Goal: Task Accomplishment & Management: Complete application form

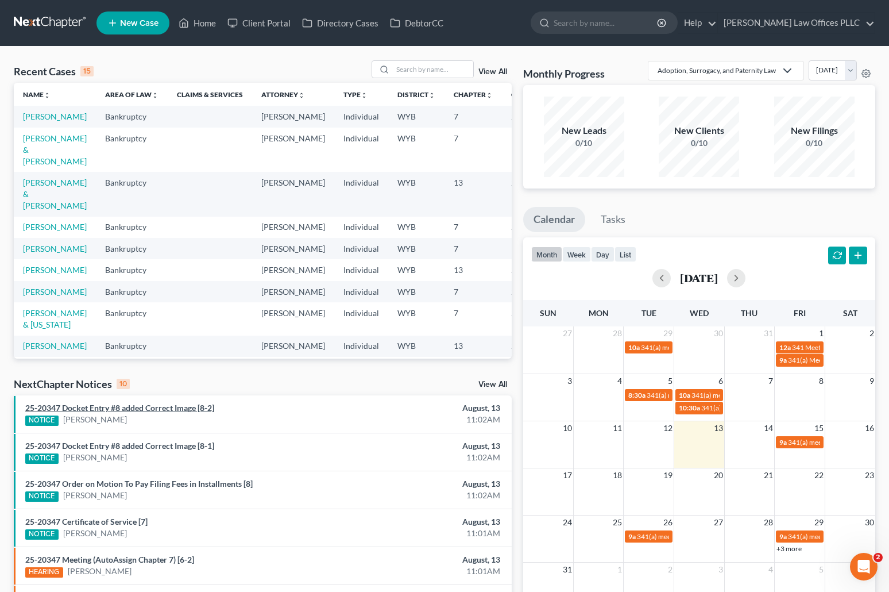
click at [87, 404] on link "25-20347 Docket Entry #8 added Correct Image [8-2]" at bounding box center [119, 408] width 189 height 10
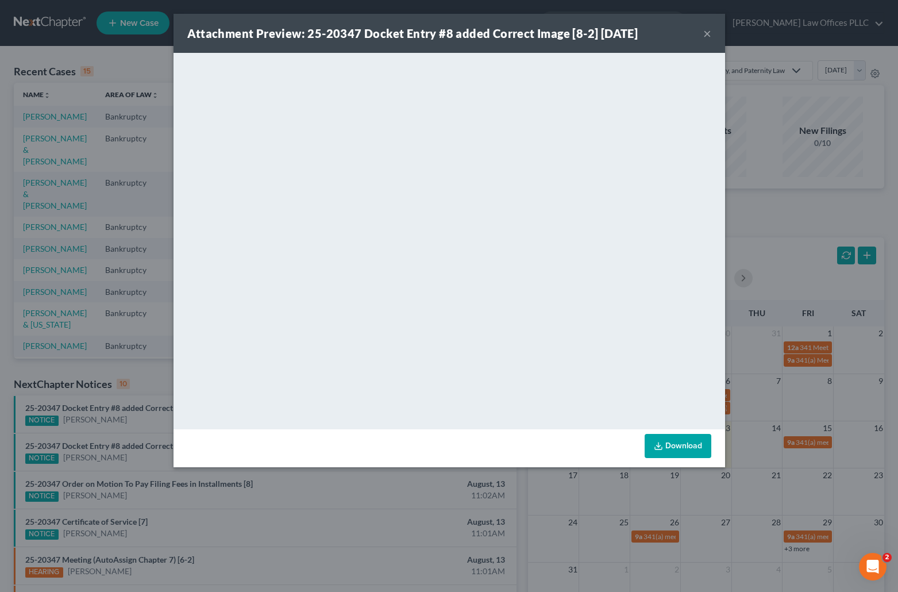
click at [707, 32] on button "×" at bounding box center [707, 33] width 8 height 14
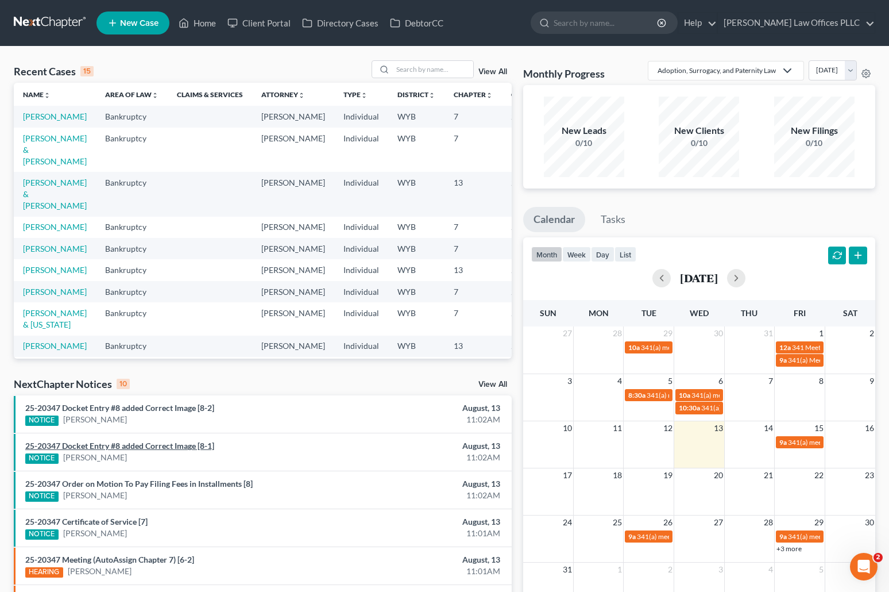
click at [198, 445] on link "25-20347 Docket Entry #8 added Correct Image [8-1]" at bounding box center [119, 446] width 189 height 10
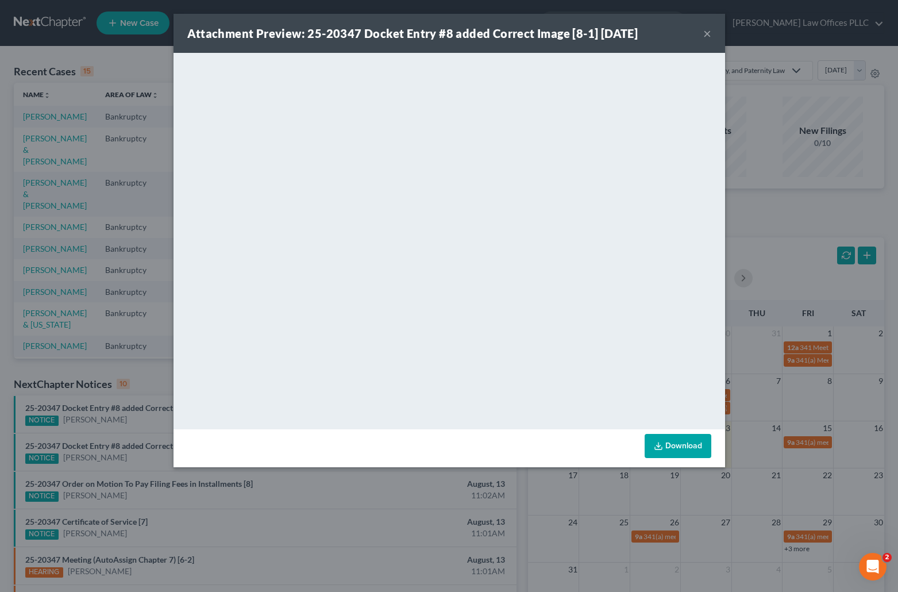
click at [143, 406] on div "Attachment Preview: 25-20347 Docket Entry #8 added Correct Image [8-1] 08/13/20…" at bounding box center [449, 296] width 898 height 592
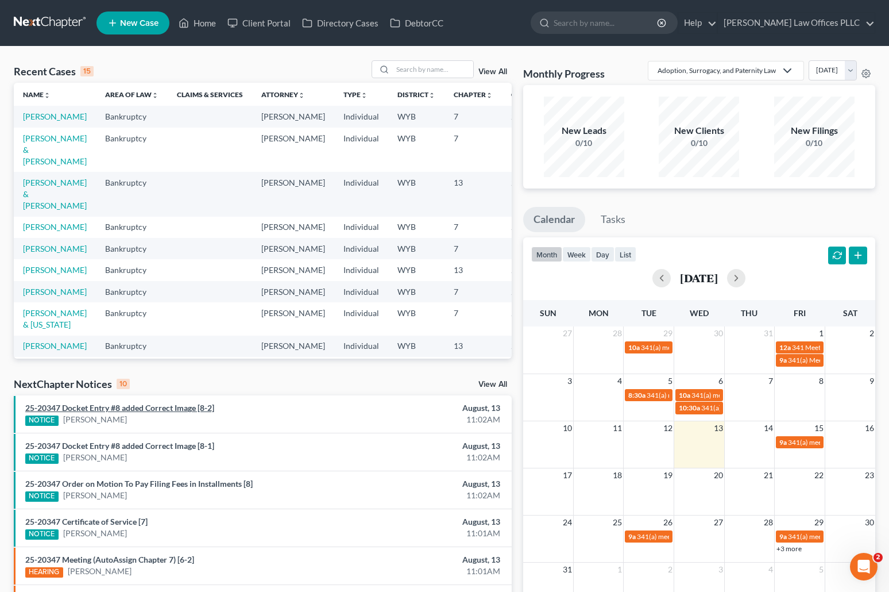
click at [204, 405] on link "25-20347 Docket Entry #8 added Correct Image [8-2]" at bounding box center [119, 408] width 189 height 10
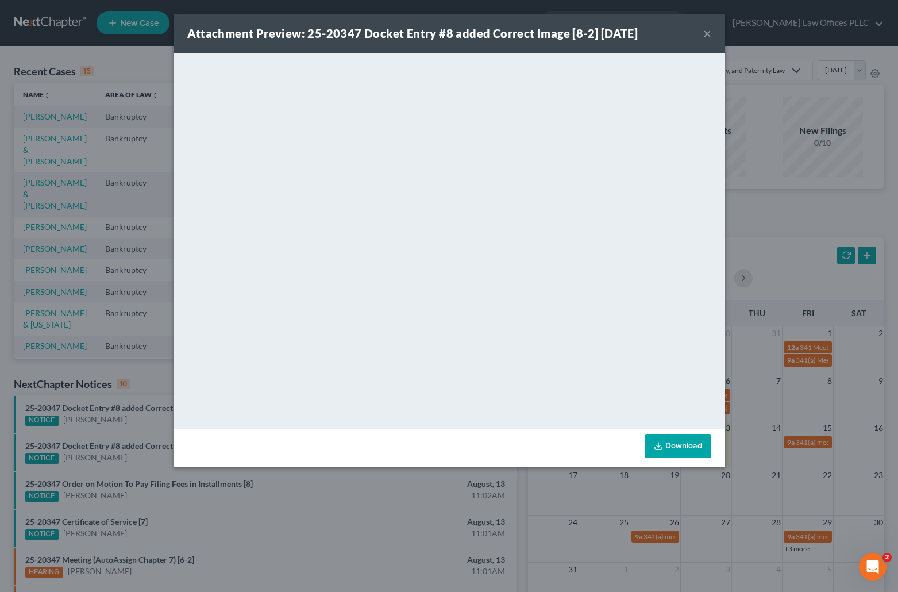
click at [703, 32] on button "×" at bounding box center [707, 33] width 8 height 14
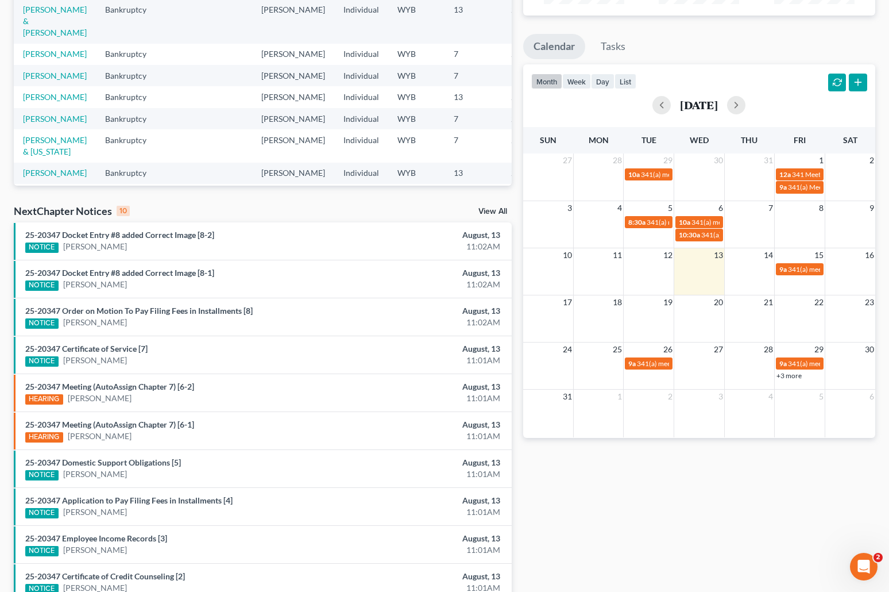
scroll to position [198, 0]
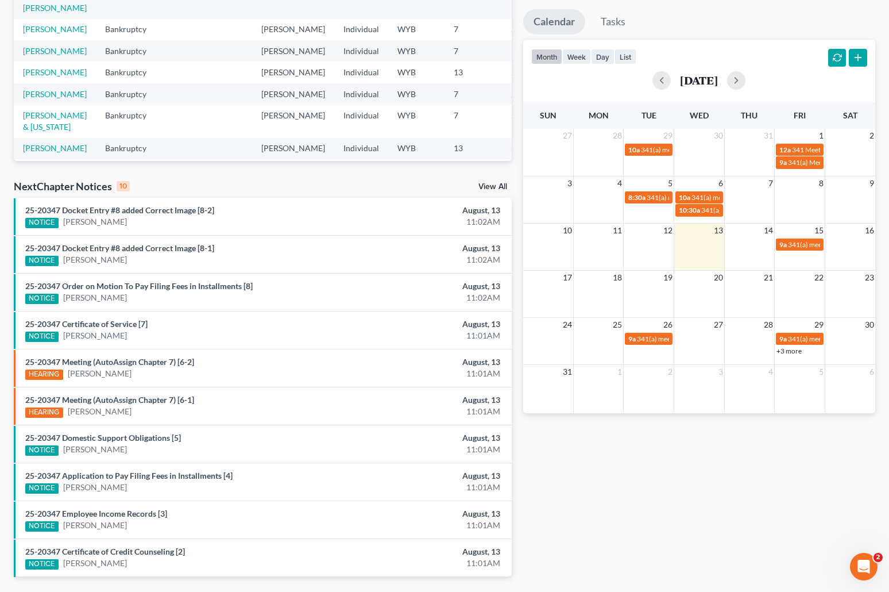
click at [843, 488] on div "Monthly Progress Adoption, Surrogacy, and Paternity Law Adoption, Surrogacy, an…" at bounding box center [700, 229] width 364 height 732
click at [651, 488] on div "Monthly Progress Adoption, Surrogacy, and Paternity Law Adoption, Surrogacy, an…" at bounding box center [700, 229] width 364 height 732
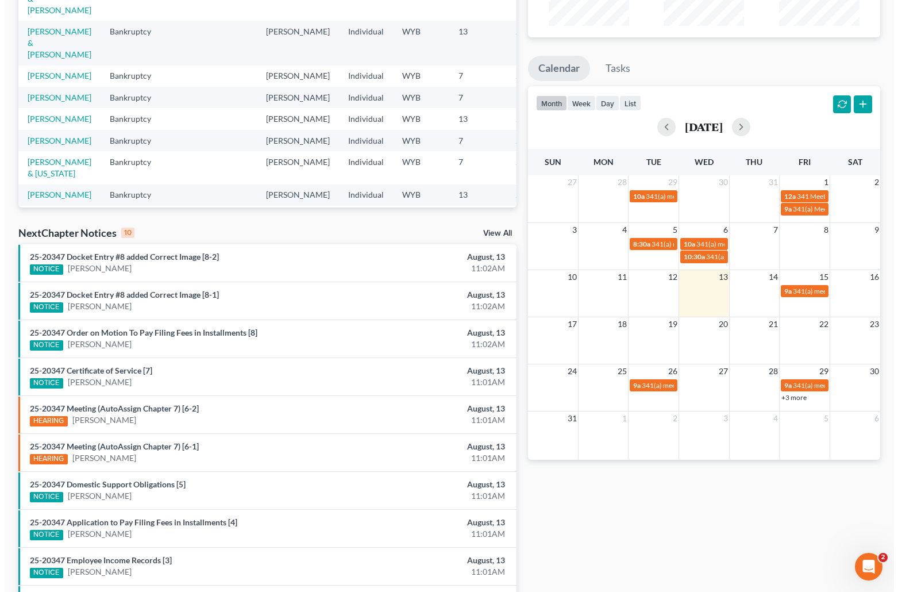
scroll to position [0, 0]
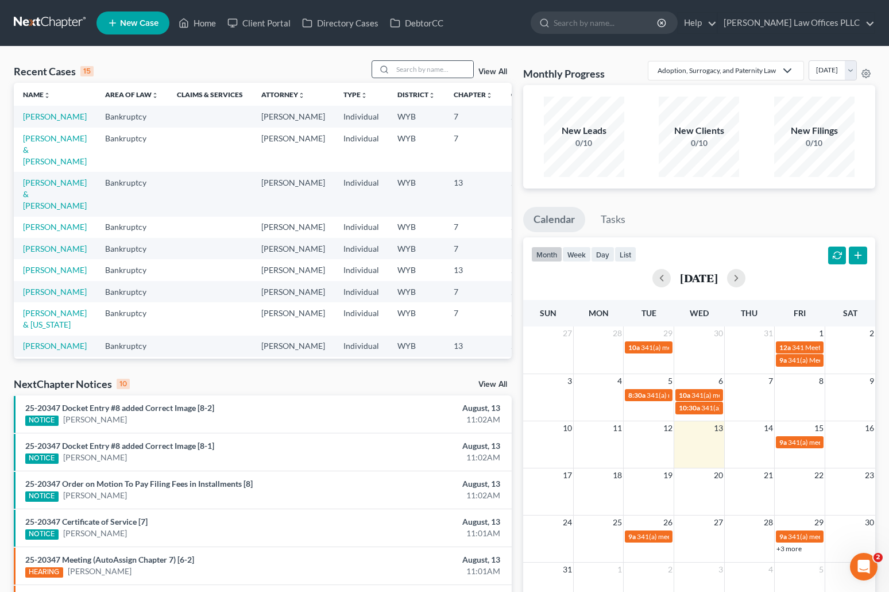
click at [393, 65] on div at bounding box center [382, 69] width 21 height 17
click at [396, 72] on input "search" at bounding box center [433, 69] width 80 height 17
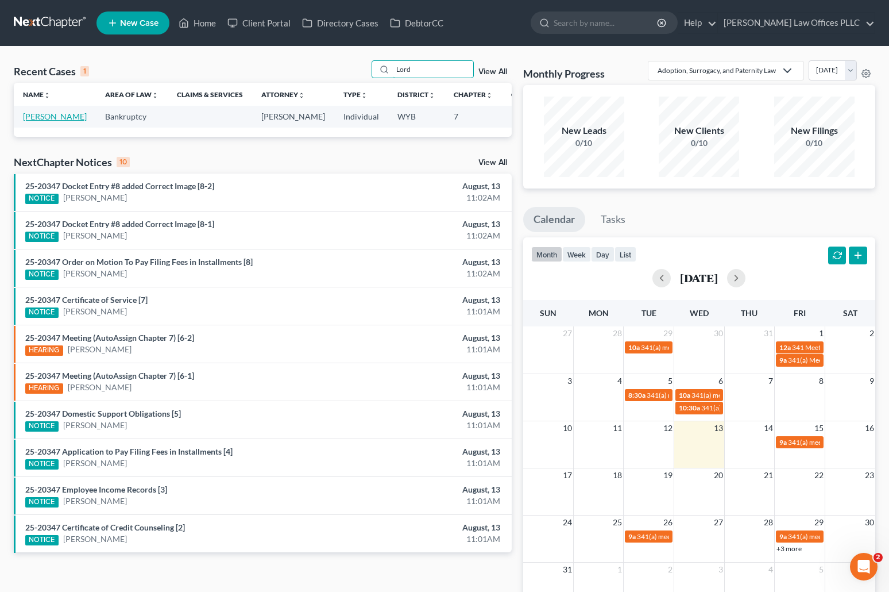
type input "Lord"
click at [37, 121] on link "Lord, Nicholas" at bounding box center [55, 116] width 64 height 10
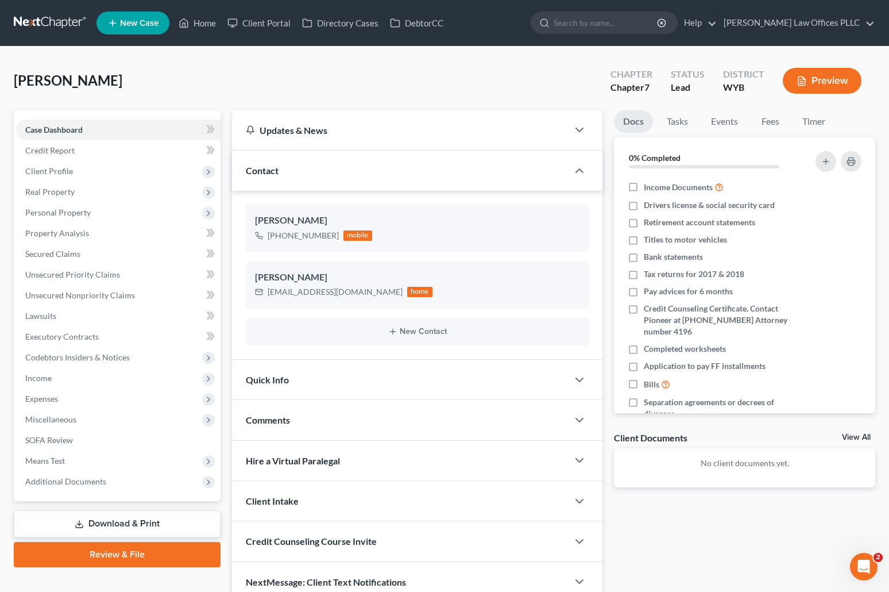
drag, startPoint x: 738, startPoint y: 544, endPoint x: 720, endPoint y: 522, distance: 28.6
click at [738, 544] on div "Docs Tasks Events Fees Timer 0% Completed Nothing here yet! Income Documents Dr…" at bounding box center [744, 356] width 273 height 492
click at [54, 375] on span "Income" at bounding box center [118, 378] width 204 height 21
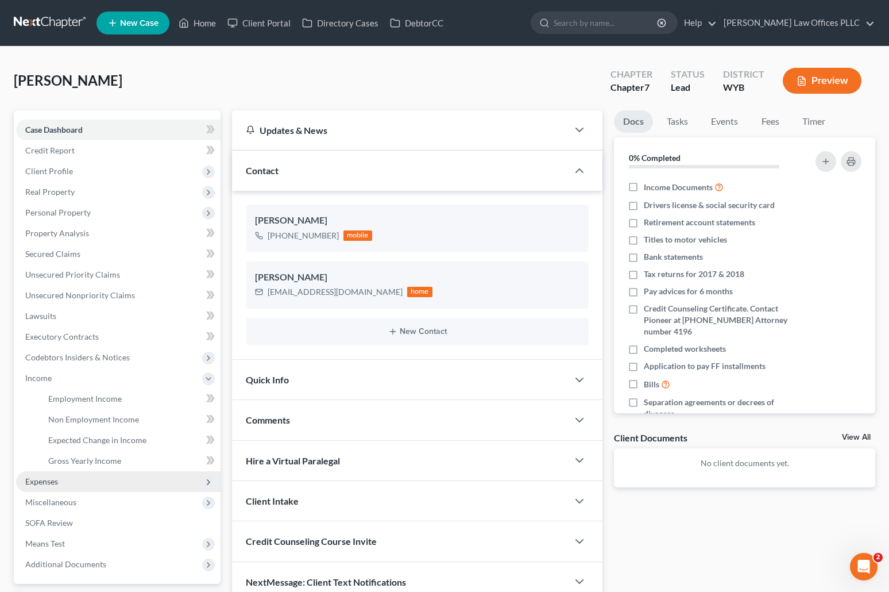
click at [55, 479] on span "Expenses" at bounding box center [41, 481] width 33 height 10
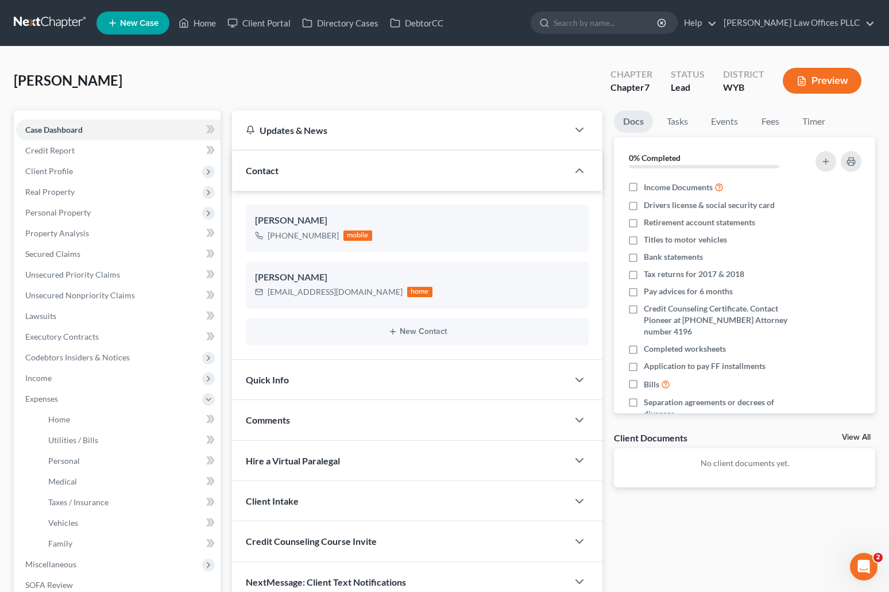
click at [725, 518] on div "Docs Tasks Events Fees Timer 0% Completed Nothing here yet! Income Documents Dr…" at bounding box center [744, 356] width 273 height 492
click at [72, 524] on span "Vehicles" at bounding box center [63, 523] width 30 height 10
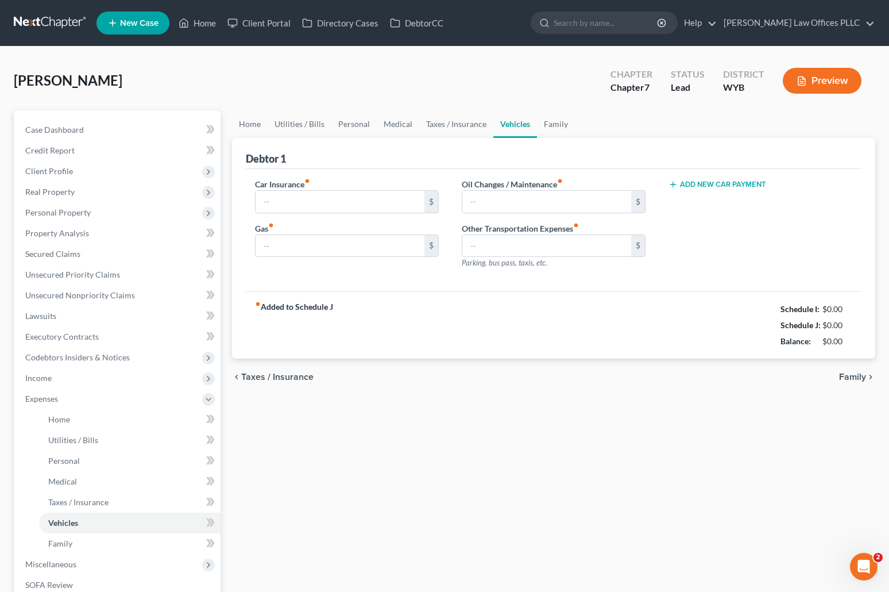
type input "0.00"
drag, startPoint x: 263, startPoint y: 244, endPoint x: 254, endPoint y: 247, distance: 9.8
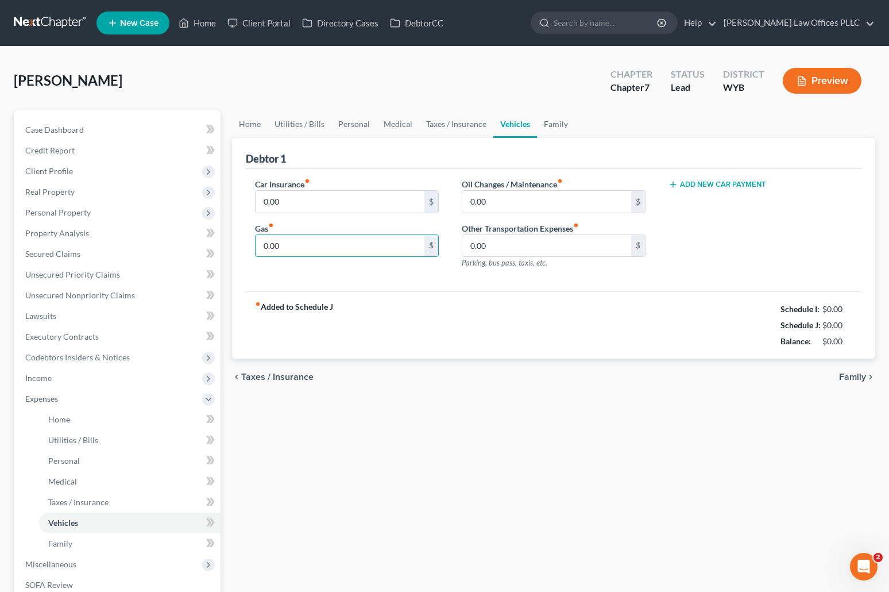
click at [263, 244] on input "0.00" at bounding box center [340, 246] width 169 height 22
type input "300.00"
click at [703, 227] on div "Add New Car Payment" at bounding box center [760, 228] width 207 height 100
click at [468, 200] on input "0.00" at bounding box center [546, 202] width 169 height 22
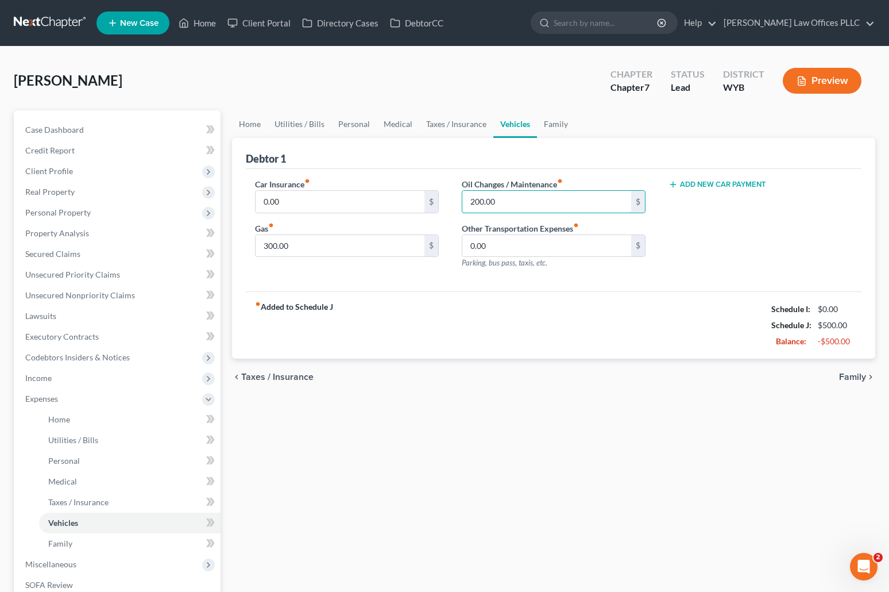
type input "200.00"
click at [591, 465] on div "Home Utilities / Bills Personal Medical Taxes / Insurance Vehicles Family Debto…" at bounding box center [553, 410] width 655 height 601
click at [358, 120] on link "Personal" at bounding box center [353, 124] width 45 height 28
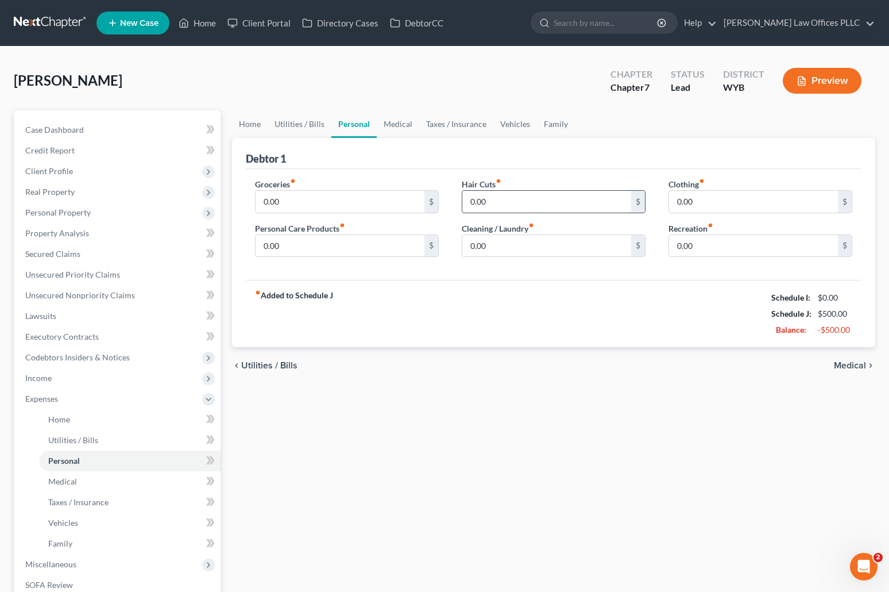
click at [470, 201] on input "0.00" at bounding box center [546, 202] width 169 height 22
type input "60.00"
click at [608, 476] on div "Home Utilities / Bills Personal Medical Taxes / Insurance Vehicles Family Debto…" at bounding box center [553, 410] width 655 height 601
click at [68, 171] on span "Client Profile" at bounding box center [49, 171] width 48 height 10
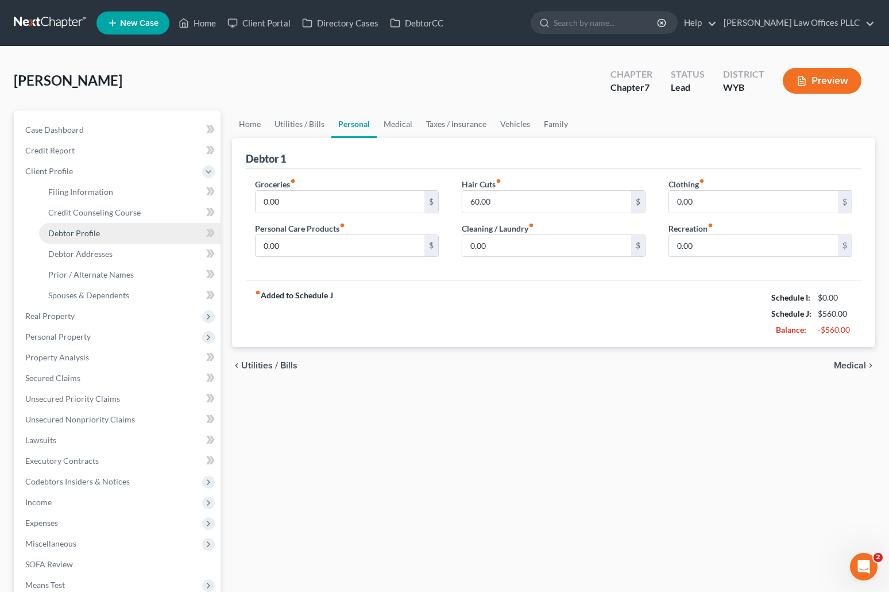
click at [100, 234] on link "Debtor Profile" at bounding box center [130, 233] width 182 height 21
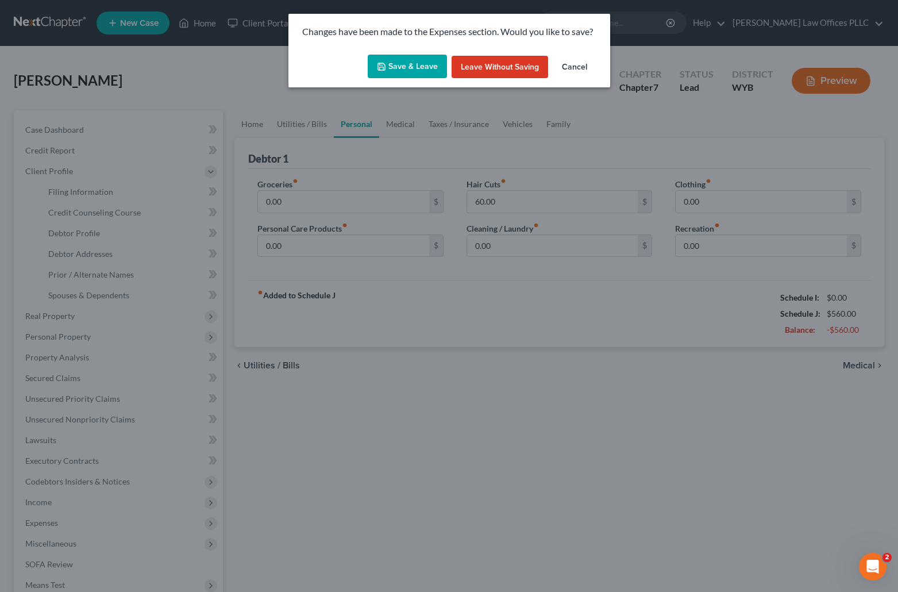
click at [431, 64] on button "Save & Leave" at bounding box center [407, 67] width 79 height 24
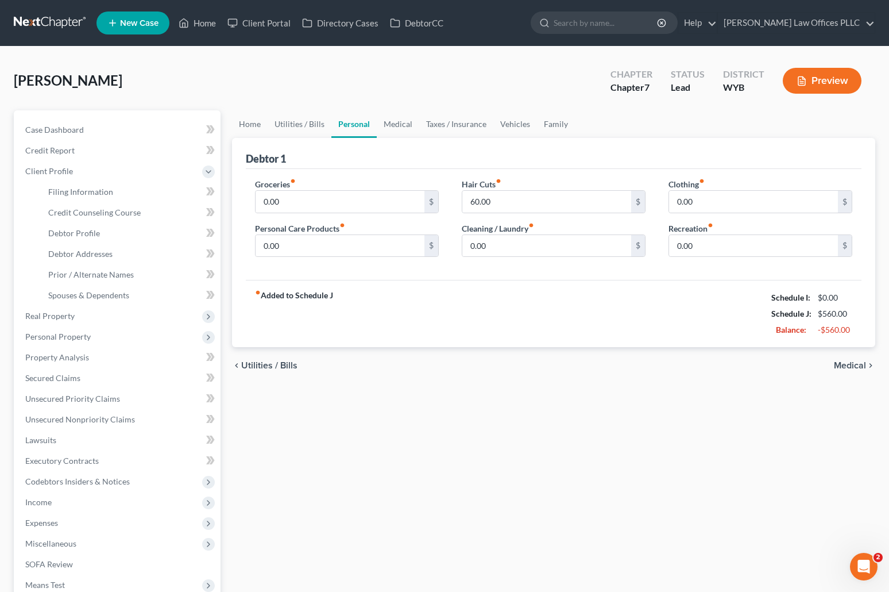
select select "0"
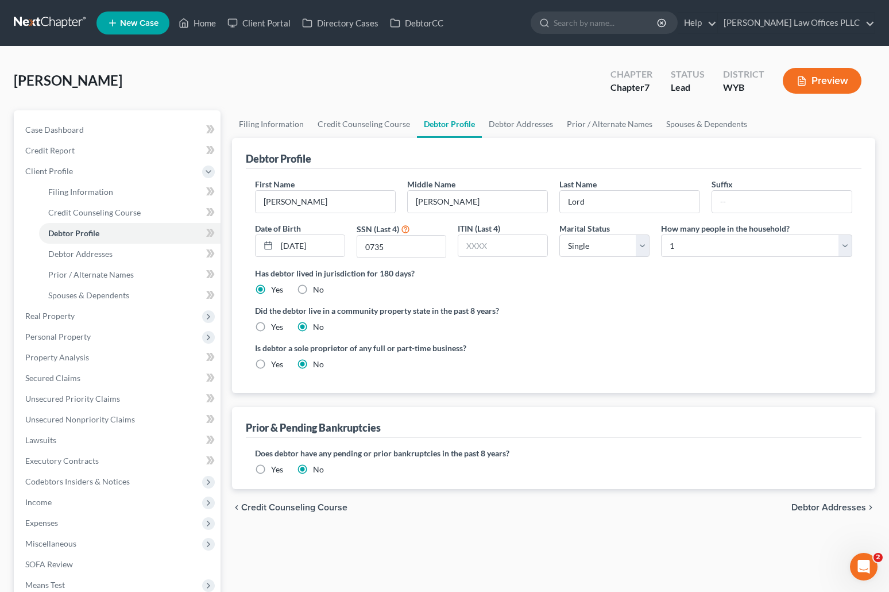
click at [574, 298] on ng-include "First Name Nicholas Middle Name Andrew Last Name Lord Suffix Date of Birth 12/3…" at bounding box center [553, 278] width 597 height 201
click at [112, 253] on link "Debtor Addresses" at bounding box center [130, 254] width 182 height 21
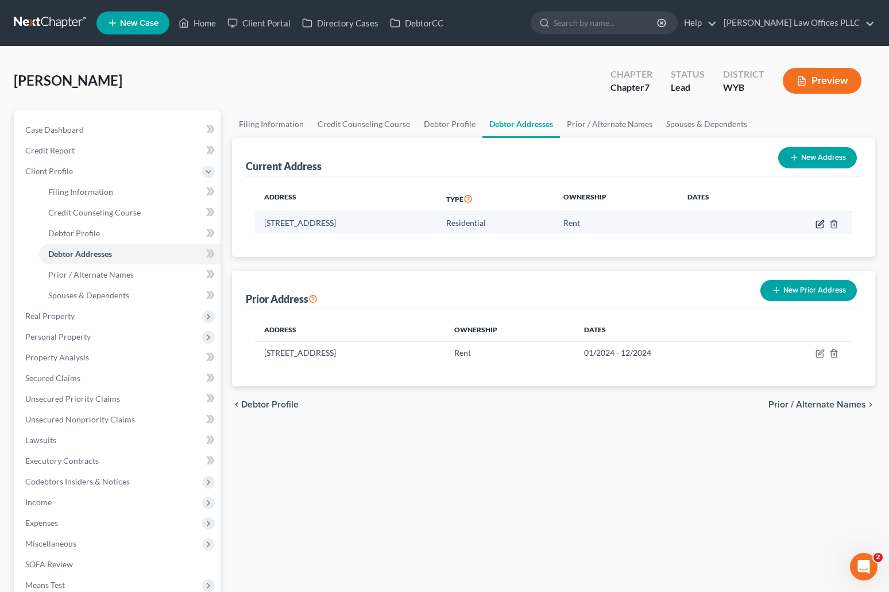
click at [820, 222] on icon "button" at bounding box center [820, 223] width 9 height 9
select select "53"
select select "10"
select select "0"
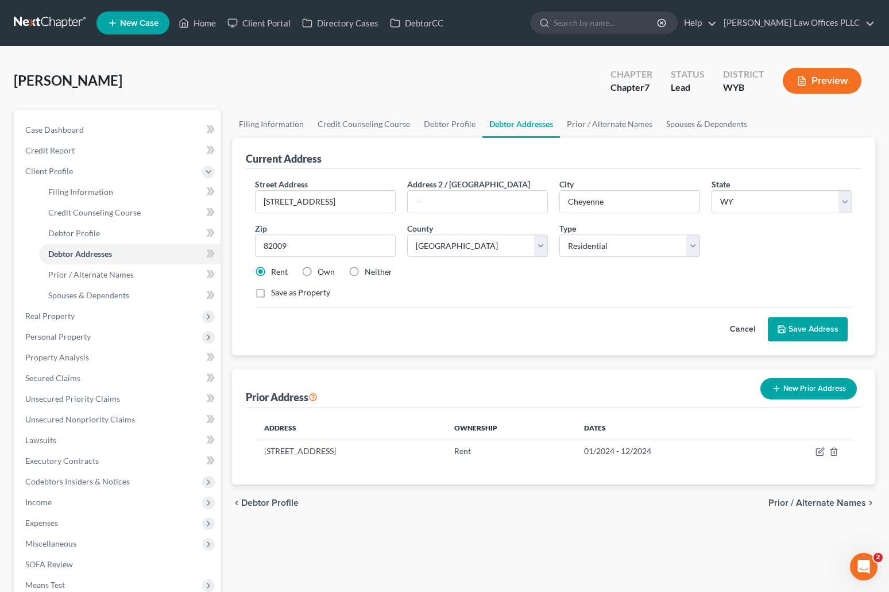
drag, startPoint x: 396, startPoint y: 553, endPoint x: 402, endPoint y: 550, distance: 6.7
click at [397, 553] on div "Filing Information Credit Counseling Course Debtor Profile Debtor Addresses Pri…" at bounding box center [553, 400] width 655 height 581
click at [84, 411] on link "Unsecured Nonpriority Claims" at bounding box center [118, 419] width 204 height 21
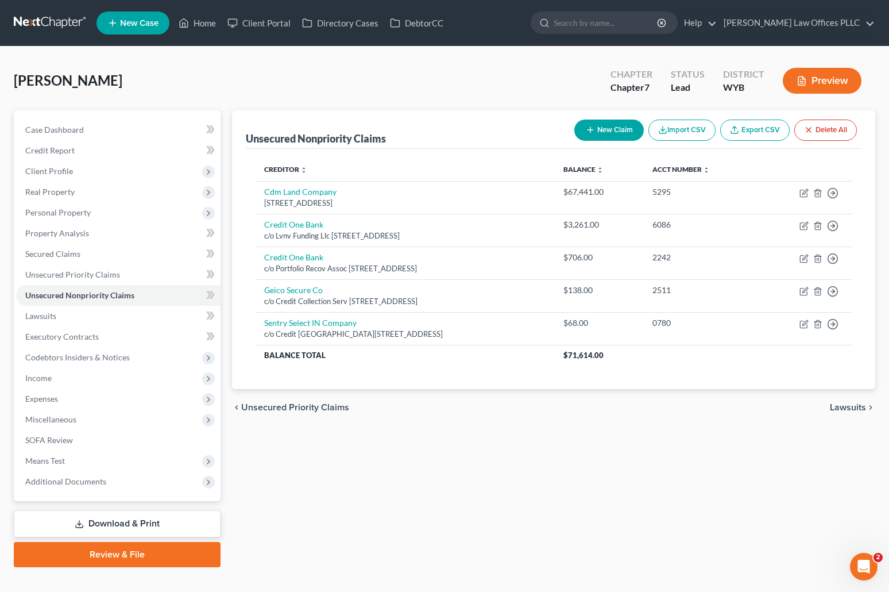
click at [443, 480] on div "Unsecured Nonpriority Claims New Claim Import CSV Export CSV Delete All Credito…" at bounding box center [553, 338] width 655 height 457
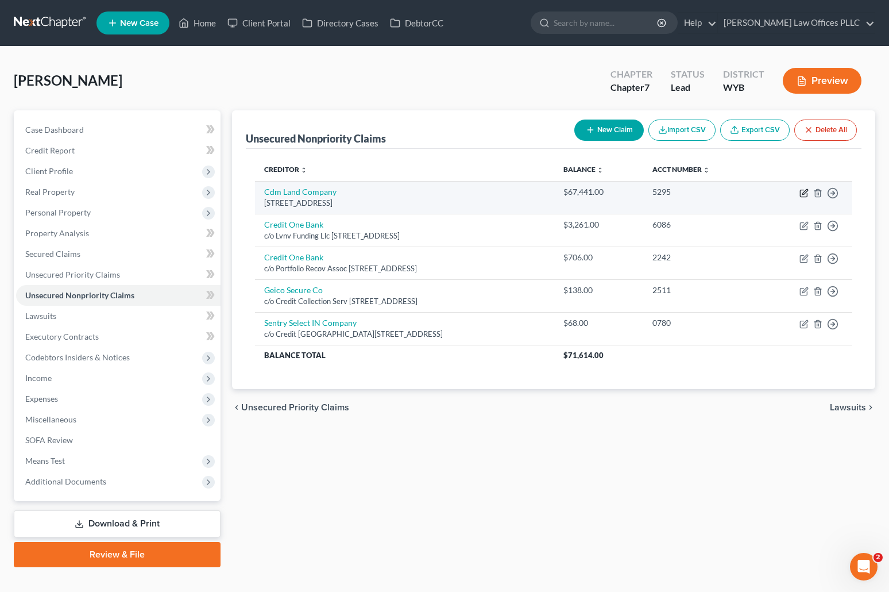
click at [804, 191] on icon "button" at bounding box center [804, 192] width 9 height 9
select select "44"
select select "1"
select select "0"
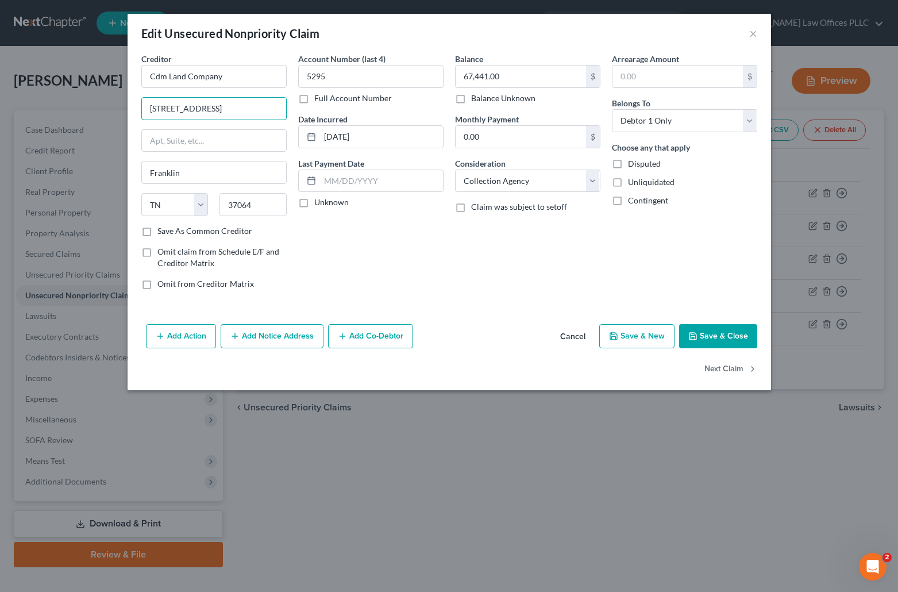
drag, startPoint x: 225, startPoint y: 109, endPoint x: 143, endPoint y: 114, distance: 82.3
click at [88, 116] on div "Edit Unsecured Nonpriority Claim × Creditor * Cdm Land Company 1216 W Main St F…" at bounding box center [449, 296] width 898 height 592
paste input "1216 W Main St"
type input "1216 W Main St"
drag, startPoint x: 240, startPoint y: 76, endPoint x: 174, endPoint y: 79, distance: 66.1
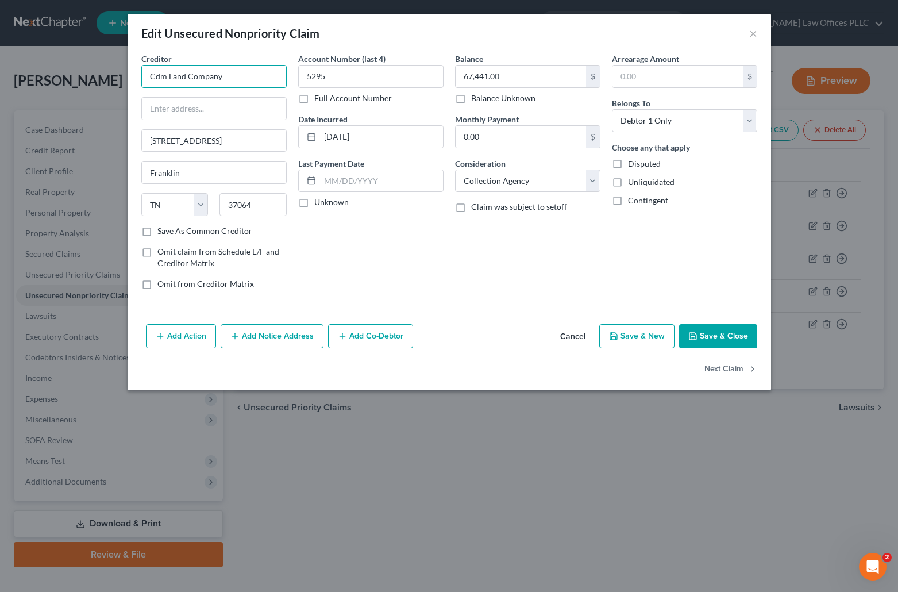
click at [150, 79] on input "Cdm Land Company" at bounding box center [213, 76] width 145 height 23
paste input "Cdm Land Company"
type input "Cdm Land Company"
click at [168, 70] on input "text" at bounding box center [213, 76] width 145 height 23
type input "Old Town Lending"
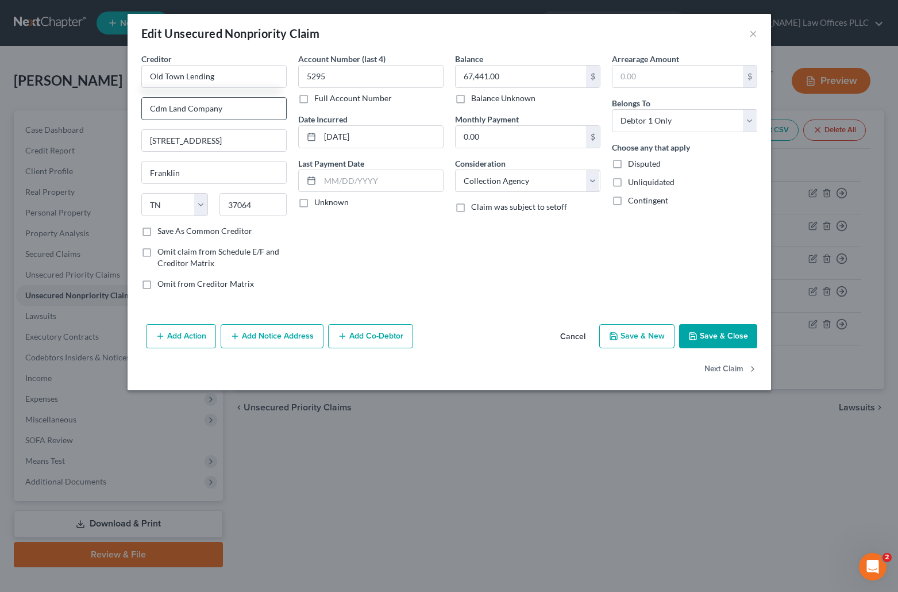
click at [146, 110] on input "Cdm Land Company" at bounding box center [214, 109] width 144 height 22
type input "c/o Cdm Land Company"
click at [593, 181] on select "Select Cable / Satellite Services Collection Agency Credit Card Debt Debt Couns…" at bounding box center [527, 180] width 145 height 23
click at [455, 169] on select "Select Cable / Satellite Services Collection Agency Credit Card Debt Debt Couns…" at bounding box center [527, 180] width 145 height 23
click at [593, 180] on select "Select Cable / Satellite Services Collection Agency Credit Card Debt Debt Couns…" at bounding box center [527, 180] width 145 height 23
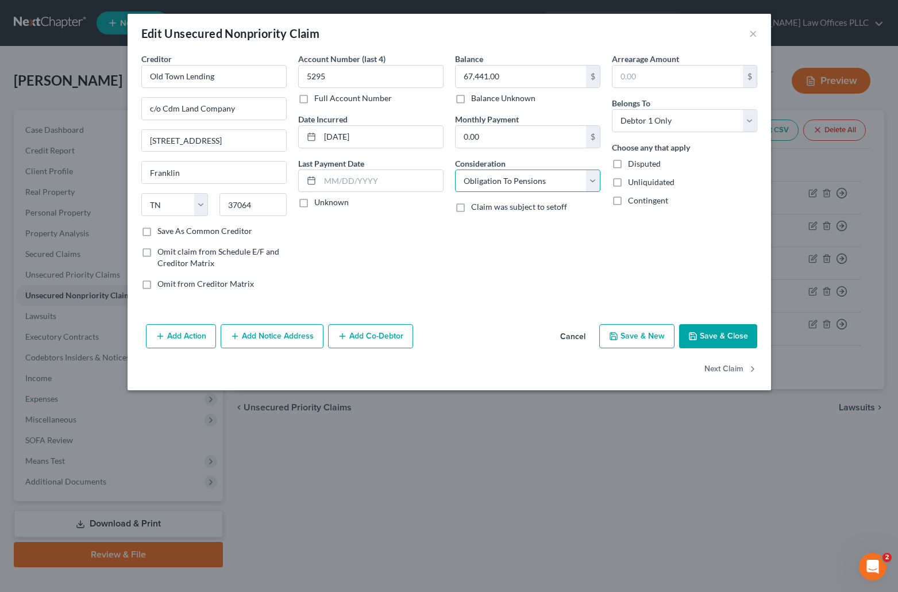
select select "14"
click at [455, 169] on select "Select Cable / Satellite Services Collection Agency Credit Card Debt Debt Couns…" at bounding box center [527, 180] width 145 height 23
click at [462, 227] on input "text" at bounding box center [528, 225] width 144 height 22
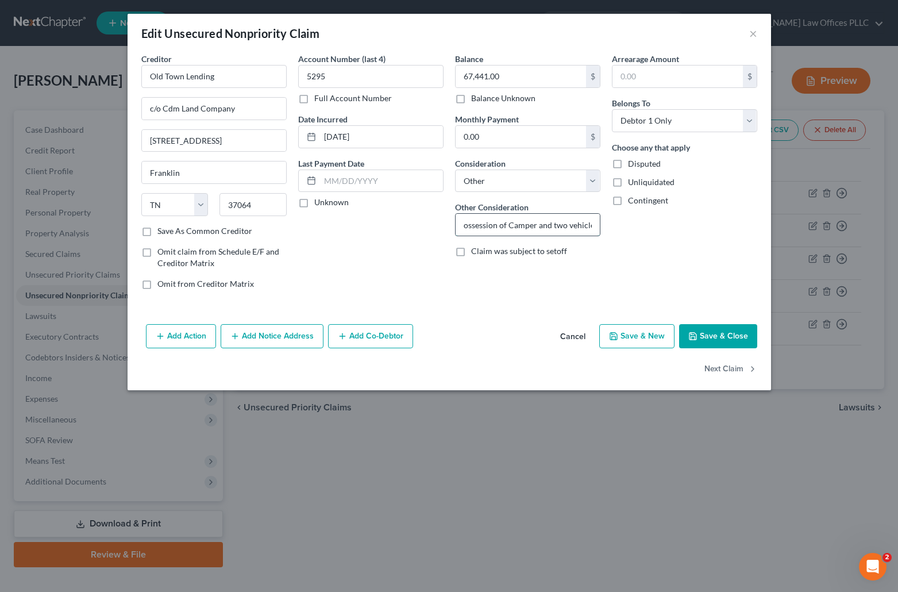
scroll to position [0, 17]
type input "Repossession of Camper and two vehicles"
click at [715, 338] on button "Save & Close" at bounding box center [718, 336] width 78 height 24
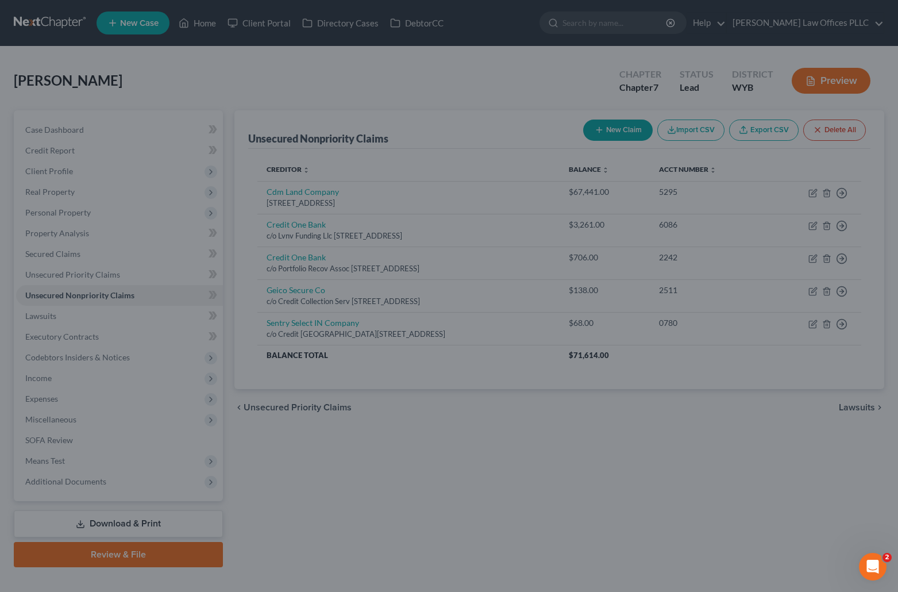
type input "0"
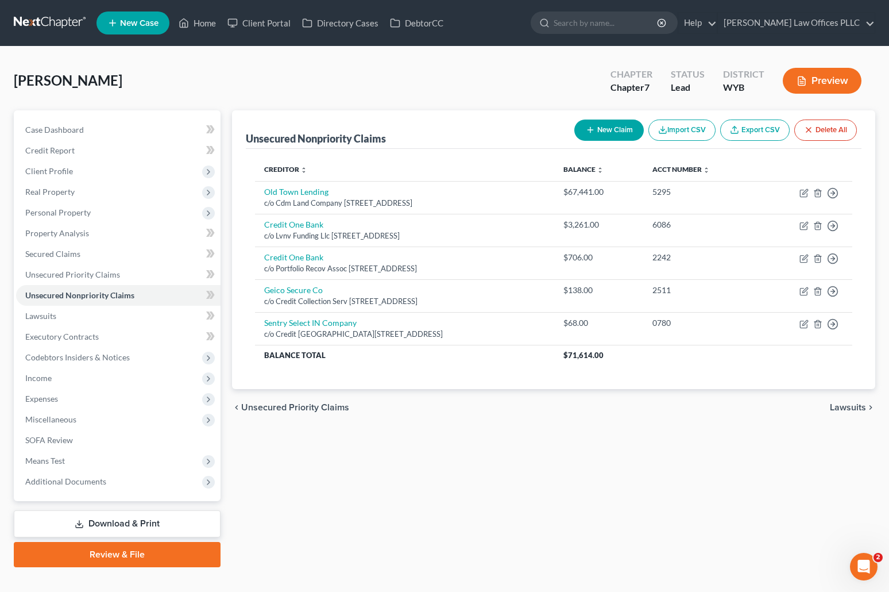
drag, startPoint x: 451, startPoint y: 84, endPoint x: 448, endPoint y: 89, distance: 6.2
click at [451, 86] on div "[PERSON_NAME] Upgraded Chapter Chapter 7 Status Lead District WYB Preview" at bounding box center [445, 85] width 862 height 50
click at [67, 167] on span "Client Profile" at bounding box center [49, 171] width 48 height 10
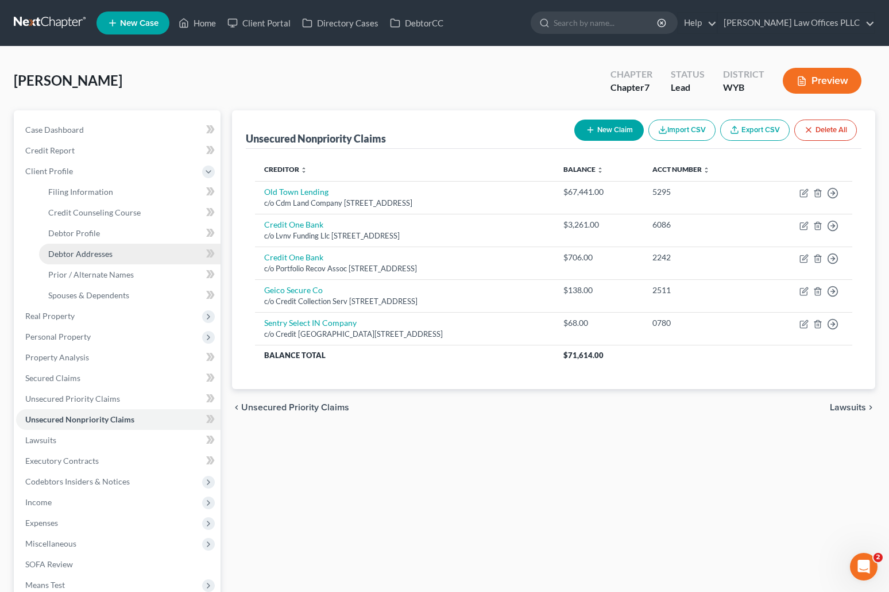
click at [122, 252] on link "Debtor Addresses" at bounding box center [130, 254] width 182 height 21
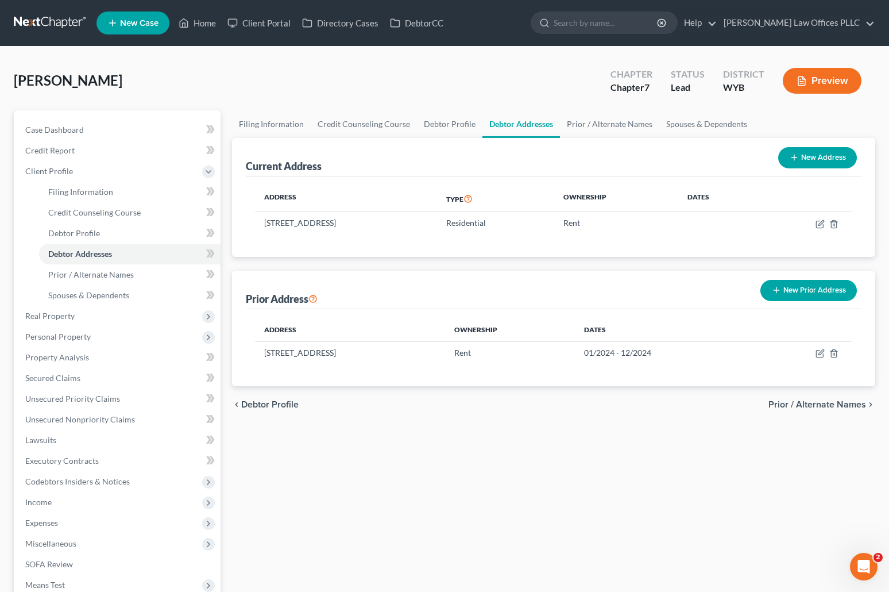
click at [462, 456] on div "Filing Information Credit Counseling Course Debtor Profile Debtor Addresses Pri…" at bounding box center [553, 400] width 655 height 581
click at [58, 519] on span "Expenses" at bounding box center [41, 523] width 33 height 10
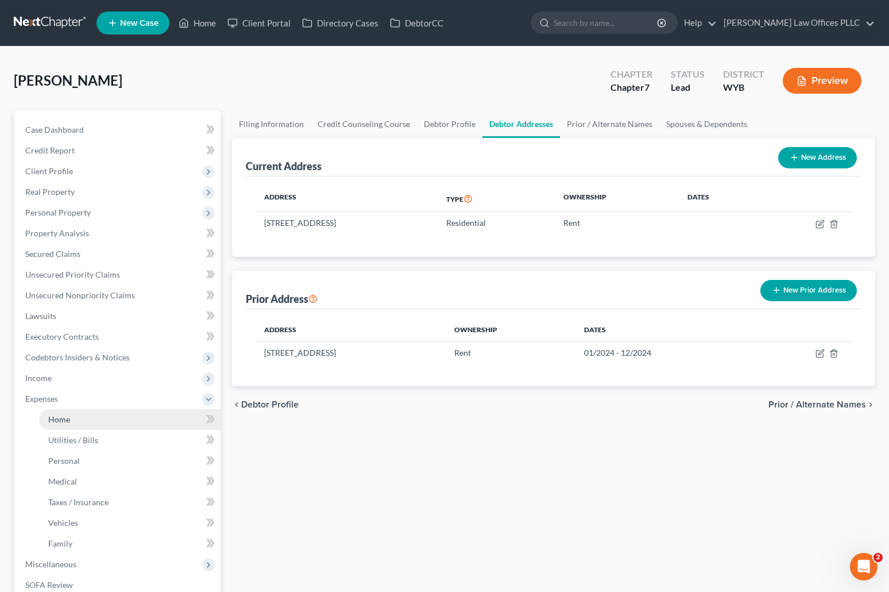
click at [75, 417] on link "Home" at bounding box center [130, 419] width 182 height 21
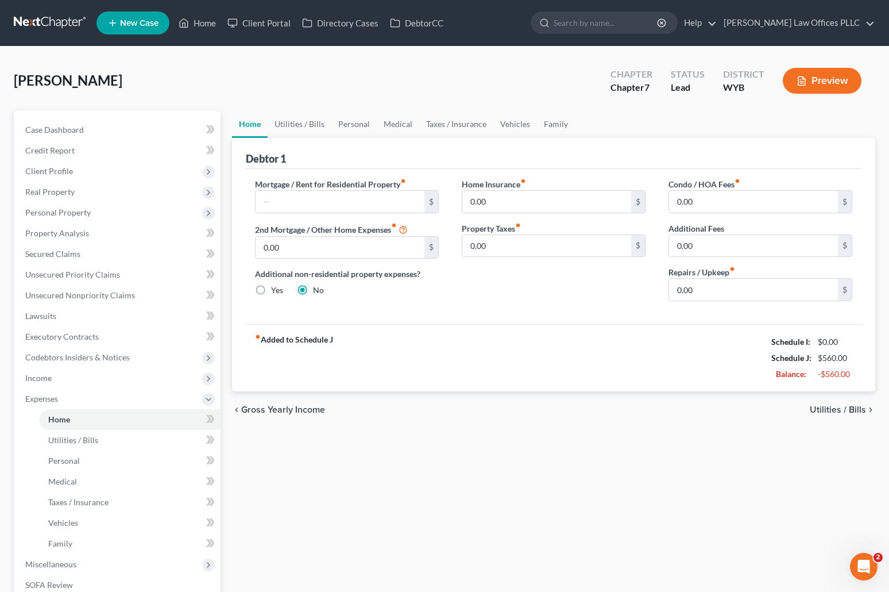
click at [489, 337] on div "fiber_manual_record Added to Schedule J Schedule I: $0.00 Schedule J: $560.00 B…" at bounding box center [554, 357] width 616 height 67
click at [264, 198] on input "text" at bounding box center [340, 202] width 169 height 22
type input "1,400.00"
click at [451, 303] on div "Home Insurance fiber_manual_record 0.00 $ Property Taxes fiber_manual_record 0.…" at bounding box center [553, 244] width 207 height 132
click at [361, 120] on link "Personal" at bounding box center [353, 124] width 45 height 28
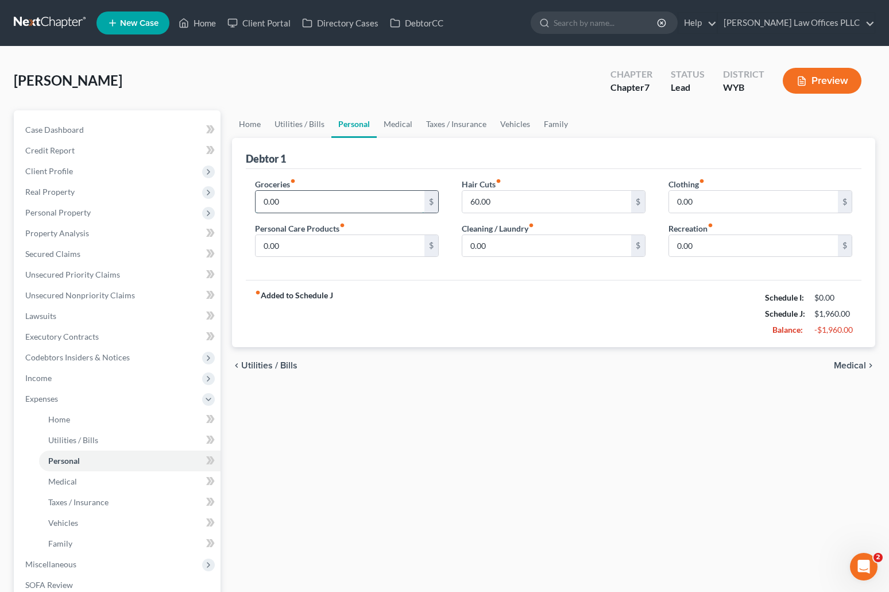
click at [265, 202] on input "0.00" at bounding box center [340, 202] width 169 height 22
type input "400.00"
click at [512, 449] on div "Home Utilities / Bills Personal Medical Taxes / Insurance Vehicles Family Debto…" at bounding box center [553, 410] width 655 height 601
click at [80, 210] on span "Personal Property" at bounding box center [57, 212] width 65 height 10
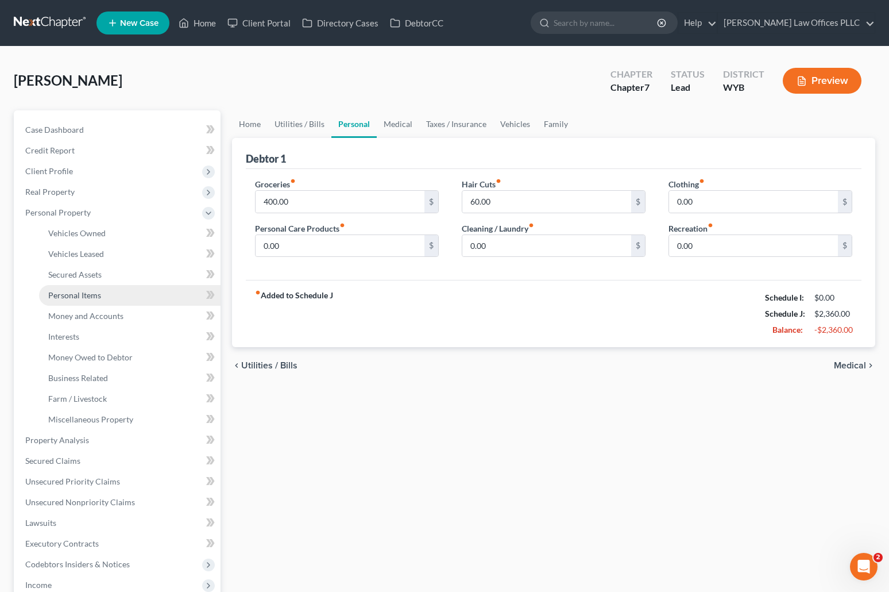
click at [99, 296] on span "Personal Items" at bounding box center [74, 295] width 53 height 10
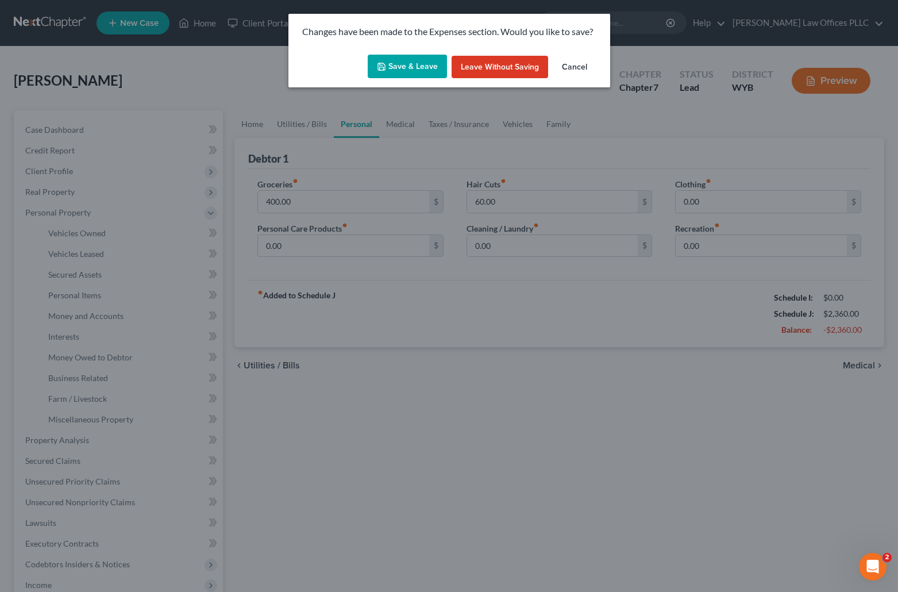
click at [418, 70] on button "Save & Leave" at bounding box center [407, 67] width 79 height 24
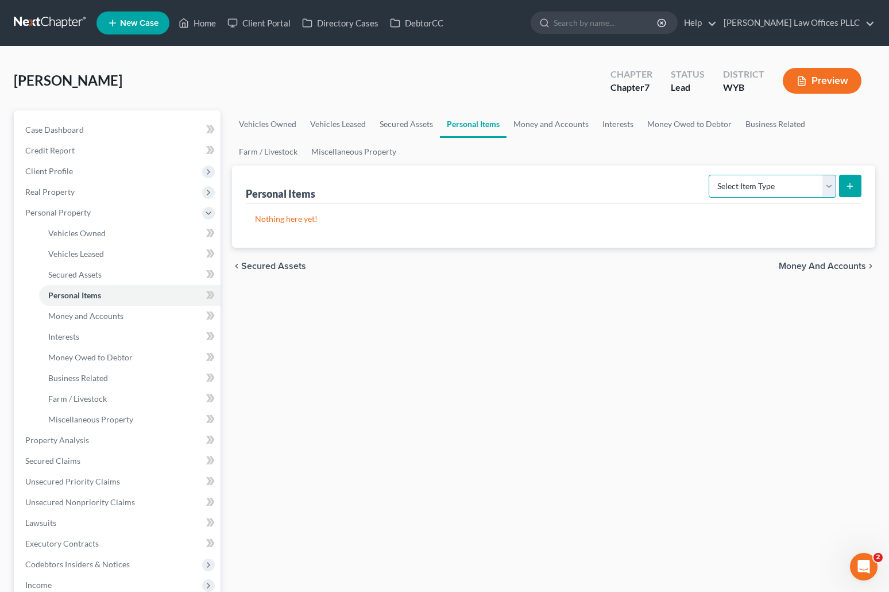
click at [747, 179] on select "Select Item Type Clothing Collectibles Of Value Electronics Firearms Household …" at bounding box center [773, 186] width 128 height 23
select select "clothing"
click at [710, 175] on select "Select Item Type Clothing Collectibles Of Value Electronics Firearms Household …" at bounding box center [773, 186] width 128 height 23
click at [849, 179] on button "submit" at bounding box center [850, 186] width 22 height 22
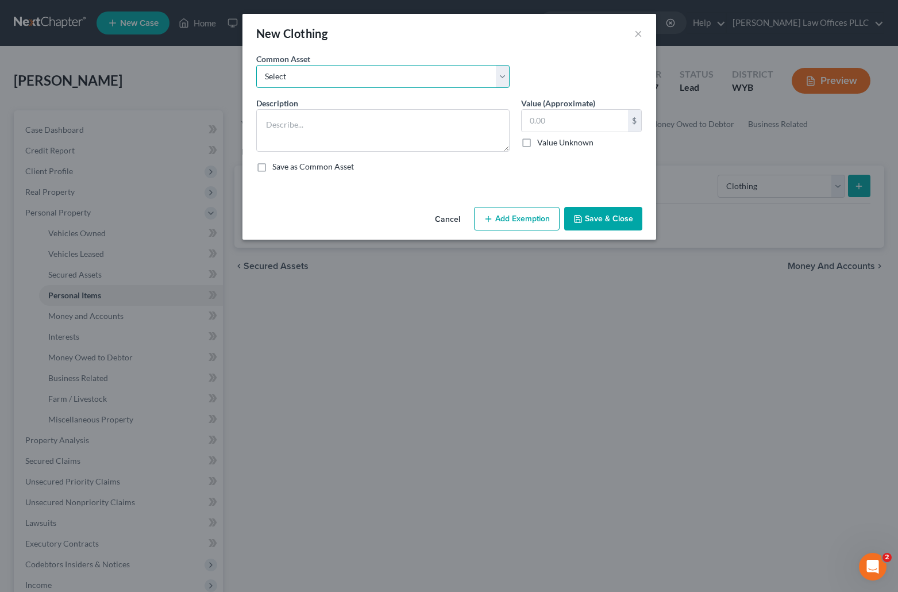
click at [310, 74] on select "Select Clothing Clothes" at bounding box center [382, 76] width 253 height 23
select select "0"
click at [256, 65] on select "Select Clothing Clothes" at bounding box center [382, 76] width 253 height 23
type textarea "Clothing"
type input "100.00"
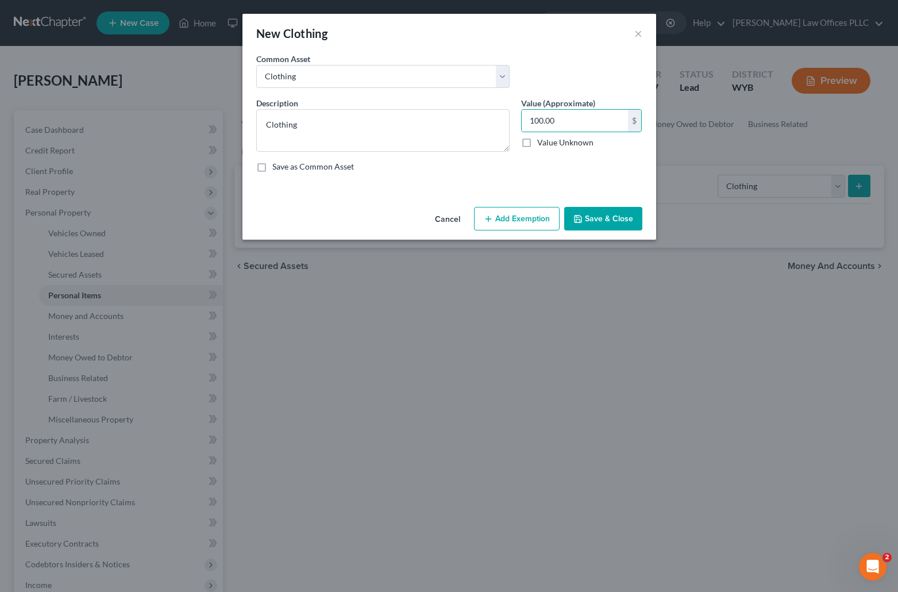
click at [531, 214] on button "Add Exemption" at bounding box center [517, 219] width 86 height 24
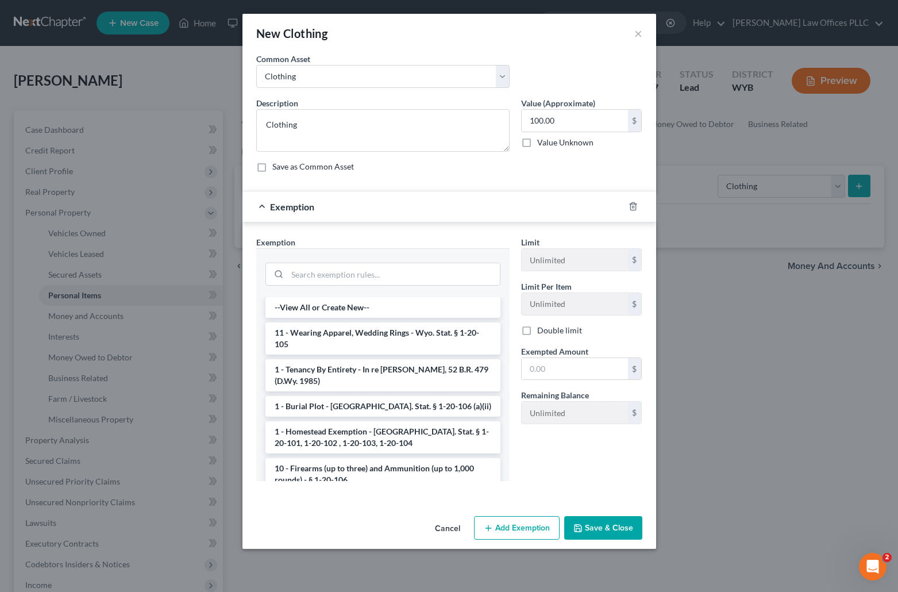
drag, startPoint x: 347, startPoint y: 339, endPoint x: 462, endPoint y: 381, distance: 122.5
click at [350, 341] on li "11 - Wearing Apparel, Wedding Rings - Wyo. Stat. § 1-20-105" at bounding box center [382, 338] width 235 height 32
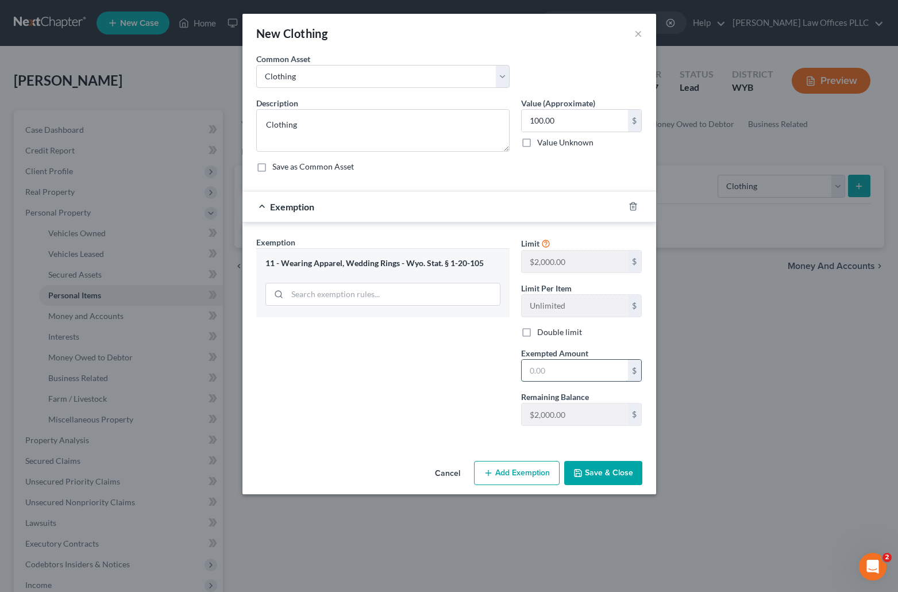
click at [538, 375] on input "text" at bounding box center [575, 371] width 106 height 22
type input "100.00"
click at [604, 469] on button "Save & Close" at bounding box center [603, 473] width 78 height 24
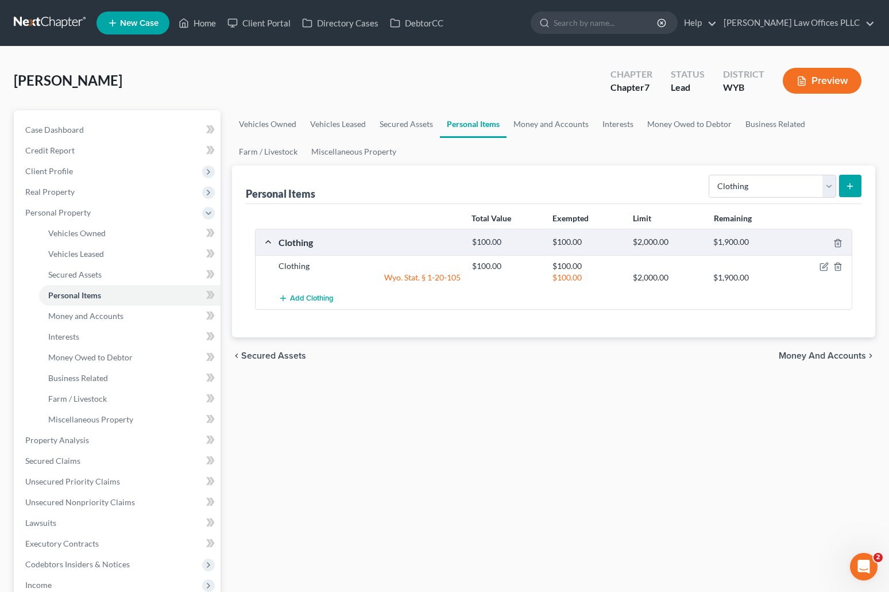
click at [515, 448] on div "Vehicles Owned Vehicles Leased Secured Assets Personal Items Money and Accounts…" at bounding box center [553, 441] width 655 height 663
click at [108, 313] on span "Money and Accounts" at bounding box center [85, 316] width 75 height 10
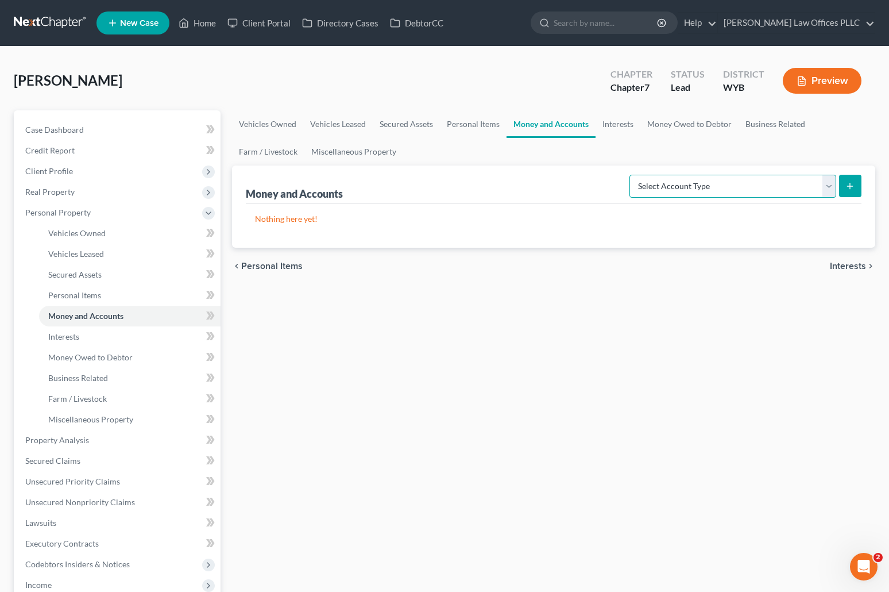
click at [761, 193] on select "Select Account Type Brokerage Cash on Hand Certificates of Deposit Checking Acc…" at bounding box center [733, 186] width 207 height 23
click at [632, 175] on select "Select Account Type Brokerage Cash on Hand Certificates of Deposit Checking Acc…" at bounding box center [733, 186] width 207 height 23
click at [844, 186] on button "submit" at bounding box center [850, 186] width 22 height 22
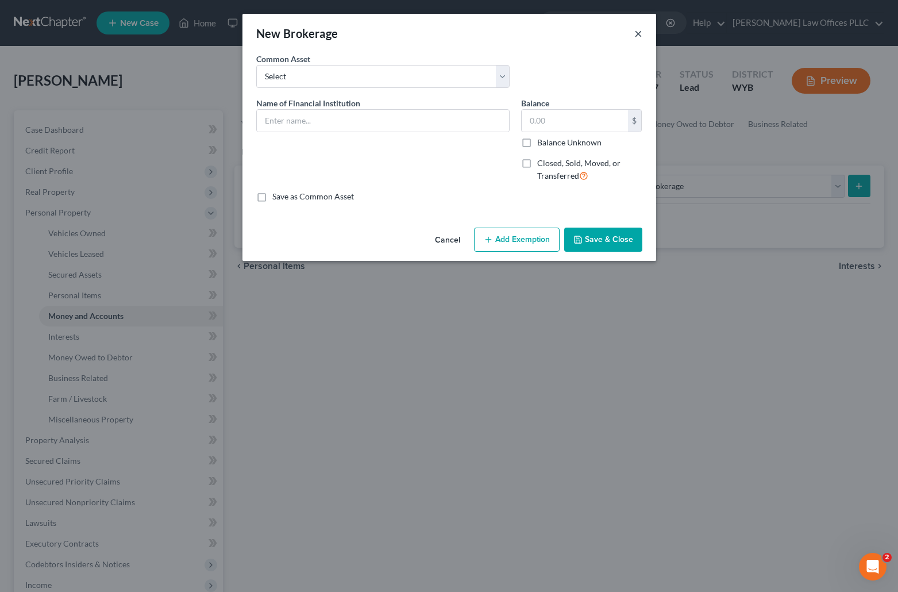
click at [635, 34] on button "×" at bounding box center [638, 33] width 8 height 14
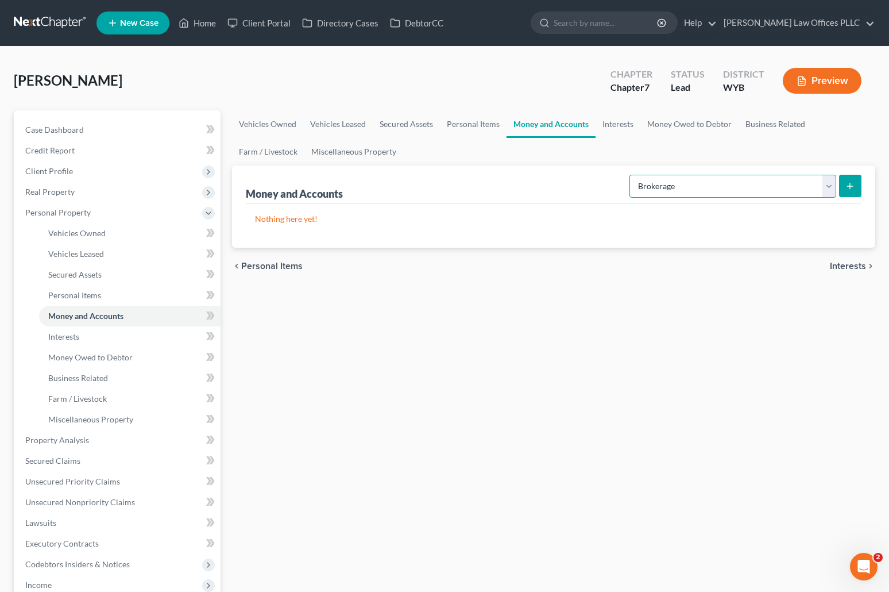
click at [828, 186] on select "Select Account Type Brokerage Cash on Hand Certificates of Deposit Checking Acc…" at bounding box center [733, 186] width 207 height 23
select select "cash_on_hand"
click at [632, 175] on select "Select Account Type Brokerage Cash on Hand Certificates of Deposit Checking Acc…" at bounding box center [733, 186] width 207 height 23
click at [848, 184] on icon "submit" at bounding box center [850, 186] width 9 height 9
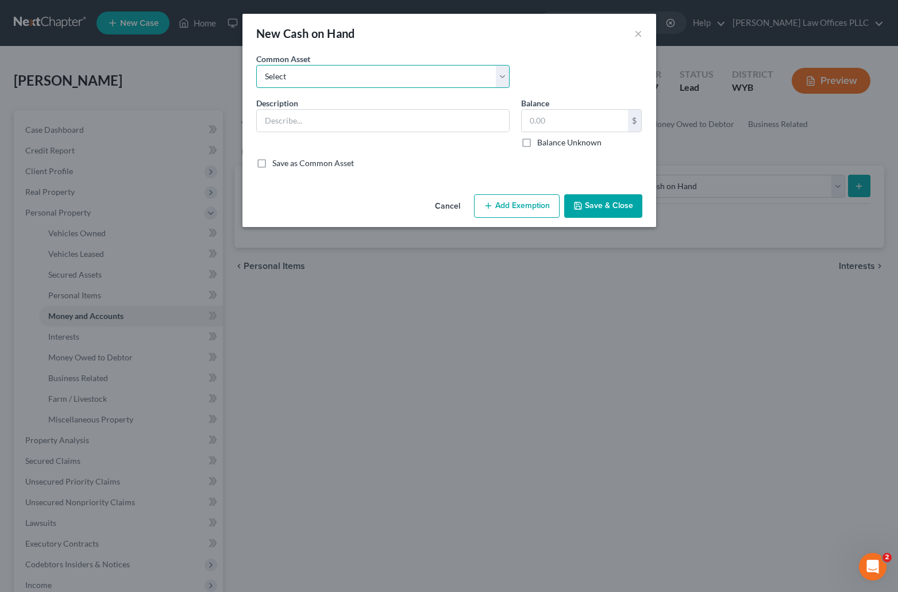
click at [325, 75] on select "Select Cash Cash Cash Cash" at bounding box center [382, 76] width 253 height 23
select select "0"
click at [256, 65] on select "Select Cash Cash Cash Cash" at bounding box center [382, 76] width 253 height 23
type input "Cash"
type input "15.00"
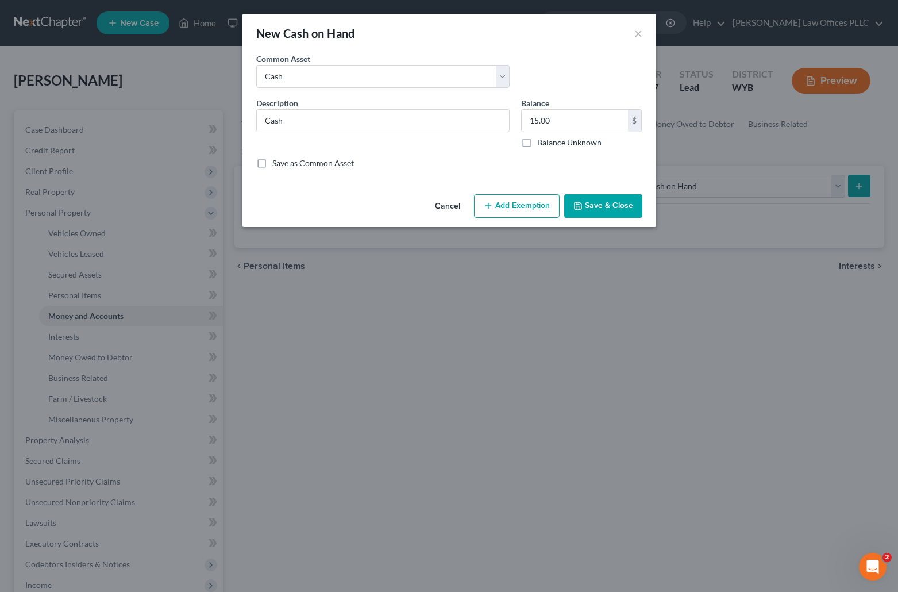
click at [611, 205] on button "Save & Close" at bounding box center [603, 206] width 78 height 24
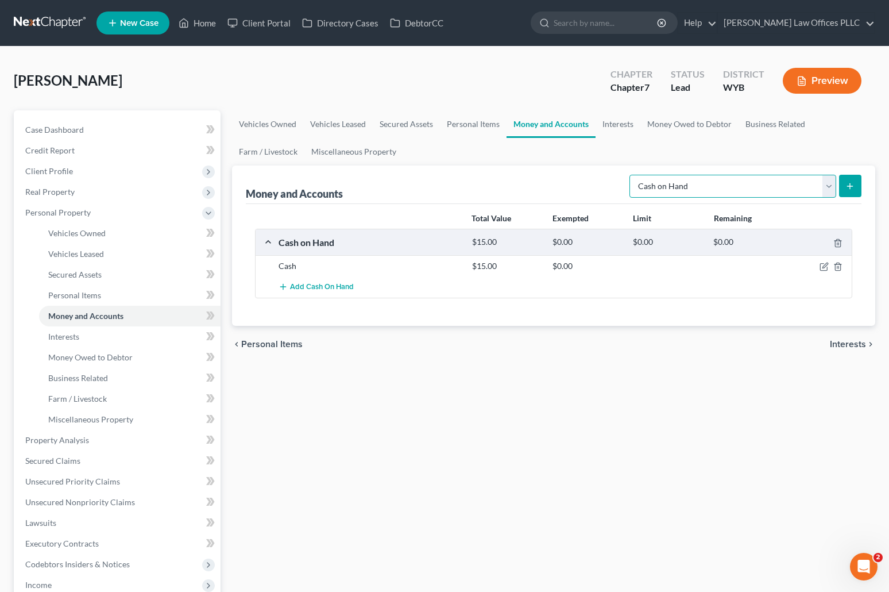
click at [829, 182] on select "Select Account Type Brokerage Cash on Hand Certificates of Deposit Checking Acc…" at bounding box center [733, 186] width 207 height 23
select select "checking"
click at [632, 175] on select "Select Account Type Brokerage Cash on Hand Certificates of Deposit Checking Acc…" at bounding box center [733, 186] width 207 height 23
click at [850, 184] on line "submit" at bounding box center [850, 185] width 0 height 5
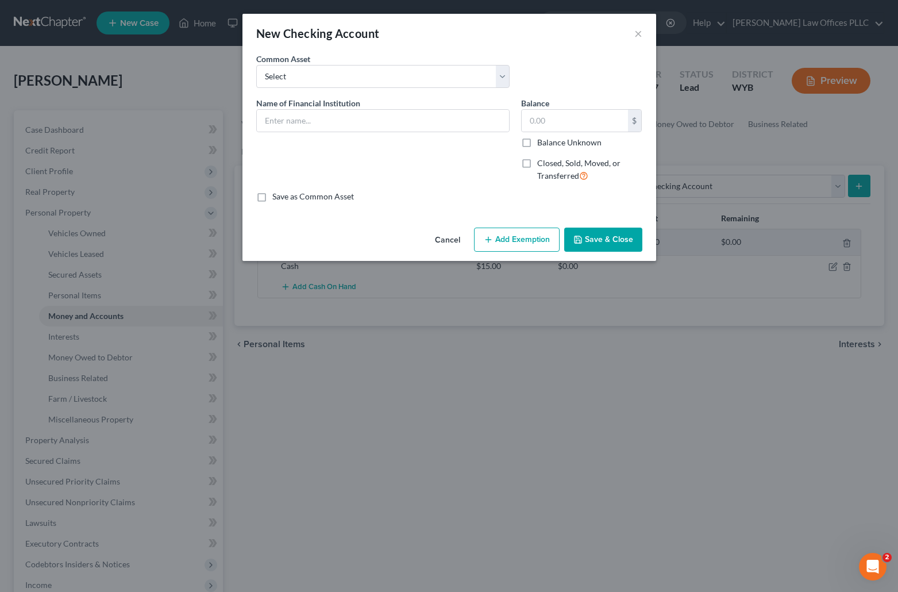
click at [414, 188] on div "Name of Financial Institution *" at bounding box center [382, 144] width 265 height 94
click at [278, 119] on input "text" at bounding box center [383, 121] width 252 height 22
type input "Blue Financial #0002"
click at [540, 126] on input "text" at bounding box center [575, 121] width 106 height 22
type input "15.00"
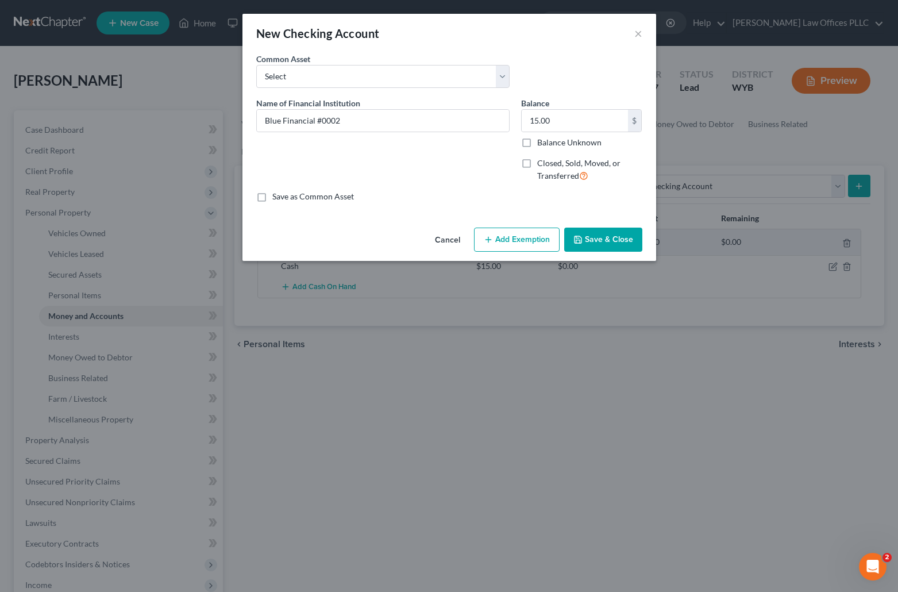
click at [608, 237] on button "Save & Close" at bounding box center [603, 239] width 78 height 24
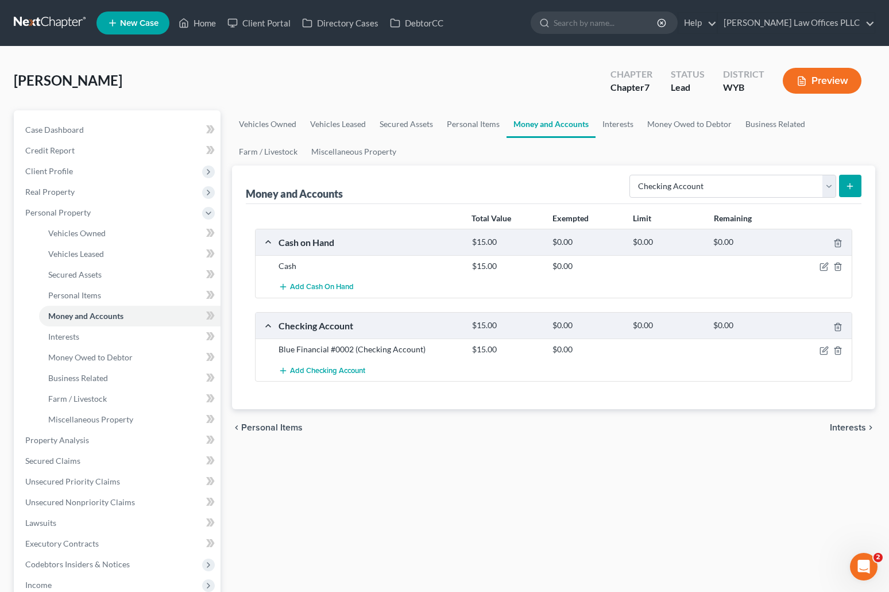
click at [500, 173] on div "Money and Accounts Select Account Type Brokerage Cash on Hand Certificates of D…" at bounding box center [554, 184] width 616 height 38
click at [94, 290] on span "Personal Items" at bounding box center [74, 295] width 53 height 10
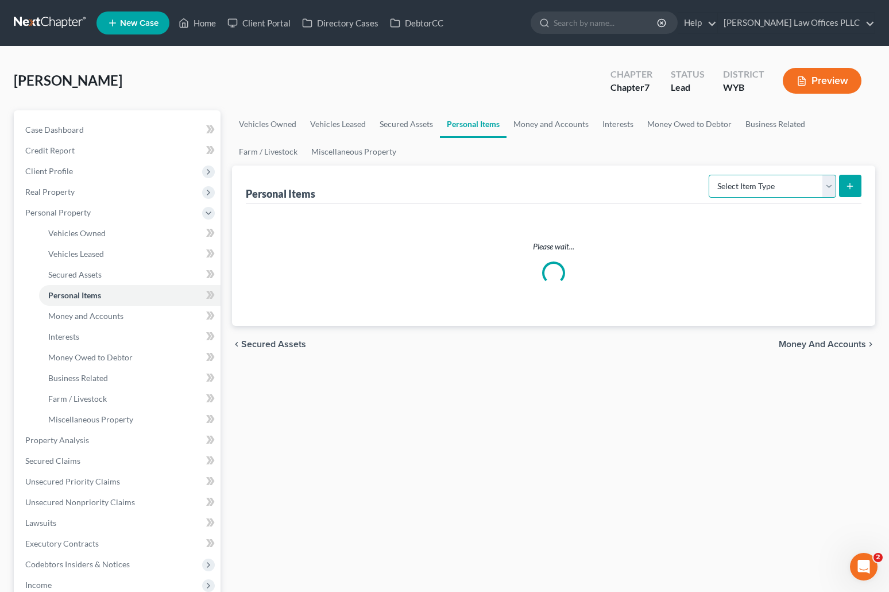
click at [739, 184] on select "Select Item Type Clothing Collectibles Of Value Electronics Firearms Household …" at bounding box center [773, 186] width 128 height 23
click at [710, 175] on select "Select Item Type Clothing Collectibles Of Value Electronics Firearms Household …" at bounding box center [773, 186] width 128 height 23
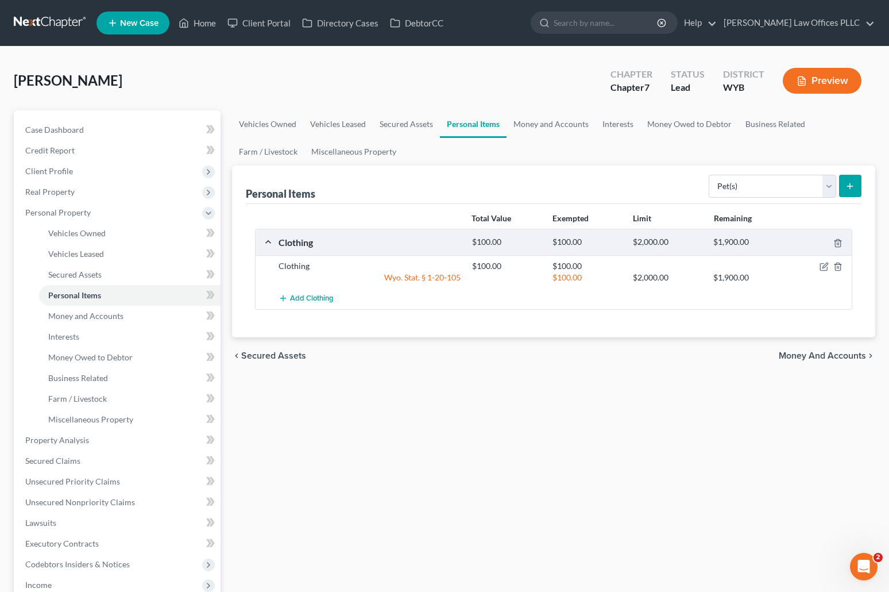
click at [849, 184] on icon "submit" at bounding box center [850, 186] width 9 height 9
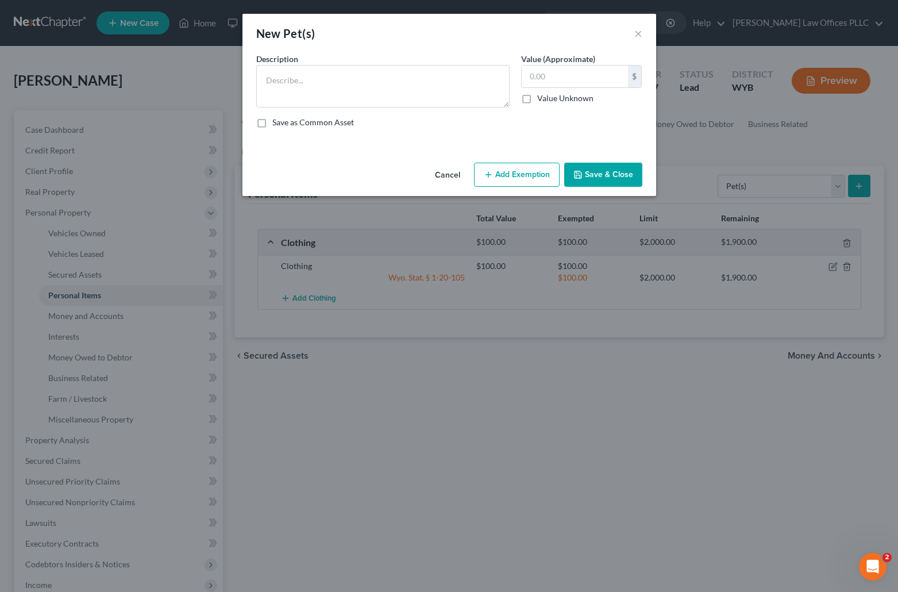
drag, startPoint x: 604, startPoint y: 177, endPoint x: 797, endPoint y: 175, distance: 193.6
click at [608, 177] on button "Save & Close" at bounding box center [603, 175] width 78 height 24
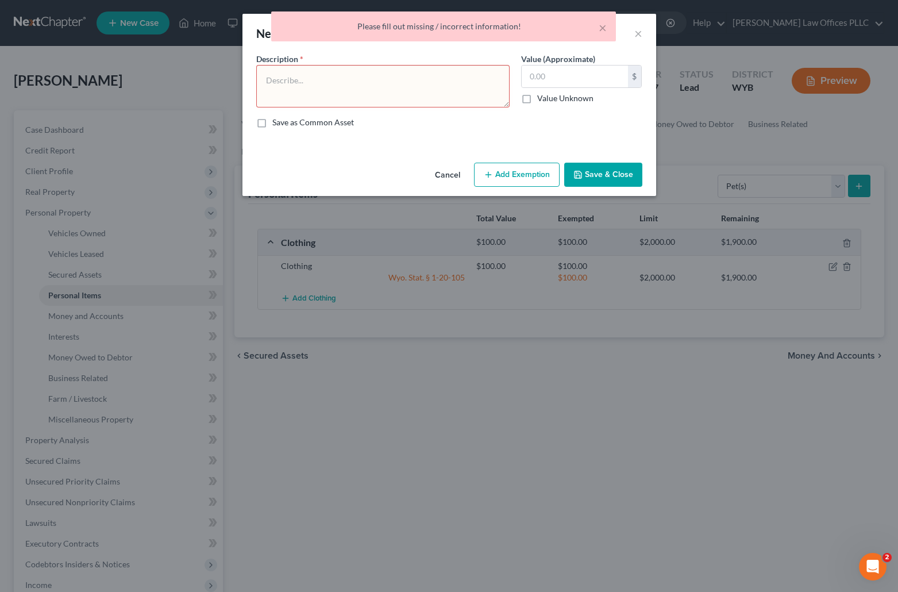
click at [636, 31] on div "× Please fill out missing / incorrect information!" at bounding box center [443, 29] width 898 height 36
click at [454, 173] on button "Cancel" at bounding box center [448, 175] width 44 height 23
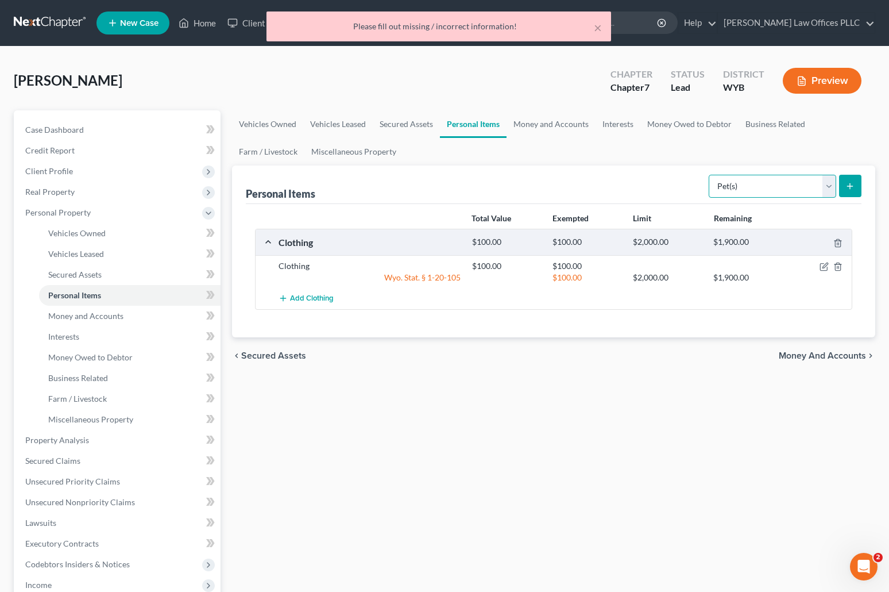
click at [830, 184] on select "Select Item Type Clothing Collectibles Of Value Electronics Firearms Household …" at bounding box center [773, 186] width 128 height 23
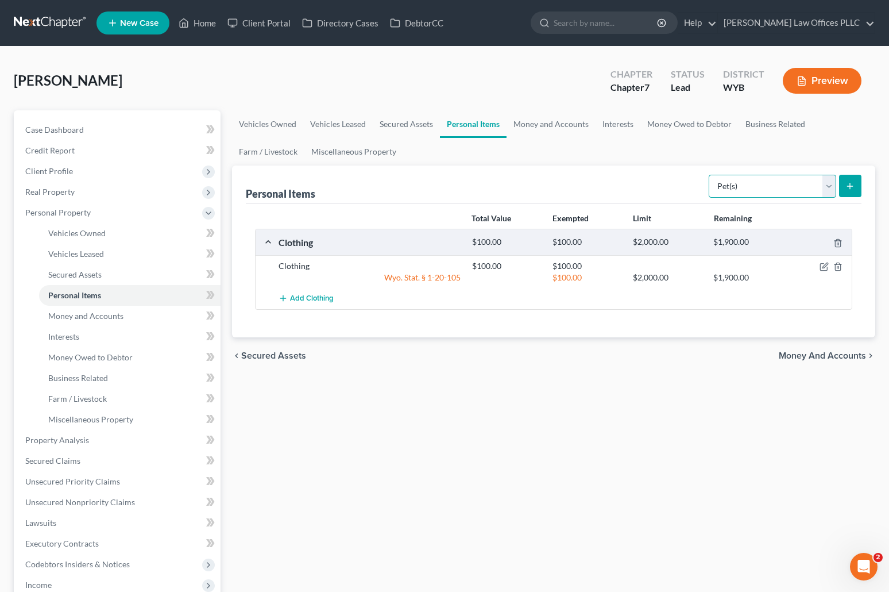
select select "sports_and_hobby_equipment"
click at [710, 175] on select "Select Item Type Clothing Collectibles Of Value Electronics Firearms Household …" at bounding box center [773, 186] width 128 height 23
click at [844, 179] on button "submit" at bounding box center [850, 186] width 22 height 22
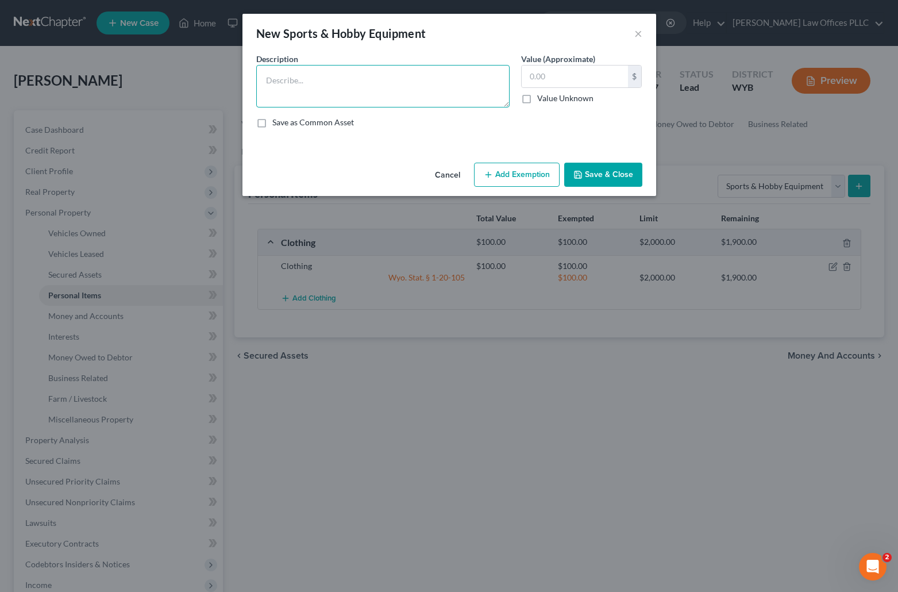
click at [296, 91] on textarea at bounding box center [382, 86] width 253 height 43
type textarea "Fishing poles"
type input "25.00"
click at [616, 172] on button "Save & Close" at bounding box center [603, 175] width 78 height 24
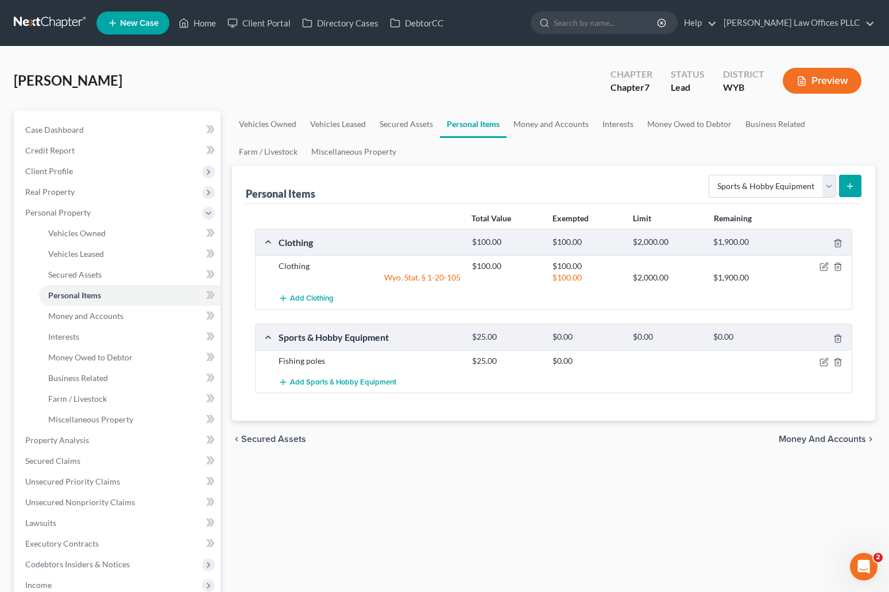
click at [436, 442] on div "chevron_left Secured Assets Money and Accounts chevron_right" at bounding box center [553, 438] width 643 height 37
click at [109, 499] on span "Unsecured Nonpriority Claims" at bounding box center [80, 502] width 110 height 10
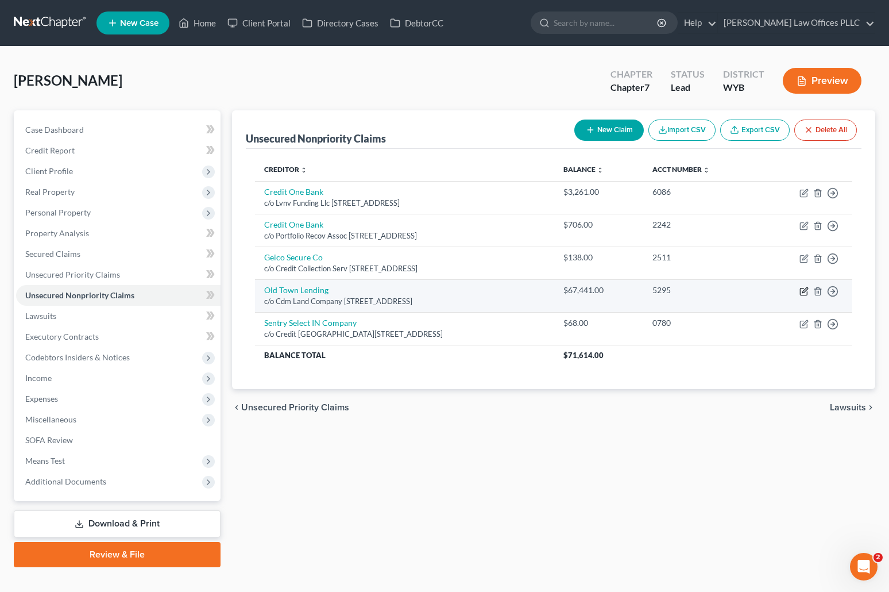
click at [806, 287] on icon "button" at bounding box center [804, 289] width 5 height 5
select select "44"
select select "14"
select select "0"
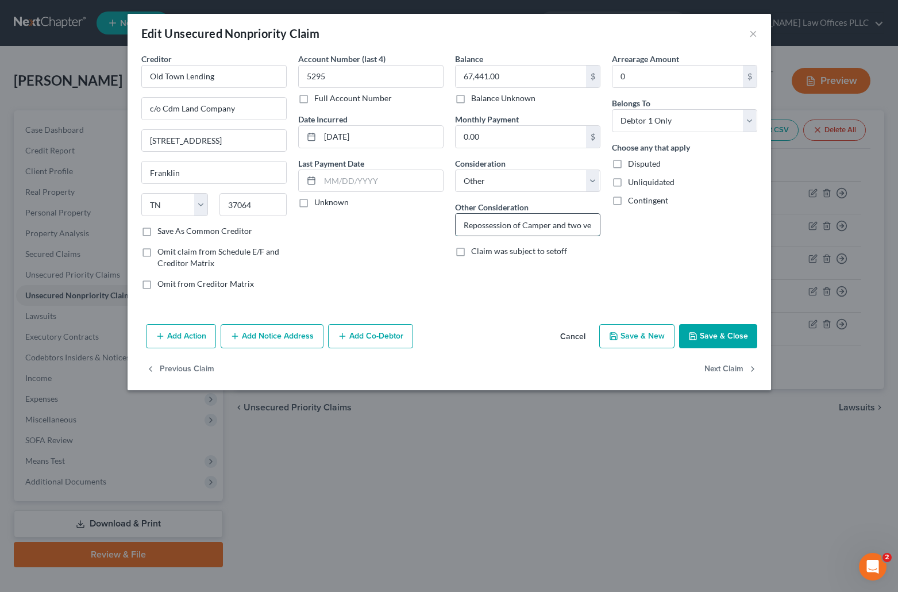
click at [522, 226] on input "Repossession of Camper and two vehicles" at bounding box center [528, 225] width 144 height 22
type input "Repossession of 2004 Bison trailer, 2013 GMC Denali and 2012 Mustang."
click at [719, 332] on button "Save & Close" at bounding box center [718, 336] width 78 height 24
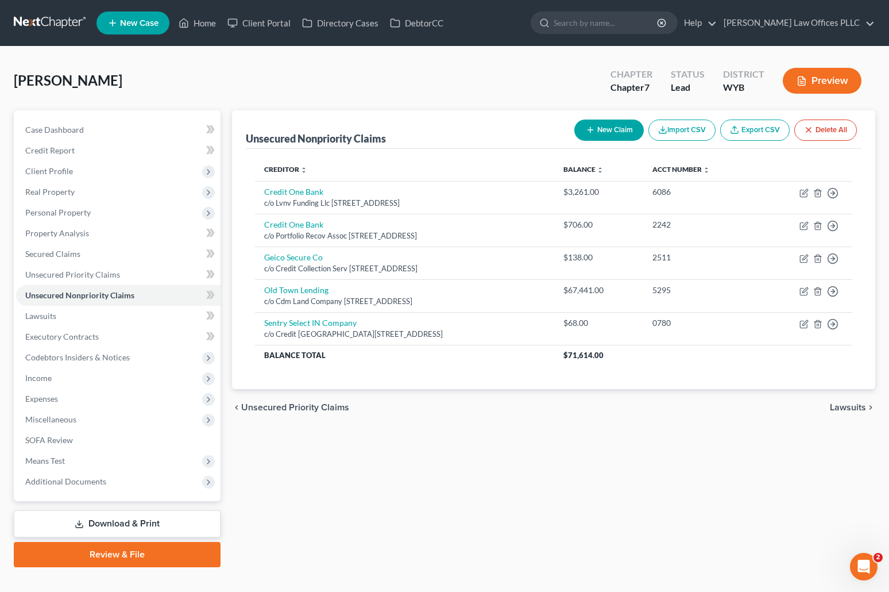
click at [554, 474] on div "Unsecured Nonpriority Claims New Claim Import CSV Export CSV Delete All Credito…" at bounding box center [553, 338] width 655 height 457
click at [49, 376] on span "Income" at bounding box center [38, 378] width 26 height 10
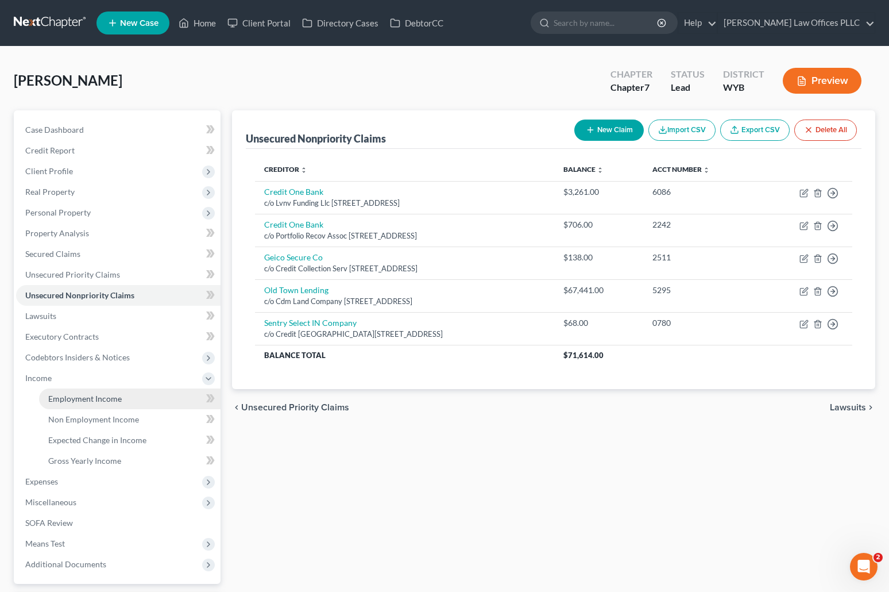
click at [101, 392] on link "Employment Income" at bounding box center [130, 398] width 182 height 21
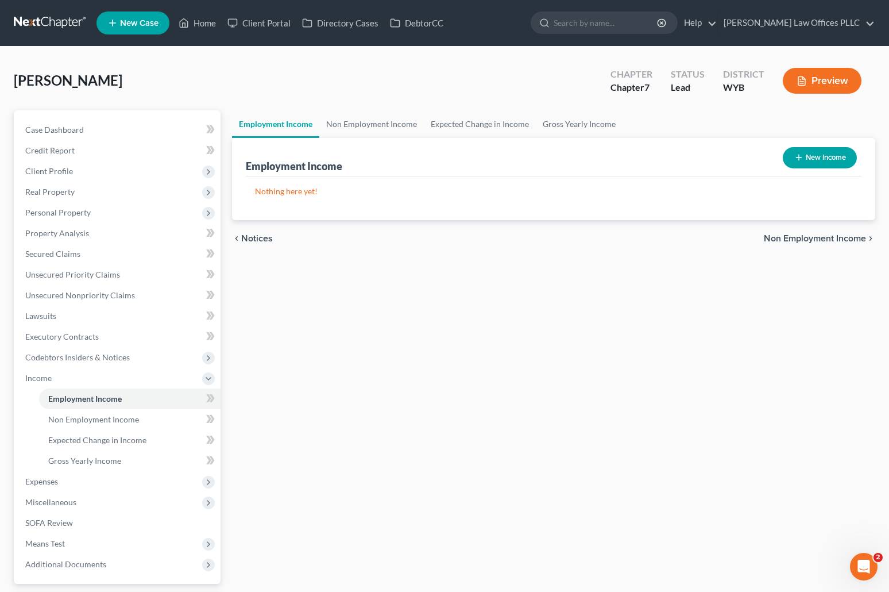
click at [828, 157] on button "New Income" at bounding box center [820, 157] width 74 height 21
select select "0"
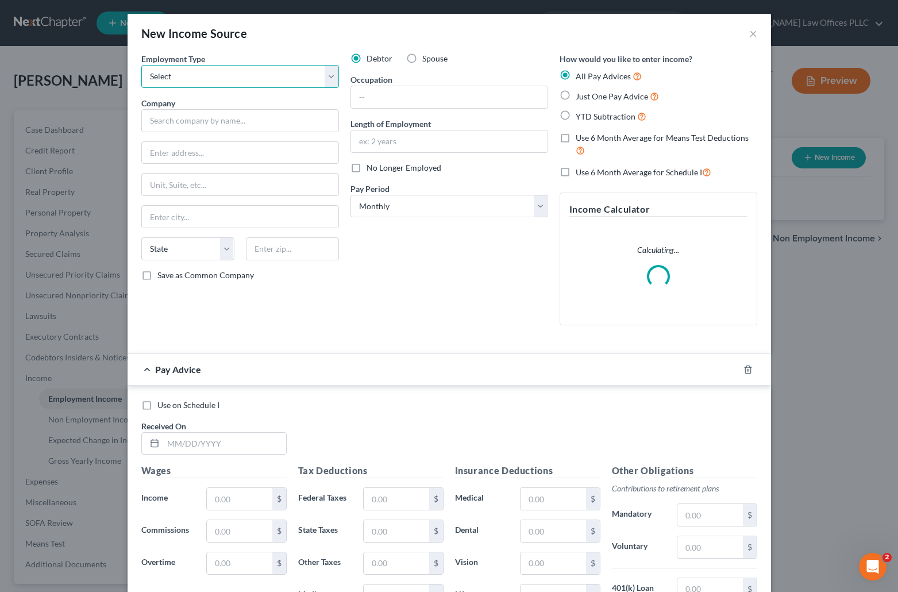
click at [210, 75] on select "Select Full or Part Time Employment Self Employment" at bounding box center [240, 76] width 198 height 23
select select "0"
click at [141, 65] on select "Select Full or Part Time Employment Self Employment" at bounding box center [240, 76] width 198 height 23
click at [163, 120] on input "text" at bounding box center [240, 120] width 198 height 23
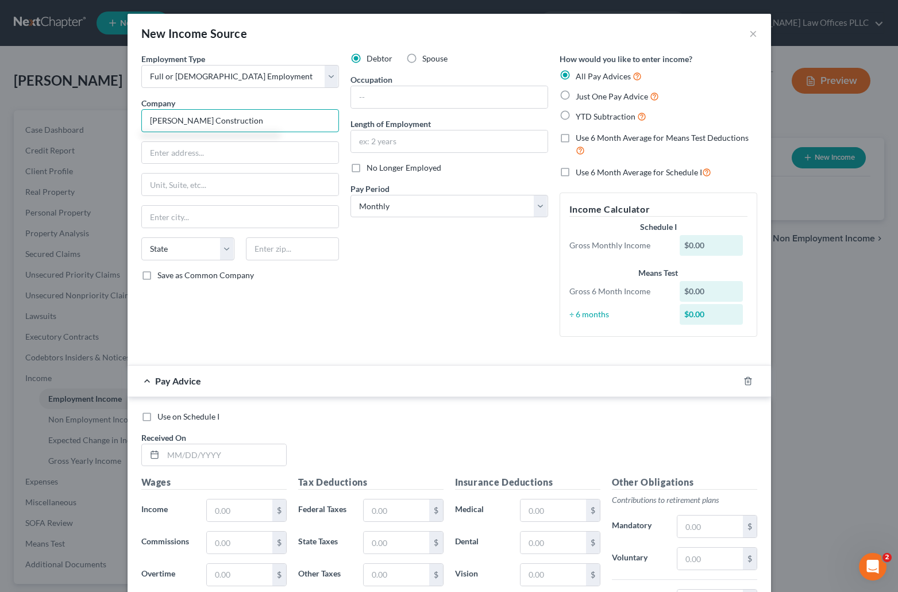
type input "[PERSON_NAME] Construction"
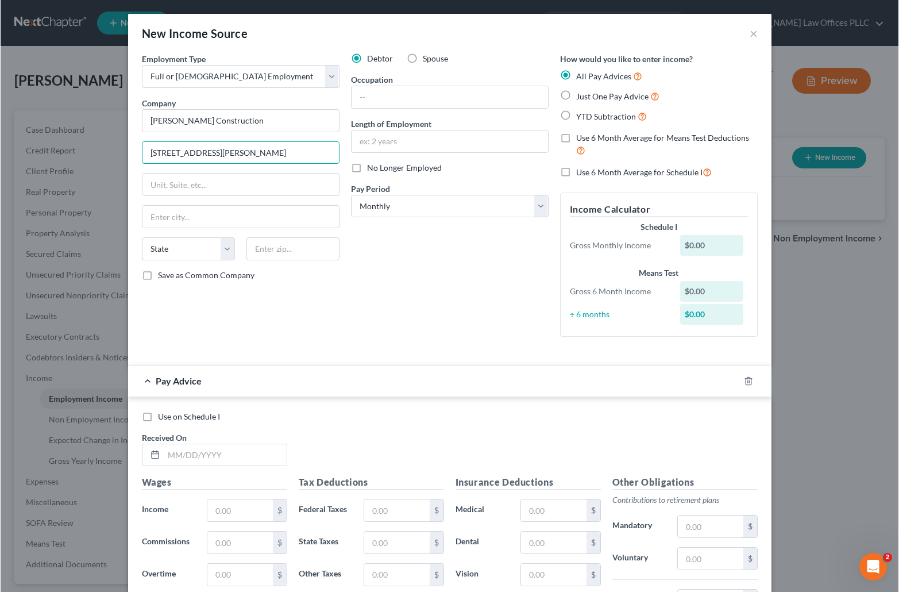
scroll to position [57, 0]
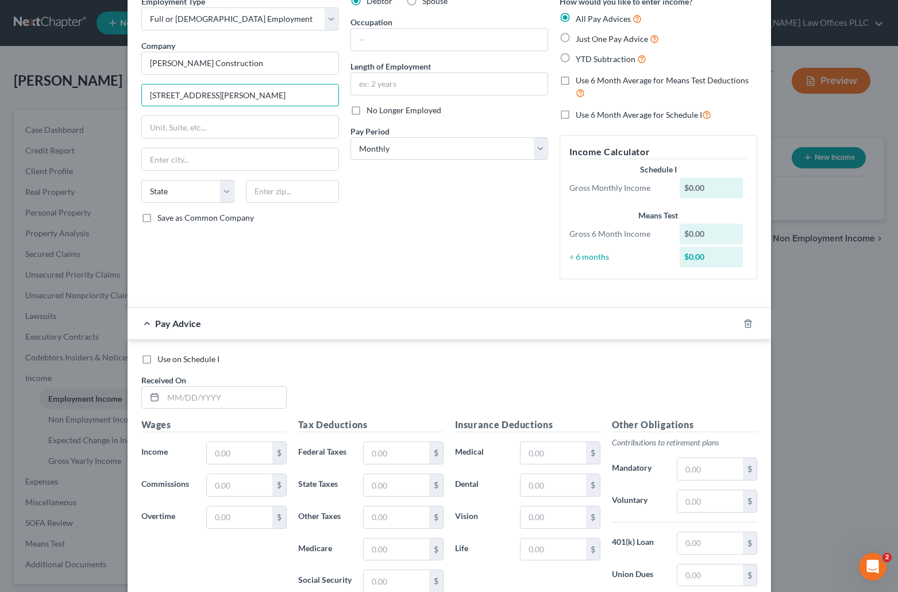
type input "7990 Miller dr # 200"
drag, startPoint x: 407, startPoint y: 243, endPoint x: 368, endPoint y: 211, distance: 50.2
click at [407, 243] on div "Debtor Spouse Occupation Length of Employment No Longer Employed Pay Period * S…" at bounding box center [449, 141] width 209 height 293
click at [160, 156] on input "text" at bounding box center [240, 159] width 196 height 22
type input "Longmont"
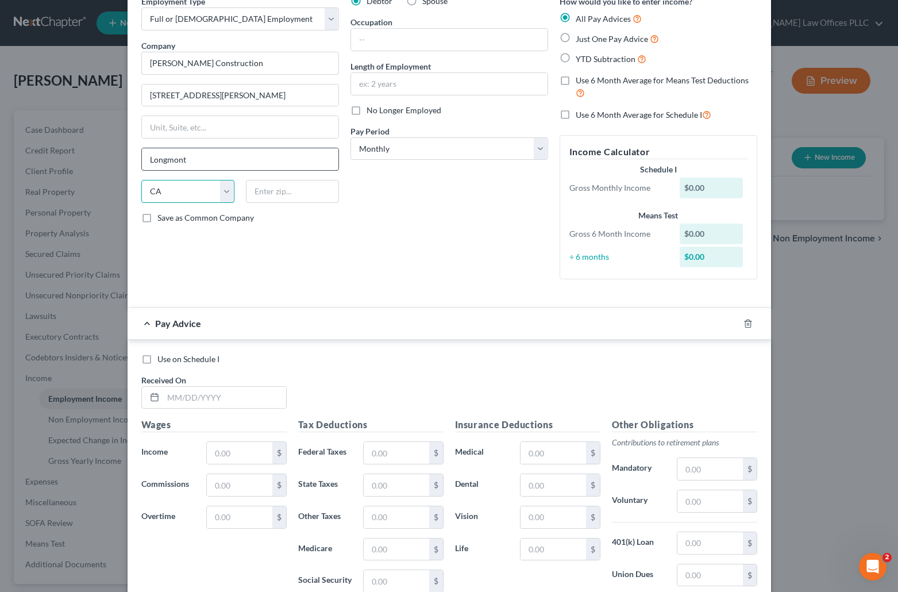
select select "5"
drag, startPoint x: 438, startPoint y: 243, endPoint x: 413, endPoint y: 240, distance: 25.5
click at [438, 243] on div "Debtor Spouse Occupation Length of Employment No Longer Employed Pay Period * S…" at bounding box center [449, 141] width 209 height 293
click at [268, 190] on input "text" at bounding box center [292, 191] width 93 height 23
type input "80504"
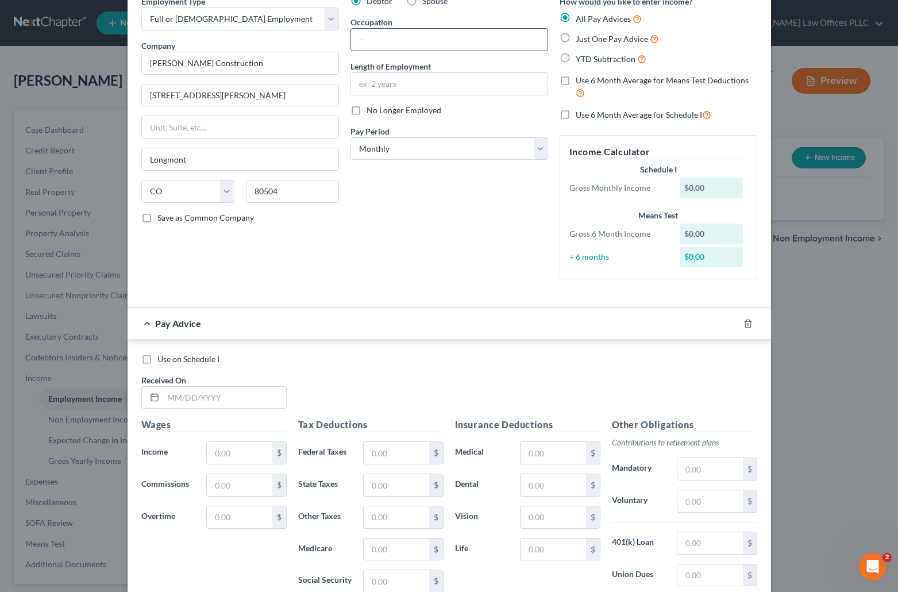
click at [372, 37] on input "text" at bounding box center [449, 40] width 196 height 22
click at [366, 40] on input "text" at bounding box center [449, 40] width 196 height 22
click at [385, 39] on input "Labor" at bounding box center [450, 40] width 196 height 22
click at [416, 32] on input "Laborer and" at bounding box center [450, 40] width 196 height 22
click at [404, 40] on input "Laborer and equpment operator" at bounding box center [450, 40] width 196 height 22
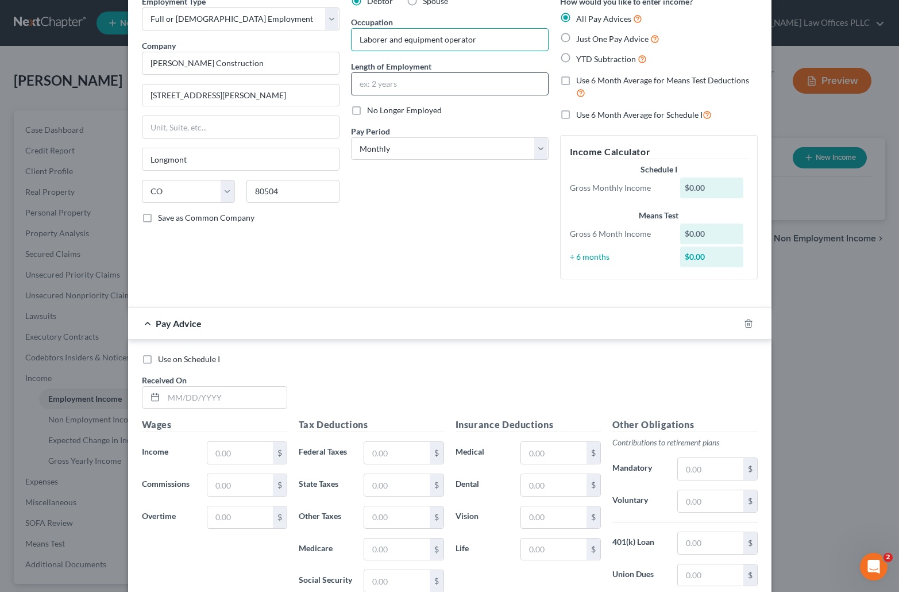
type input "Laborer and equipment operator"
click at [374, 88] on input "text" at bounding box center [450, 84] width 196 height 22
type input "1 month"
drag, startPoint x: 743, startPoint y: 111, endPoint x: 722, endPoint y: 107, distance: 21.1
click at [743, 111] on div "Use 6 Month Average for Schedule I" at bounding box center [659, 114] width 198 height 13
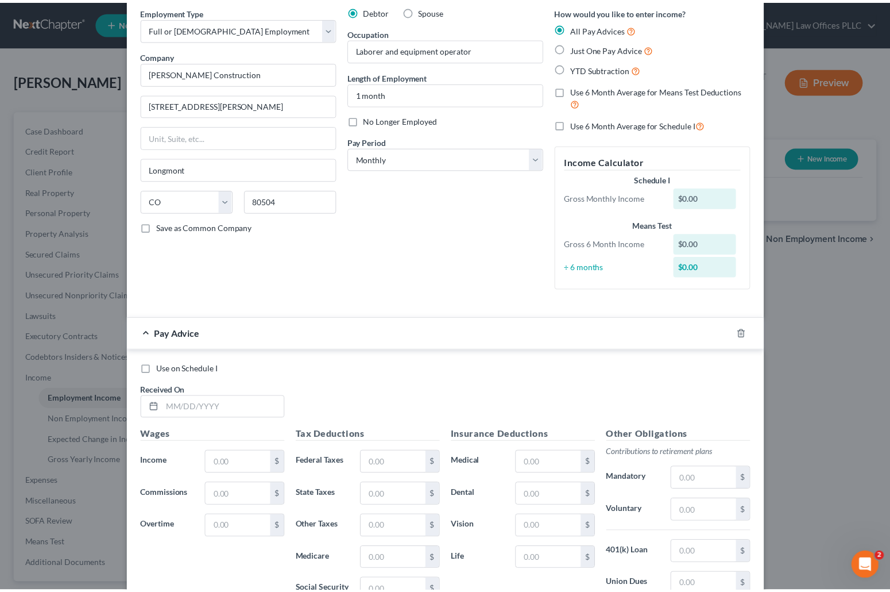
scroll to position [0, 0]
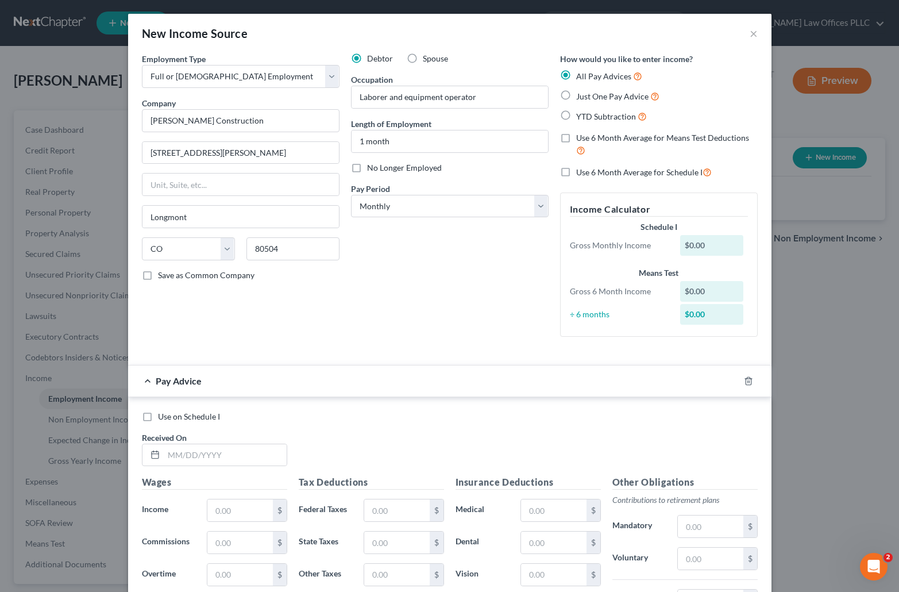
click at [67, 67] on div "New Income Source × Employment Type * Select Full or Part Time Employment Self …" at bounding box center [449, 296] width 899 height 592
click at [751, 33] on button "×" at bounding box center [754, 33] width 8 height 14
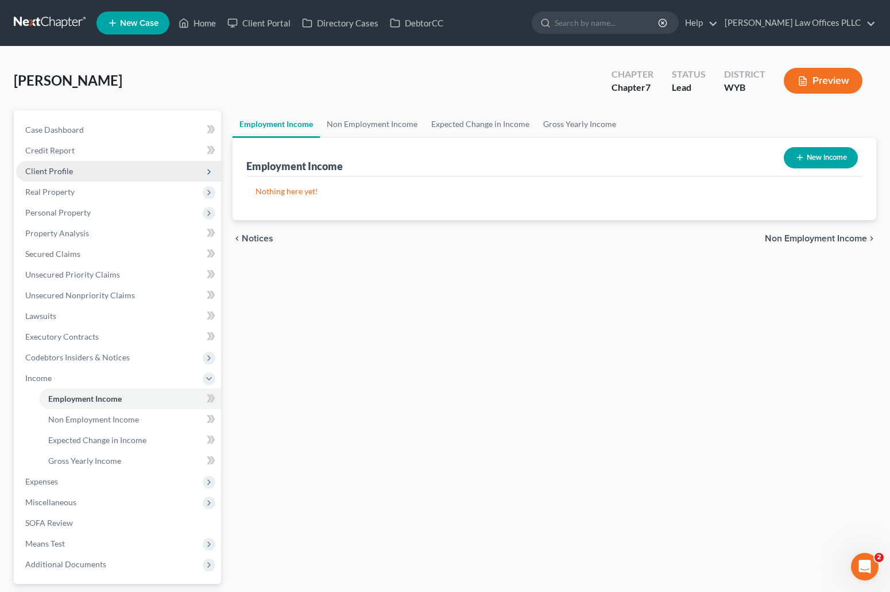
click at [56, 166] on span "Client Profile" at bounding box center [49, 171] width 48 height 10
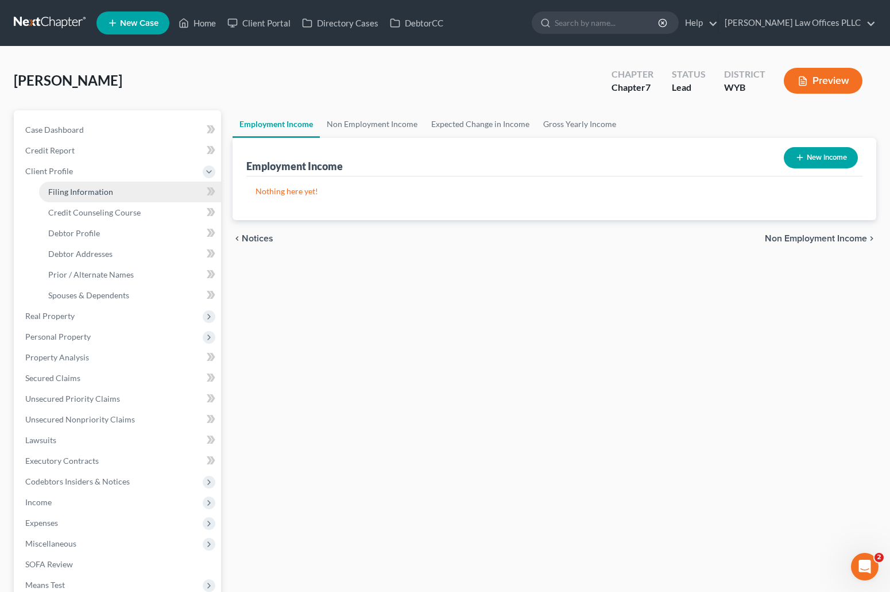
click at [83, 190] on span "Filing Information" at bounding box center [80, 192] width 65 height 10
select select "1"
select select "0"
select select "53"
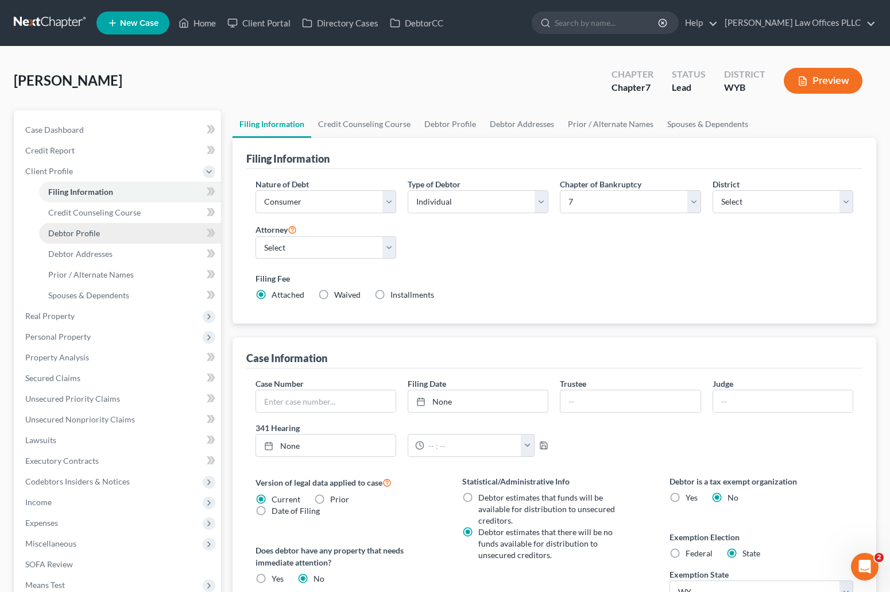
click at [88, 233] on span "Debtor Profile" at bounding box center [74, 233] width 52 height 10
select select "0"
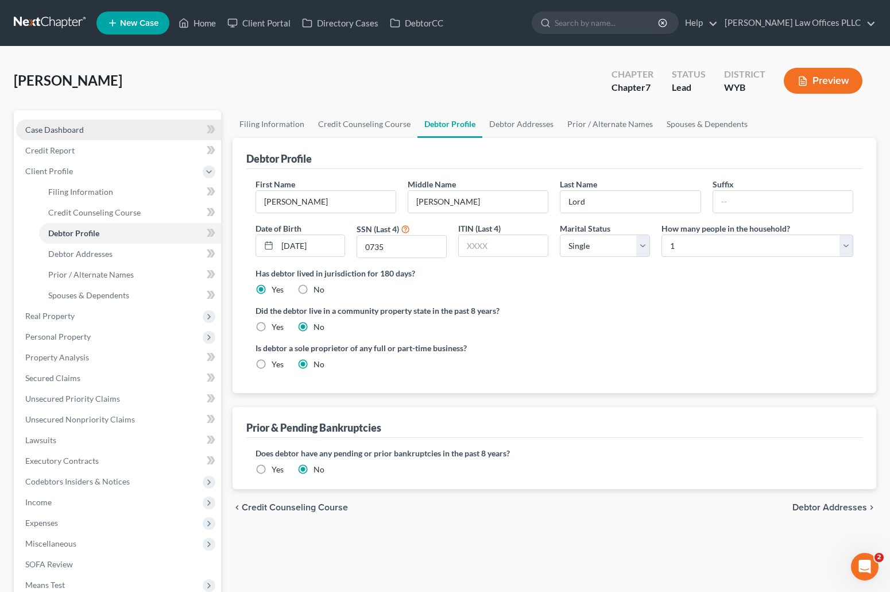
click at [77, 125] on span "Case Dashboard" at bounding box center [54, 130] width 59 height 10
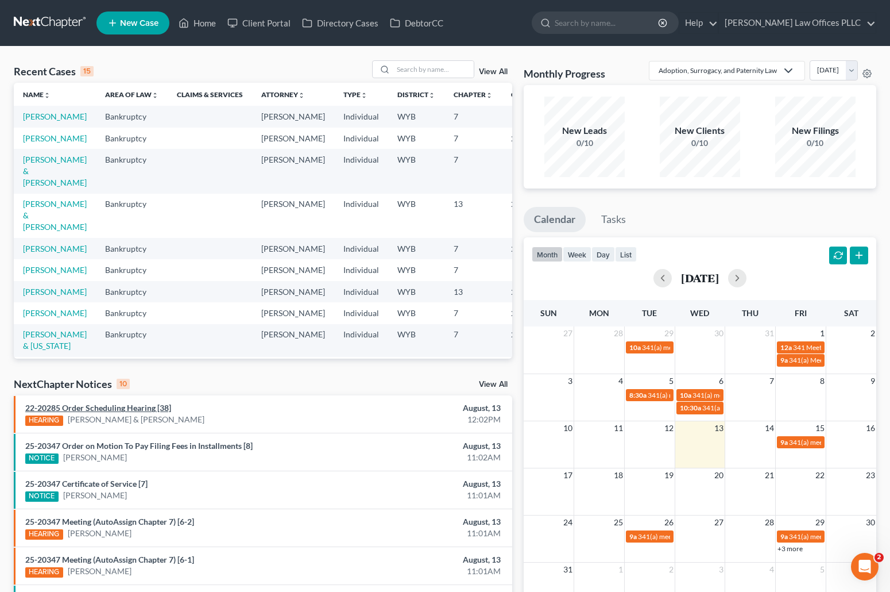
click at [125, 405] on link "22-20285 Order Scheduling Hearing [38]" at bounding box center [98, 408] width 146 height 10
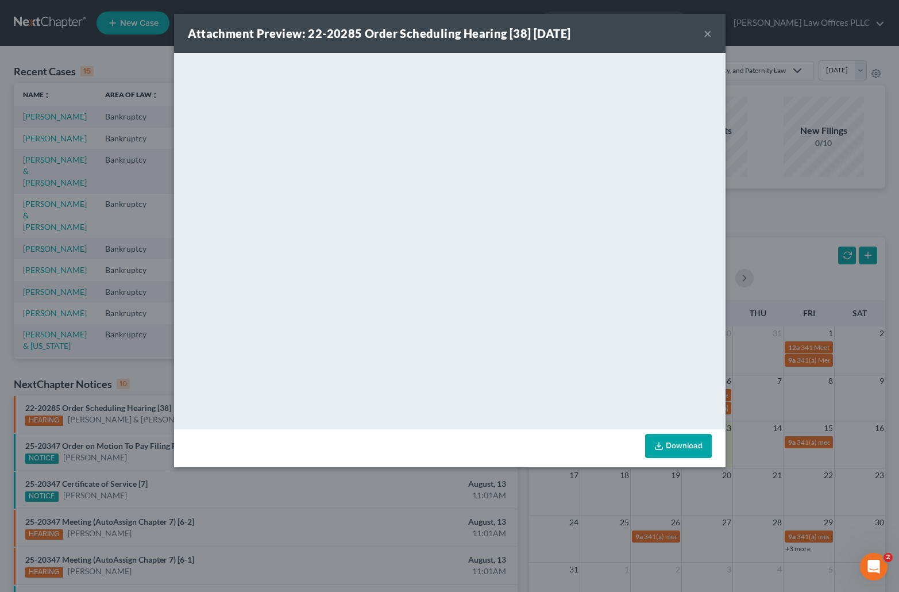
click at [704, 31] on button "×" at bounding box center [708, 33] width 8 height 14
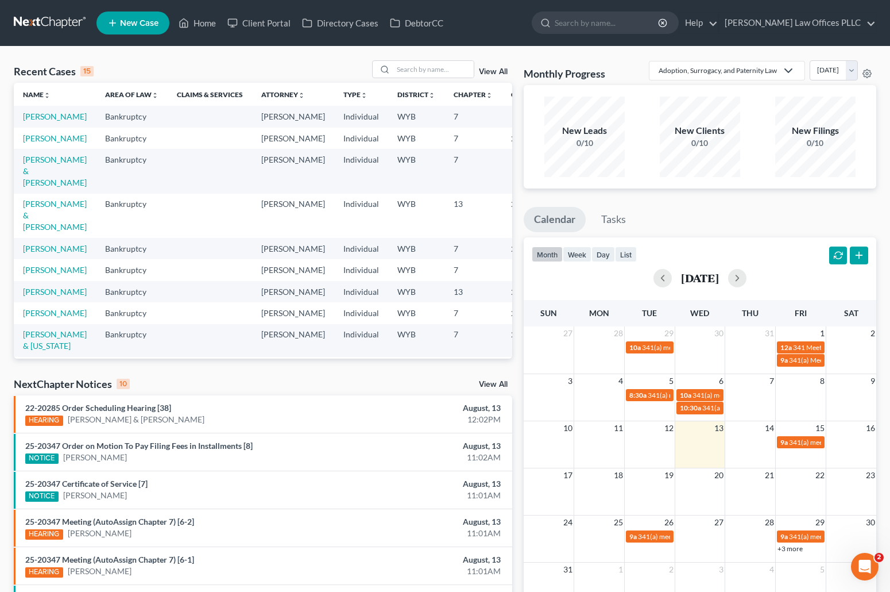
click at [56, 58] on div "Recent Cases 15 View All Name unfold_more expand_more expand_less Area of Law u…" at bounding box center [445, 426] width 890 height 759
click at [411, 67] on input "search" at bounding box center [433, 69] width 80 height 17
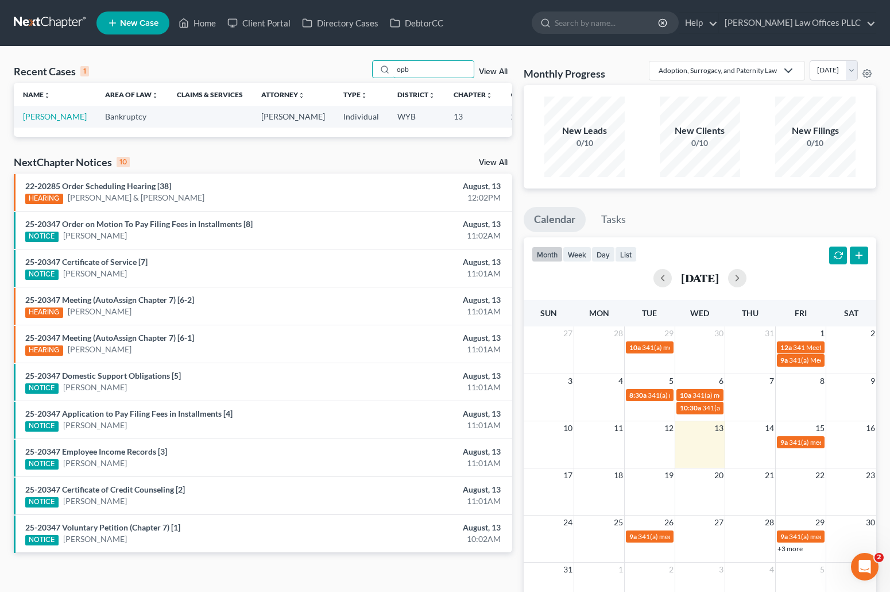
type input "opb"
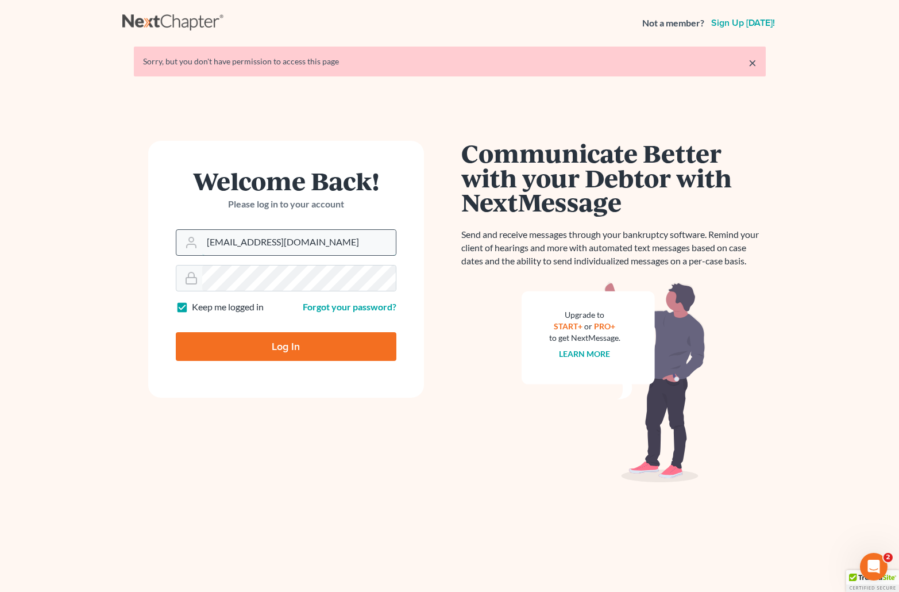
click at [330, 237] on input "brittcostomarnold@gmail.com" at bounding box center [299, 242] width 194 height 25
drag, startPoint x: 341, startPoint y: 245, endPoint x: 163, endPoint y: 248, distance: 178.1
click at [163, 248] on form "Welcome Back! Please log in to your account Email Address brittcostomarnold@gma…" at bounding box center [286, 269] width 276 height 257
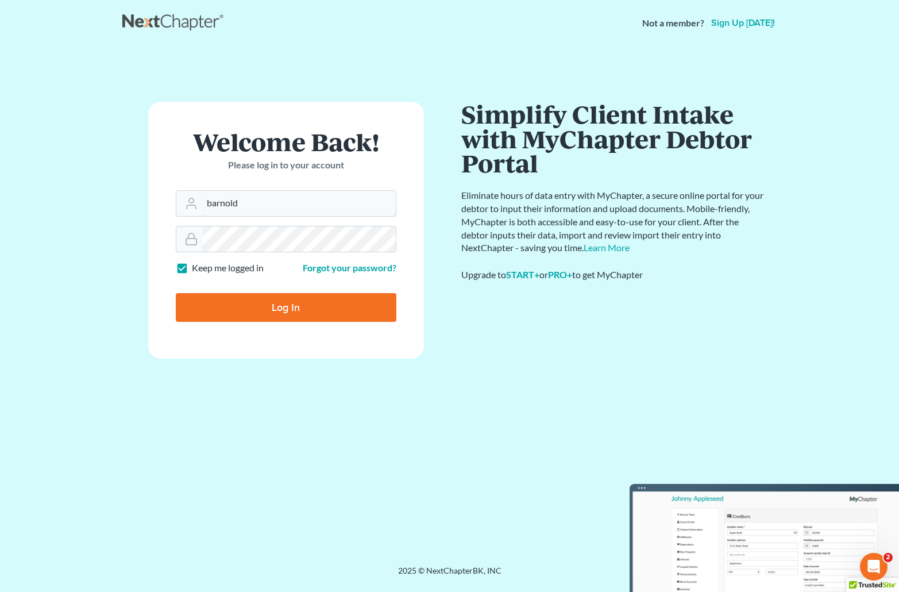
type input "[EMAIL_ADDRESS][DOMAIN_NAME]"
click at [193, 234] on div at bounding box center [286, 239] width 221 height 26
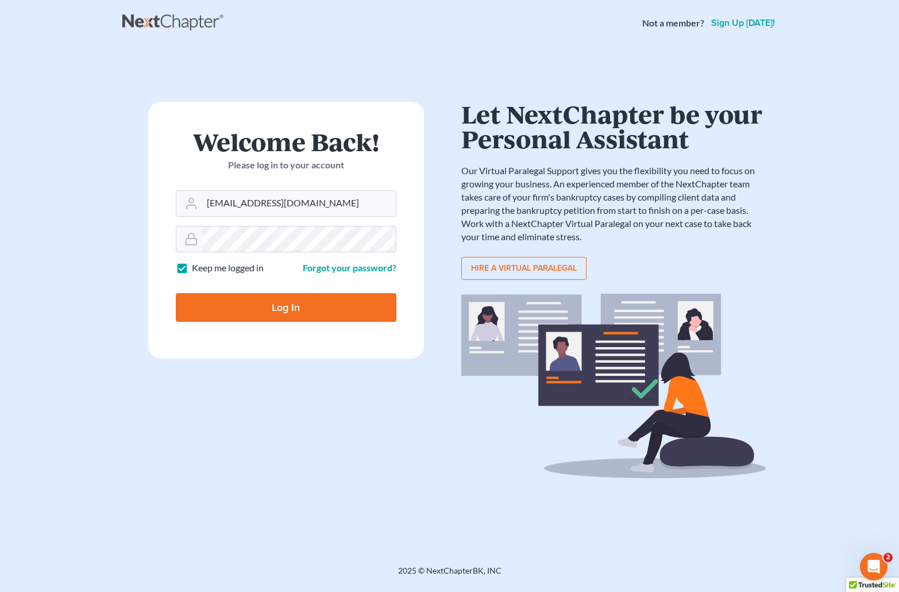
click at [226, 302] on input "Log In" at bounding box center [286, 307] width 221 height 29
type input "Thinking..."
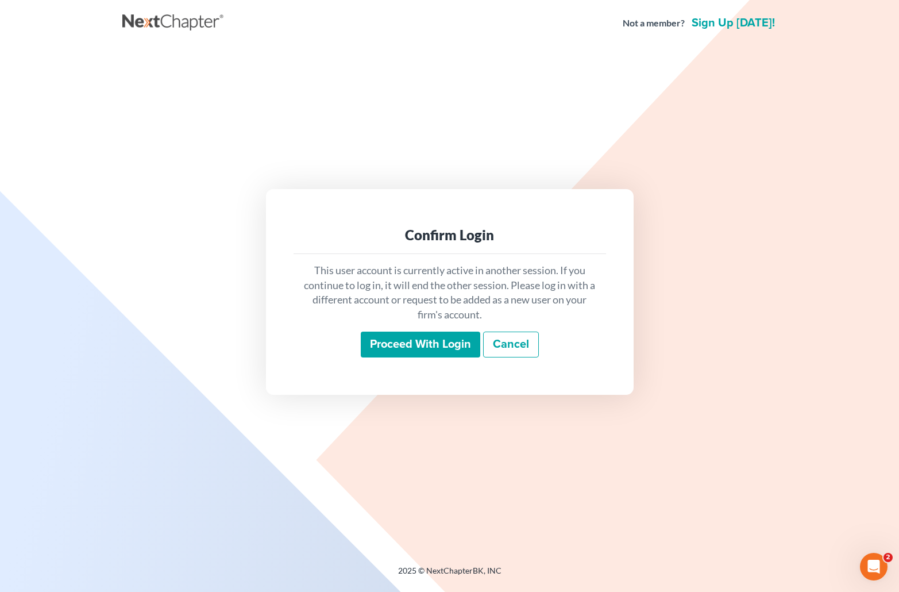
click at [449, 339] on input "Proceed with login" at bounding box center [420, 344] width 119 height 26
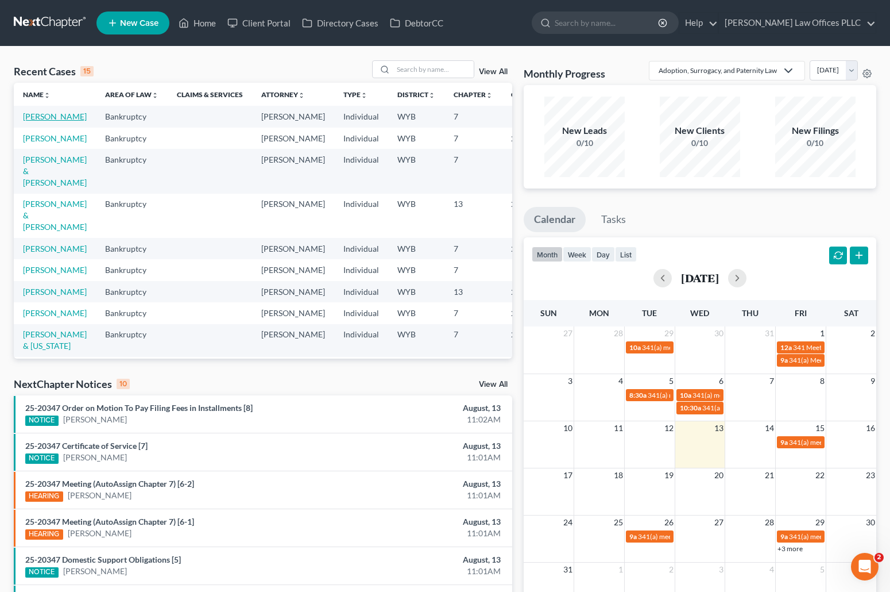
click at [37, 118] on link "[PERSON_NAME]" at bounding box center [55, 116] width 64 height 10
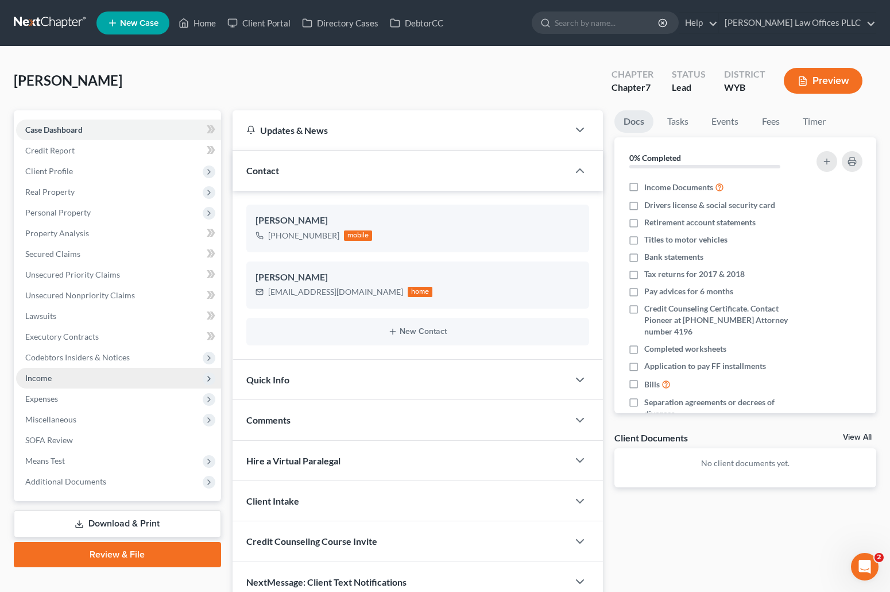
click at [49, 377] on span "Income" at bounding box center [38, 378] width 26 height 10
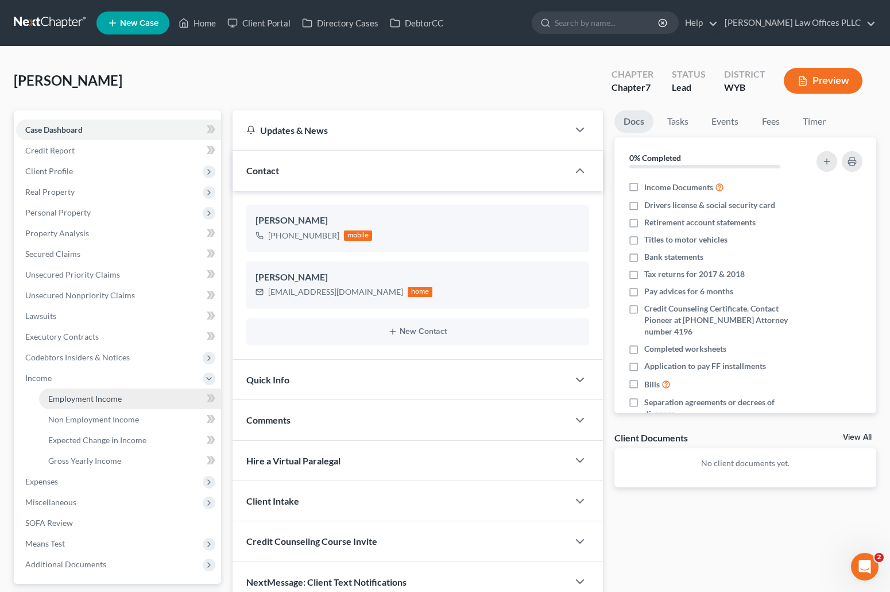
click at [100, 398] on span "Employment Income" at bounding box center [85, 398] width 74 height 10
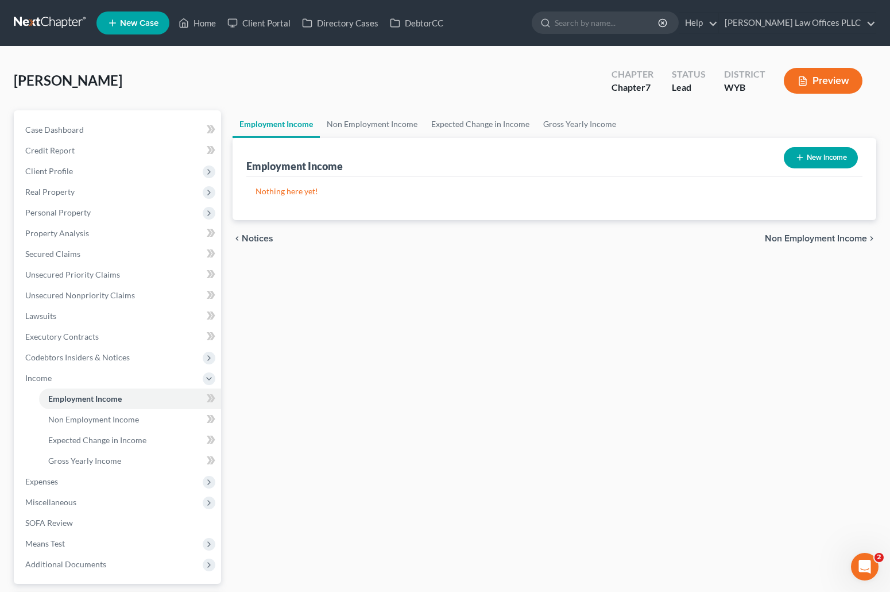
click at [836, 157] on button "New Income" at bounding box center [821, 157] width 74 height 21
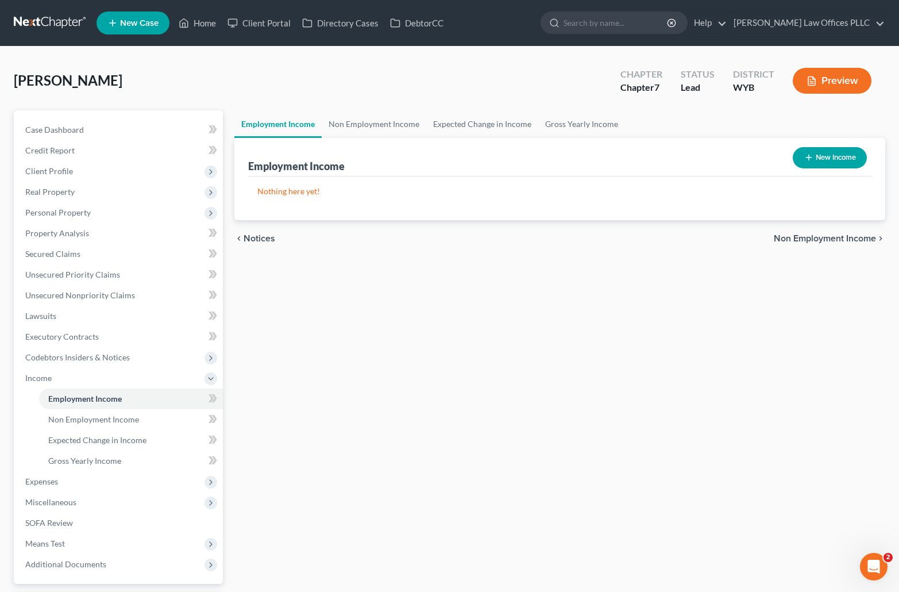
select select "0"
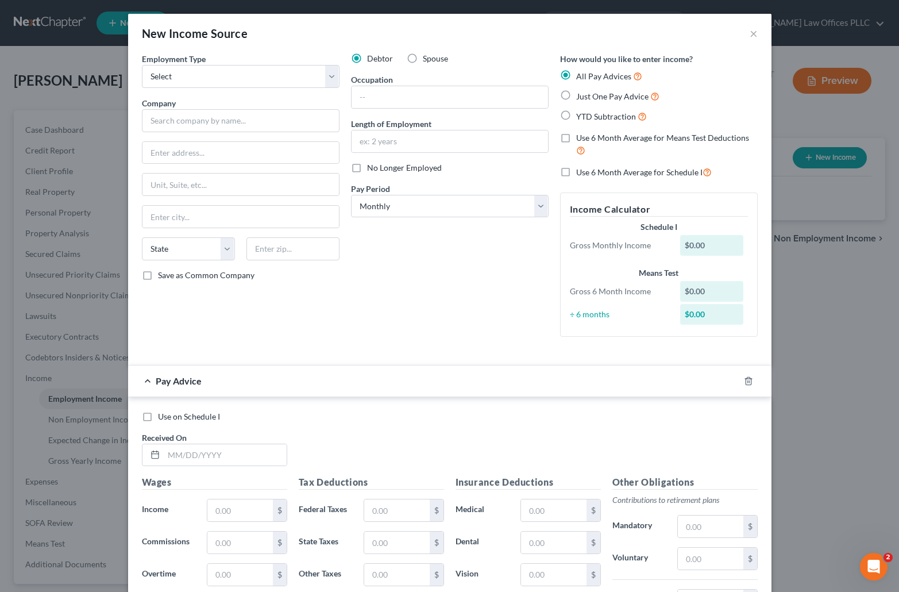
click at [512, 269] on div "Debtor Spouse Occupation Length of Employment No Longer Employed Pay Period * S…" at bounding box center [449, 199] width 209 height 293
click at [222, 76] on select "Select Full or Part Time Employment Self Employment" at bounding box center [241, 76] width 198 height 23
select select "0"
click at [142, 65] on select "Select Full or Part Time Employment Self Employment" at bounding box center [241, 76] width 198 height 23
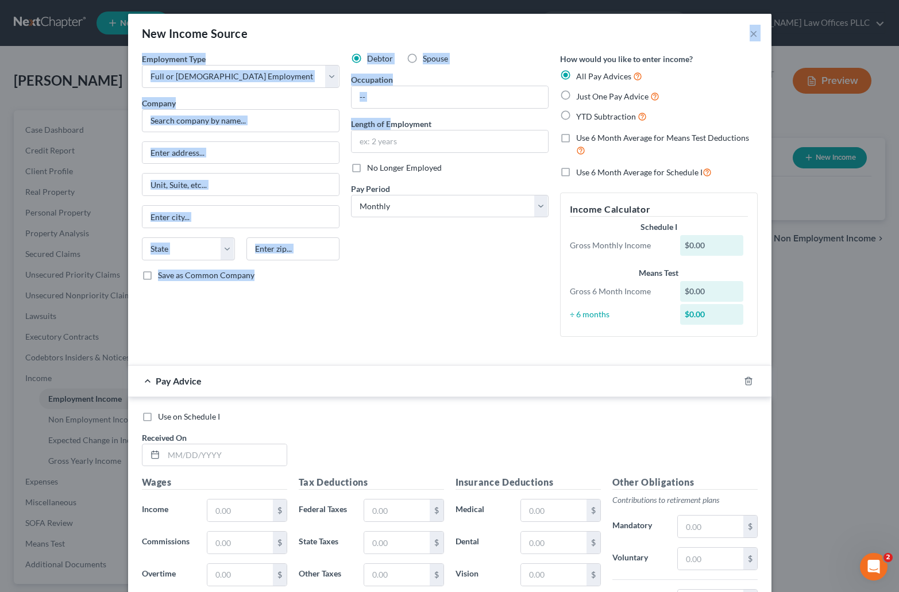
drag, startPoint x: 462, startPoint y: 22, endPoint x: 384, endPoint y: 126, distance: 129.7
click at [384, 126] on div "New Income Source × Employment Type * Select Full or Part Time Employment Self …" at bounding box center [449, 403] width 643 height 778
click at [491, 33] on div "New Income Source ×" at bounding box center [449, 33] width 643 height 39
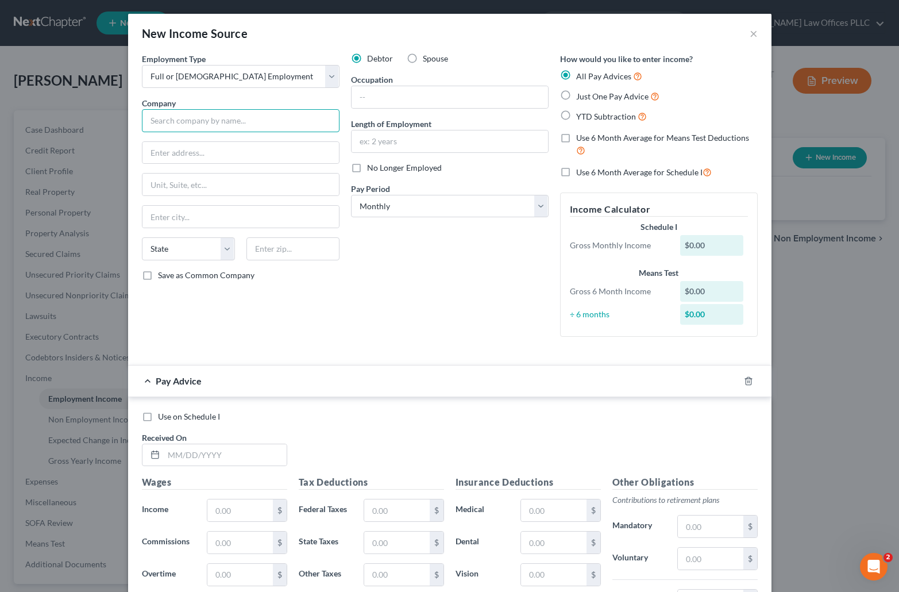
click at [170, 122] on input "text" at bounding box center [241, 120] width 198 height 23
click at [149, 118] on input "all round Plumbing" at bounding box center [241, 120] width 198 height 23
click at [160, 121] on input "All round Plumbing" at bounding box center [241, 120] width 198 height 23
type input "All Round Plumbing"
click at [159, 146] on input "text" at bounding box center [240, 153] width 196 height 22
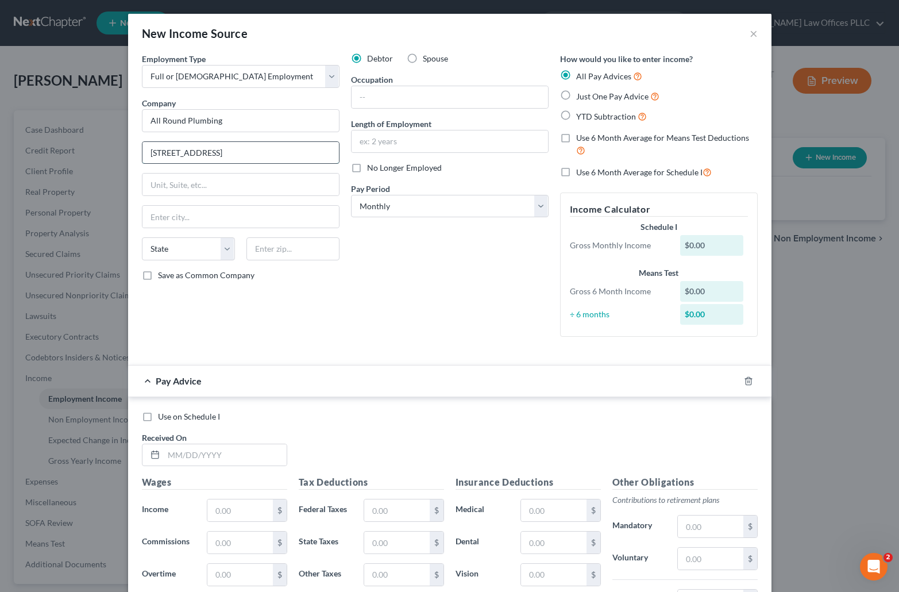
type input "2300 Missle Drive"
type input "Cheyenne"
select select "53"
type input "82001"
click at [374, 94] on input "text" at bounding box center [450, 97] width 196 height 22
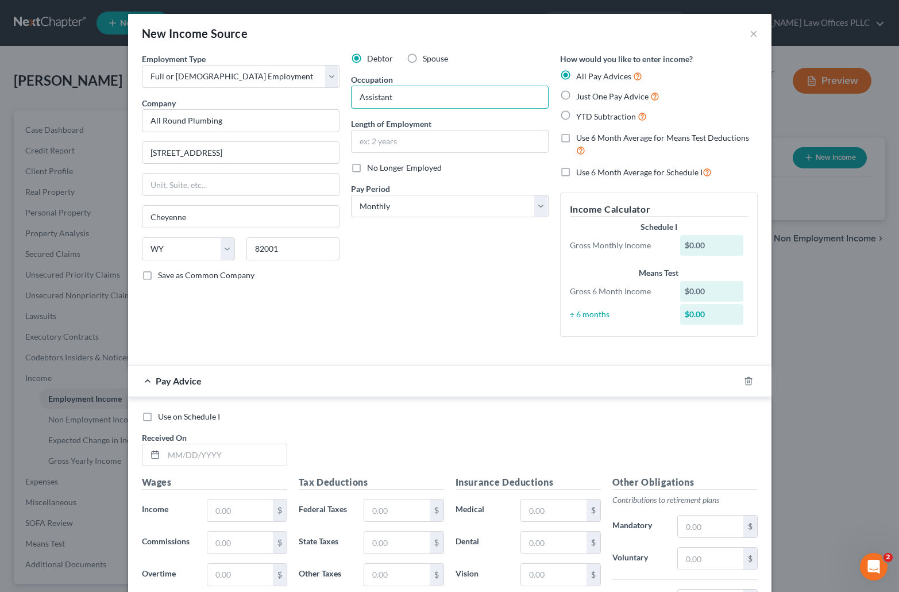
type input "Assistant"
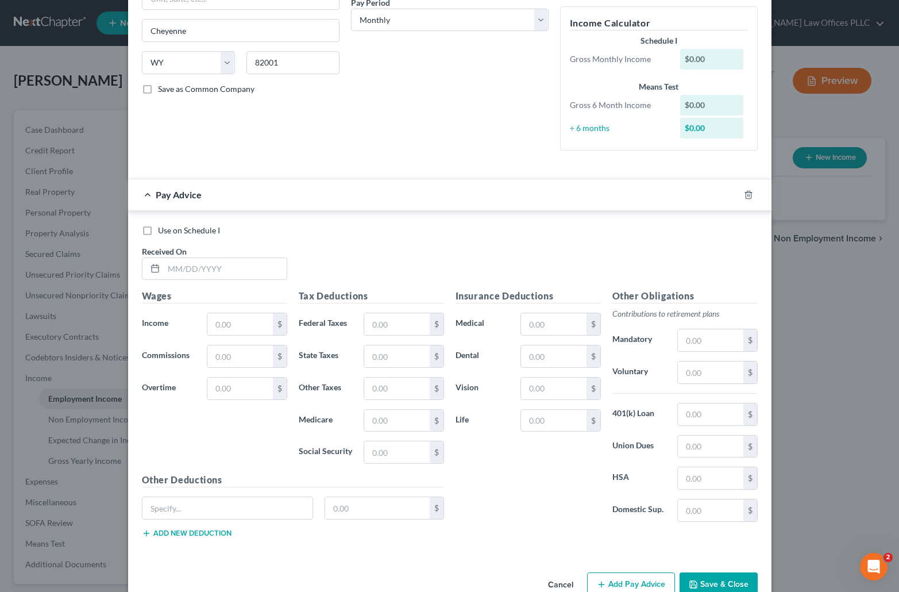
scroll to position [192, 0]
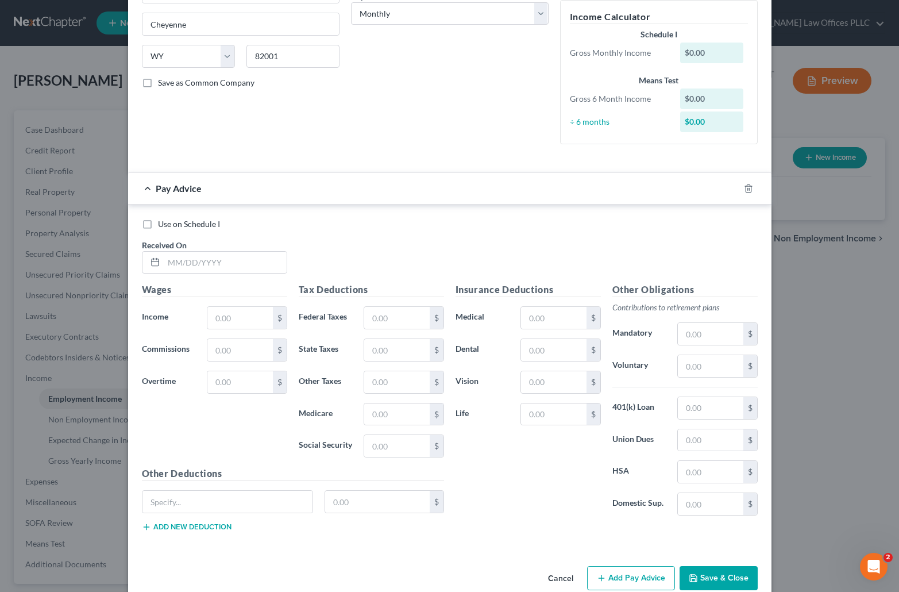
drag, startPoint x: 422, startPoint y: 249, endPoint x: 412, endPoint y: 252, distance: 10.2
click at [422, 249] on div "Use on Schedule I Received On *" at bounding box center [449, 250] width 627 height 65
click at [164, 257] on input "text" at bounding box center [225, 263] width 123 height 22
type input "06/13/2025"
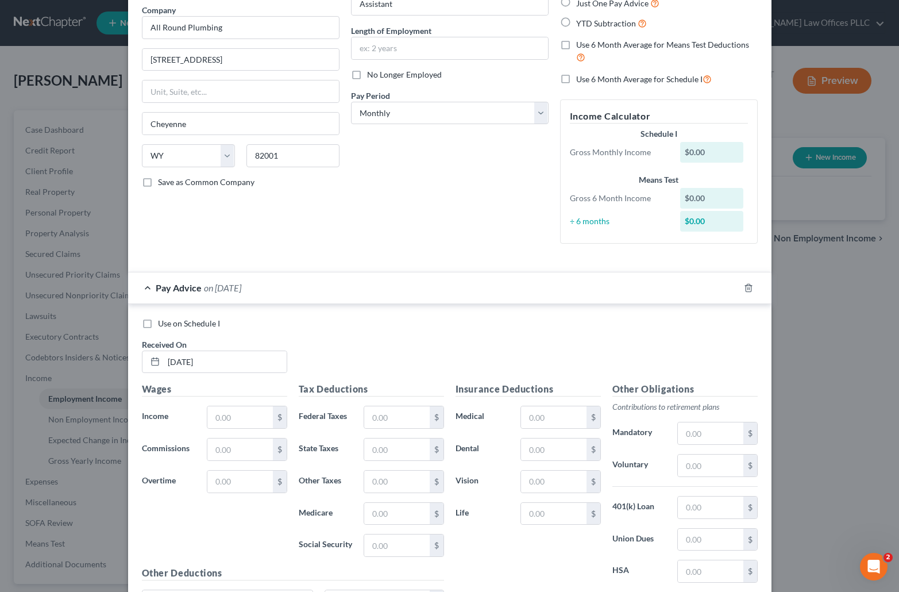
scroll to position [69, 0]
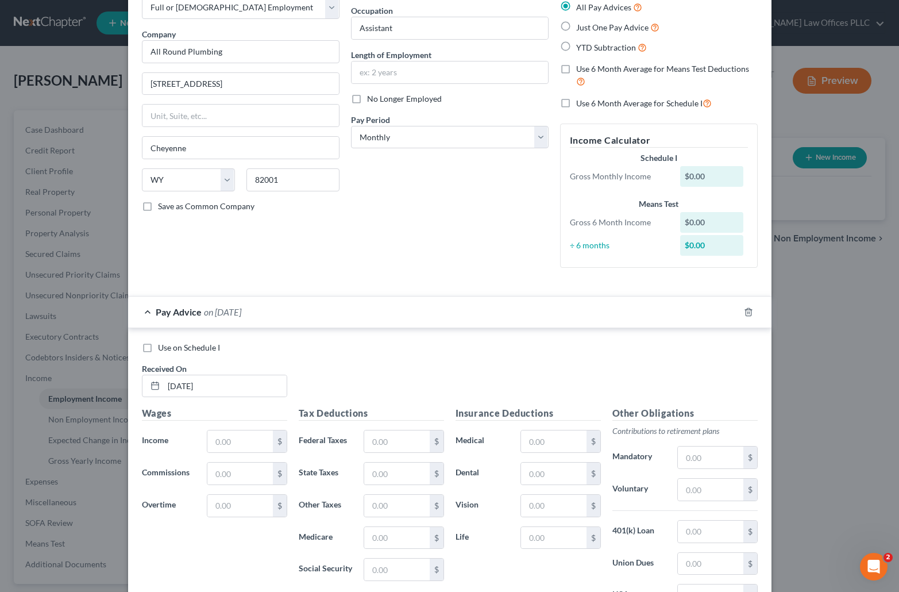
click at [576, 25] on label "Just One Pay Advice" at bounding box center [617, 27] width 83 height 13
click at [581, 25] on input "Just One Pay Advice" at bounding box center [584, 24] width 7 height 7
radio input "true"
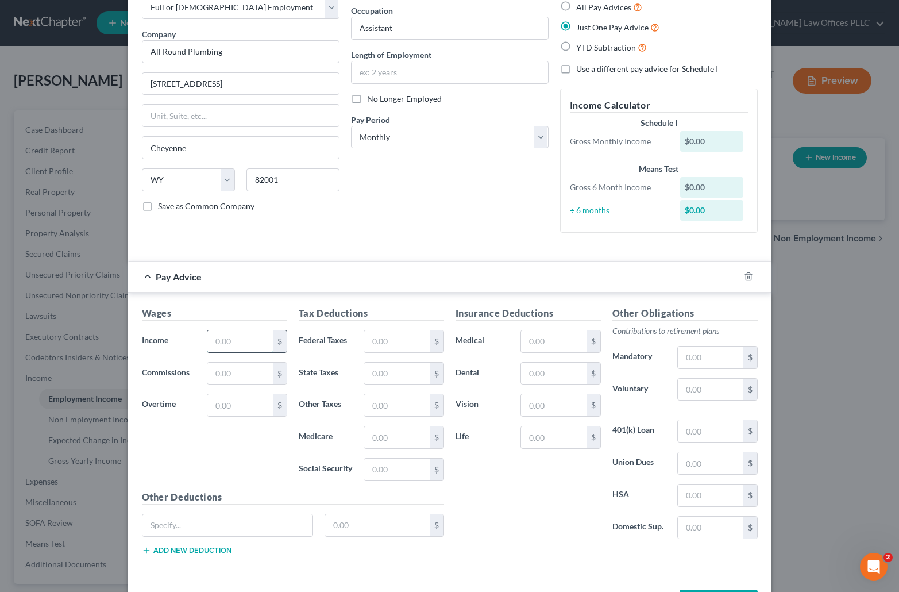
click at [221, 346] on input "text" at bounding box center [239, 341] width 65 height 22
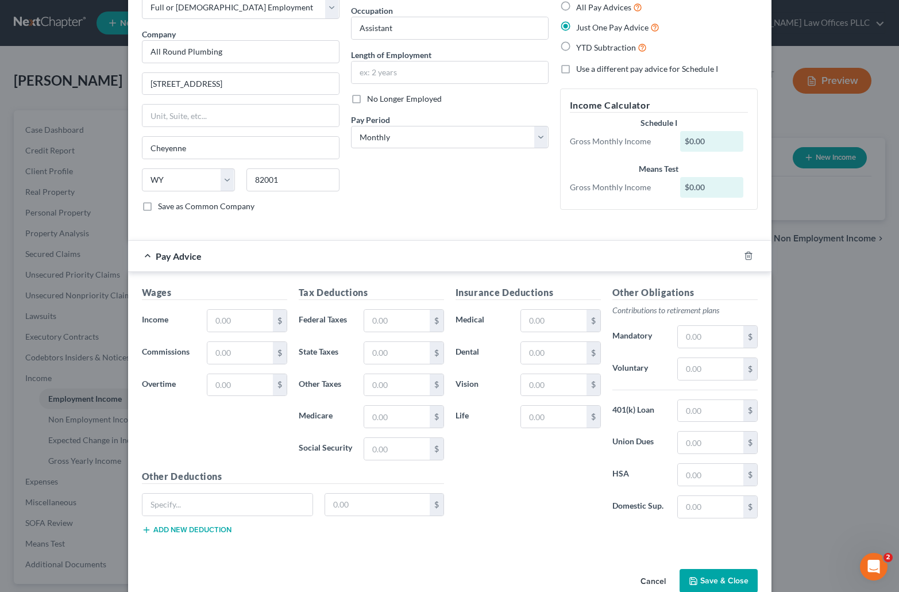
click at [523, 494] on div "Insurance Deductions Medical $ Dental $ Vision $ Life $" at bounding box center [528, 406] width 157 height 242
click at [216, 322] on input "text" at bounding box center [239, 321] width 65 height 22
type input "2,847.20"
click at [377, 451] on input "text" at bounding box center [396, 449] width 65 height 22
drag, startPoint x: 399, startPoint y: 449, endPoint x: 347, endPoint y: 454, distance: 52.5
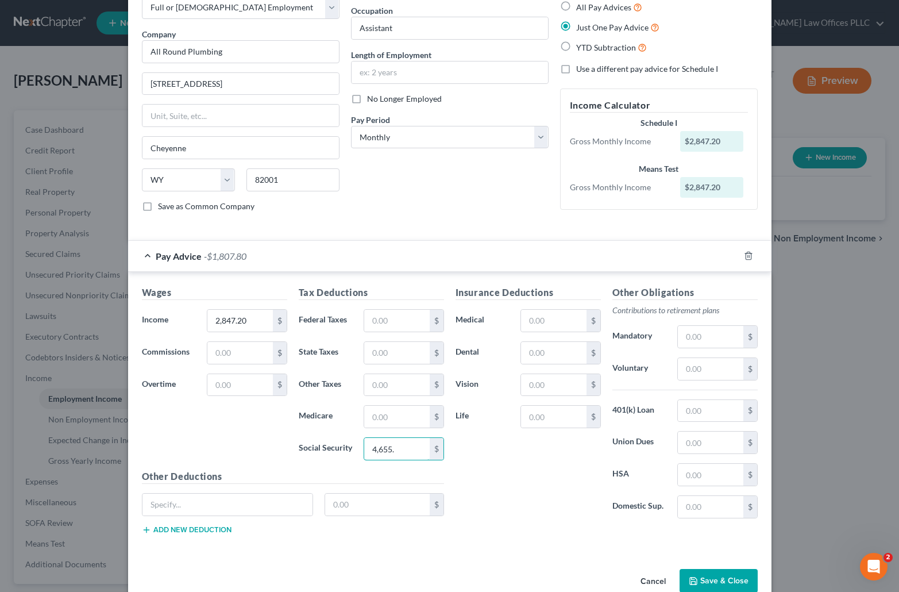
click at [347, 454] on div "Social Security 4,655. $" at bounding box center [371, 448] width 157 height 23
type input "186.20"
click at [374, 419] on input "text" at bounding box center [396, 417] width 65 height 22
type input "43.40"
click at [429, 259] on div "Pay Advice $2,617.60" at bounding box center [433, 256] width 611 height 30
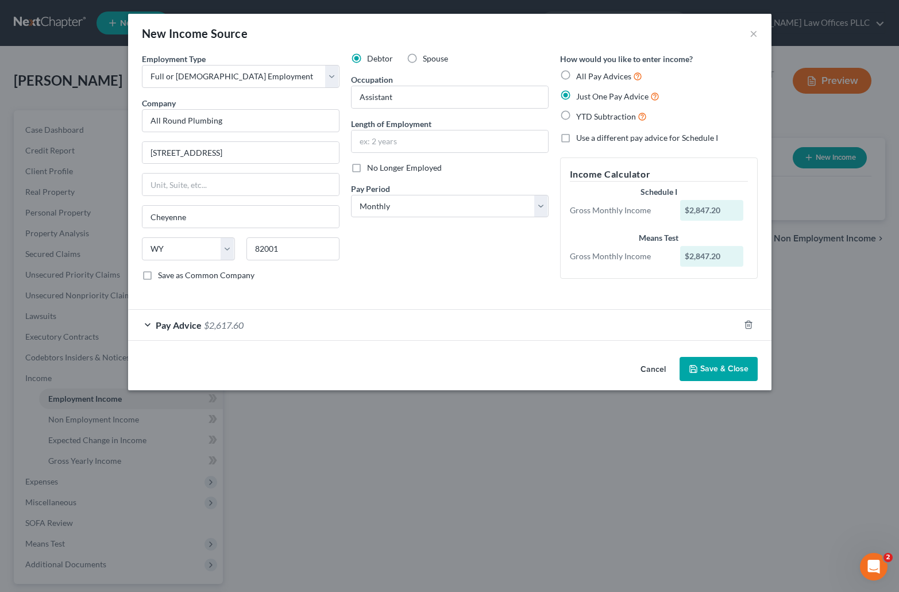
scroll to position [0, 0]
click at [202, 325] on div "Pay Advice $2,617.60" at bounding box center [433, 325] width 611 height 30
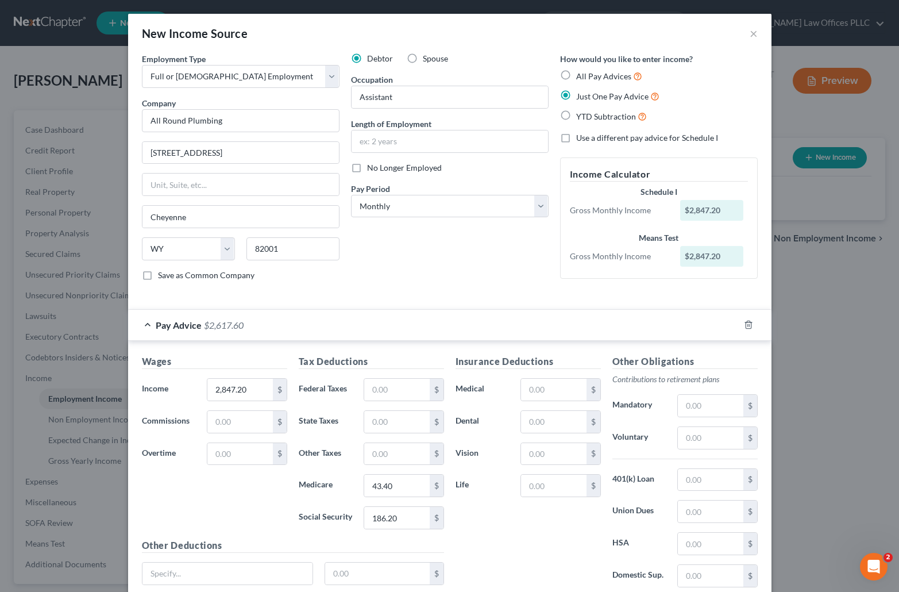
click at [450, 328] on div "Pay Advice $2,617.60" at bounding box center [433, 325] width 611 height 30
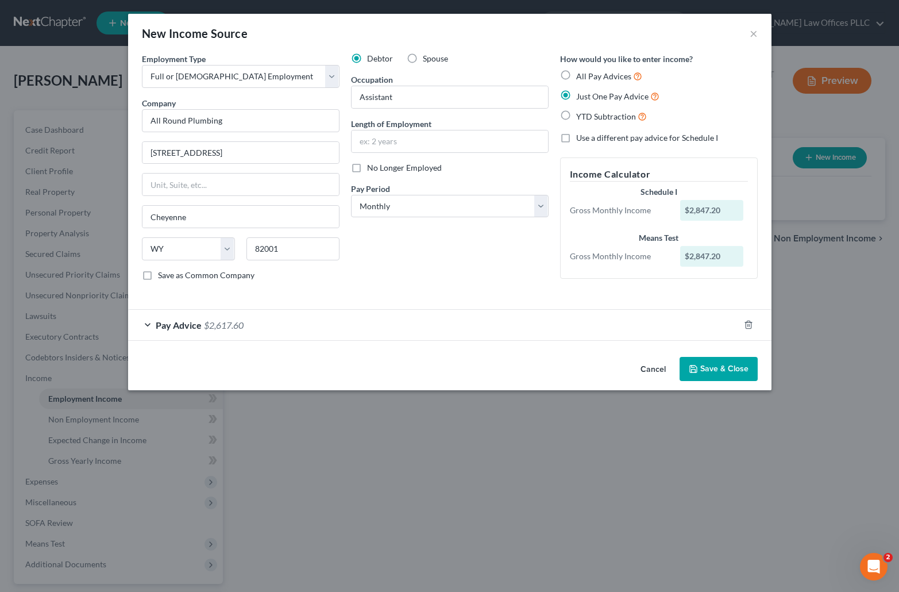
click at [212, 325] on span "$2,617.60" at bounding box center [224, 324] width 40 height 11
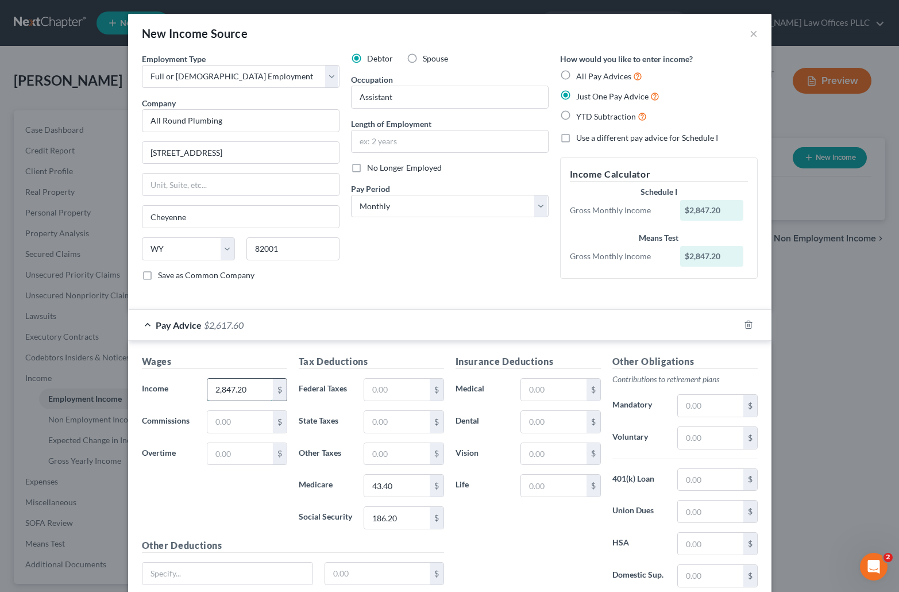
click at [252, 395] on input "2,847.20" at bounding box center [239, 390] width 65 height 22
type input "3,003.25"
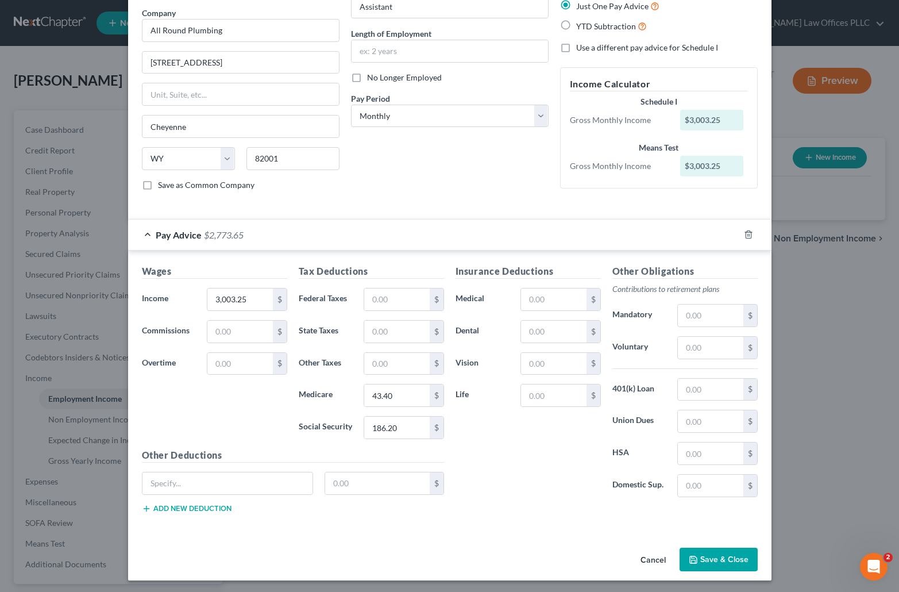
scroll to position [92, 0]
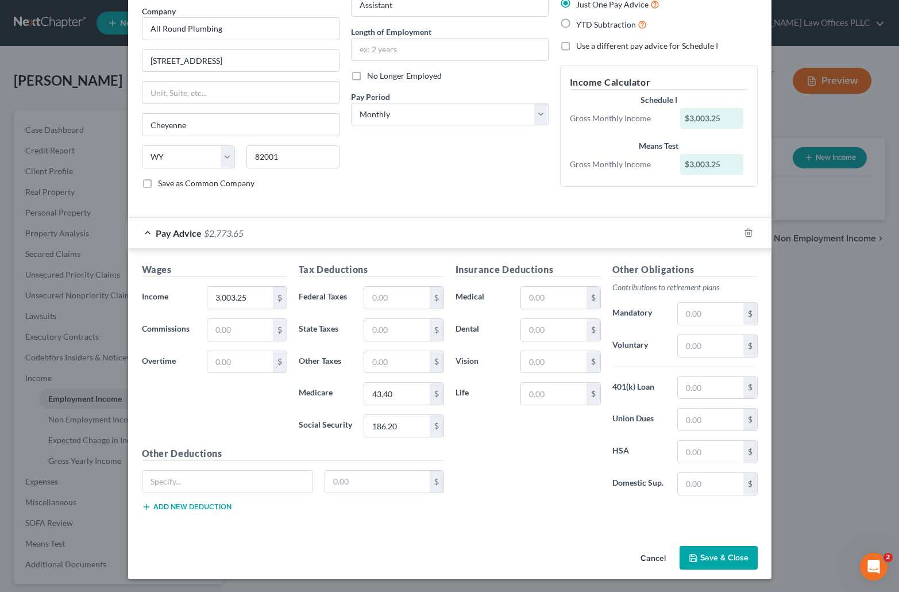
click at [708, 554] on button "Save & Close" at bounding box center [719, 558] width 78 height 24
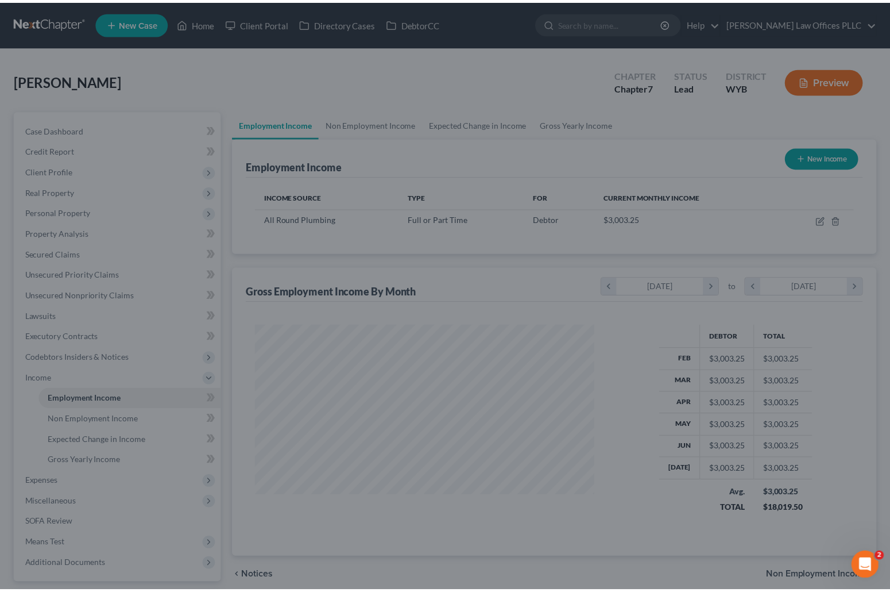
scroll to position [206, 362]
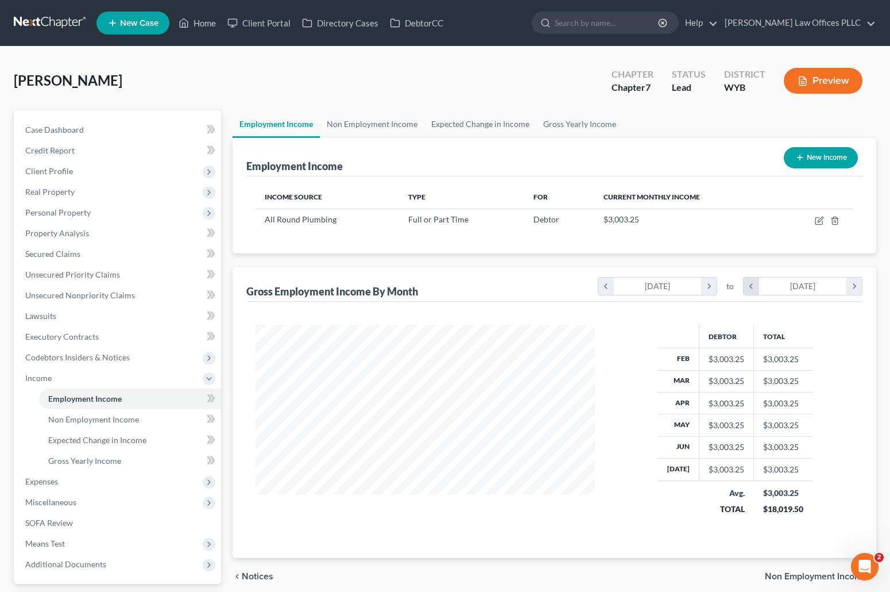
click at [751, 283] on icon "chevron_left" at bounding box center [752, 285] width 16 height 17
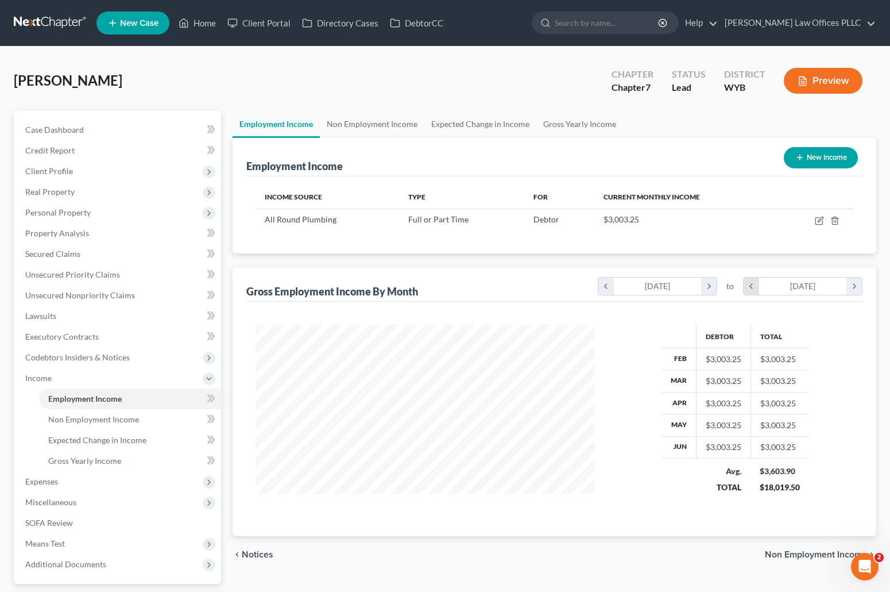
scroll to position [574239, 574060]
click at [751, 283] on icon "chevron_left" at bounding box center [752, 285] width 16 height 17
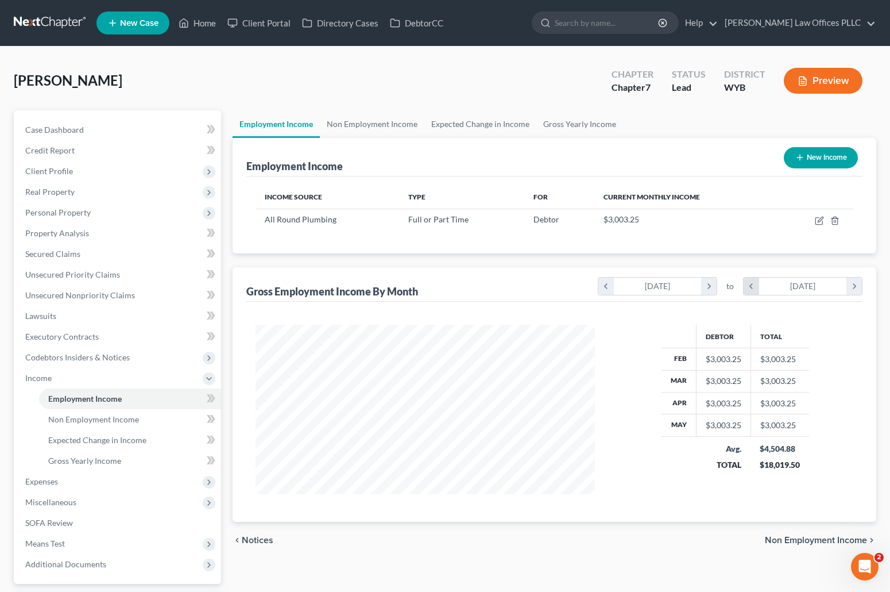
scroll to position [574253, 574060]
click at [854, 284] on icon "chevron_right" at bounding box center [855, 285] width 16 height 17
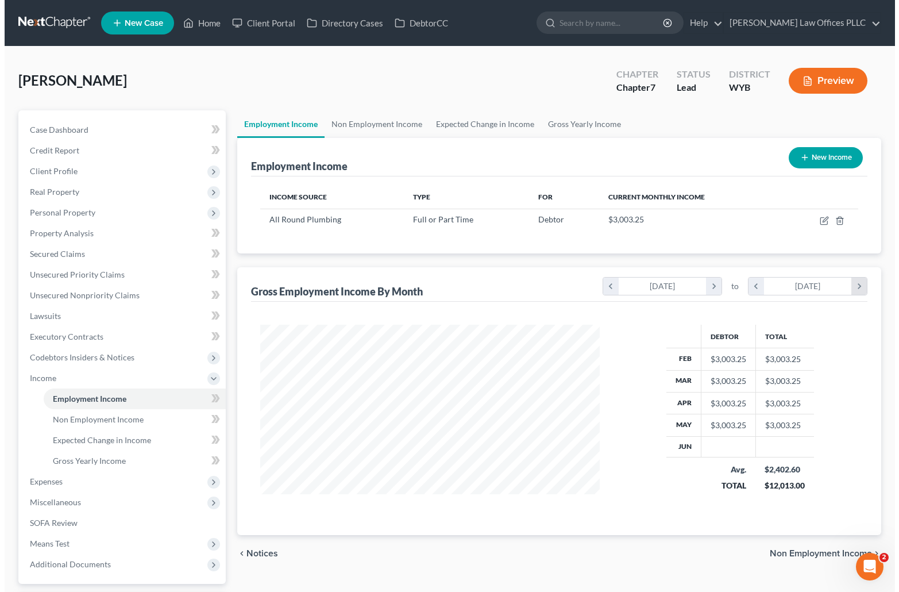
scroll to position [184, 362]
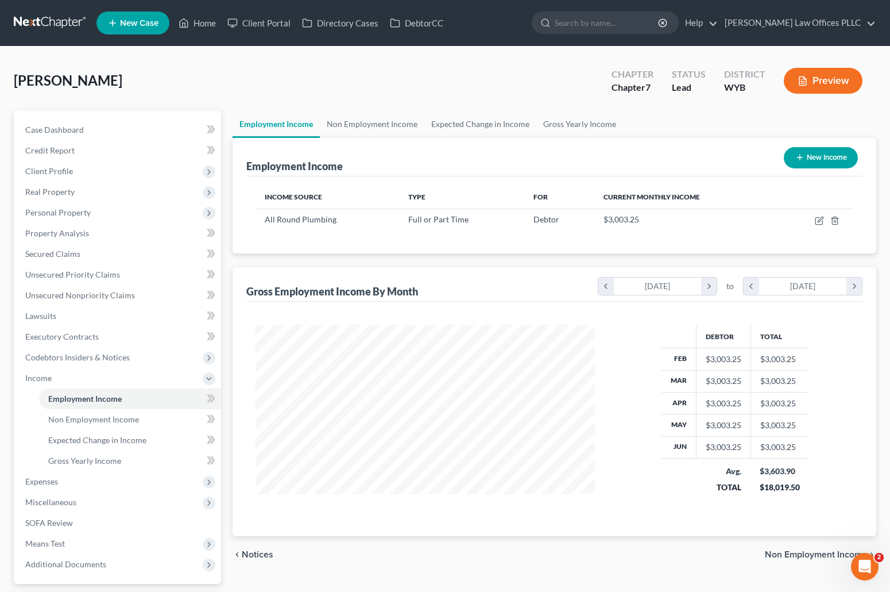
click at [812, 156] on button "New Income" at bounding box center [821, 157] width 74 height 21
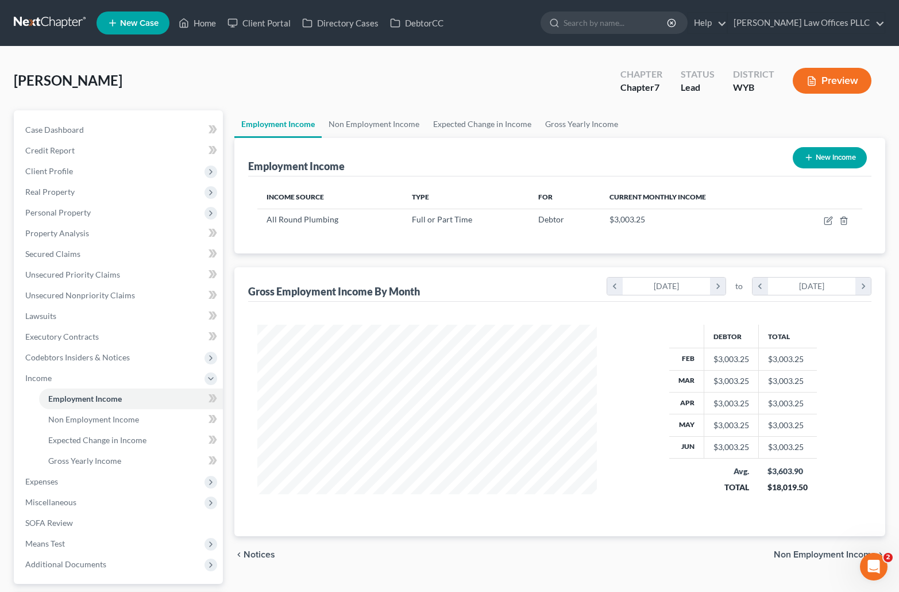
scroll to position [184, 366]
select select "0"
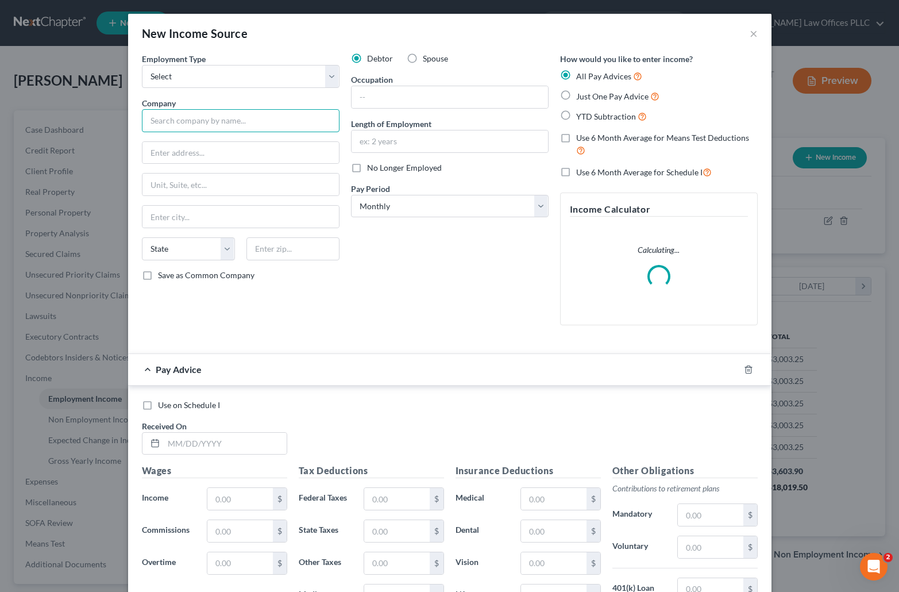
click at [156, 119] on input "text" at bounding box center [241, 120] width 198 height 23
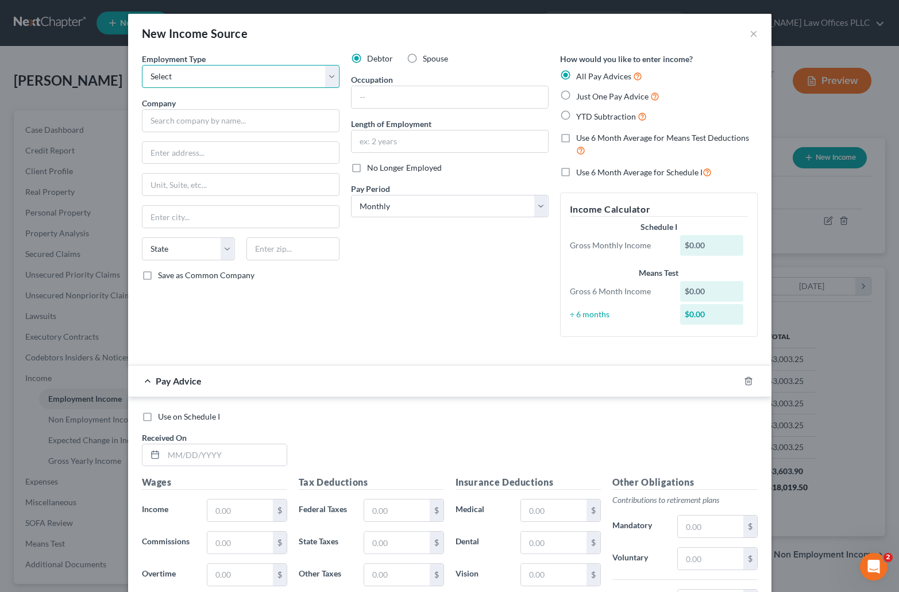
click at [193, 71] on select "Select Full or Part Time Employment Self Employment" at bounding box center [241, 76] width 198 height 23
select select "0"
click at [142, 65] on select "Select Full or Part Time Employment Self Employment" at bounding box center [241, 76] width 198 height 23
click at [157, 119] on input "text" at bounding box center [241, 120] width 198 height 23
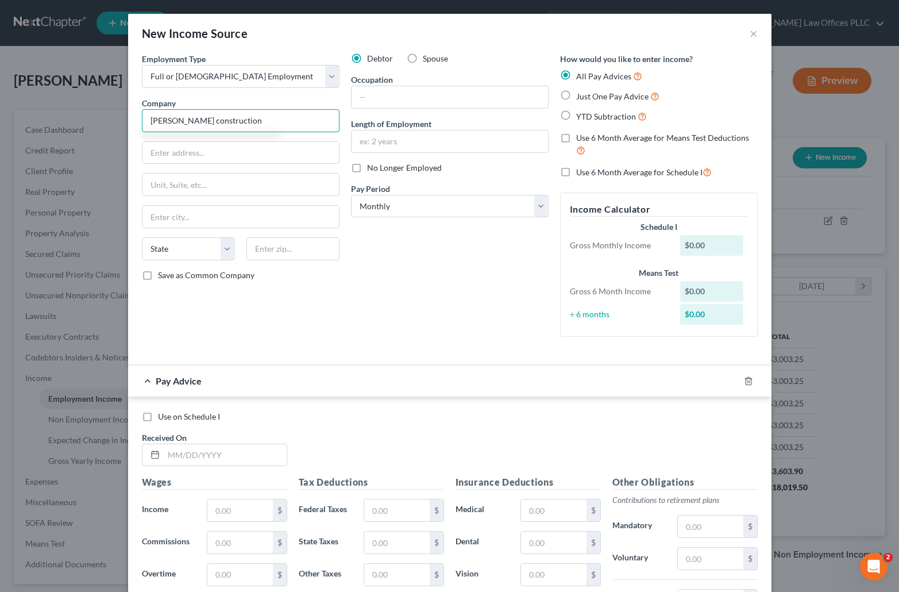
click at [194, 121] on input "Wadsworth construction" at bounding box center [241, 120] width 198 height 23
type input "[PERSON_NAME] Construction"
click at [318, 304] on div "Employment Type * Select Full or Part Time Employment Self Employment Company *…" at bounding box center [240, 199] width 209 height 293
click at [201, 152] on input "166" at bounding box center [240, 153] width 196 height 22
type input "166 E 14000 South #200"
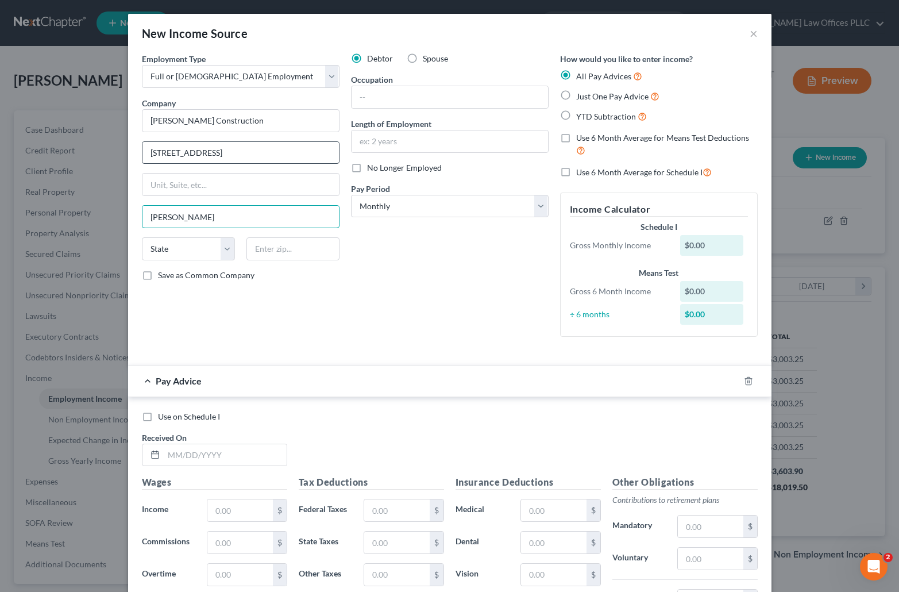
type input "Draper"
select select "46"
type input "8400"
click at [493, 435] on div "Use on Schedule I Received On *" at bounding box center [449, 443] width 627 height 65
click at [164, 453] on input "text" at bounding box center [225, 455] width 123 height 22
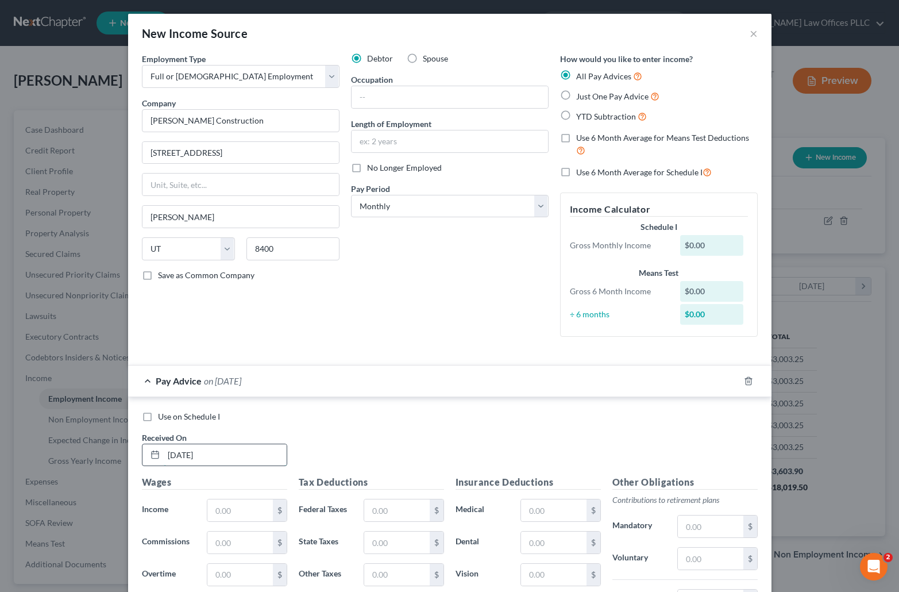
type input "07/31/2025"
click at [485, 439] on div "Use on Schedule I Received On * 07/31/2025" at bounding box center [449, 443] width 627 height 65
click at [215, 512] on input "text" at bounding box center [239, 510] width 65 height 22
click at [521, 437] on div "Use on Schedule I Received On * 07/31/2025" at bounding box center [449, 443] width 627 height 65
type input "4,160.00"
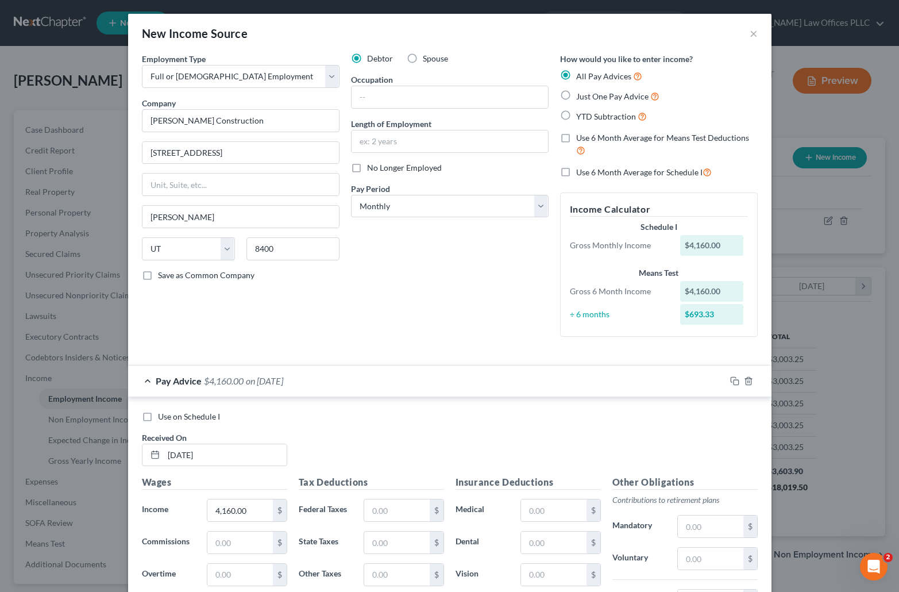
click at [539, 379] on div "Pay Advice $4,160.00 on 07/31/2025" at bounding box center [426, 380] width 597 height 30
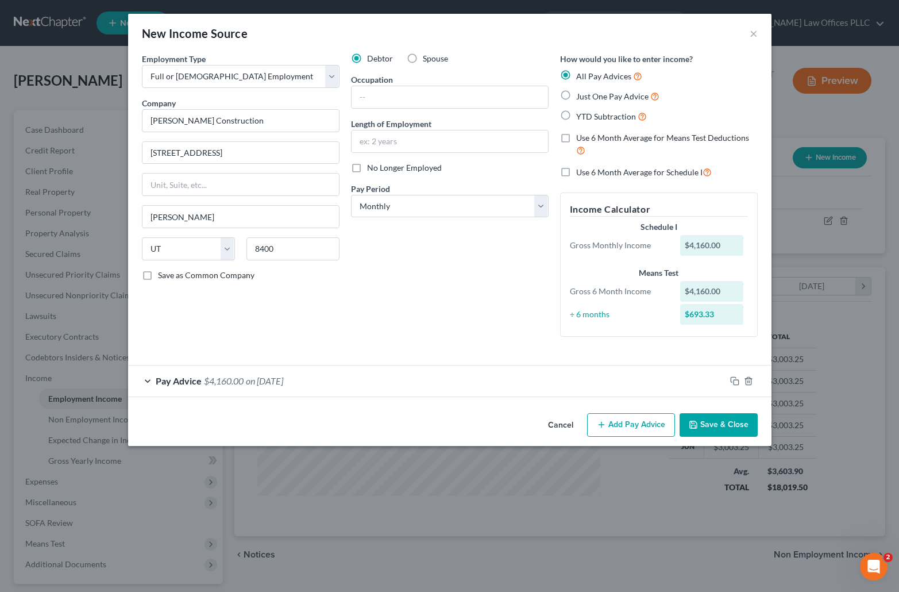
click at [236, 377] on span "$4,160.00" at bounding box center [224, 380] width 40 height 11
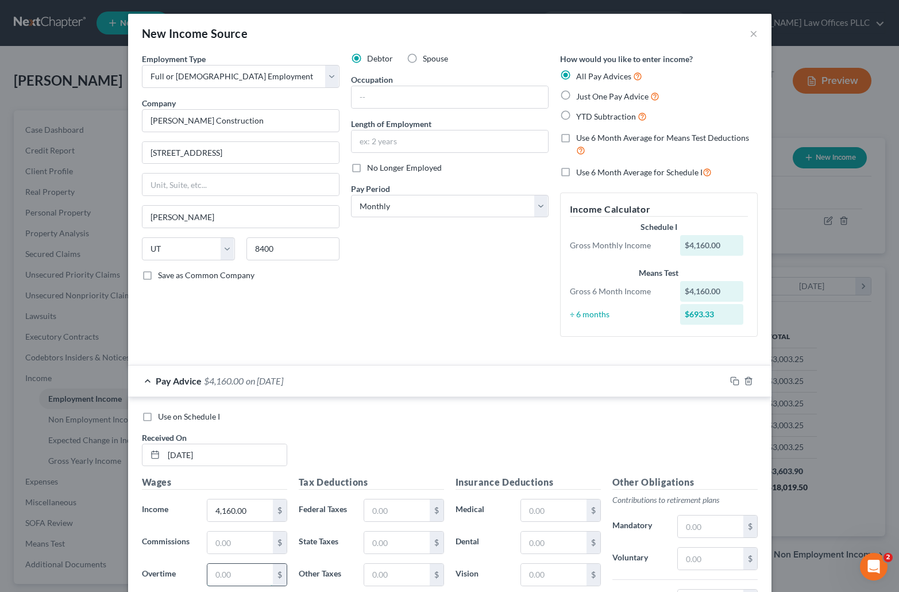
click at [217, 573] on input "text" at bounding box center [239, 575] width 65 height 22
type input "2,515.00"
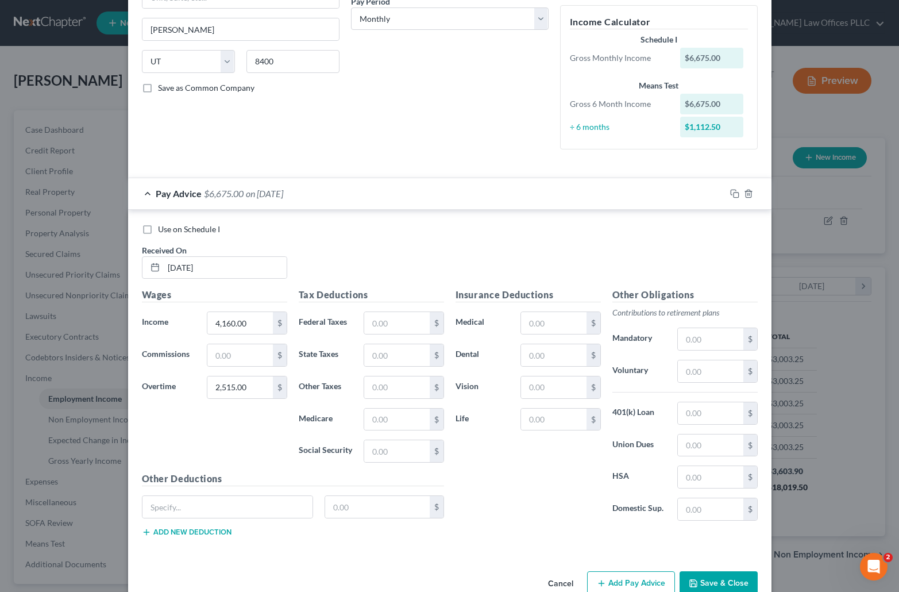
scroll to position [190, 0]
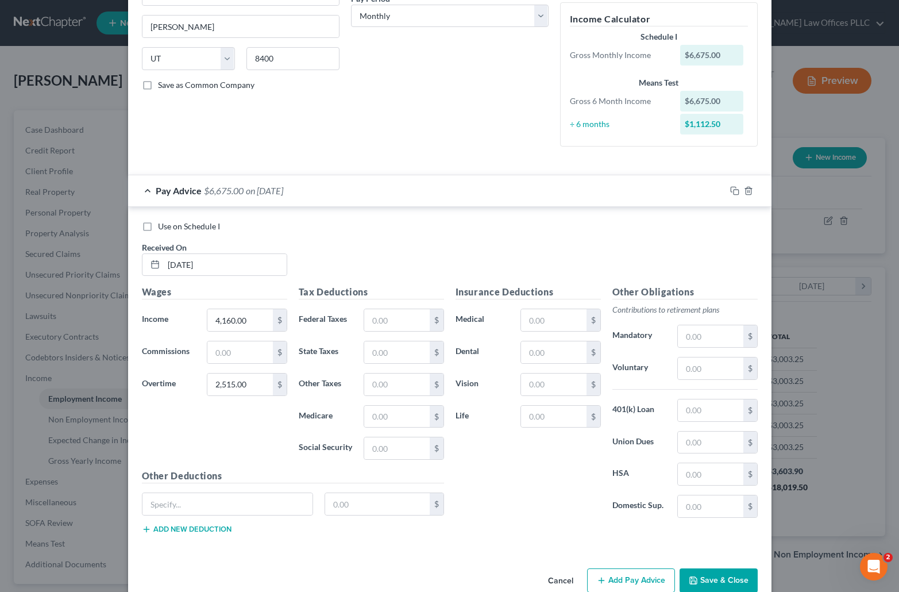
click at [534, 512] on div "Insurance Deductions Medical $ Dental $ Vision $ Life $" at bounding box center [528, 406] width 157 height 242
click at [388, 416] on input "text" at bounding box center [396, 417] width 65 height 22
type input "104.00"
click at [385, 321] on input "text" at bounding box center [396, 320] width 65 height 22
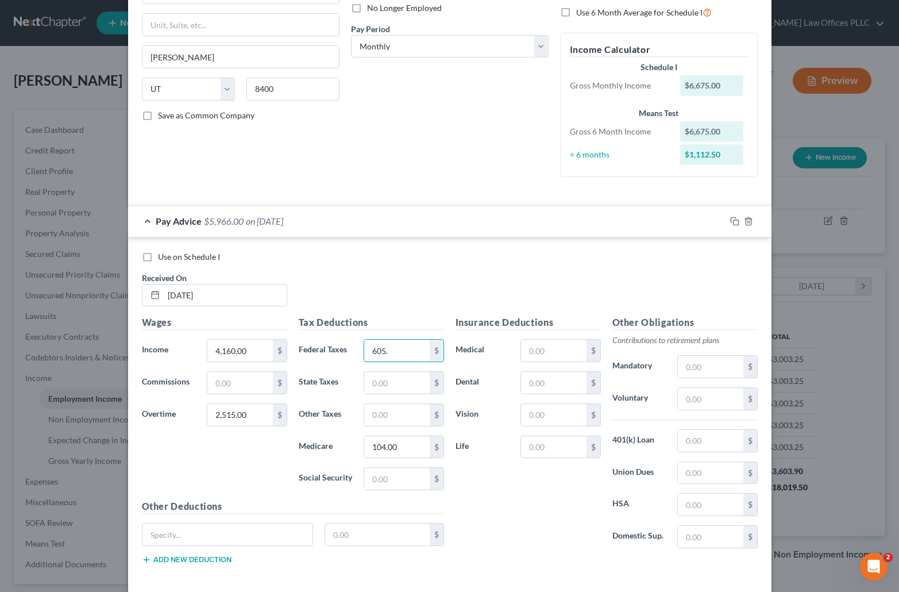
scroll to position [133, 0]
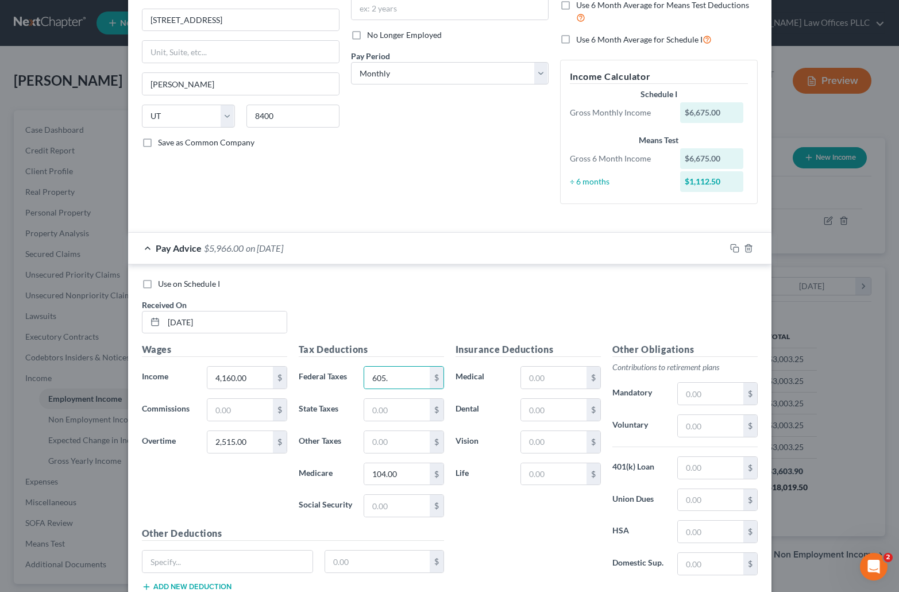
drag, startPoint x: 426, startPoint y: 307, endPoint x: 422, endPoint y: 311, distance: 6.1
click at [427, 307] on div "Use on Schedule I Received On * 07/31/2025" at bounding box center [449, 310] width 627 height 65
click at [396, 379] on input "605." at bounding box center [396, 377] width 65 height 22
click at [393, 379] on input "605." at bounding box center [396, 377] width 65 height 22
type input "605.03"
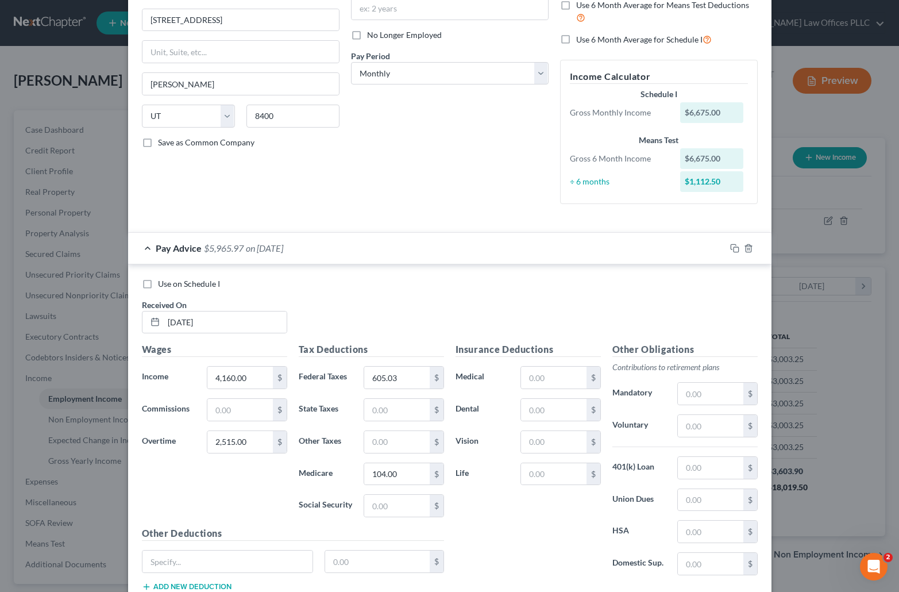
click at [478, 290] on div "Use on Schedule I Received On * 07/31/2025" at bounding box center [449, 310] width 627 height 65
click at [372, 504] on input "text" at bounding box center [396, 506] width 65 height 22
type input "446.00"
click at [489, 308] on div "Use on Schedule I Received On * 07/31/2025" at bounding box center [449, 310] width 627 height 65
click at [571, 288] on div "Use on Schedule I" at bounding box center [450, 283] width 616 height 11
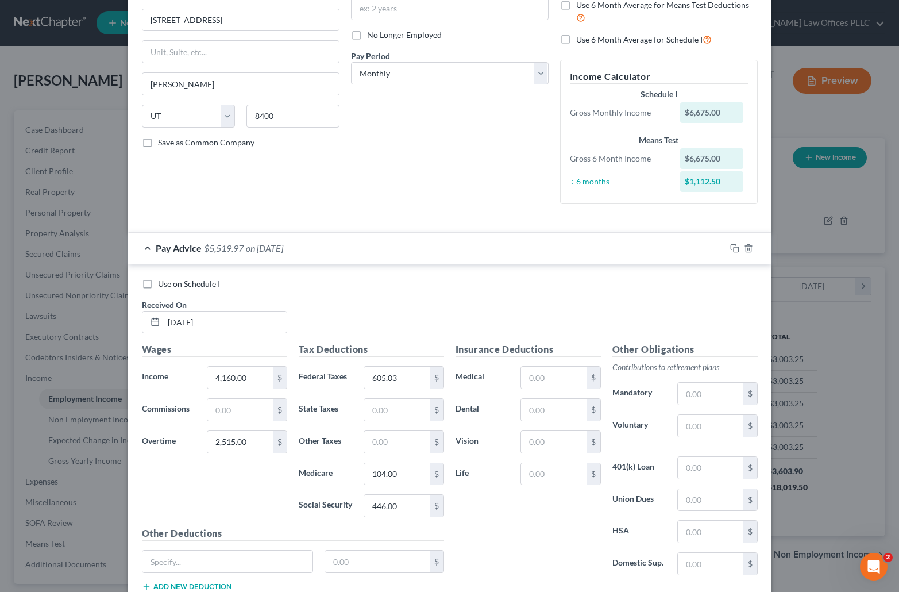
click at [571, 306] on div "Use on Schedule I Received On * 07/31/2025" at bounding box center [449, 310] width 627 height 65
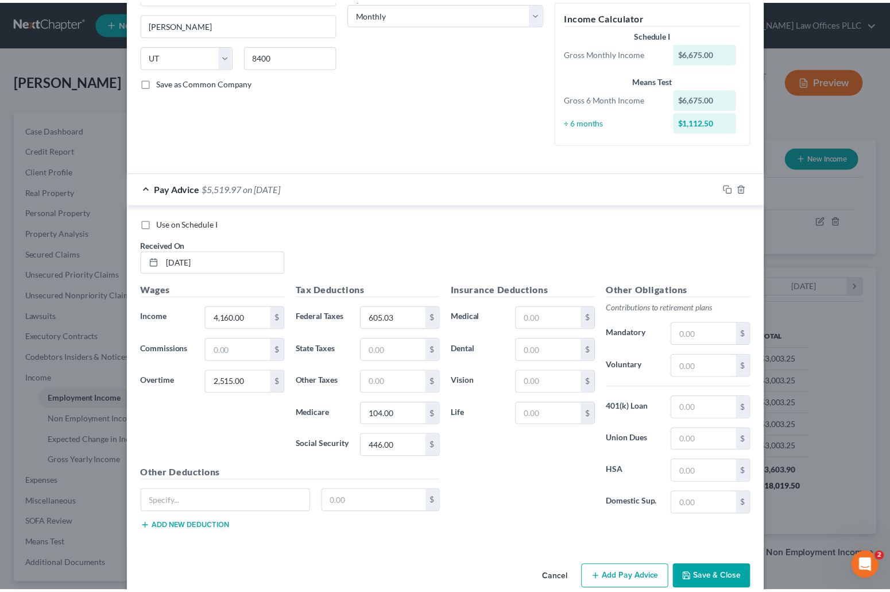
scroll to position [214, 0]
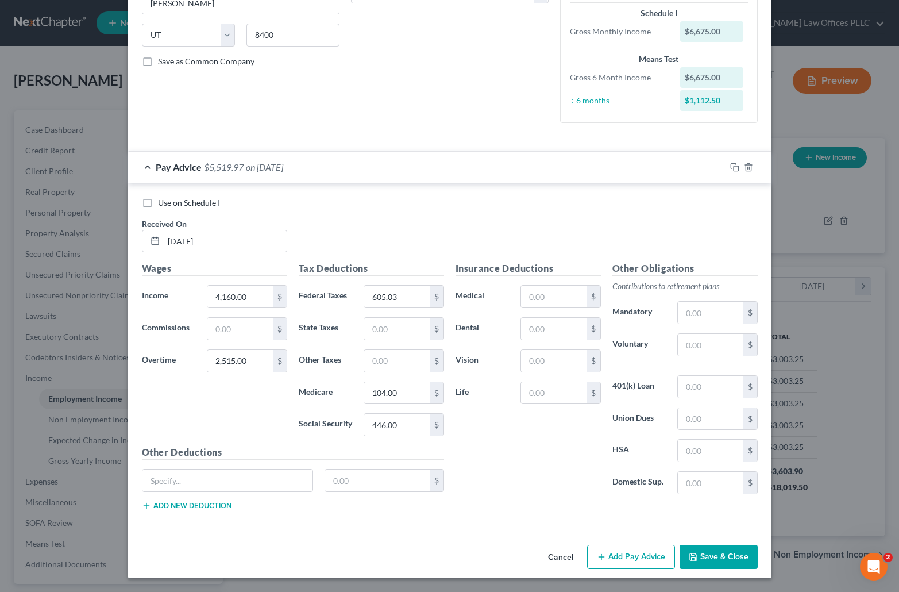
click at [703, 555] on button "Save & Close" at bounding box center [719, 557] width 78 height 24
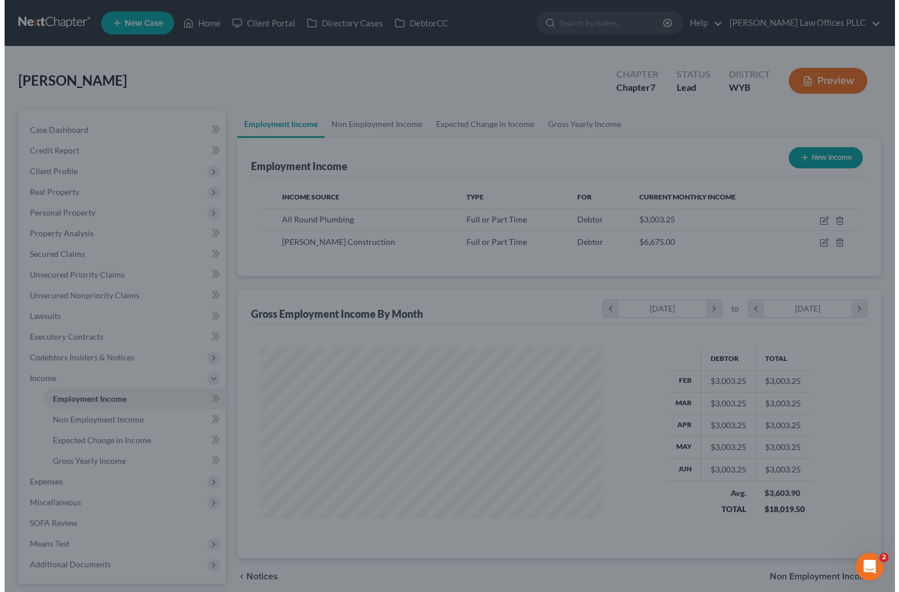
scroll to position [574239, 574060]
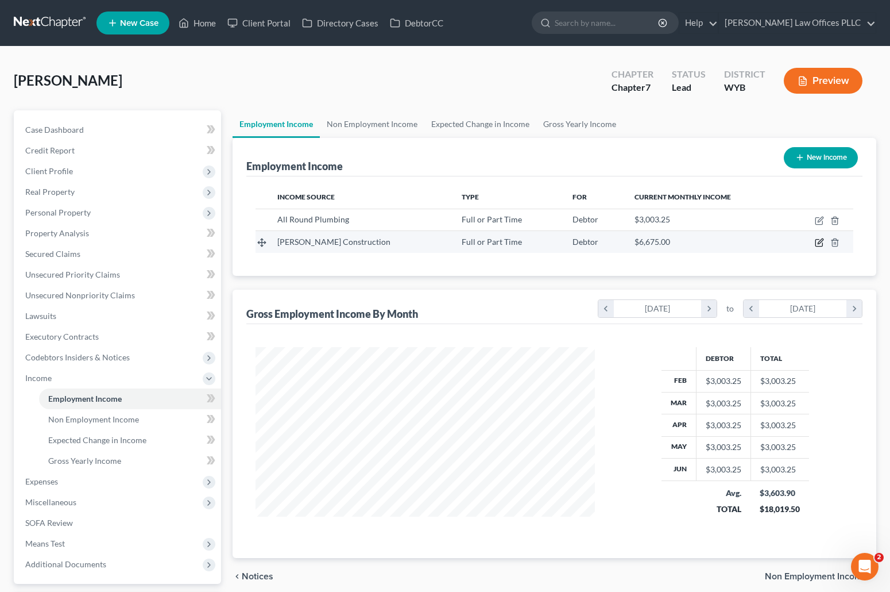
click at [819, 238] on icon "button" at bounding box center [819, 242] width 9 height 9
select select "0"
select select "46"
select select "0"
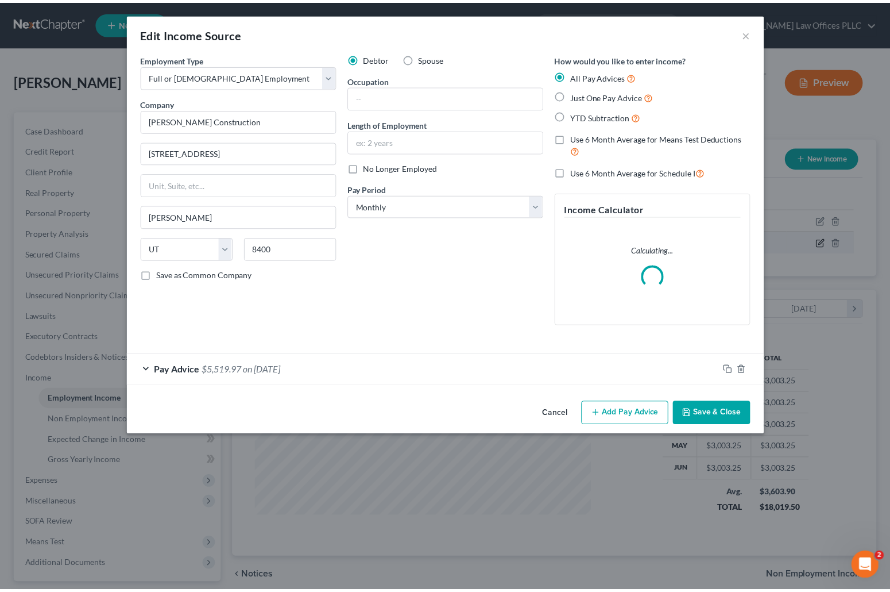
scroll to position [184, 366]
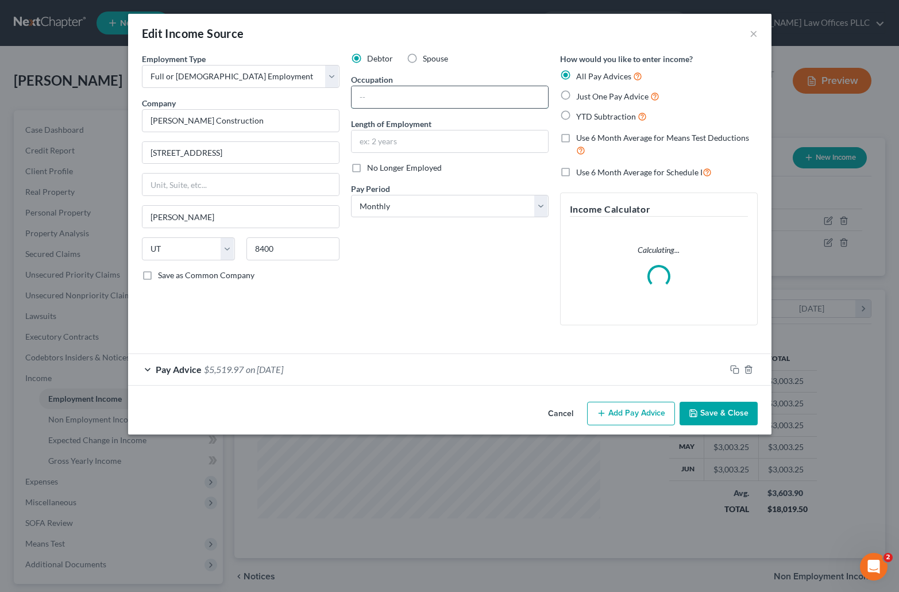
click at [373, 97] on input "text" at bounding box center [450, 97] width 196 height 22
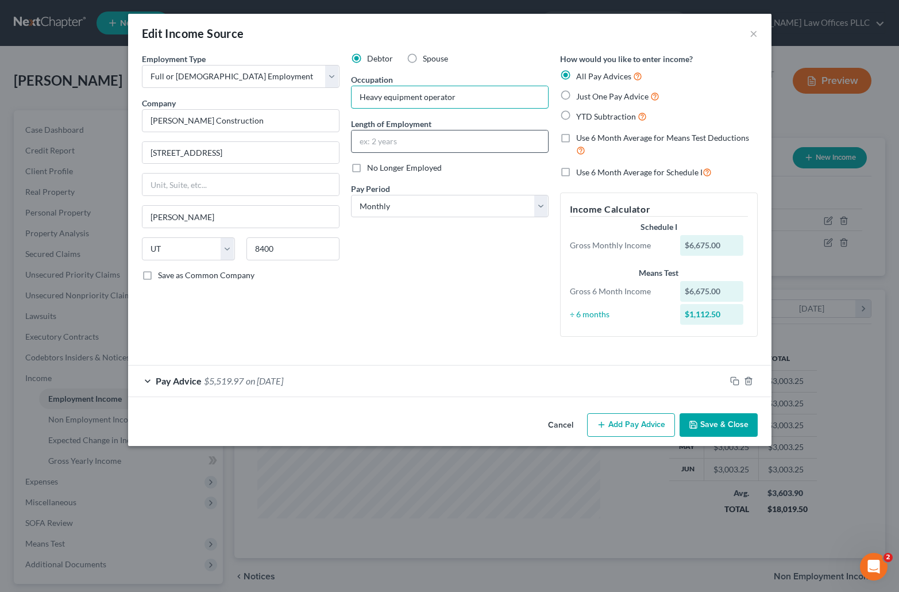
type input "Heavy equipment operator"
click at [360, 144] on input "text" at bounding box center [450, 141] width 196 height 22
type input "1 month"
click at [576, 94] on label "Just One Pay Advice" at bounding box center [617, 96] width 83 height 13
click at [581, 94] on input "Just One Pay Advice" at bounding box center [584, 93] width 7 height 7
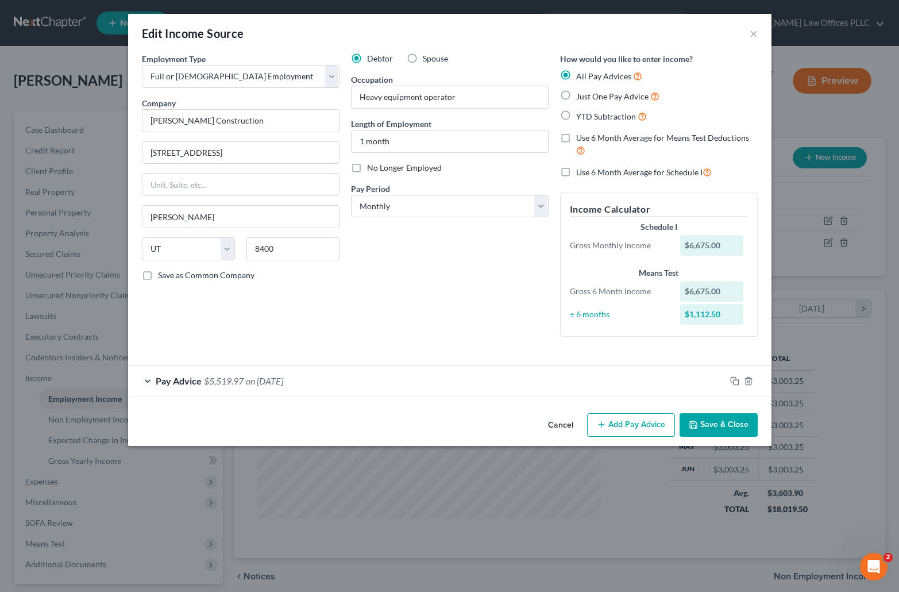
radio input "true"
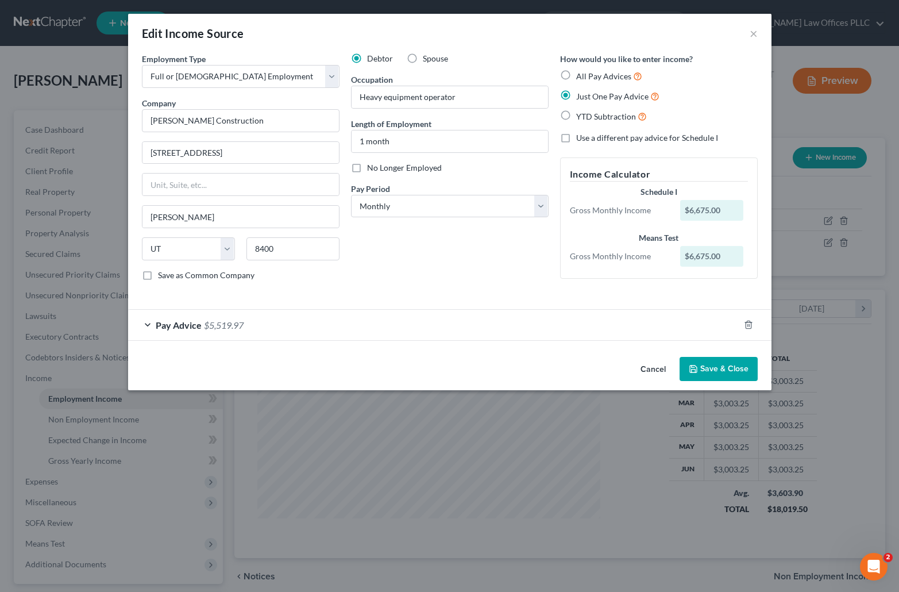
click at [728, 372] on button "Save & Close" at bounding box center [719, 369] width 78 height 24
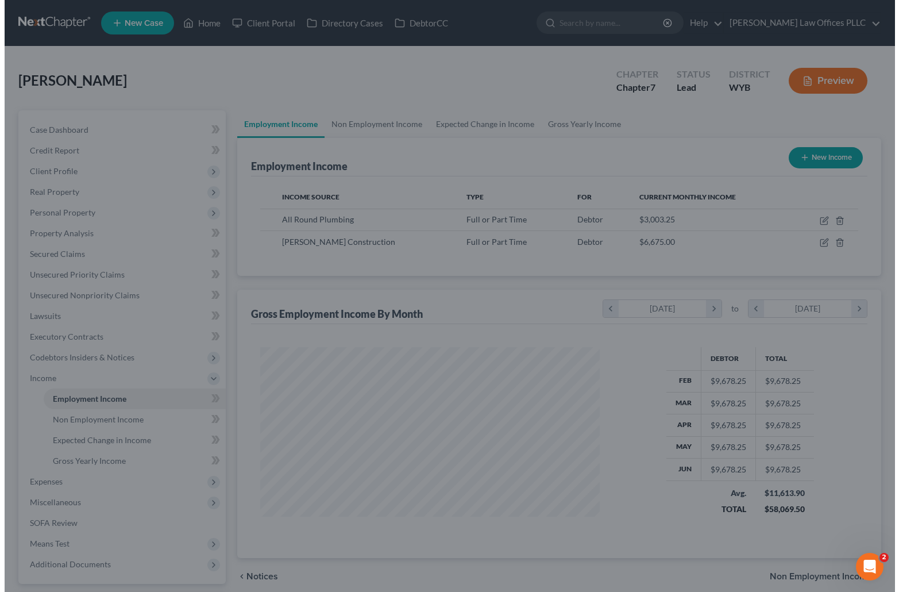
scroll to position [574239, 574060]
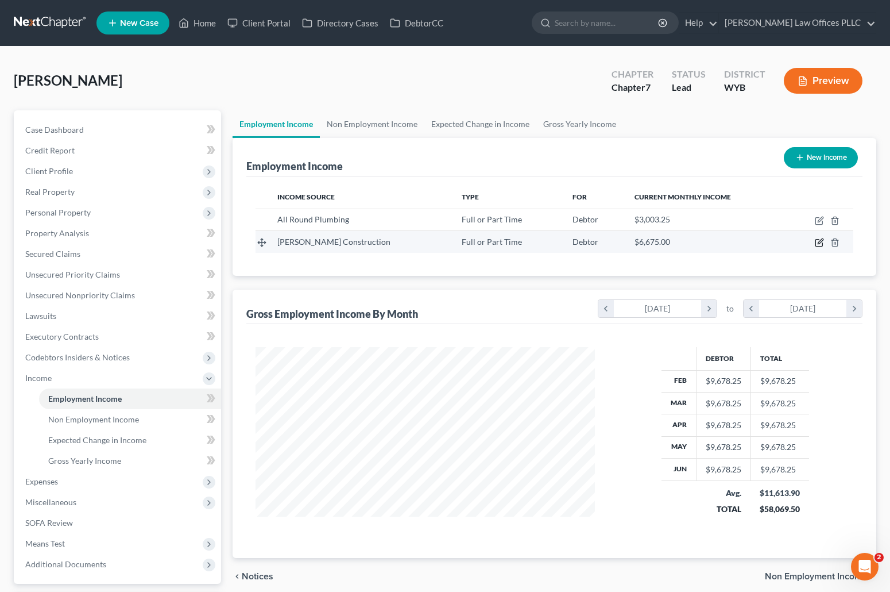
click at [819, 240] on icon "button" at bounding box center [819, 242] width 9 height 9
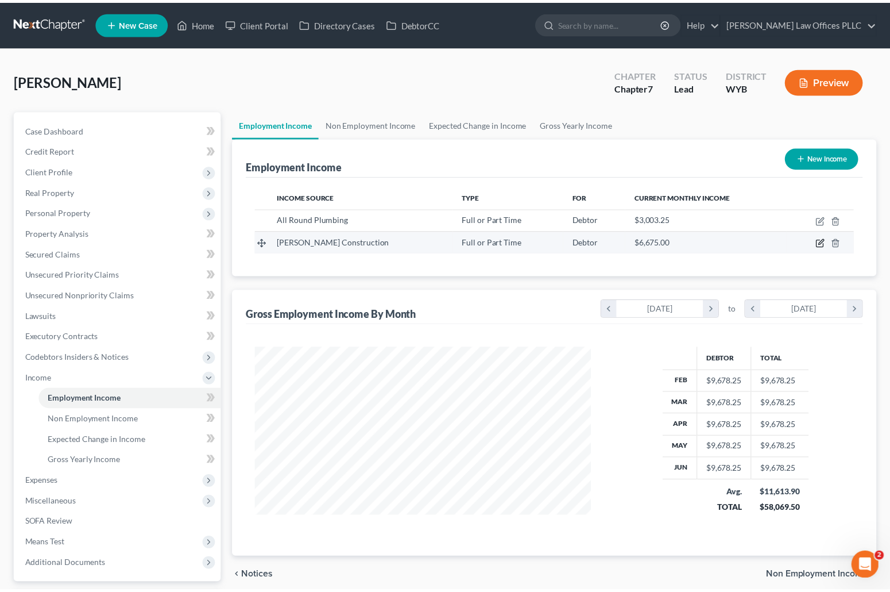
scroll to position [184, 366]
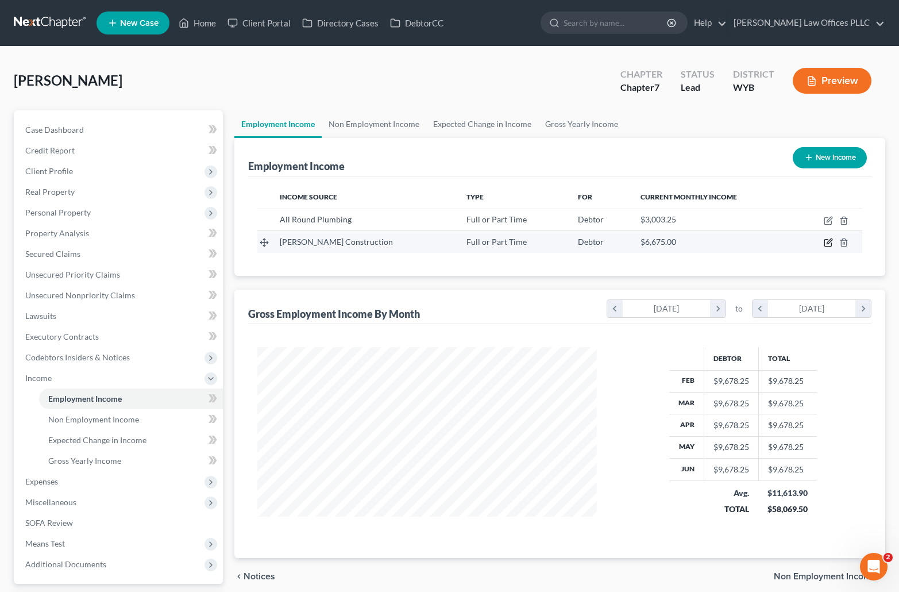
select select "0"
select select "46"
select select "0"
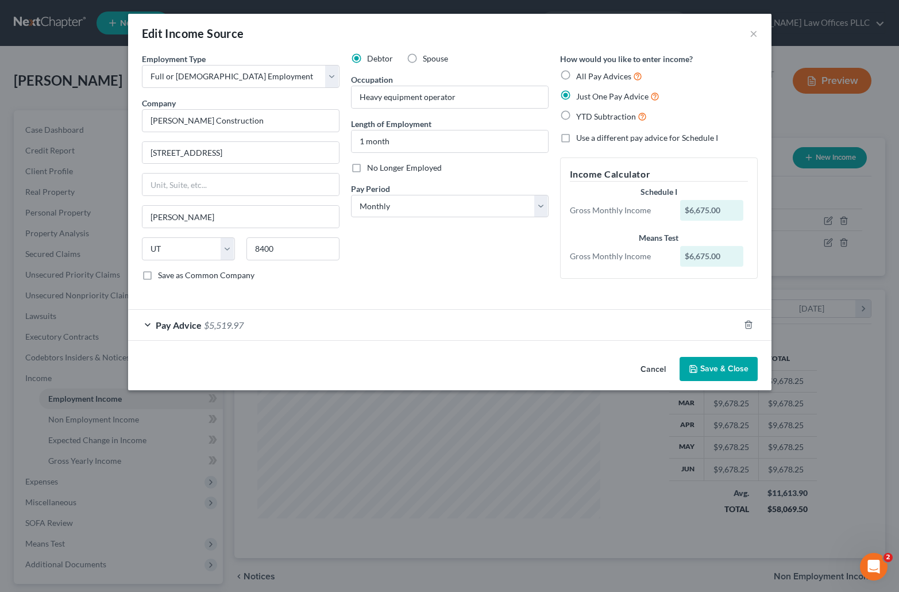
click at [576, 74] on label "All Pay Advices" at bounding box center [609, 76] width 66 height 13
click at [581, 74] on input "All Pay Advices" at bounding box center [584, 73] width 7 height 7
radio input "true"
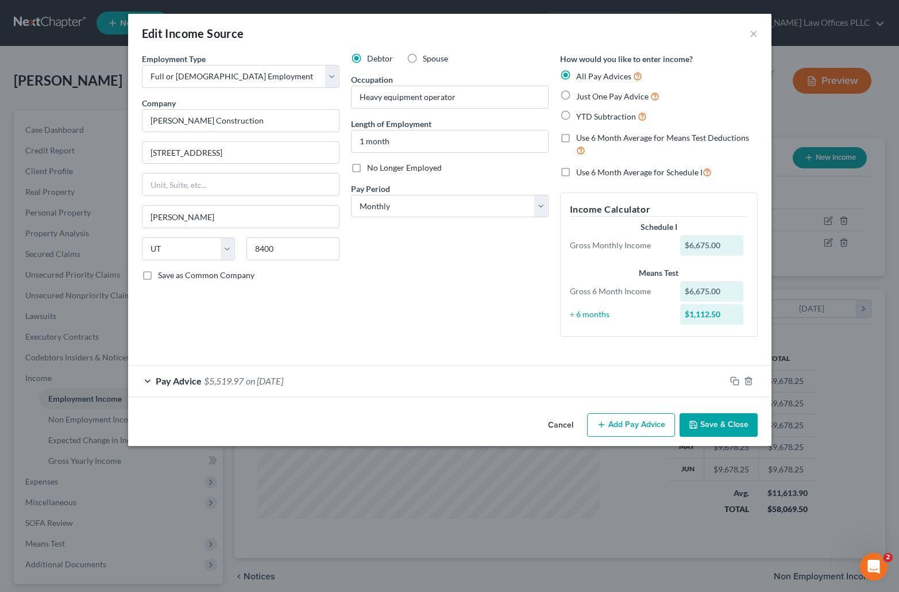
click at [713, 399] on div "Employment Type * Select Full or Part Time Employment Self Employment Company *…" at bounding box center [449, 231] width 643 height 356
click at [714, 421] on button "Save & Close" at bounding box center [719, 425] width 78 height 24
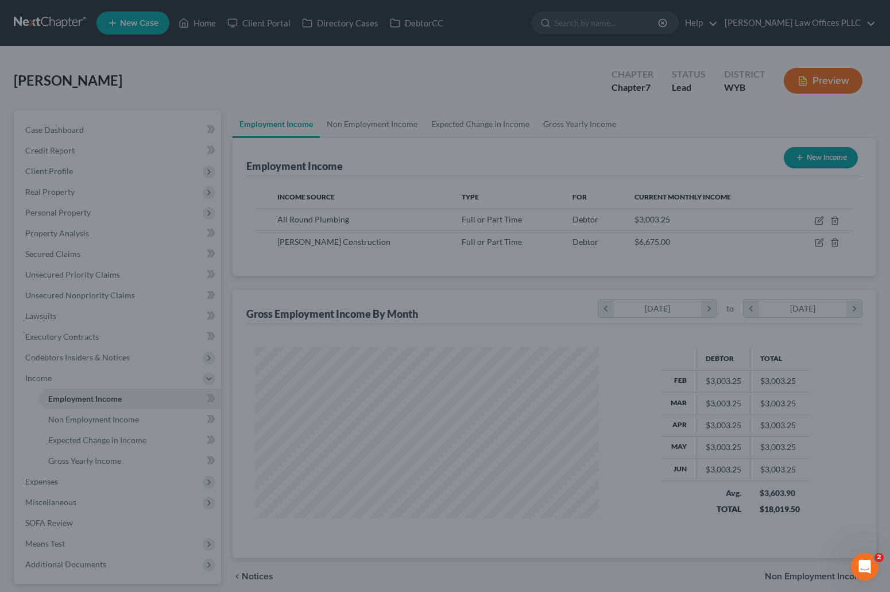
scroll to position [574239, 574060]
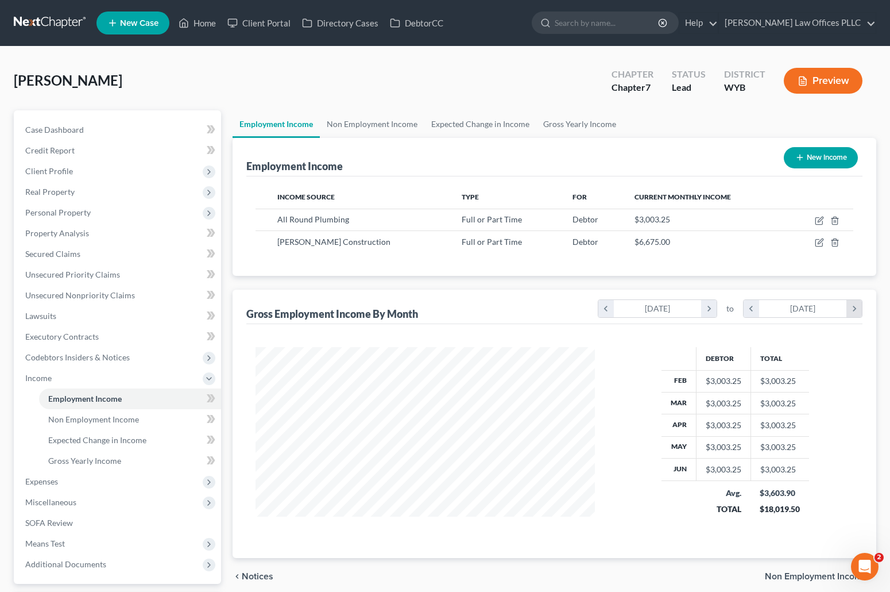
click at [854, 306] on icon "chevron_right" at bounding box center [855, 308] width 16 height 17
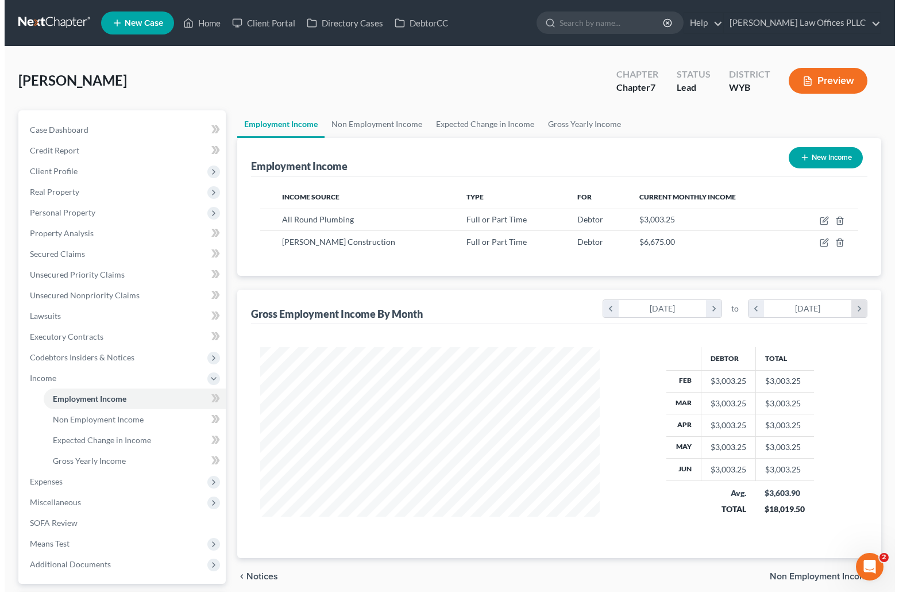
scroll to position [206, 362]
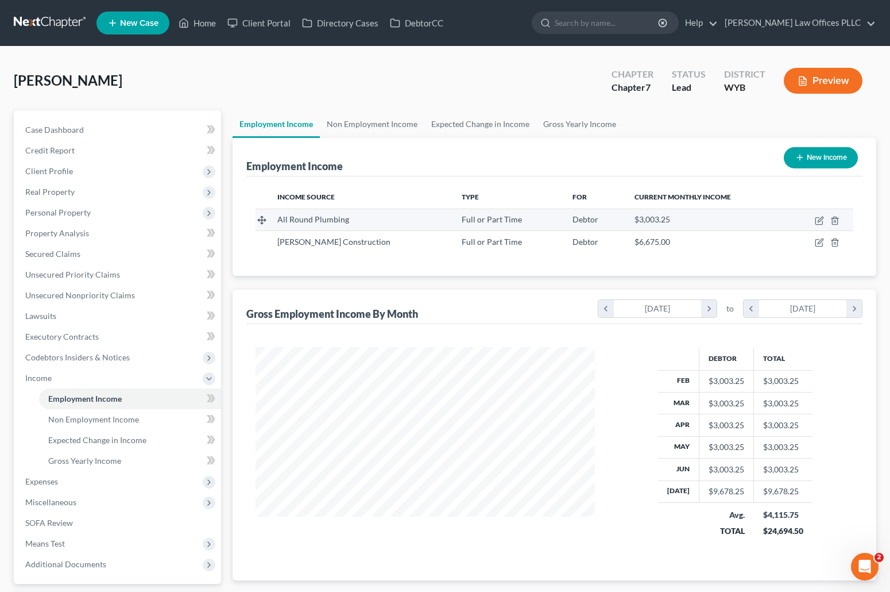
click at [685, 219] on div "$3,003.25" at bounding box center [706, 219] width 143 height 11
click at [819, 221] on icon "button" at bounding box center [820, 219] width 5 height 5
select select "0"
select select "53"
select select "0"
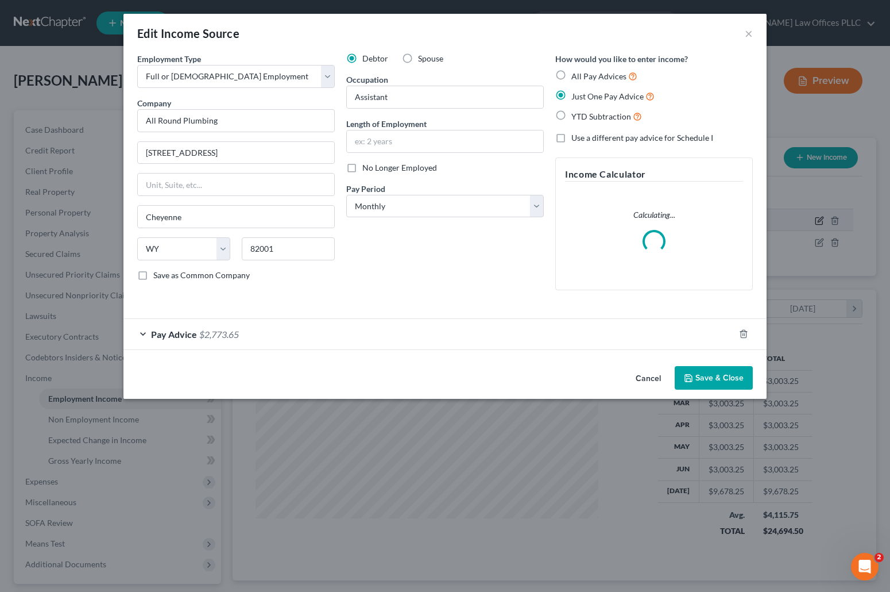
scroll to position [206, 366]
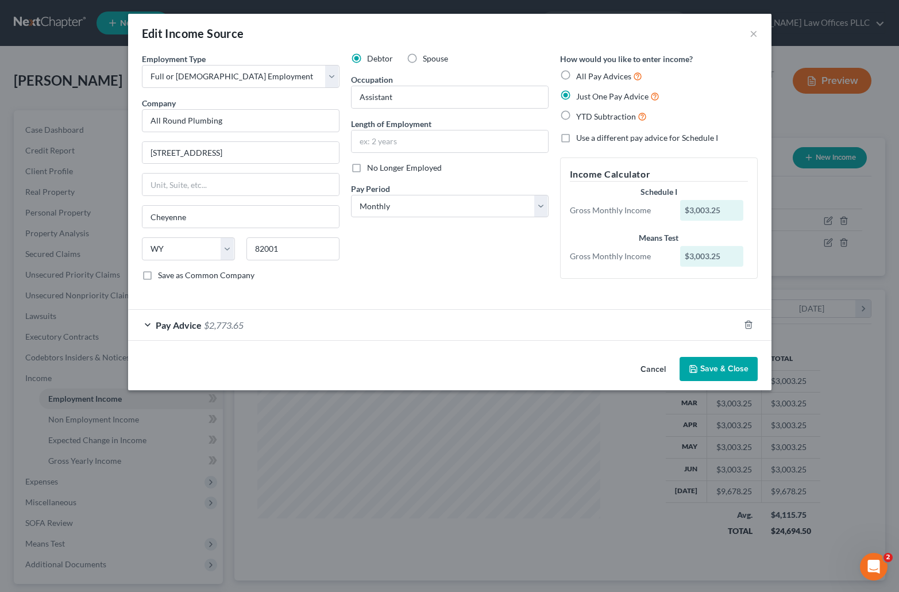
click at [367, 167] on label "No Longer Employed" at bounding box center [404, 167] width 75 height 11
click at [372, 167] on input "No Longer Employed" at bounding box center [375, 165] width 7 height 7
checkbox input "true"
click at [720, 362] on button "Save & Close" at bounding box center [719, 369] width 78 height 24
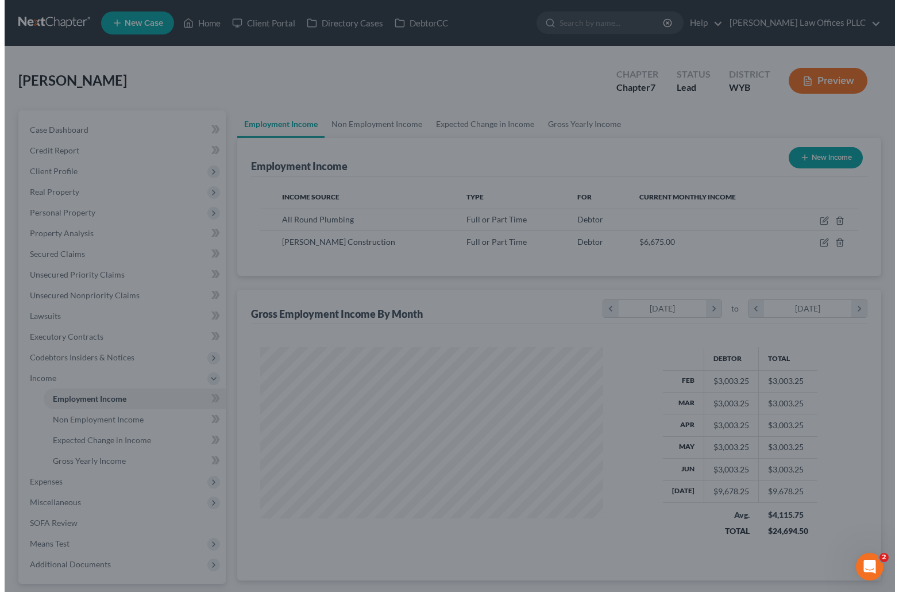
scroll to position [574217, 574060]
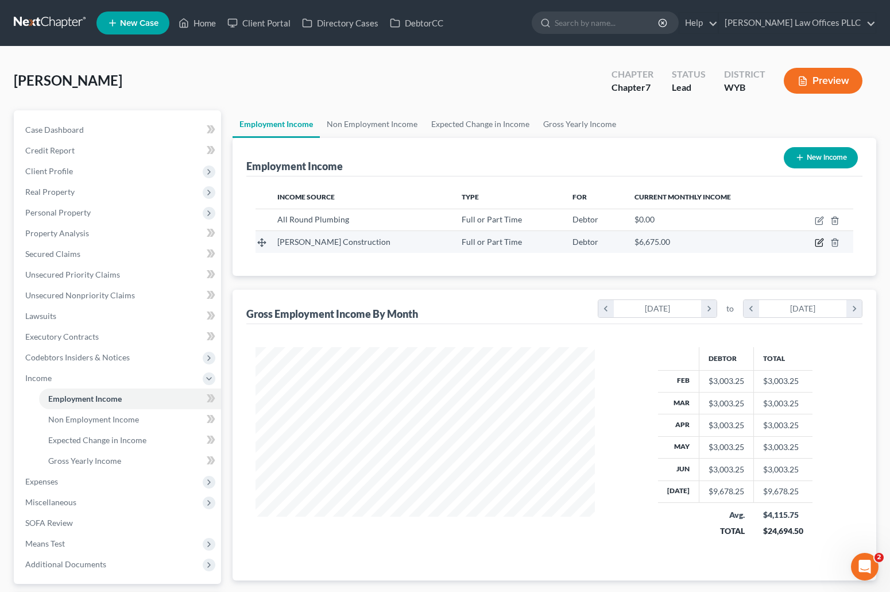
click at [819, 241] on icon "button" at bounding box center [819, 242] width 9 height 9
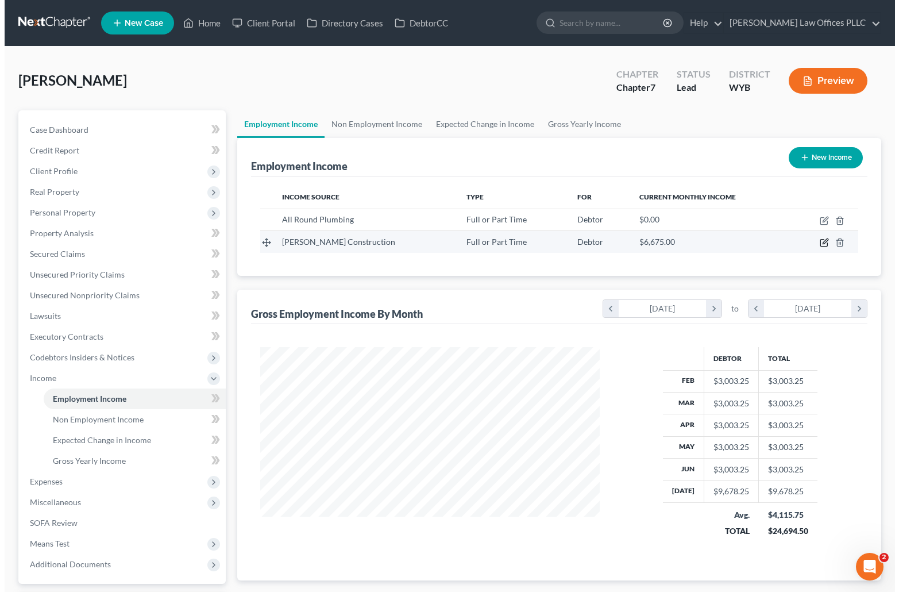
scroll to position [206, 366]
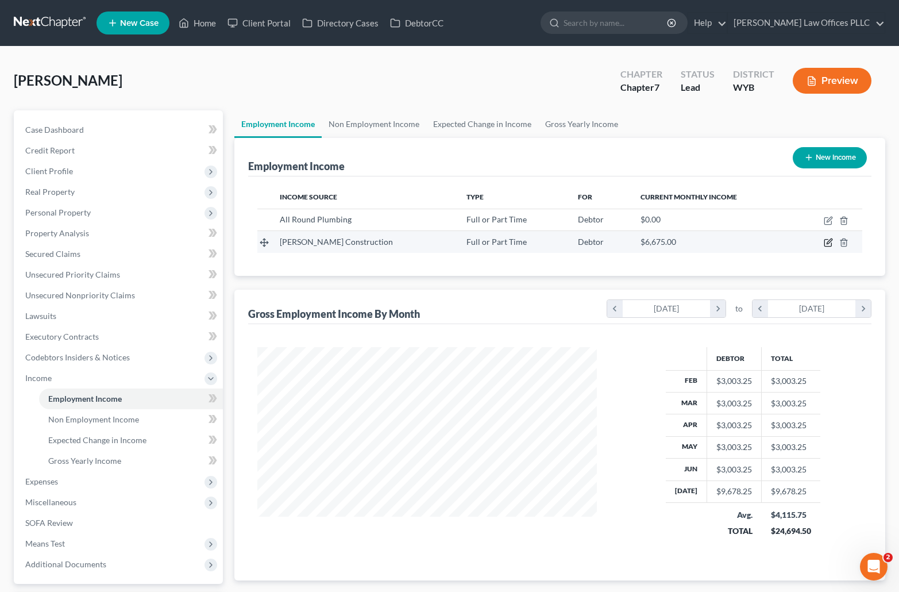
select select "0"
select select "46"
select select "0"
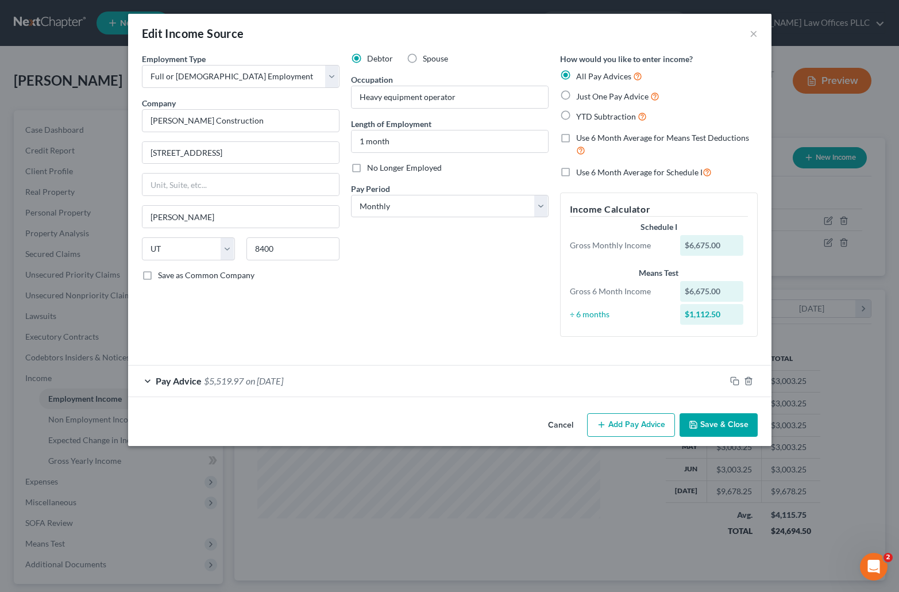
click at [186, 379] on span "Pay Advice" at bounding box center [179, 380] width 46 height 11
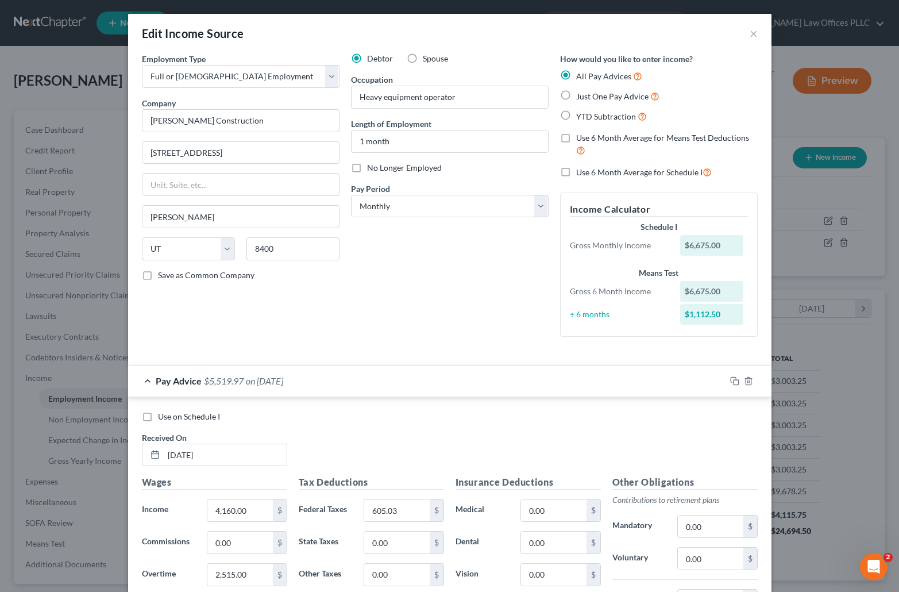
click at [576, 94] on label "Just One Pay Advice" at bounding box center [617, 96] width 83 height 13
click at [581, 94] on input "Just One Pay Advice" at bounding box center [584, 93] width 7 height 7
radio input "true"
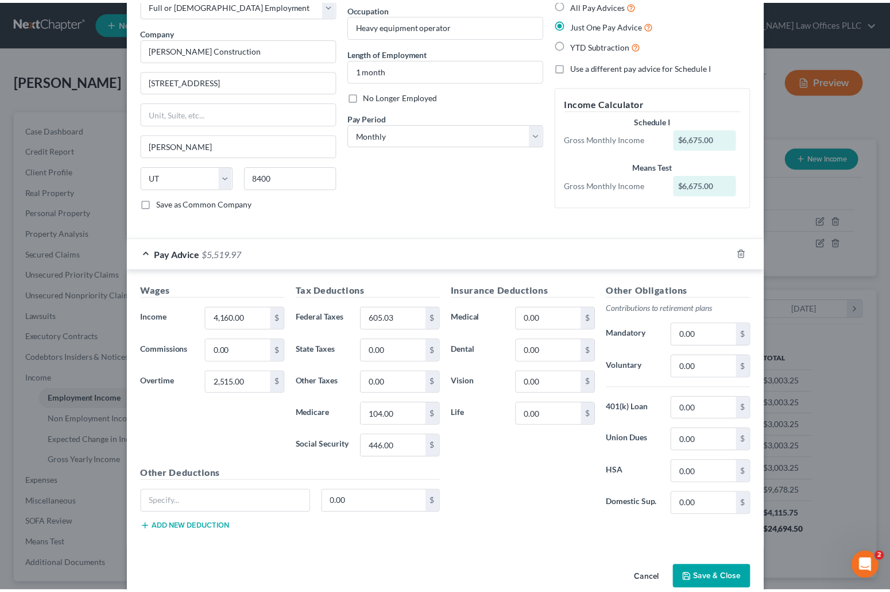
scroll to position [92, 0]
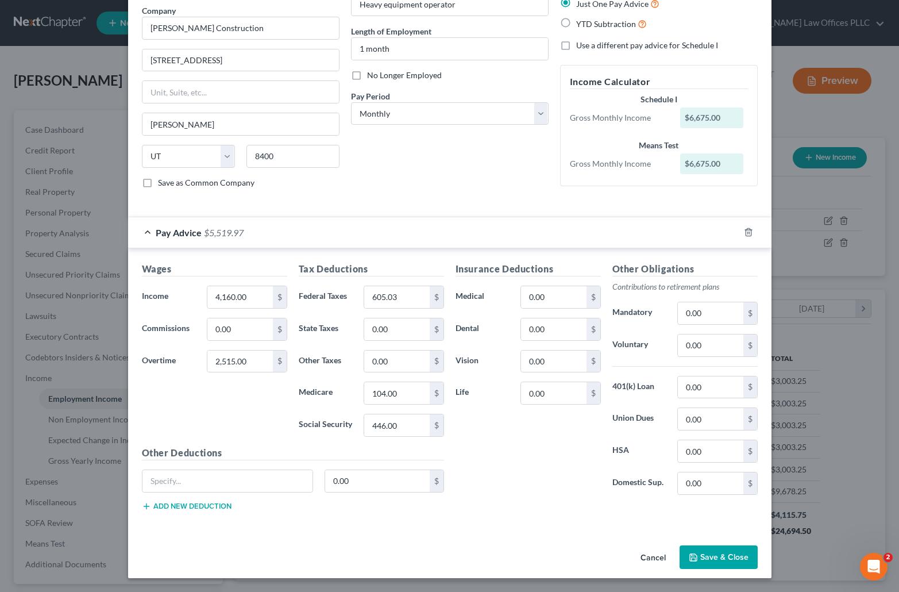
click at [700, 551] on button "Save & Close" at bounding box center [719, 557] width 78 height 24
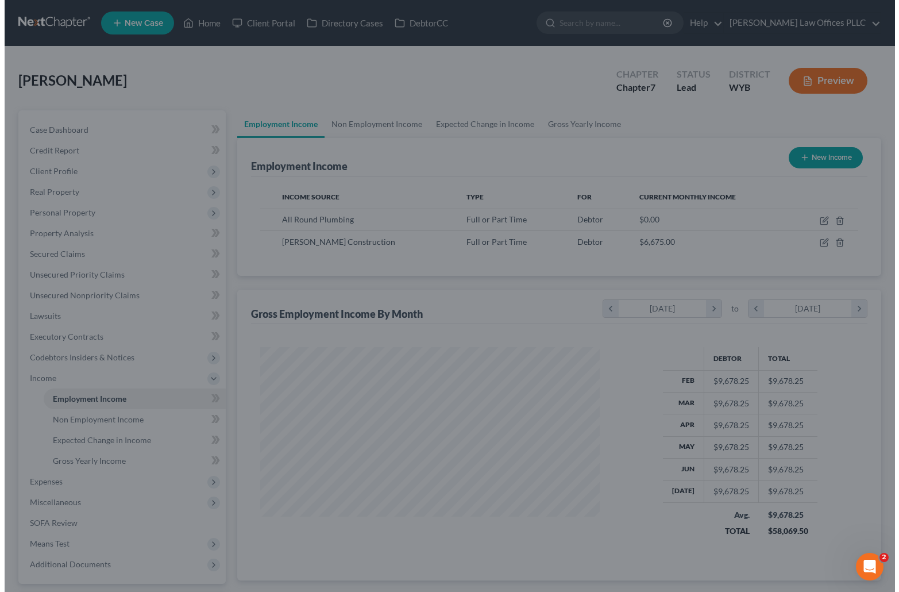
scroll to position [574217, 574060]
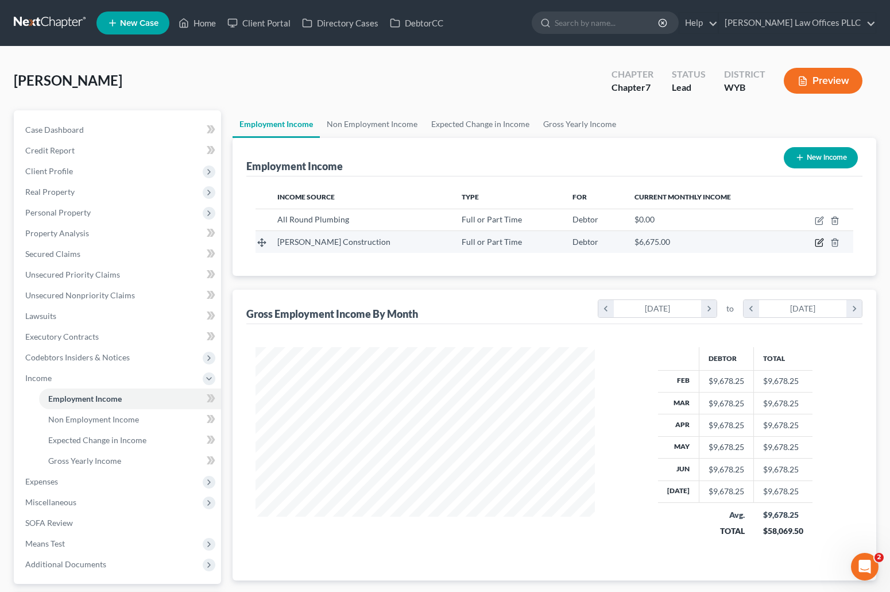
click at [820, 242] on icon "button" at bounding box center [820, 241] width 5 height 5
select select "0"
select select "46"
select select "0"
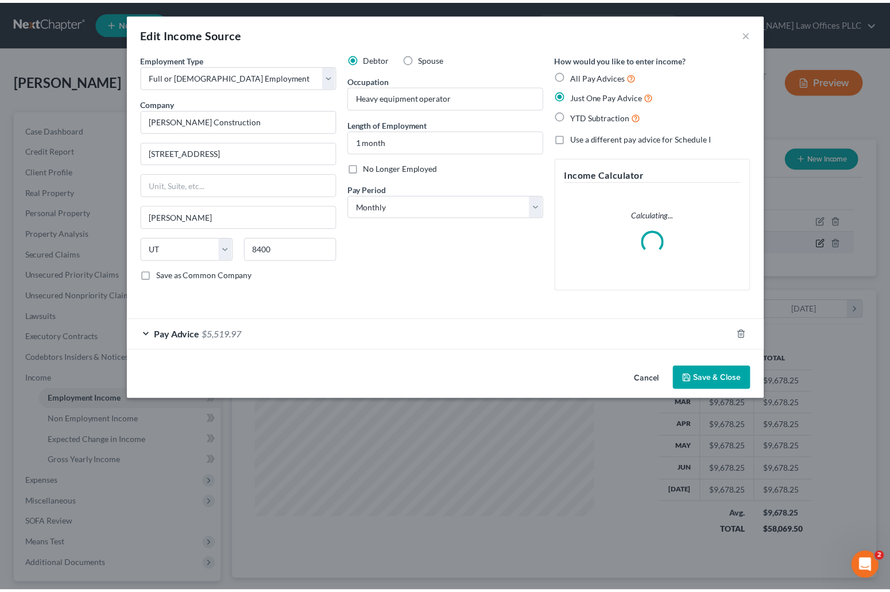
scroll to position [206, 366]
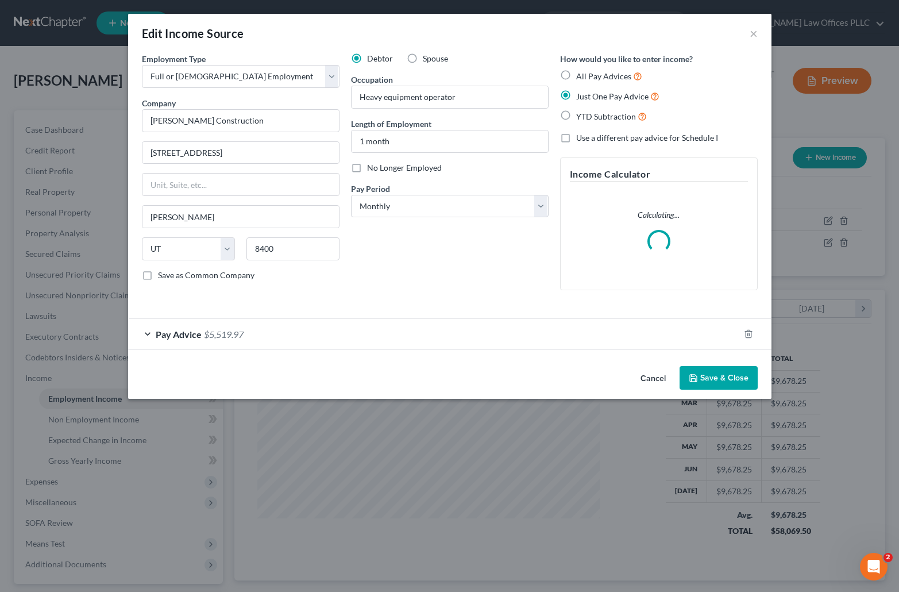
click at [576, 76] on label "All Pay Advices" at bounding box center [609, 76] width 66 height 13
click at [581, 76] on input "All Pay Advices" at bounding box center [584, 73] width 7 height 7
radio input "true"
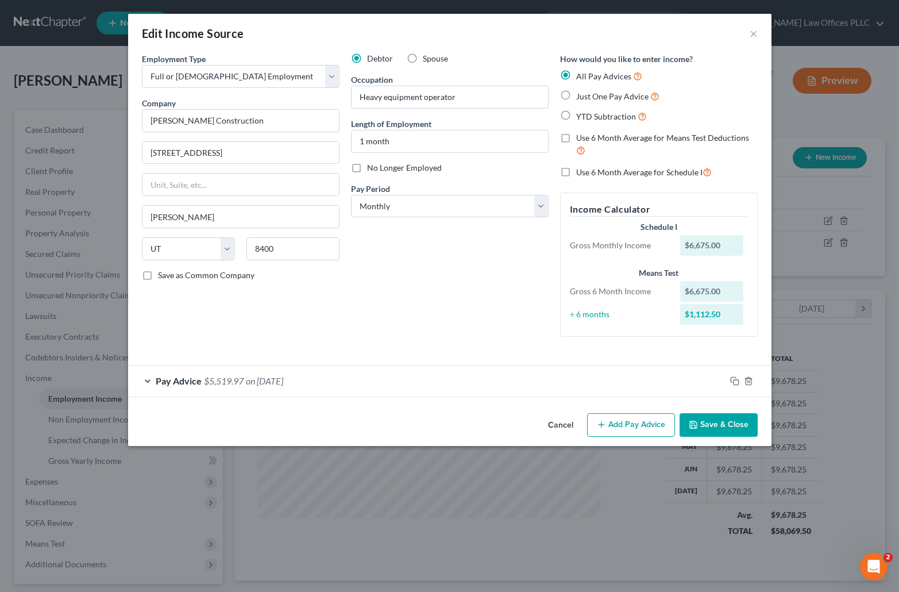
click at [725, 420] on button "Save & Close" at bounding box center [719, 425] width 78 height 24
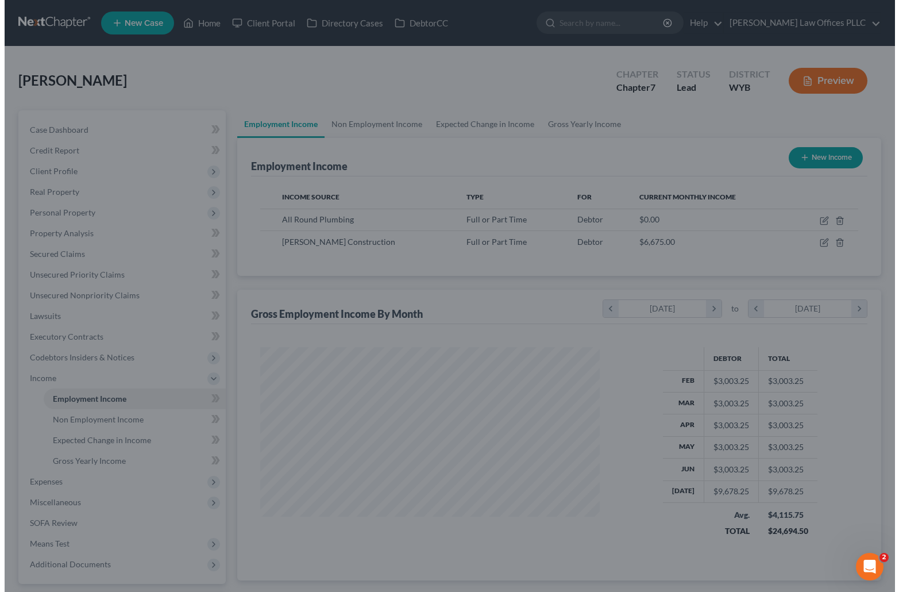
scroll to position [574217, 574060]
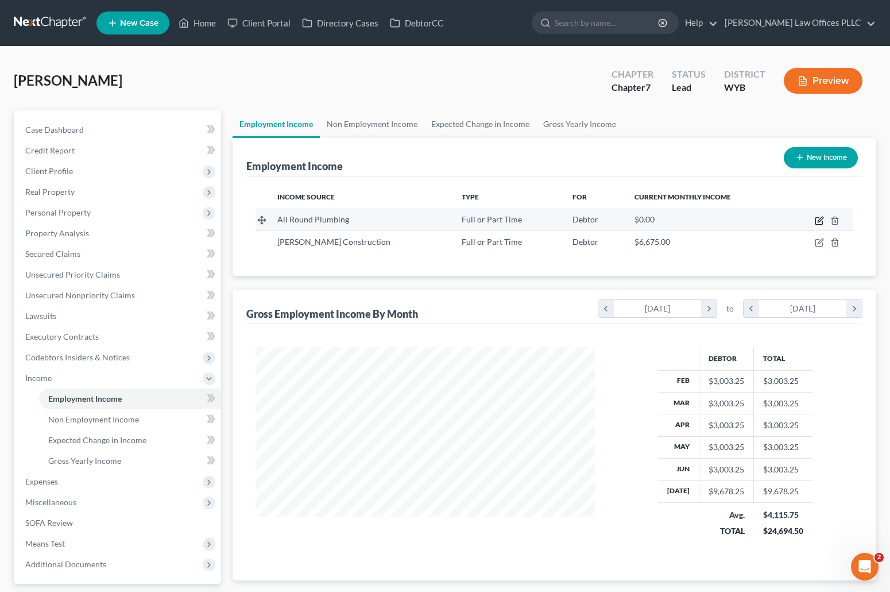
click at [818, 221] on icon "button" at bounding box center [819, 220] width 9 height 9
select select "0"
select select "53"
select select "0"
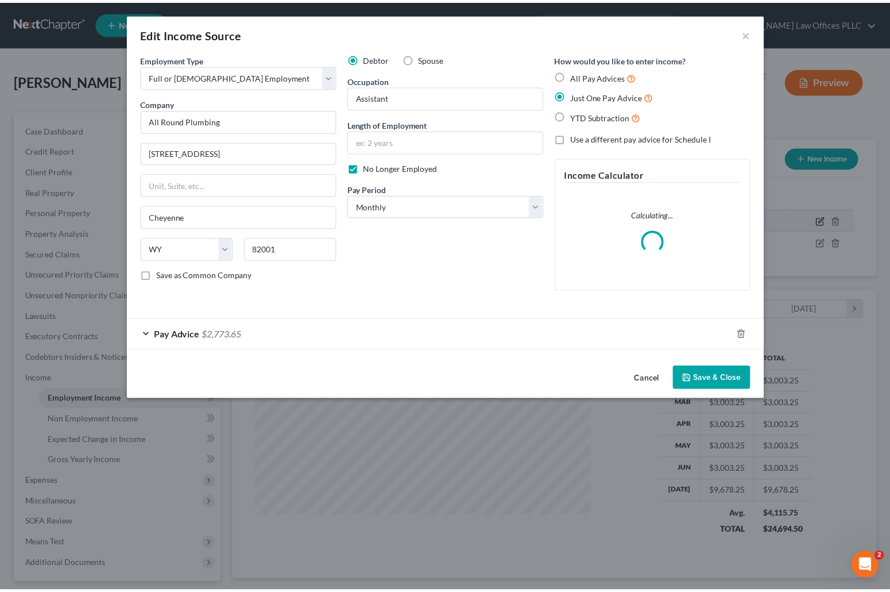
scroll to position [206, 366]
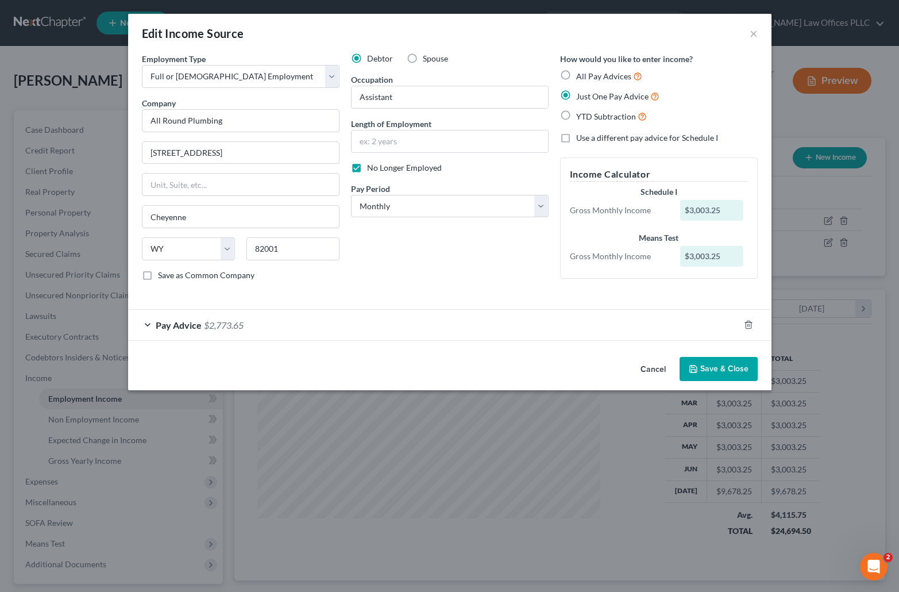
click at [576, 137] on label "Use a different pay advice for Schedule I" at bounding box center [647, 137] width 142 height 11
click at [581, 137] on input "Use a different pay advice for Schedule I" at bounding box center [584, 135] width 7 height 7
checkbox input "true"
click at [576, 92] on label "Just One Pay Advice" at bounding box center [617, 96] width 83 height 13
click at [581, 92] on input "Just One Pay Advice" at bounding box center [584, 93] width 7 height 7
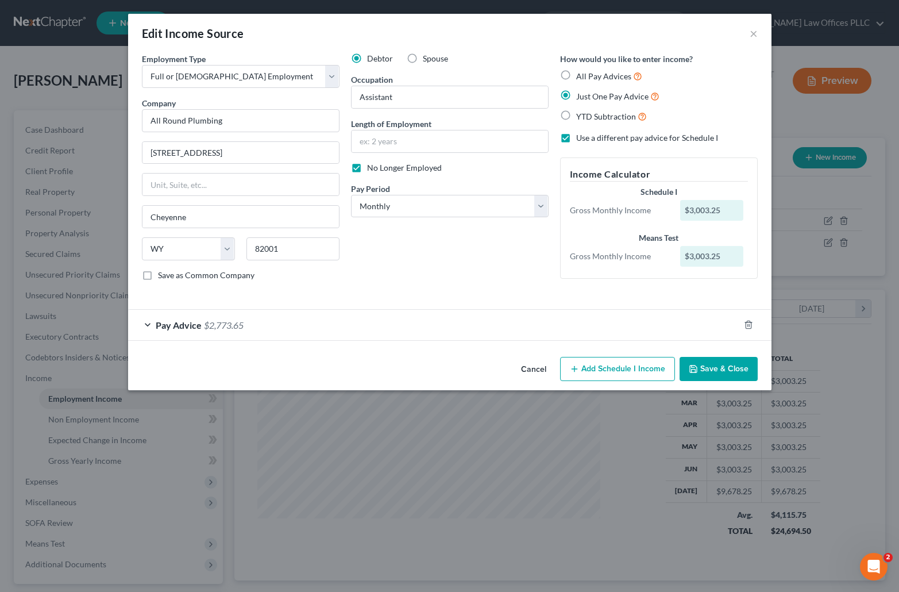
click at [728, 366] on button "Save & Close" at bounding box center [719, 369] width 78 height 24
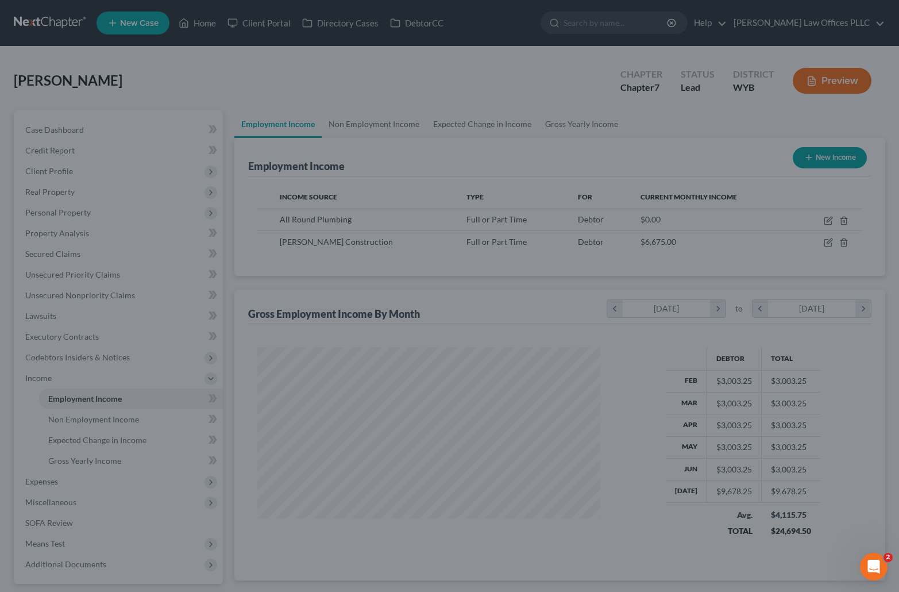
scroll to position [574217, 574060]
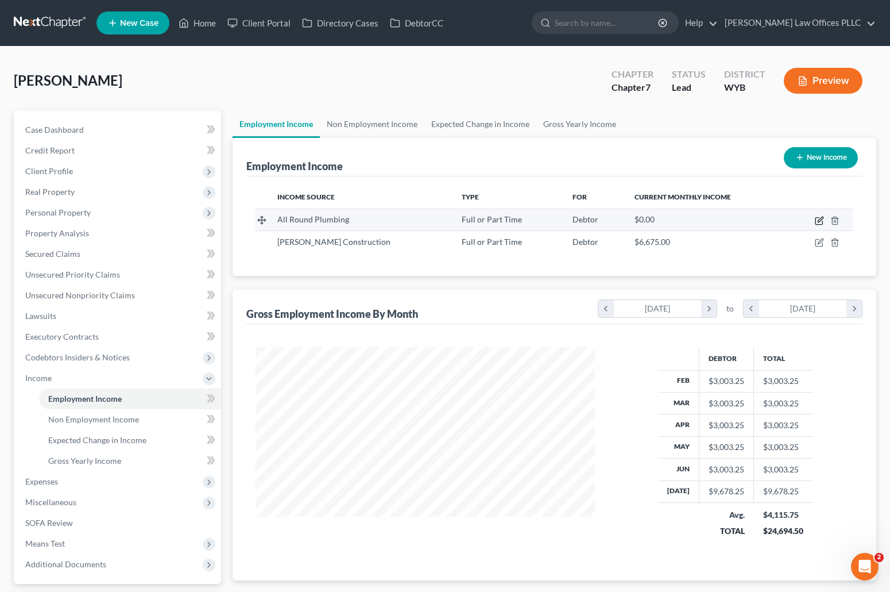
click at [816, 218] on icon "button" at bounding box center [819, 221] width 7 height 7
select select "0"
select select "53"
select select "0"
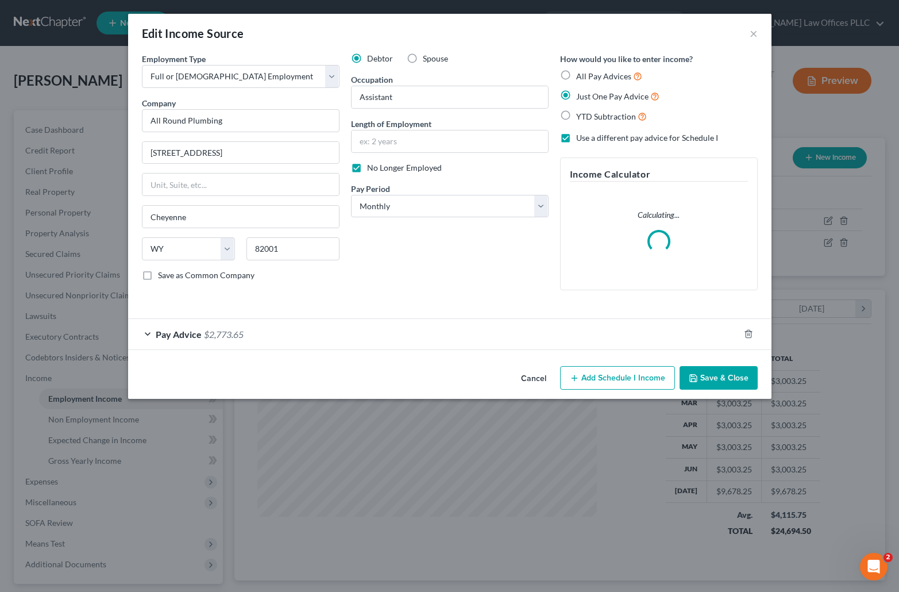
scroll to position [206, 366]
click at [379, 140] on input "text" at bounding box center [450, 141] width 196 height 22
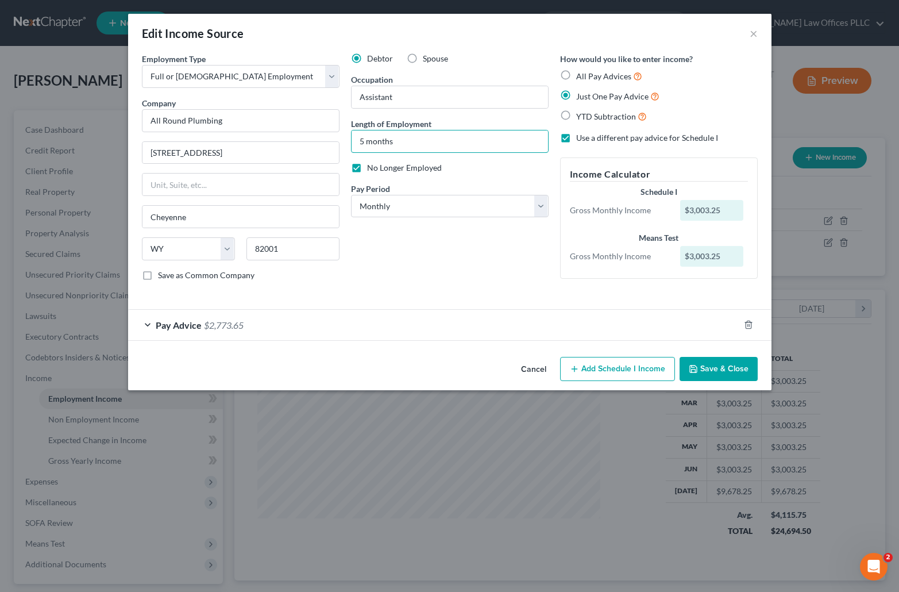
type input "5 months"
click at [455, 253] on div "Debtor Spouse Occupation Assistant Length of Employment 5 months No Longer Empl…" at bounding box center [449, 171] width 209 height 237
click at [179, 322] on span "Pay Advice" at bounding box center [179, 324] width 46 height 11
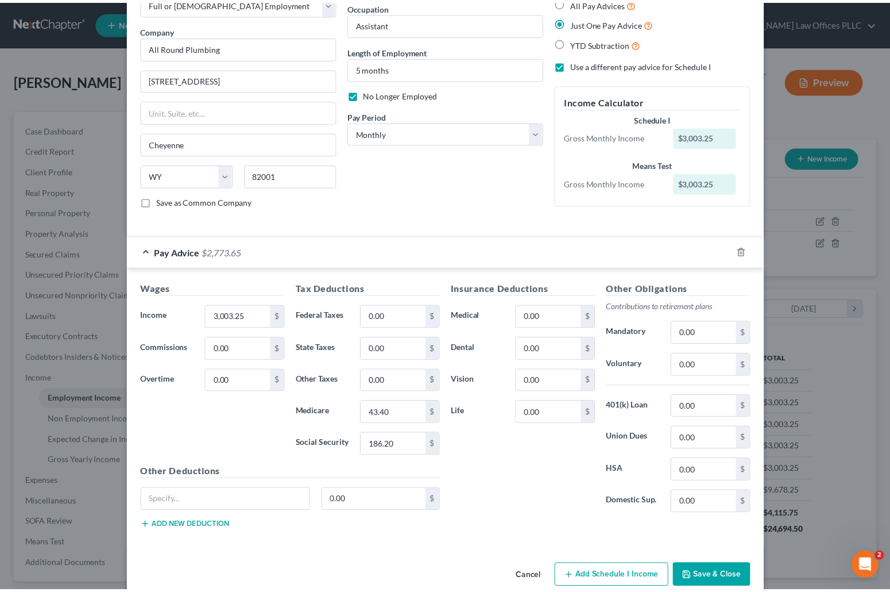
scroll to position [92, 0]
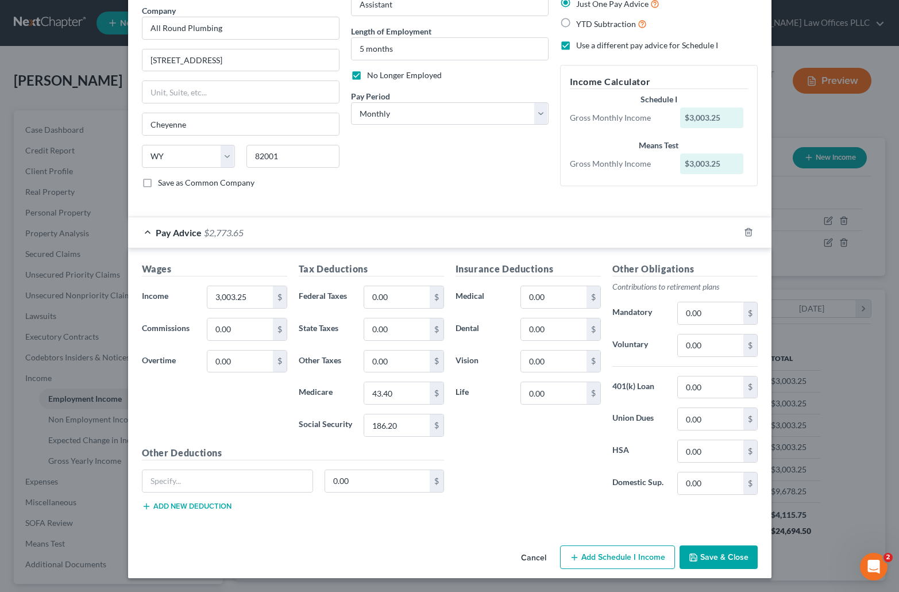
click at [723, 554] on button "Save & Close" at bounding box center [719, 557] width 78 height 24
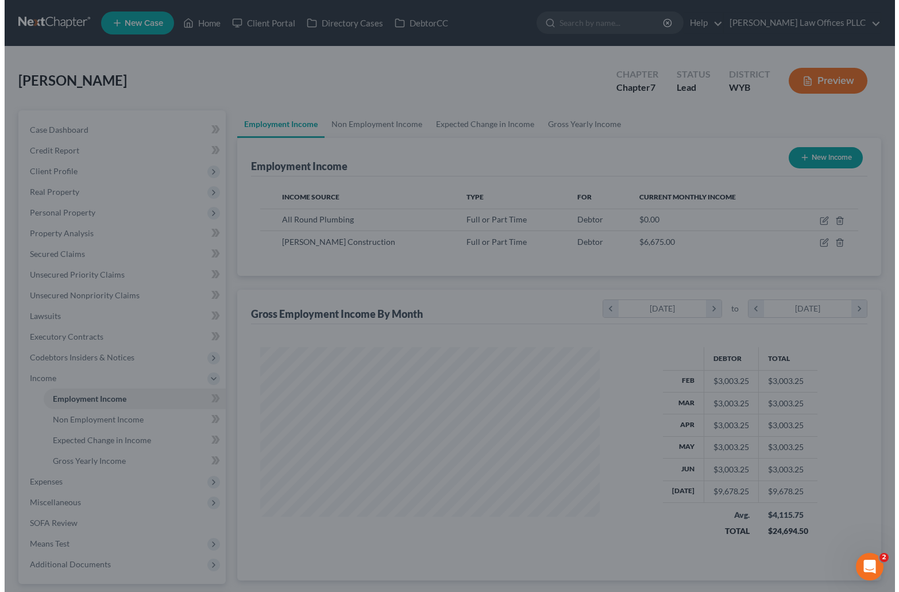
scroll to position [574217, 574060]
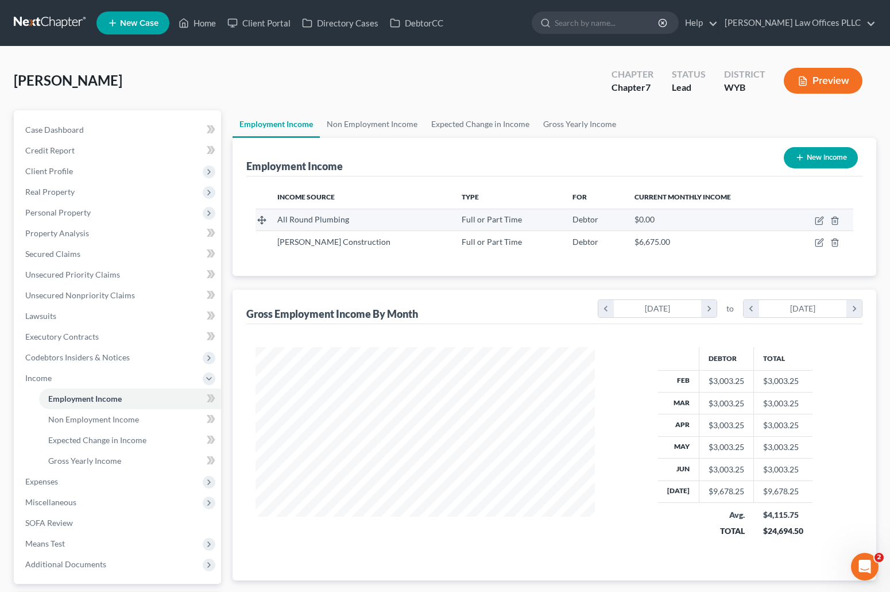
click at [672, 218] on div "$0.00" at bounding box center [706, 219] width 143 height 11
click at [821, 220] on icon "button" at bounding box center [820, 219] width 5 height 5
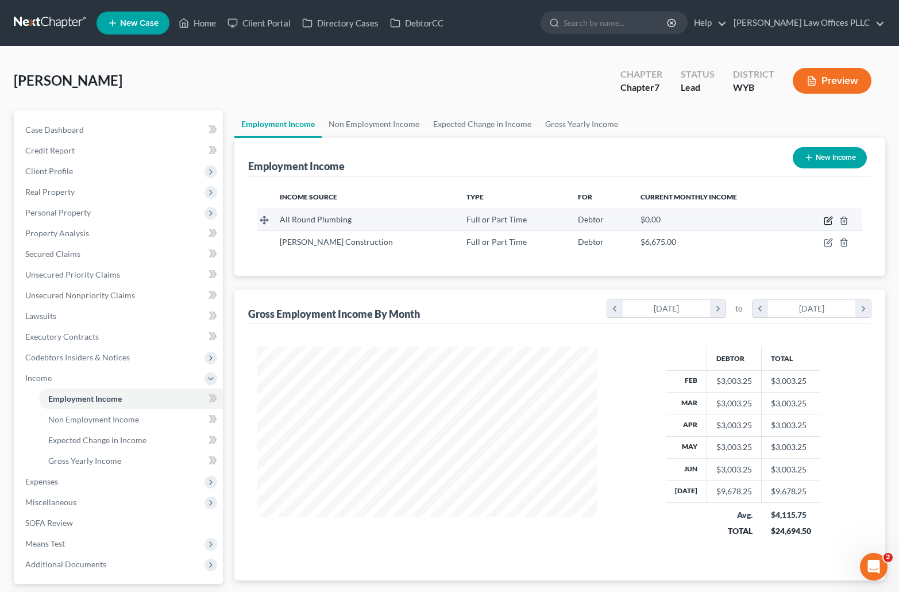
scroll to position [206, 366]
select select "0"
select select "53"
select select "0"
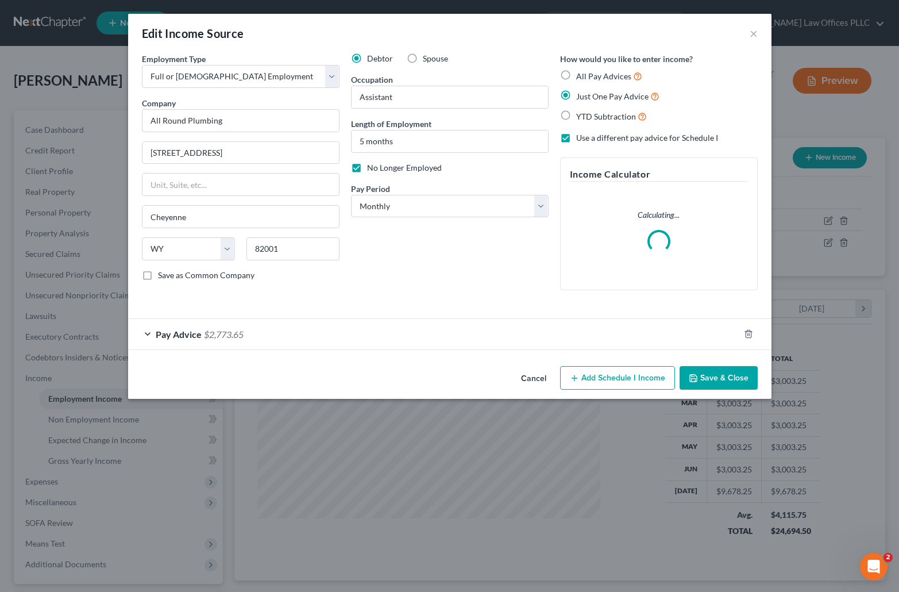
click at [186, 329] on span "Pay Advice" at bounding box center [179, 334] width 46 height 11
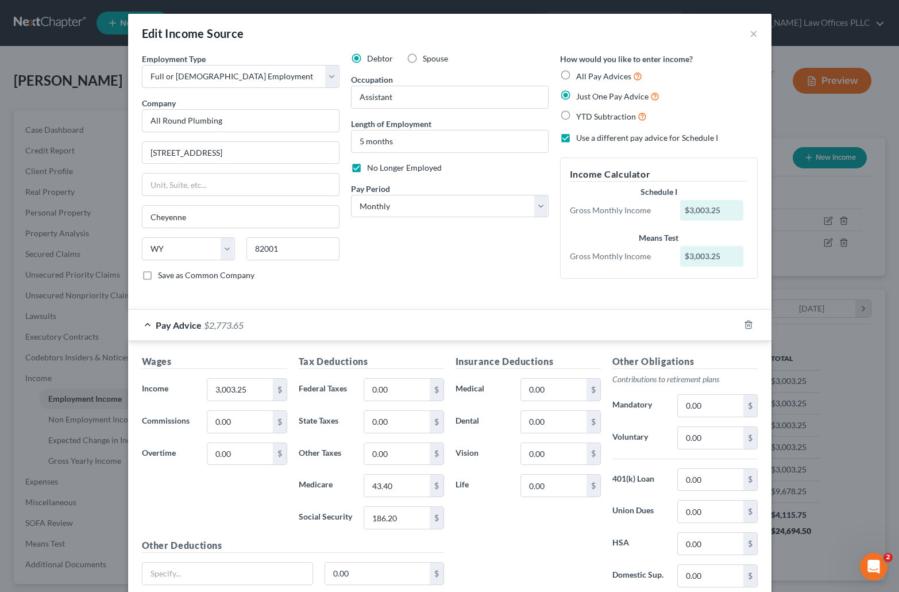
click at [576, 74] on label "All Pay Advices" at bounding box center [609, 76] width 66 height 13
click at [581, 74] on input "All Pay Advices" at bounding box center [584, 73] width 7 height 7
radio input "true"
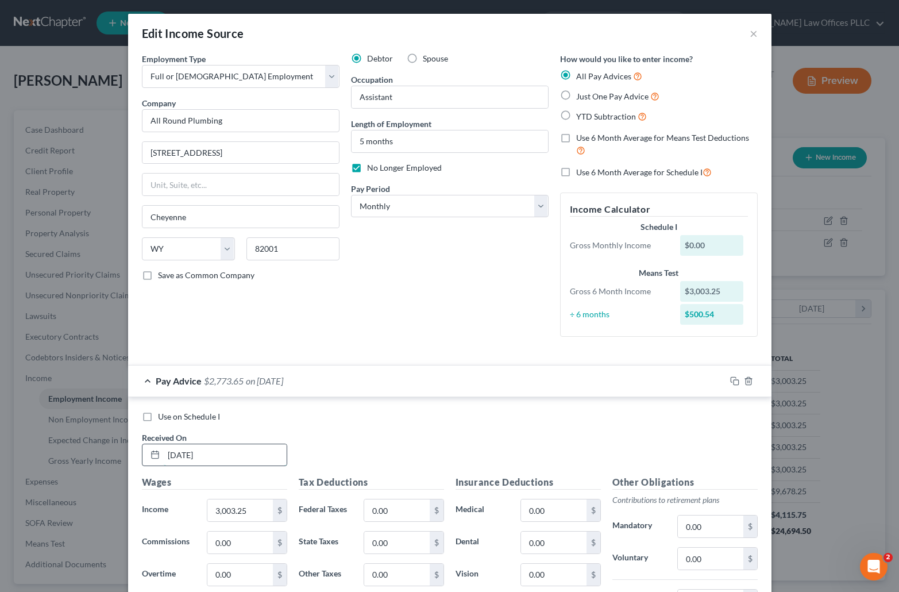
click at [183, 454] on input "06/13/2025" at bounding box center [225, 455] width 123 height 22
type input "06/30/2025"
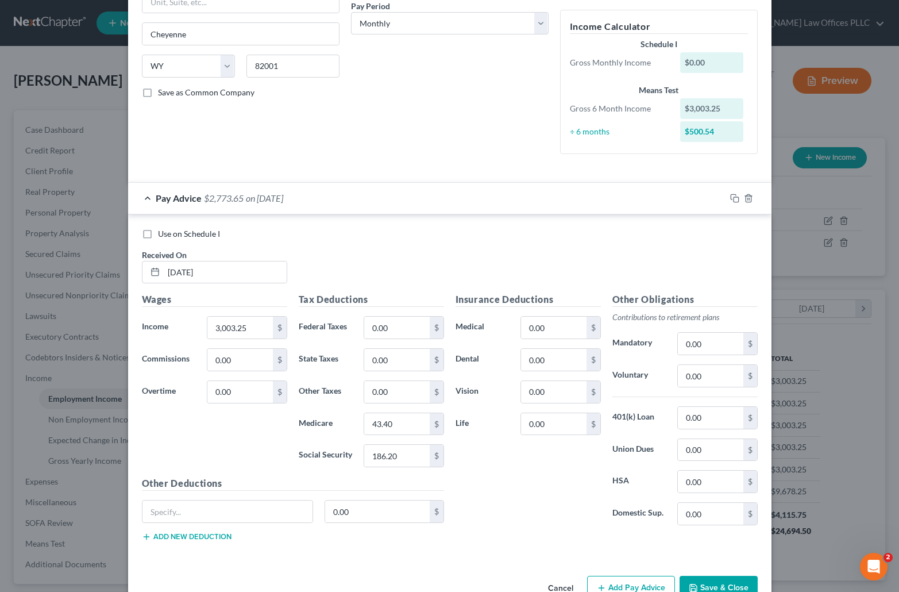
scroll to position [214, 0]
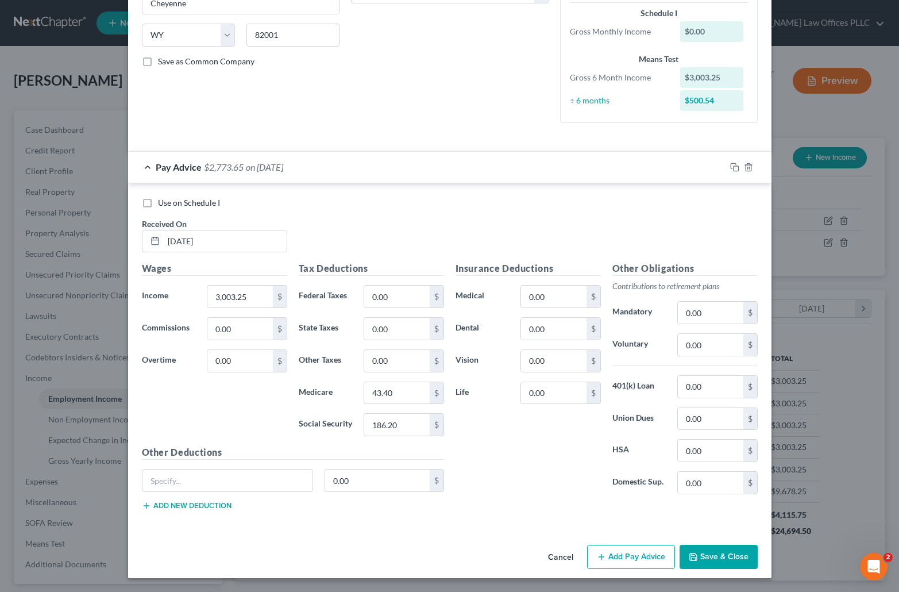
click at [619, 555] on button "Add Pay Advice" at bounding box center [631, 557] width 88 height 24
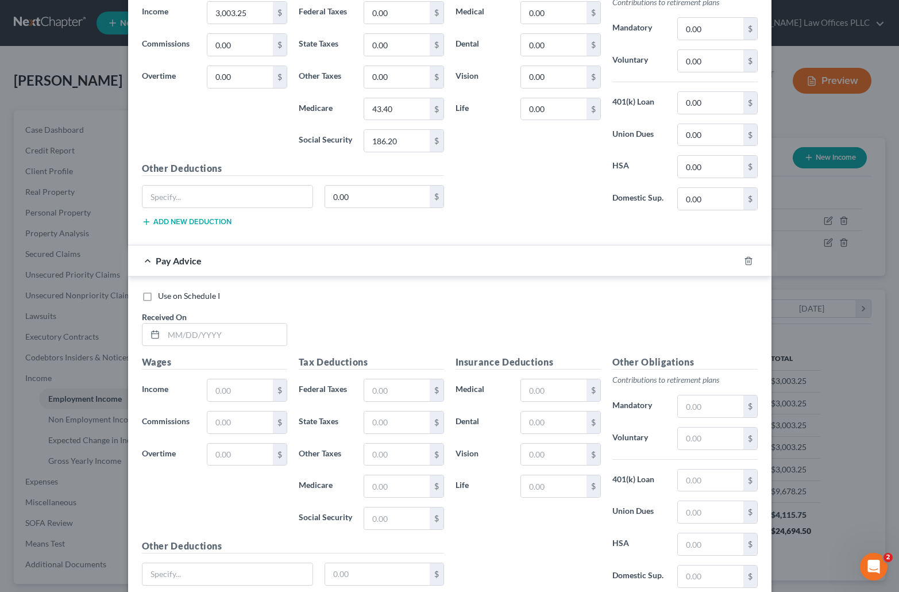
scroll to position [516, 0]
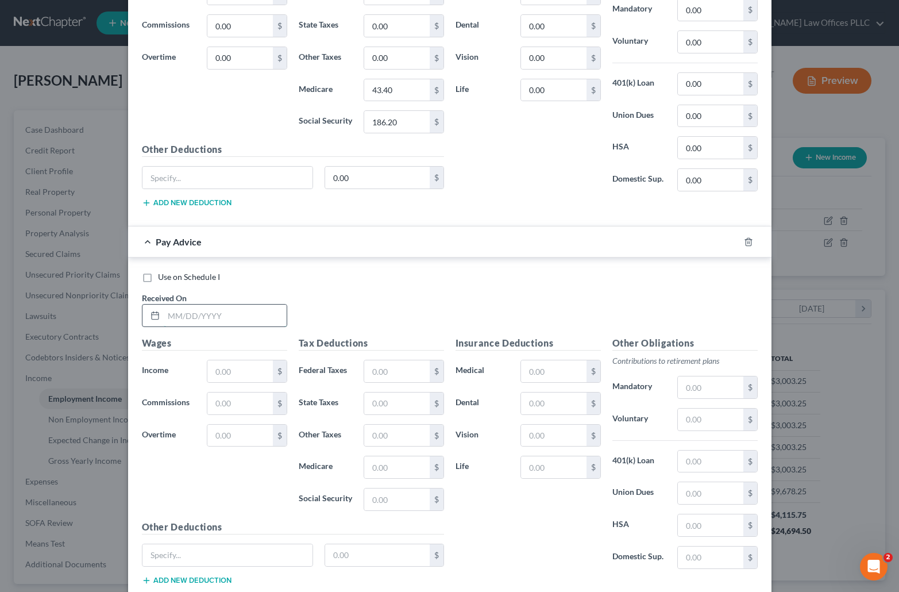
click at [171, 318] on input "text" at bounding box center [225, 315] width 123 height 22
type input "05/30/2025"
click at [222, 366] on input "text" at bounding box center [239, 371] width 65 height 22
type input "3,003.25"
click at [379, 465] on input "text" at bounding box center [396, 467] width 65 height 22
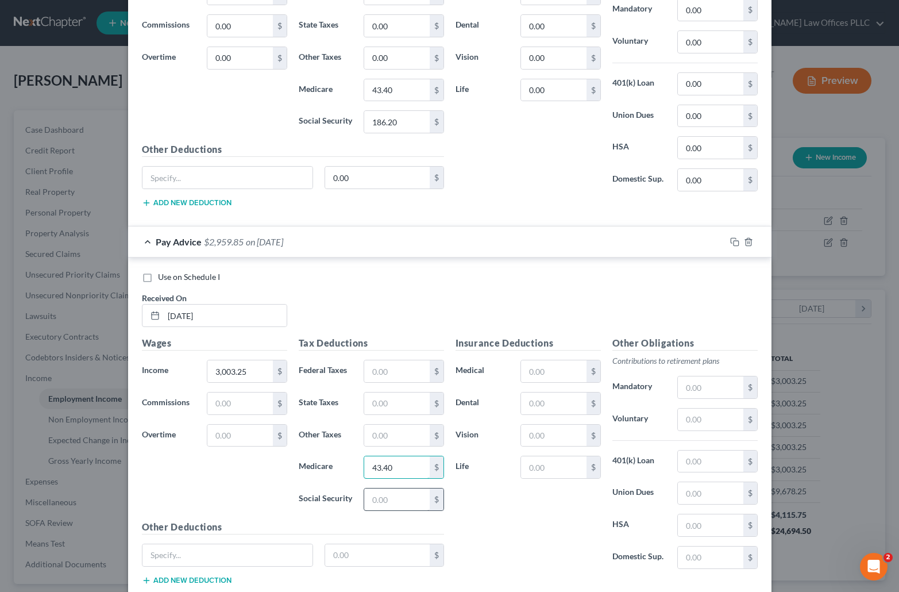
type input "43.40"
click at [364, 501] on input "text" at bounding box center [396, 499] width 65 height 22
type input "186.20"
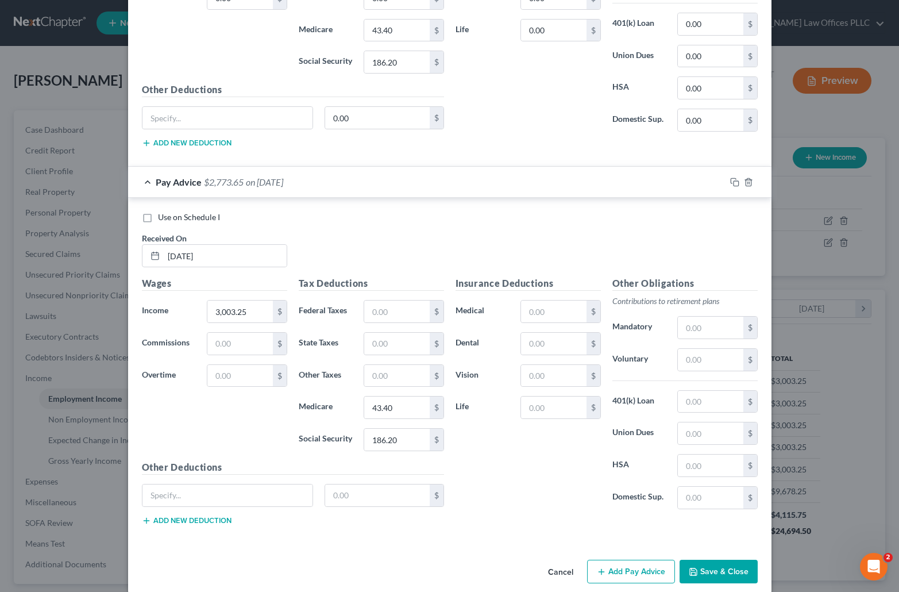
scroll to position [591, 0]
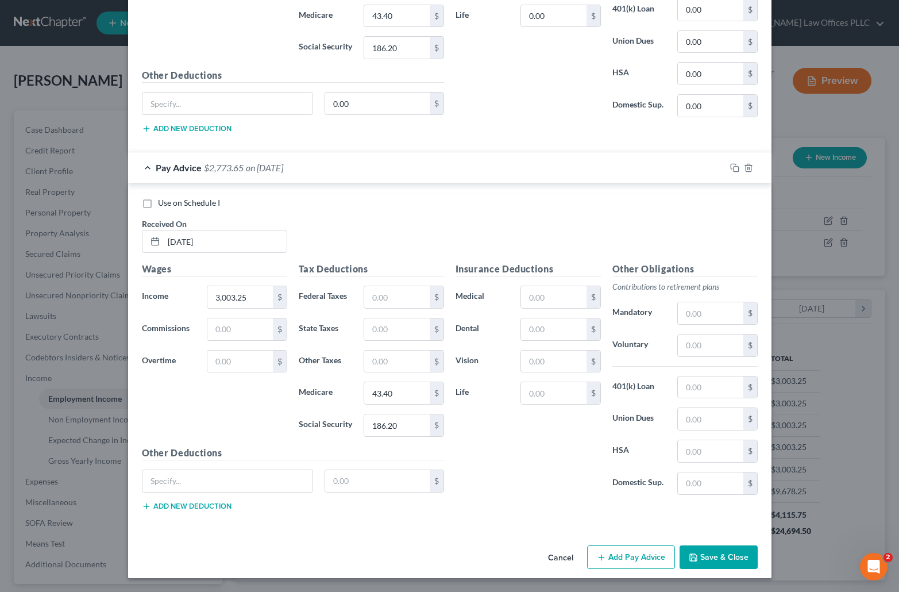
drag, startPoint x: 896, startPoint y: 498, endPoint x: 15, endPoint y: 6, distance: 1008.9
click at [618, 553] on button "Add Pay Advice" at bounding box center [631, 557] width 88 height 24
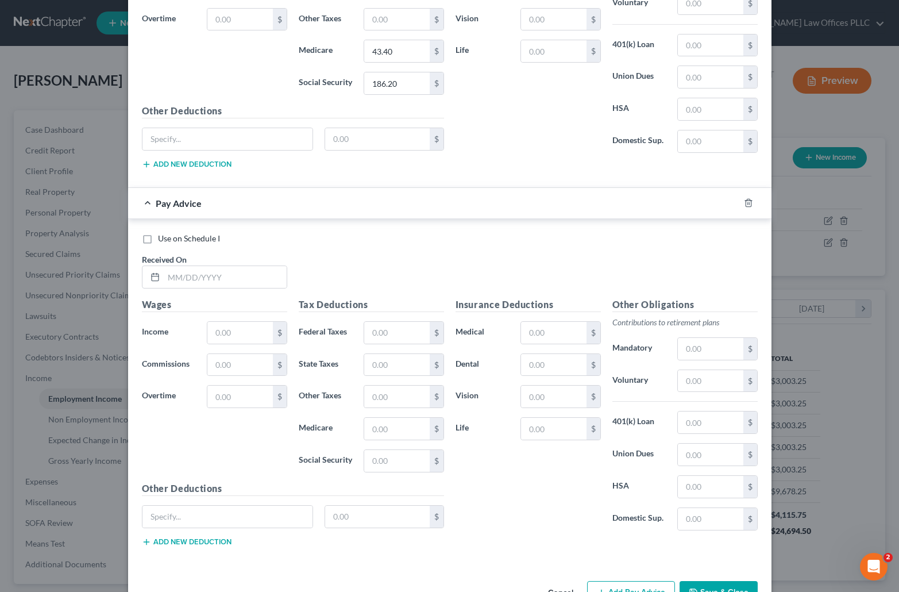
scroll to position [968, 0]
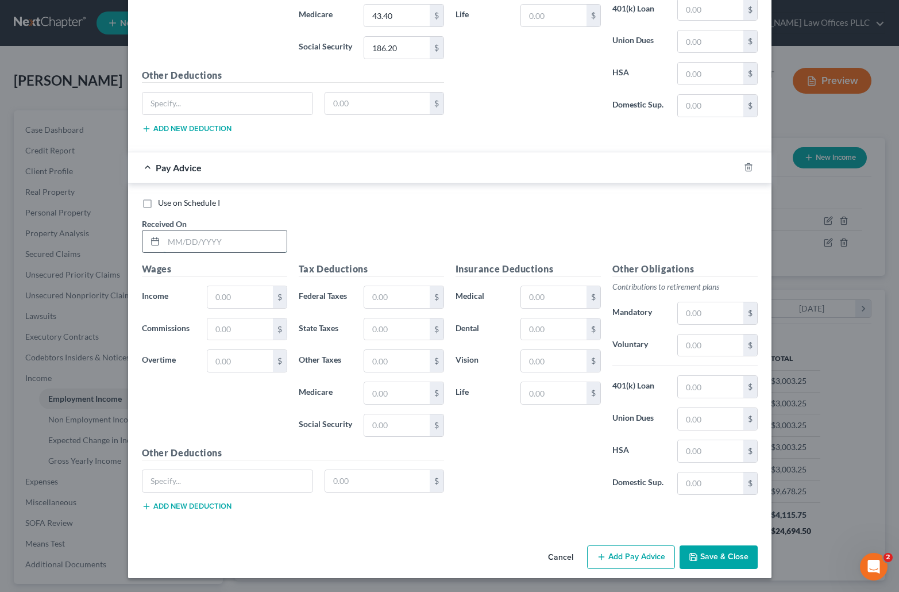
click at [170, 238] on input "text" at bounding box center [225, 241] width 123 height 22
type input "04/30/2025"
click at [233, 293] on input "text" at bounding box center [239, 297] width 65 height 22
type input "3,003.25"
click at [385, 390] on input "text" at bounding box center [396, 393] width 65 height 22
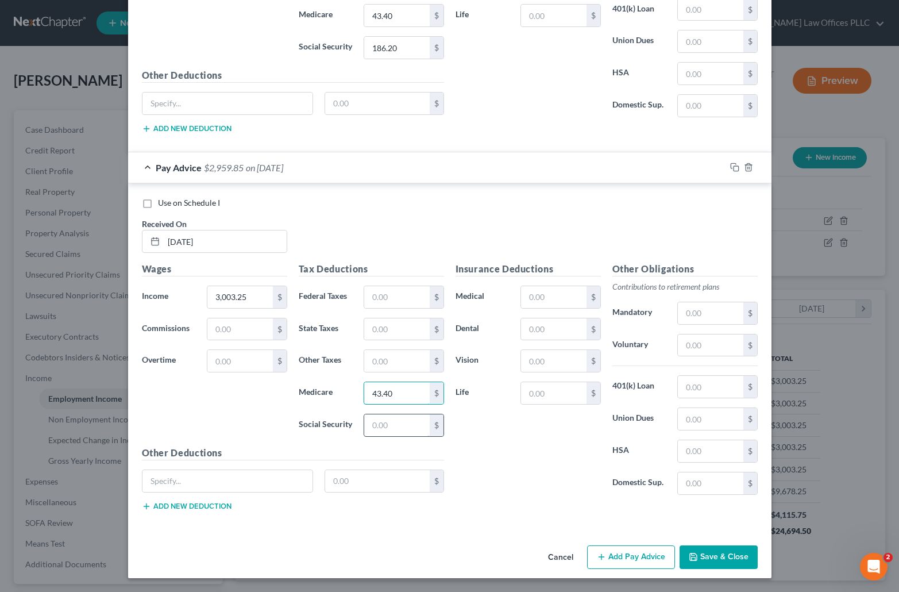
type input "43.40"
click at [394, 422] on input "text" at bounding box center [396, 425] width 65 height 22
type input "186.20"
click at [632, 555] on button "Add Pay Advice" at bounding box center [631, 557] width 88 height 24
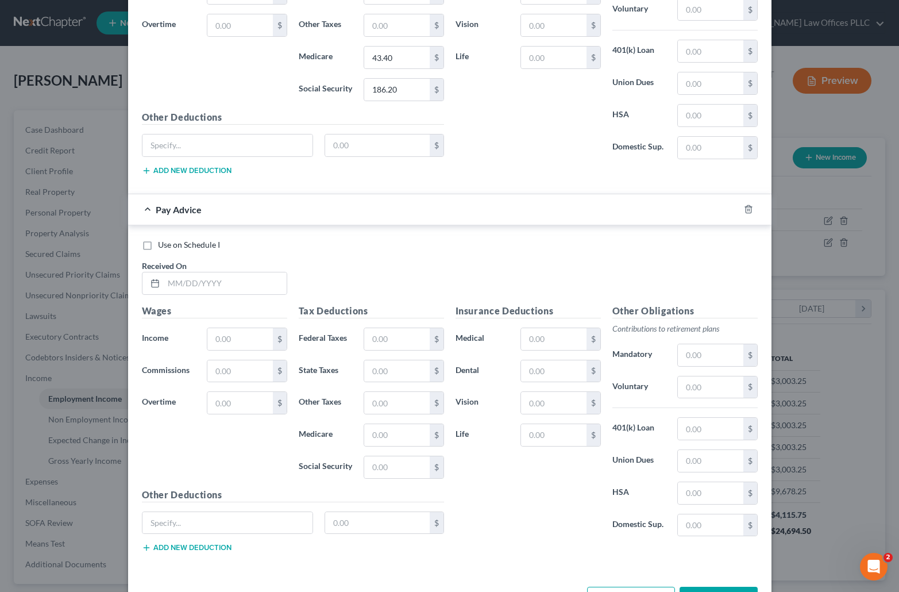
scroll to position [1345, 0]
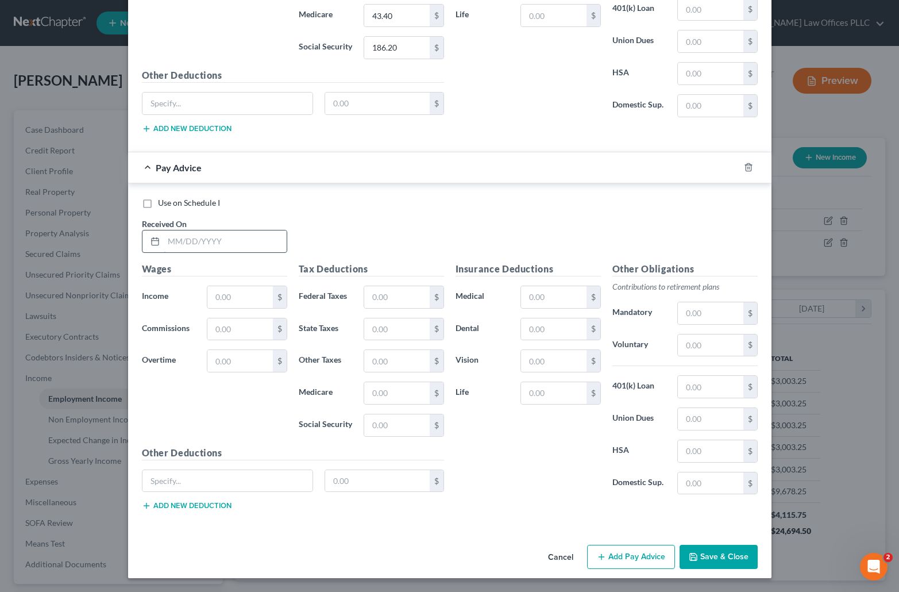
click at [171, 241] on input "text" at bounding box center [225, 241] width 123 height 22
type input "03/28/2025"
click at [242, 296] on input "text" at bounding box center [239, 297] width 65 height 22
type input "3,003.25"
click at [383, 387] on input "text" at bounding box center [396, 393] width 65 height 22
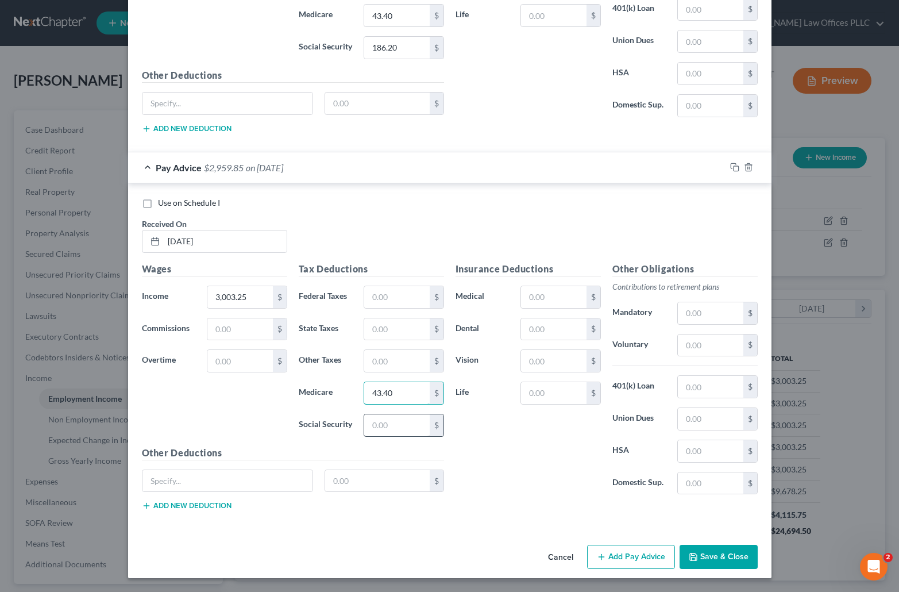
type input "43.40"
click at [381, 426] on input "text" at bounding box center [396, 425] width 65 height 22
type input "186.20"
click at [622, 556] on button "Add Pay Advice" at bounding box center [631, 557] width 88 height 24
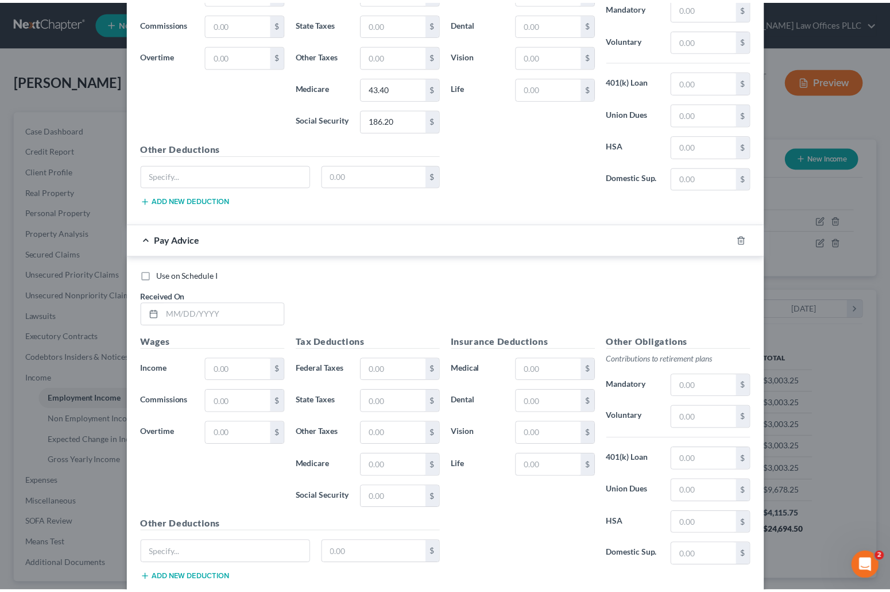
scroll to position [1723, 0]
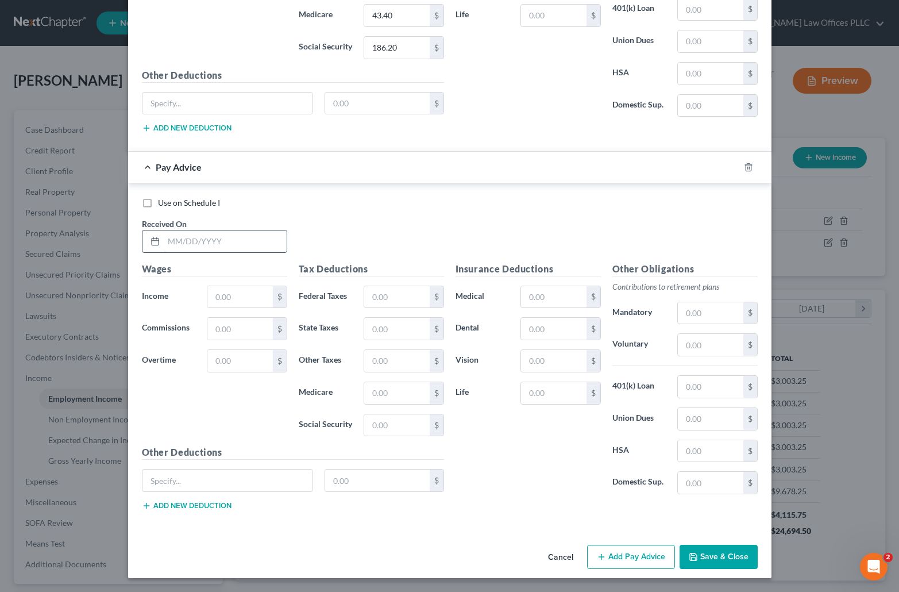
click at [173, 245] on input "text" at bounding box center [225, 241] width 123 height 22
type input "02/25/2025"
click at [219, 299] on input "text" at bounding box center [239, 297] width 65 height 22
type input "3,003.25"
click at [367, 395] on input "text" at bounding box center [396, 393] width 65 height 22
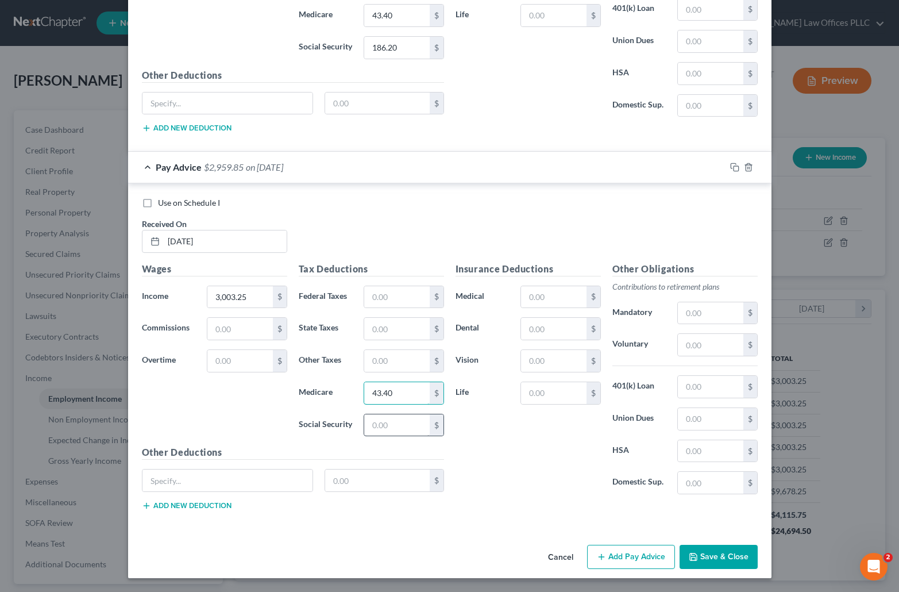
type input "43.40"
click at [368, 427] on input "text" at bounding box center [396, 425] width 65 height 22
type input "186.20"
click at [704, 554] on button "Save & Close" at bounding box center [719, 557] width 78 height 24
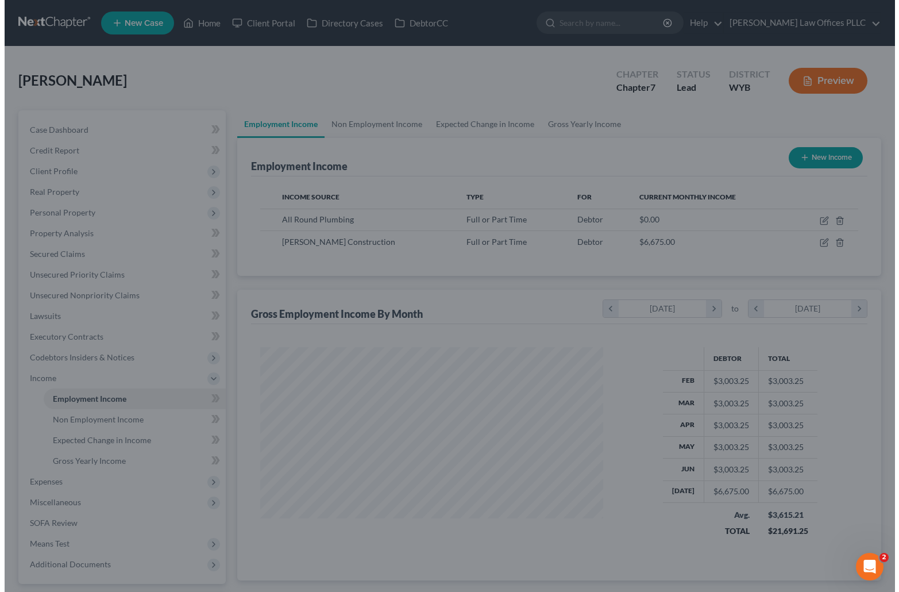
scroll to position [574217, 574060]
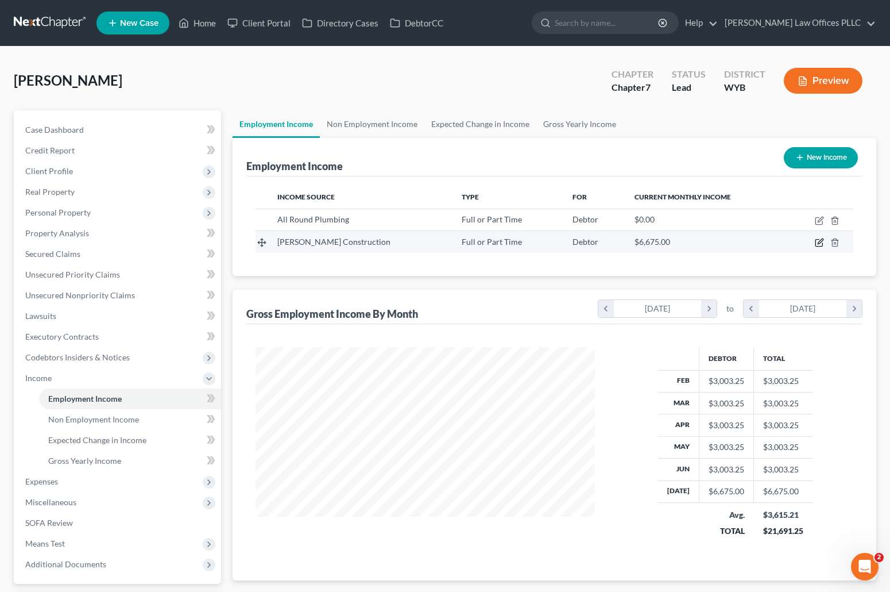
click at [820, 243] on icon "button" at bounding box center [820, 241] width 5 height 5
select select "0"
select select "46"
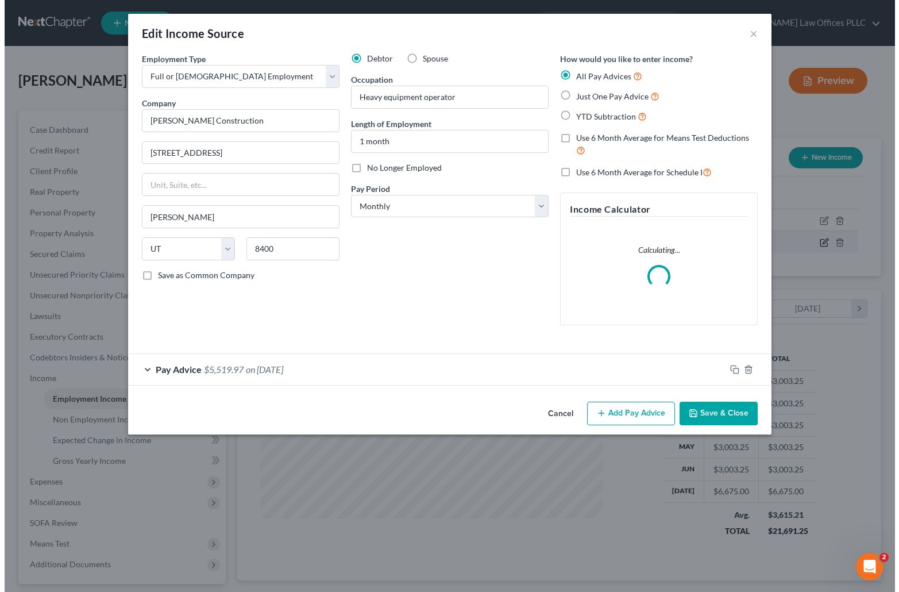
scroll to position [206, 366]
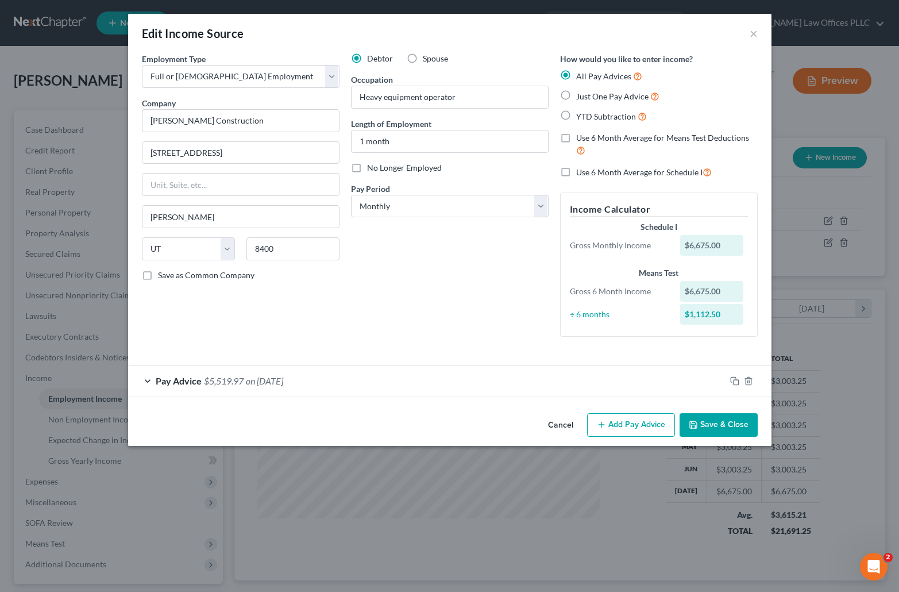
click at [196, 379] on span "Pay Advice" at bounding box center [179, 380] width 46 height 11
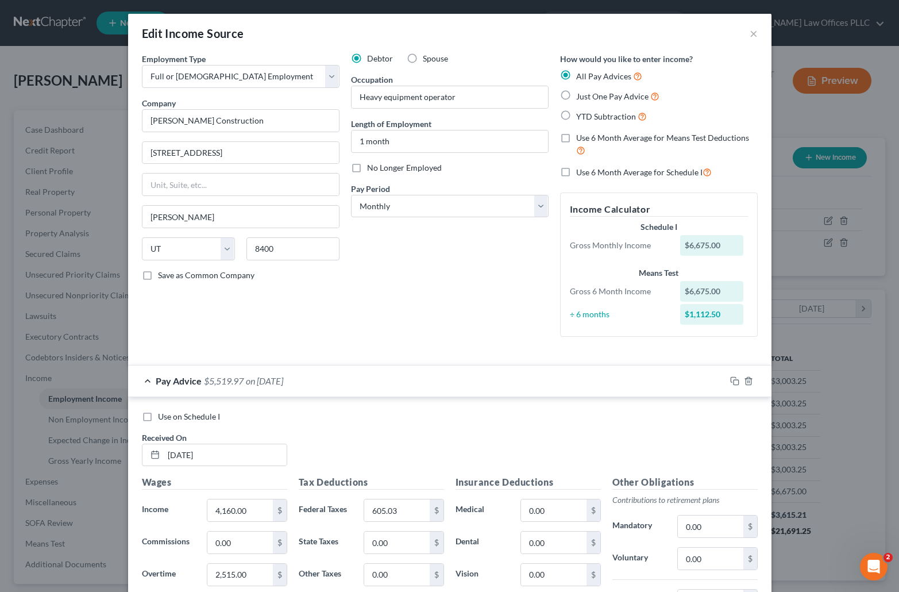
click at [644, 389] on div "Pay Advice $5,519.97 on 07/31/2025" at bounding box center [426, 380] width 597 height 30
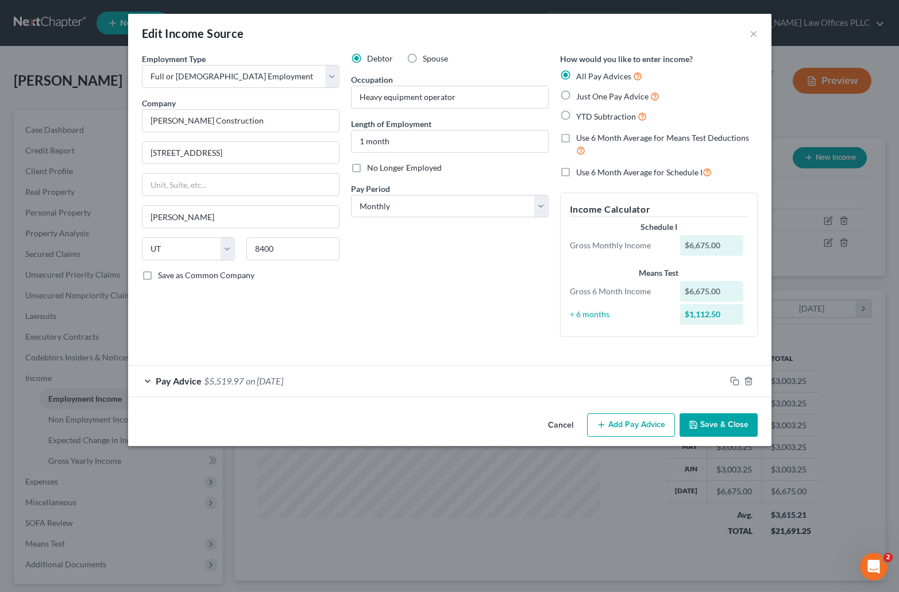
click at [216, 377] on span "$5,519.97" at bounding box center [224, 380] width 40 height 11
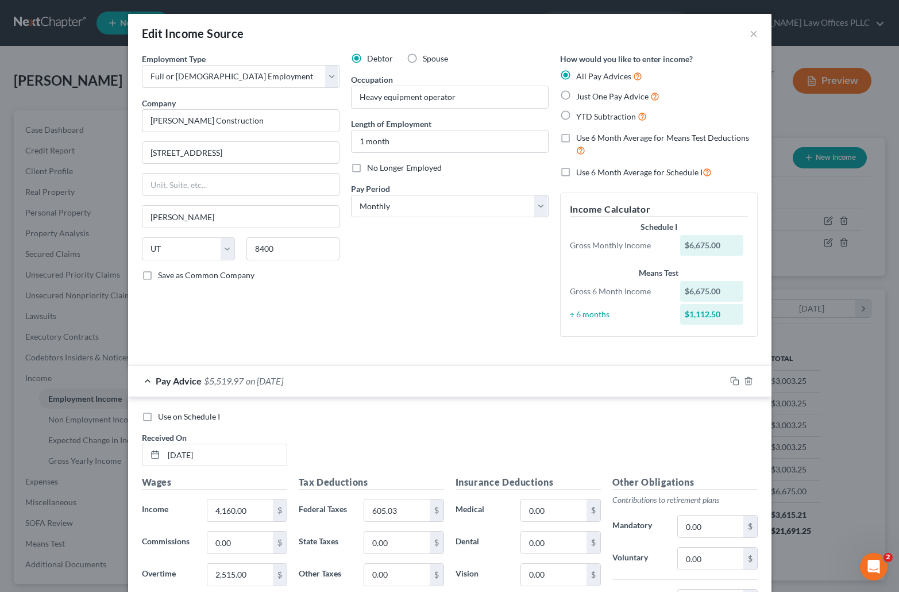
click at [657, 434] on div "Use on Schedule I Received On * 07/31/2025" at bounding box center [449, 443] width 627 height 65
click at [673, 381] on div "Pay Advice $5,519.97 on 07/31/2025" at bounding box center [426, 380] width 597 height 30
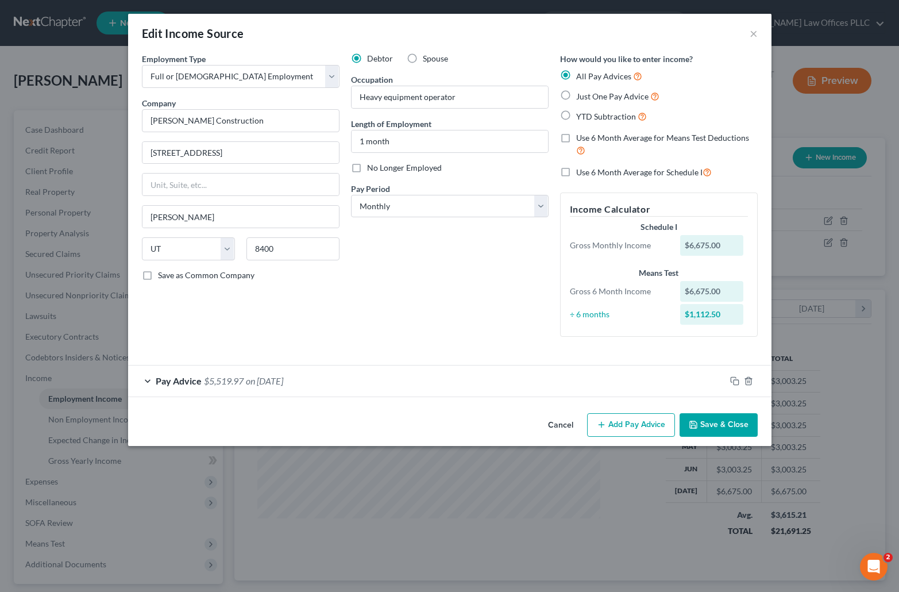
click at [165, 377] on span "Pay Advice" at bounding box center [179, 380] width 46 height 11
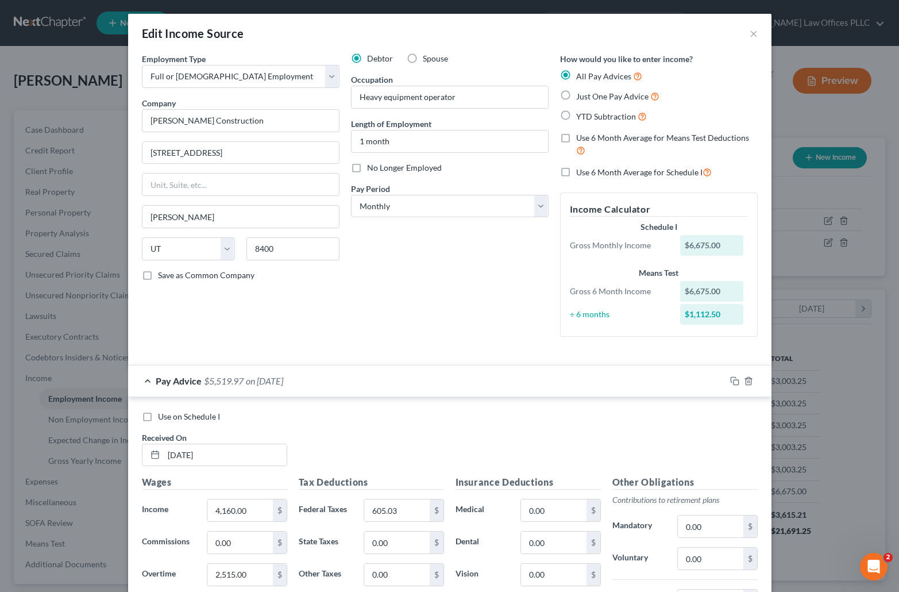
click at [700, 441] on div "Use on Schedule I Received On * 07/31/2025" at bounding box center [449, 443] width 627 height 65
click at [667, 430] on div "Use on Schedule I Received On * 07/31/2025" at bounding box center [449, 443] width 627 height 65
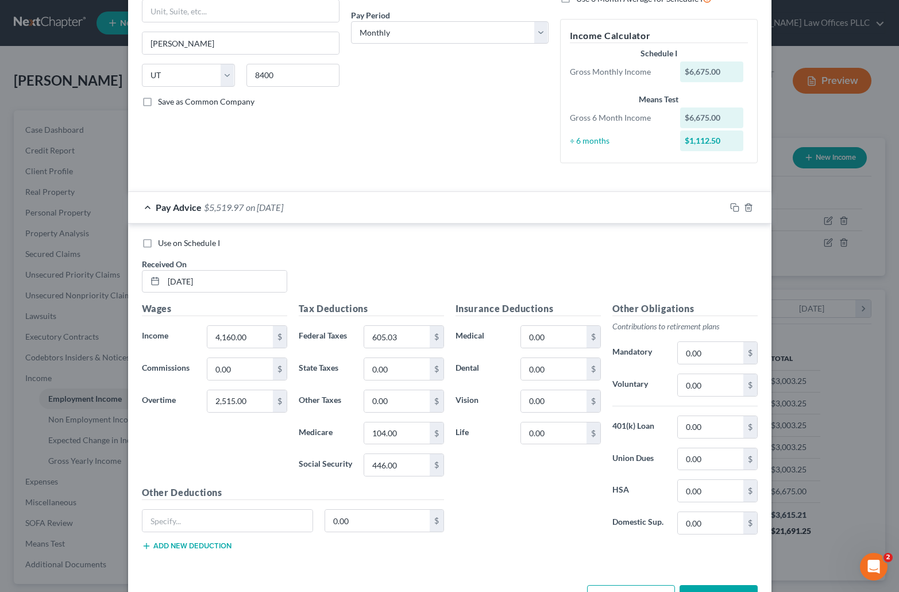
scroll to position [174, 0]
click at [730, 554] on div "Insurance Deductions Medical 0.00 $ Dental 0.00 $ Vision 0.00 $ Life 0.00 $ Oth…" at bounding box center [607, 430] width 314 height 258
drag, startPoint x: 688, startPoint y: 249, endPoint x: 655, endPoint y: 252, distance: 32.4
click at [688, 249] on div "Use on Schedule I Received On * 07/31/2025" at bounding box center [449, 269] width 627 height 65
click at [670, 267] on div "Use on Schedule I Received On * 07/31/2025" at bounding box center [449, 269] width 627 height 65
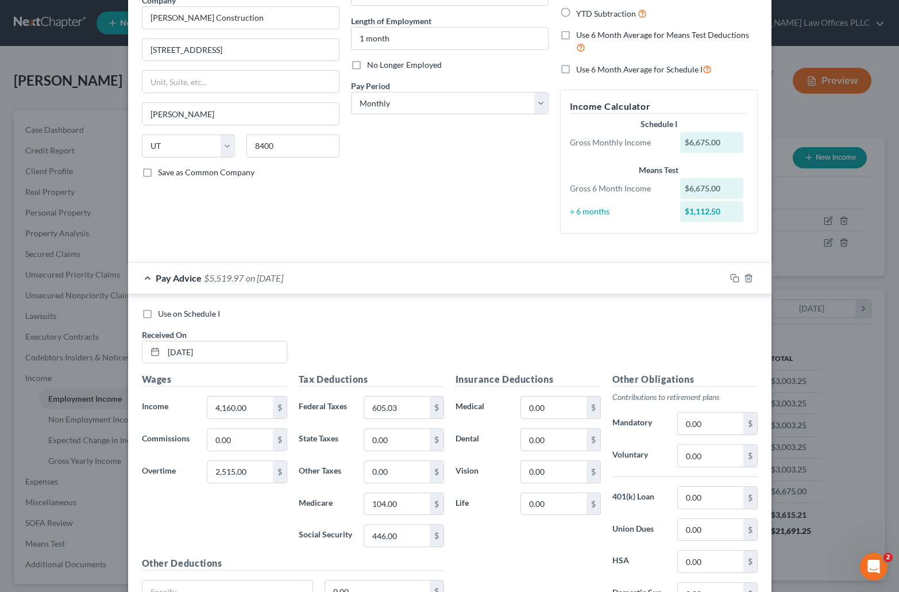
scroll to position [33, 0]
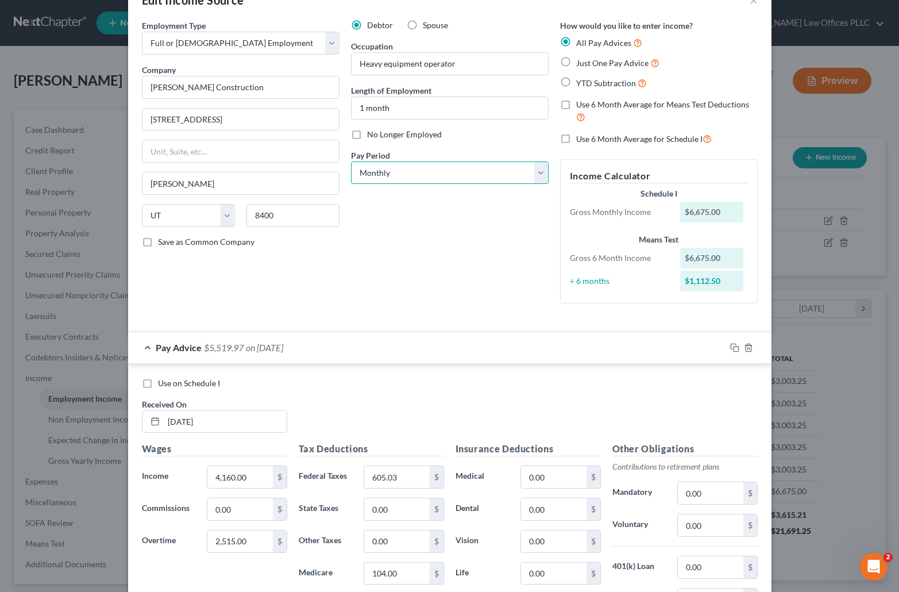
click at [536, 171] on select "Select Monthly Twice Monthly Every Other Week Weekly" at bounding box center [450, 172] width 198 height 23
select select "3"
click at [351, 161] on select "Select Monthly Twice Monthly Every Other Week Weekly" at bounding box center [450, 172] width 198 height 23
click at [743, 346] on form "Employment Type * Select Full or Part Time Employment Self Employment Company *…" at bounding box center [450, 364] width 616 height 689
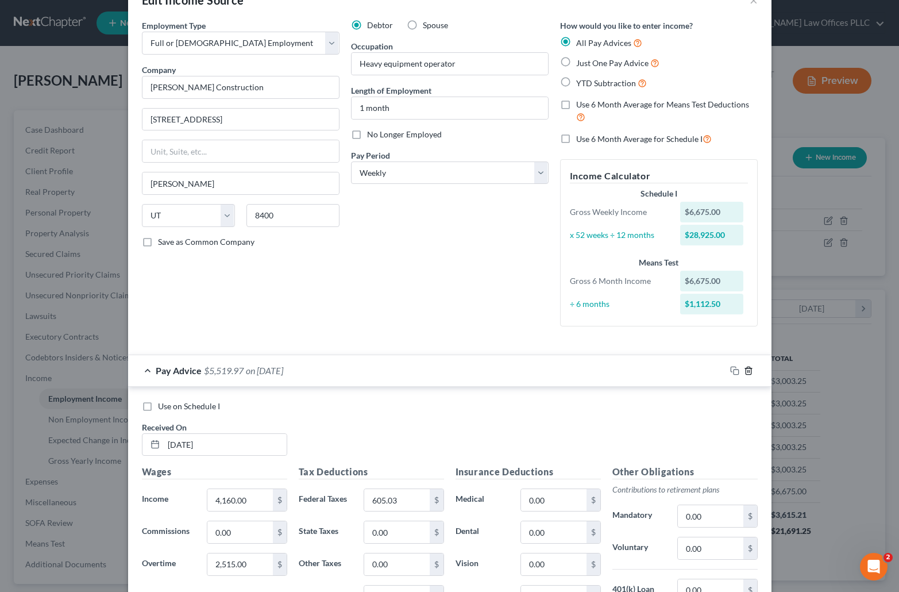
click at [746, 368] on icon "button" at bounding box center [748, 369] width 5 height 7
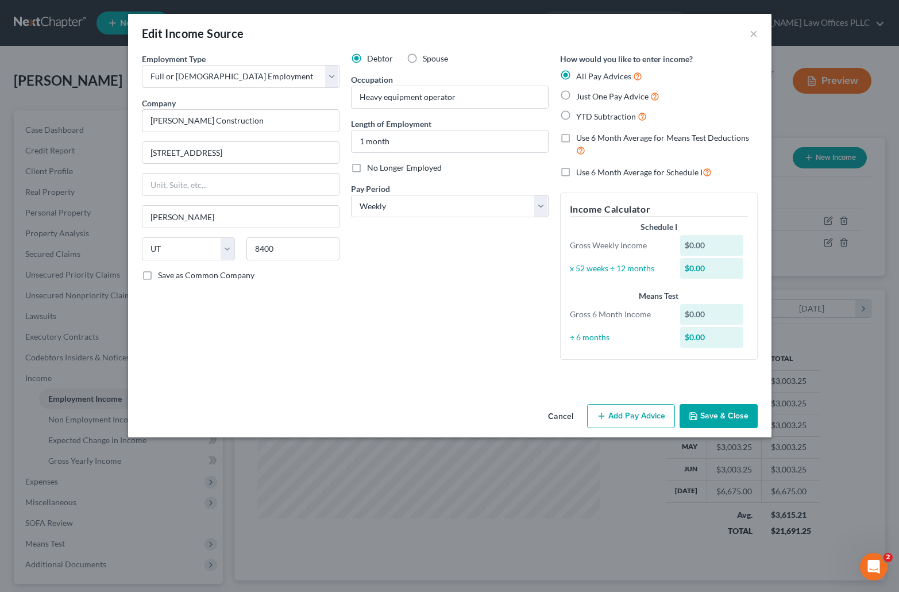
click at [626, 415] on button "Add Pay Advice" at bounding box center [631, 416] width 88 height 24
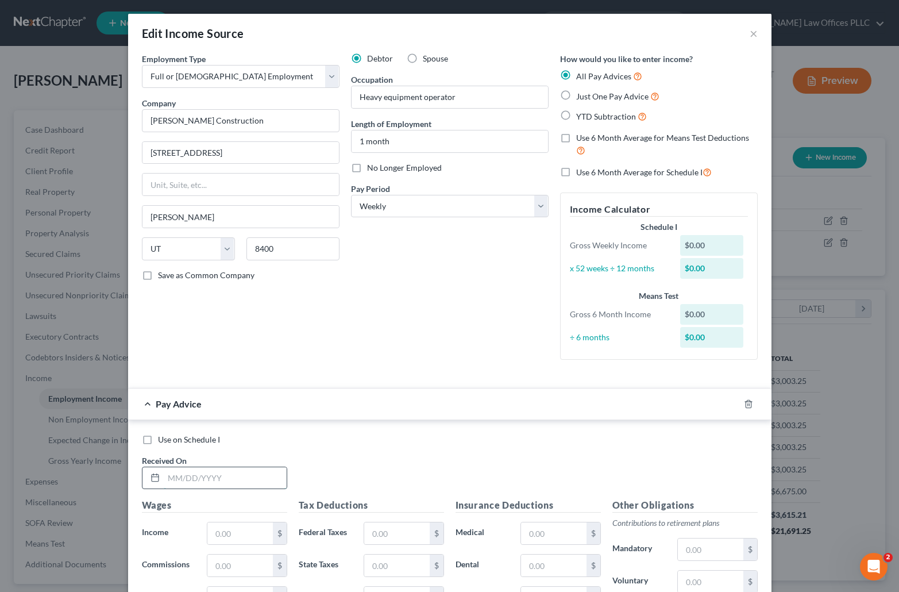
click at [164, 479] on input "text" at bounding box center [225, 478] width 123 height 22
type input "07"
click at [841, 400] on div "Edit Income Source × Employment Type * Select Full or Part Time Employment Self…" at bounding box center [449, 296] width 899 height 592
click at [576, 93] on label "Just One Pay Advice" at bounding box center [617, 96] width 83 height 13
click at [581, 93] on input "Just One Pay Advice" at bounding box center [584, 93] width 7 height 7
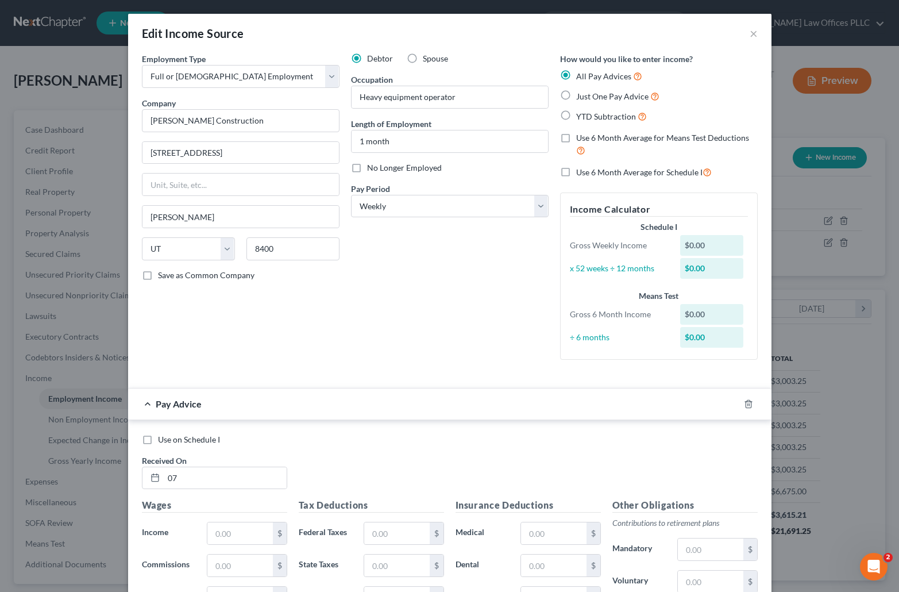
radio input "true"
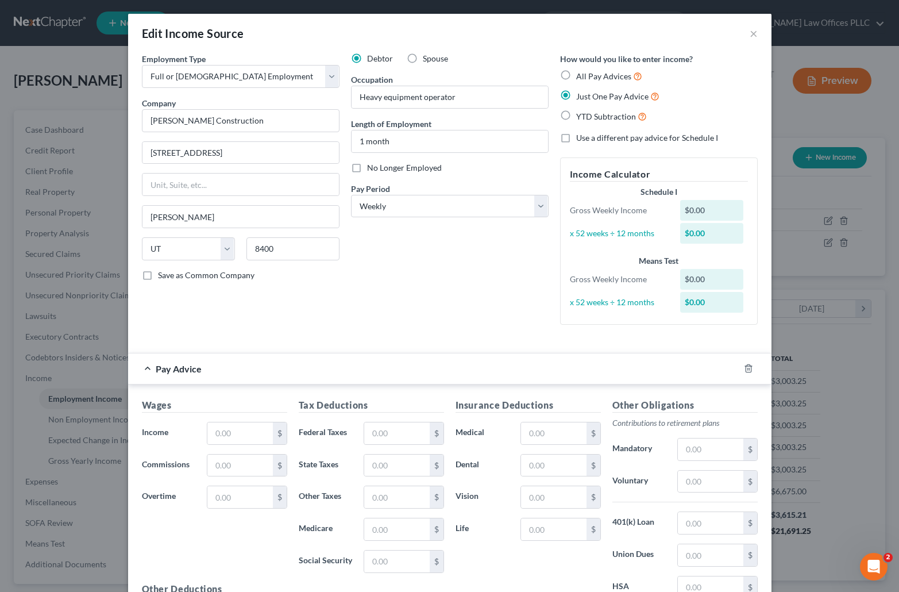
click at [449, 369] on div "Pay Advice" at bounding box center [433, 368] width 611 height 30
click at [228, 432] on input "text" at bounding box center [239, 433] width 65 height 22
type input "3,120.00"
click at [215, 461] on input "text" at bounding box center [239, 465] width 65 height 22
type input "2,067.00"
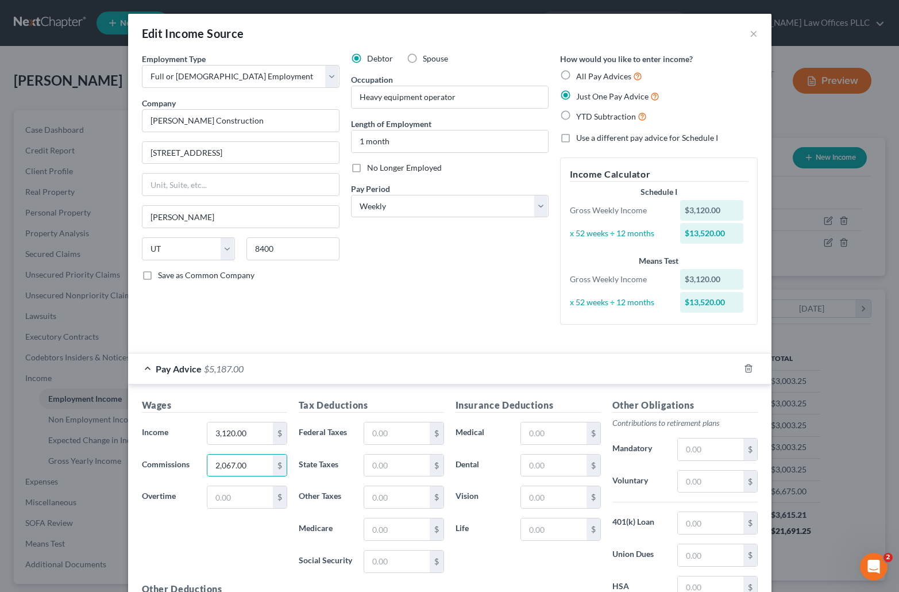
click at [360, 368] on div "Pay Advice $5,187.00" at bounding box center [433, 368] width 611 height 30
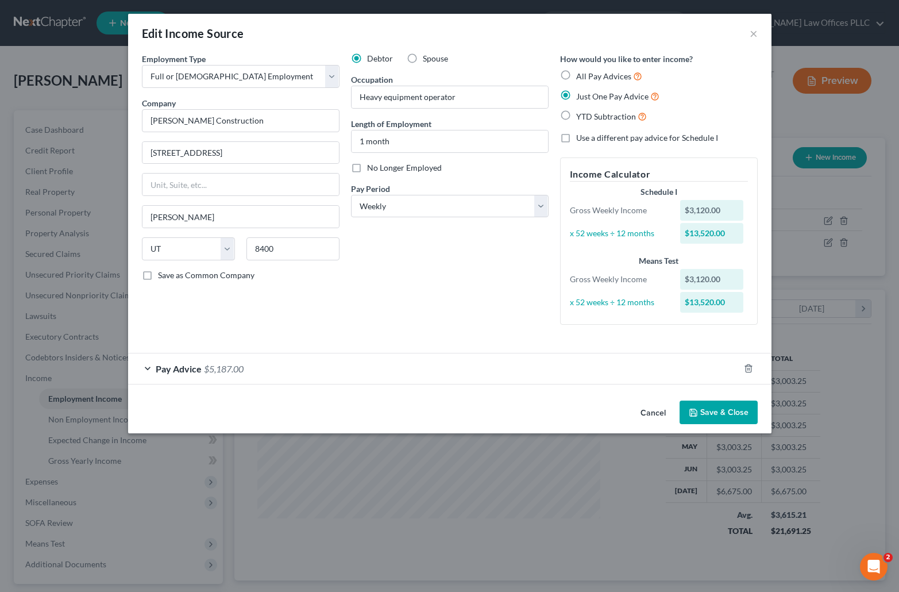
click at [187, 366] on span "Pay Advice" at bounding box center [179, 368] width 46 height 11
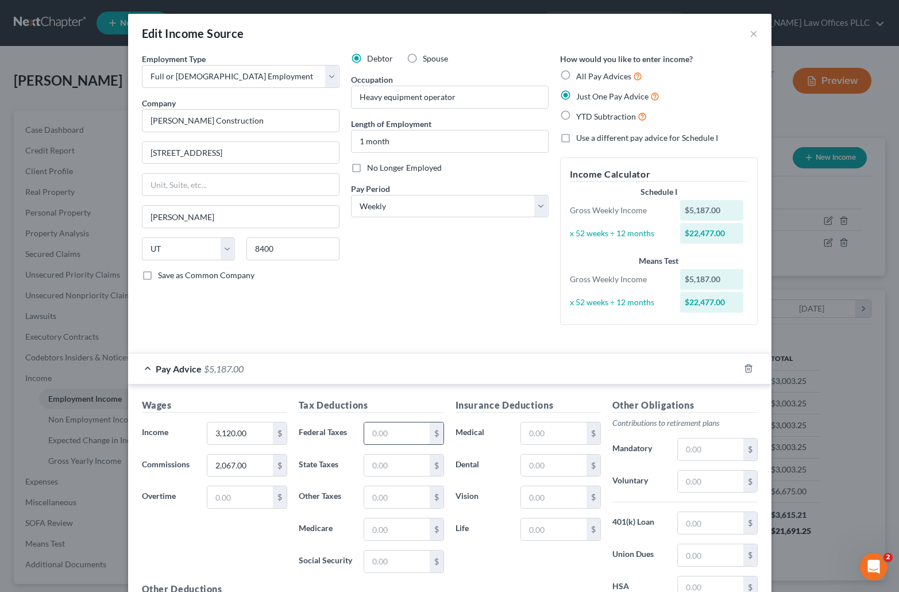
click at [388, 437] on input "text" at bounding box center [396, 433] width 65 height 22
type input "110.52"
click at [383, 564] on input "text" at bounding box center [396, 561] width 65 height 22
click at [370, 524] on input "text" at bounding box center [396, 529] width 65 height 22
type input "18.68"
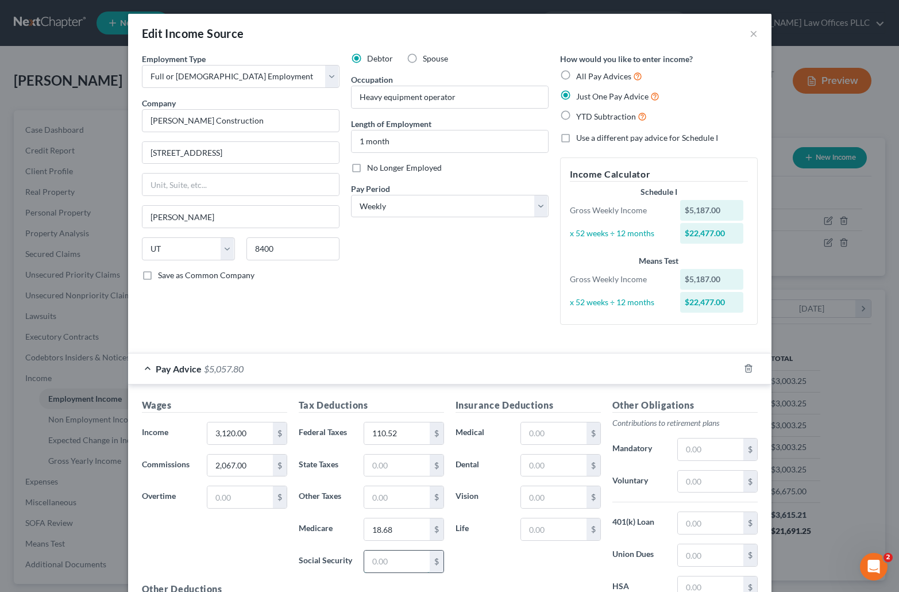
click at [383, 565] on input "text" at bounding box center [396, 561] width 65 height 22
type input "79.64"
click at [547, 565] on div "Insurance Deductions Medical $ Dental $ Vision $ Life $" at bounding box center [528, 519] width 157 height 242
click at [514, 284] on div "Debtor Spouse Occupation Heavy equipment operator Length of Employment 1 month …" at bounding box center [449, 193] width 209 height 281
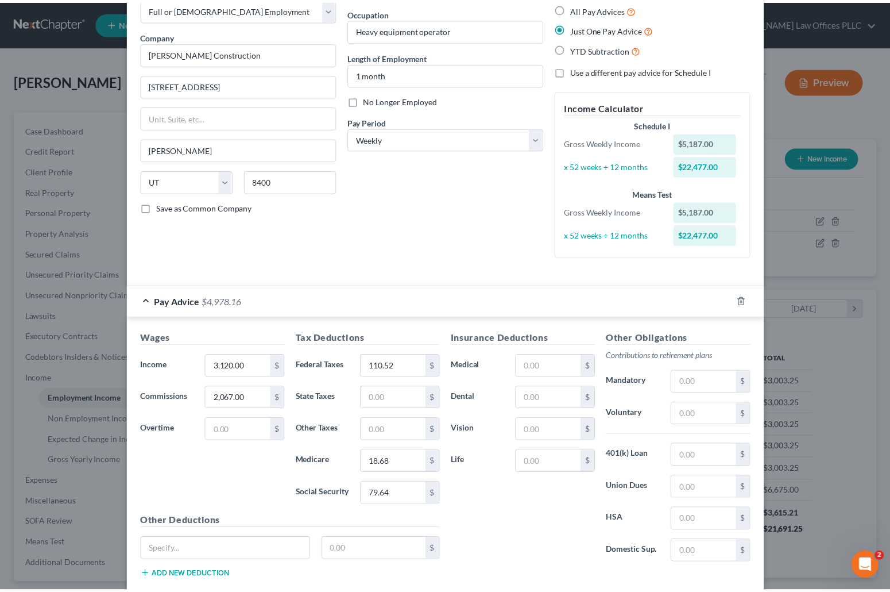
scroll to position [136, 0]
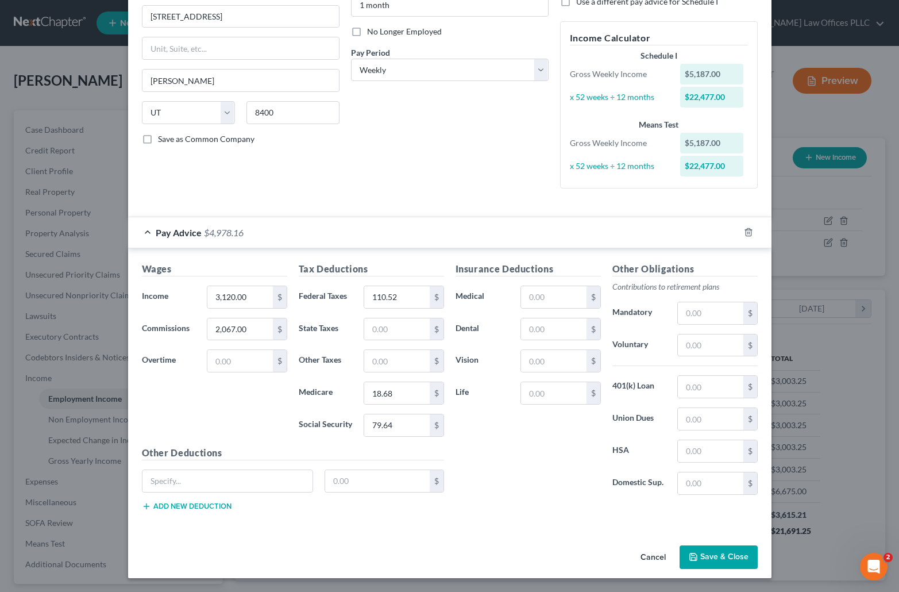
click at [716, 552] on button "Save & Close" at bounding box center [719, 557] width 78 height 24
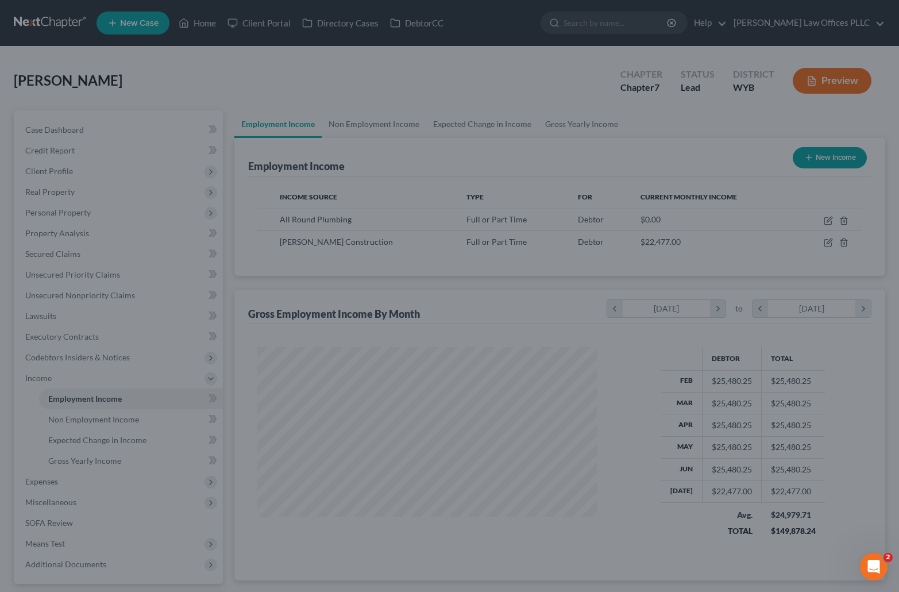
scroll to position [574217, 574060]
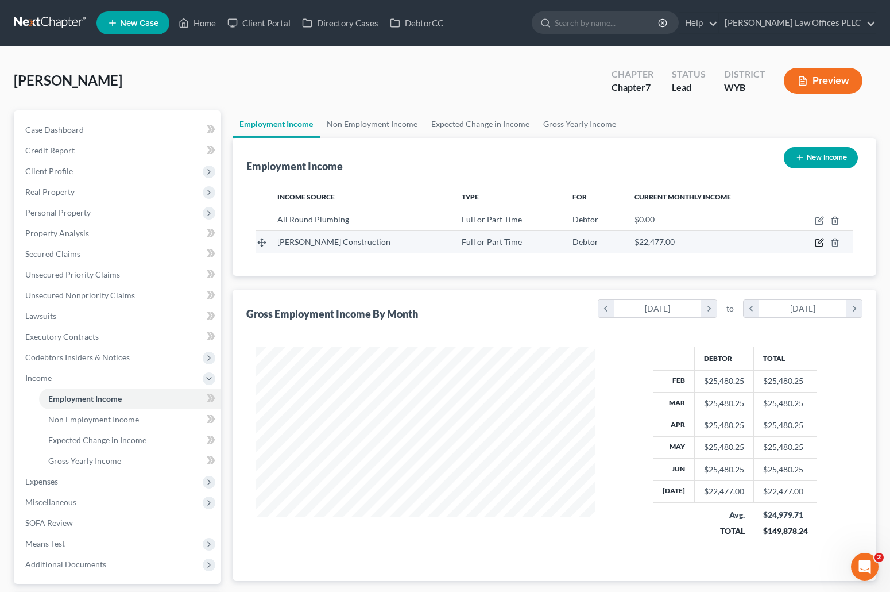
click at [819, 239] on icon "button" at bounding box center [819, 242] width 9 height 9
select select "0"
select select "46"
select select "3"
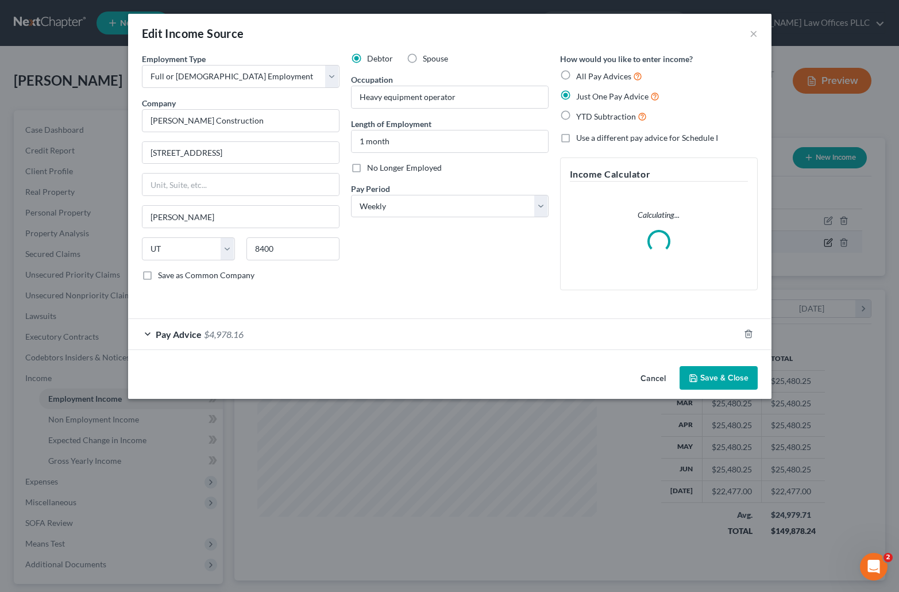
scroll to position [206, 366]
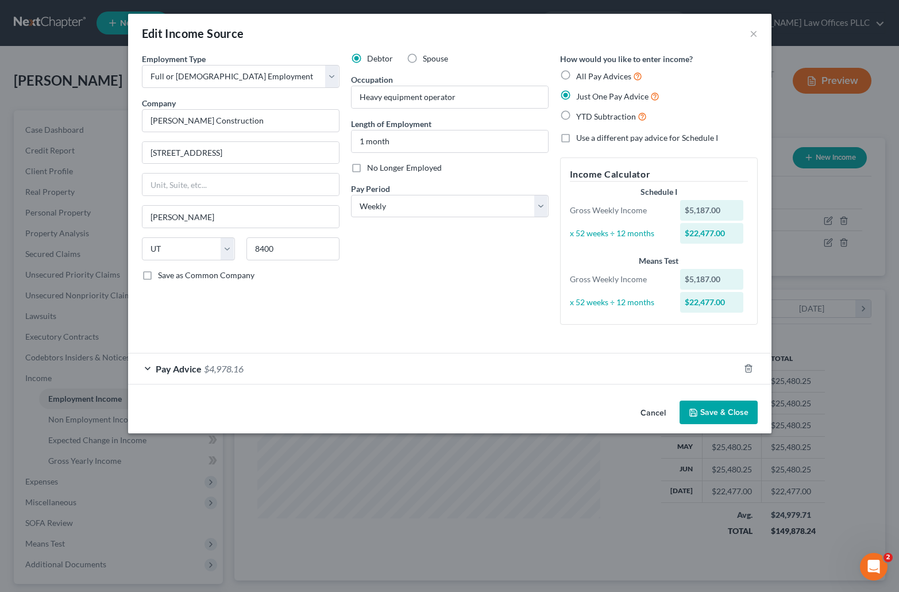
click at [576, 76] on label "All Pay Advices" at bounding box center [609, 76] width 66 height 13
click at [581, 76] on input "All Pay Advices" at bounding box center [584, 73] width 7 height 7
radio input "true"
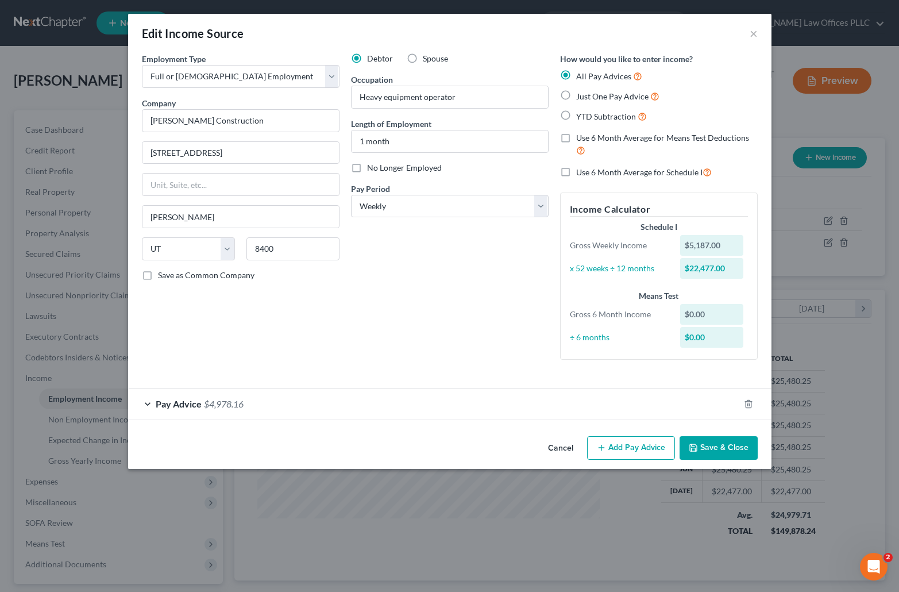
click at [199, 400] on span "Pay Advice" at bounding box center [179, 403] width 46 height 11
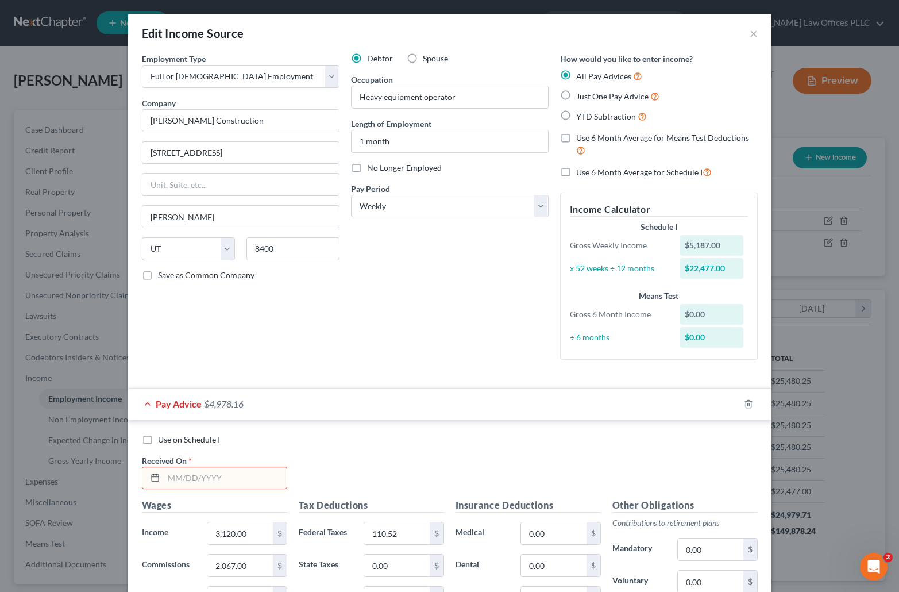
click at [176, 478] on input "text" at bounding box center [225, 478] width 123 height 22
type input "07/30/2025"
drag, startPoint x: 581, startPoint y: 449, endPoint x: 805, endPoint y: 508, distance: 231.7
click at [582, 449] on div "Use on Schedule I Received On * 07/30/2025" at bounding box center [449, 466] width 627 height 65
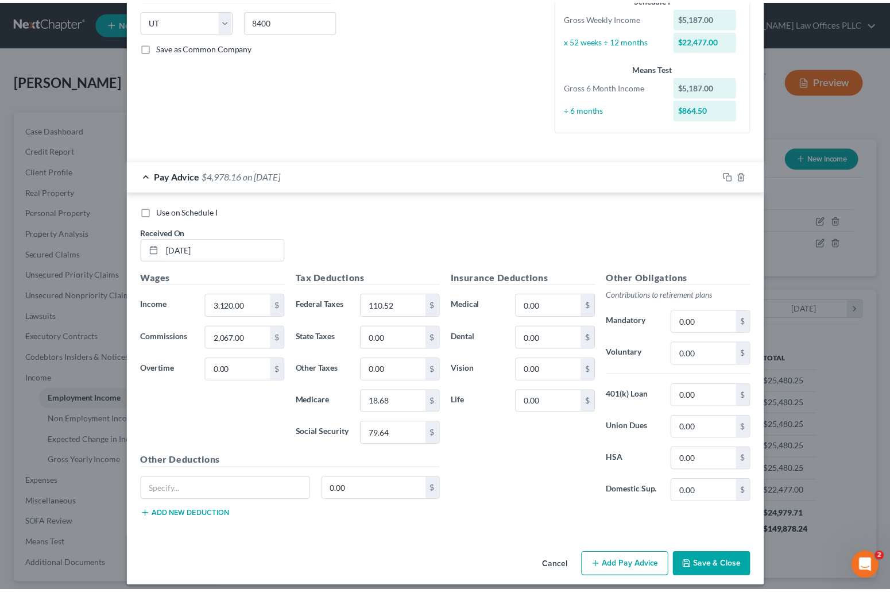
scroll to position [237, 0]
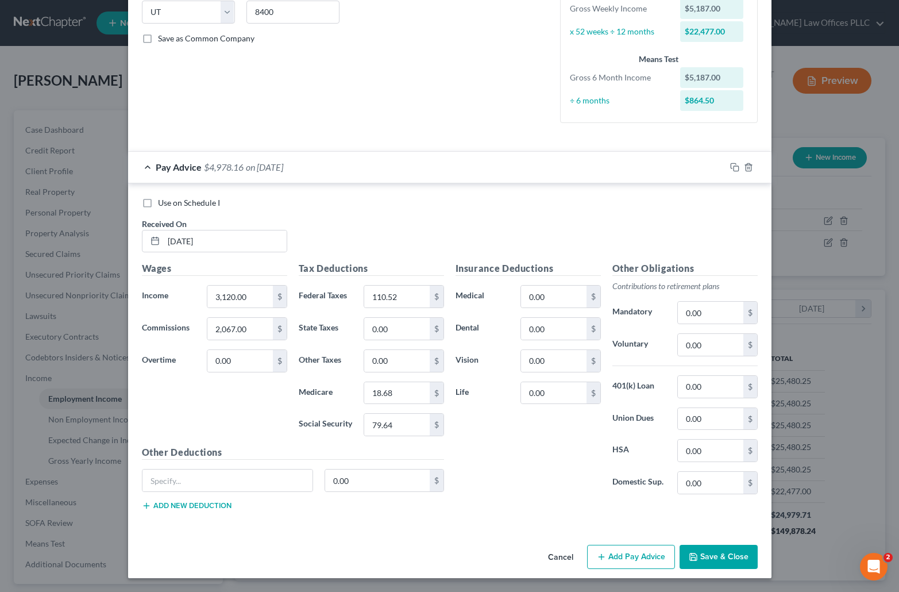
click at [718, 557] on button "Save & Close" at bounding box center [719, 557] width 78 height 24
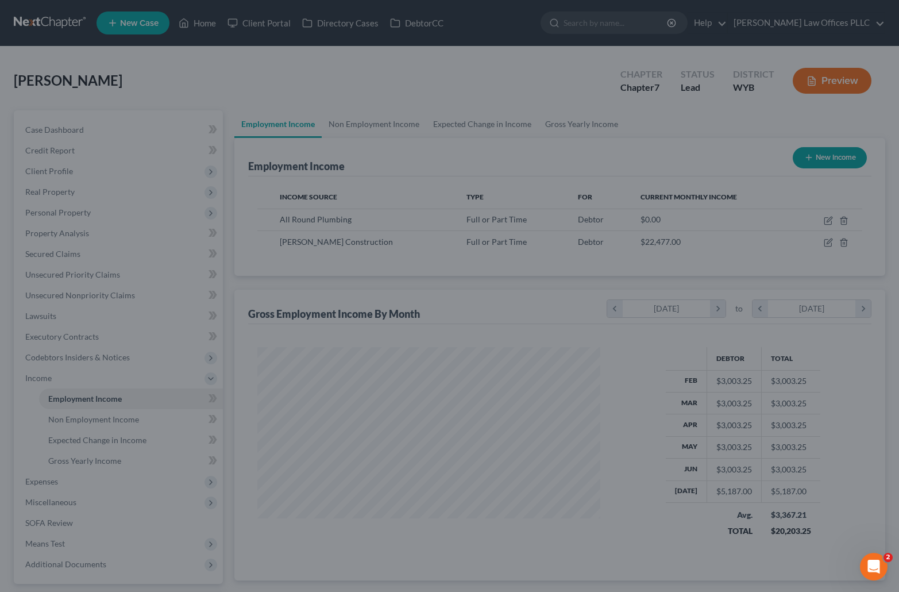
scroll to position [574217, 574060]
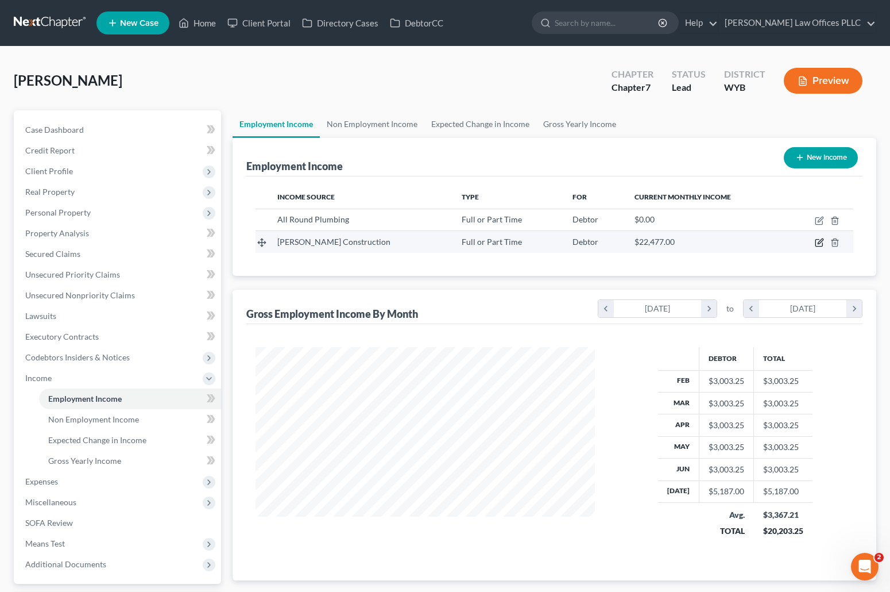
click at [819, 238] on icon "button" at bounding box center [819, 242] width 9 height 9
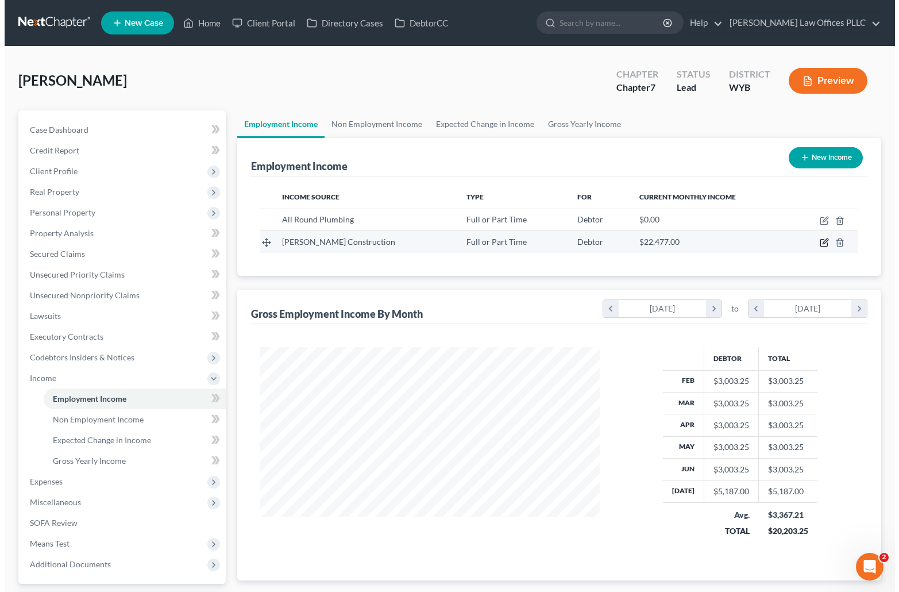
scroll to position [206, 366]
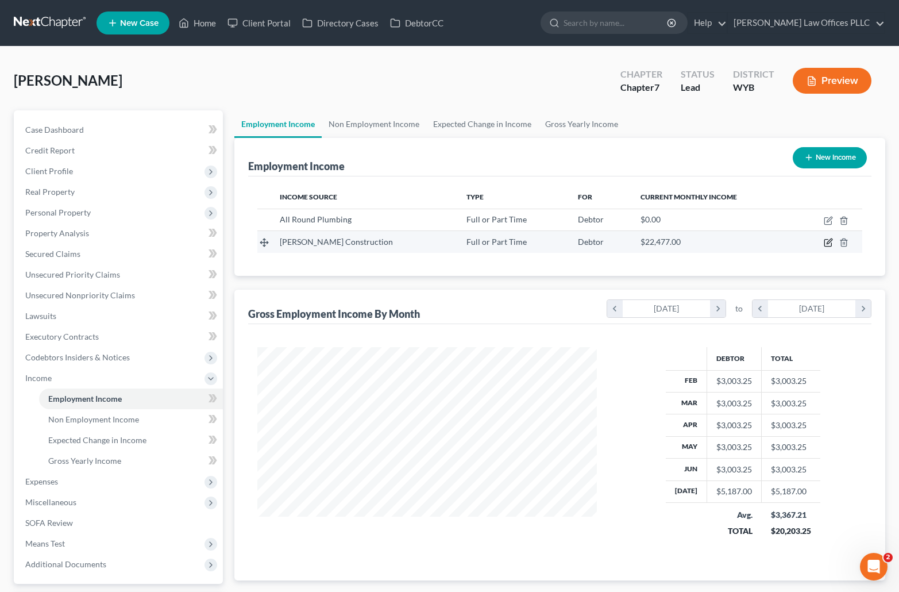
select select "0"
select select "46"
select select "3"
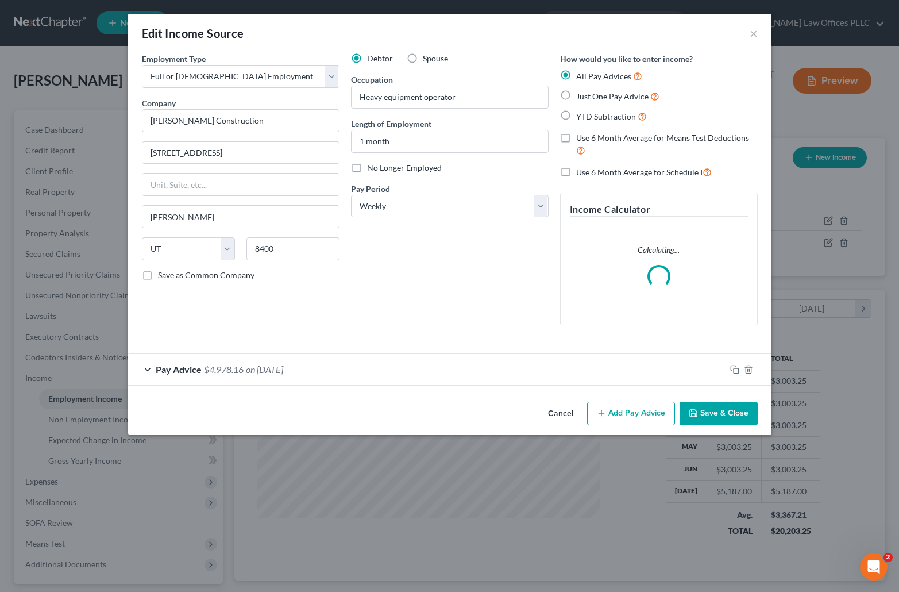
click at [217, 366] on span "$4,978.16" at bounding box center [224, 369] width 40 height 11
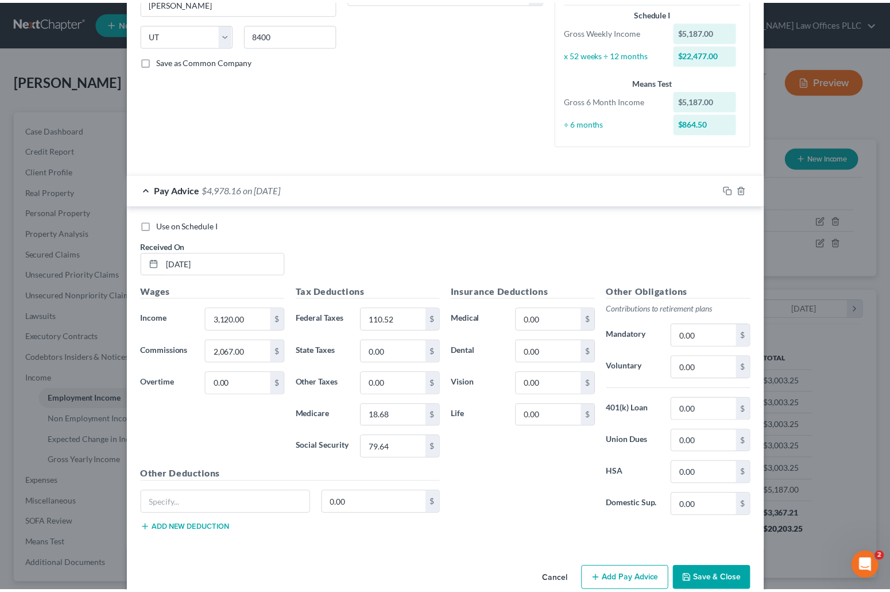
scroll to position [237, 0]
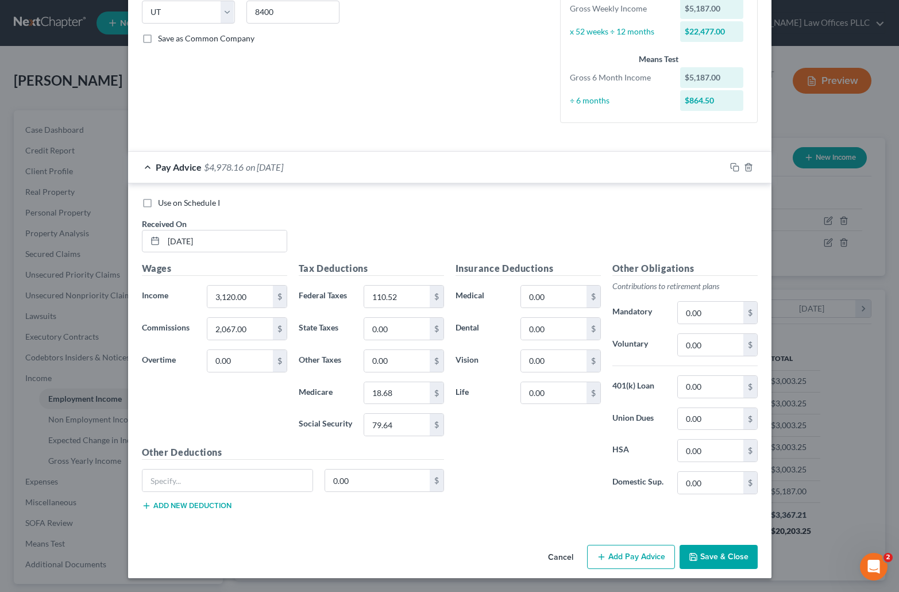
drag, startPoint x: 892, startPoint y: 365, endPoint x: 12, endPoint y: 1, distance: 951.9
click at [703, 557] on button "Save & Close" at bounding box center [719, 557] width 78 height 24
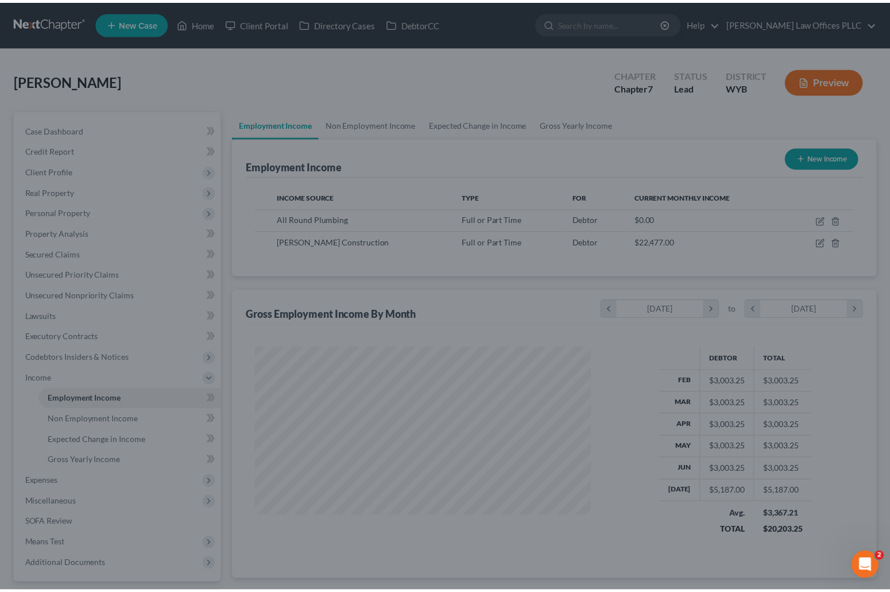
scroll to position [574217, 574060]
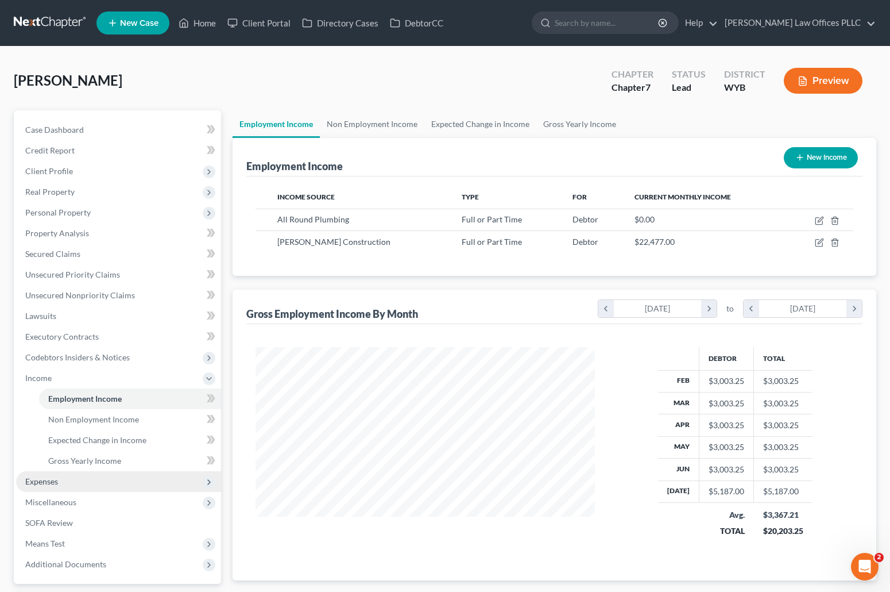
click at [55, 480] on span "Expenses" at bounding box center [41, 481] width 33 height 10
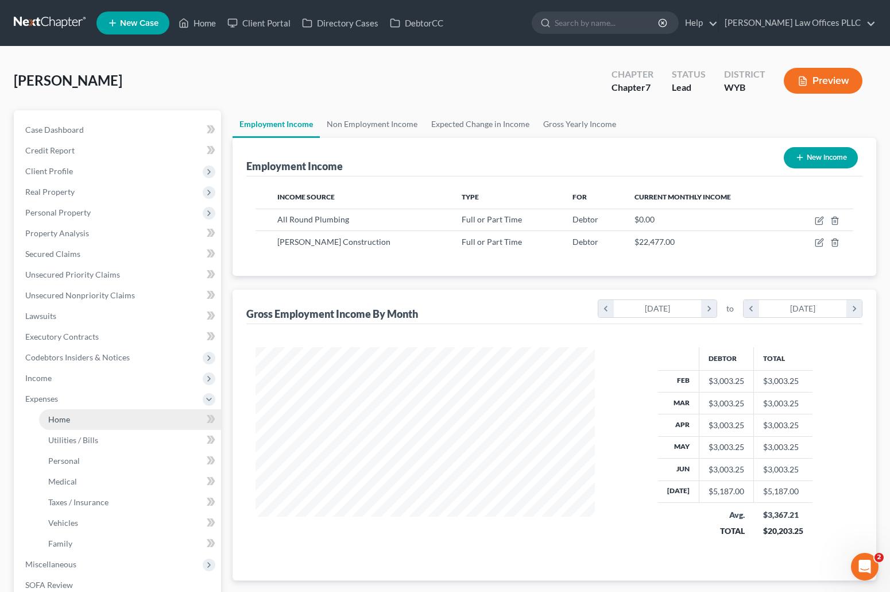
click at [65, 416] on span "Home" at bounding box center [59, 419] width 22 height 10
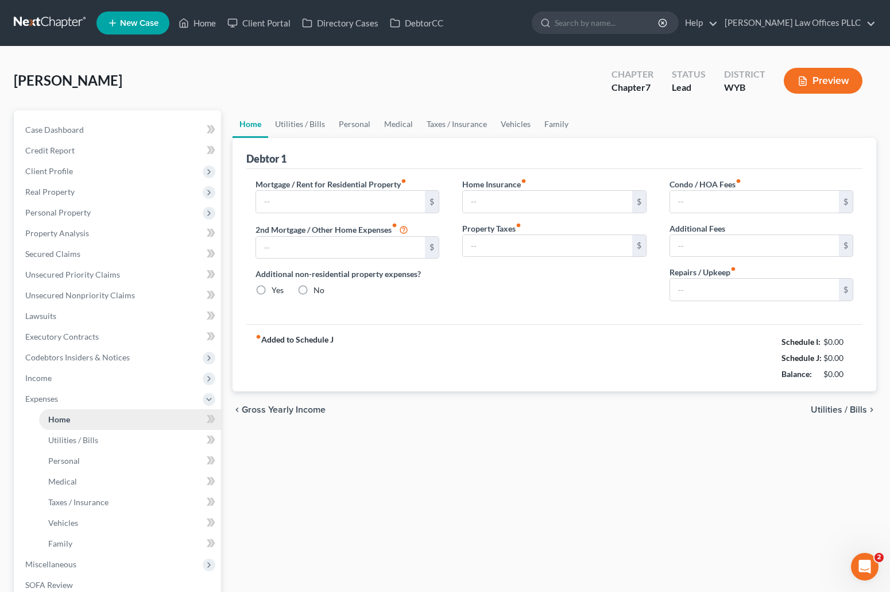
type input "1,400.00"
type input "0.00"
radio input "true"
type input "0.00"
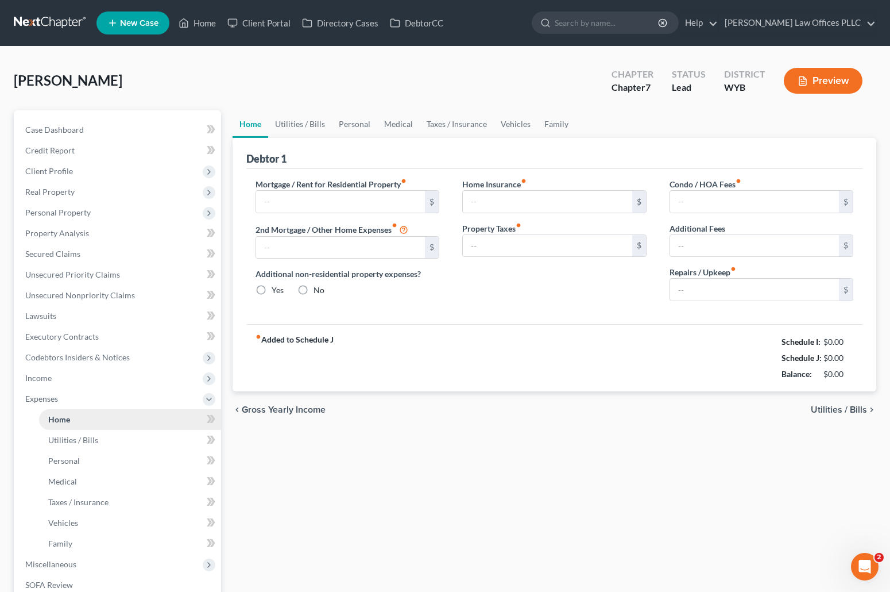
type input "0.00"
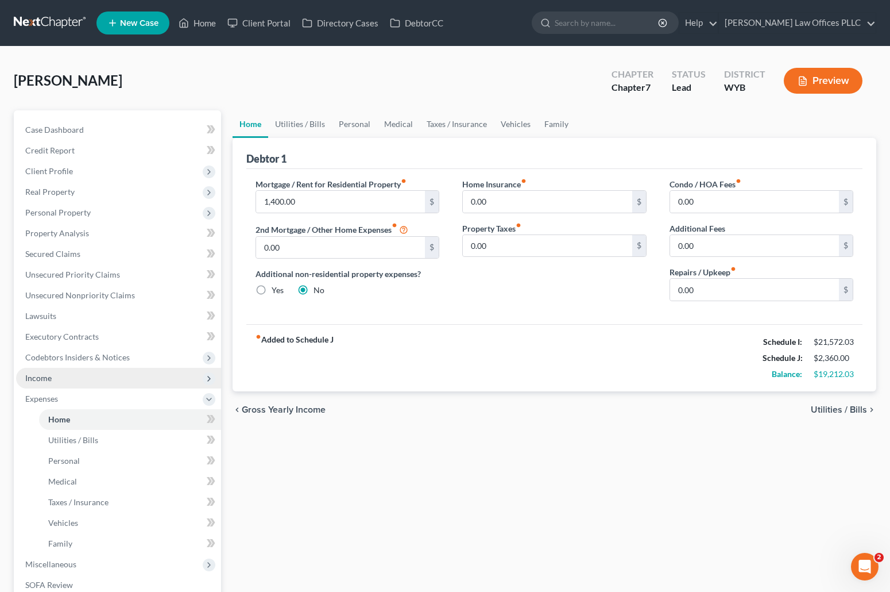
click at [49, 376] on span "Income" at bounding box center [38, 378] width 26 height 10
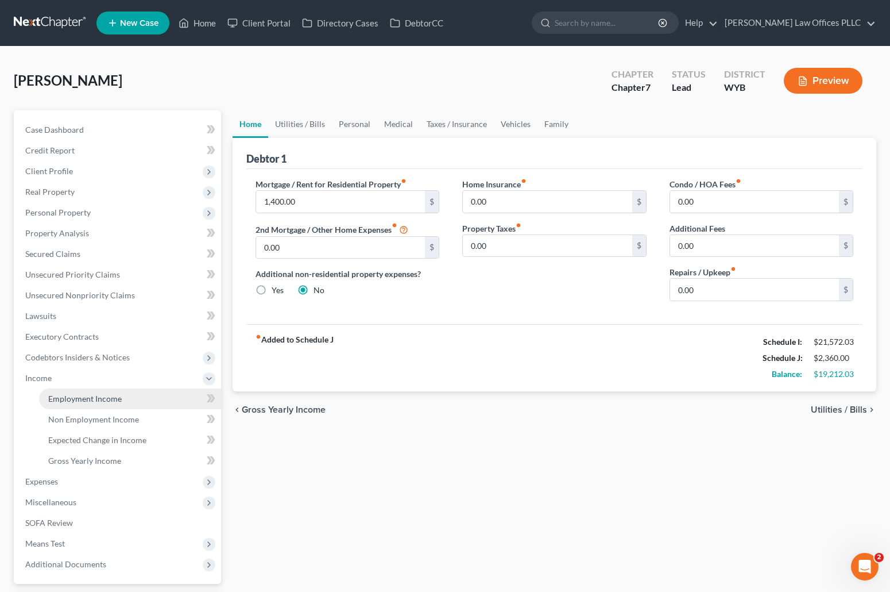
click at [115, 398] on span "Employment Income" at bounding box center [85, 398] width 74 height 10
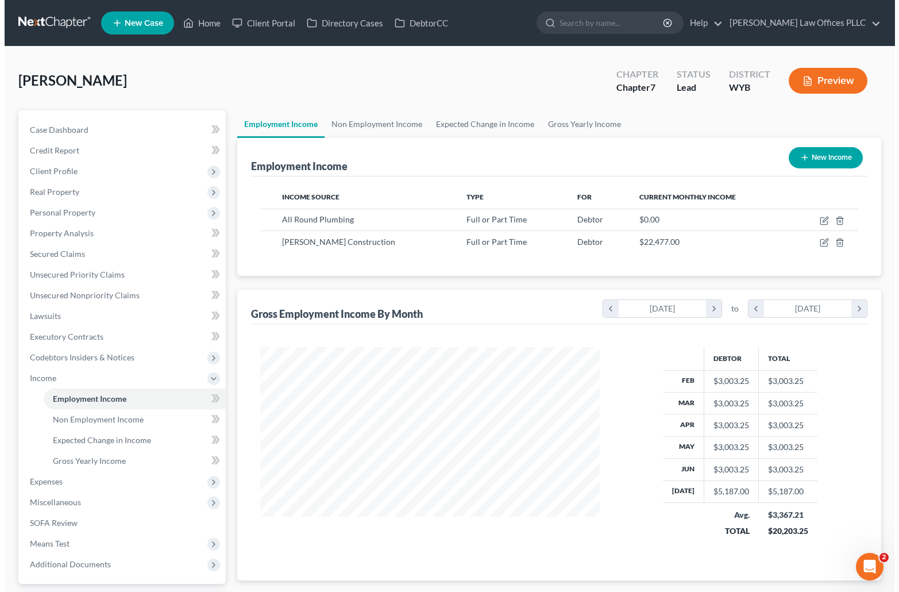
scroll to position [206, 362]
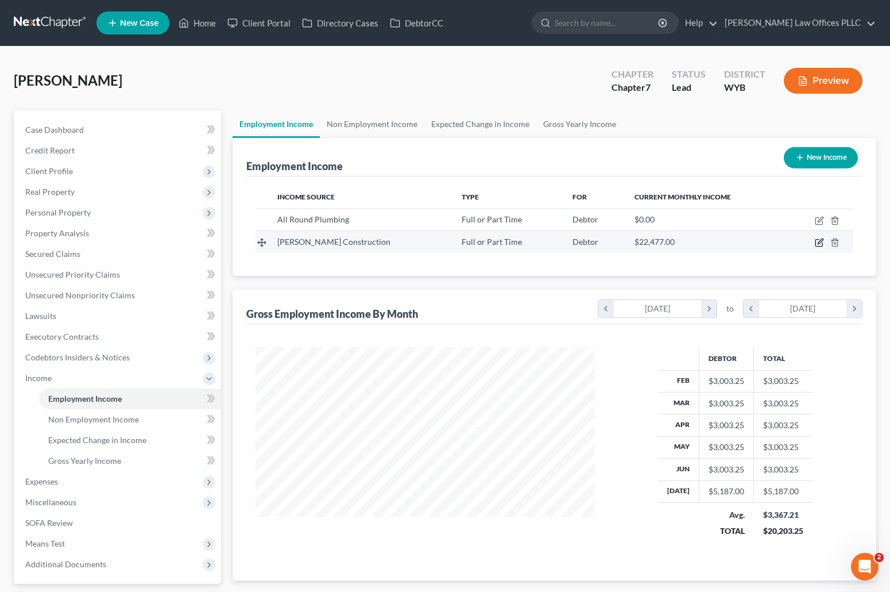
click at [822, 240] on icon "button" at bounding box center [820, 241] width 5 height 5
select select "0"
select select "46"
select select "3"
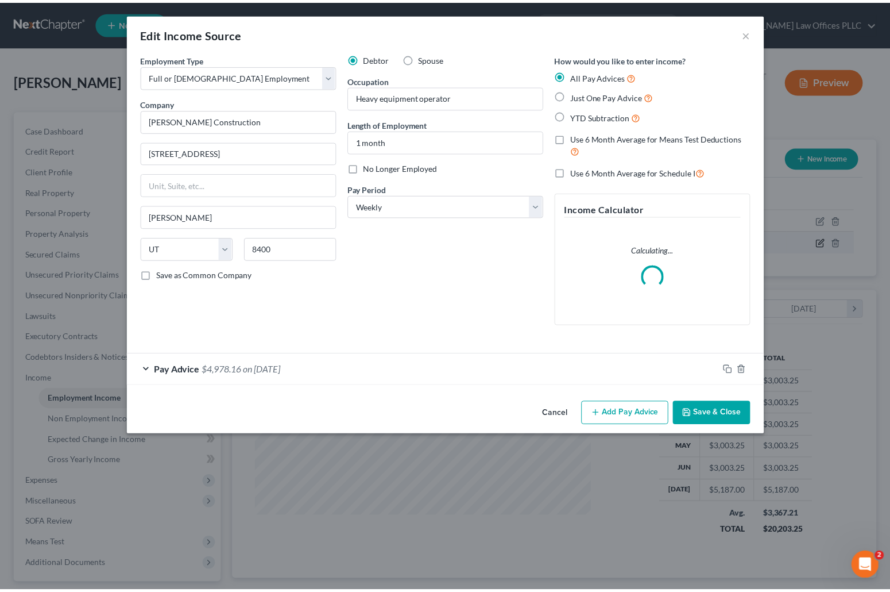
scroll to position [206, 366]
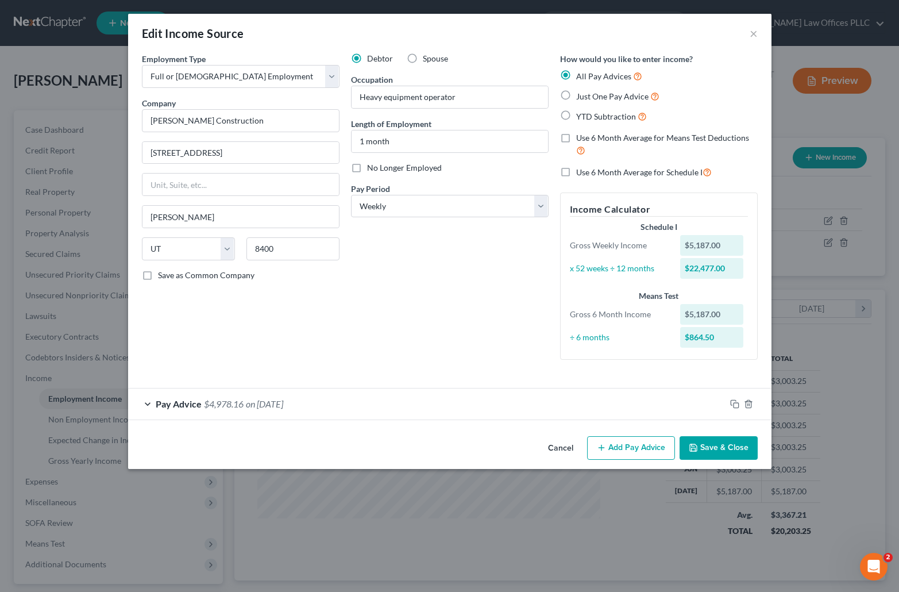
click at [576, 137] on label "Use 6 Month Average for Means Test Deductions" at bounding box center [667, 144] width 182 height 25
click at [581, 137] on input "Use 6 Month Average for Means Test Deductions" at bounding box center [584, 135] width 7 height 7
checkbox input "true"
click at [728, 445] on button "Save & Close" at bounding box center [719, 448] width 78 height 24
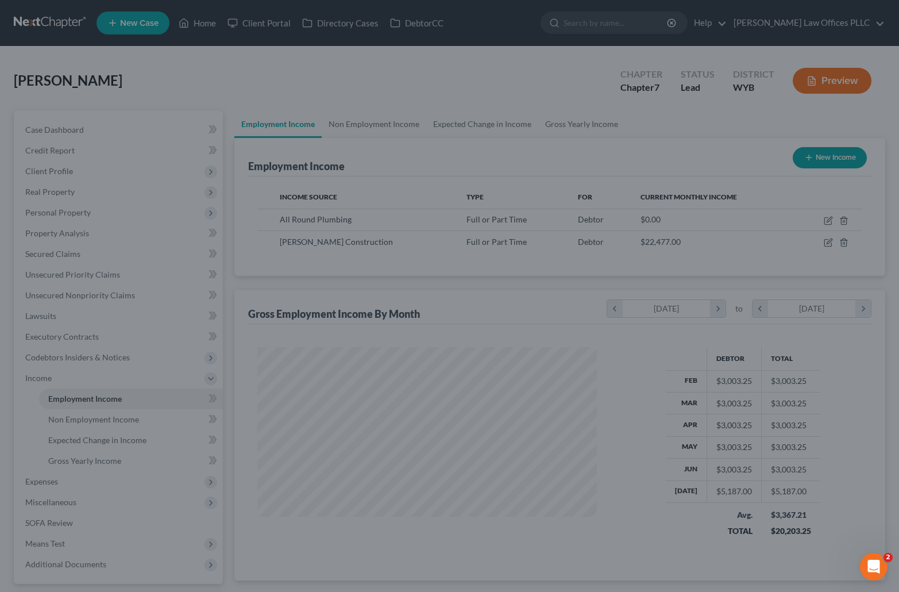
scroll to position [574217, 574060]
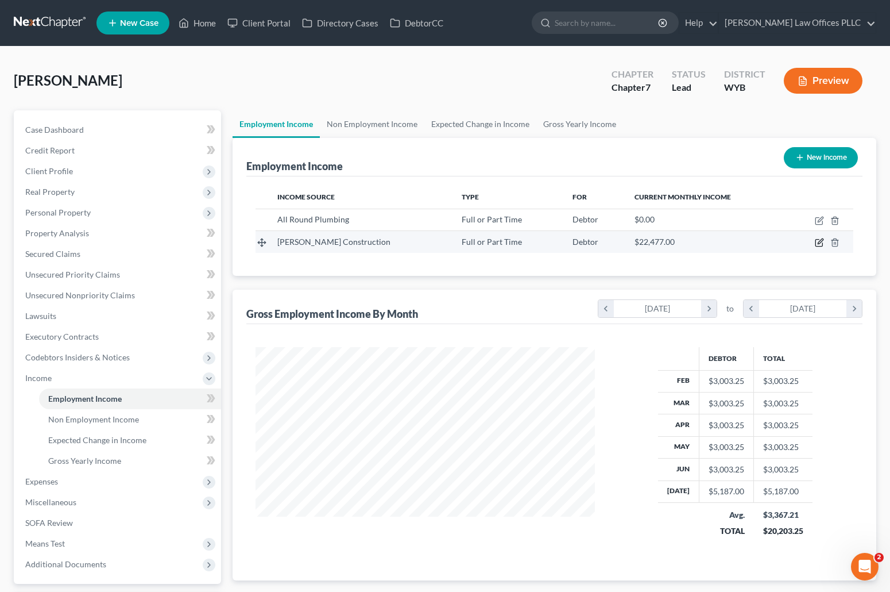
click at [819, 240] on icon "button" at bounding box center [819, 243] width 7 height 7
select select "0"
select select "46"
select select "3"
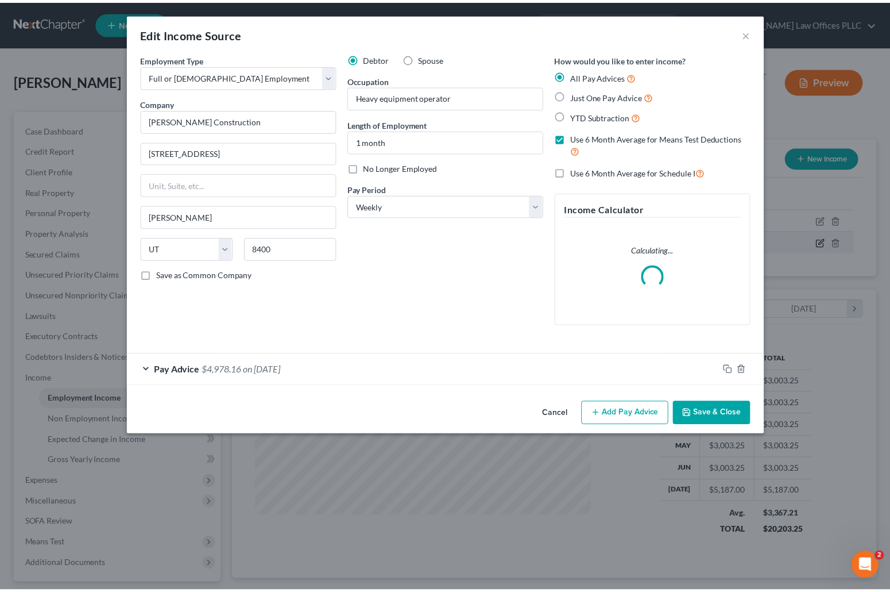
scroll to position [206, 366]
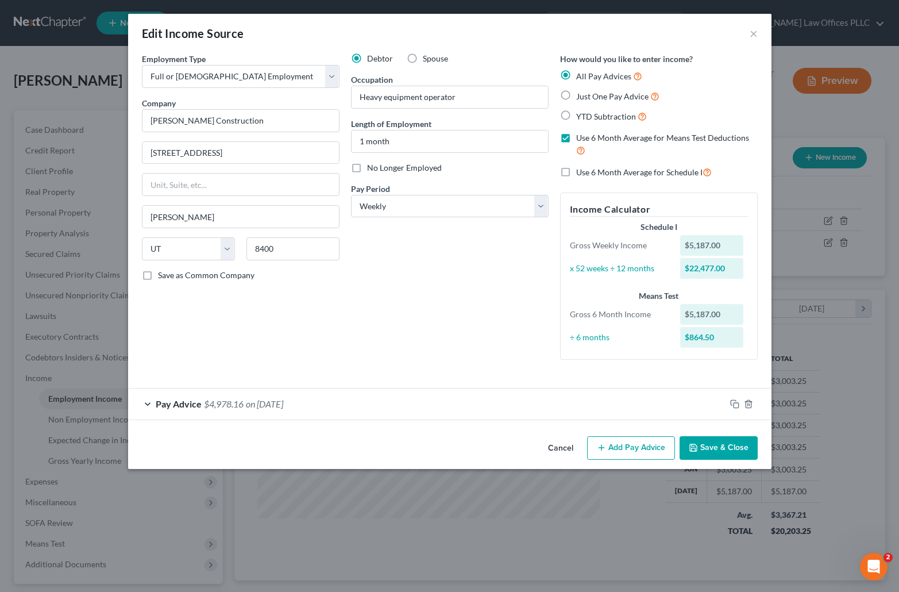
click at [576, 97] on label "Just One Pay Advice" at bounding box center [617, 96] width 83 height 13
click at [581, 97] on input "Just One Pay Advice" at bounding box center [584, 93] width 7 height 7
radio input "true"
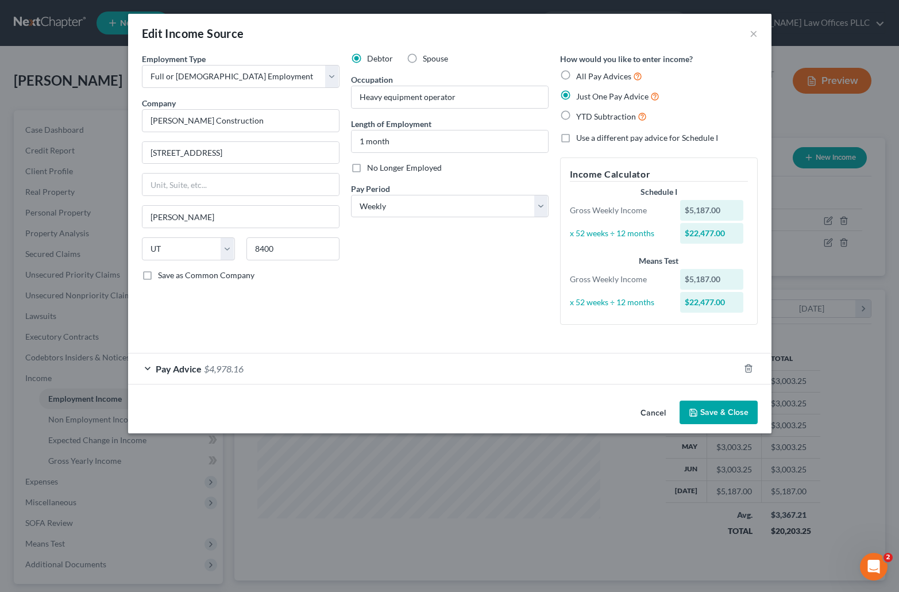
click at [727, 419] on button "Save & Close" at bounding box center [719, 412] width 78 height 24
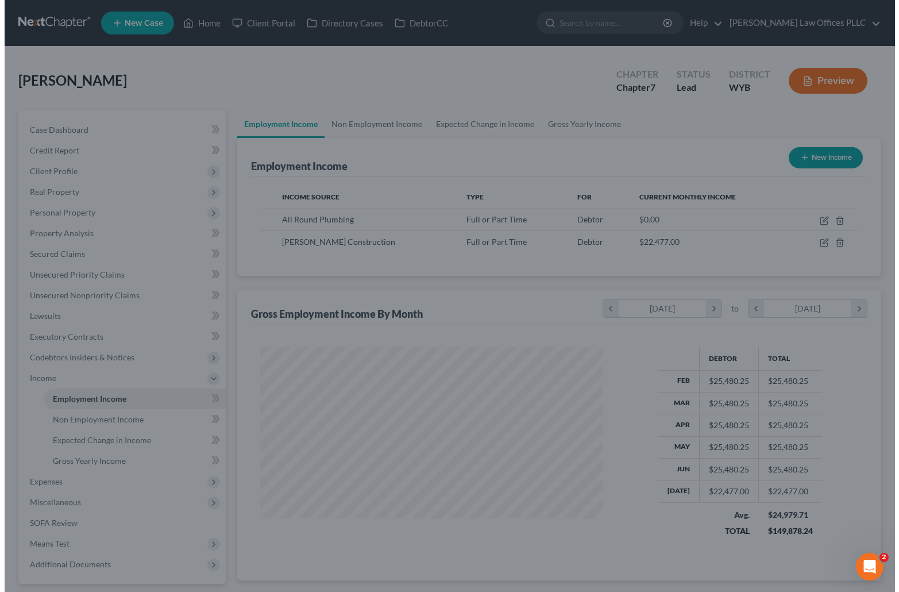
scroll to position [574217, 574060]
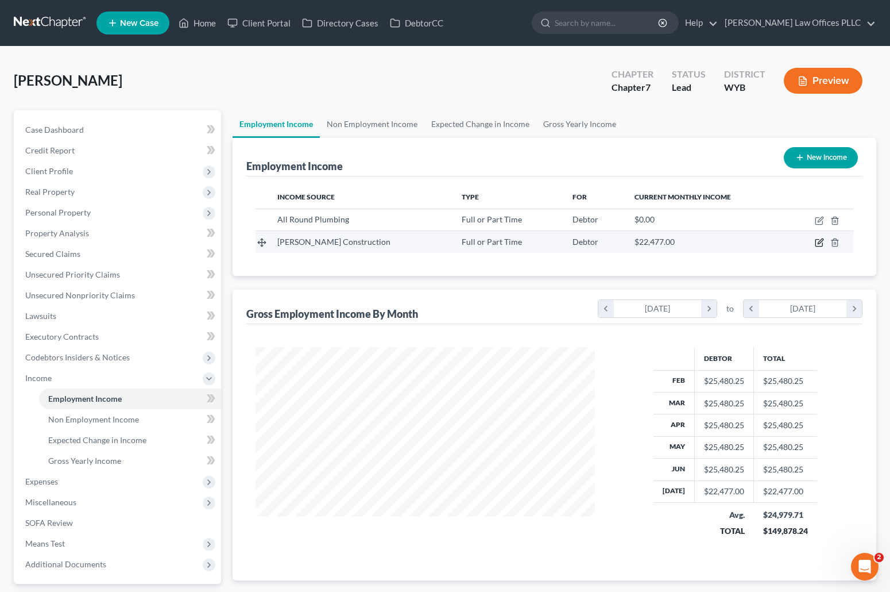
click at [821, 241] on icon "button" at bounding box center [820, 241] width 5 height 5
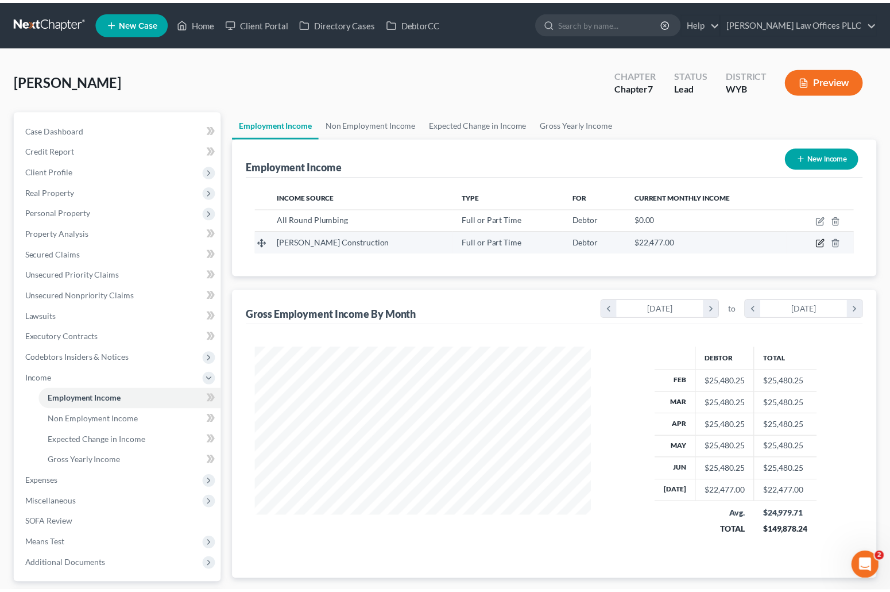
scroll to position [206, 366]
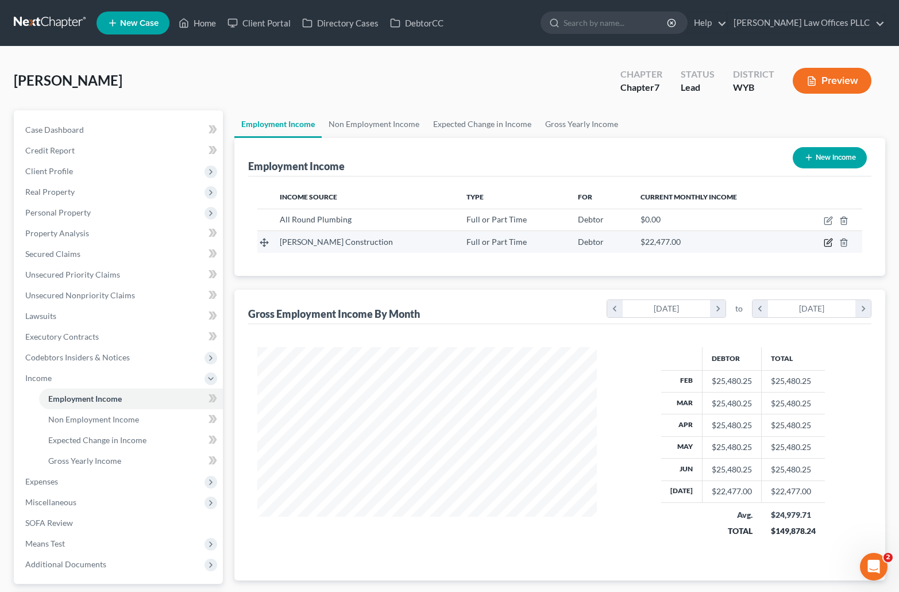
select select "0"
select select "46"
select select "3"
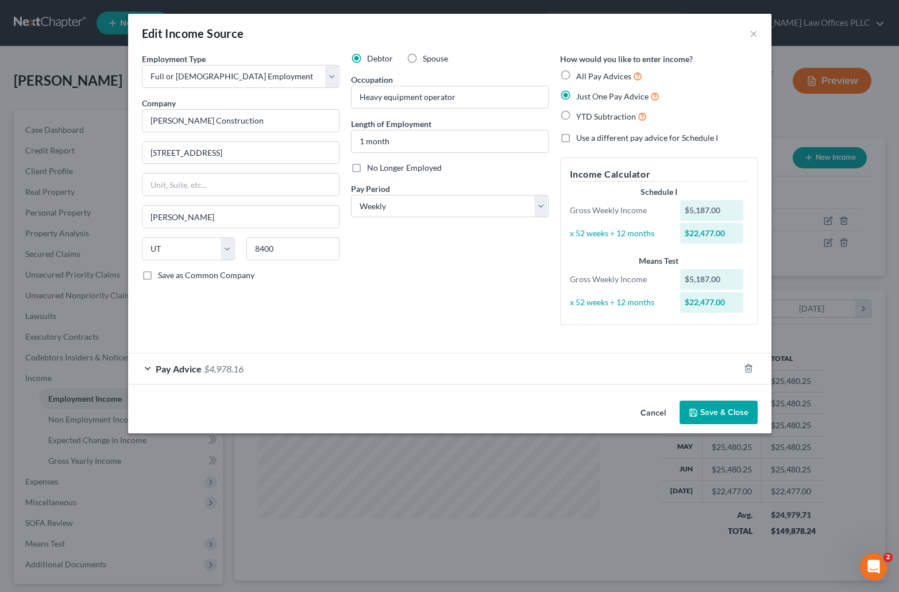
click at [576, 76] on label "All Pay Advices" at bounding box center [609, 76] width 66 height 13
click at [581, 76] on input "All Pay Advices" at bounding box center [584, 73] width 7 height 7
radio input "true"
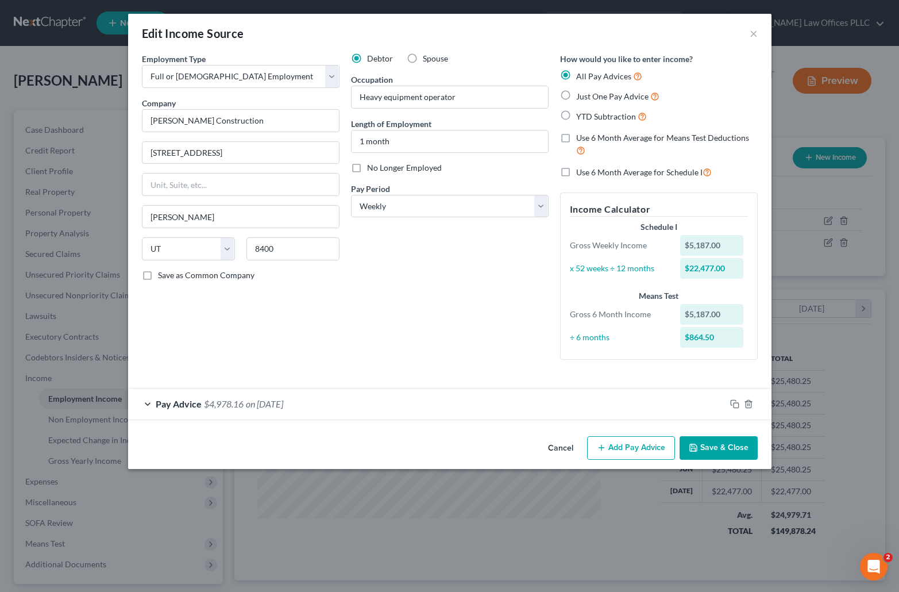
click at [576, 138] on label "Use 6 Month Average for Means Test Deductions" at bounding box center [667, 144] width 182 height 25
click at [581, 138] on input "Use 6 Month Average for Means Test Deductions" at bounding box center [584, 135] width 7 height 7
checkbox input "true"
click at [576, 171] on label "Use 6 Month Average for Schedule I" at bounding box center [644, 171] width 136 height 13
click at [581, 171] on input "Use 6 Month Average for Schedule I" at bounding box center [584, 168] width 7 height 7
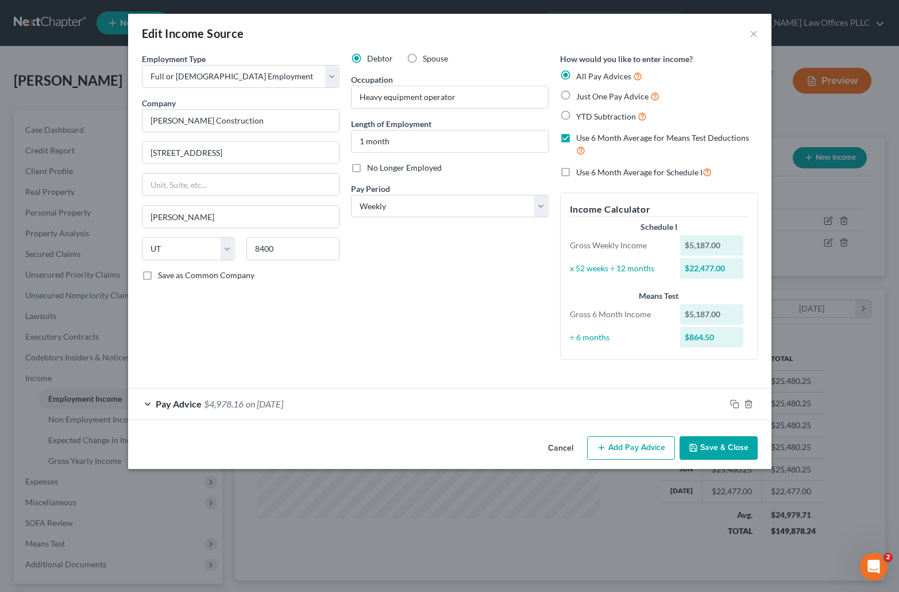
checkbox input "true"
click at [714, 444] on button "Save & Close" at bounding box center [719, 448] width 78 height 24
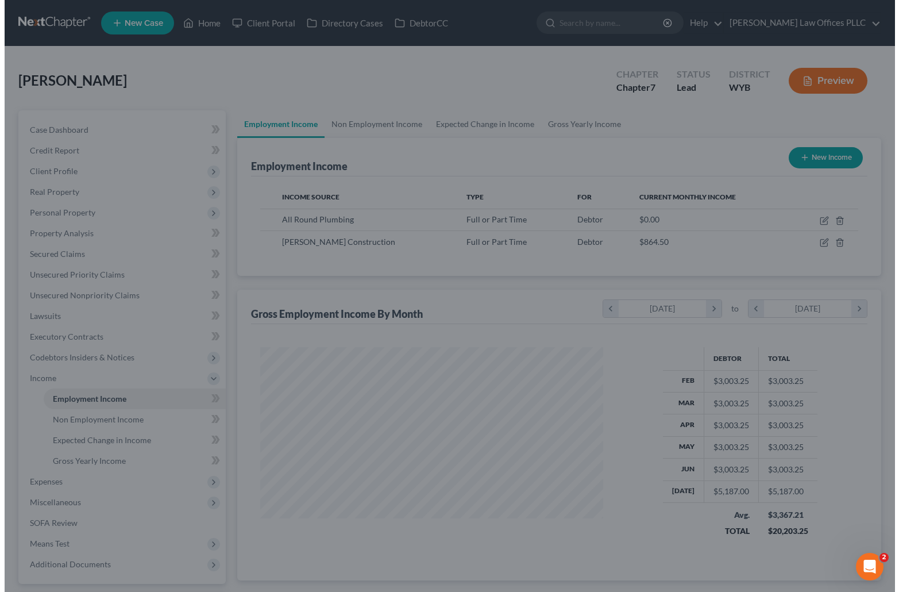
scroll to position [574217, 574060]
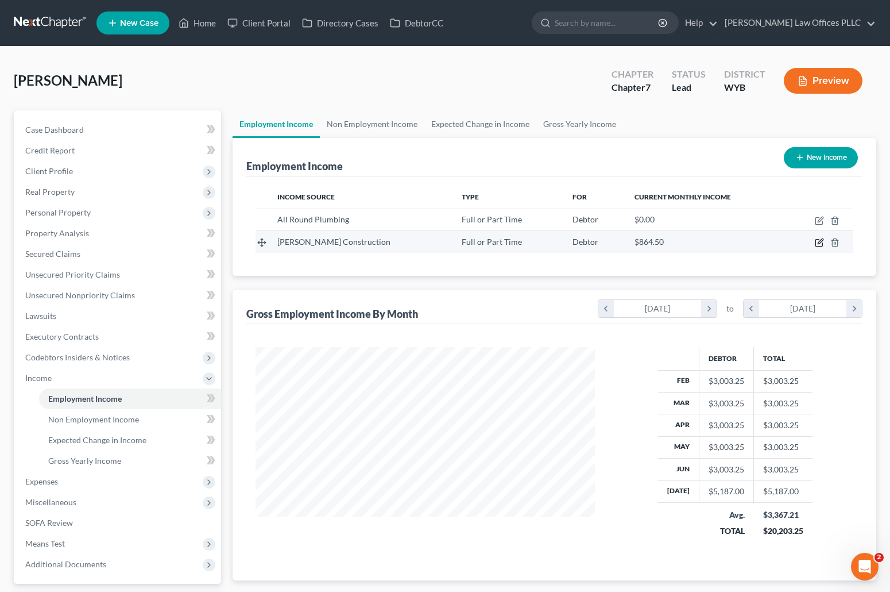
click at [819, 242] on icon "button" at bounding box center [820, 241] width 5 height 5
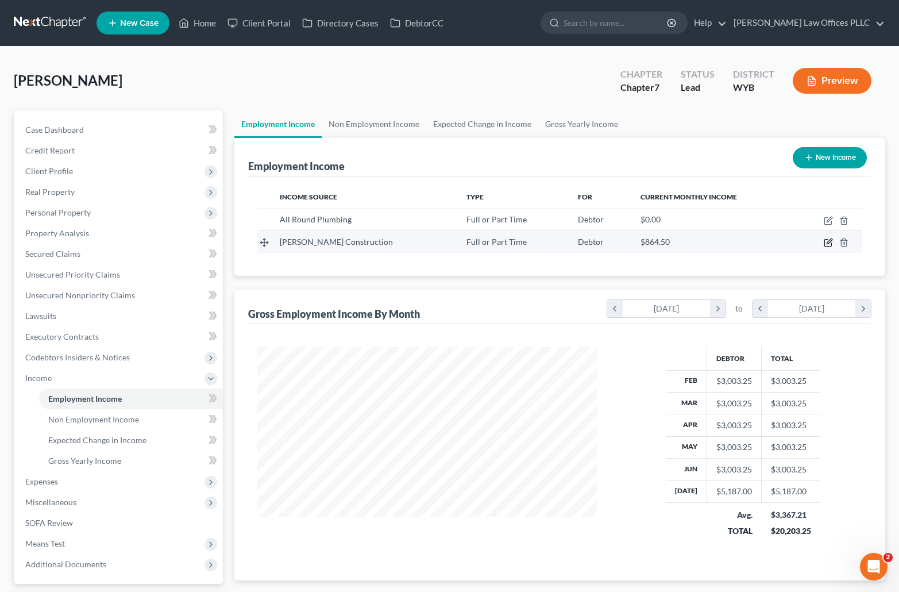
select select "0"
select select "46"
select select "3"
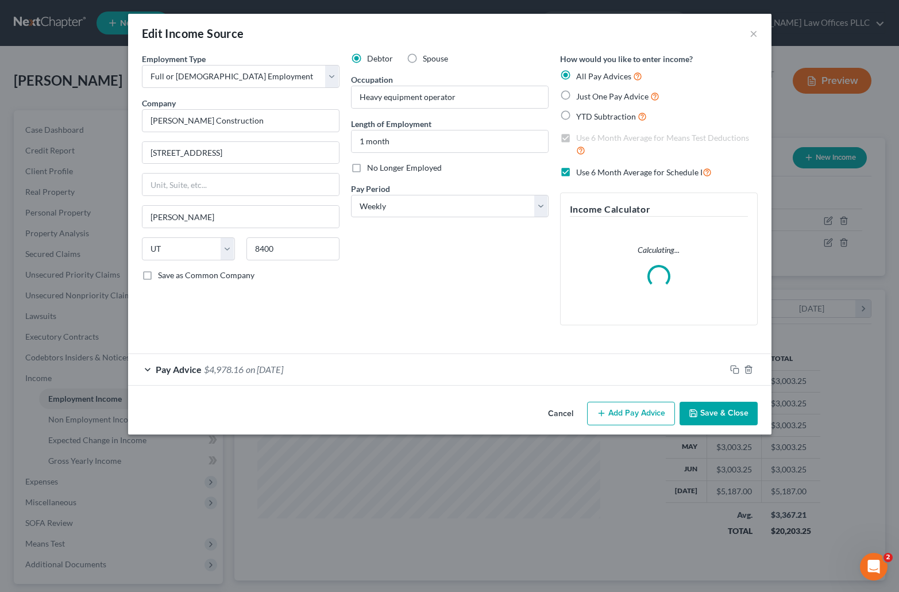
click at [576, 171] on label "Use 6 Month Average for Schedule I" at bounding box center [644, 171] width 136 height 13
click at [581, 171] on input "Use 6 Month Average for Schedule I" at bounding box center [584, 168] width 7 height 7
checkbox input "false"
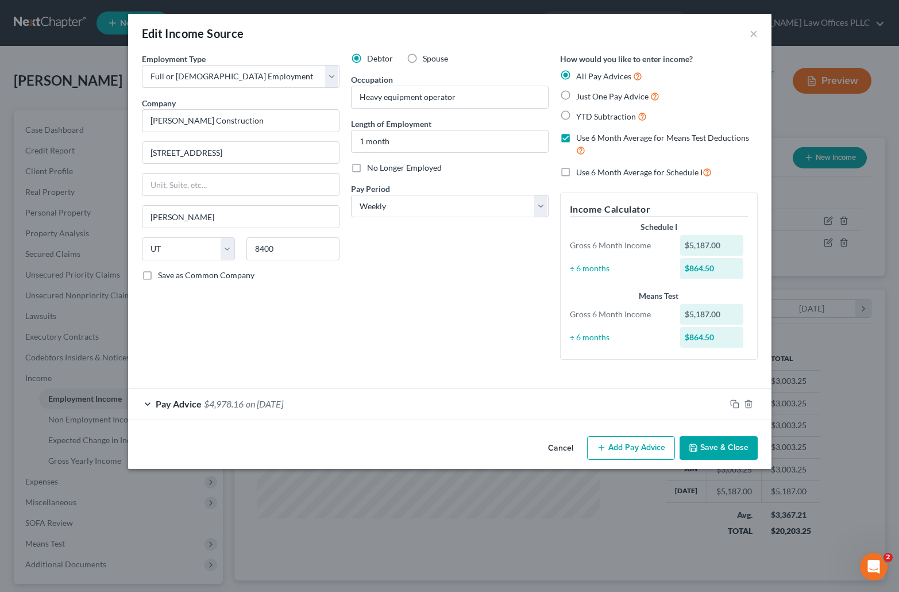
click at [719, 449] on button "Save & Close" at bounding box center [719, 448] width 78 height 24
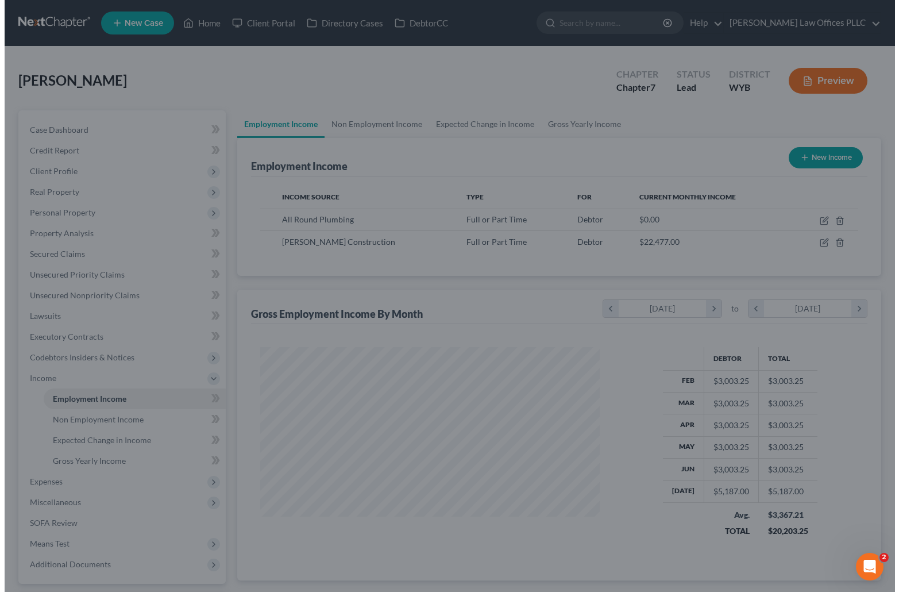
scroll to position [574217, 574060]
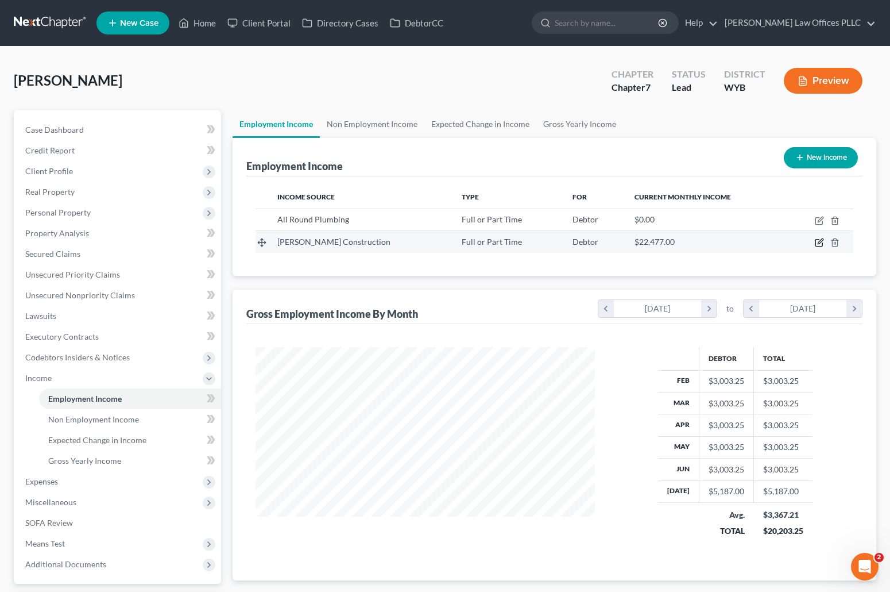
click at [821, 238] on icon "button" at bounding box center [819, 242] width 9 height 9
select select "0"
select select "46"
select select "3"
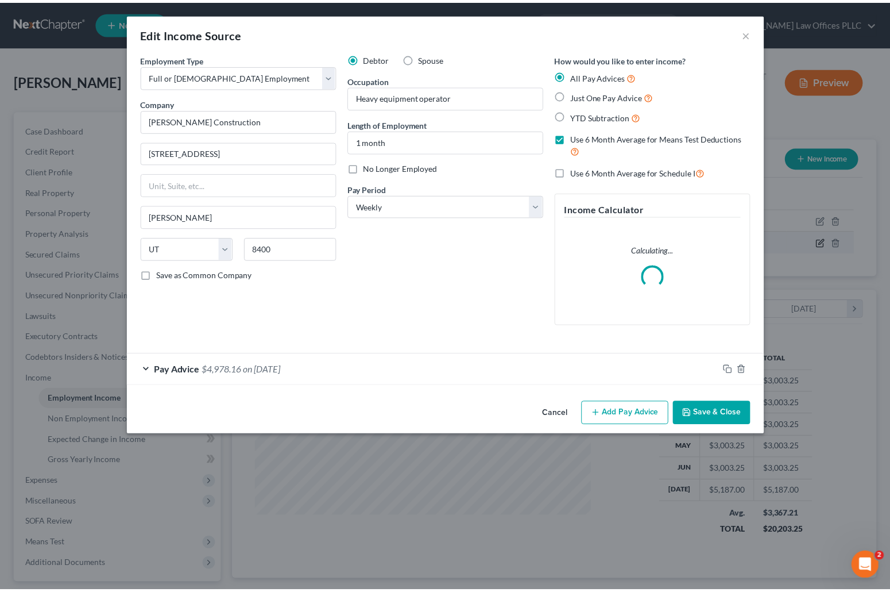
scroll to position [206, 366]
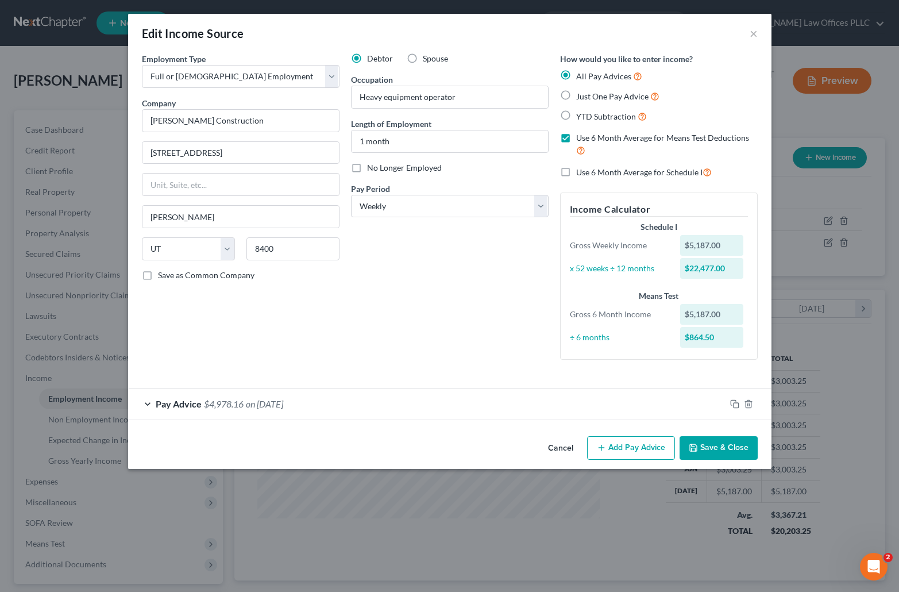
click at [576, 136] on label "Use 6 Month Average for Means Test Deductions" at bounding box center [667, 144] width 182 height 25
click at [581, 136] on input "Use 6 Month Average for Means Test Deductions" at bounding box center [584, 135] width 7 height 7
checkbox input "false"
click at [576, 170] on label "Use 6 Month Average for Schedule I" at bounding box center [644, 171] width 136 height 13
click at [581, 170] on input "Use 6 Month Average for Schedule I" at bounding box center [584, 168] width 7 height 7
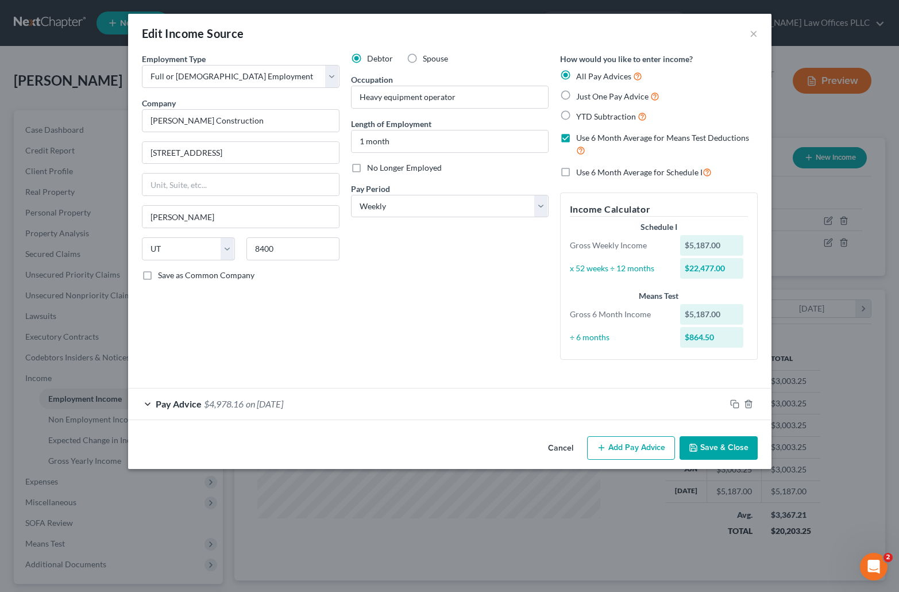
checkbox input "true"
click at [721, 449] on button "Save & Close" at bounding box center [719, 448] width 78 height 24
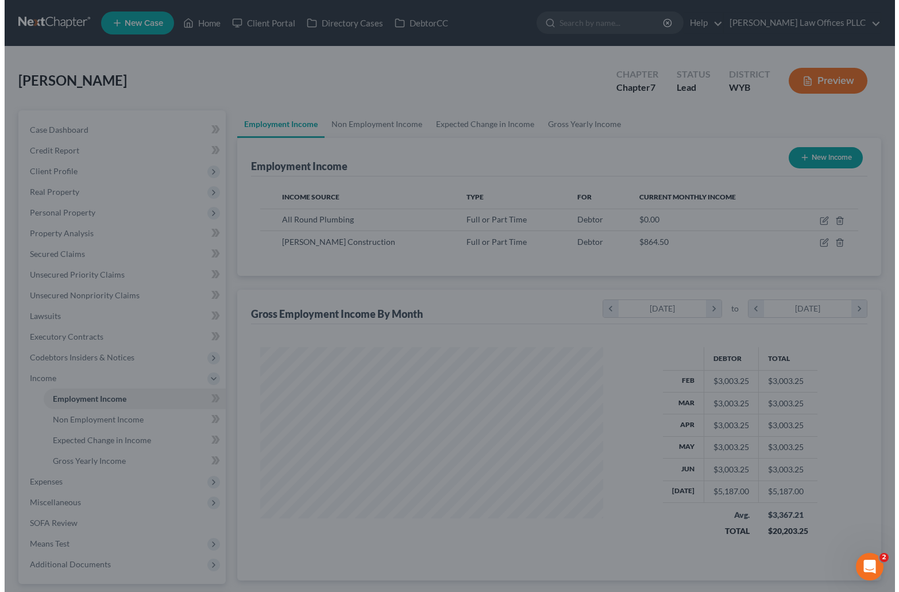
scroll to position [574217, 574060]
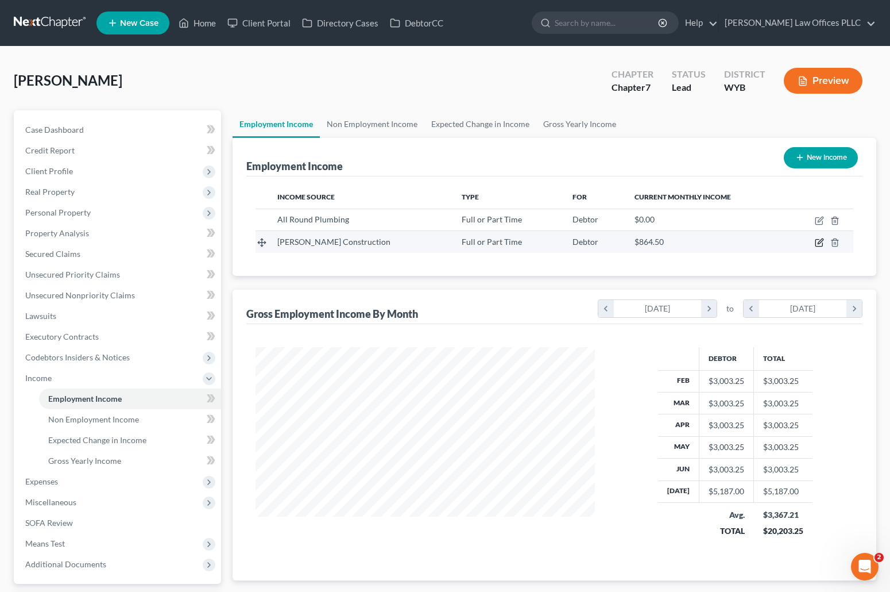
click at [821, 241] on icon "button" at bounding box center [819, 242] width 9 height 9
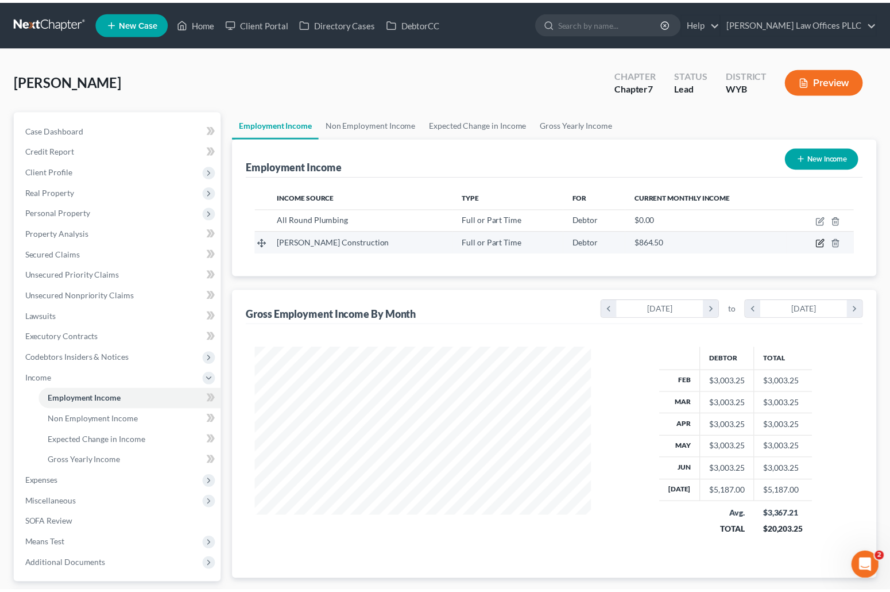
scroll to position [206, 366]
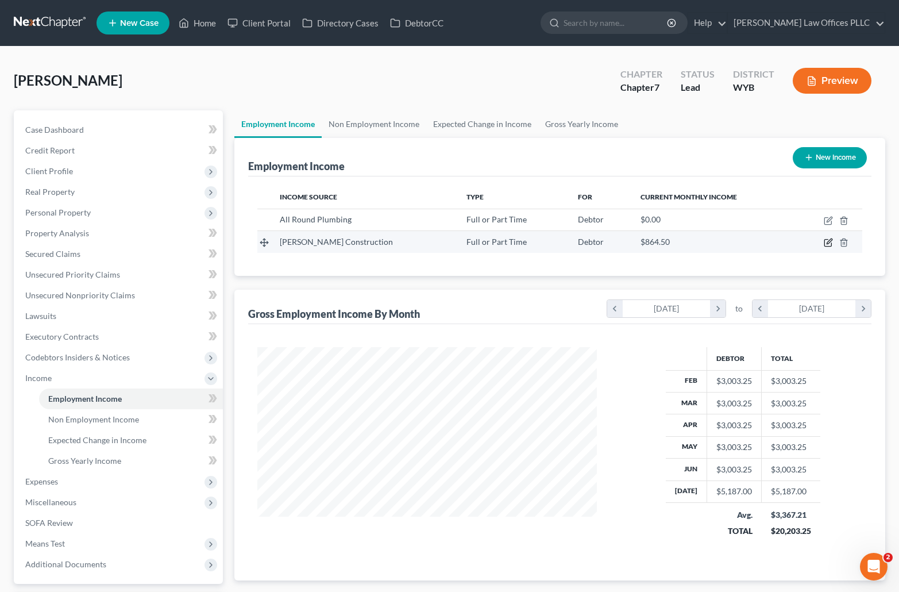
select select "0"
select select "46"
select select "3"
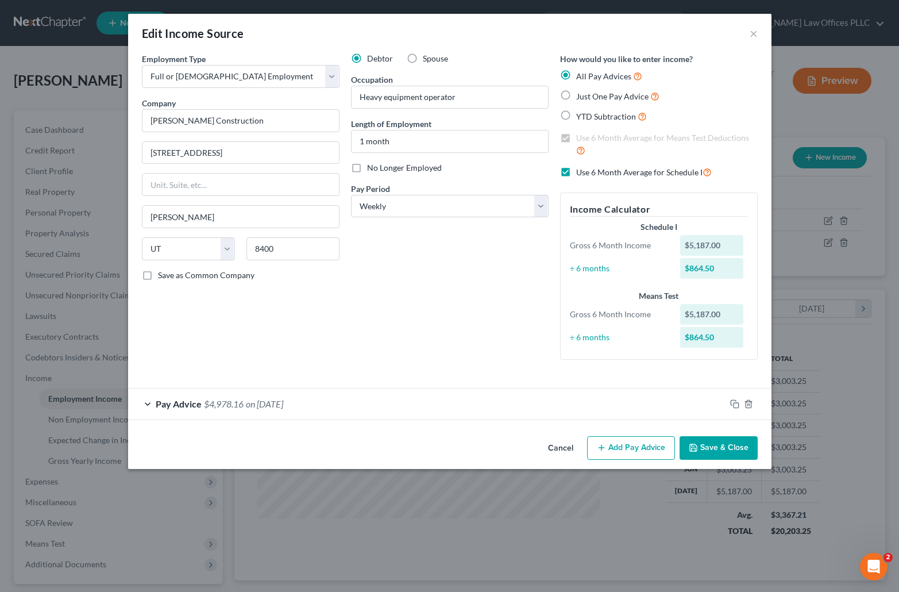
click at [576, 96] on label "Just One Pay Advice" at bounding box center [617, 96] width 83 height 13
click at [581, 96] on input "Just One Pay Advice" at bounding box center [584, 93] width 7 height 7
radio input "true"
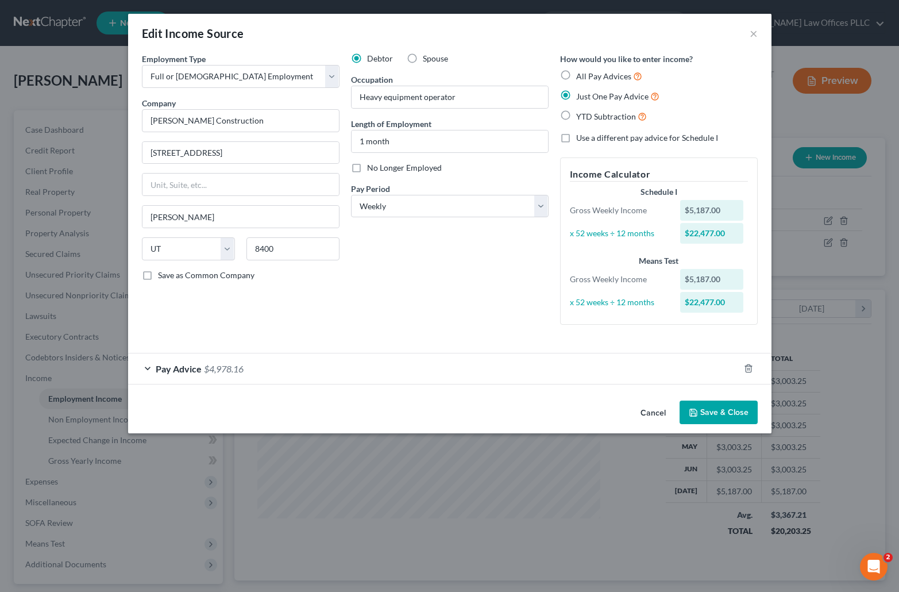
click at [723, 412] on button "Save & Close" at bounding box center [719, 412] width 78 height 24
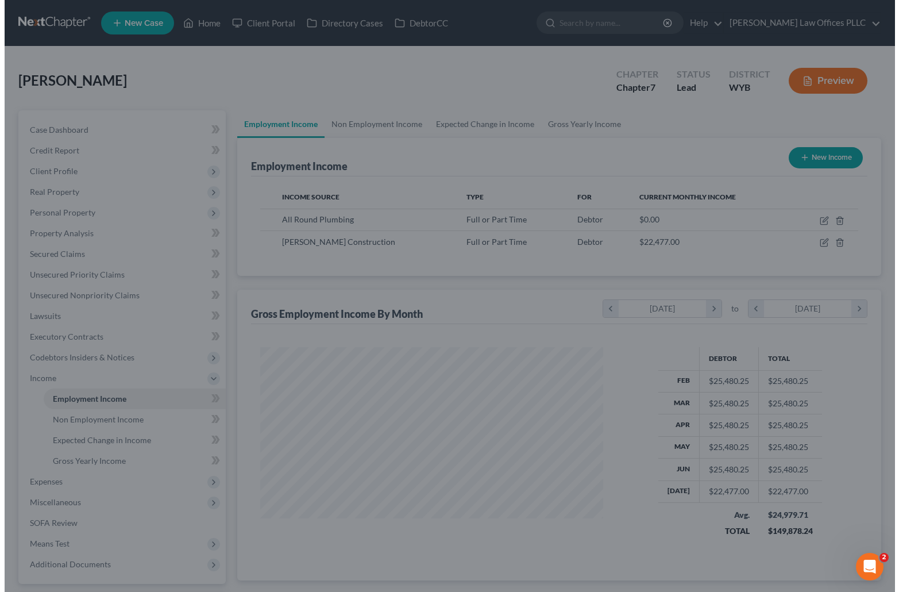
scroll to position [574217, 574060]
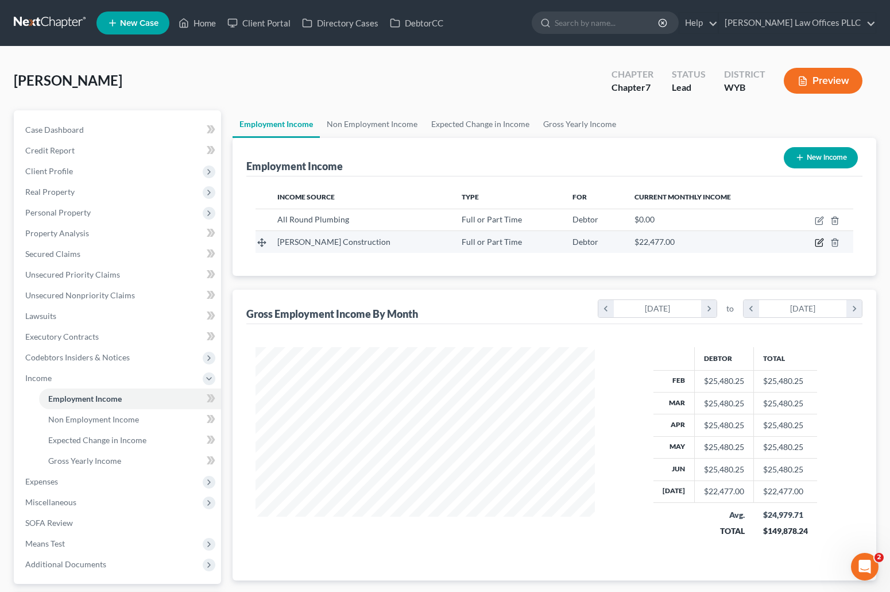
click at [820, 242] on icon "button" at bounding box center [819, 242] width 9 height 9
select select "0"
select select "46"
select select "3"
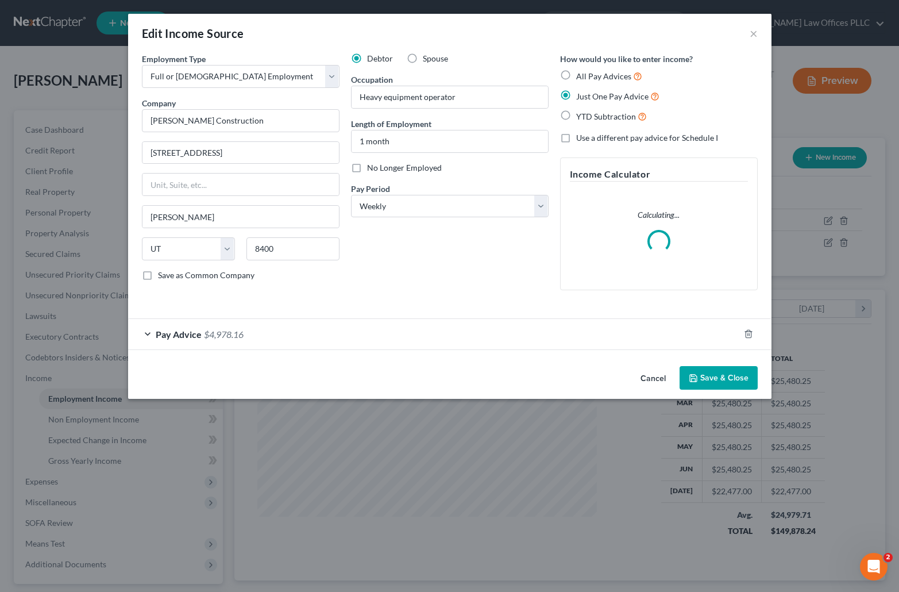
scroll to position [206, 366]
click at [576, 76] on label "All Pay Advices" at bounding box center [609, 76] width 66 height 13
click at [581, 76] on input "All Pay Advices" at bounding box center [584, 73] width 7 height 7
radio input "true"
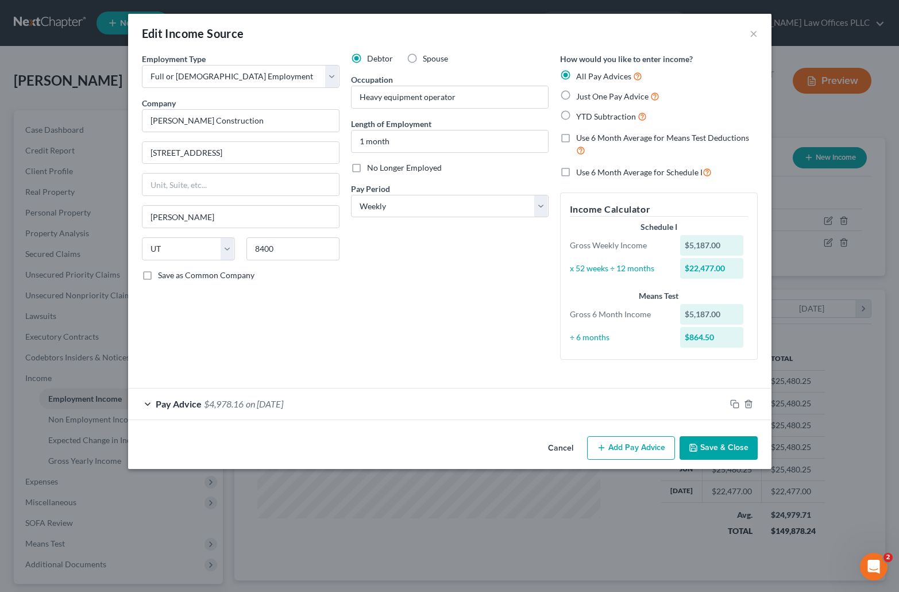
click at [191, 403] on span "Pay Advice" at bounding box center [179, 403] width 46 height 11
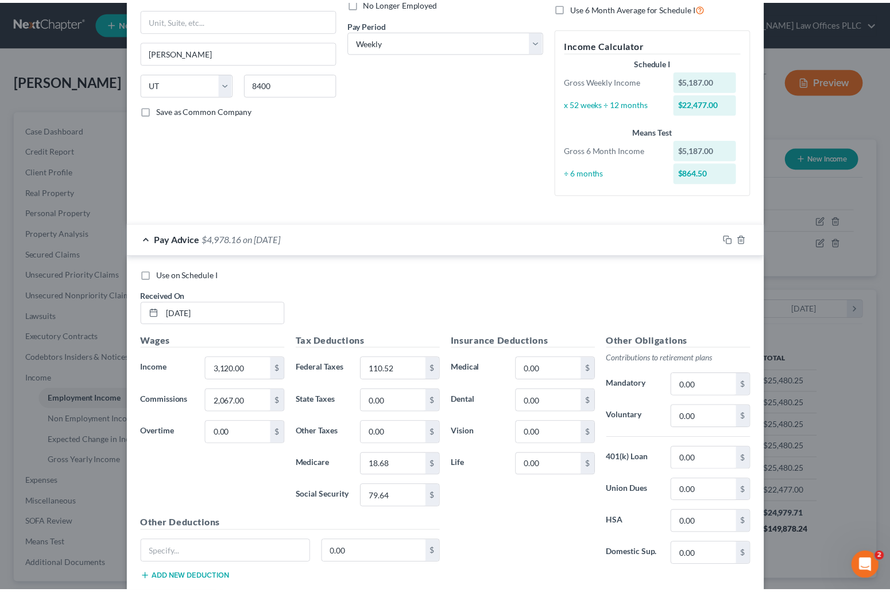
scroll to position [237, 0]
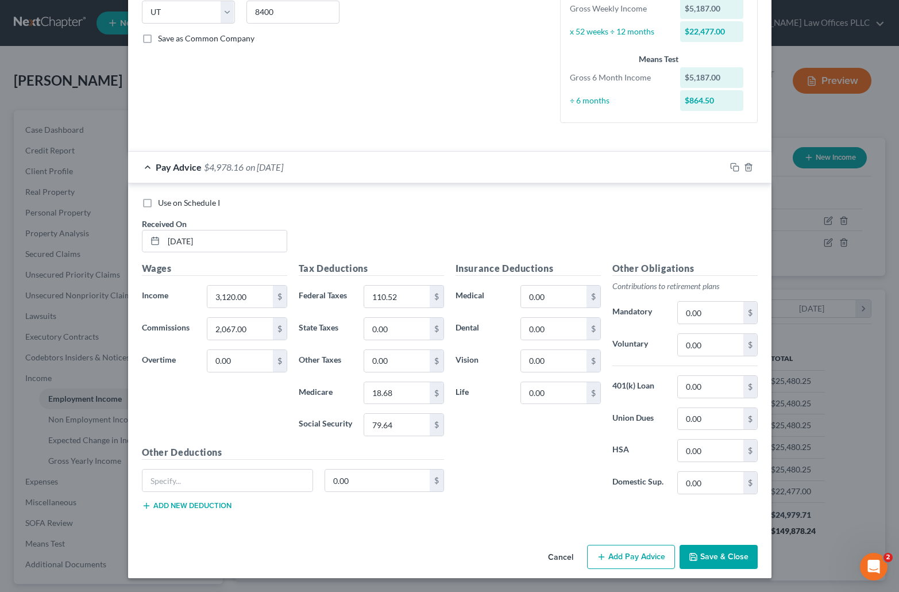
click at [709, 550] on button "Save & Close" at bounding box center [719, 557] width 78 height 24
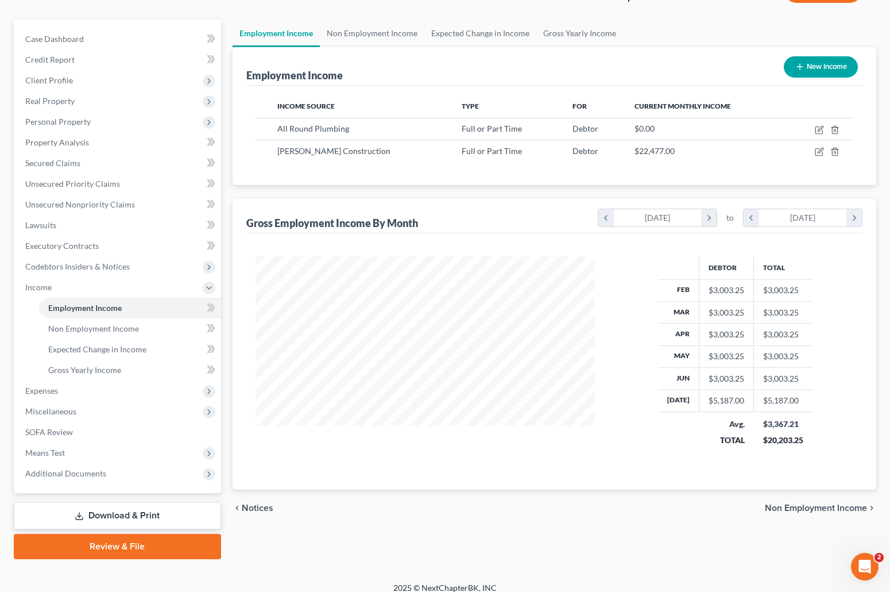
scroll to position [102, 0]
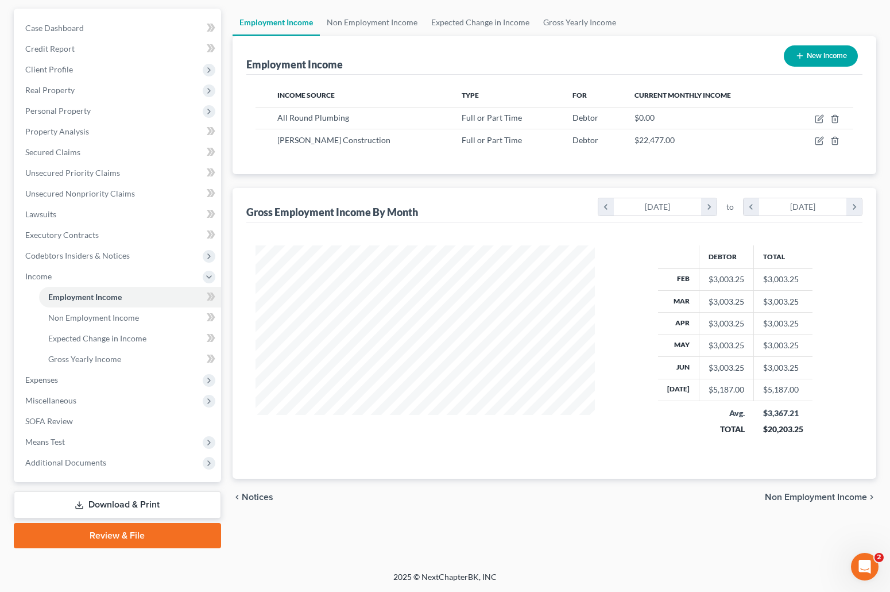
click at [137, 499] on link "Download & Print" at bounding box center [117, 504] width 207 height 27
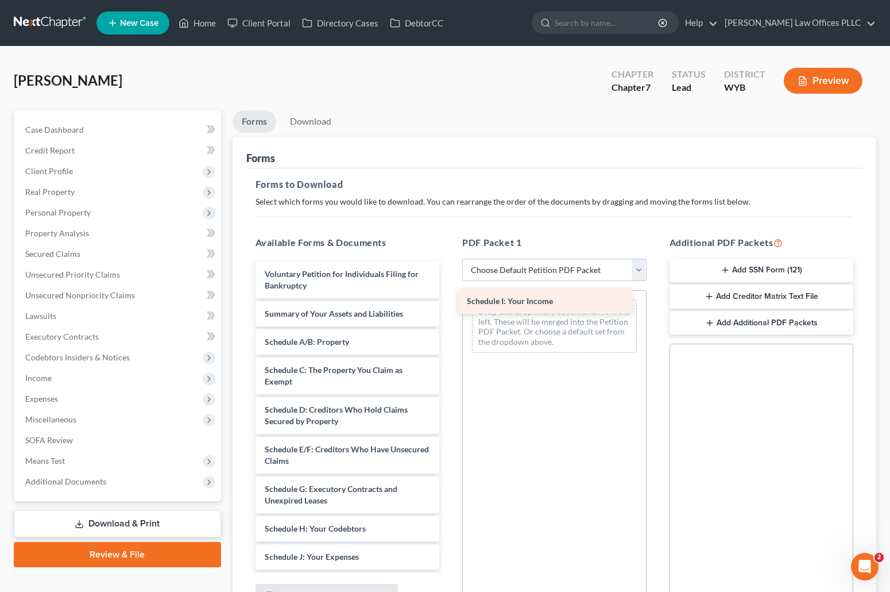
drag, startPoint x: 339, startPoint y: 556, endPoint x: 541, endPoint y: 300, distance: 325.9
click at [449, 300] on div "Schedule I: Your Income Voluntary Petition for Individuals Filing for Bankruptc…" at bounding box center [347, 556] width 203 height 591
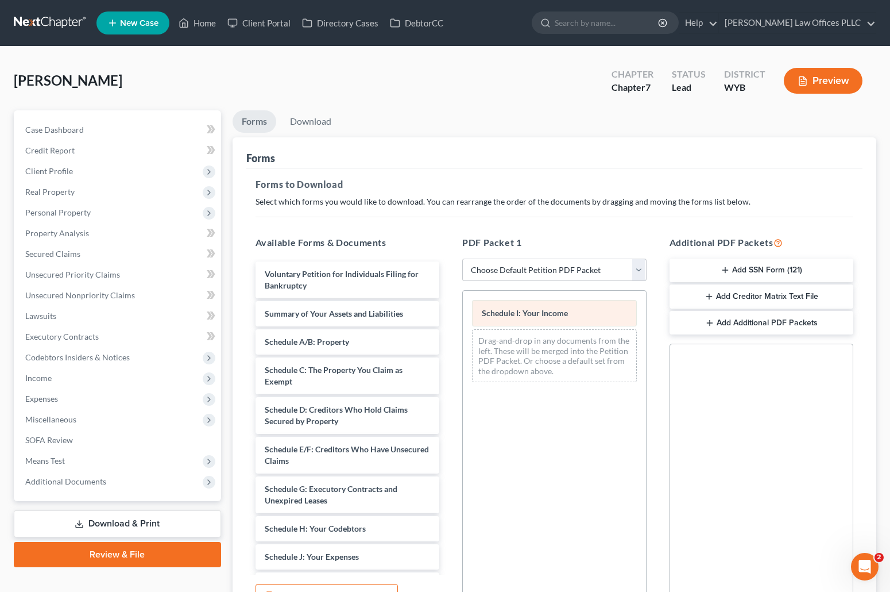
click at [545, 311] on div "Schedule I: Your Income Drag-and-drop in any documents from the left. These wil…" at bounding box center [554, 341] width 183 height 101
click at [823, 76] on button "Preview" at bounding box center [823, 81] width 79 height 26
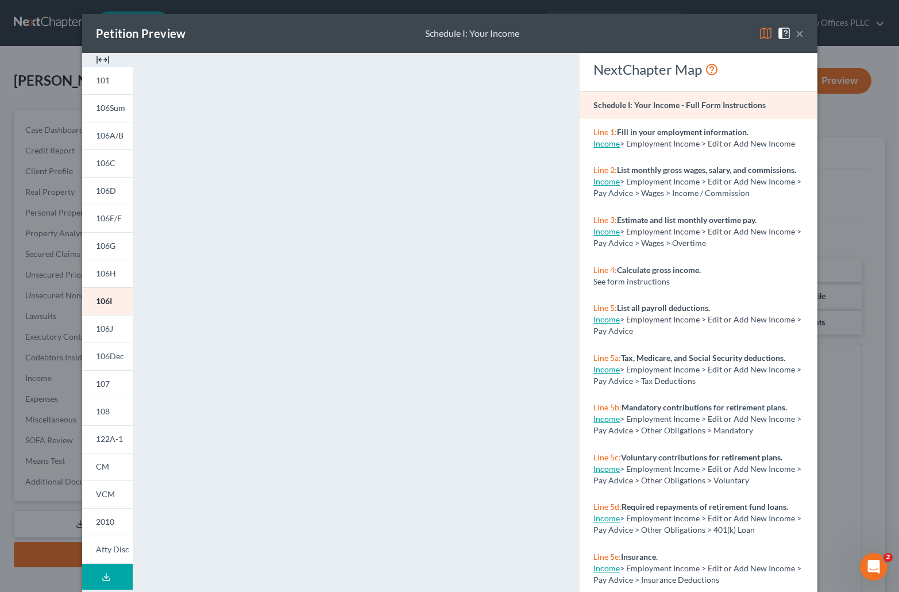
click at [796, 33] on button "×" at bounding box center [800, 33] width 8 height 14
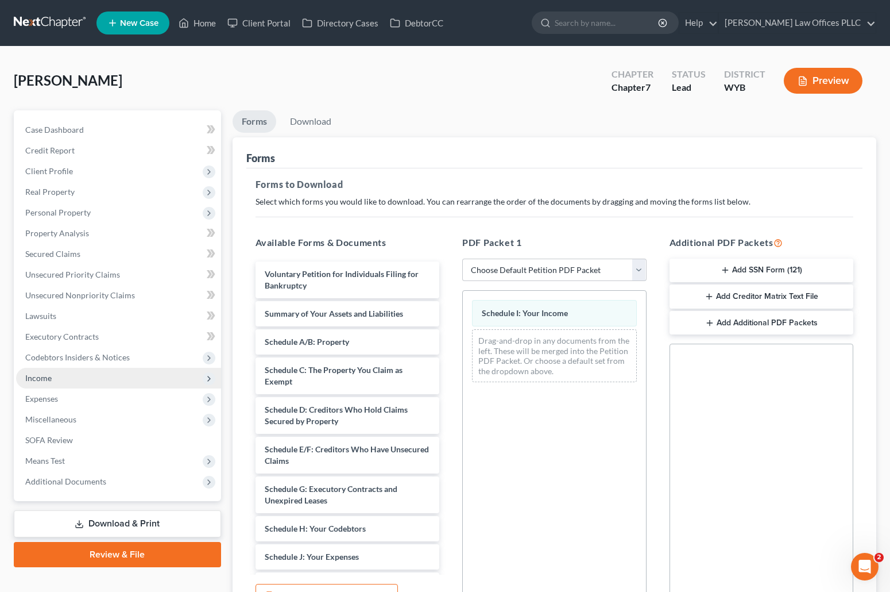
click at [51, 376] on span "Income" at bounding box center [38, 378] width 26 height 10
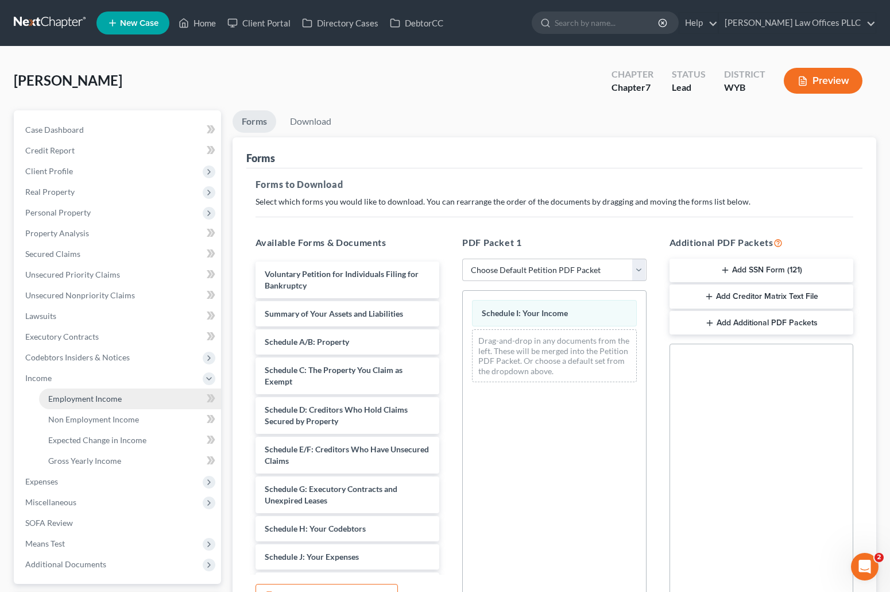
click at [109, 399] on span "Employment Income" at bounding box center [85, 398] width 74 height 10
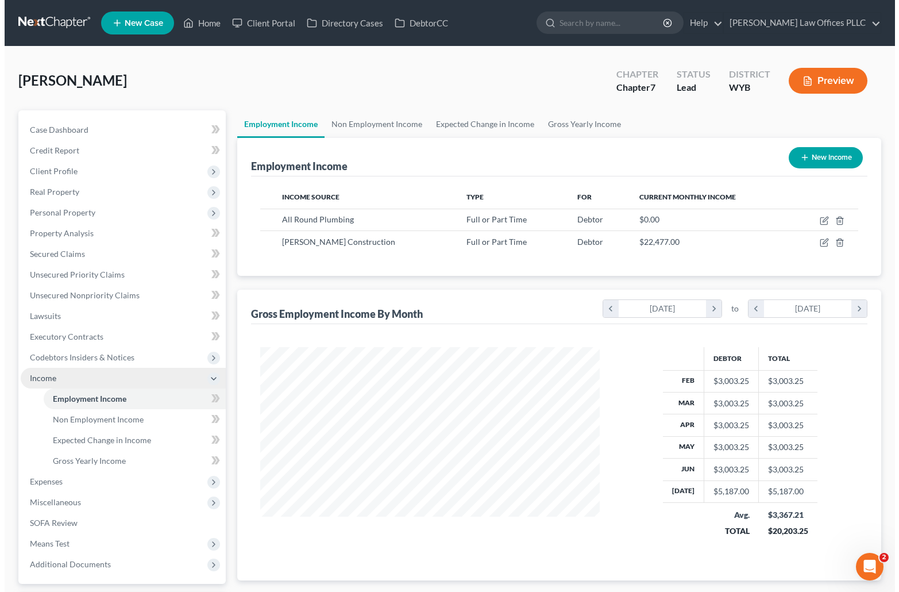
scroll to position [206, 362]
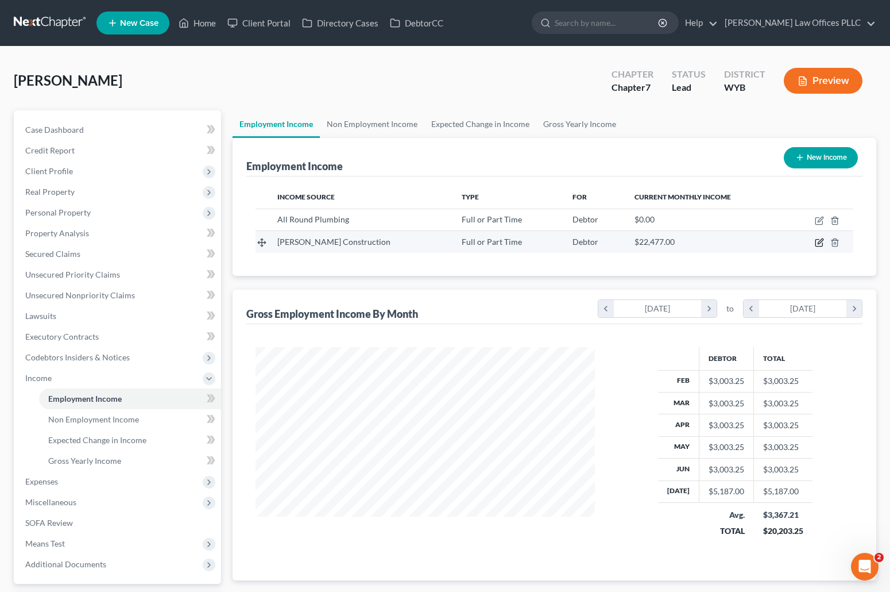
click at [821, 241] on icon "button" at bounding box center [819, 242] width 9 height 9
select select "0"
select select "46"
select select "3"
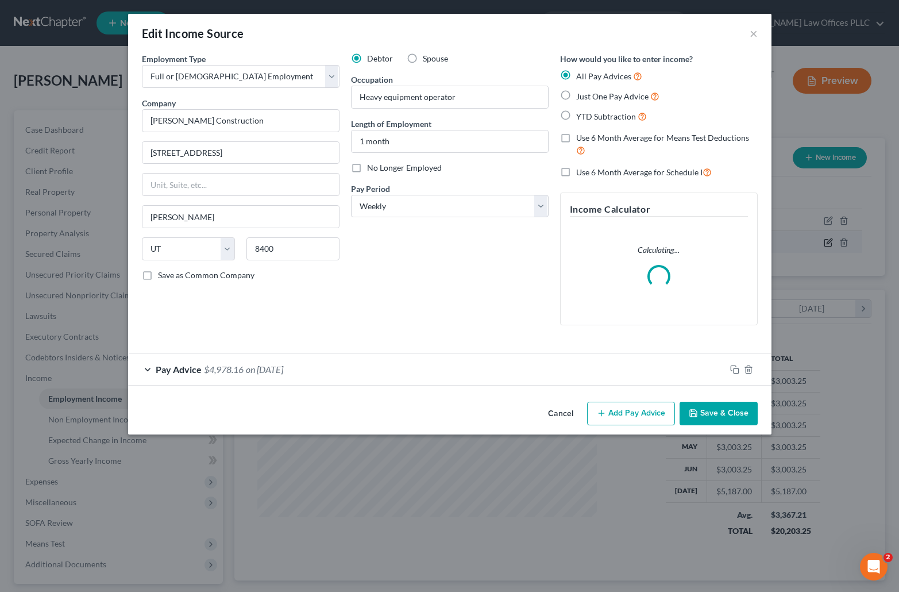
scroll to position [206, 366]
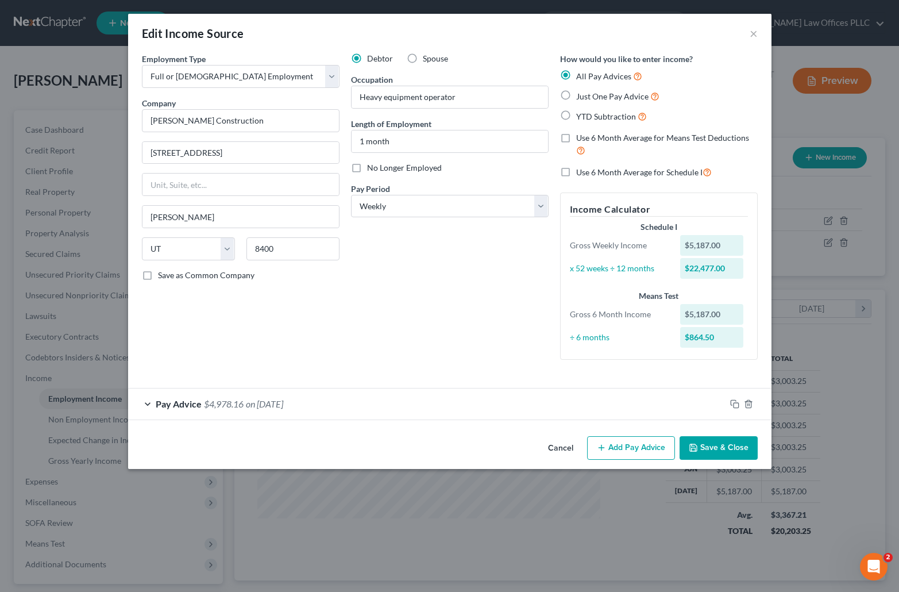
click at [576, 94] on label "Just One Pay Advice" at bounding box center [617, 96] width 83 height 13
click at [581, 94] on input "Just One Pay Advice" at bounding box center [584, 93] width 7 height 7
radio input "true"
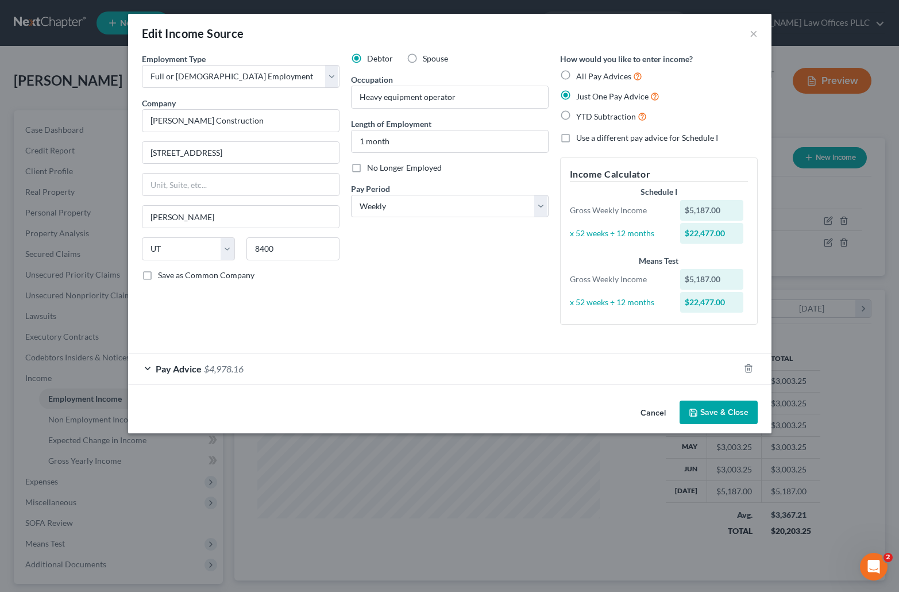
click at [206, 365] on span "$4,978.16" at bounding box center [224, 368] width 40 height 11
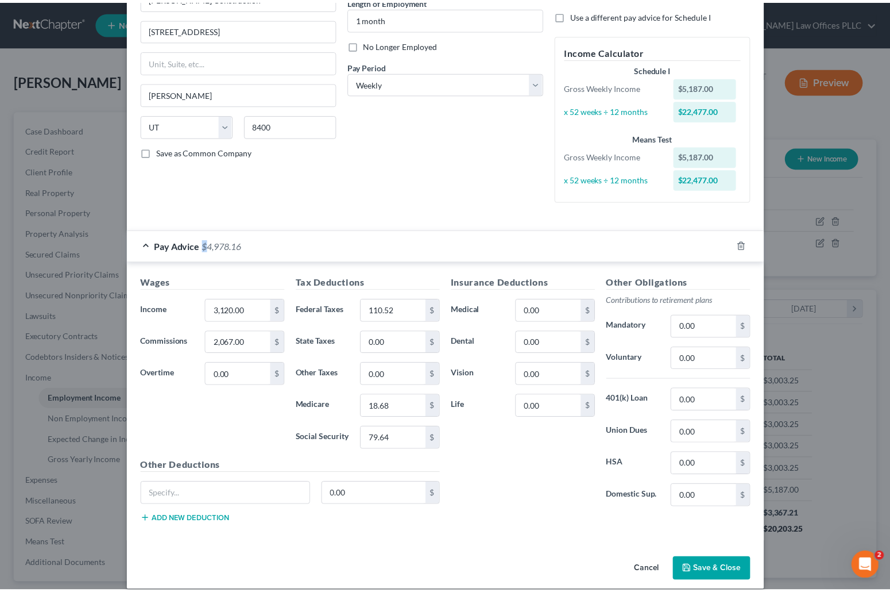
scroll to position [136, 0]
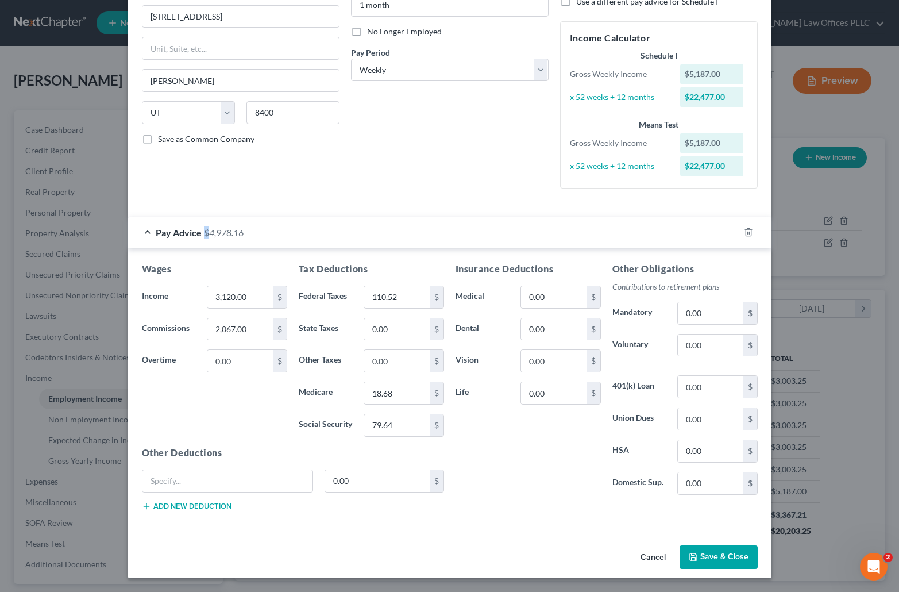
click at [712, 554] on button "Save & Close" at bounding box center [719, 557] width 78 height 24
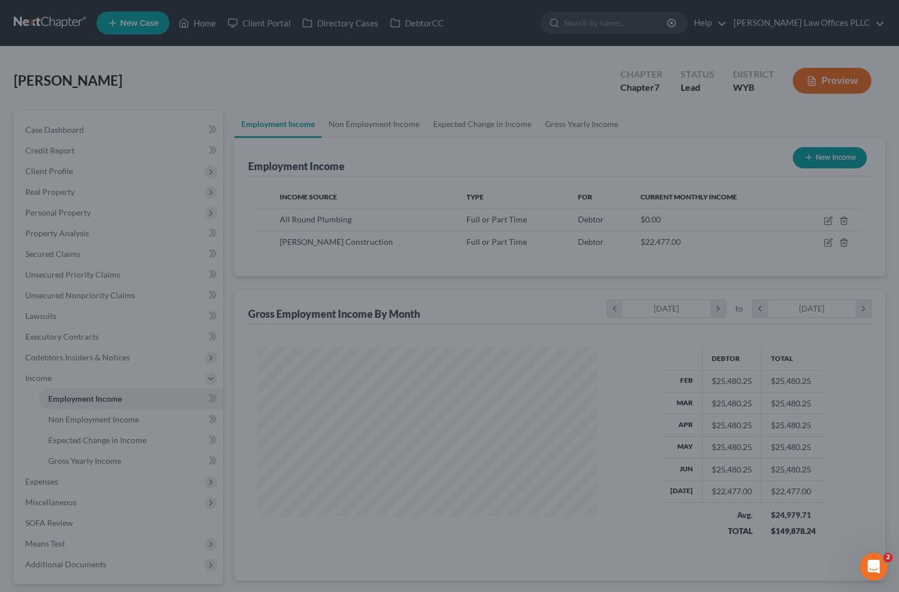
scroll to position [574217, 574060]
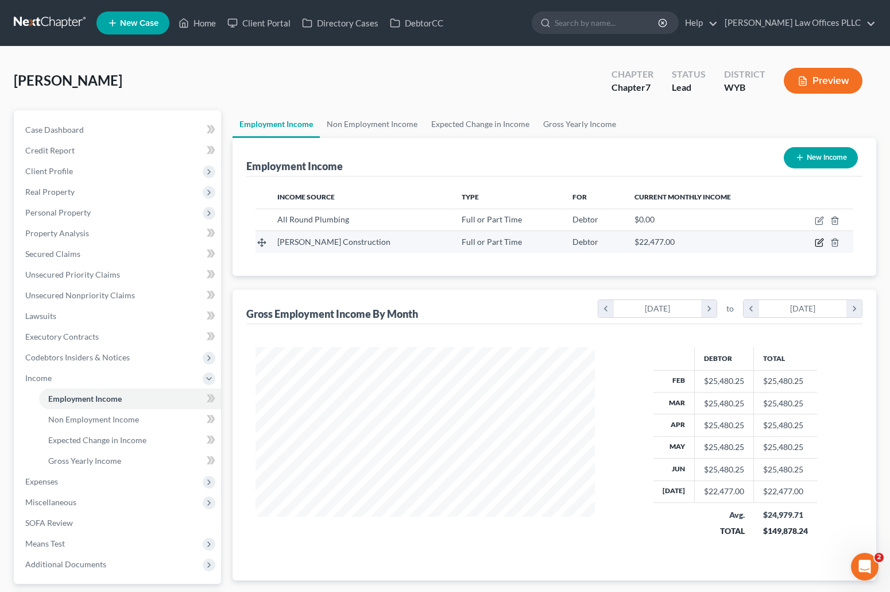
click at [820, 241] on icon "button" at bounding box center [820, 241] width 5 height 5
select select "0"
select select "46"
select select "3"
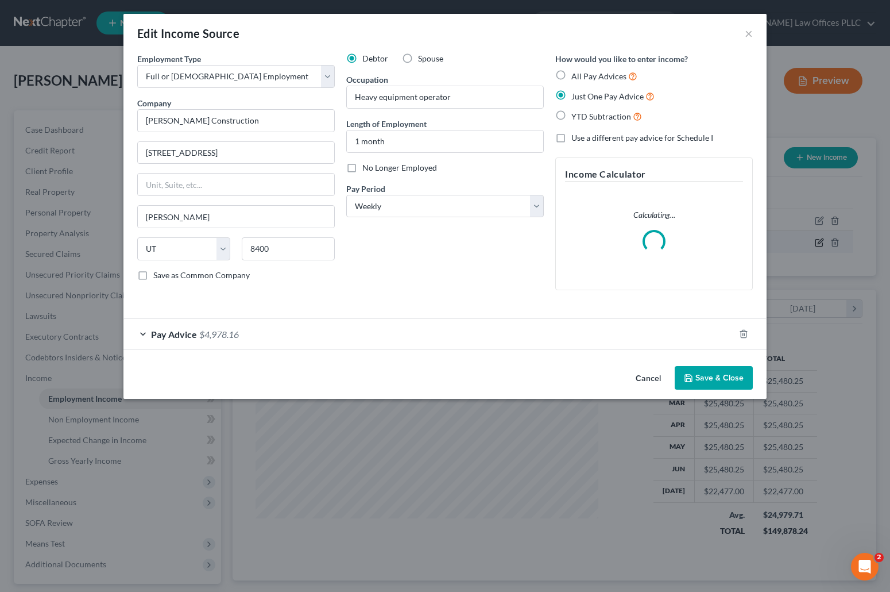
scroll to position [206, 366]
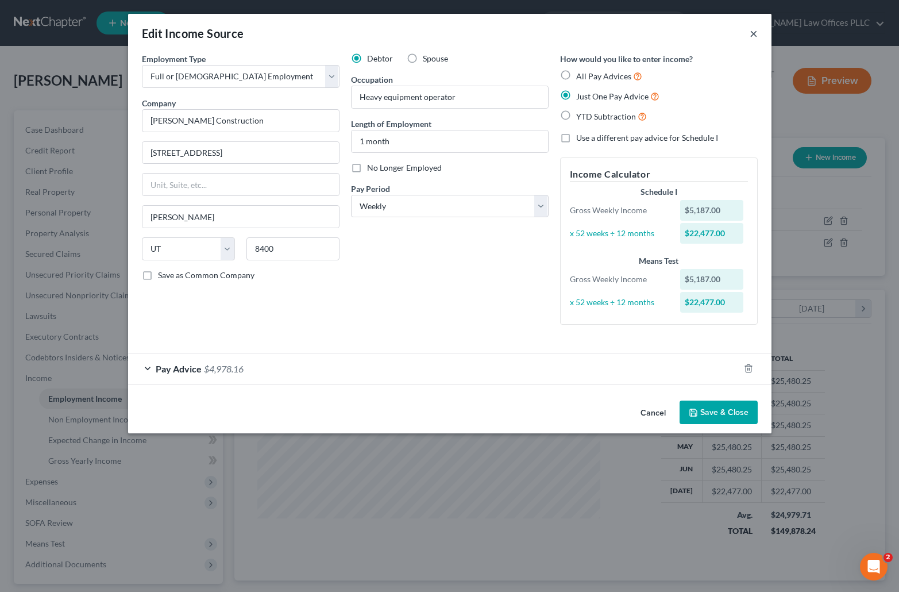
click at [751, 33] on button "×" at bounding box center [754, 33] width 8 height 14
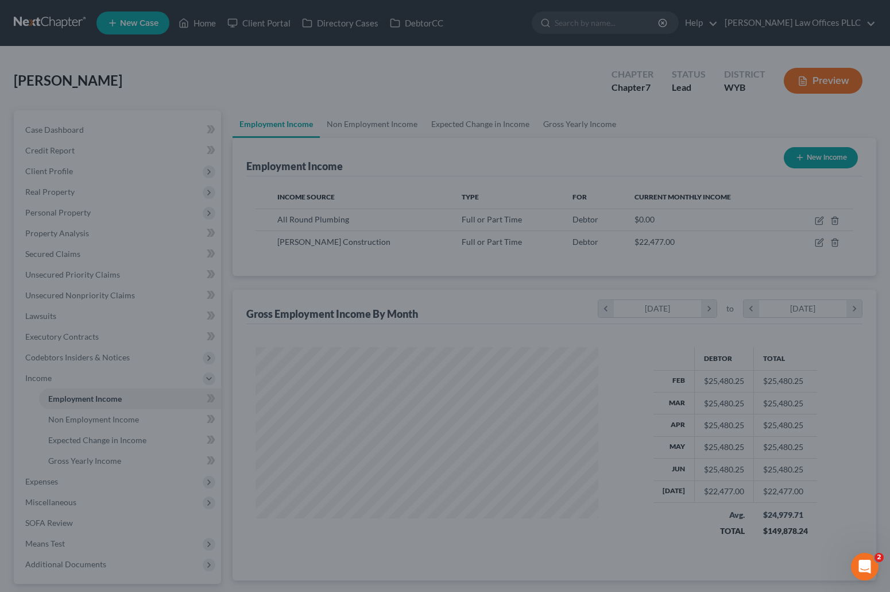
scroll to position [574217, 574060]
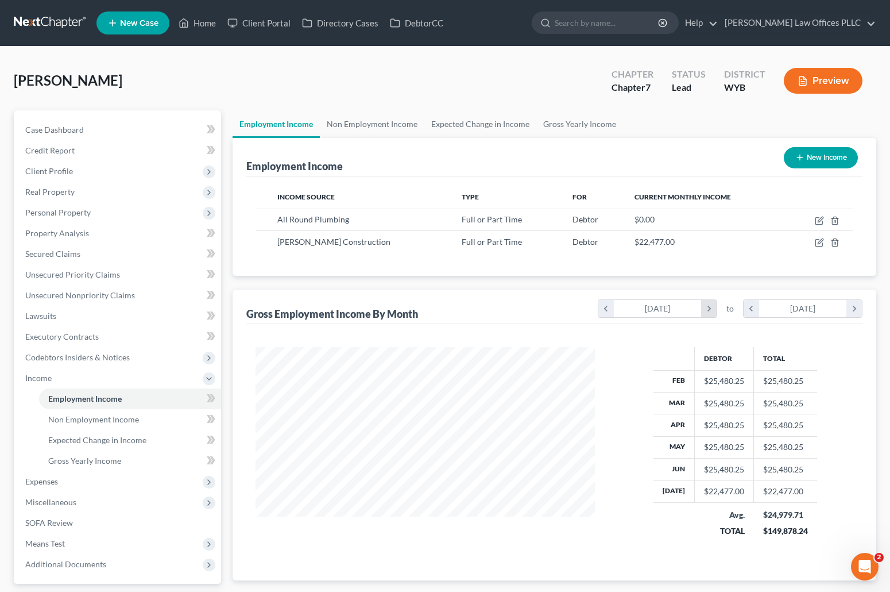
click at [709, 307] on icon "chevron_right" at bounding box center [709, 308] width 16 height 17
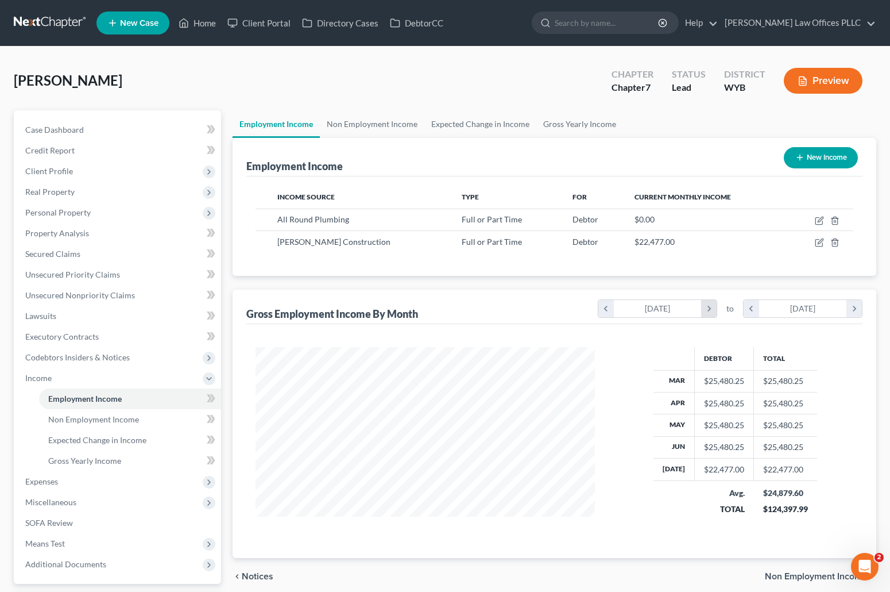
click at [709, 307] on icon "chevron_right" at bounding box center [709, 308] width 16 height 17
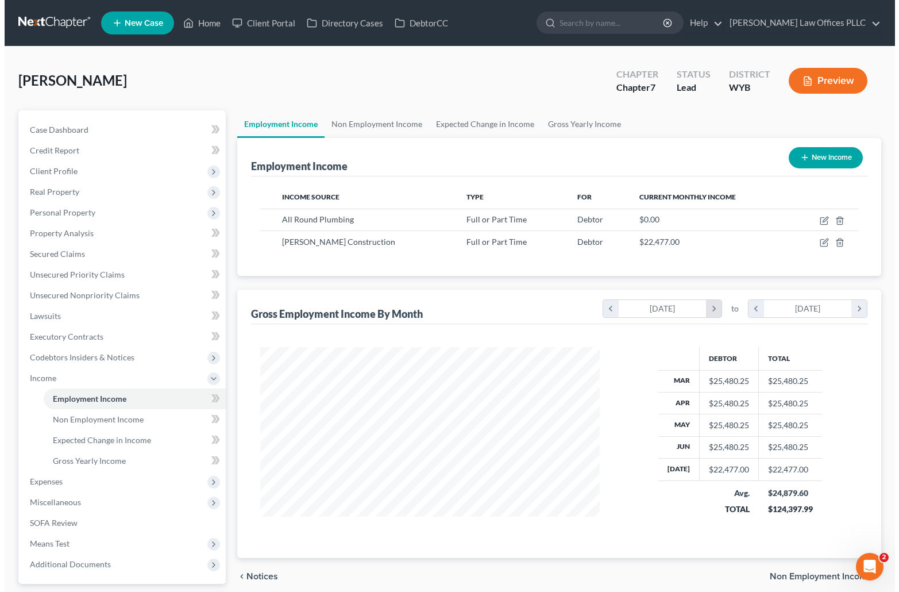
scroll to position [574253, 574060]
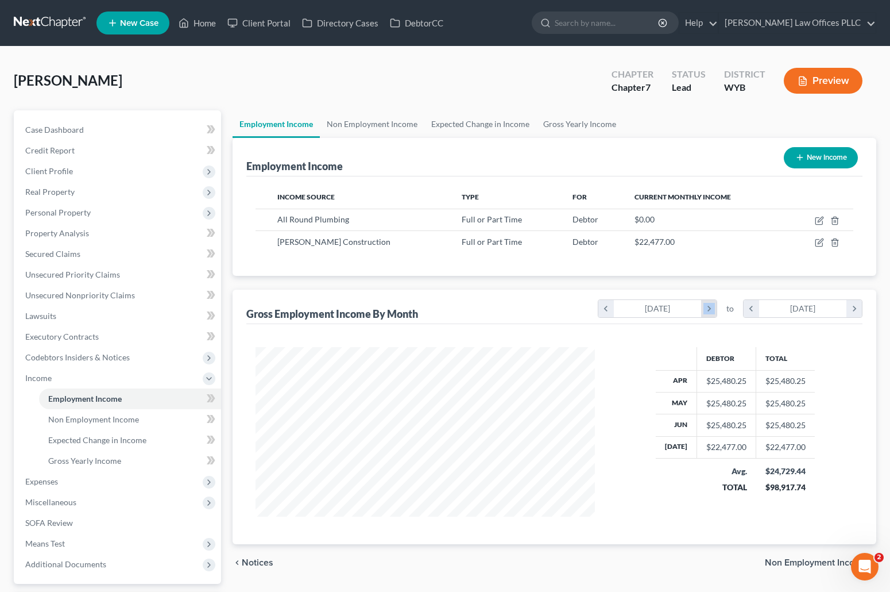
click at [709, 307] on icon "chevron_right" at bounding box center [709, 308] width 16 height 17
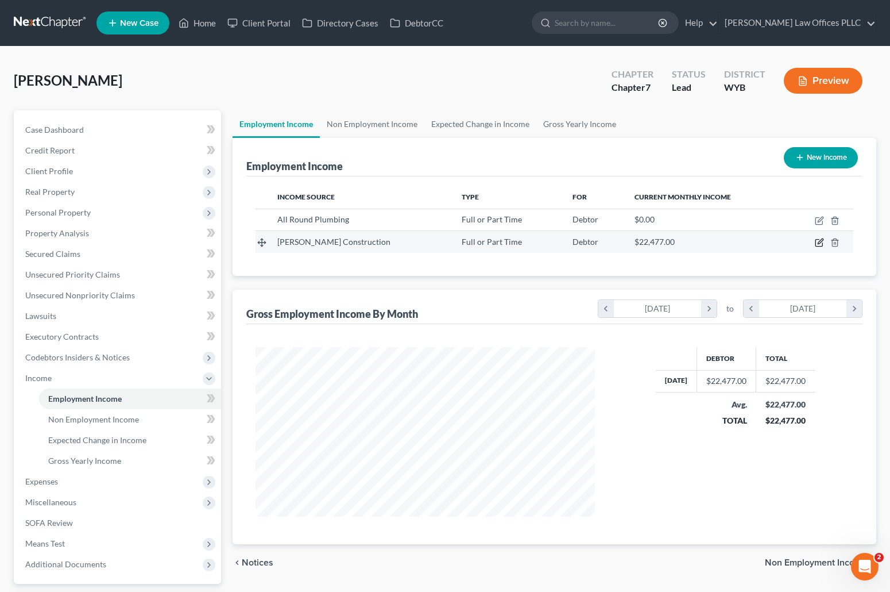
click at [819, 240] on icon "button" at bounding box center [819, 242] width 9 height 9
select select "0"
select select "46"
select select "3"
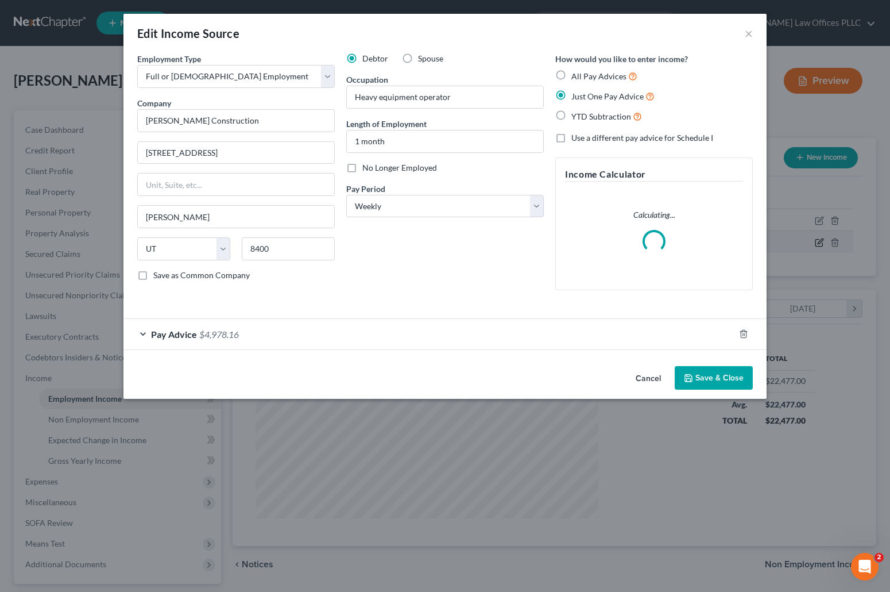
scroll to position [171, 366]
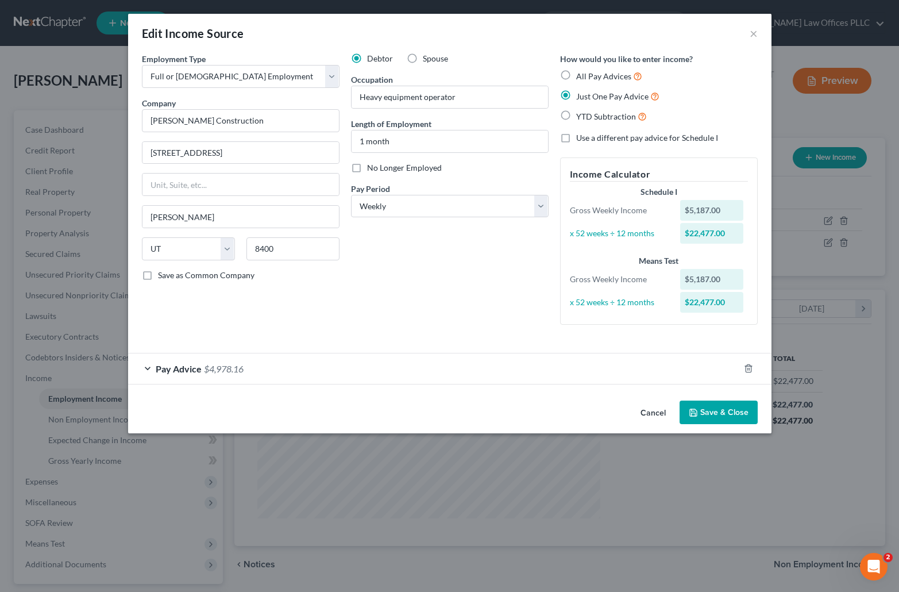
click at [731, 408] on button "Save & Close" at bounding box center [719, 412] width 78 height 24
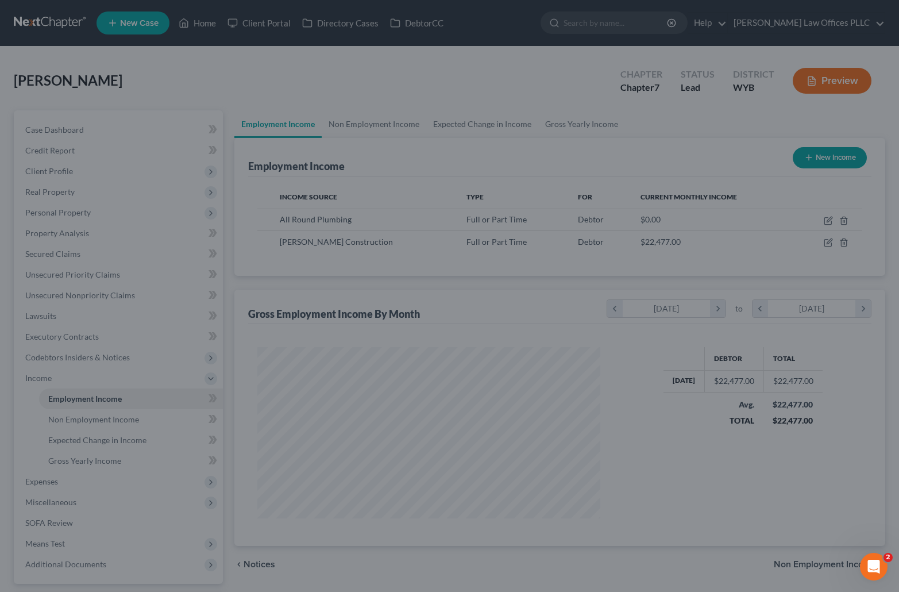
scroll to position [574253, 574060]
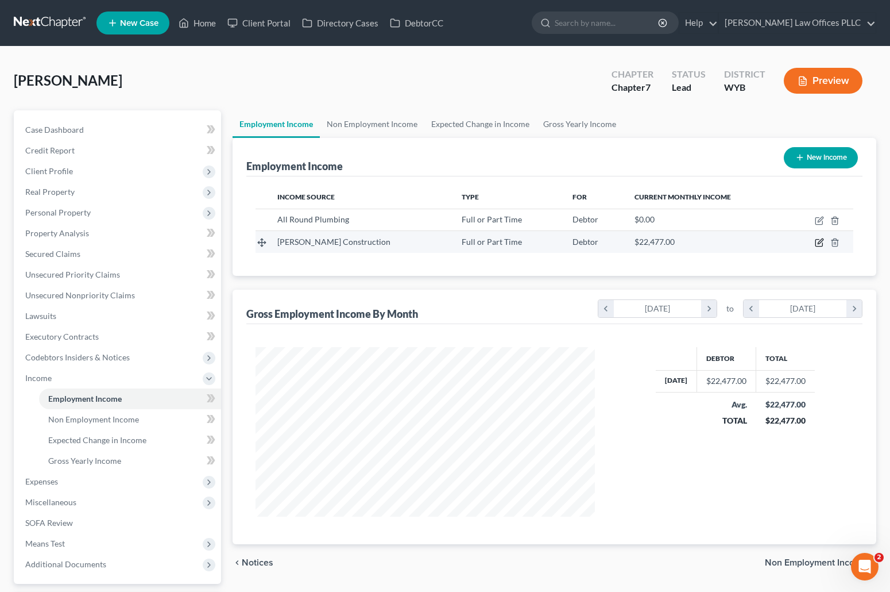
click at [820, 242] on icon "button" at bounding box center [819, 242] width 9 height 9
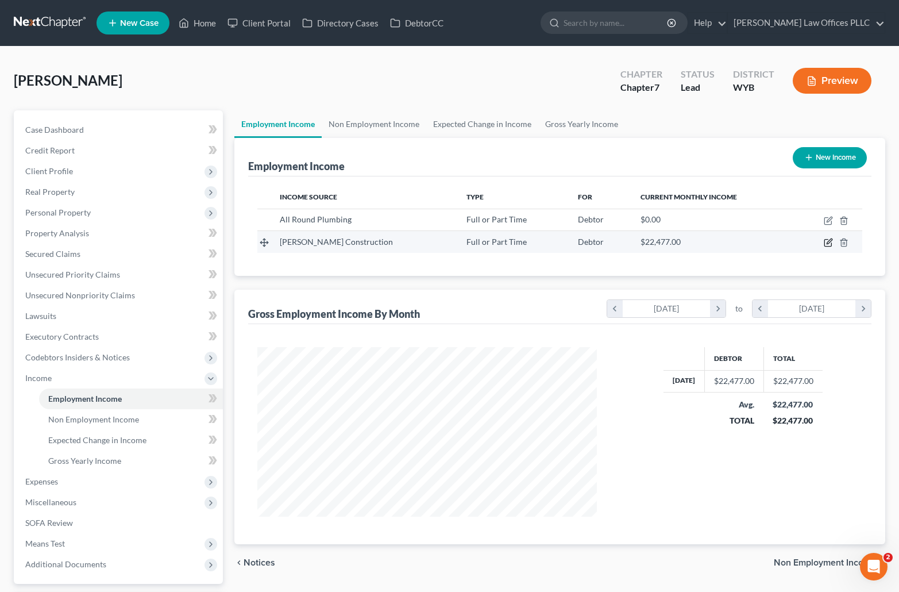
scroll to position [171, 366]
select select "0"
select select "46"
select select "3"
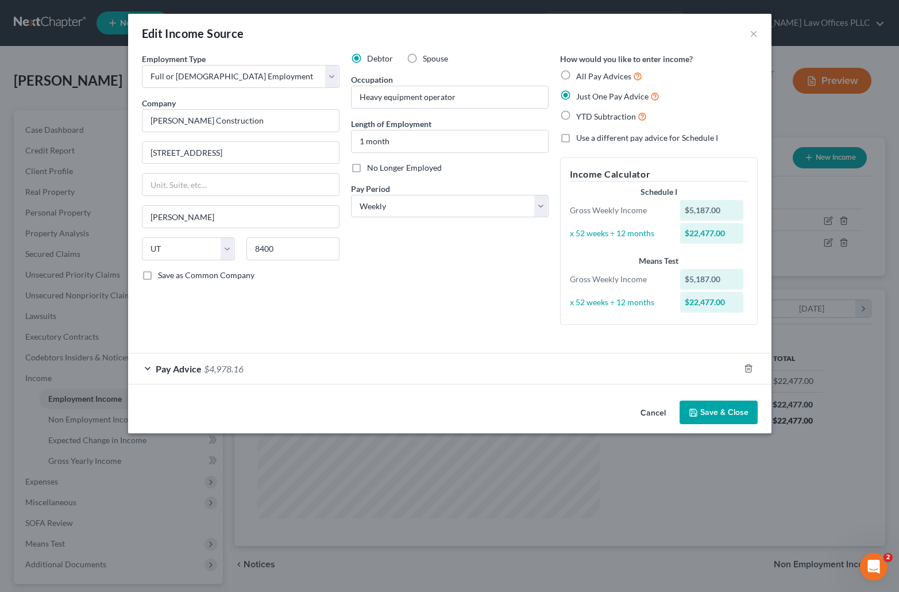
click at [192, 366] on span "Pay Advice" at bounding box center [179, 368] width 46 height 11
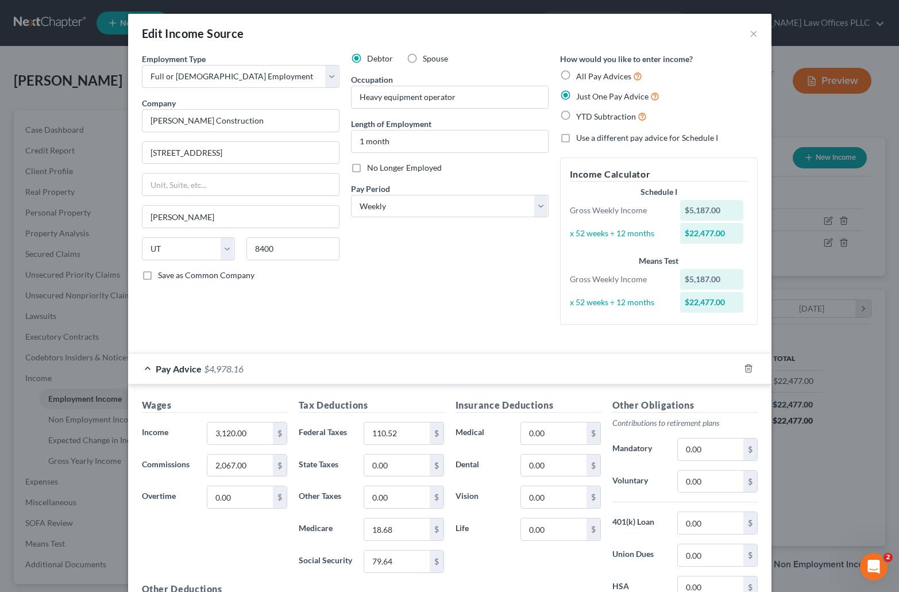
click at [576, 78] on label "All Pay Advices" at bounding box center [609, 76] width 66 height 13
click at [581, 77] on input "All Pay Advices" at bounding box center [584, 73] width 7 height 7
radio input "true"
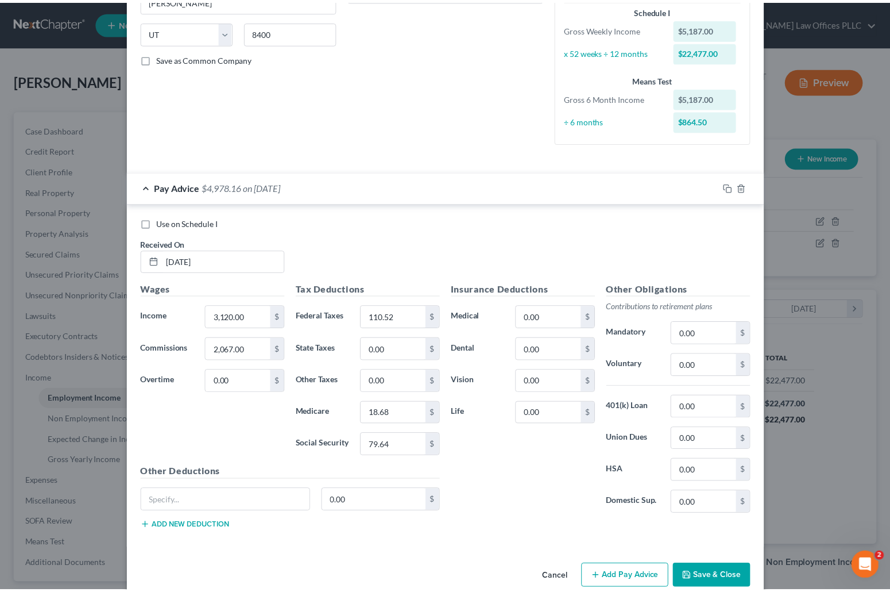
scroll to position [237, 0]
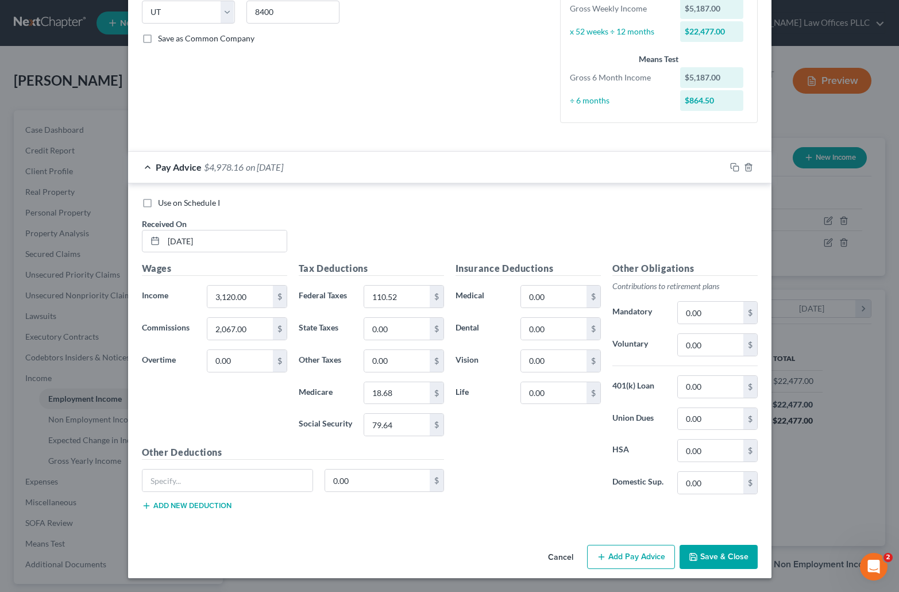
click at [711, 553] on button "Save & Close" at bounding box center [719, 557] width 78 height 24
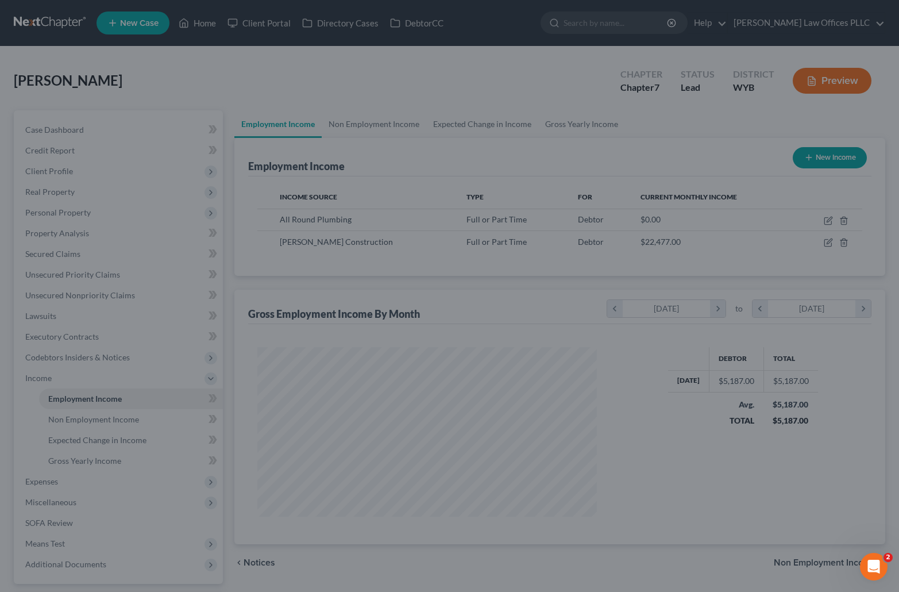
scroll to position [574253, 574060]
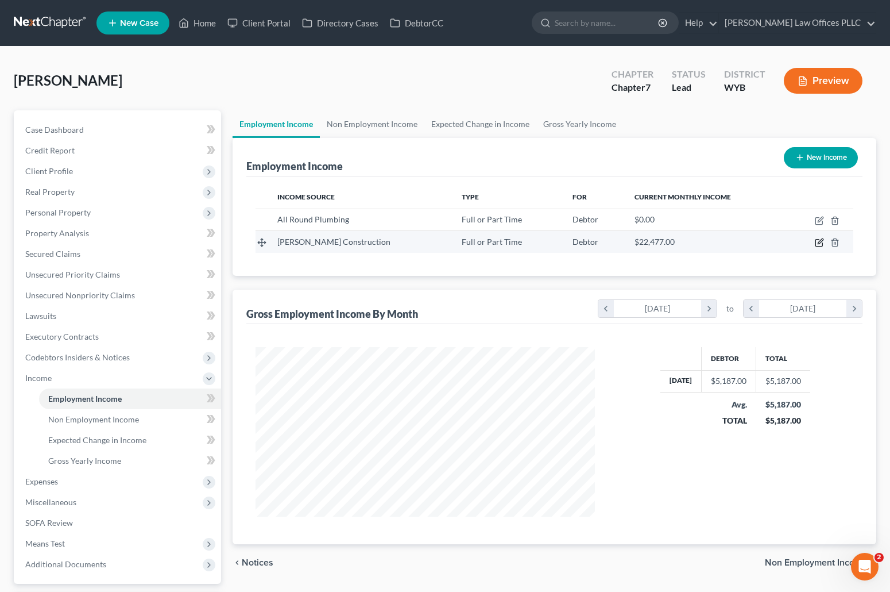
click at [819, 239] on icon "button" at bounding box center [819, 242] width 9 height 9
select select "0"
select select "46"
select select "3"
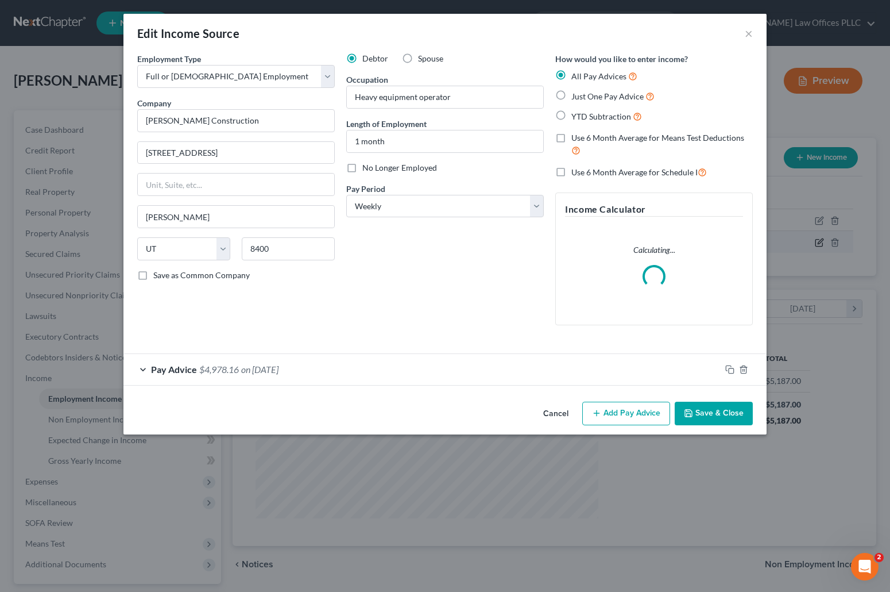
scroll to position [171, 366]
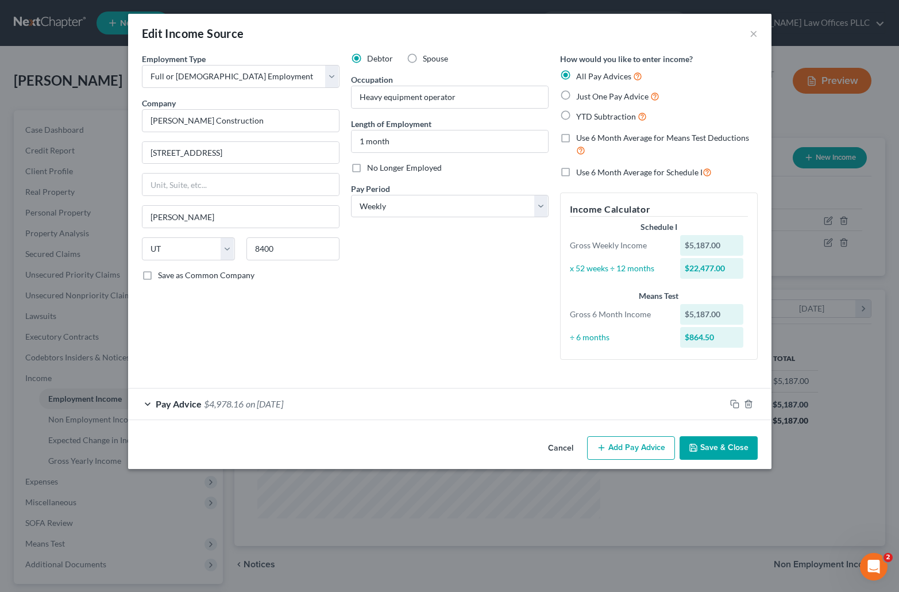
click at [576, 138] on label "Use 6 Month Average for Means Test Deductions" at bounding box center [667, 144] width 182 height 25
click at [581, 138] on input "Use 6 Month Average for Means Test Deductions" at bounding box center [584, 135] width 7 height 7
checkbox input "true"
click at [716, 442] on button "Save & Close" at bounding box center [719, 448] width 78 height 24
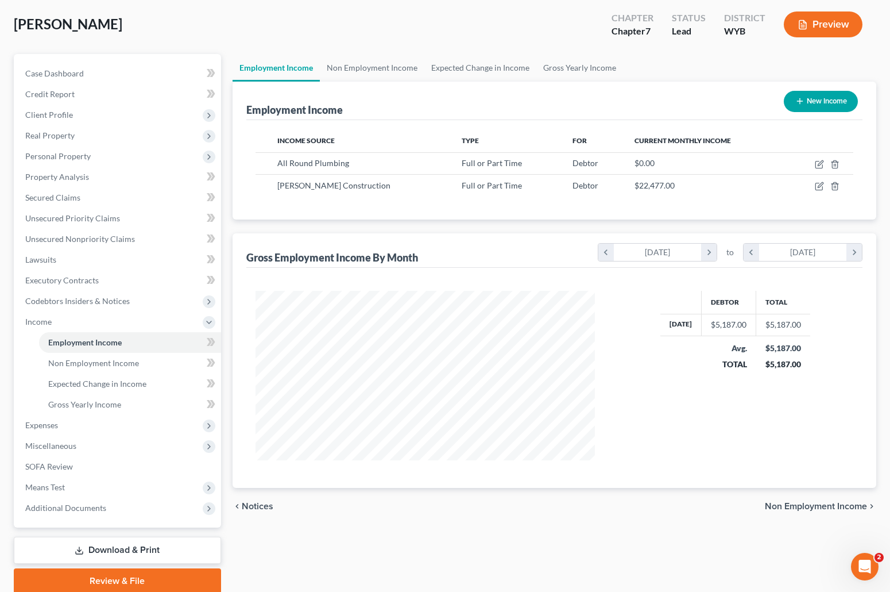
scroll to position [102, 0]
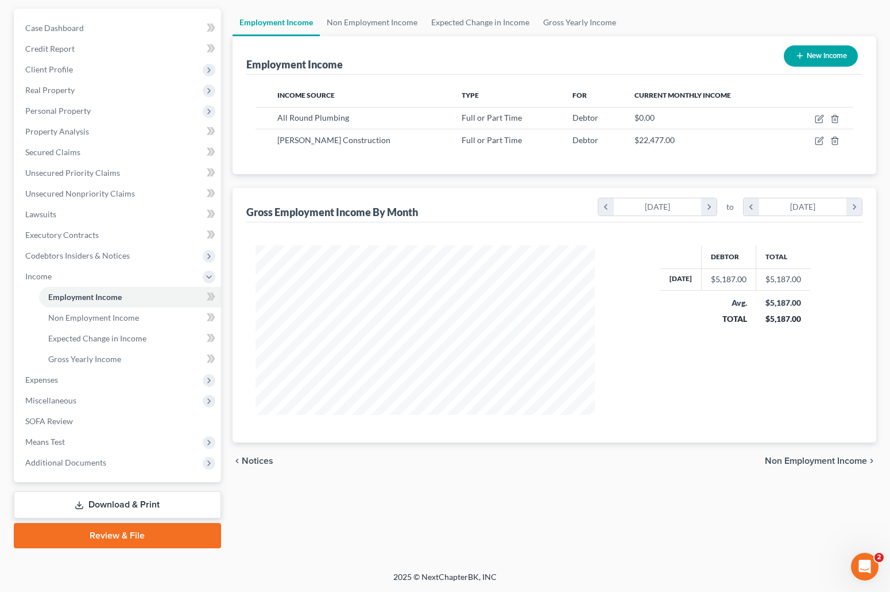
click at [866, 558] on div "Open Intercom Messenger" at bounding box center [865, 566] width 38 height 38
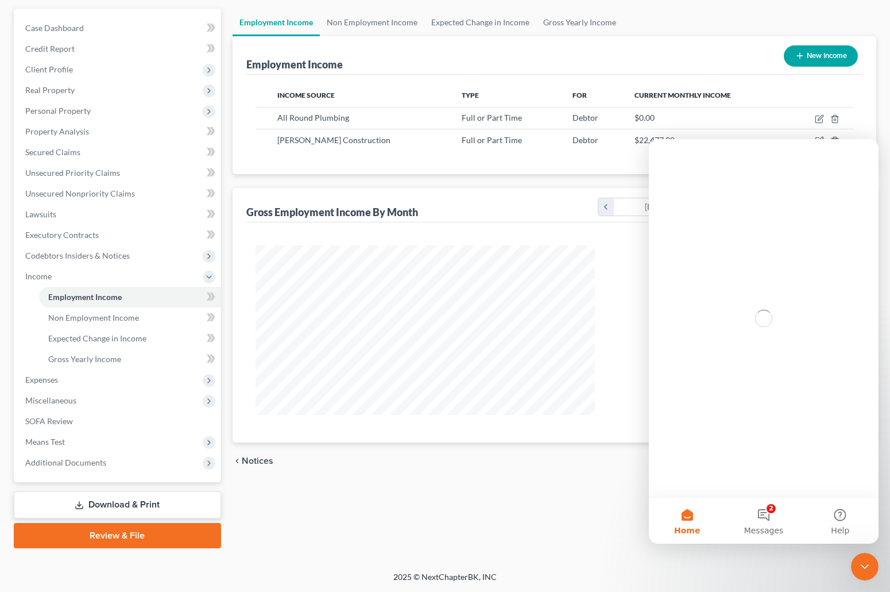
scroll to position [0, 0]
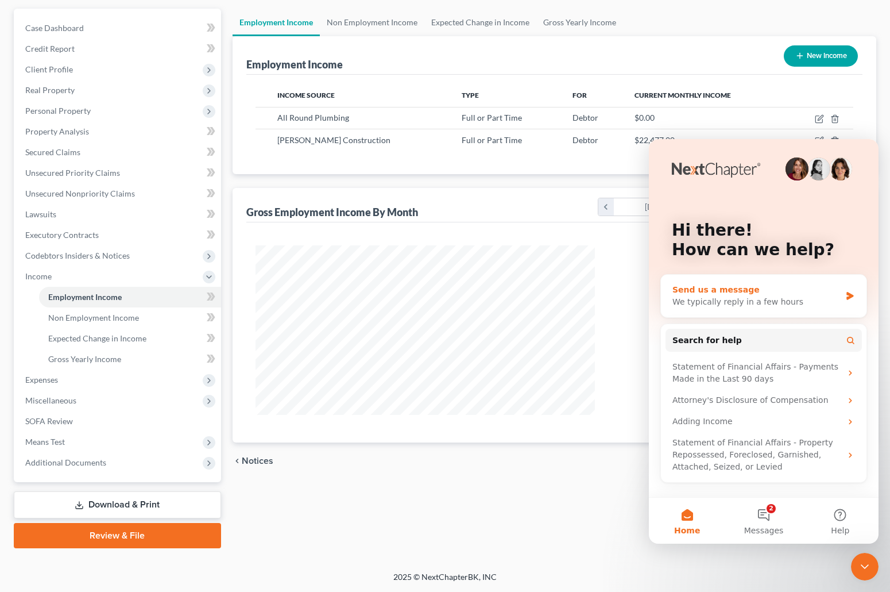
click at [734, 295] on div "Send us a message" at bounding box center [757, 290] width 168 height 12
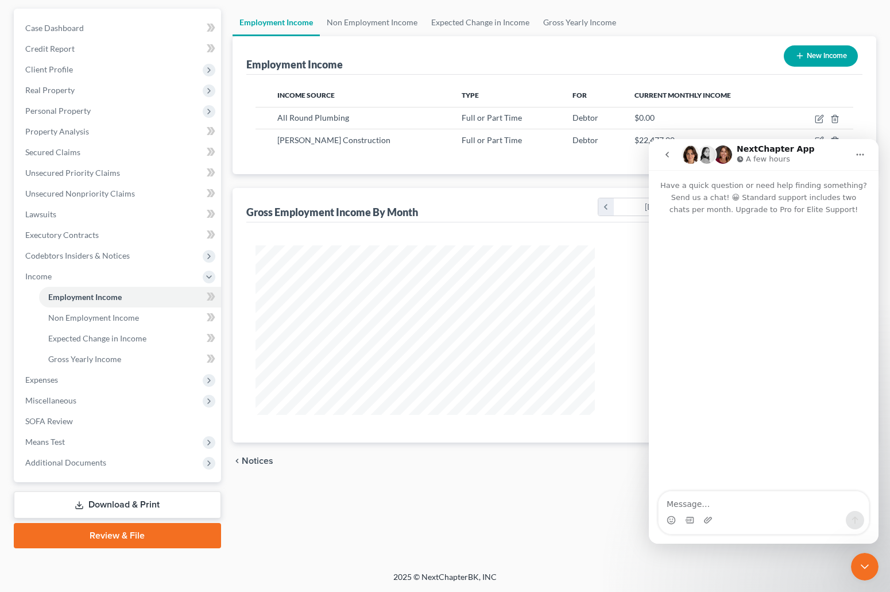
click at [682, 501] on textarea "Message…" at bounding box center [764, 501] width 210 height 20
type textarea "Nicholas Lord. Ch 7 has only worked at his current job for one month"
click at [571, 151] on div "Income Source Type For Current Monthly Income All Round Plumbing Full or Part T…" at bounding box center [554, 124] width 617 height 99
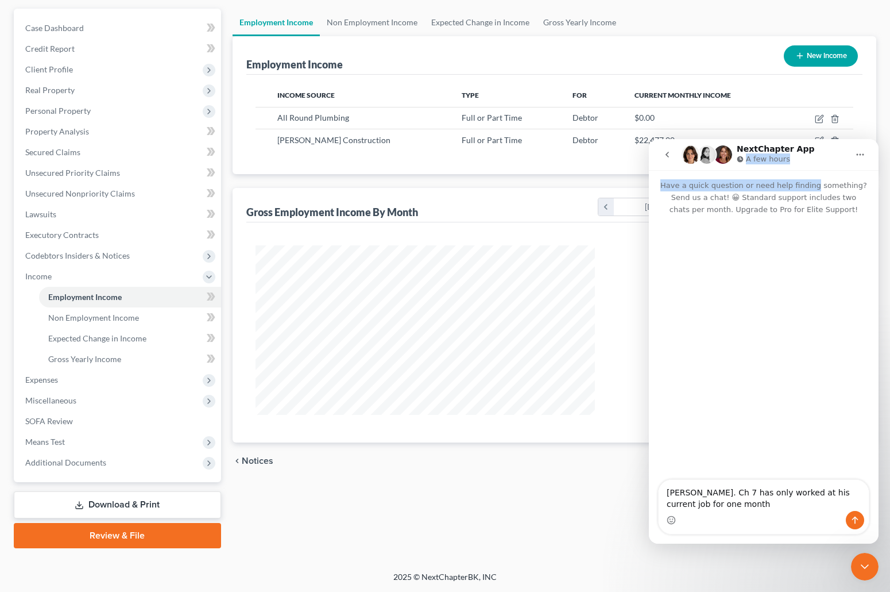
drag, startPoint x: 823, startPoint y: 154, endPoint x: 816, endPoint y: 186, distance: 32.5
click at [816, 186] on div "NextChapter App A few hours Have a quick question or need help finding somethin…" at bounding box center [764, 341] width 230 height 404
click at [744, 115] on div "$0.00" at bounding box center [706, 117] width 143 height 11
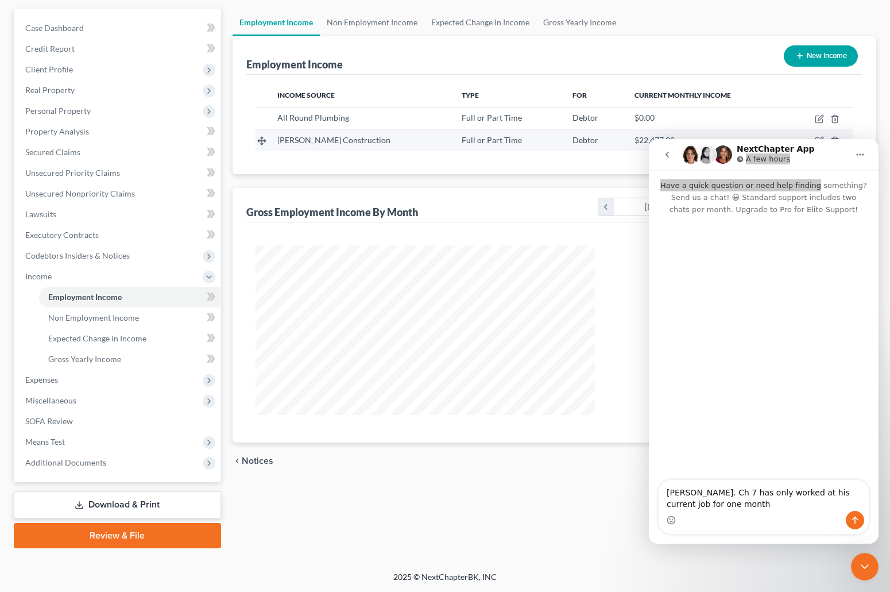
click at [381, 137] on div "[PERSON_NAME] Construction" at bounding box center [360, 139] width 166 height 11
click at [813, 171] on p "Have a quick question or need help finding something? Send us a chat! 😀 Standar…" at bounding box center [764, 192] width 230 height 45
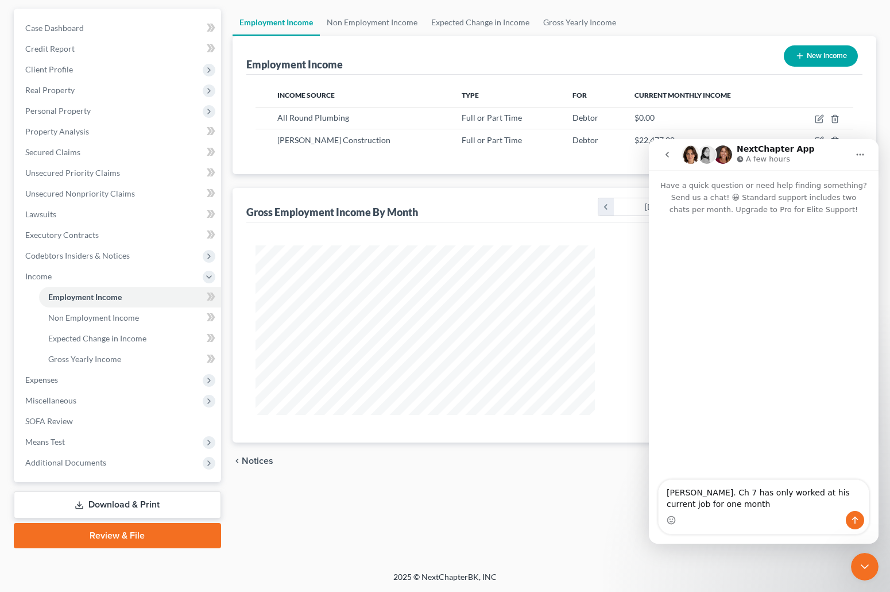
click at [823, 145] on div "NextChapter App A few hours" at bounding box center [765, 155] width 167 height 20
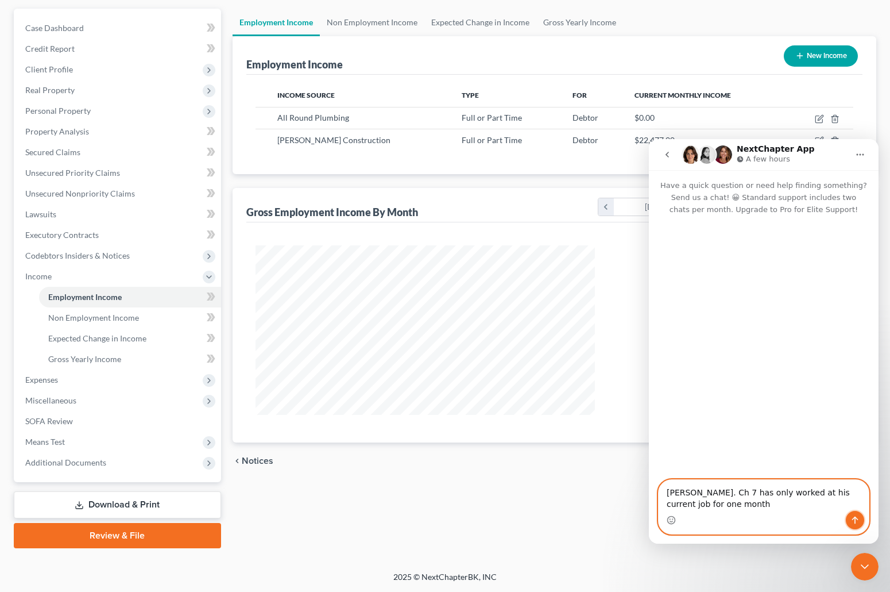
drag, startPoint x: 854, startPoint y: 518, endPoint x: 817, endPoint y: 327, distance: 194.9
click at [856, 516] on icon "Send a message…" at bounding box center [855, 519] width 9 height 9
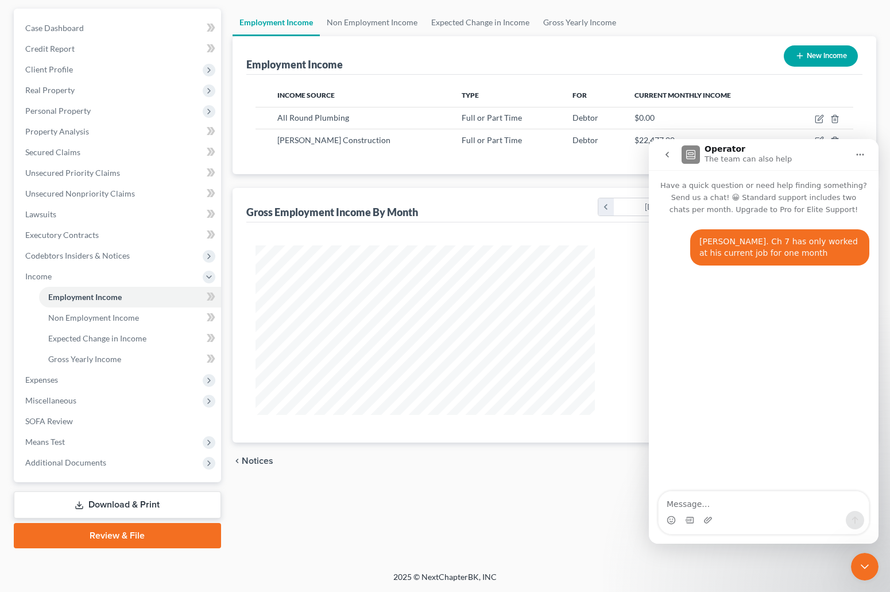
drag, startPoint x: 870, startPoint y: 562, endPoint x: 870, endPoint y: 556, distance: 6.3
click at [870, 556] on div "Close Intercom Messenger" at bounding box center [865, 567] width 28 height 28
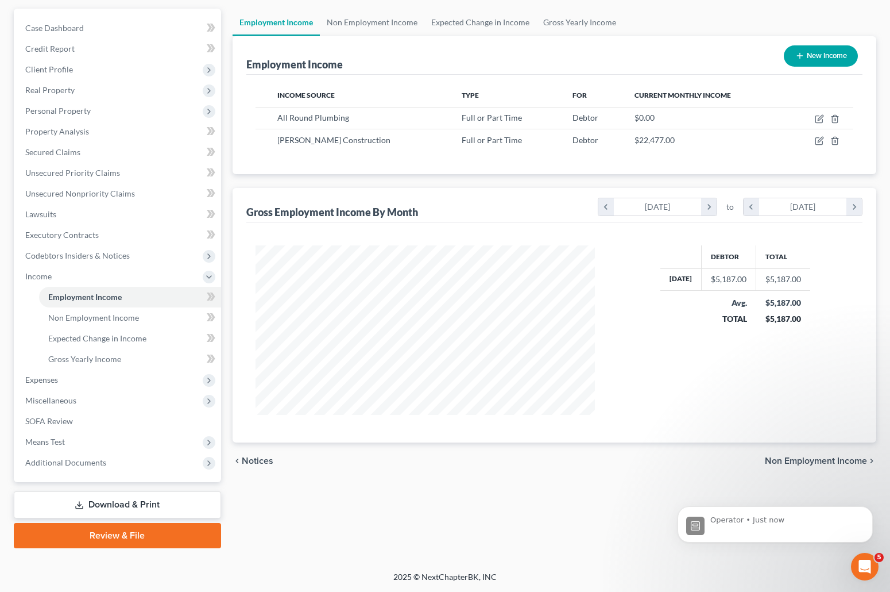
scroll to position [33, 0]
click at [759, 521] on p "Operator • Just now" at bounding box center [785, 520] width 148 height 10
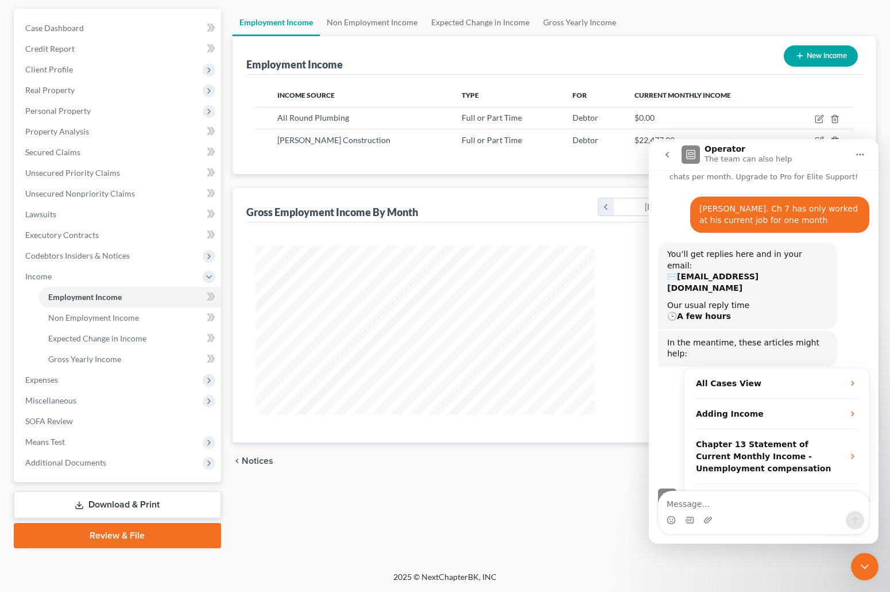
click at [672, 503] on textarea "Message…" at bounding box center [764, 501] width 210 height 20
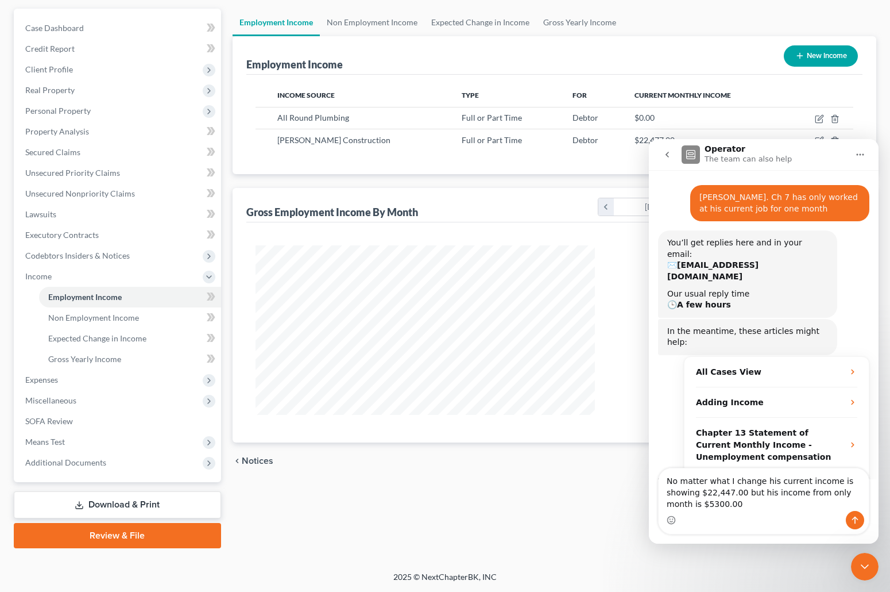
scroll to position [56, 0]
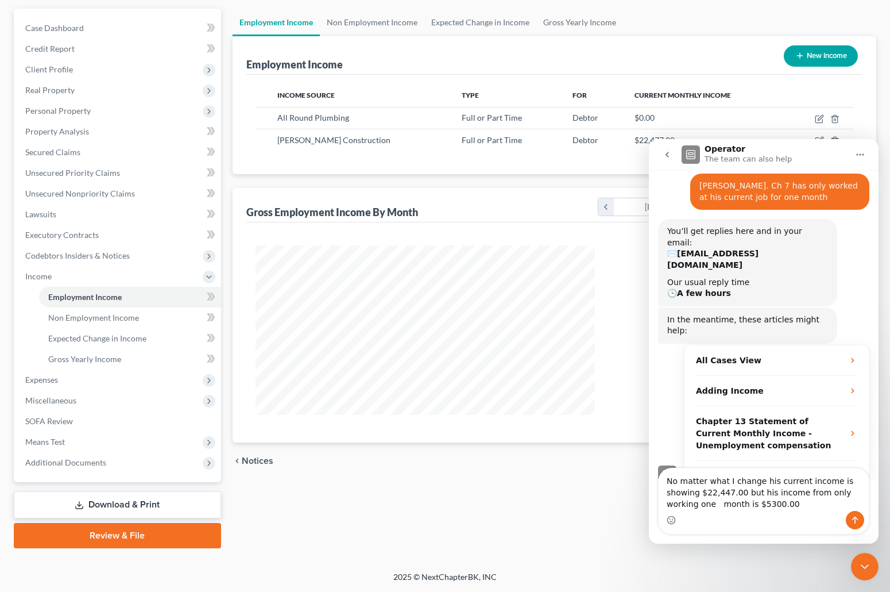
click at [829, 492] on textarea "No matter what I change his current income is showing $22,447.00 but his income…" at bounding box center [764, 489] width 210 height 43
click at [753, 506] on textarea "No matter what I change his current income is showing $22,447.00 but his income…" at bounding box center [764, 489] width 210 height 43
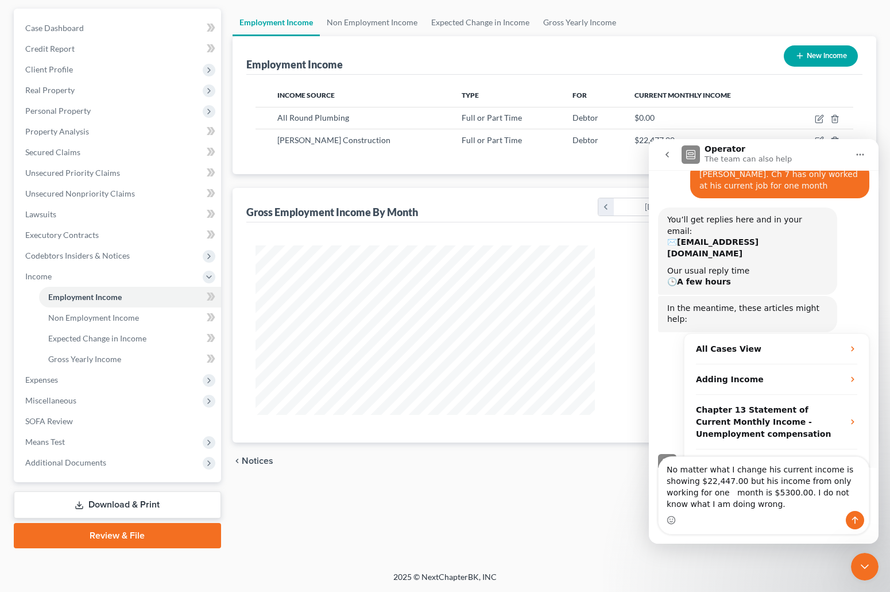
type textarea "No matter what I change his current income is showing $22,447.00 but his income…"
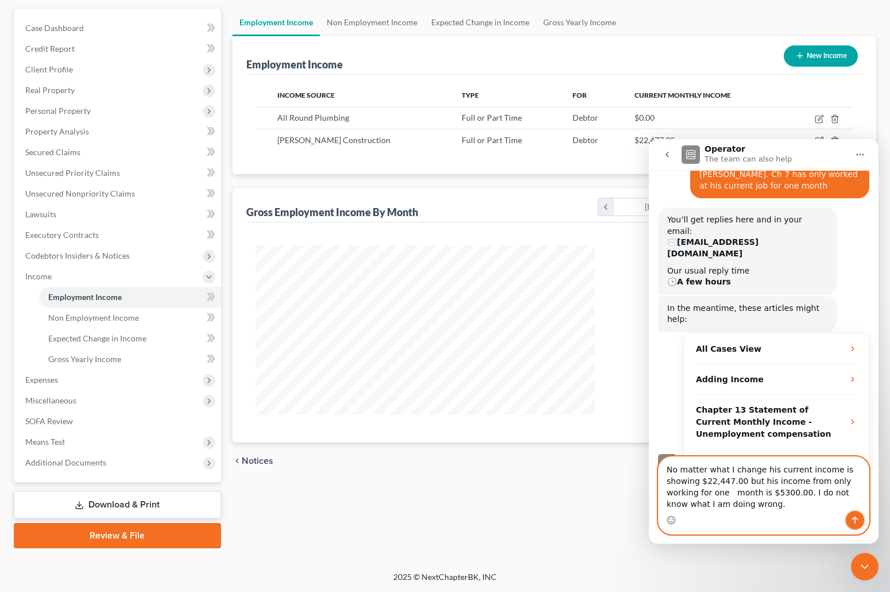
click at [852, 517] on icon "Send a message…" at bounding box center [855, 519] width 9 height 9
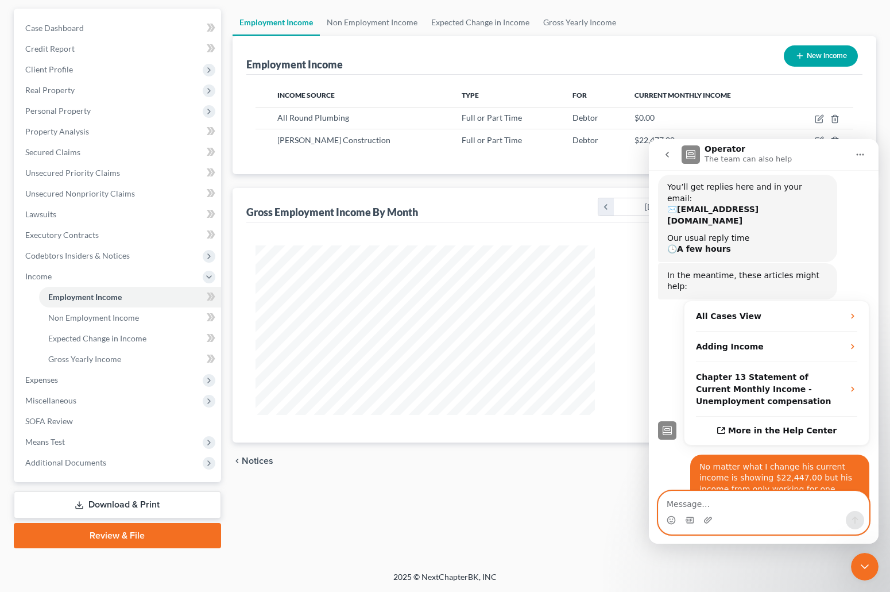
scroll to position [101, 0]
click at [673, 52] on div "Employment Income New Income" at bounding box center [554, 55] width 617 height 38
click at [667, 152] on icon "go back" at bounding box center [667, 154] width 9 height 9
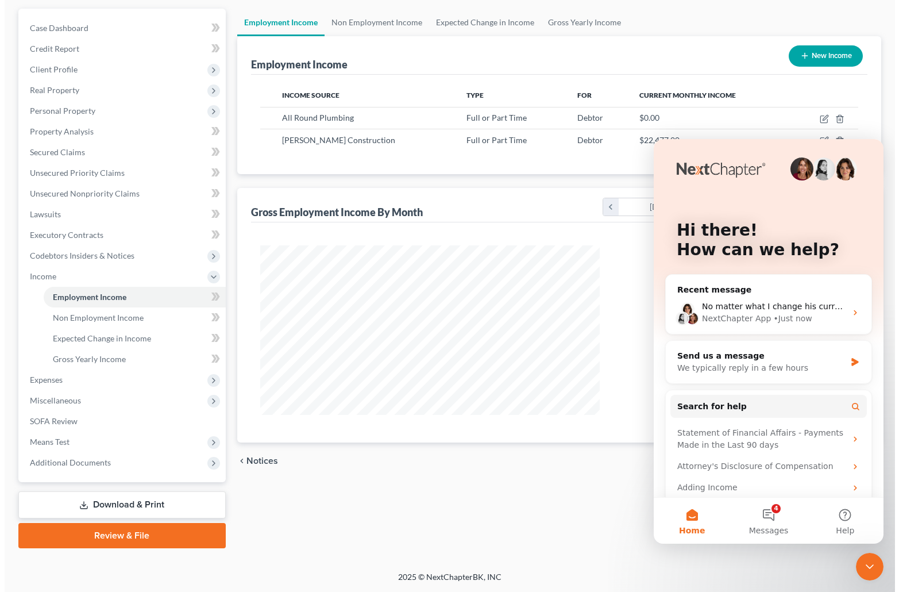
scroll to position [0, 0]
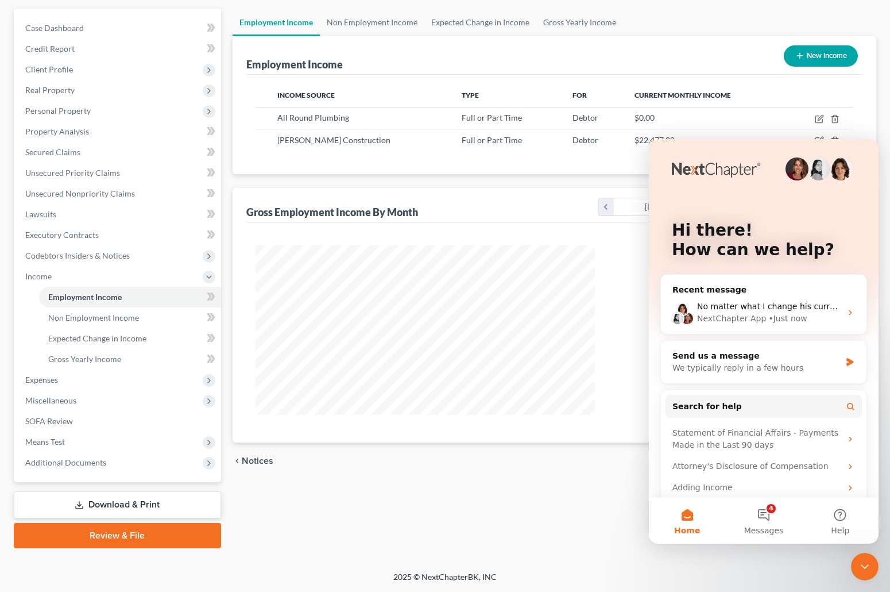
click at [862, 564] on icon "Close Intercom Messenger" at bounding box center [865, 566] width 14 height 14
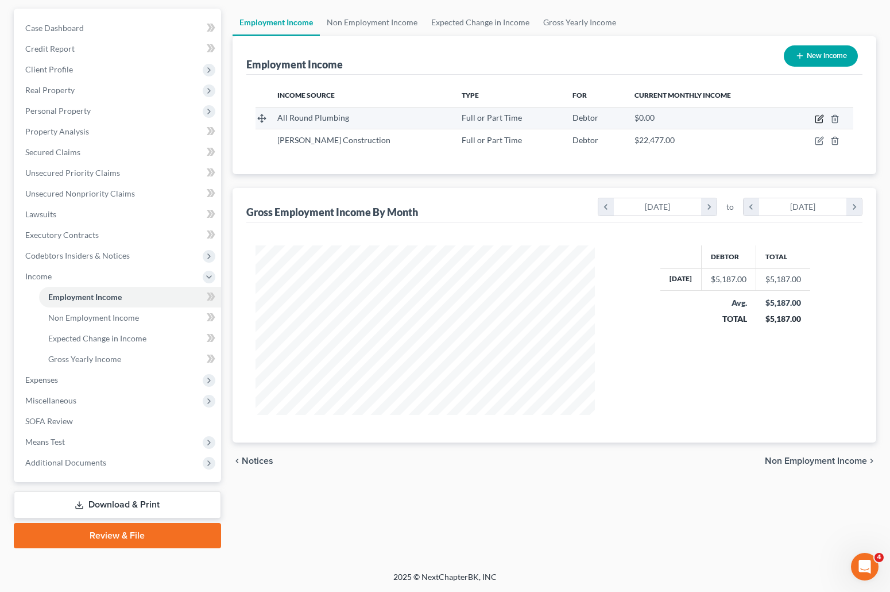
click at [820, 118] on icon "button" at bounding box center [820, 117] width 5 height 5
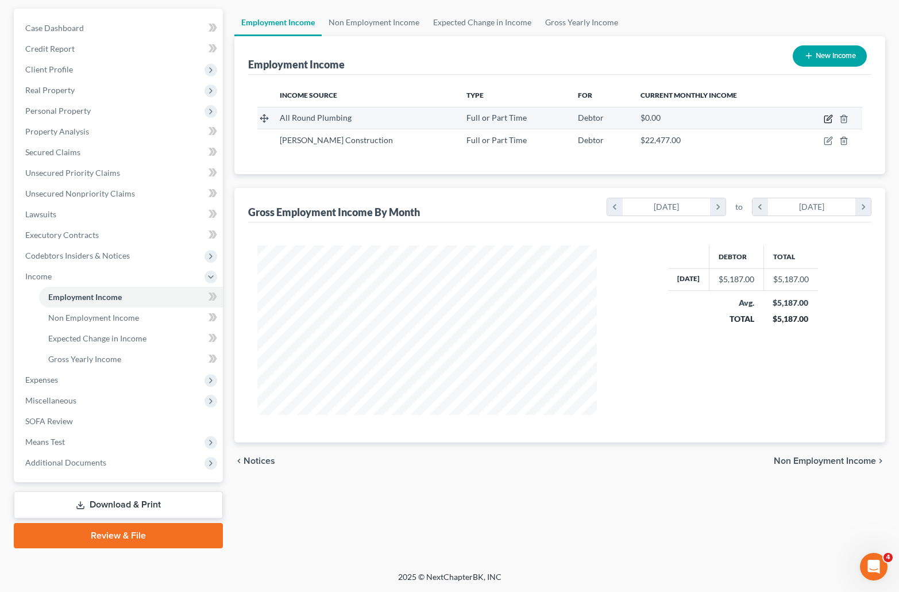
select select "0"
select select "53"
select select "0"
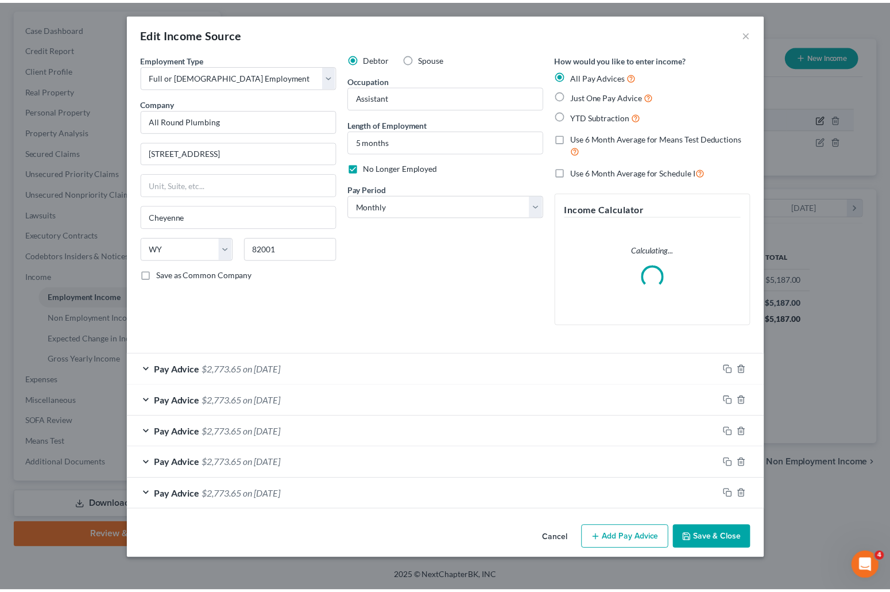
scroll to position [171, 366]
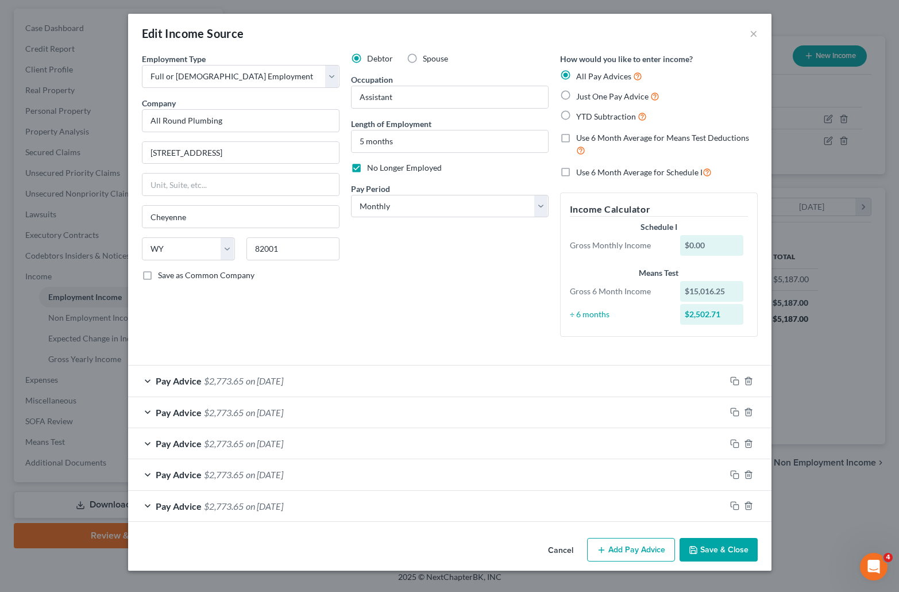
click at [367, 168] on label "No Longer Employed" at bounding box center [404, 167] width 75 height 11
click at [372, 168] on input "No Longer Employed" at bounding box center [375, 165] width 7 height 7
checkbox input "false"
click at [717, 545] on button "Save & Close" at bounding box center [719, 550] width 78 height 24
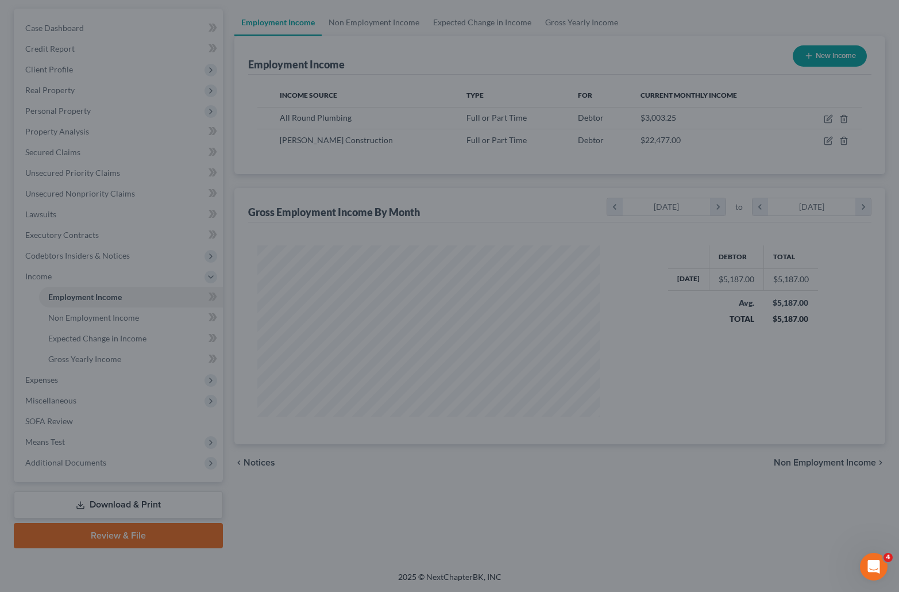
scroll to position [574253, 574060]
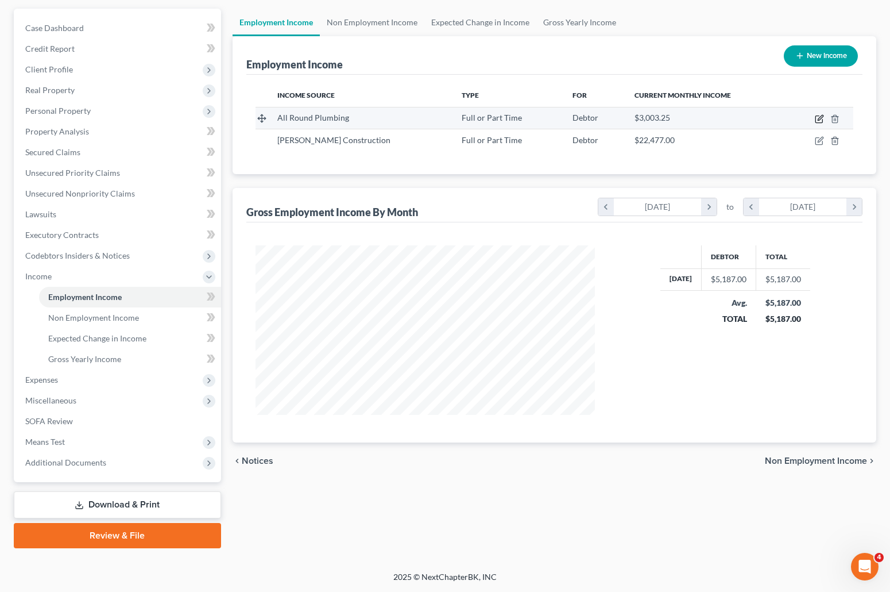
click at [817, 117] on icon "button" at bounding box center [819, 118] width 9 height 9
select select "0"
select select "53"
select select "0"
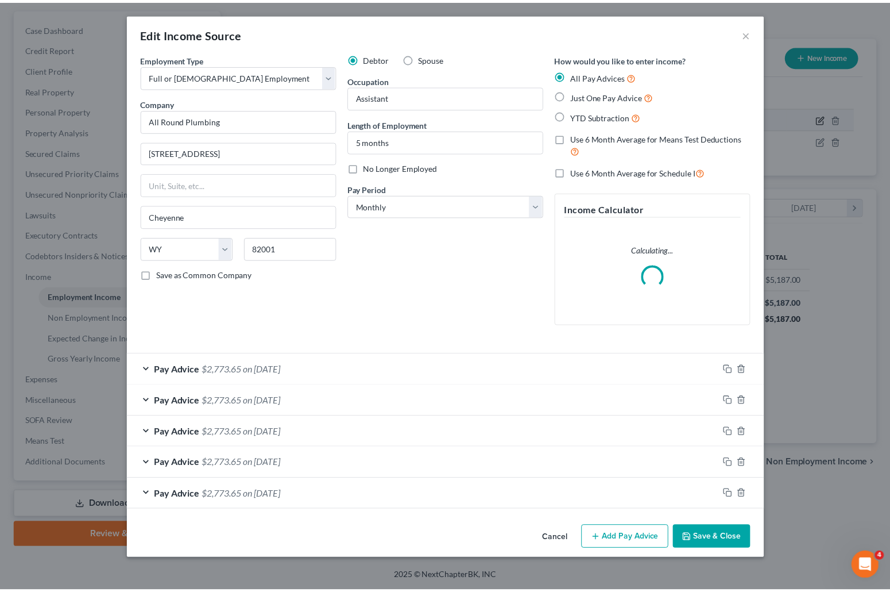
scroll to position [171, 366]
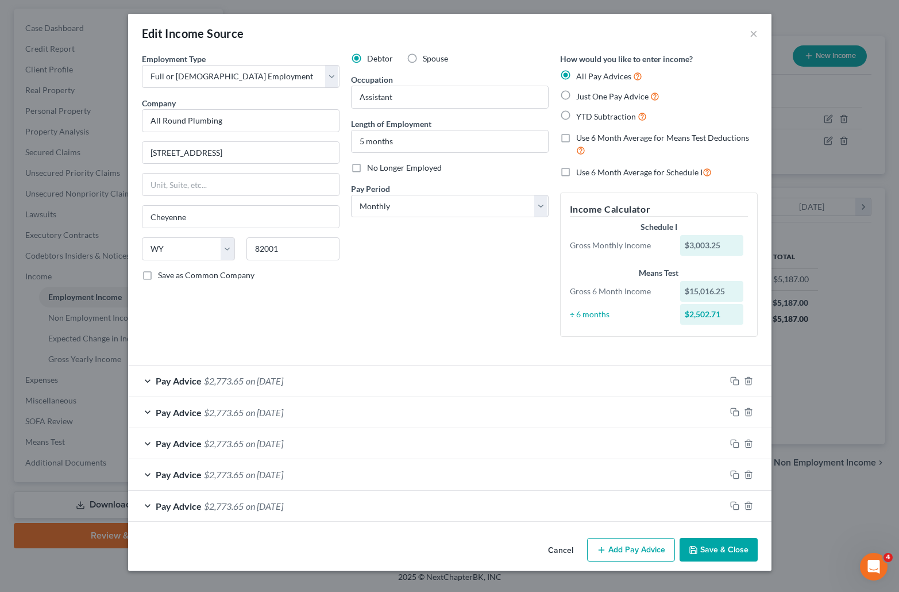
click at [724, 549] on button "Save & Close" at bounding box center [719, 550] width 78 height 24
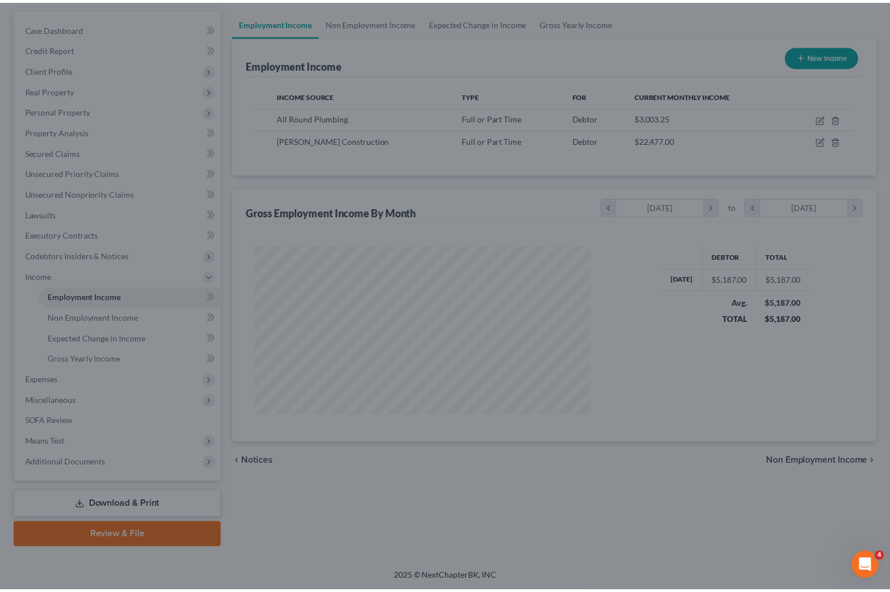
scroll to position [574253, 574060]
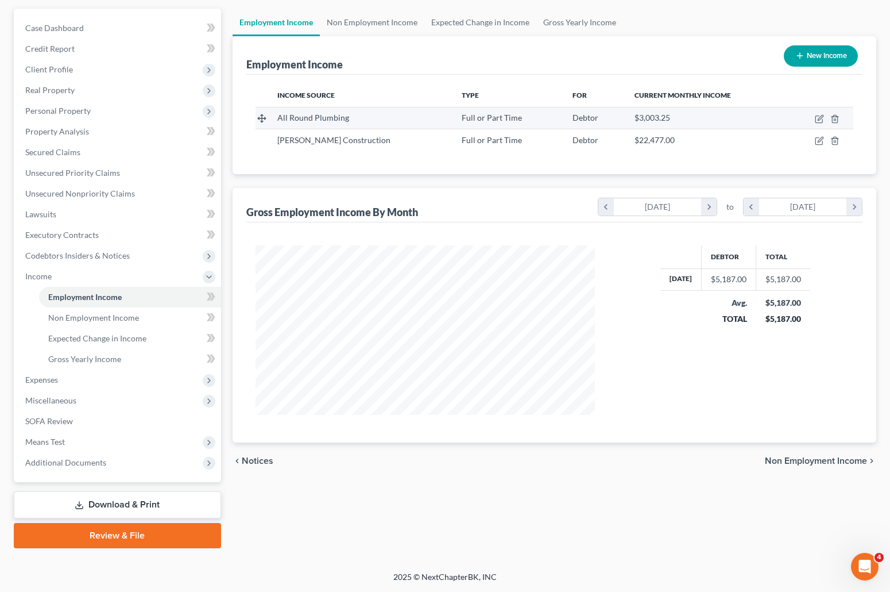
click at [742, 118] on div "$3,003.25" at bounding box center [706, 117] width 143 height 11
click at [608, 206] on icon "chevron_left" at bounding box center [607, 206] width 16 height 17
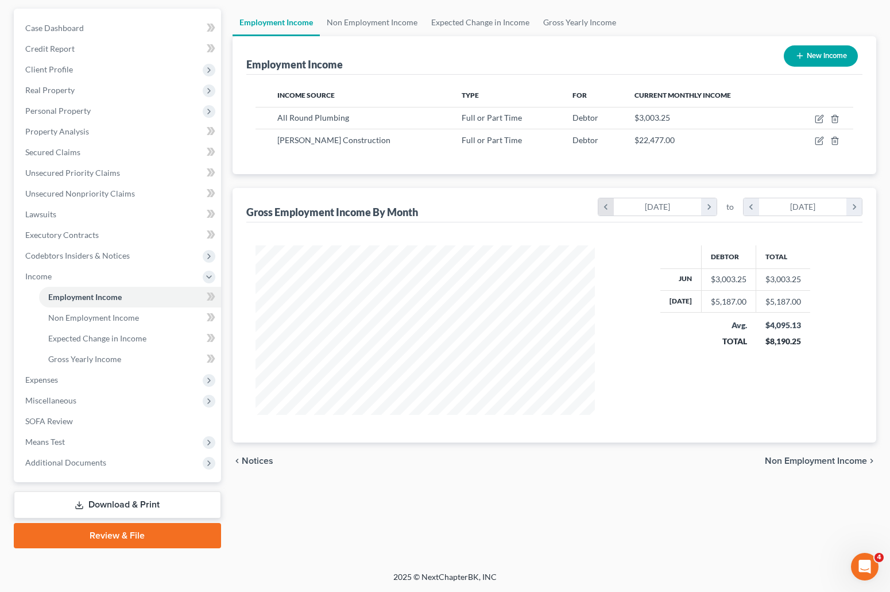
click at [608, 206] on icon "chevron_left" at bounding box center [607, 206] width 16 height 17
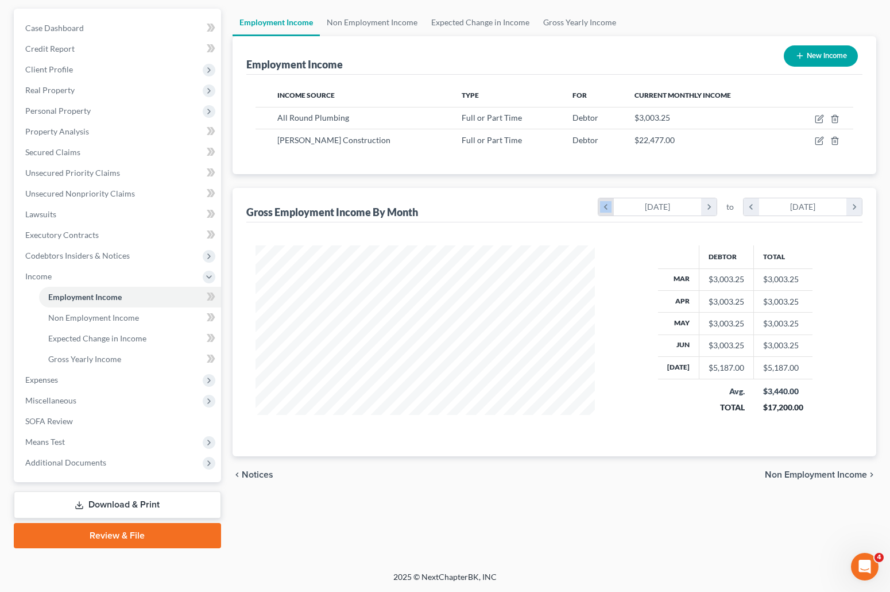
scroll to position [184, 362]
click at [608, 206] on icon "chevron_left" at bounding box center [607, 206] width 16 height 17
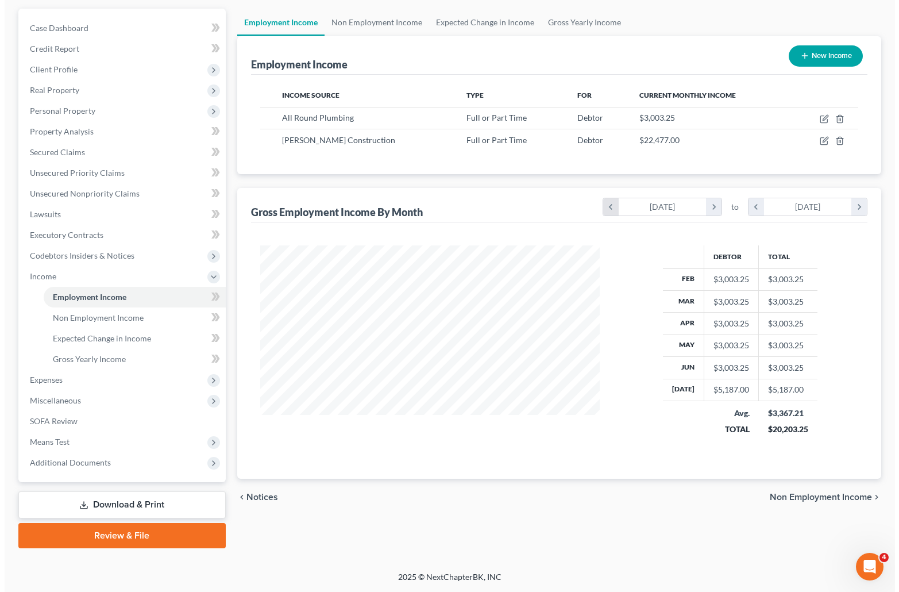
scroll to position [206, 362]
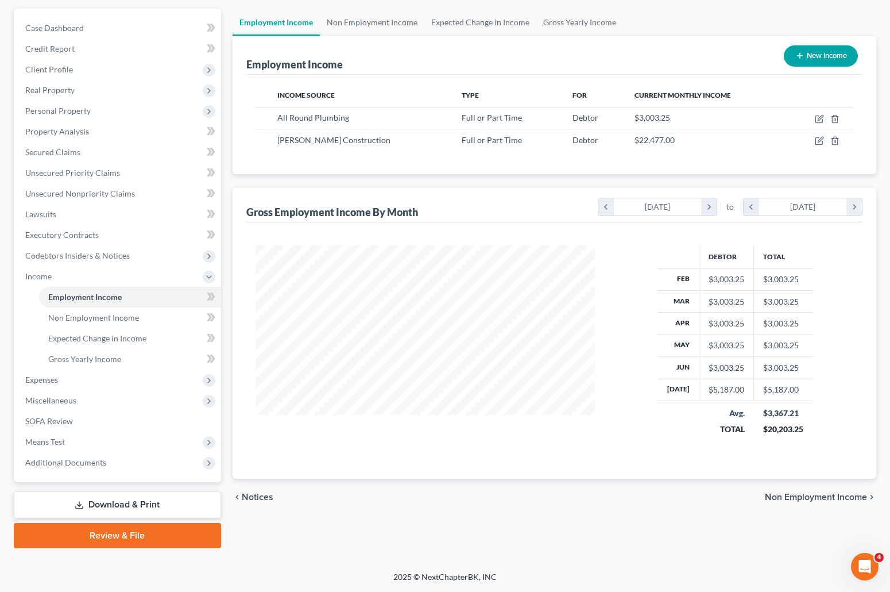
click at [700, 434] on td "Avg. TOTAL" at bounding box center [727, 421] width 55 height 41
click at [819, 138] on icon "button" at bounding box center [819, 140] width 9 height 9
select select "0"
select select "46"
select select "3"
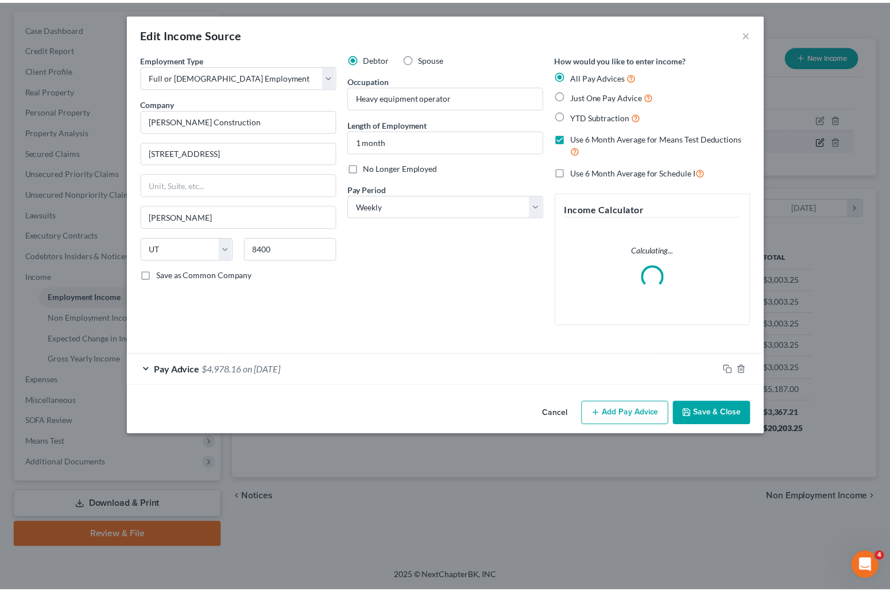
scroll to position [206, 366]
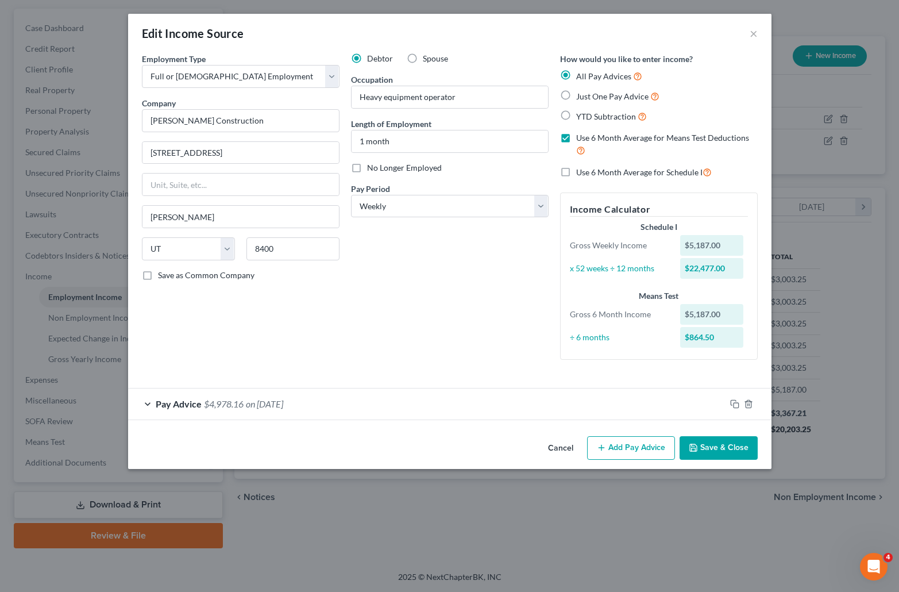
click at [576, 93] on label "Just One Pay Advice" at bounding box center [617, 96] width 83 height 13
click at [581, 93] on input "Just One Pay Advice" at bounding box center [584, 93] width 7 height 7
radio input "true"
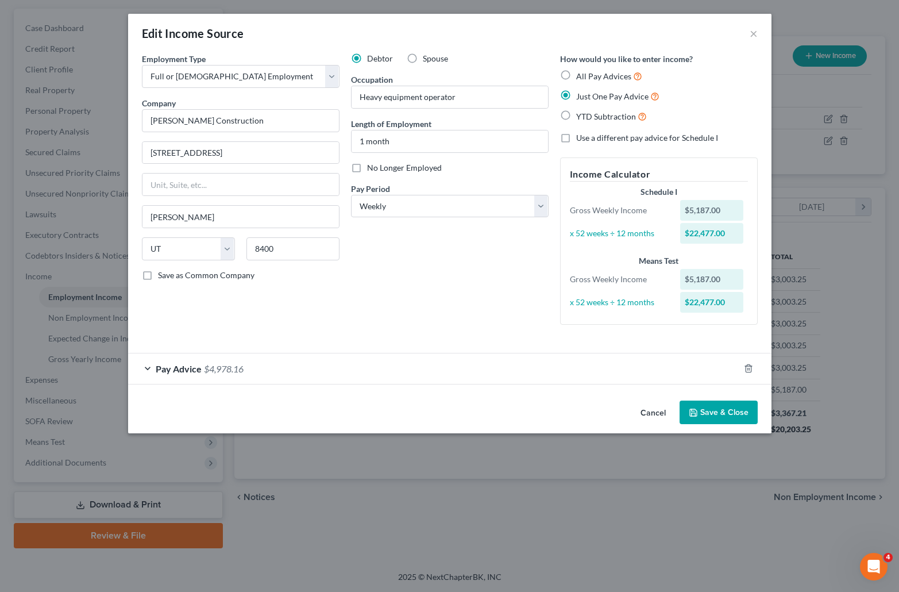
click at [722, 408] on button "Save & Close" at bounding box center [719, 412] width 78 height 24
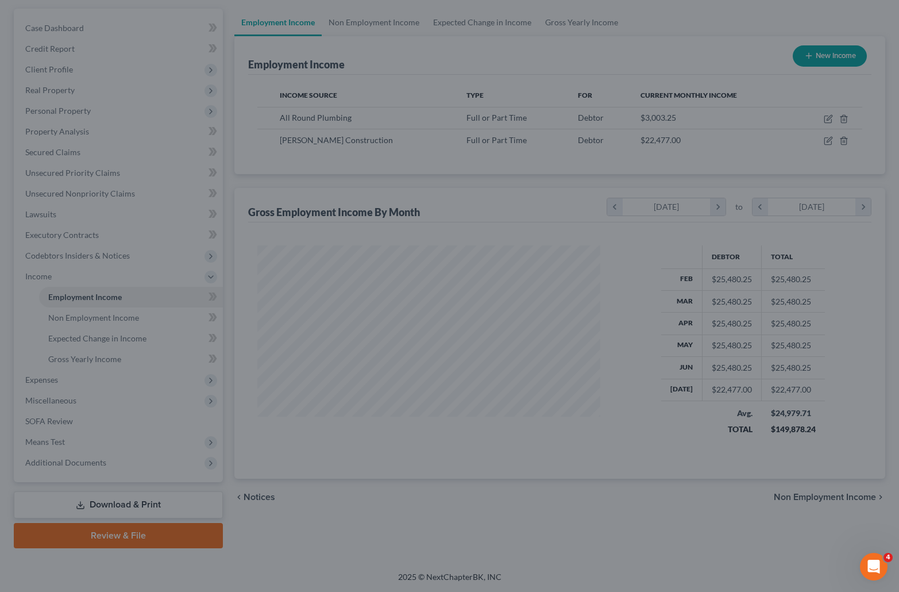
scroll to position [574217, 574060]
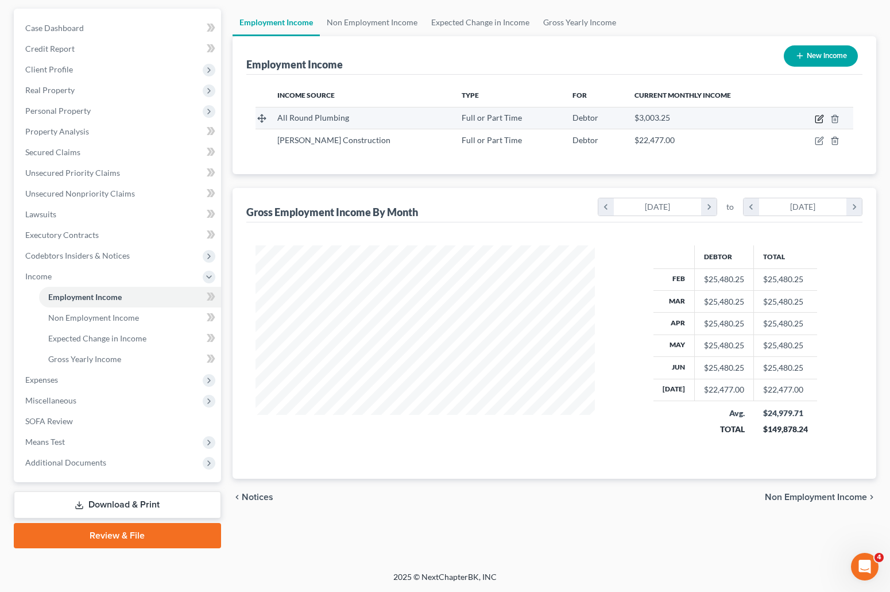
click at [816, 116] on icon "button" at bounding box center [819, 119] width 7 height 7
select select "0"
select select "53"
select select "0"
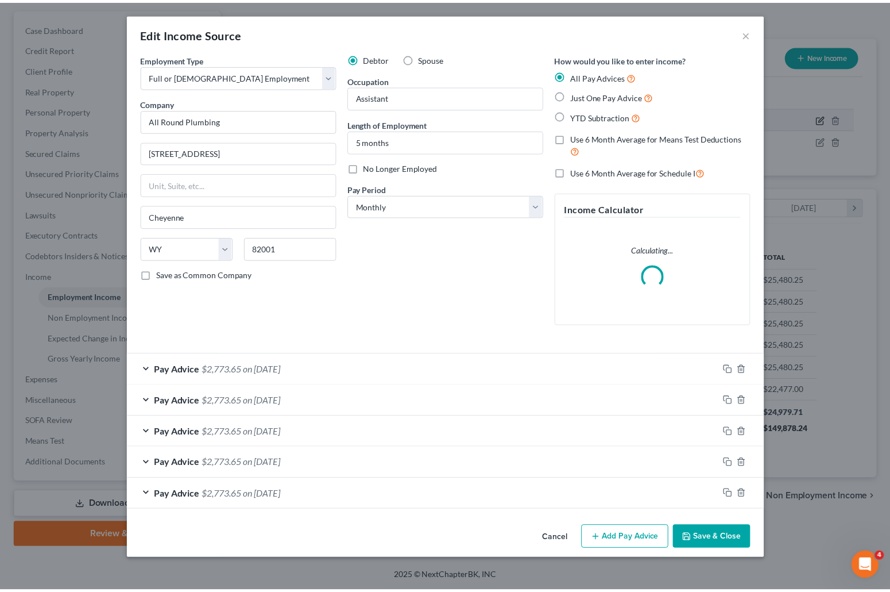
scroll to position [206, 366]
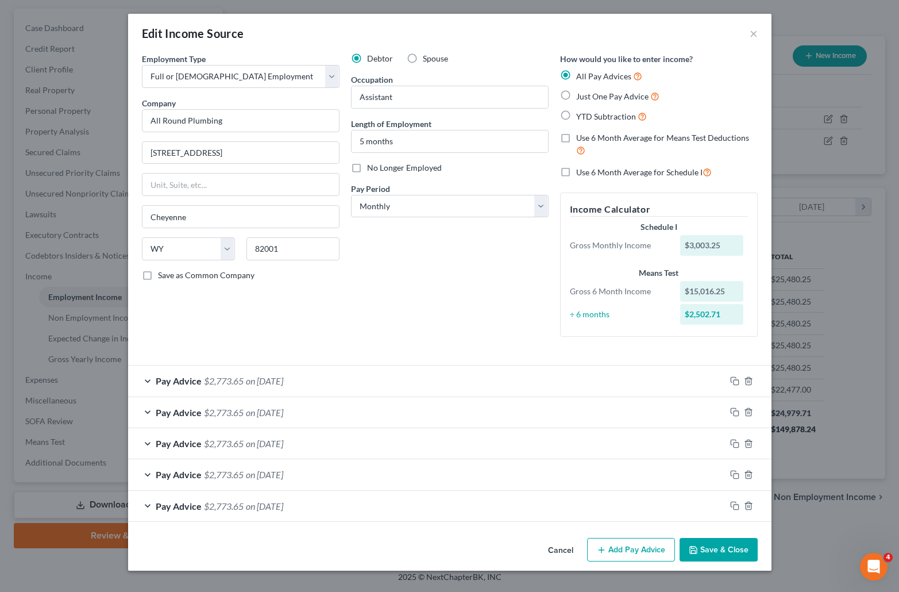
click at [576, 96] on label "Just One Pay Advice" at bounding box center [617, 96] width 83 height 13
click at [581, 96] on input "Just One Pay Advice" at bounding box center [584, 93] width 7 height 7
radio input "true"
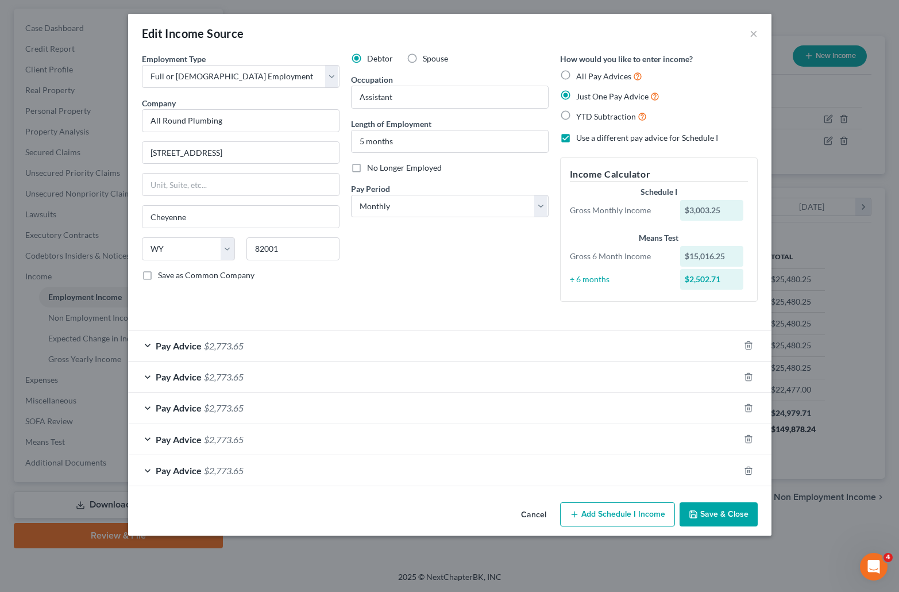
click at [716, 511] on button "Save & Close" at bounding box center [719, 514] width 78 height 24
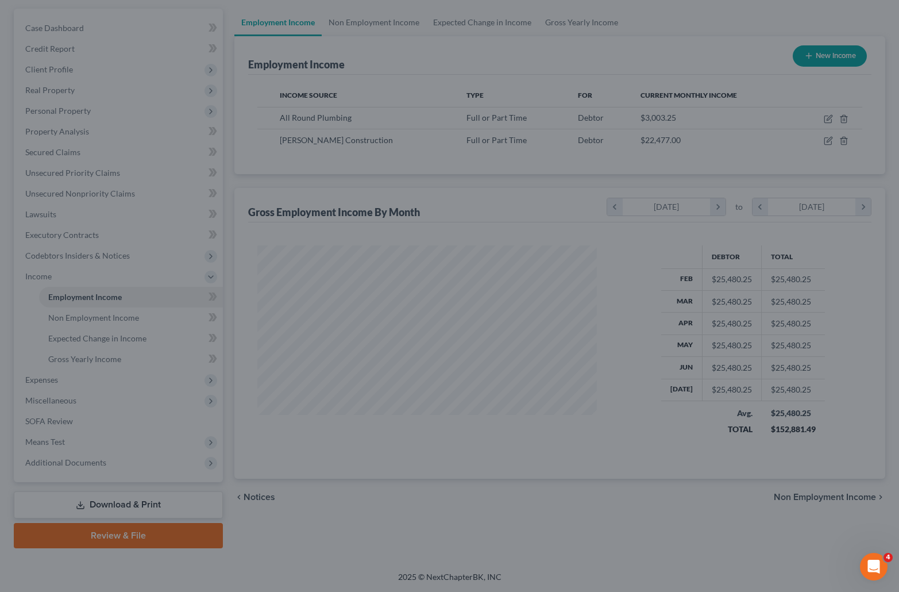
scroll to position [574217, 574060]
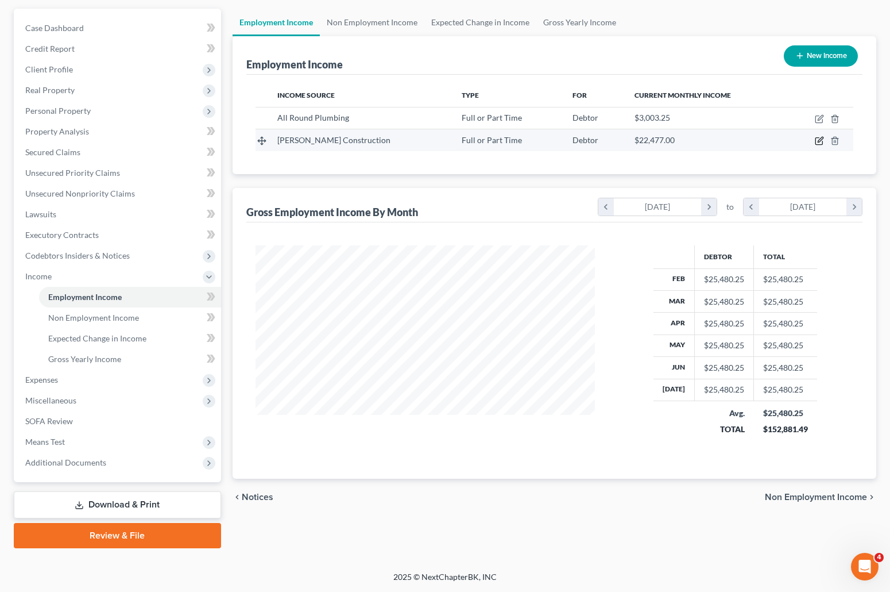
click at [820, 140] on icon "button" at bounding box center [819, 140] width 9 height 9
select select "0"
select select "46"
select select "3"
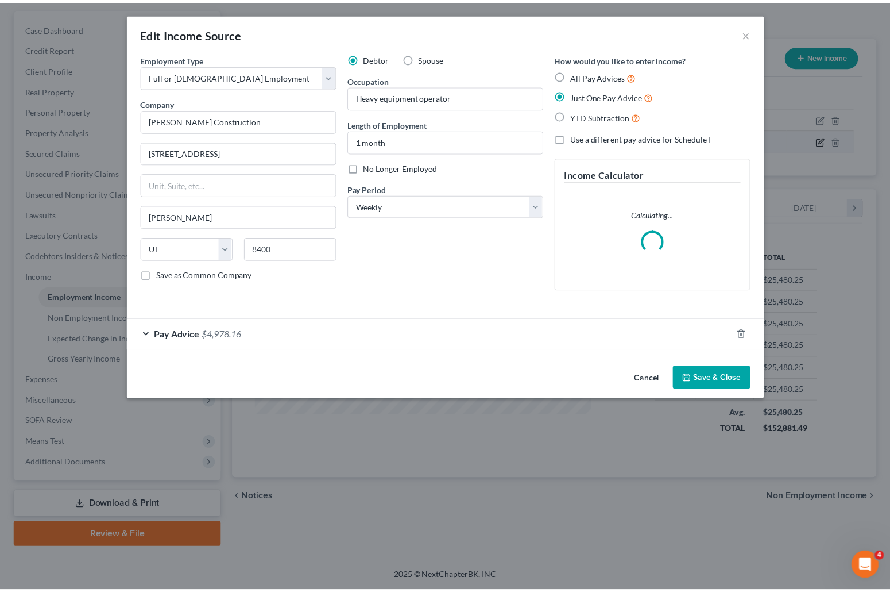
scroll to position [206, 366]
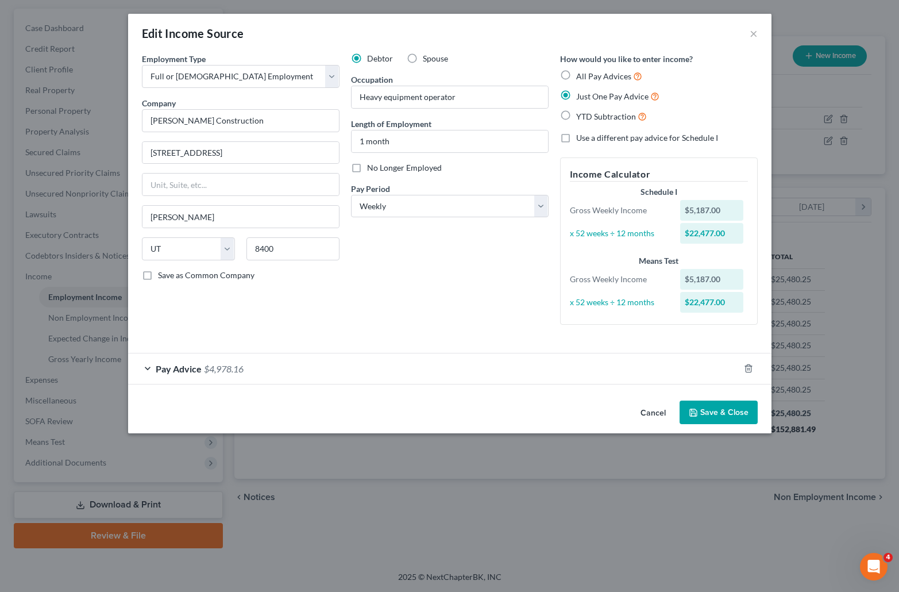
click at [730, 411] on button "Save & Close" at bounding box center [719, 412] width 78 height 24
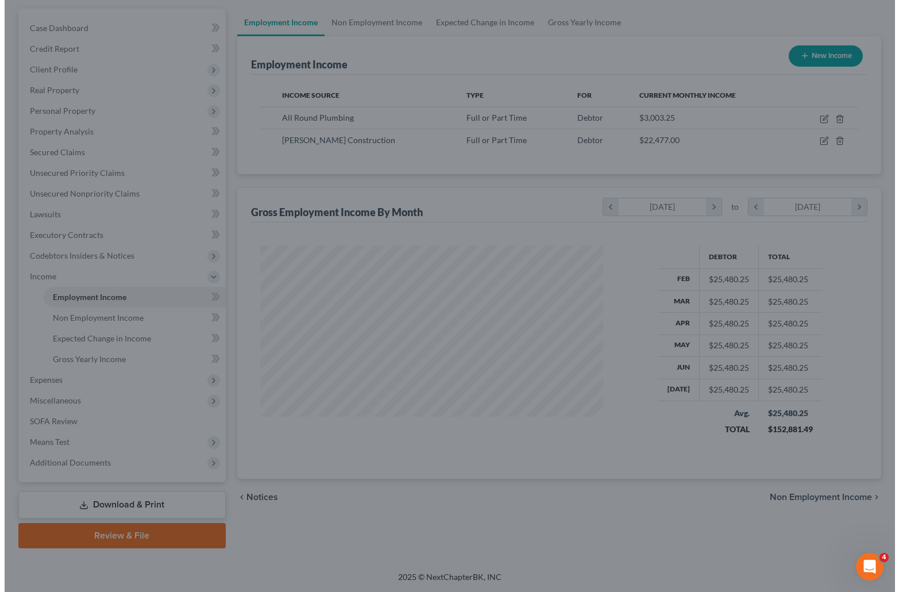
scroll to position [574217, 574060]
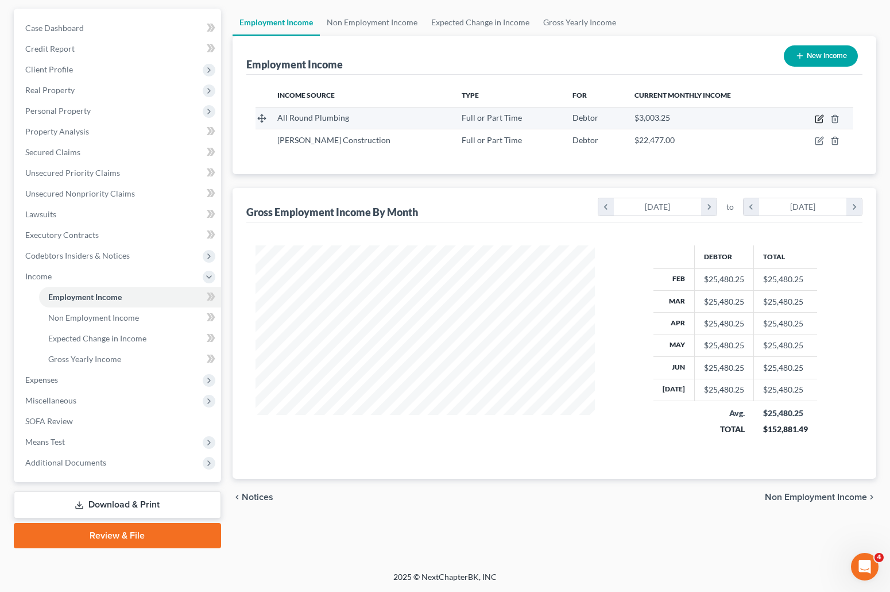
click at [822, 116] on icon "button" at bounding box center [820, 117] width 5 height 5
select select "0"
select select "53"
select select "0"
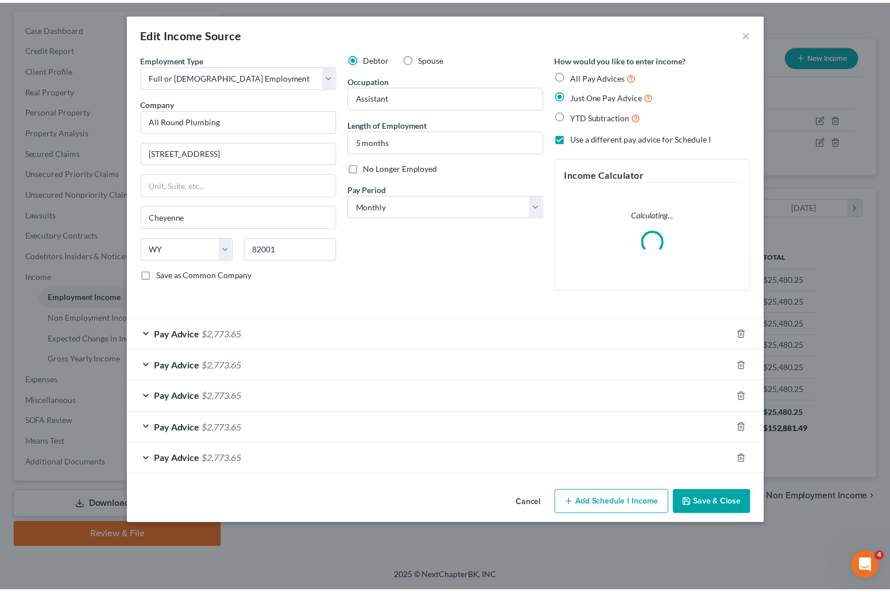
scroll to position [206, 366]
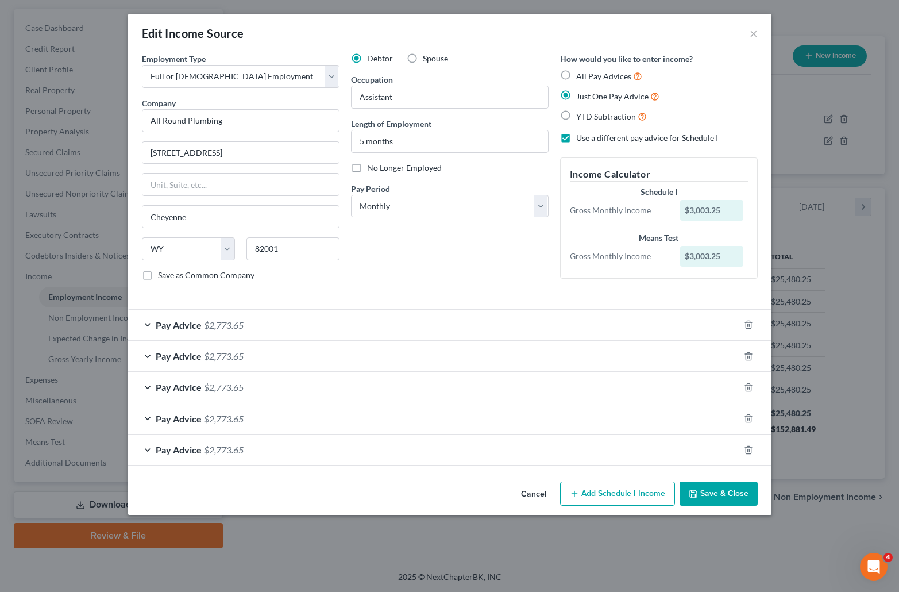
click at [576, 74] on label "All Pay Advices" at bounding box center [609, 76] width 66 height 13
click at [581, 74] on input "All Pay Advices" at bounding box center [584, 73] width 7 height 7
radio input "true"
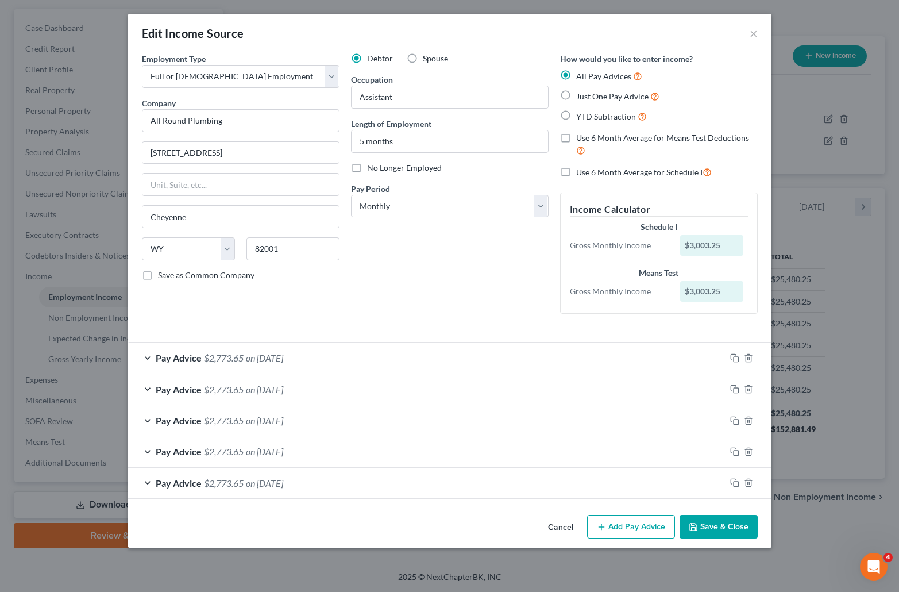
click at [717, 525] on button "Save & Close" at bounding box center [719, 527] width 78 height 24
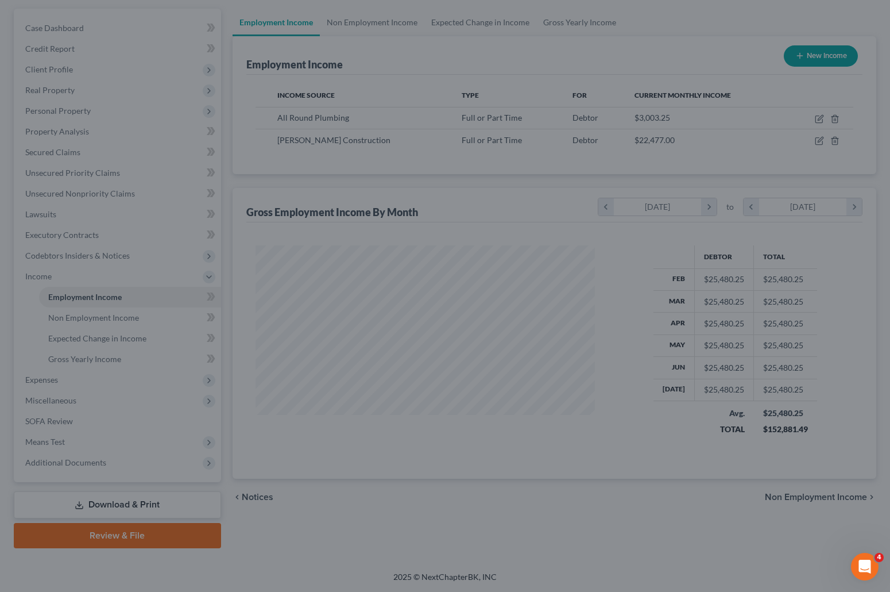
scroll to position [574217, 574060]
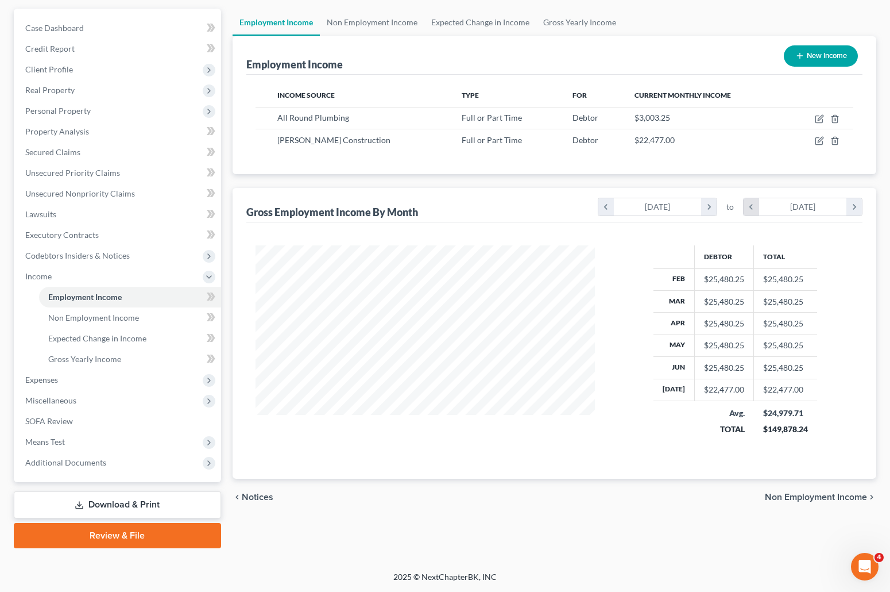
click at [753, 206] on icon "chevron_left" at bounding box center [752, 206] width 16 height 17
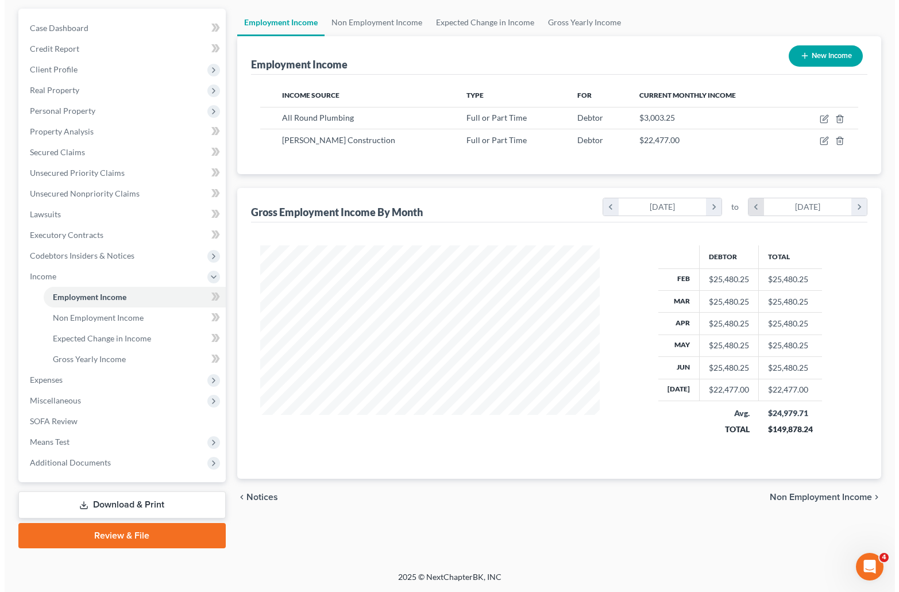
scroll to position [574239, 574060]
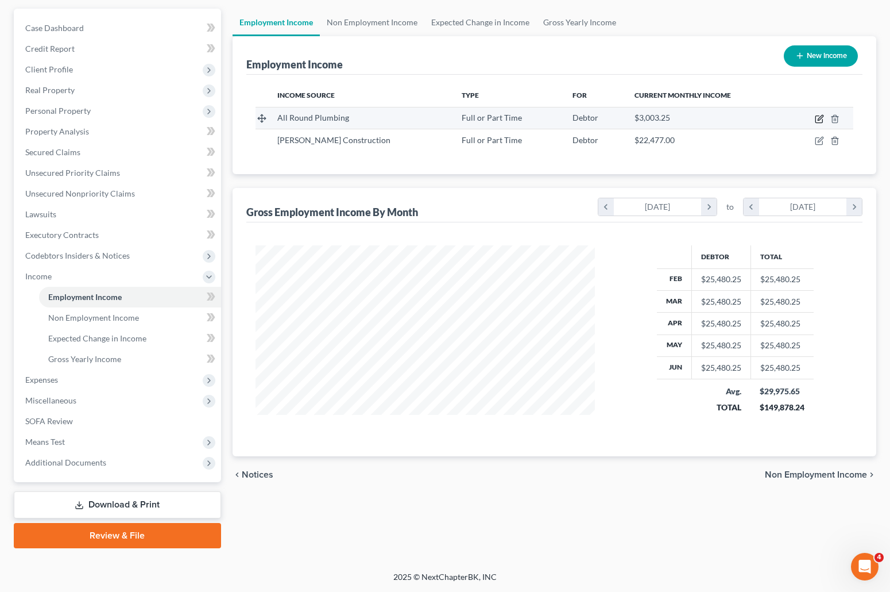
click at [817, 119] on icon "button" at bounding box center [819, 118] width 9 height 9
select select "0"
select select "53"
select select "0"
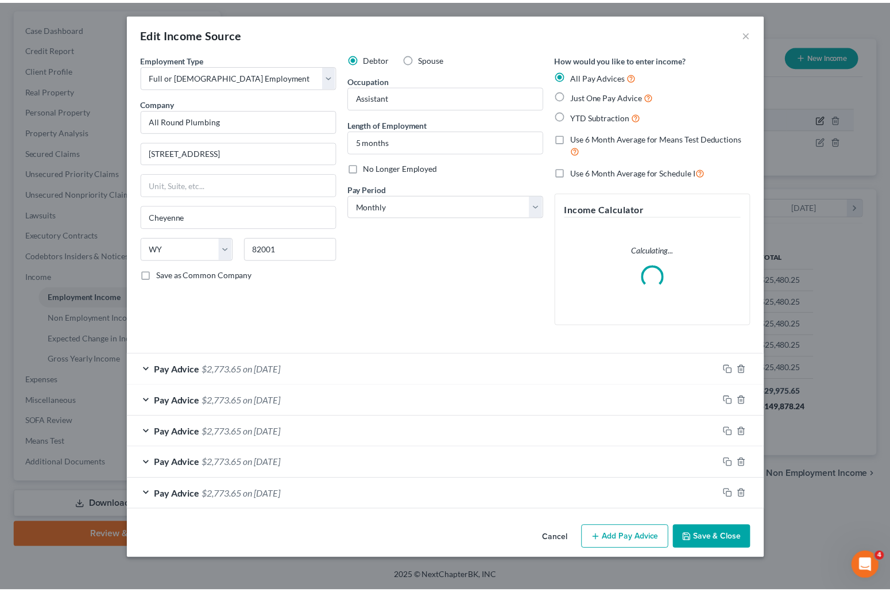
scroll to position [184, 366]
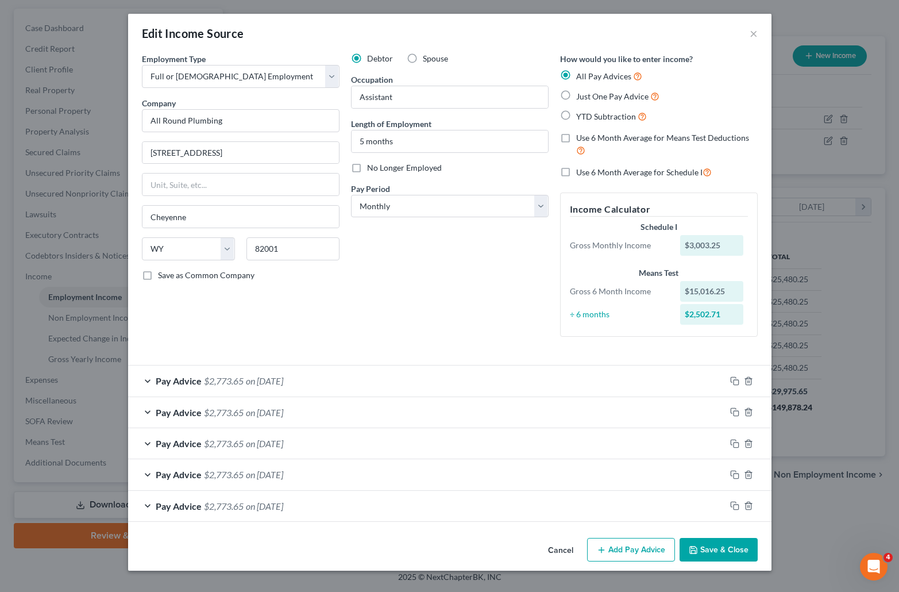
click at [706, 545] on button "Save & Close" at bounding box center [719, 550] width 78 height 24
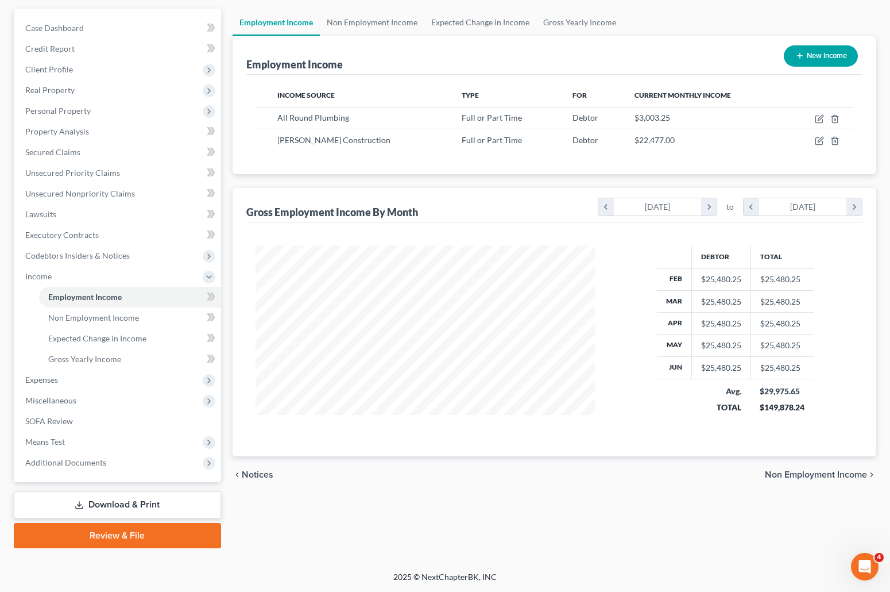
scroll to position [0, 0]
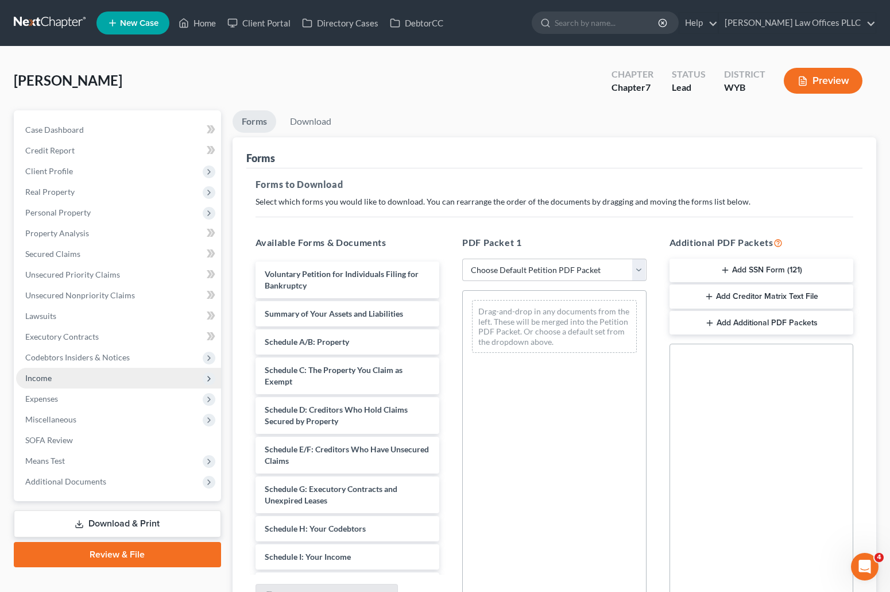
click at [40, 377] on span "Income" at bounding box center [38, 378] width 26 height 10
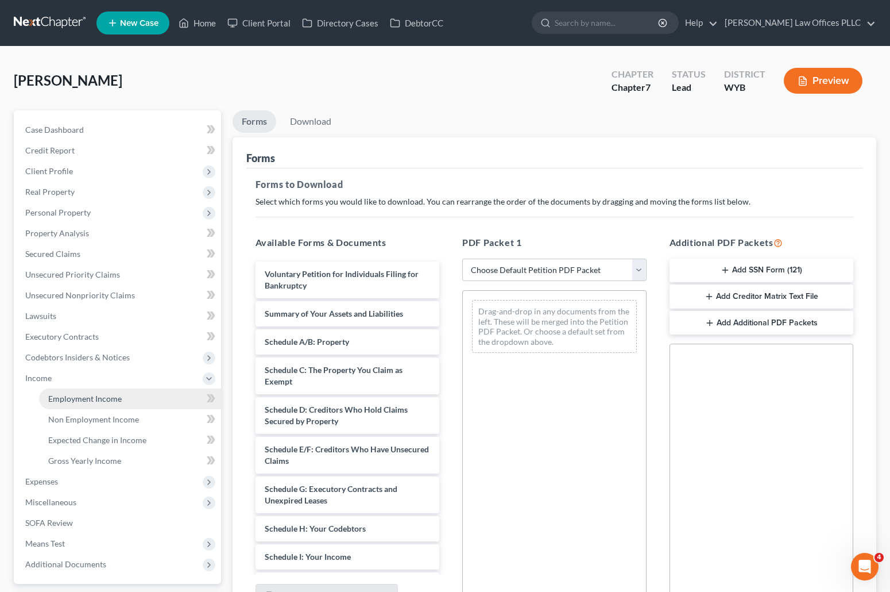
click at [82, 400] on span "Employment Income" at bounding box center [85, 398] width 74 height 10
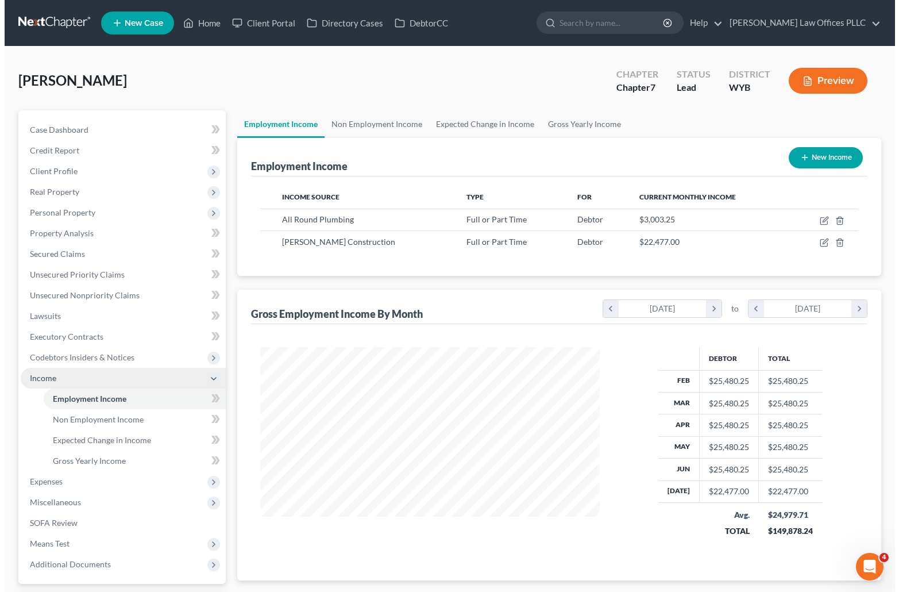
scroll to position [206, 362]
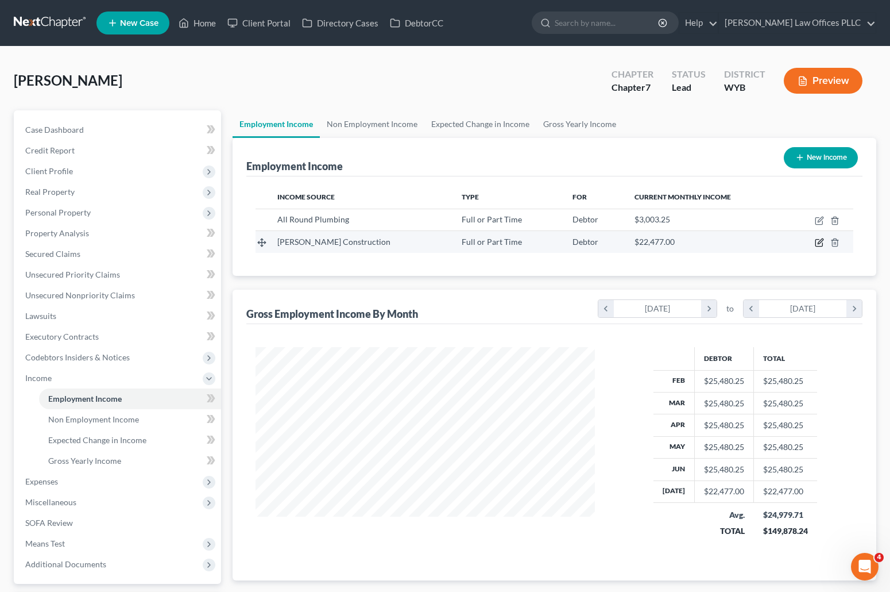
click at [817, 239] on icon "button" at bounding box center [819, 242] width 9 height 9
select select "0"
select select "46"
select select "3"
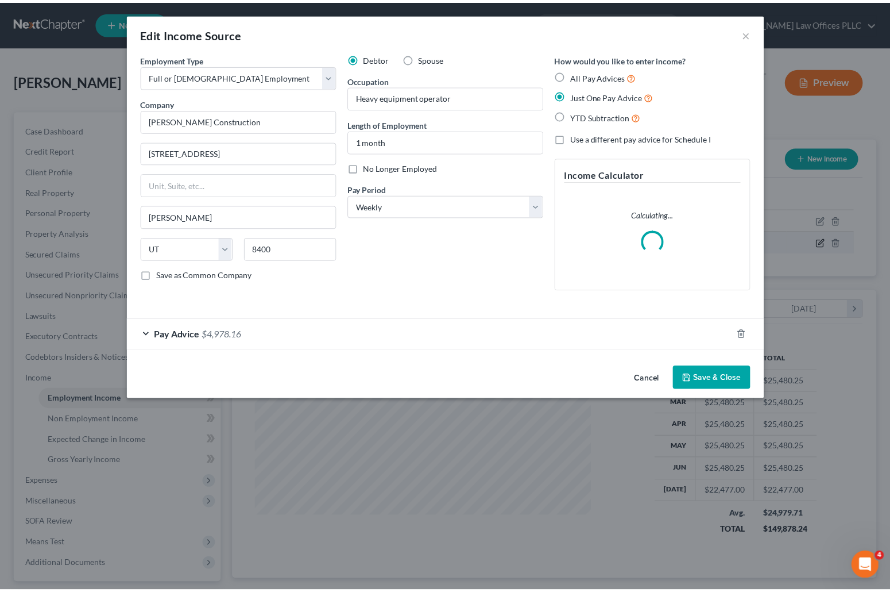
scroll to position [206, 366]
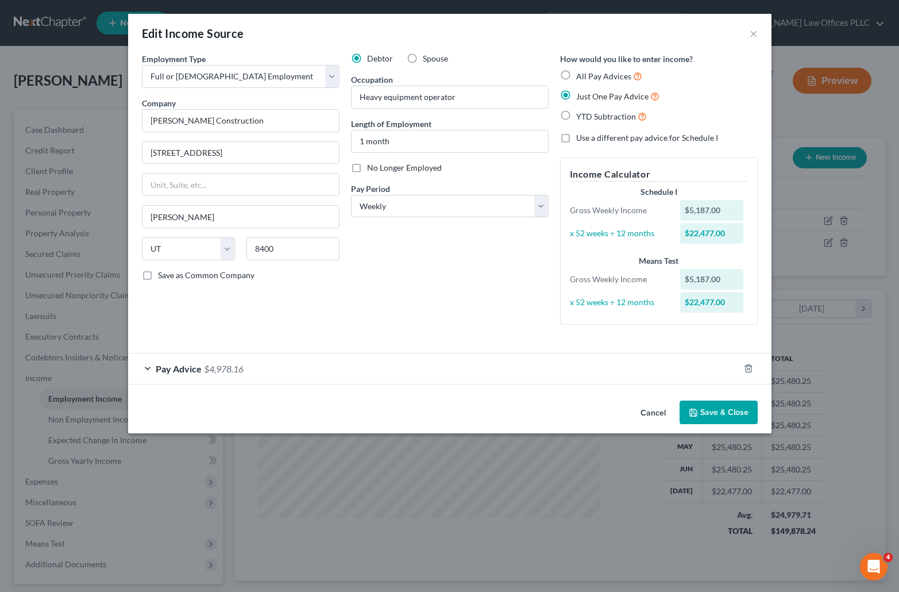
click at [718, 408] on button "Save & Close" at bounding box center [719, 412] width 78 height 24
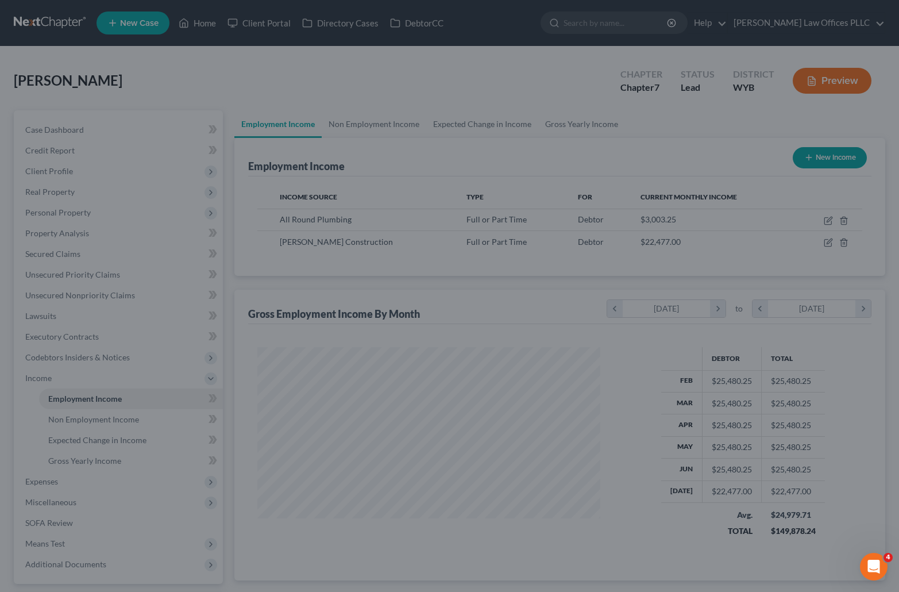
scroll to position [574217, 574060]
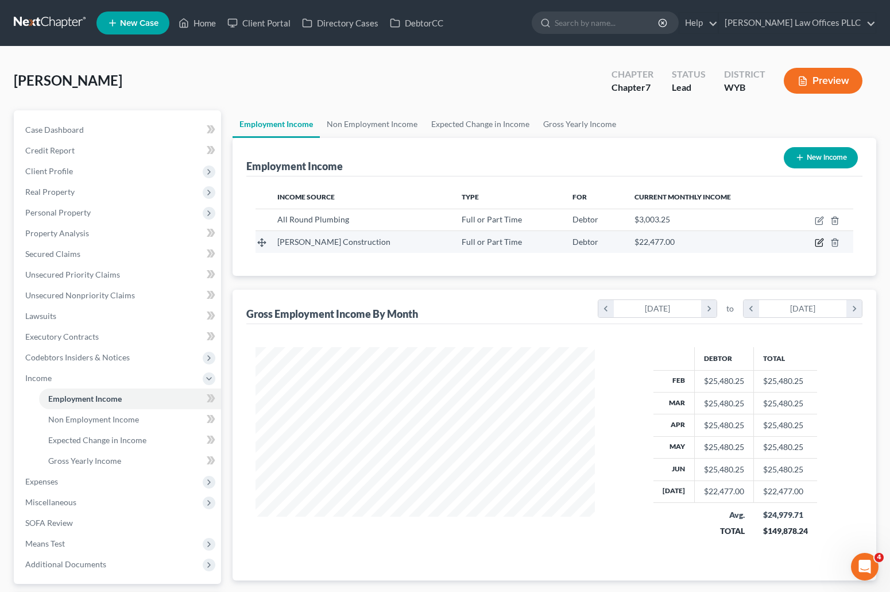
click at [819, 240] on icon "button" at bounding box center [819, 242] width 9 height 9
select select "0"
select select "46"
select select "3"
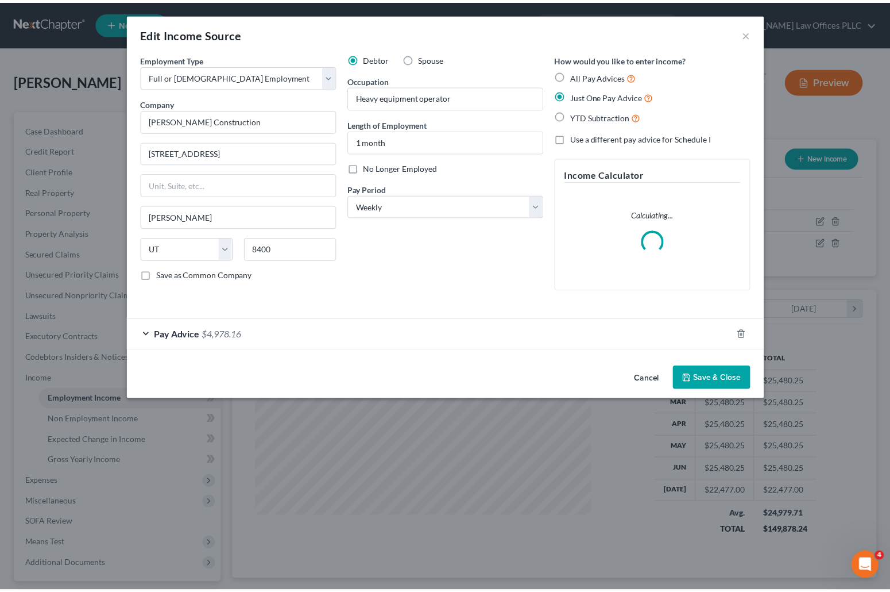
scroll to position [206, 366]
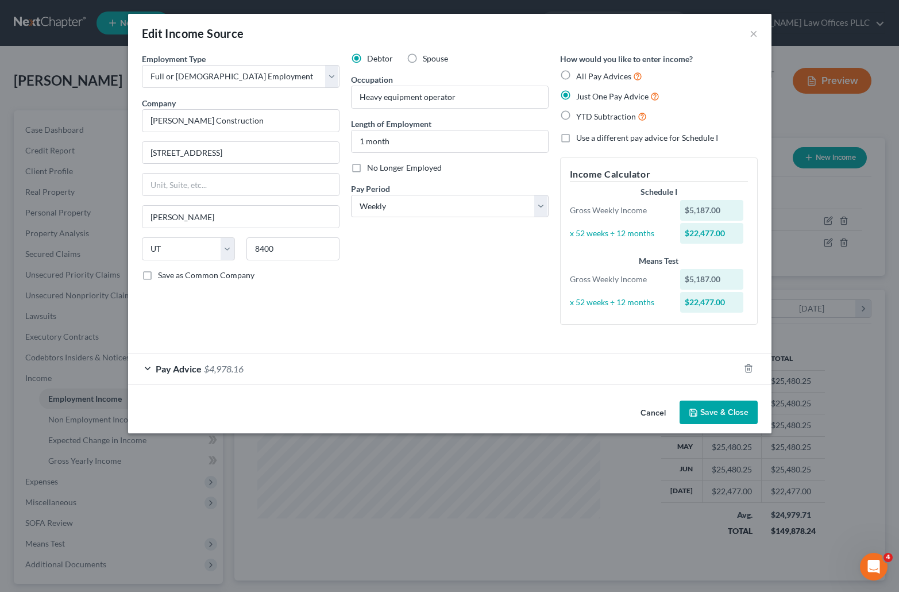
click at [576, 140] on label "Use a different pay advice for Schedule I" at bounding box center [647, 137] width 142 height 11
click at [581, 140] on input "Use a different pay advice for Schedule I" at bounding box center [584, 135] width 7 height 7
checkbox input "true"
click at [576, 95] on label "Just One Pay Advice" at bounding box center [617, 96] width 83 height 13
click at [581, 95] on input "Just One Pay Advice" at bounding box center [584, 93] width 7 height 7
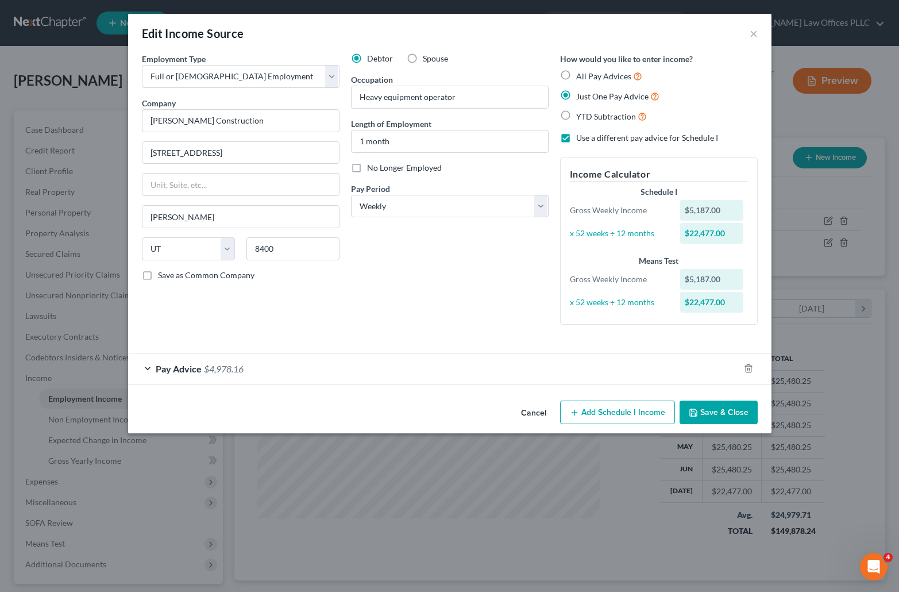
click at [576, 94] on label "Just One Pay Advice" at bounding box center [617, 96] width 83 height 13
click at [581, 94] on input "Just One Pay Advice" at bounding box center [584, 93] width 7 height 7
click at [576, 113] on label "YTD Subtraction" at bounding box center [611, 116] width 71 height 13
click at [581, 113] on input "YTD Subtraction" at bounding box center [584, 113] width 7 height 7
radio input "true"
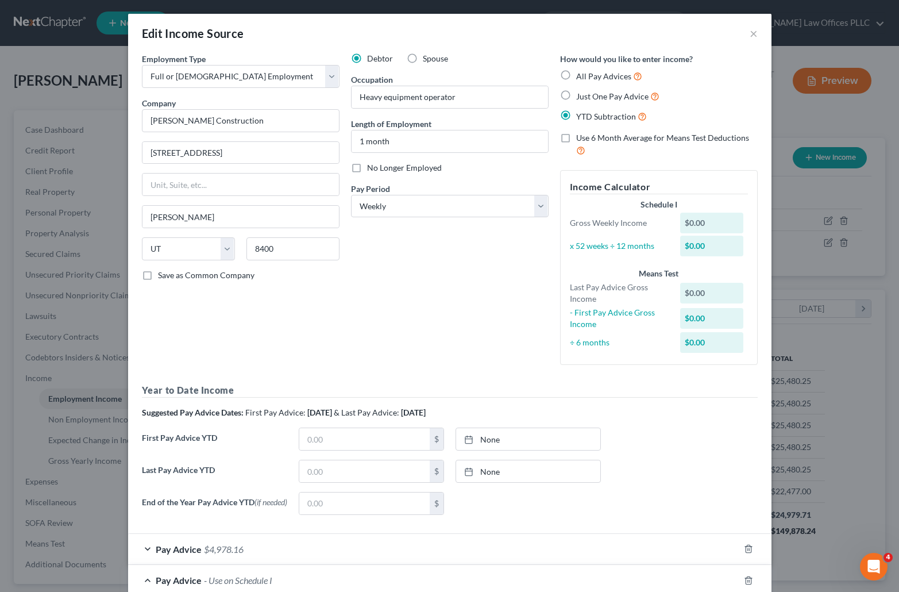
click at [576, 95] on label "Just One Pay Advice" at bounding box center [617, 96] width 83 height 13
click at [581, 95] on input "Just One Pay Advice" at bounding box center [584, 93] width 7 height 7
radio input "true"
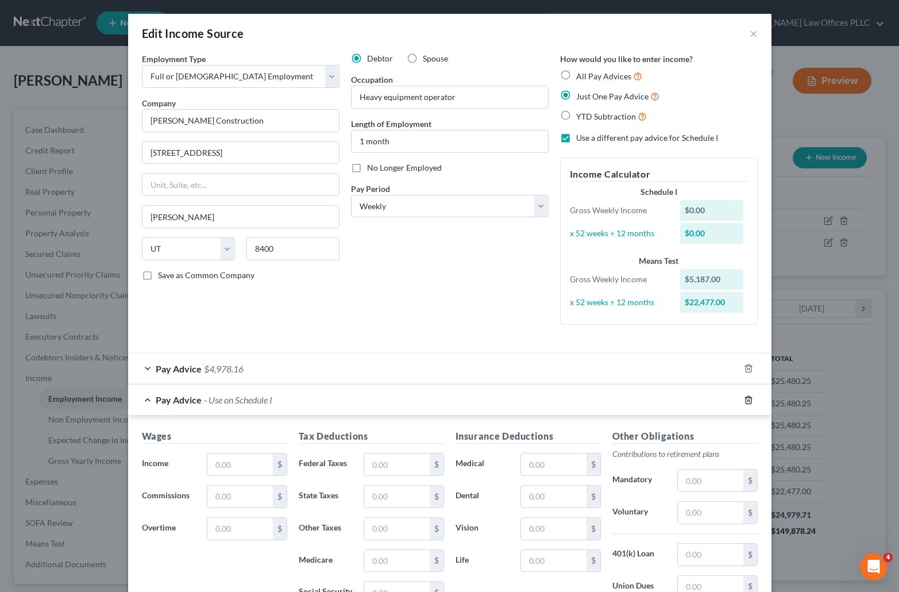
click at [746, 399] on icon "button" at bounding box center [748, 399] width 9 height 9
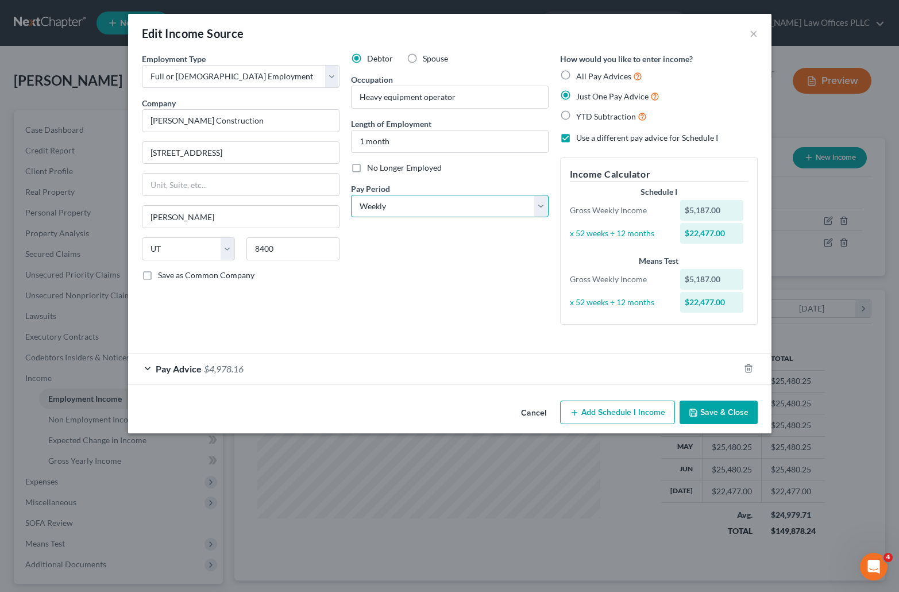
click at [446, 211] on select "Select Monthly Twice Monthly Every Other Week Weekly" at bounding box center [450, 206] width 198 height 23
select select "0"
click at [351, 195] on select "Select Monthly Twice Monthly Every Other Week Weekly" at bounding box center [450, 206] width 198 height 23
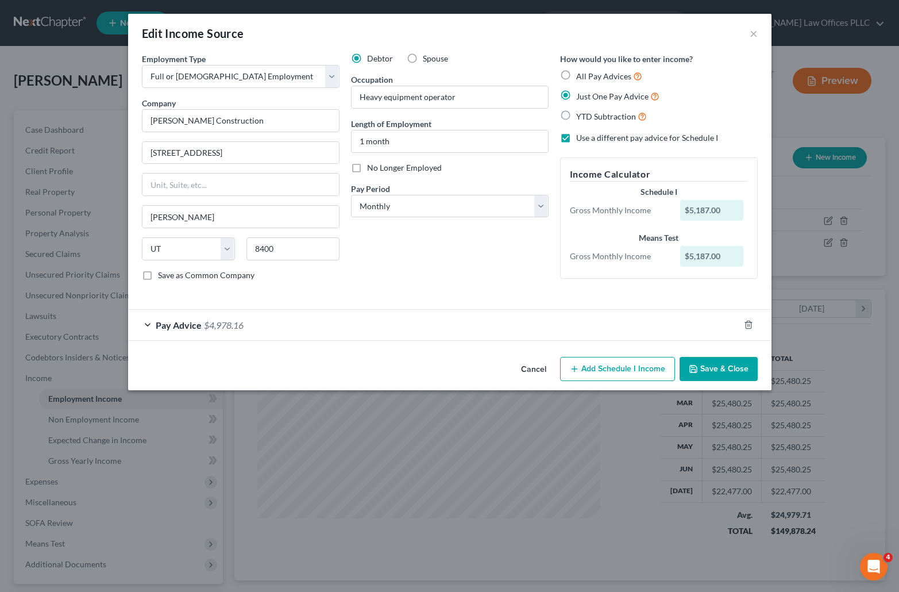
click at [720, 365] on button "Save & Close" at bounding box center [719, 369] width 78 height 24
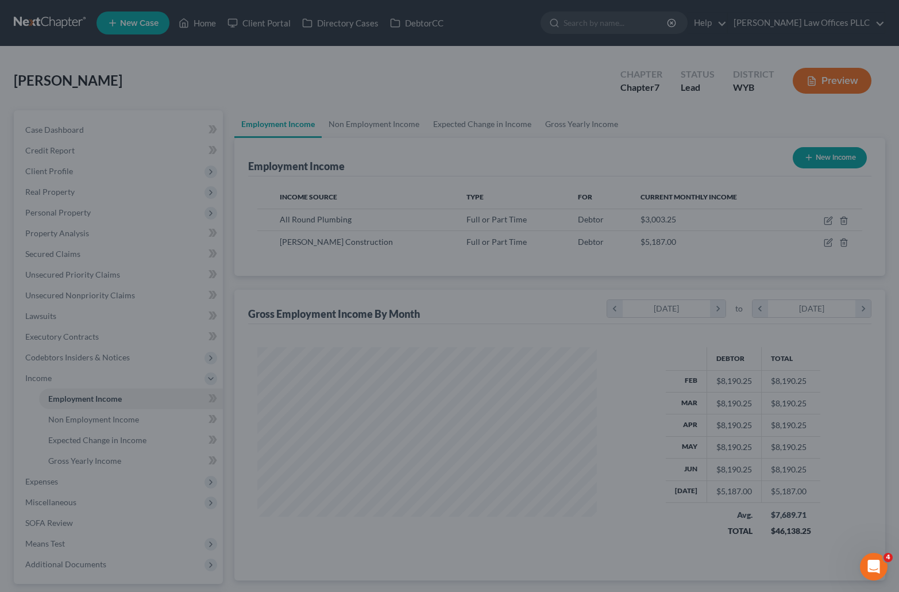
scroll to position [574217, 574060]
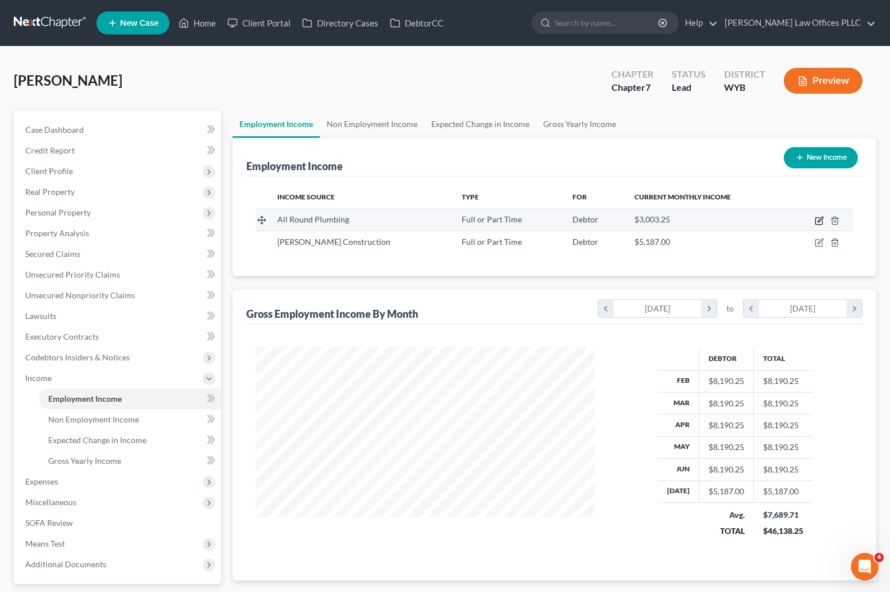
click at [820, 218] on icon "button" at bounding box center [819, 220] width 9 height 9
select select "0"
select select "53"
select select "0"
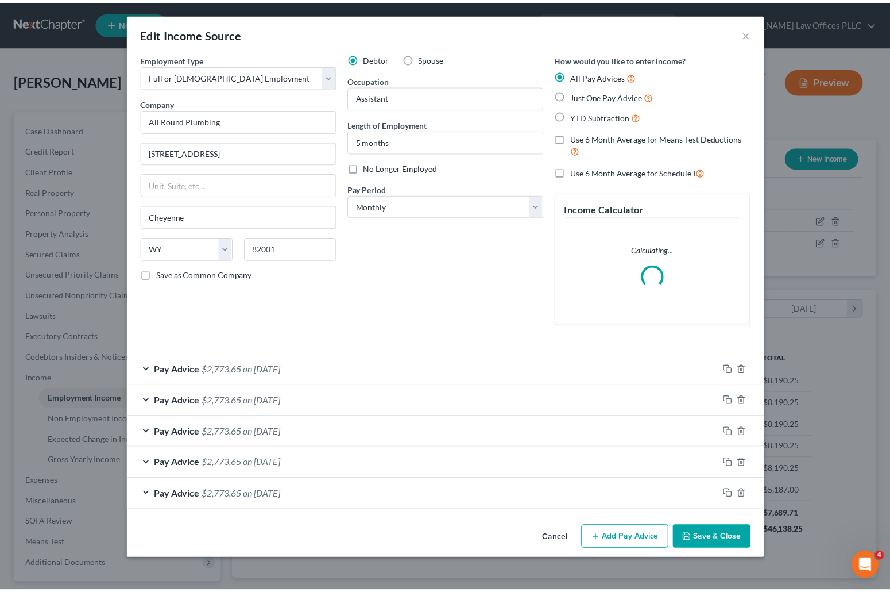
scroll to position [206, 366]
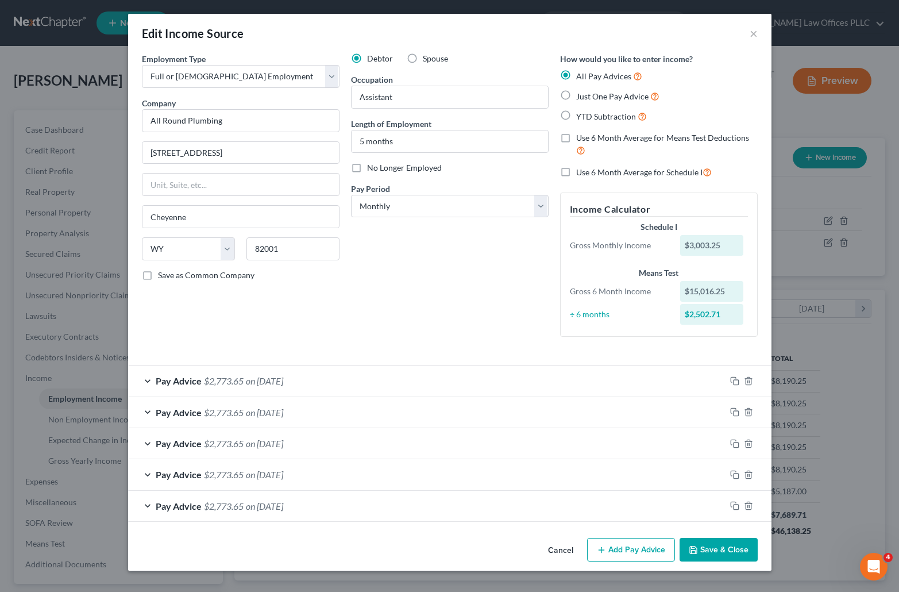
click at [367, 169] on label "No Longer Employed" at bounding box center [404, 167] width 75 height 11
click at [372, 169] on input "No Longer Employed" at bounding box center [375, 165] width 7 height 7
checkbox input "true"
click at [712, 549] on button "Save & Close" at bounding box center [719, 550] width 78 height 24
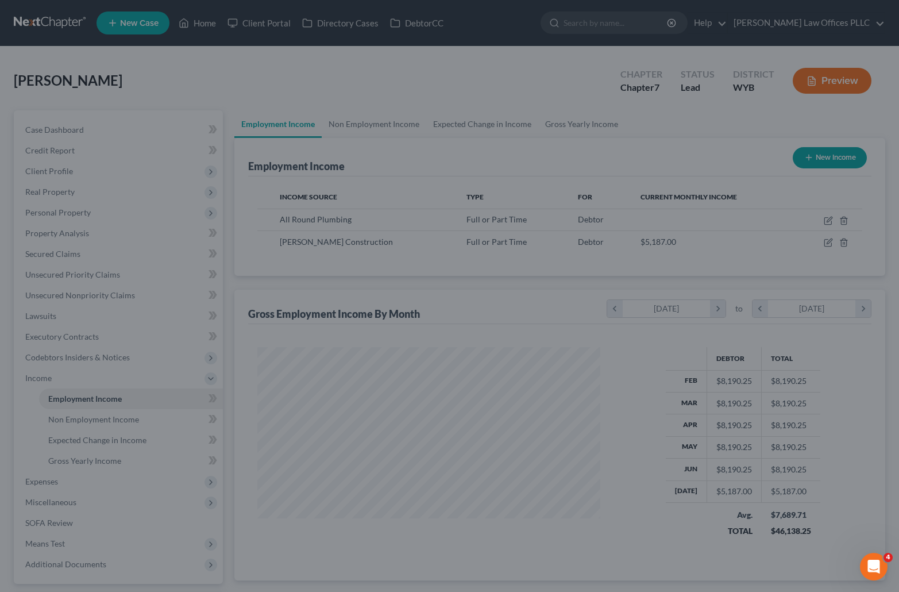
scroll to position [574217, 574060]
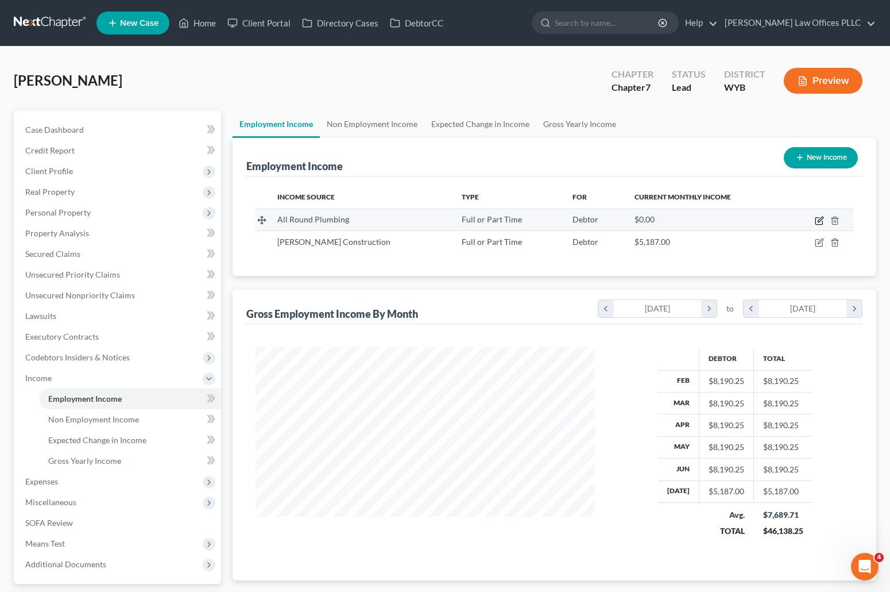
click at [819, 219] on icon "button" at bounding box center [819, 220] width 9 height 9
select select "0"
select select "53"
select select "0"
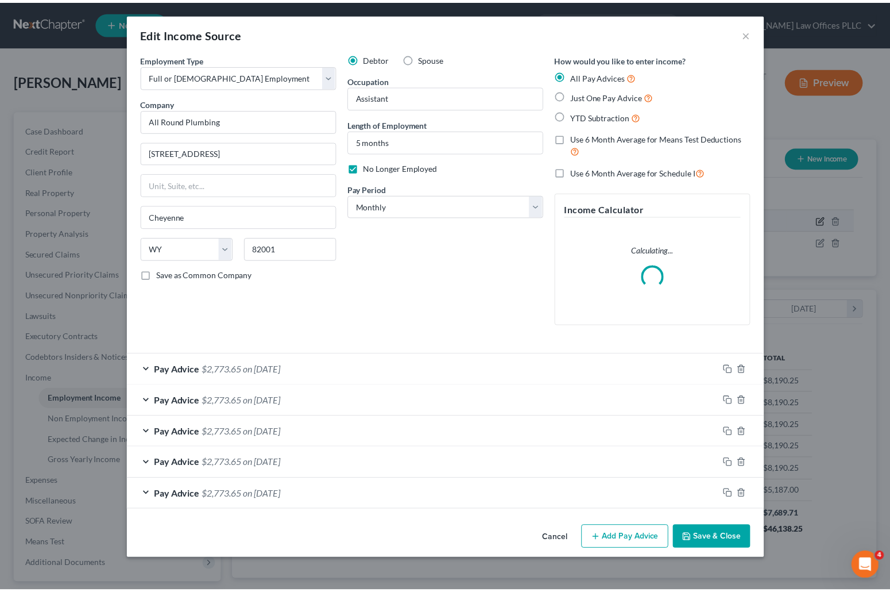
scroll to position [206, 366]
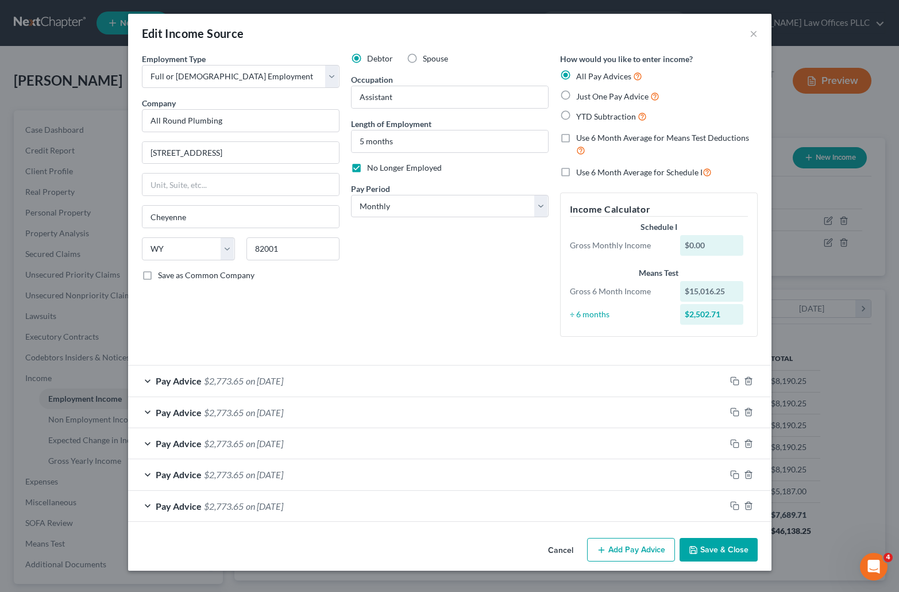
click at [706, 543] on button "Save & Close" at bounding box center [719, 550] width 78 height 24
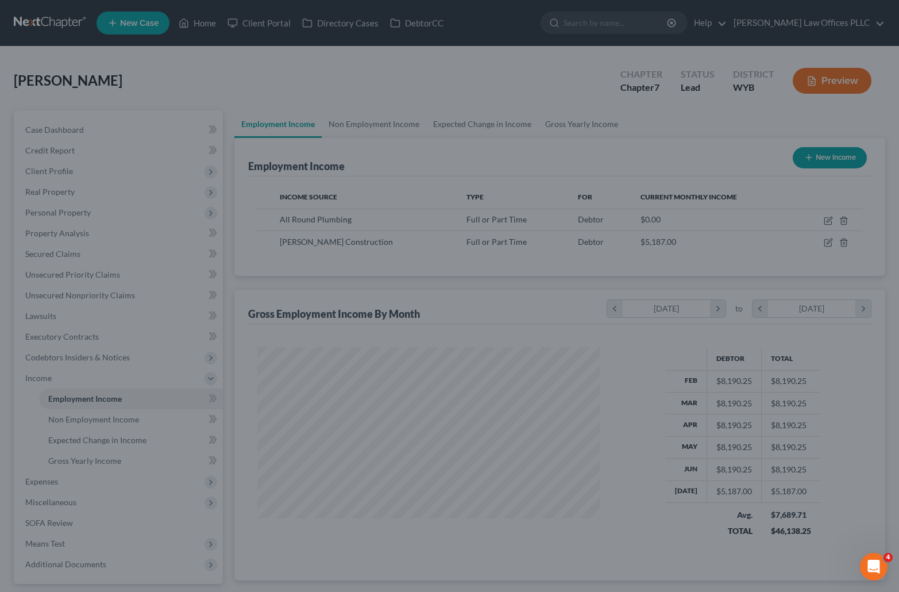
scroll to position [574217, 574060]
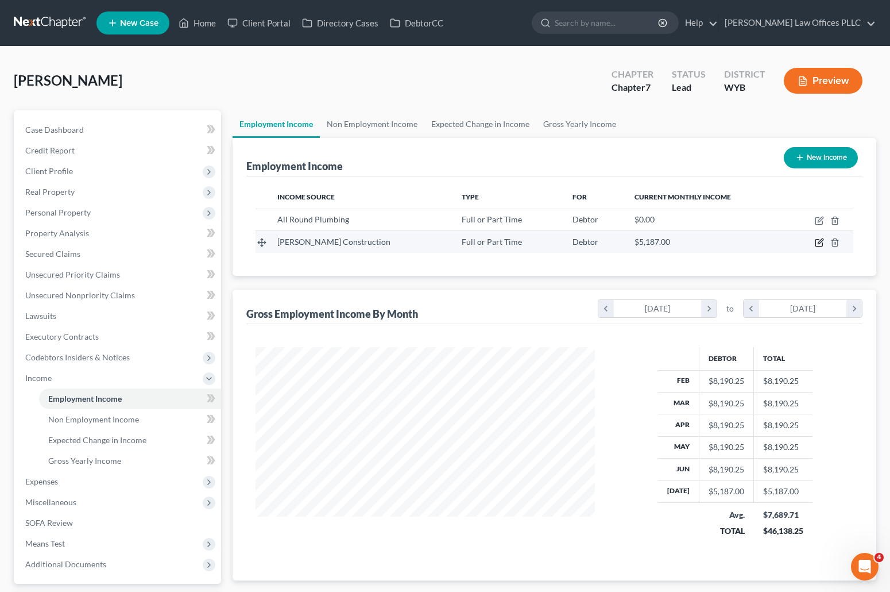
click at [820, 242] on icon "button" at bounding box center [819, 242] width 9 height 9
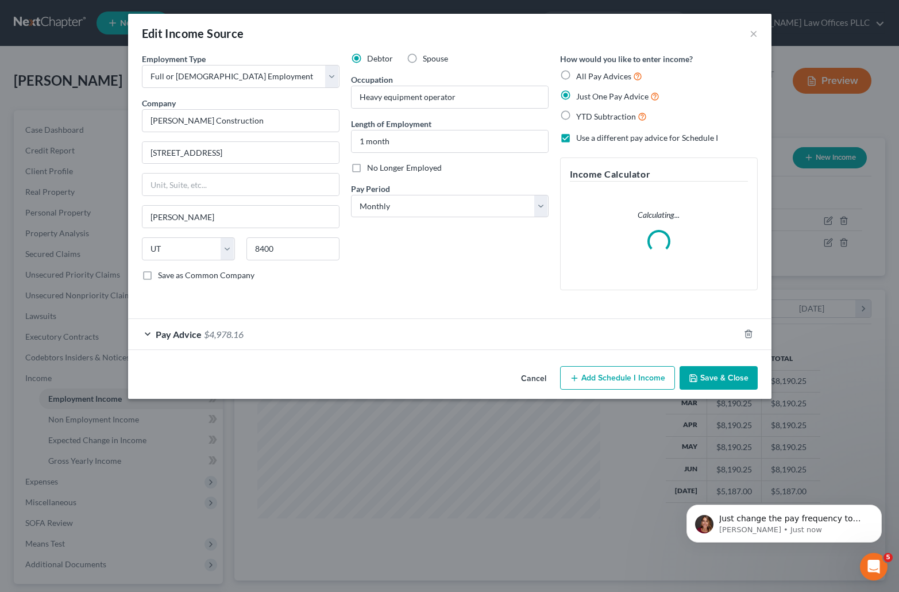
scroll to position [0, 0]
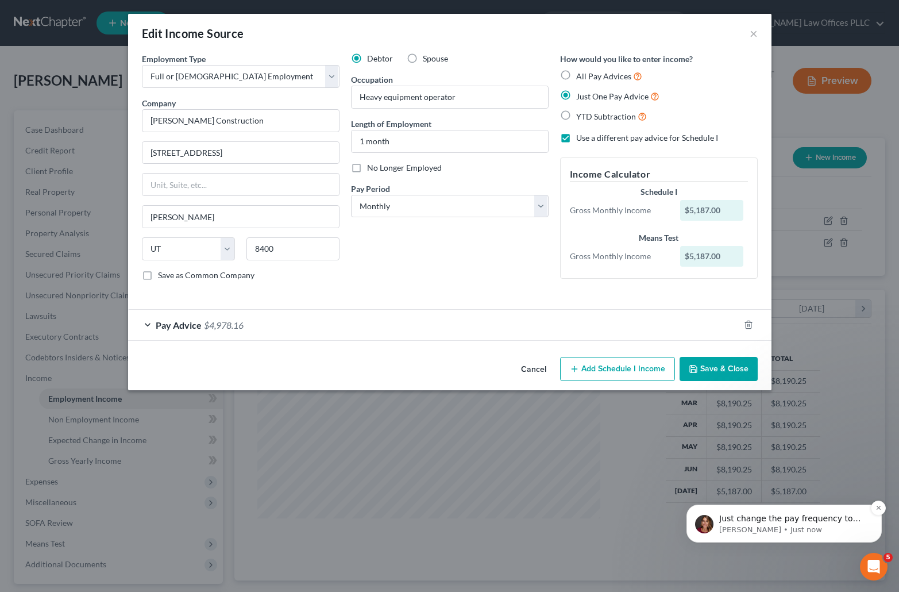
click at [777, 515] on p "Just change the pay frequency to monthly! Right now it says weekly." at bounding box center [793, 518] width 148 height 11
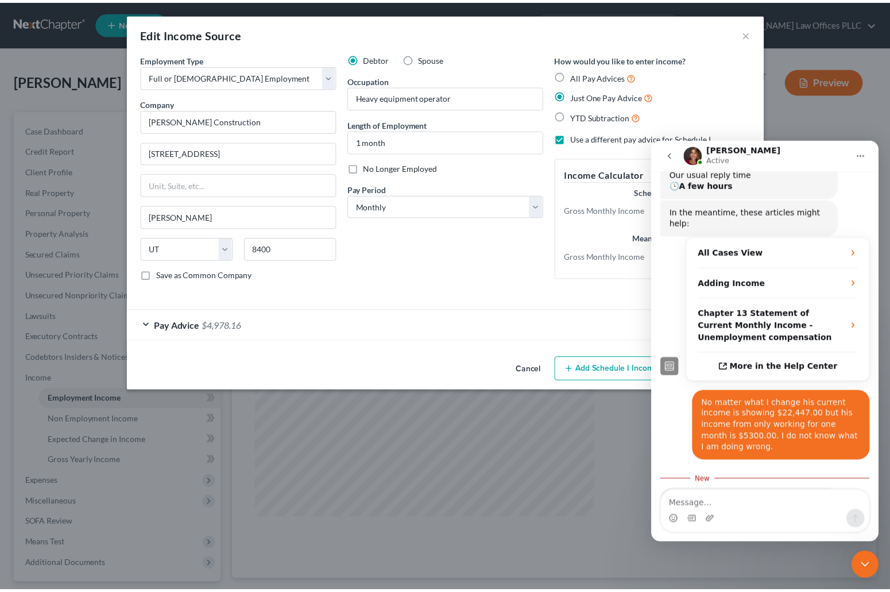
scroll to position [177, 0]
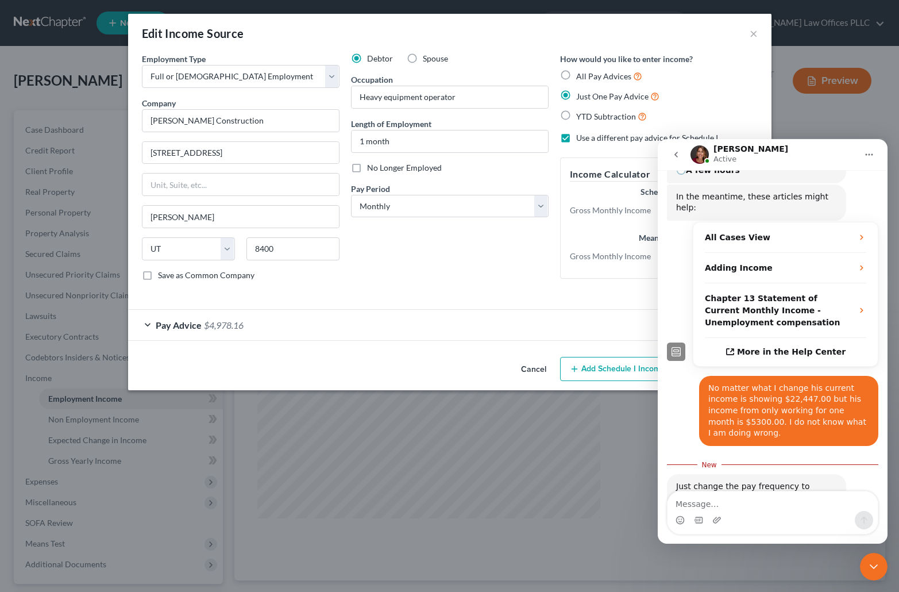
click at [447, 266] on div "Debtor Spouse Occupation Heavy equipment operator Length of Employment 1 month …" at bounding box center [449, 171] width 209 height 237
click at [369, 294] on div "Employment Type * Select Full or Part Time Employment Self Employment Company *…" at bounding box center [449, 176] width 627 height 247
click at [871, 150] on icon "Home" at bounding box center [869, 154] width 9 height 9
click at [867, 150] on icon "Home" at bounding box center [869, 154] width 9 height 9
click at [878, 565] on icon "Close Intercom Messenger" at bounding box center [874, 566] width 14 height 14
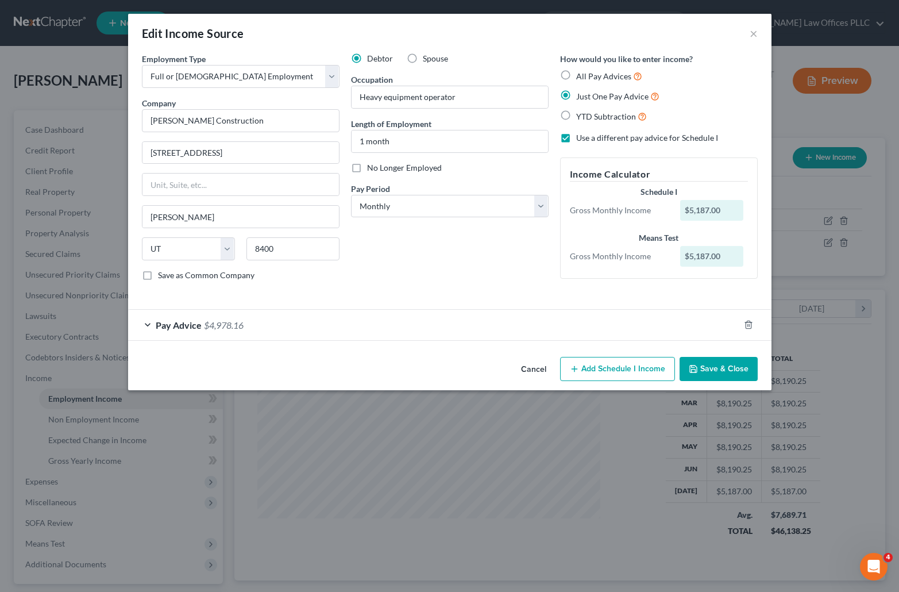
click at [713, 364] on button "Save & Close" at bounding box center [719, 369] width 78 height 24
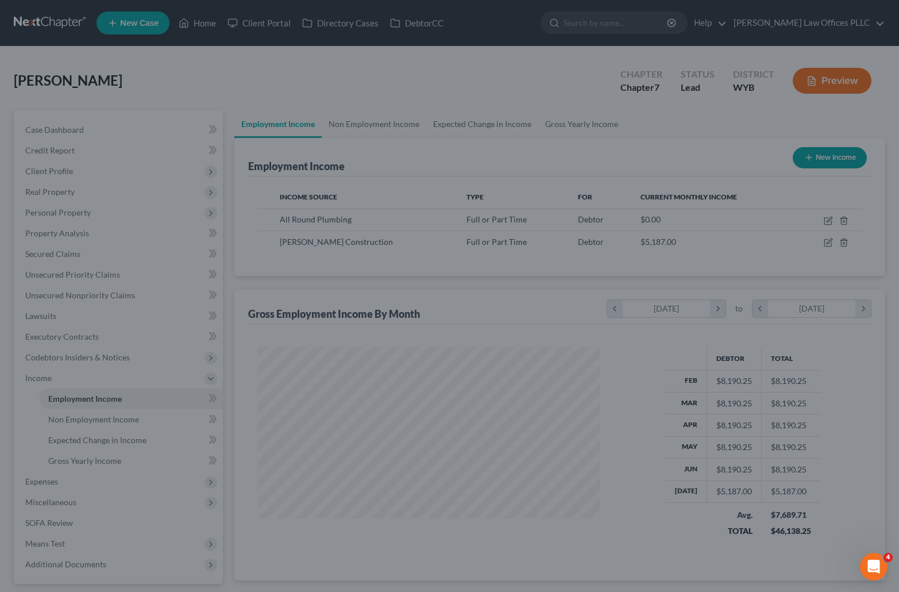
scroll to position [574217, 574060]
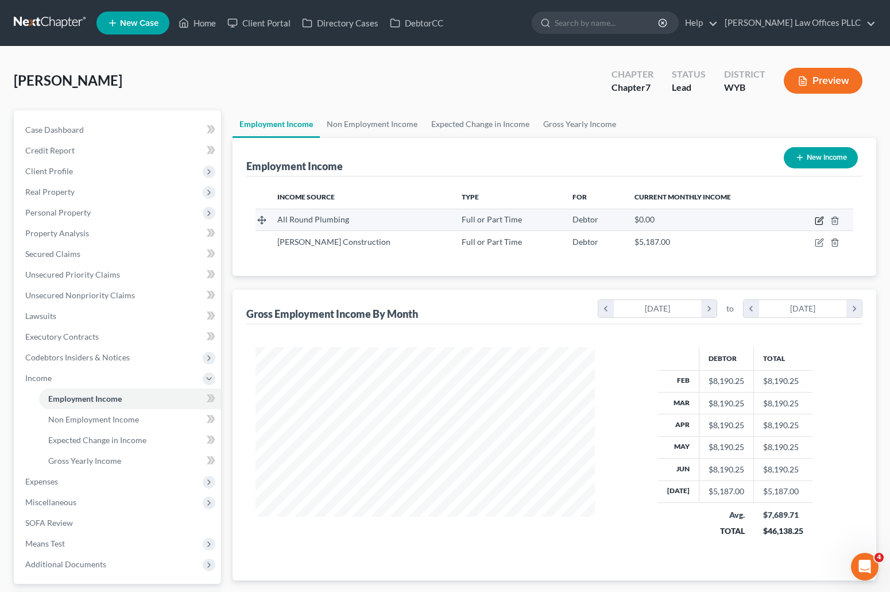
click at [820, 218] on icon "button" at bounding box center [819, 220] width 9 height 9
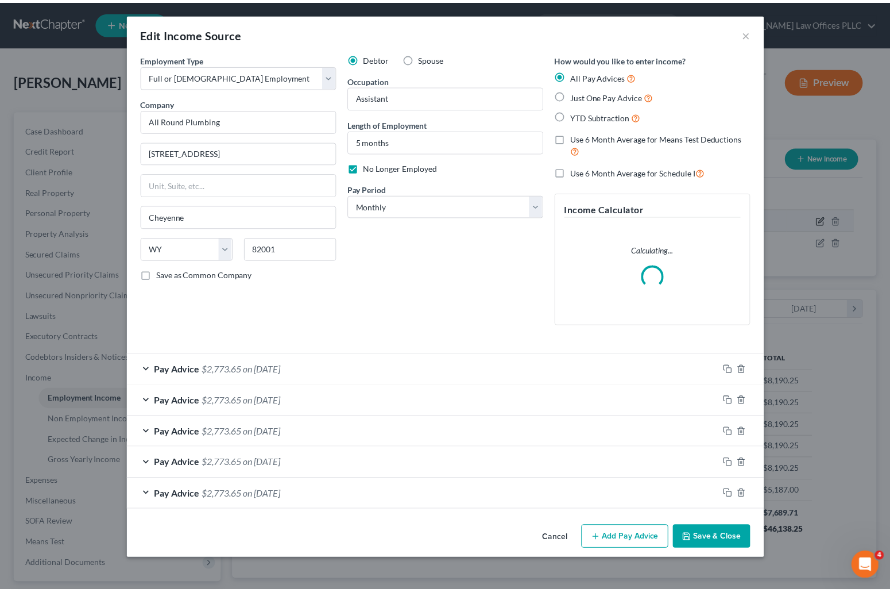
scroll to position [206, 366]
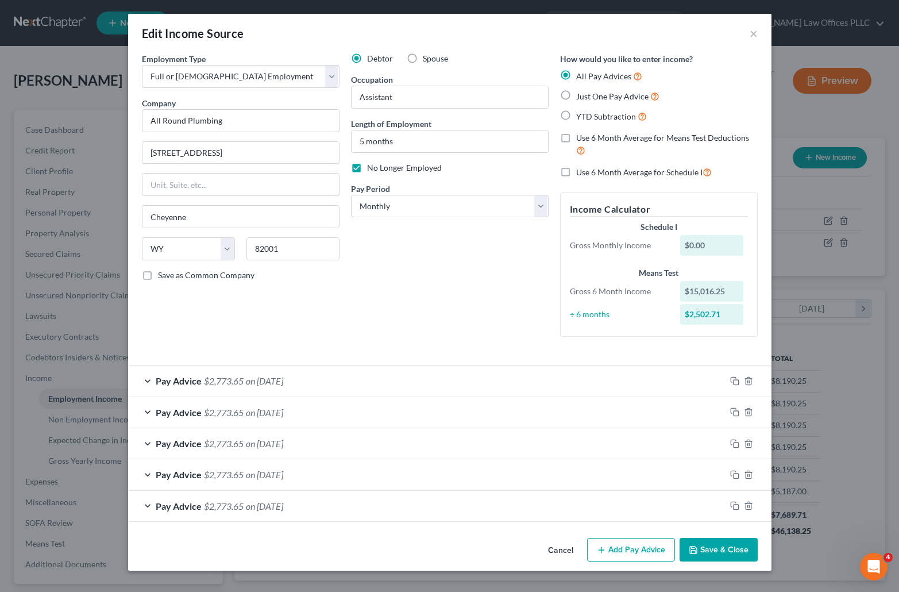
click at [727, 549] on button "Save & Close" at bounding box center [719, 550] width 78 height 24
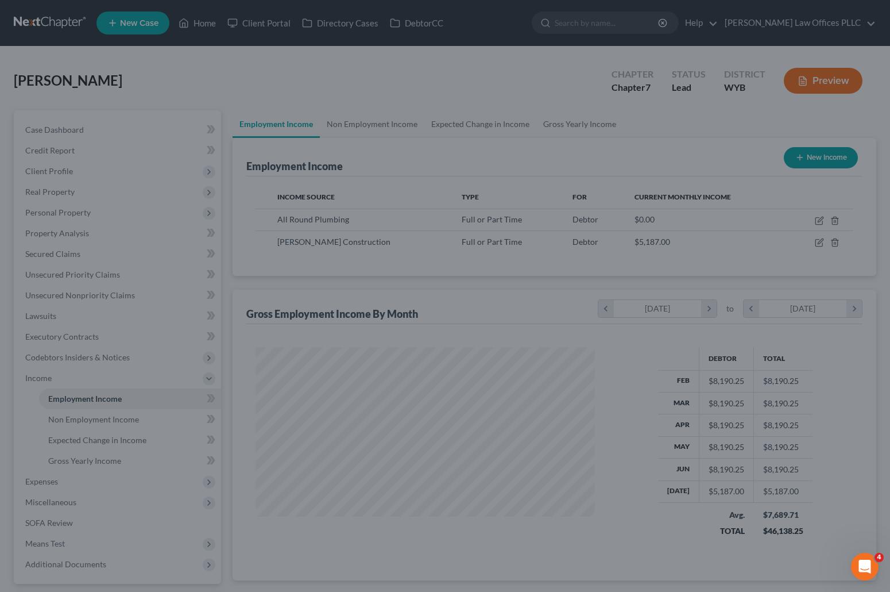
scroll to position [574217, 574060]
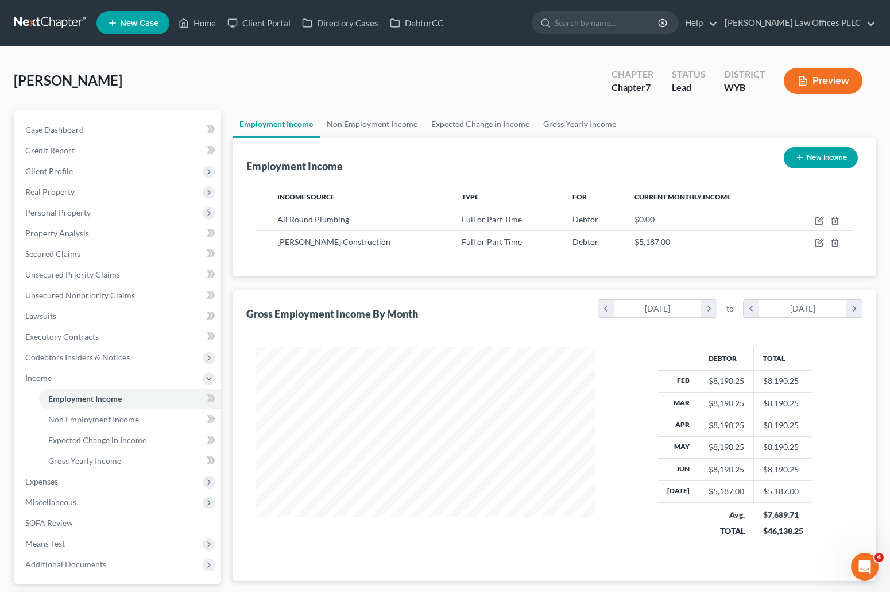
click at [862, 567] on icon "Open Intercom Messenger" at bounding box center [865, 566] width 19 height 19
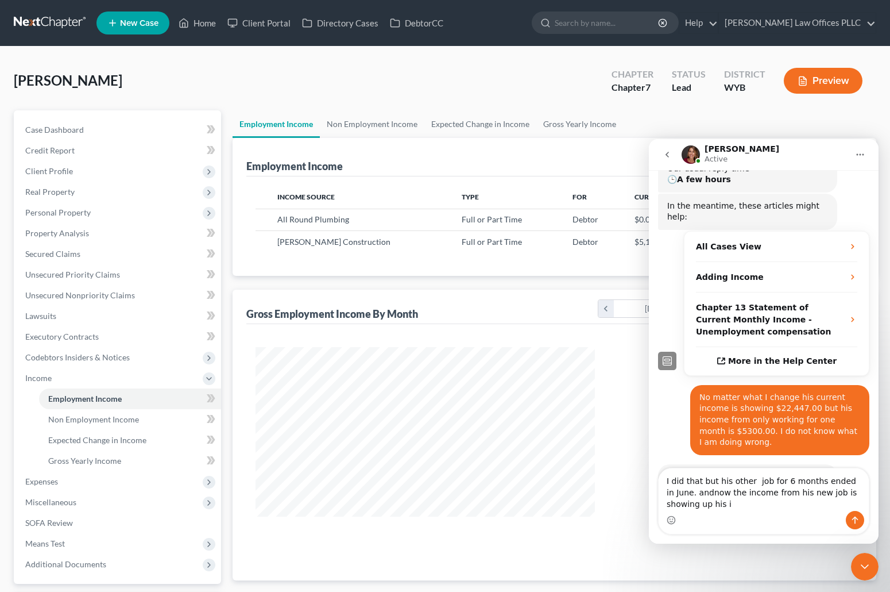
scroll to position [181, 0]
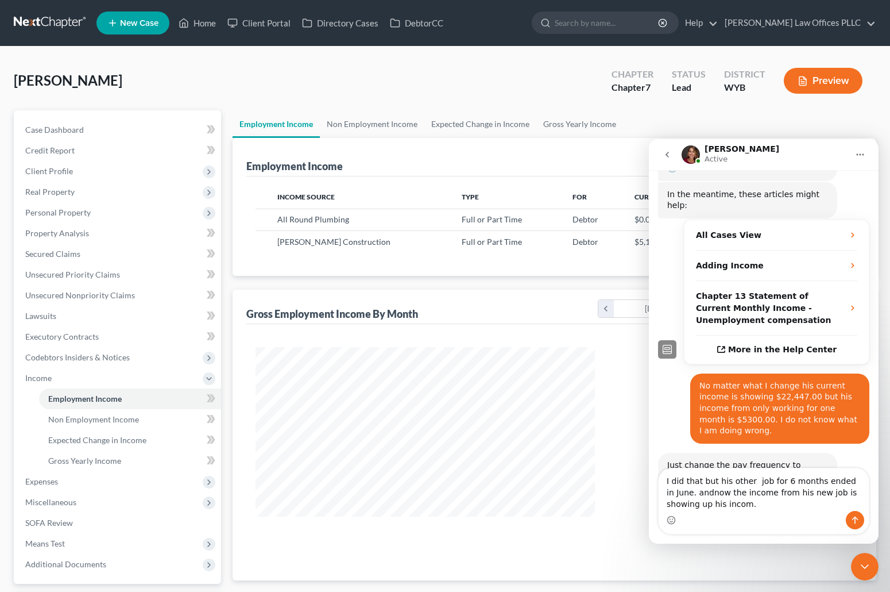
click at [681, 491] on textarea "I did that but his other job for 6 months ended in June. andnow the income from…" at bounding box center [764, 489] width 210 height 43
click at [697, 509] on textarea "I did that but his other job for 6 months ended in June. and now the income fro…" at bounding box center [764, 489] width 210 height 43
drag, startPoint x: 856, startPoint y: 518, endPoint x: 765, endPoint y: 520, distance: 91.9
click at [856, 518] on icon "Send a message…" at bounding box center [855, 519] width 6 height 7
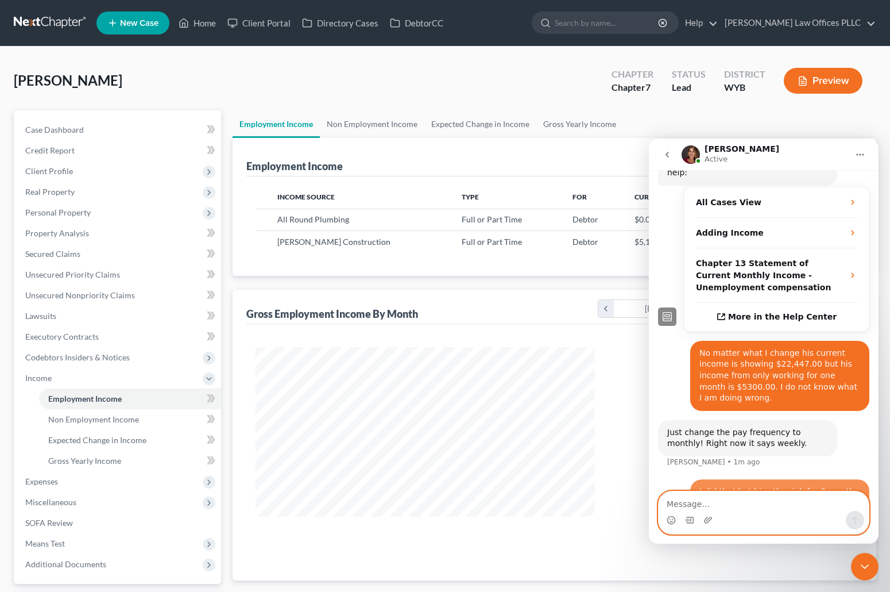
scroll to position [214, 0]
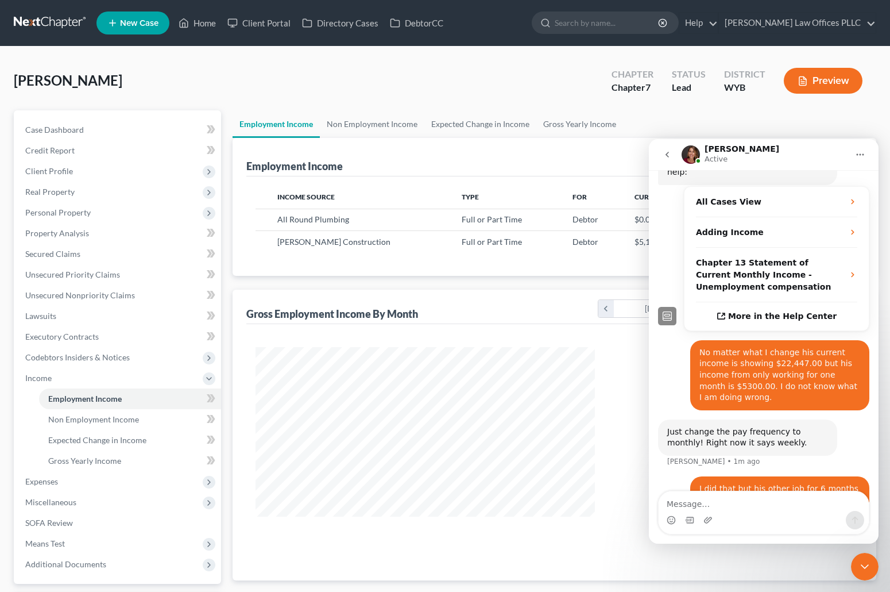
click at [520, 550] on div at bounding box center [425, 450] width 362 height 206
click at [867, 564] on icon "Close Intercom Messenger" at bounding box center [865, 566] width 14 height 14
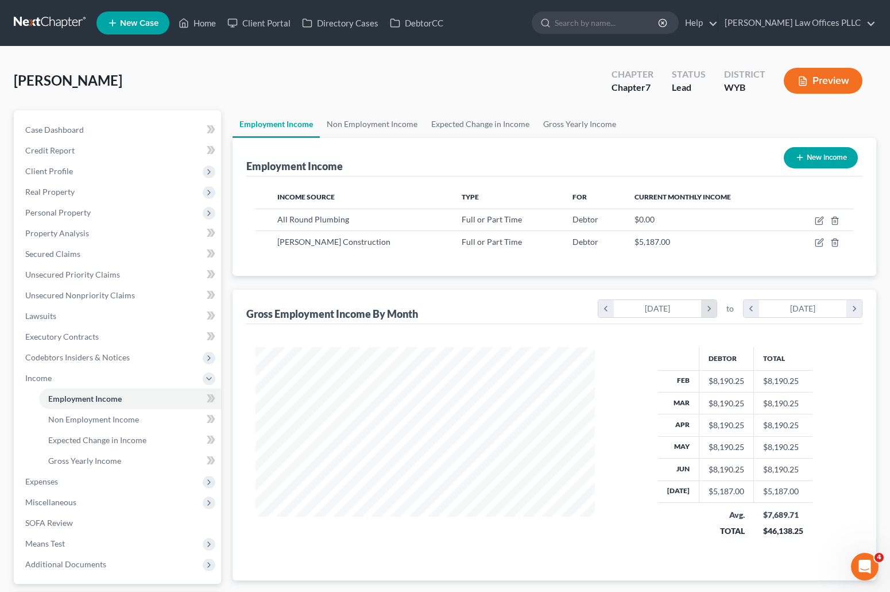
click at [711, 307] on icon "chevron_right" at bounding box center [709, 308] width 16 height 17
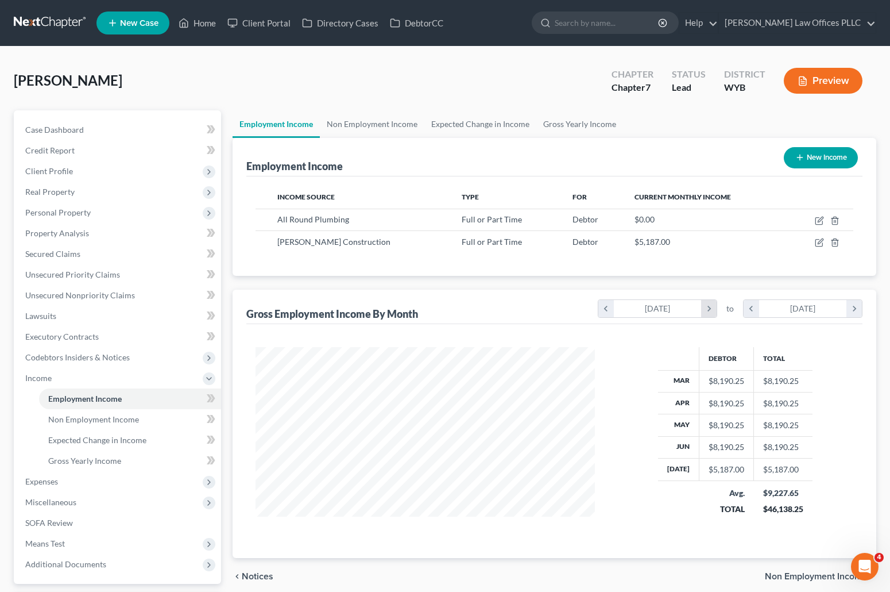
scroll to position [574239, 574060]
click at [711, 307] on icon "chevron_right" at bounding box center [709, 308] width 16 height 17
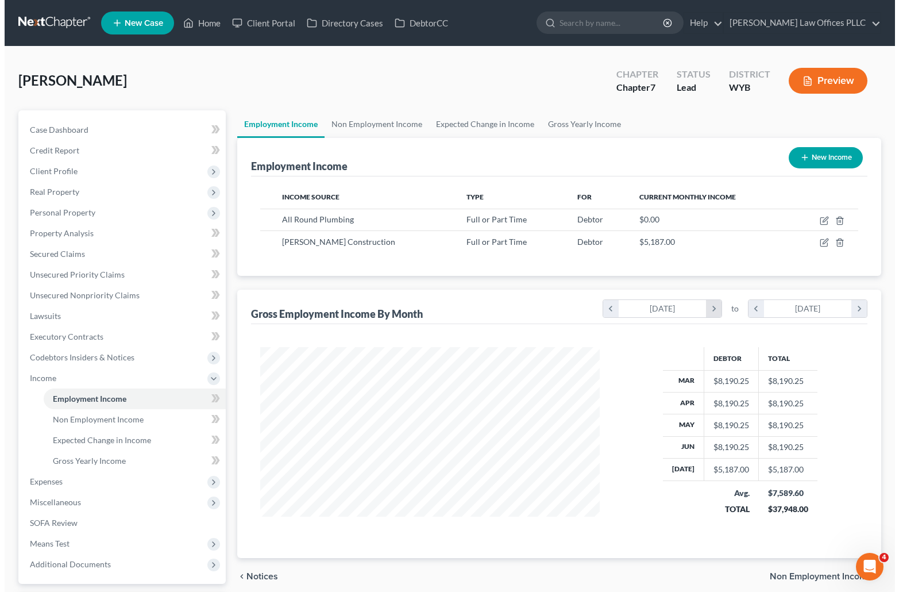
scroll to position [574253, 574060]
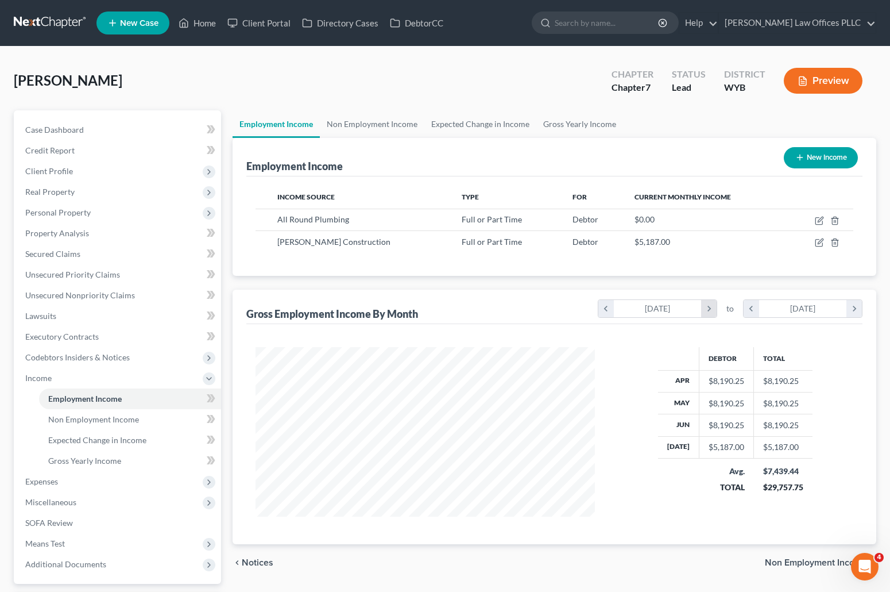
click at [711, 307] on icon "chevron_right" at bounding box center [709, 308] width 16 height 17
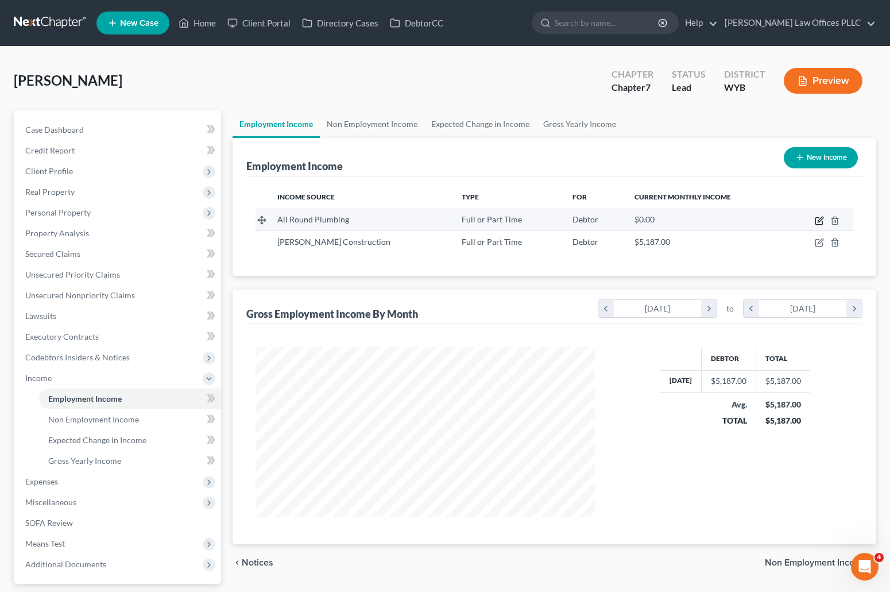
click at [821, 219] on icon "button" at bounding box center [819, 220] width 9 height 9
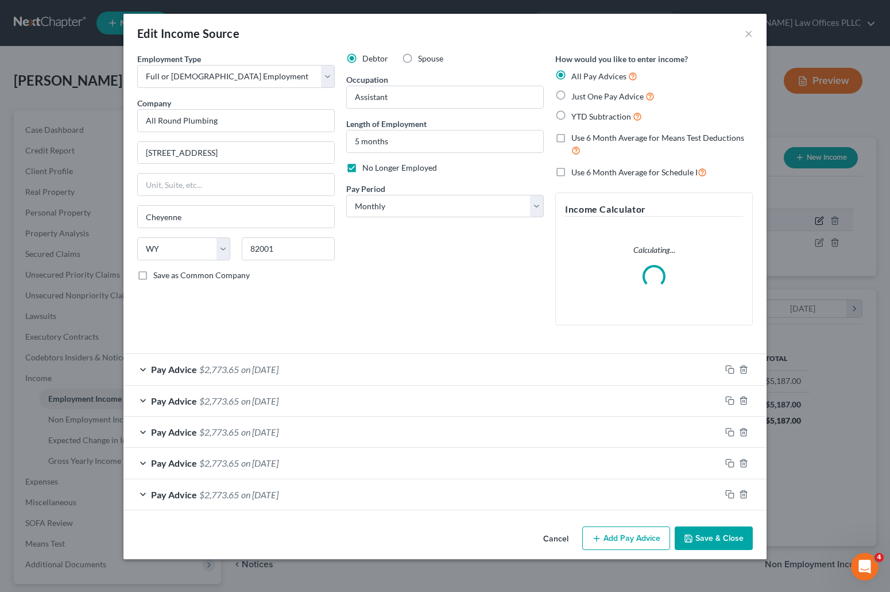
scroll to position [171, 366]
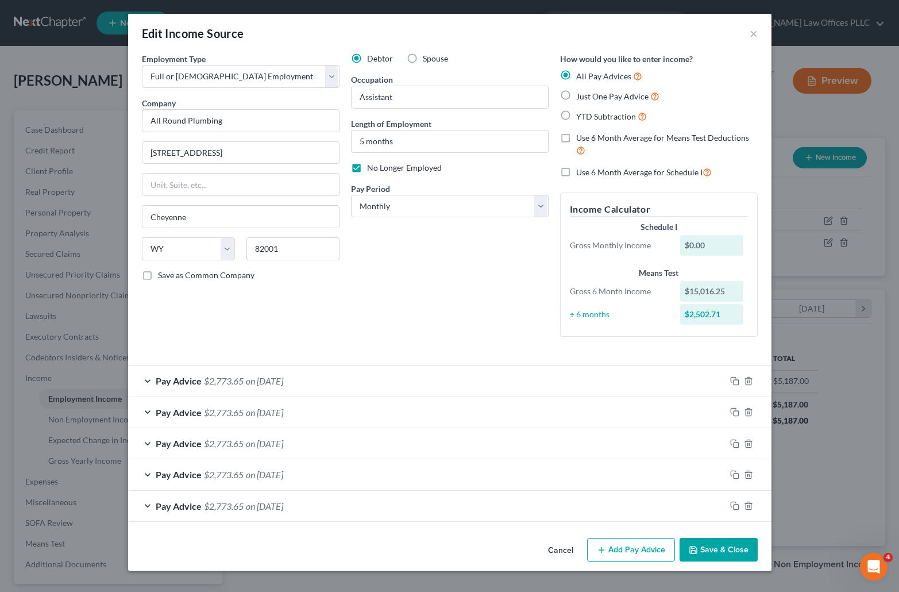
click at [367, 167] on label "No Longer Employed" at bounding box center [404, 167] width 75 height 11
click at [372, 167] on input "No Longer Employed" at bounding box center [375, 165] width 7 height 7
click at [715, 551] on button "Save & Close" at bounding box center [719, 550] width 78 height 24
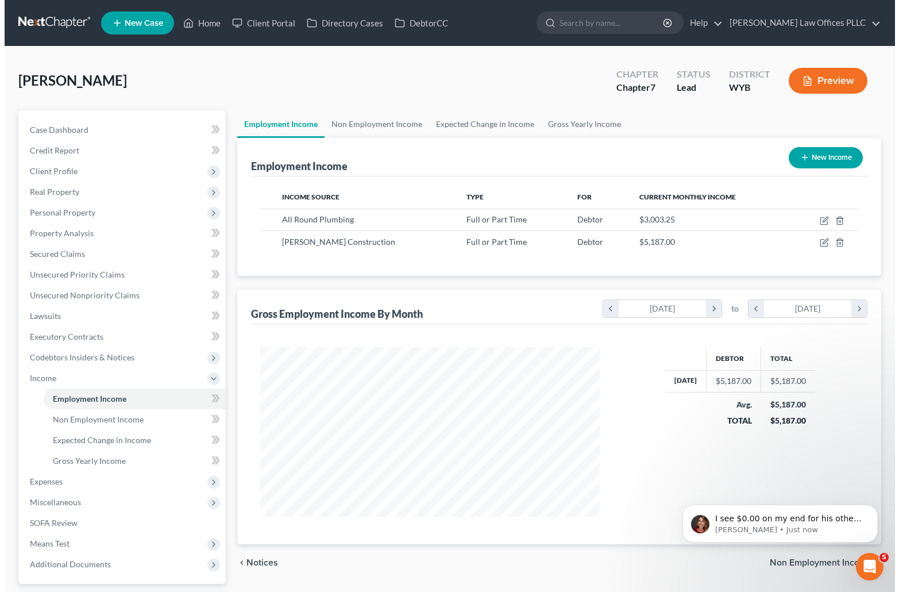
scroll to position [322, 0]
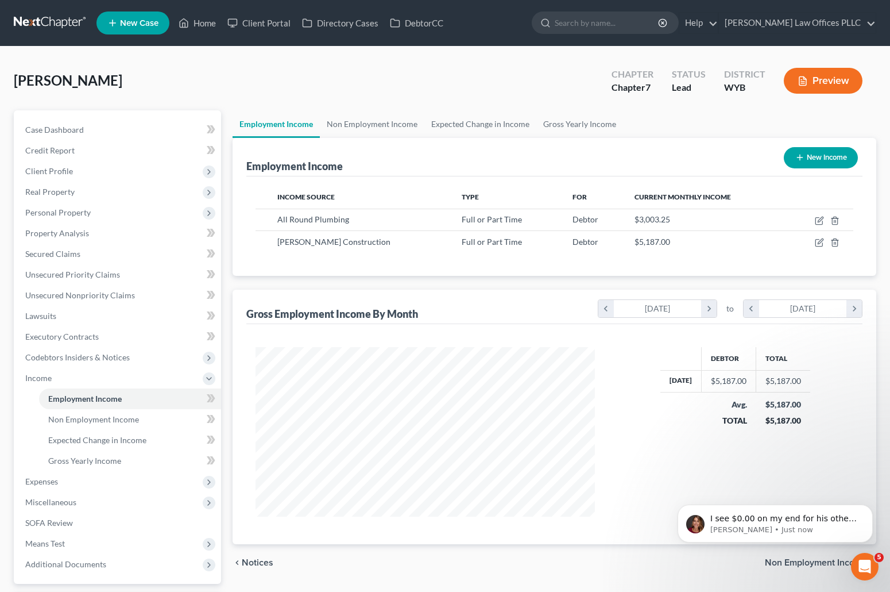
click at [639, 439] on div "Debtor Total Jul $5,187.00 $5,187.00 Avg. TOTAL $5,187.00 $5,187.00" at bounding box center [735, 431] width 259 height 169
click at [333, 220] on span "All Round Plumbing" at bounding box center [313, 219] width 72 height 10
click at [819, 218] on icon "button" at bounding box center [819, 220] width 9 height 9
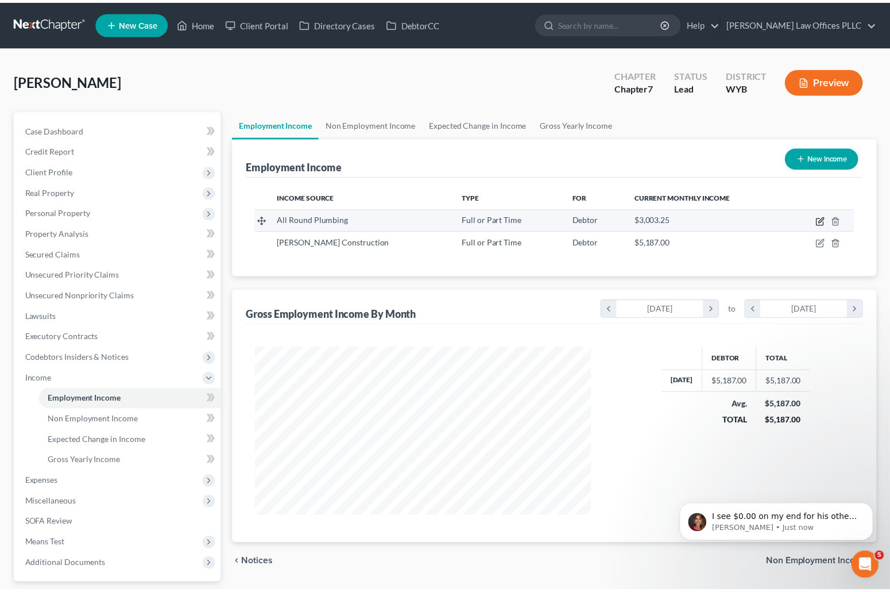
scroll to position [171, 366]
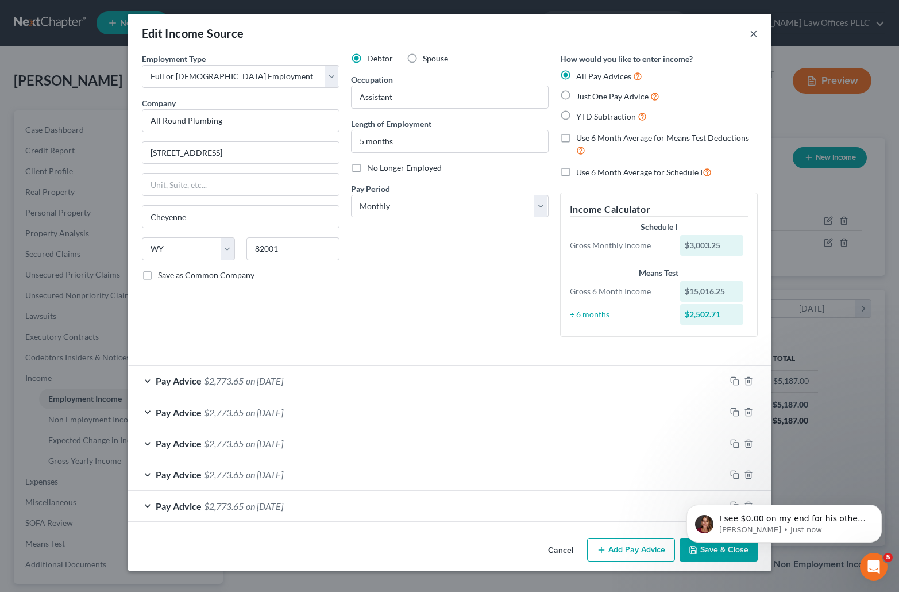
click at [754, 34] on button "×" at bounding box center [754, 33] width 8 height 14
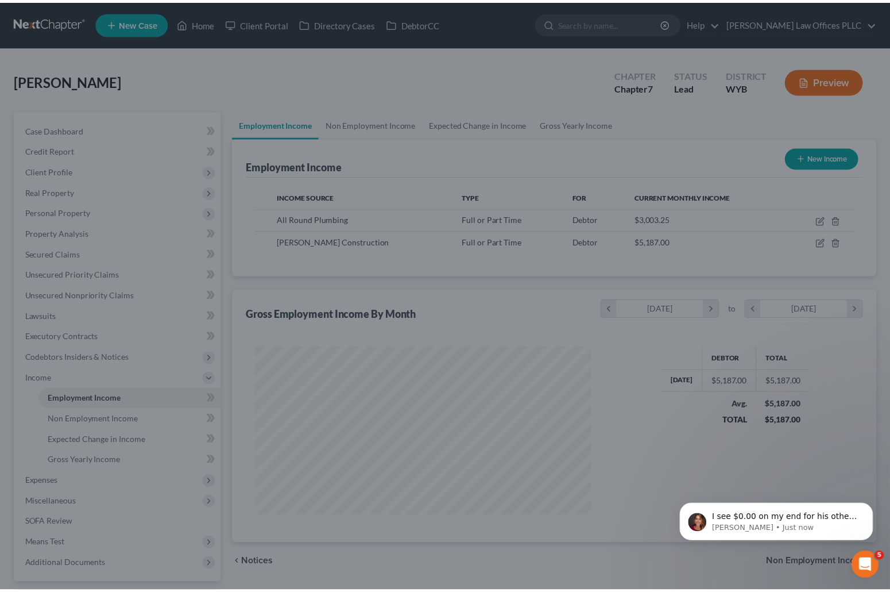
scroll to position [574253, 574060]
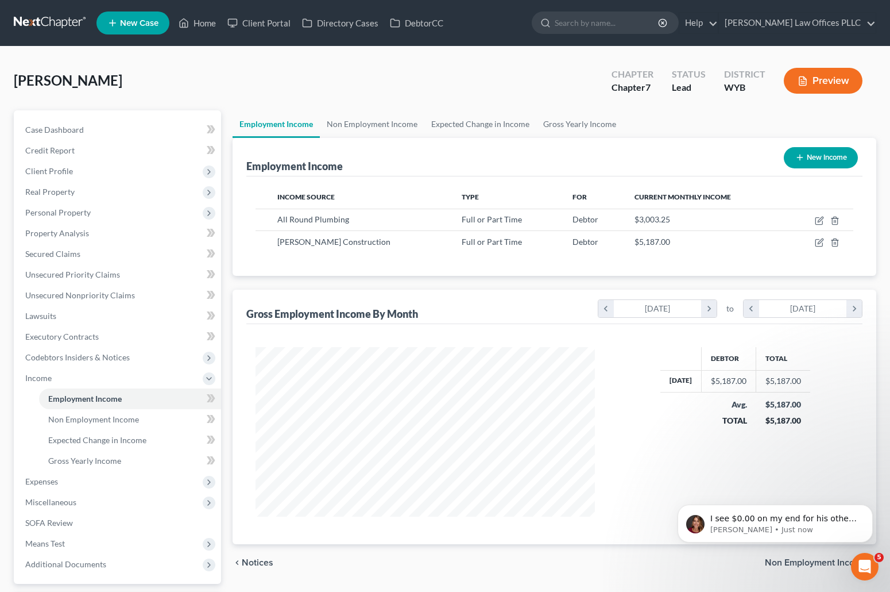
drag, startPoint x: 1001, startPoint y: 643, endPoint x: 867, endPoint y: 564, distance: 155.1
click at [867, 564] on icon "Open Intercom Messenger" at bounding box center [865, 566] width 19 height 19
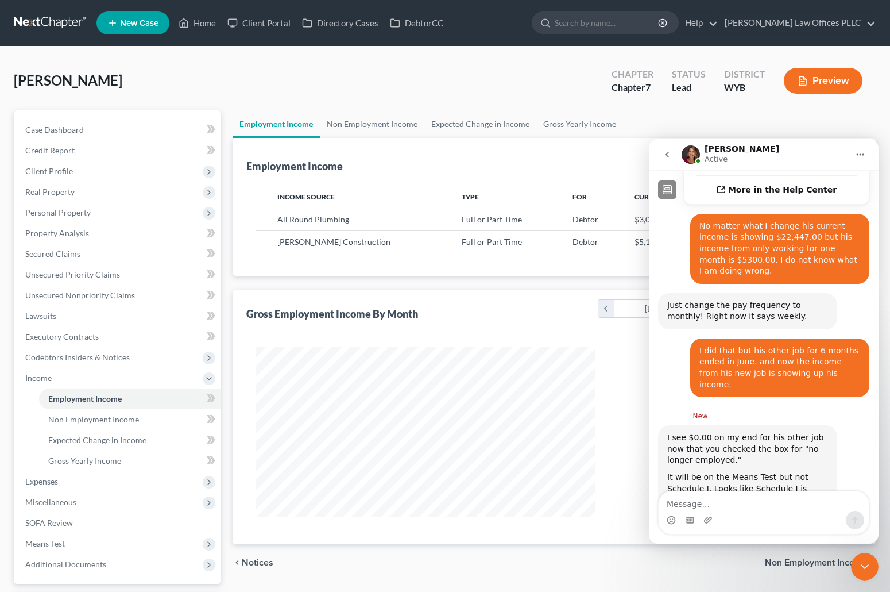
scroll to position [341, 0]
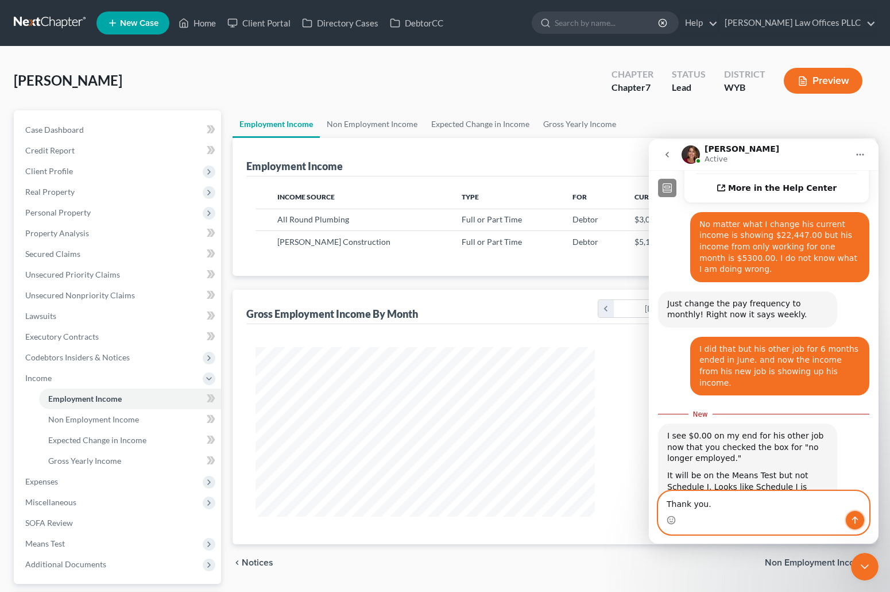
click at [857, 515] on icon "Send a message…" at bounding box center [855, 519] width 9 height 9
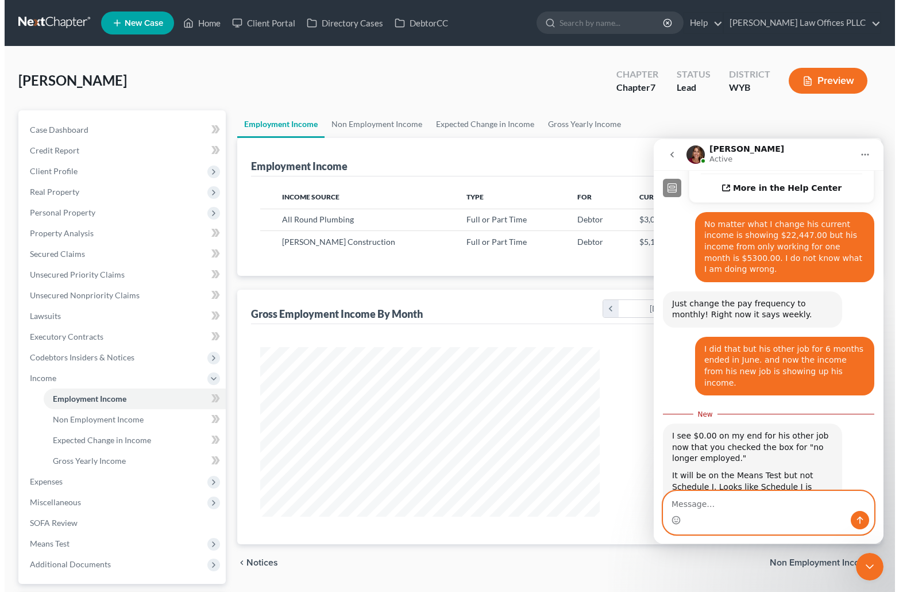
scroll to position [356, 0]
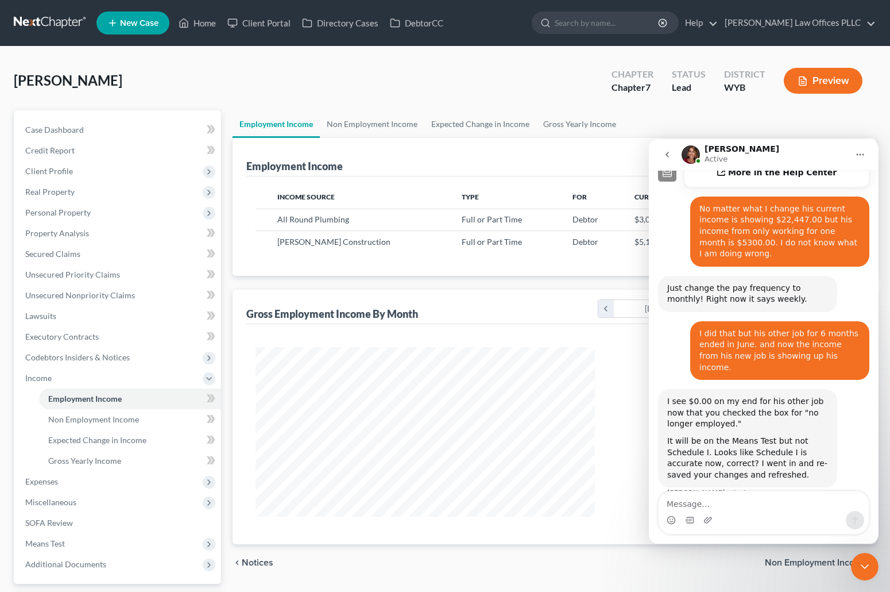
click at [859, 566] on icon "Close Intercom Messenger" at bounding box center [865, 566] width 14 height 14
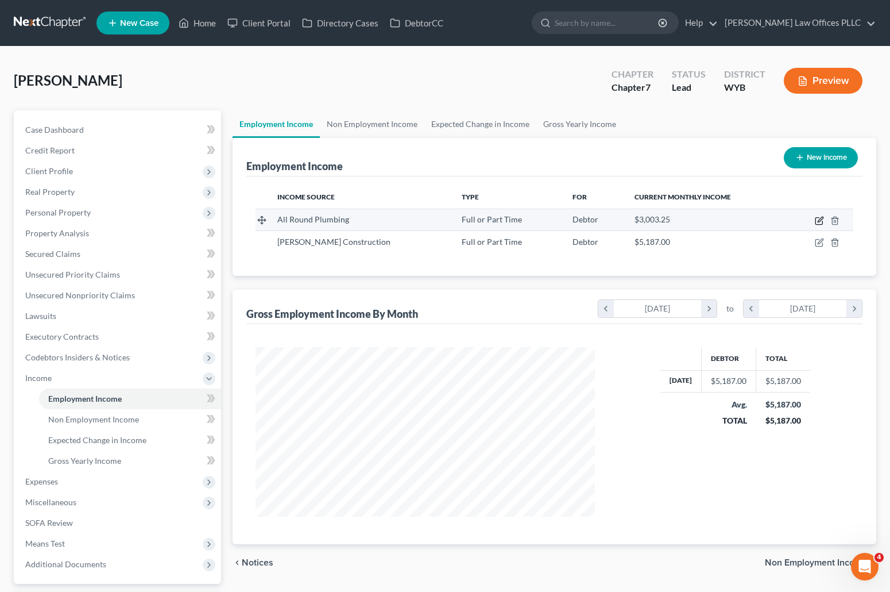
click at [819, 218] on icon "button" at bounding box center [819, 221] width 7 height 7
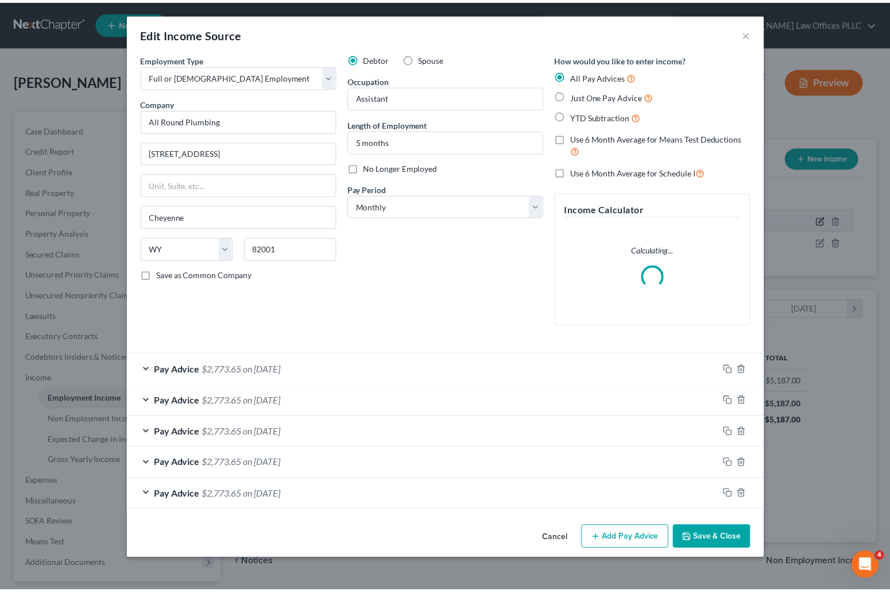
scroll to position [171, 366]
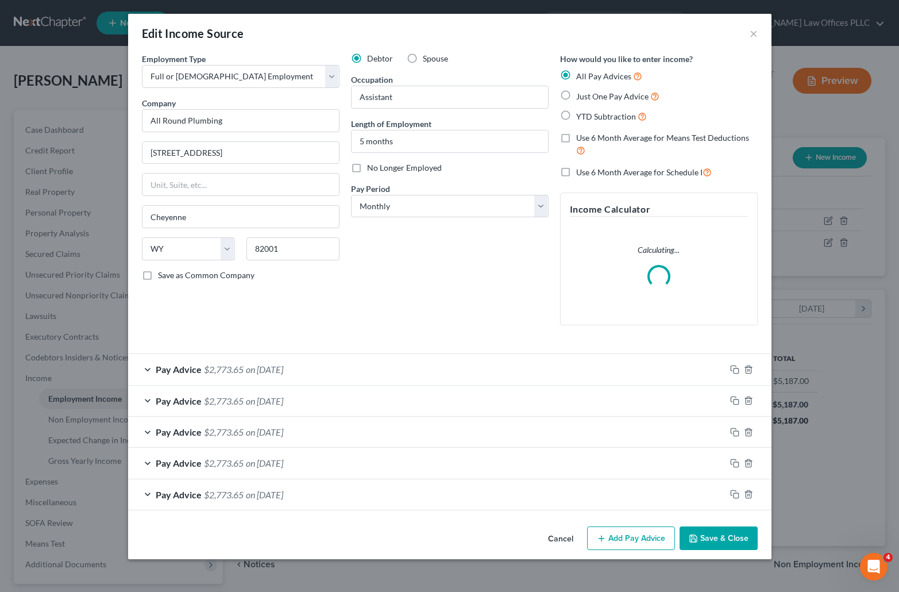
click at [367, 169] on label "No Longer Employed" at bounding box center [404, 167] width 75 height 11
click at [372, 169] on input "No Longer Employed" at bounding box center [375, 165] width 7 height 7
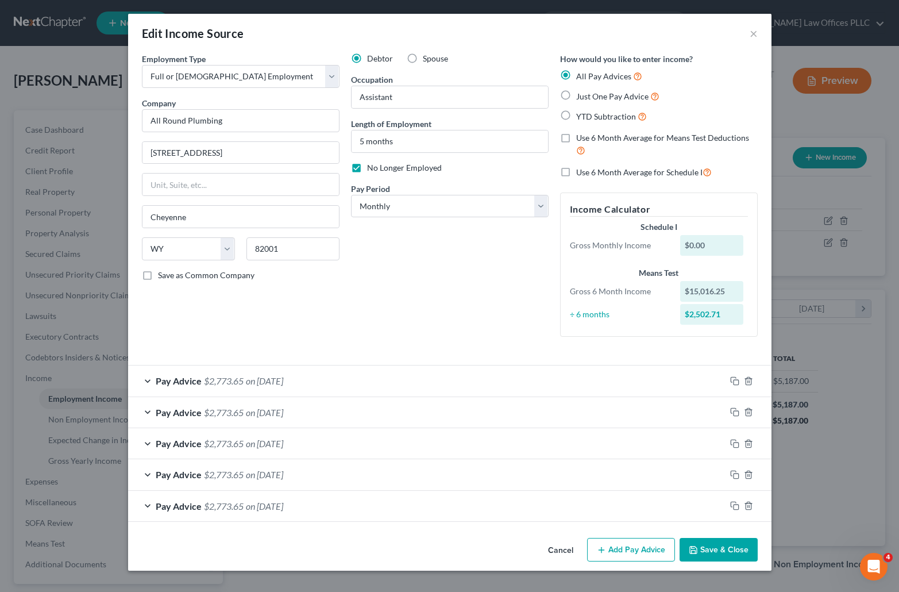
click at [738, 546] on button "Save & Close" at bounding box center [719, 550] width 78 height 24
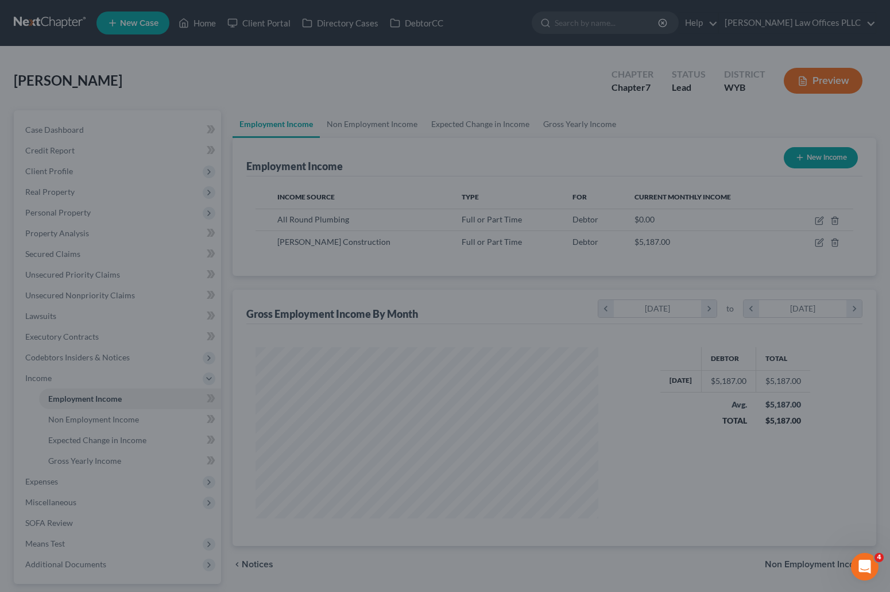
scroll to position [574253, 574060]
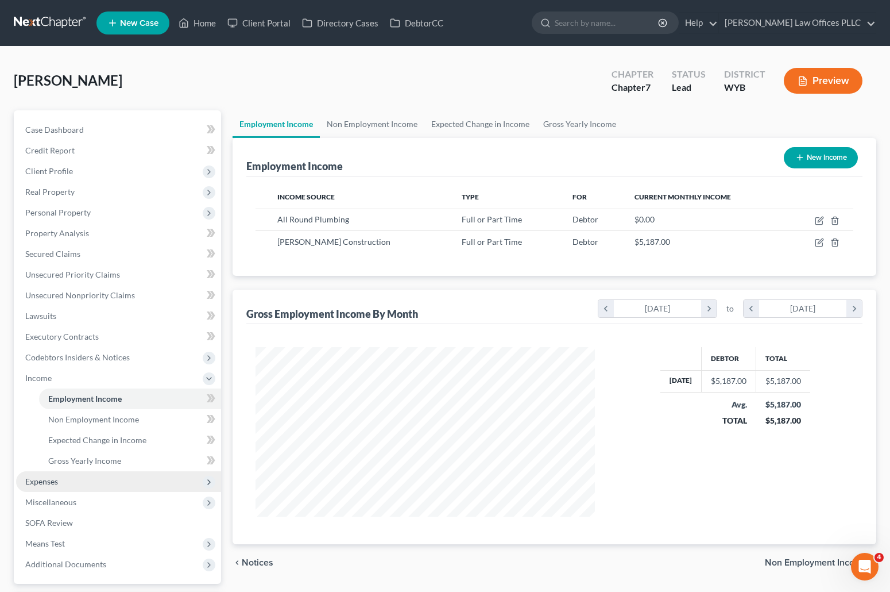
click at [53, 478] on span "Expenses" at bounding box center [41, 481] width 33 height 10
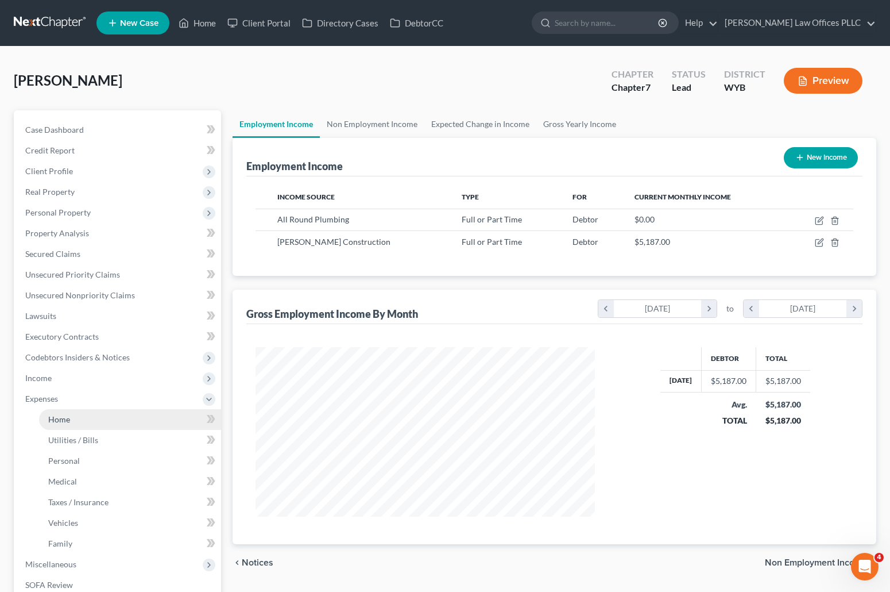
click at [73, 420] on link "Home" at bounding box center [130, 419] width 182 height 21
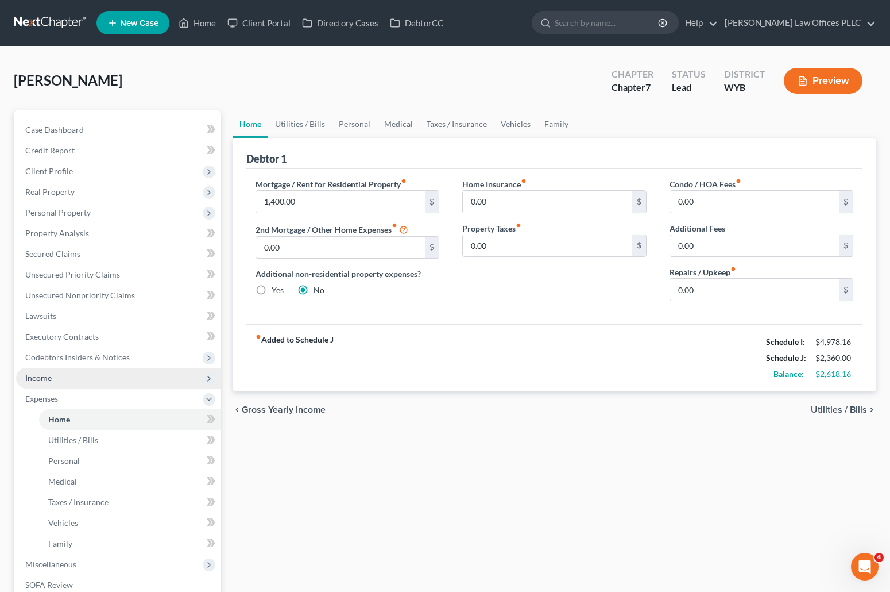
click at [62, 377] on span "Income" at bounding box center [118, 378] width 205 height 21
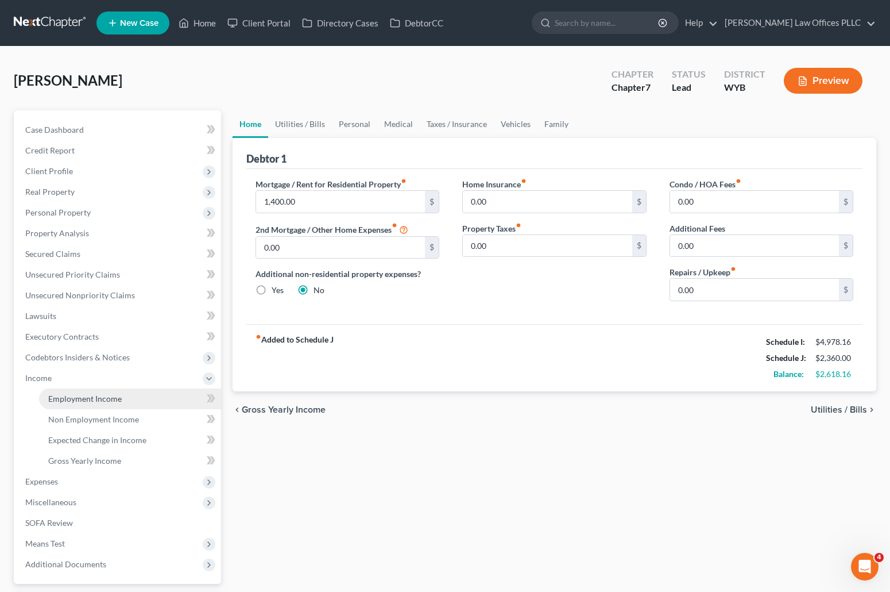
click at [84, 399] on span "Employment Income" at bounding box center [85, 398] width 74 height 10
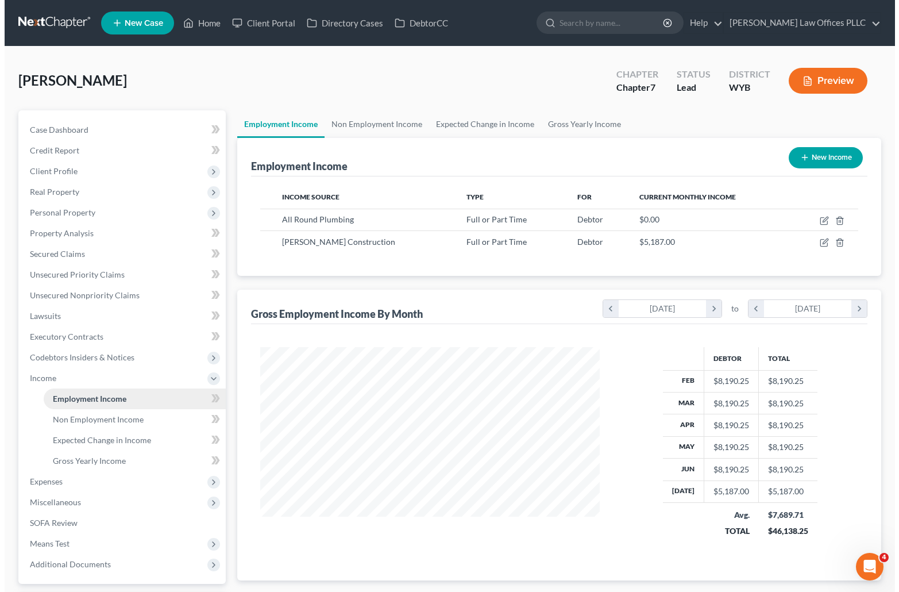
scroll to position [206, 362]
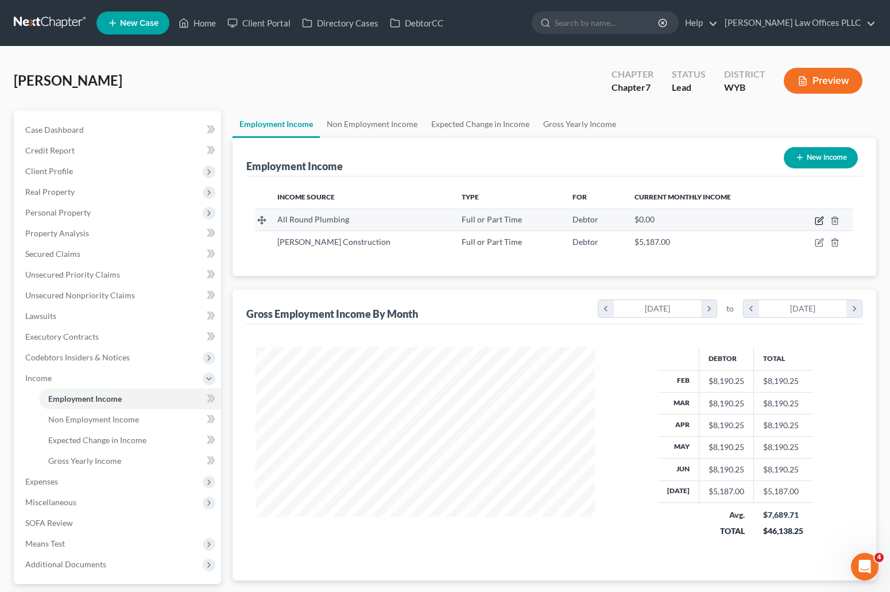
click at [820, 217] on icon "button" at bounding box center [819, 220] width 9 height 9
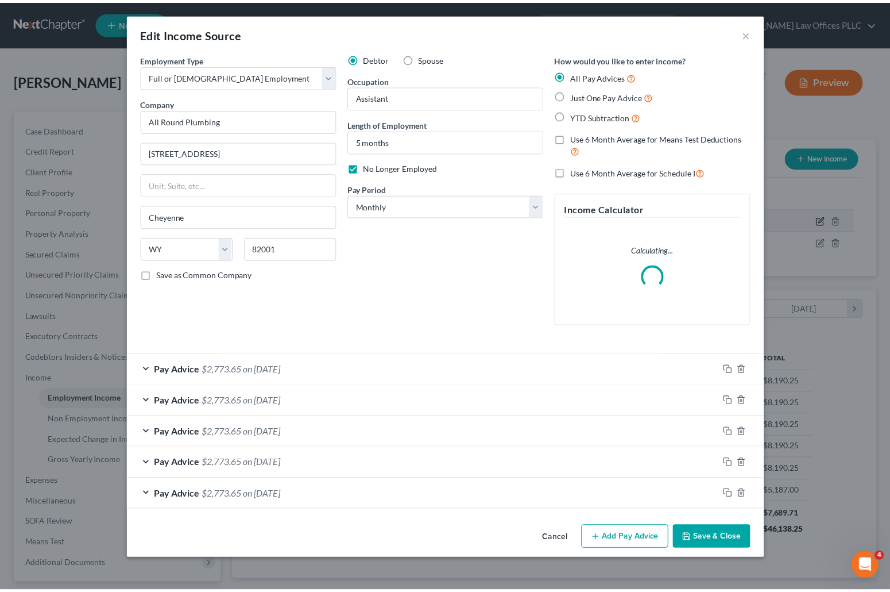
scroll to position [206, 366]
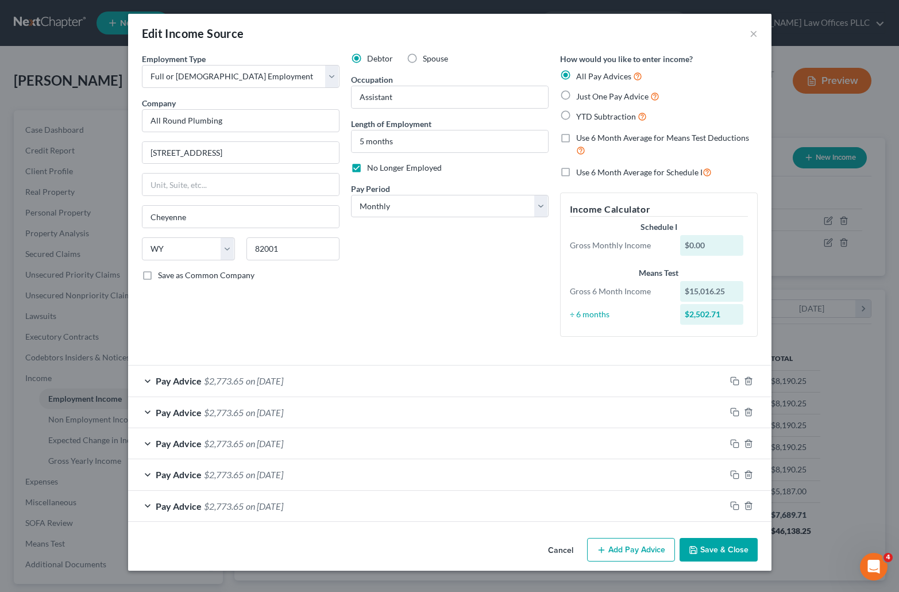
click at [719, 543] on button "Save & Close" at bounding box center [719, 550] width 78 height 24
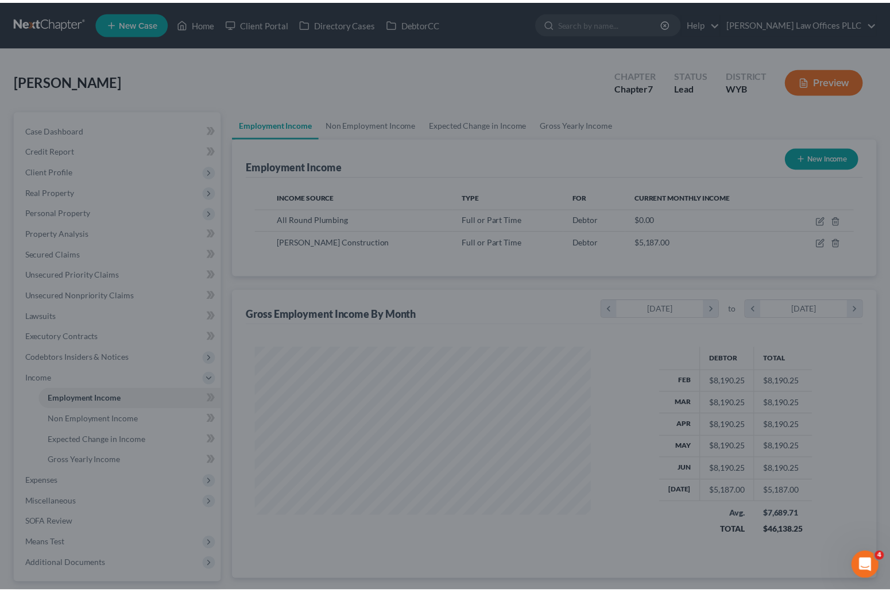
scroll to position [574217, 574060]
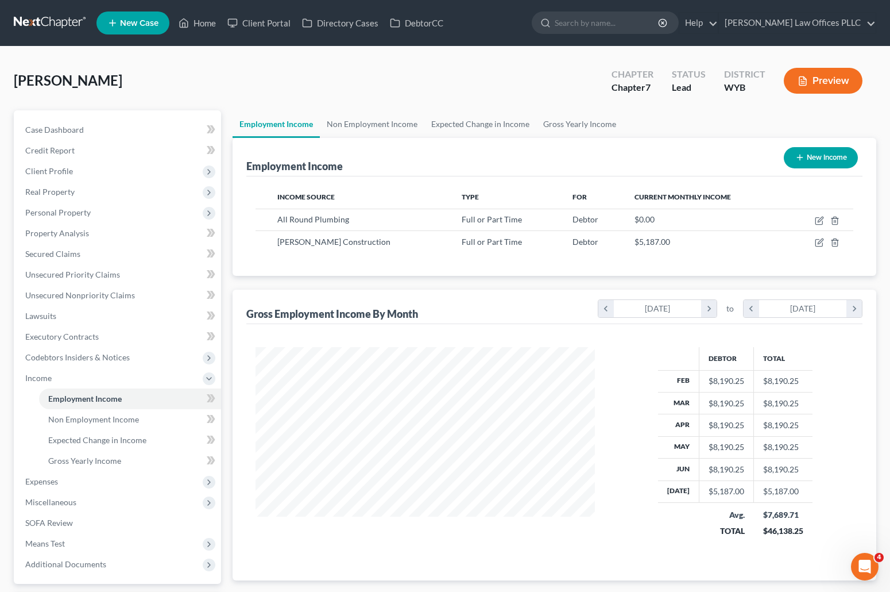
click at [867, 562] on icon "Open Intercom Messenger" at bounding box center [865, 566] width 19 height 19
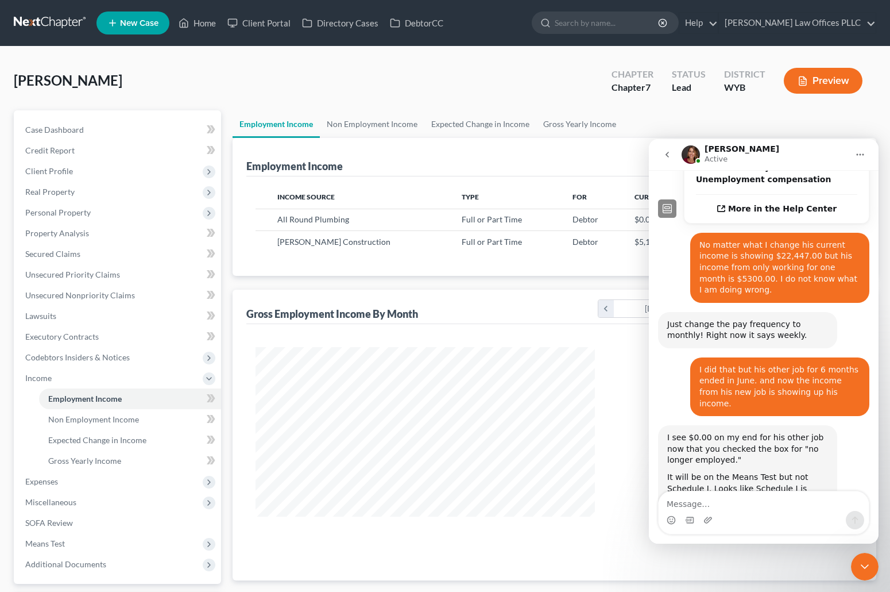
scroll to position [356, 0]
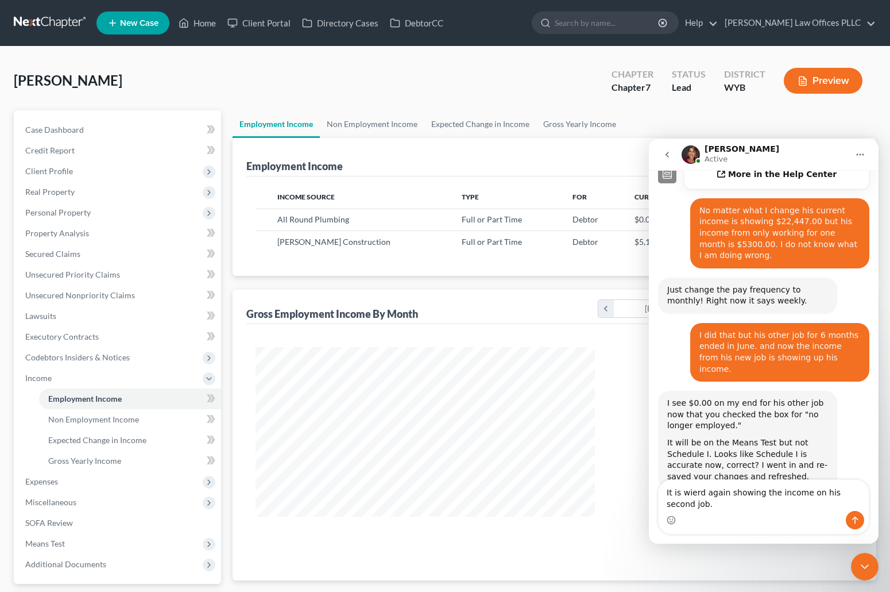
click at [620, 468] on div "Debtor Total Feb $8,190.25 $8,190.25 Mar $8,190.25 $8,190.25 Apr $8,190.25 $8,1…" at bounding box center [735, 450] width 259 height 206
click at [866, 564] on icon "Close Intercom Messenger" at bounding box center [865, 566] width 14 height 14
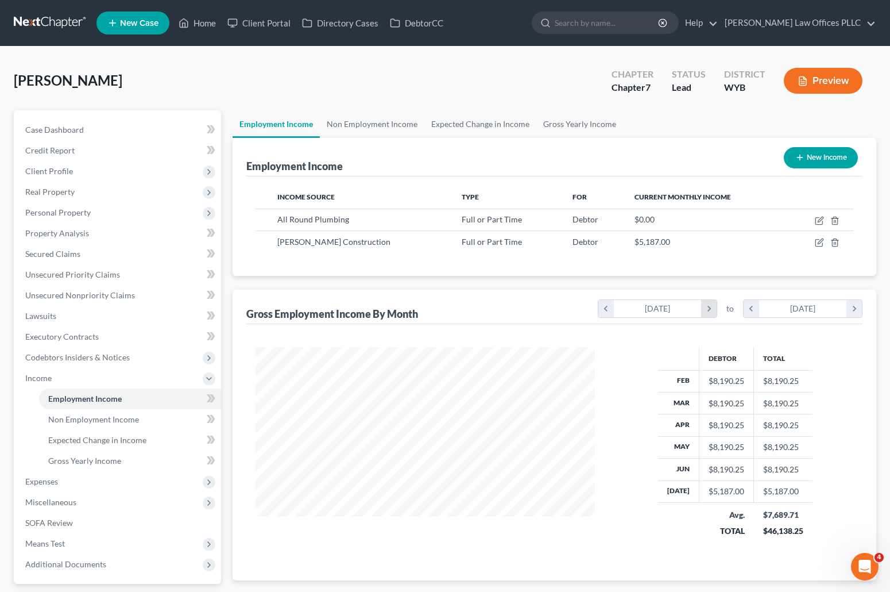
click at [712, 307] on icon "chevron_right" at bounding box center [709, 308] width 16 height 17
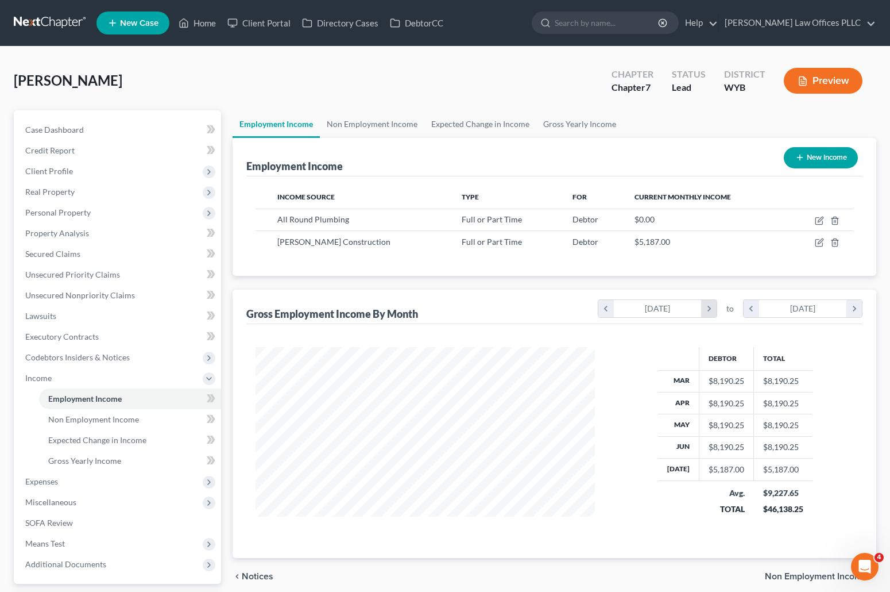
scroll to position [574239, 574060]
click at [712, 307] on icon "chevron_right" at bounding box center [709, 308] width 16 height 17
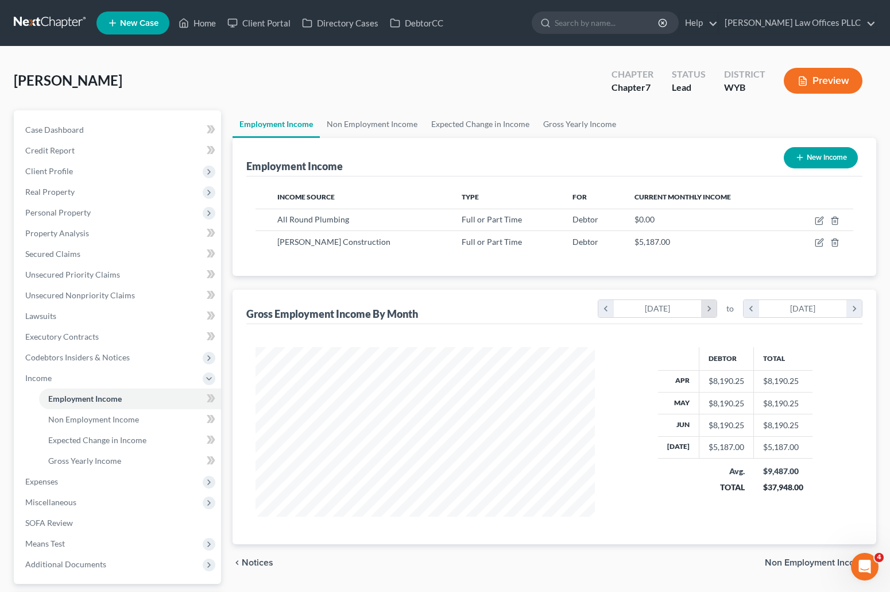
scroll to position [574253, 574060]
click at [712, 307] on icon "chevron_right" at bounding box center [709, 308] width 16 height 17
click at [608, 412] on div "Debtor Total Jul $5,187.00 $5,187.00 Avg. TOTAL $5,187.00 $5,187.00" at bounding box center [735, 431] width 259 height 169
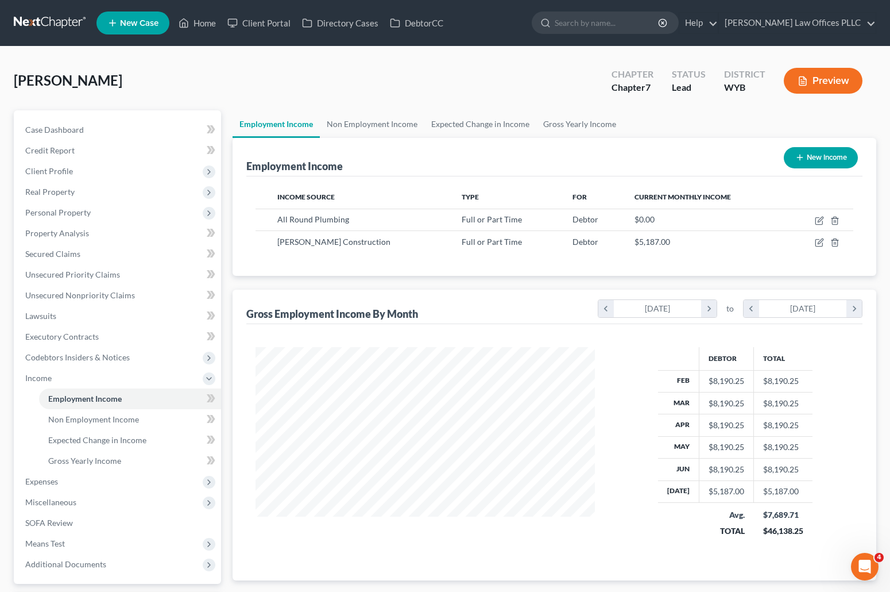
scroll to position [206, 362]
click at [868, 561] on icon "Open Intercom Messenger" at bounding box center [865, 566] width 19 height 19
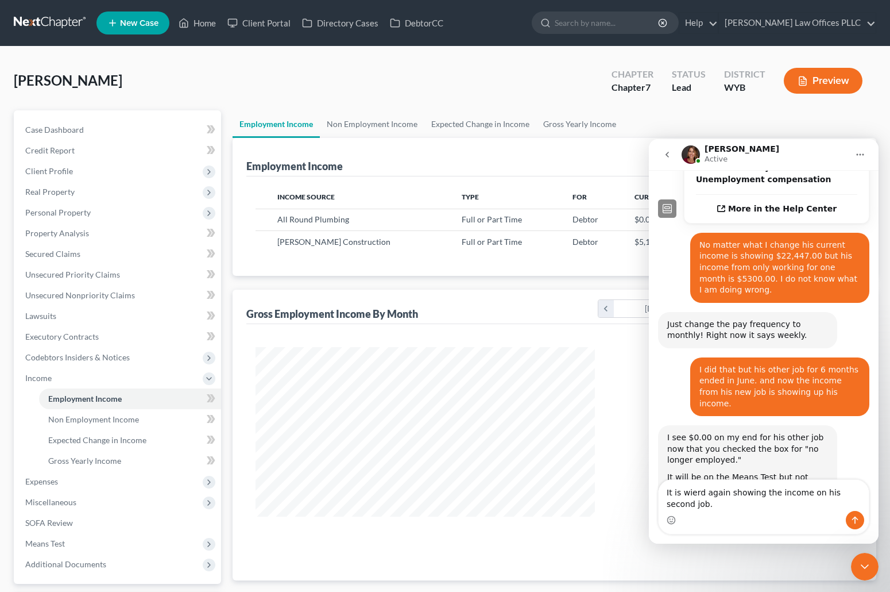
scroll to position [356, 0]
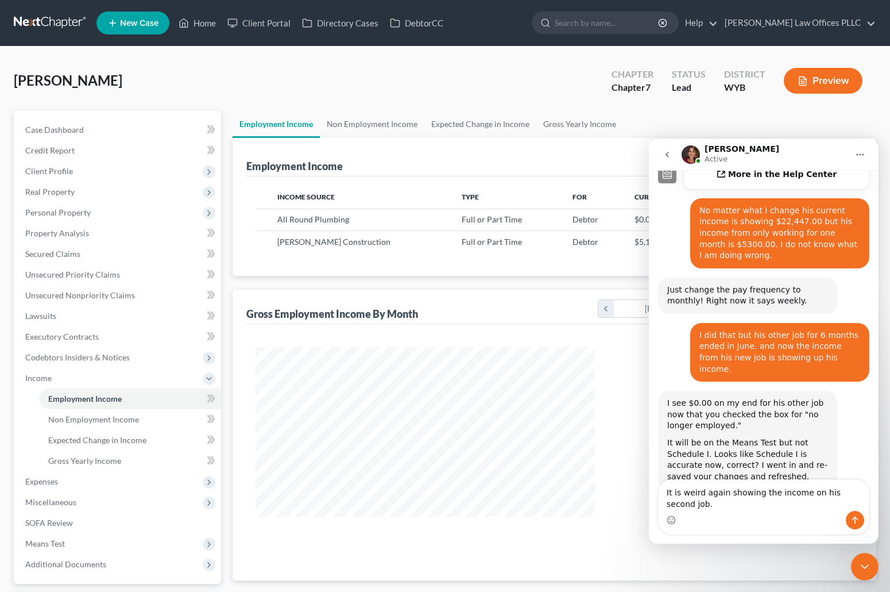
click at [865, 566] on icon "Close Intercom Messenger" at bounding box center [865, 566] width 14 height 14
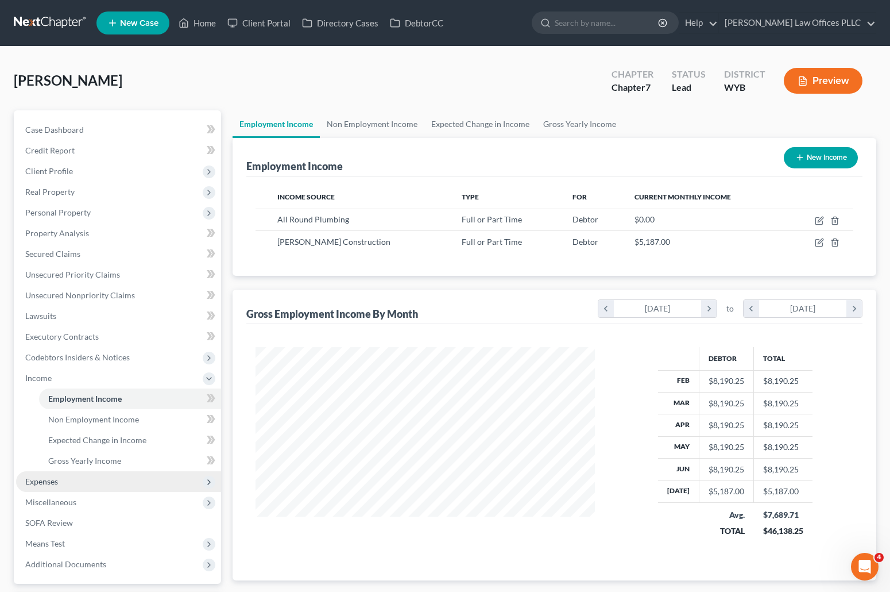
click at [48, 478] on span "Expenses" at bounding box center [41, 481] width 33 height 10
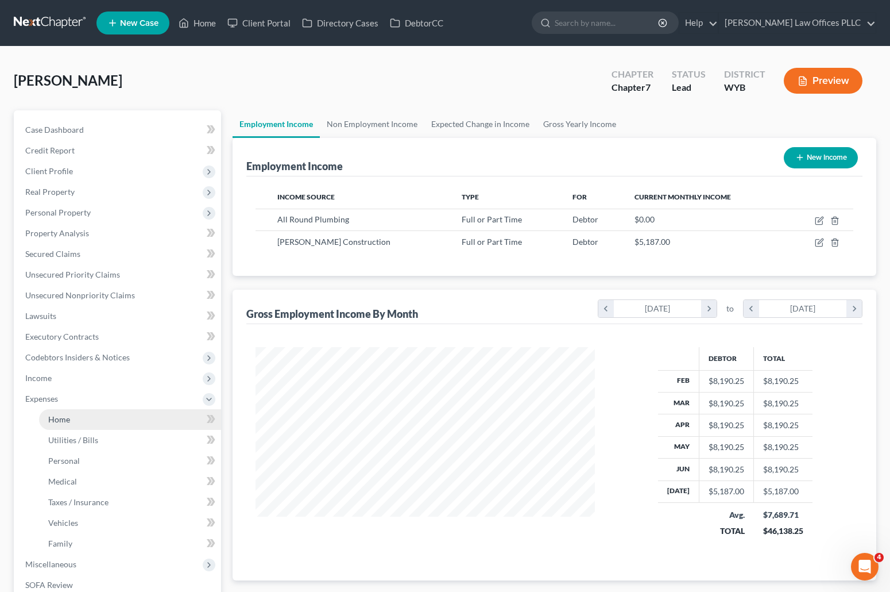
click at [63, 421] on span "Home" at bounding box center [59, 419] width 22 height 10
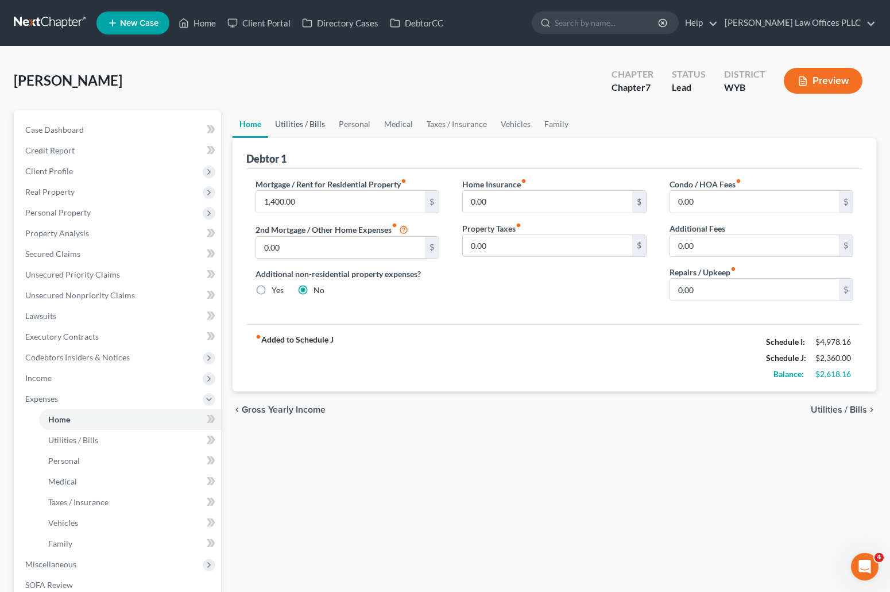
click at [303, 124] on link "Utilities / Bills" at bounding box center [300, 124] width 64 height 28
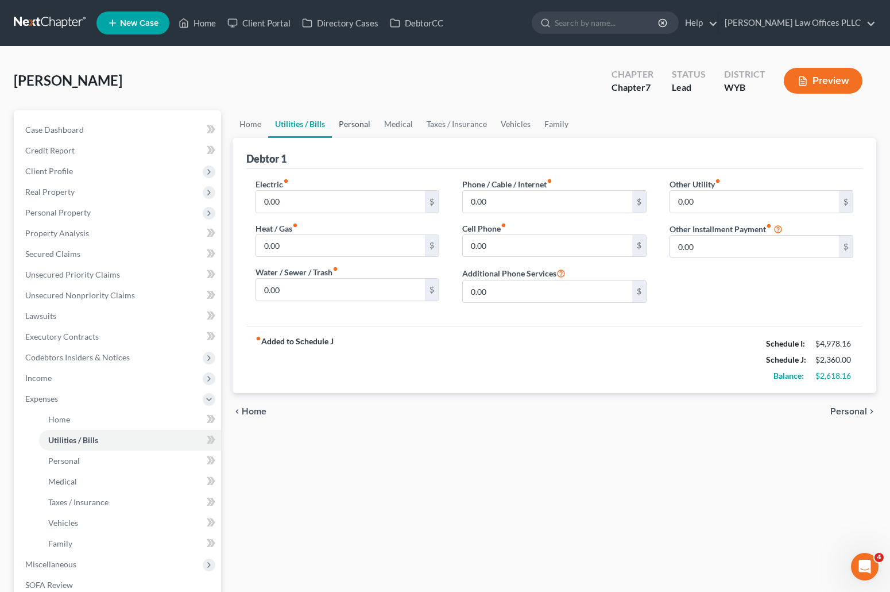
click at [356, 124] on link "Personal" at bounding box center [354, 124] width 45 height 28
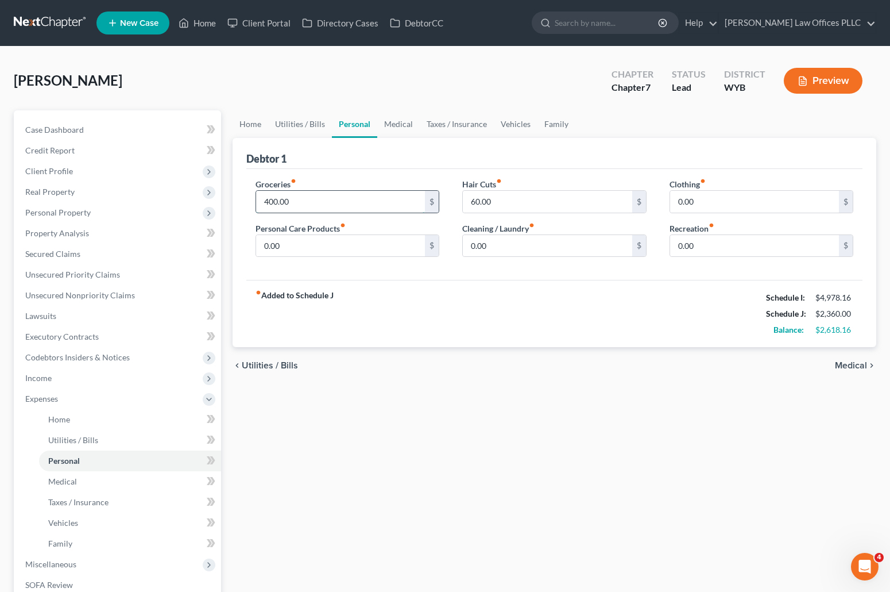
click at [317, 198] on input "400.00" at bounding box center [340, 202] width 169 height 22
click at [262, 248] on input "0.00" at bounding box center [340, 246] width 169 height 22
click at [473, 246] on input "0.00" at bounding box center [547, 246] width 169 height 22
click at [674, 203] on input "0.00" at bounding box center [754, 202] width 169 height 22
click at [401, 121] on link "Medical" at bounding box center [398, 124] width 43 height 28
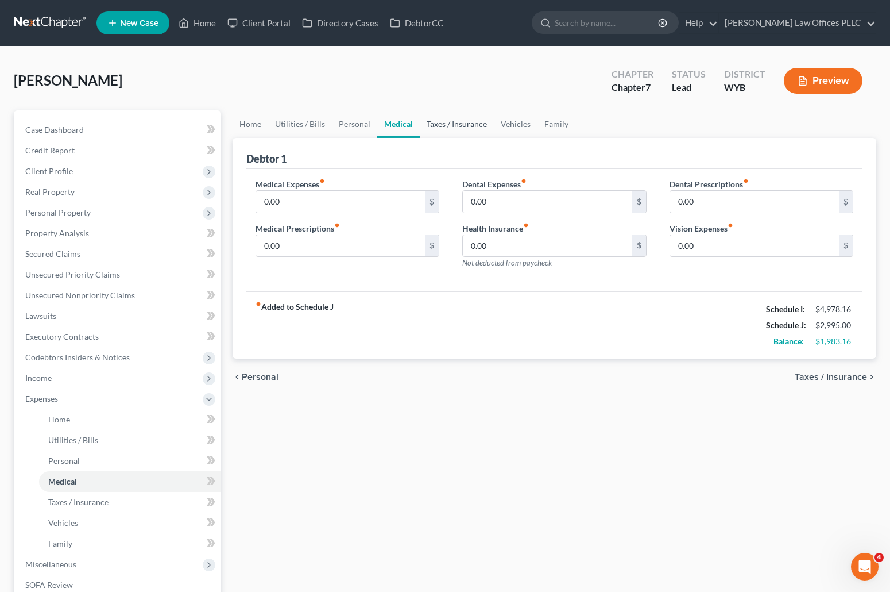
click at [449, 125] on link "Taxes / Insurance" at bounding box center [457, 124] width 74 height 28
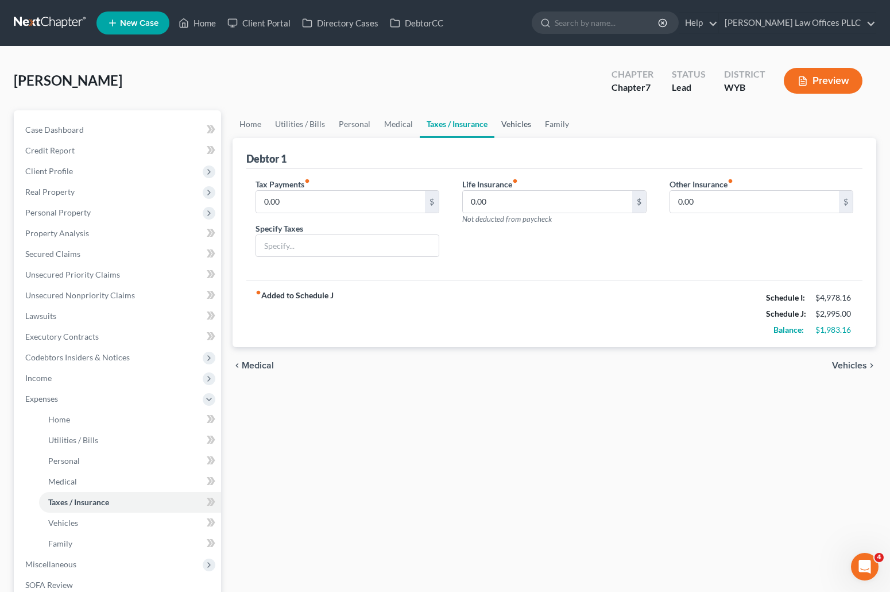
click at [512, 122] on link "Vehicles" at bounding box center [517, 124] width 44 height 28
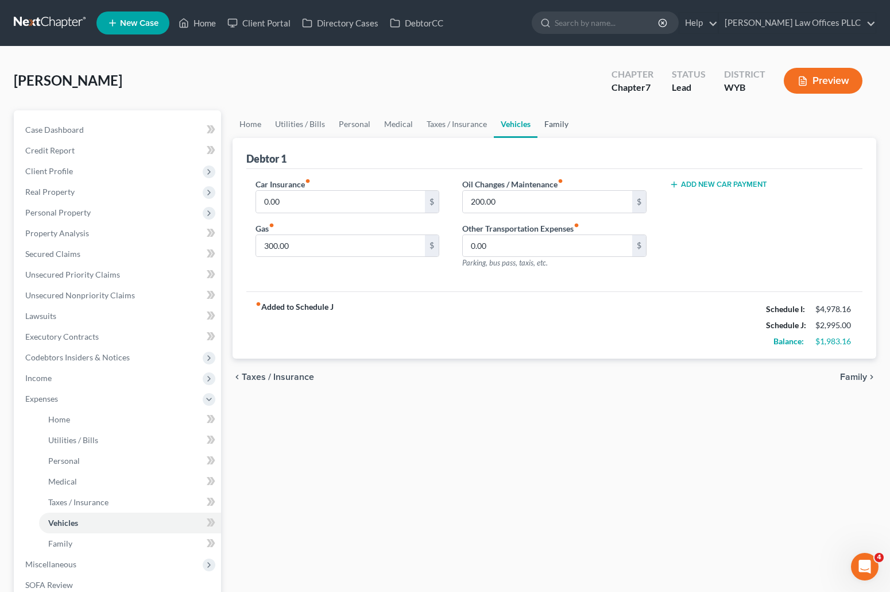
click at [554, 121] on link "Family" at bounding box center [557, 124] width 38 height 28
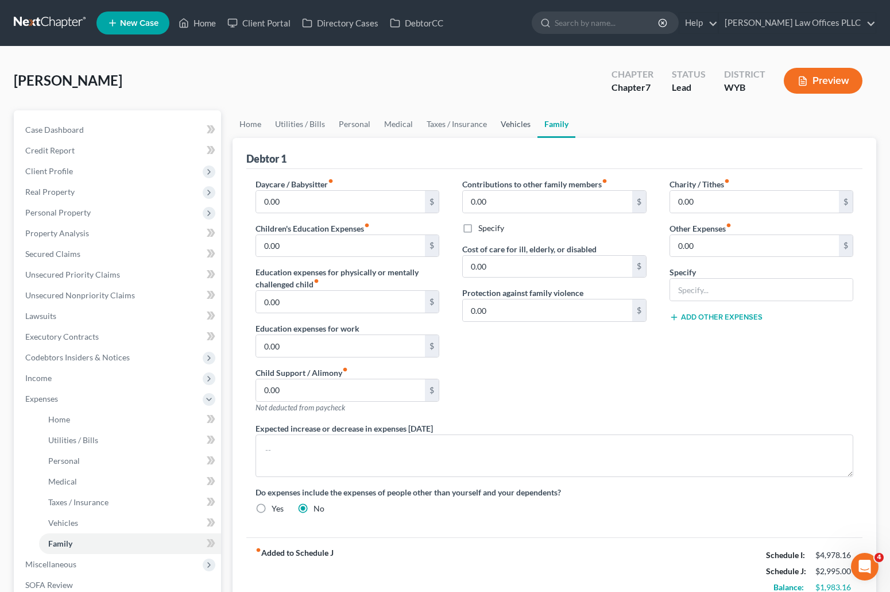
click at [513, 118] on link "Vehicles" at bounding box center [516, 124] width 44 height 28
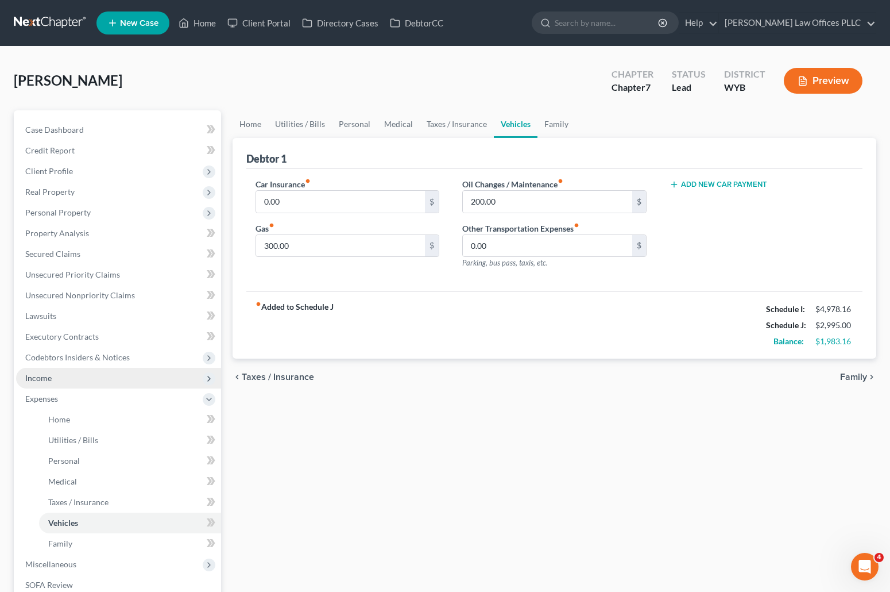
click at [28, 379] on span "Income" at bounding box center [38, 378] width 26 height 10
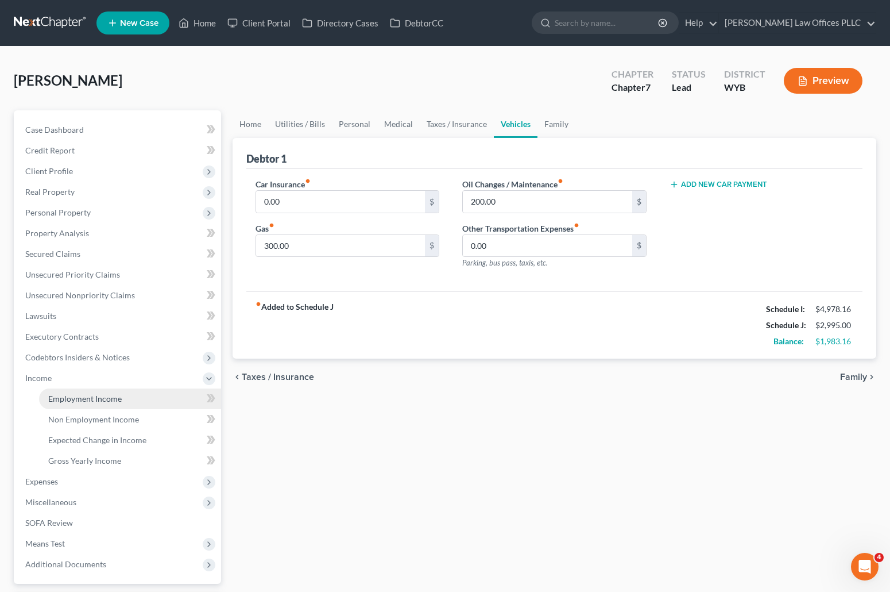
click at [106, 399] on span "Employment Income" at bounding box center [85, 398] width 74 height 10
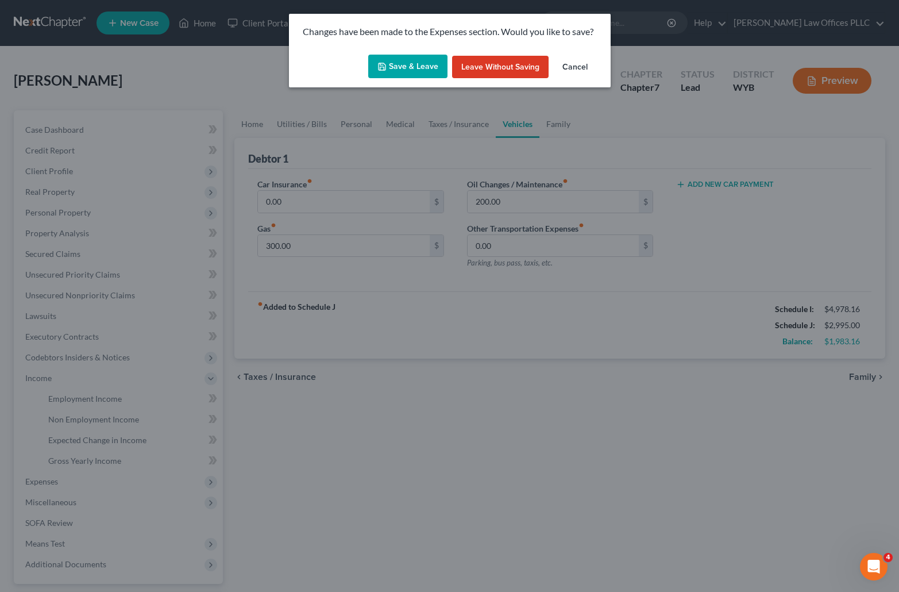
click at [422, 61] on button "Save & Leave" at bounding box center [407, 67] width 79 height 24
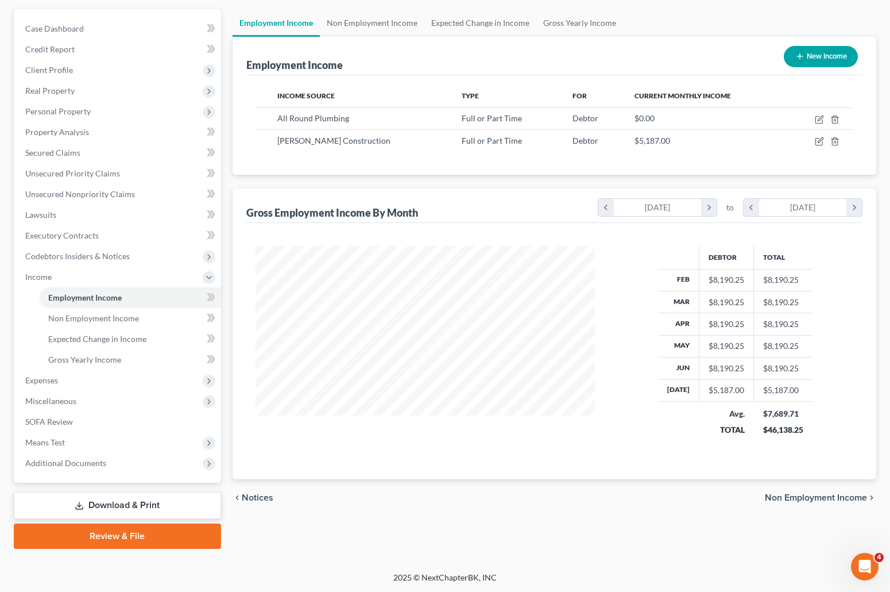
scroll to position [102, 0]
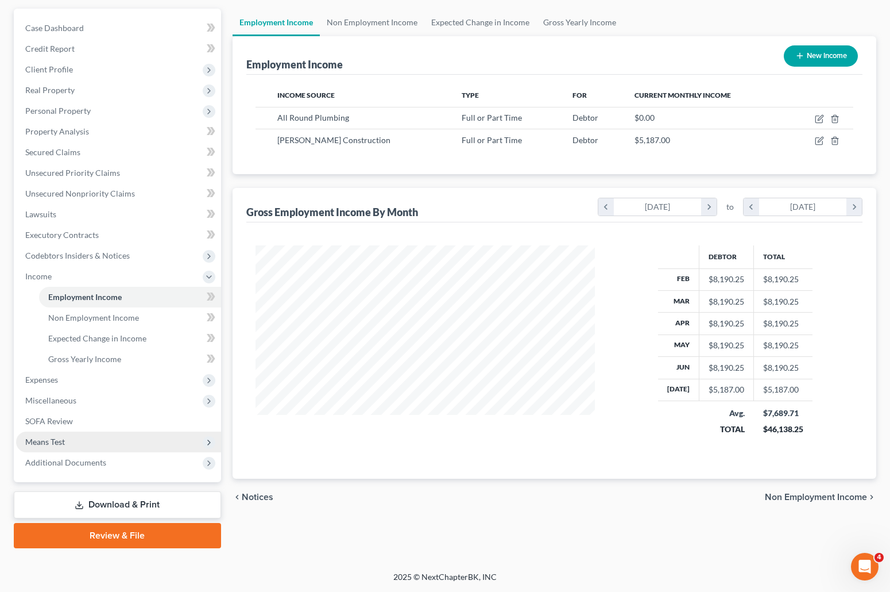
click at [56, 441] on span "Means Test" at bounding box center [45, 442] width 40 height 10
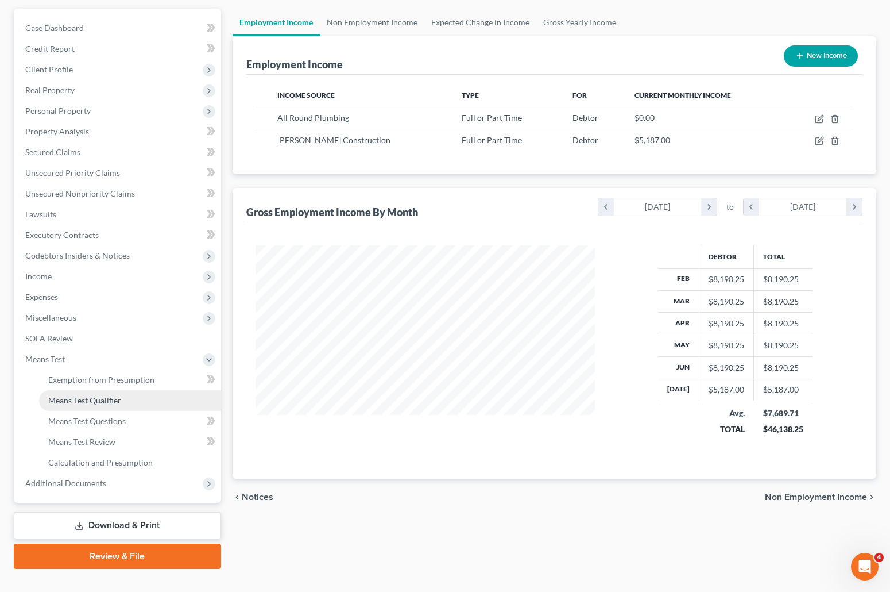
click at [118, 398] on span "Means Test Qualifier" at bounding box center [84, 400] width 73 height 10
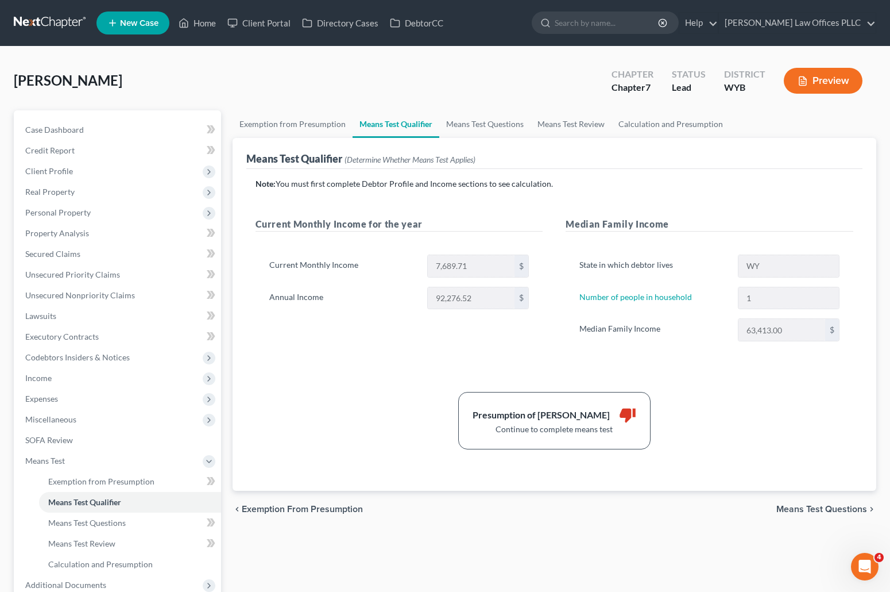
click at [866, 561] on icon "Open Intercom Messenger" at bounding box center [865, 566] width 19 height 19
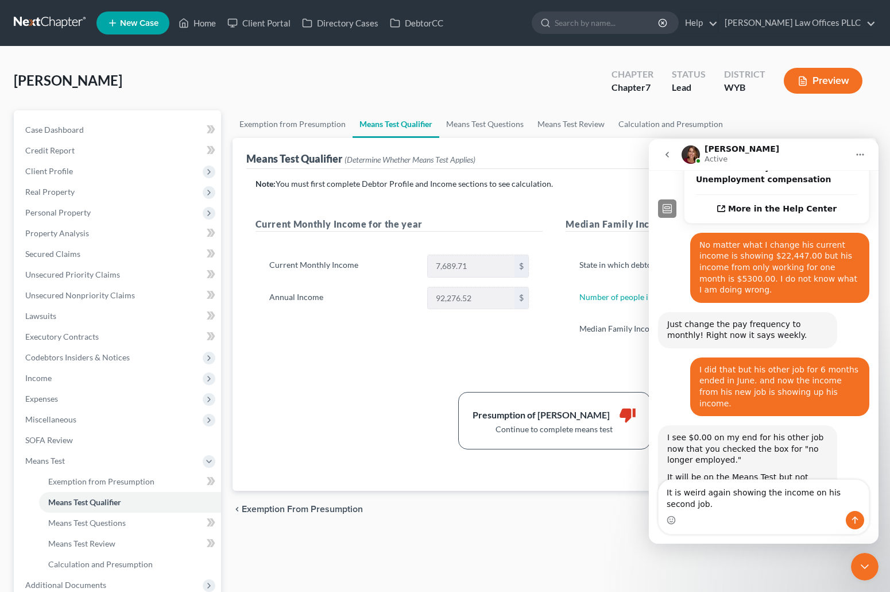
scroll to position [356, 0]
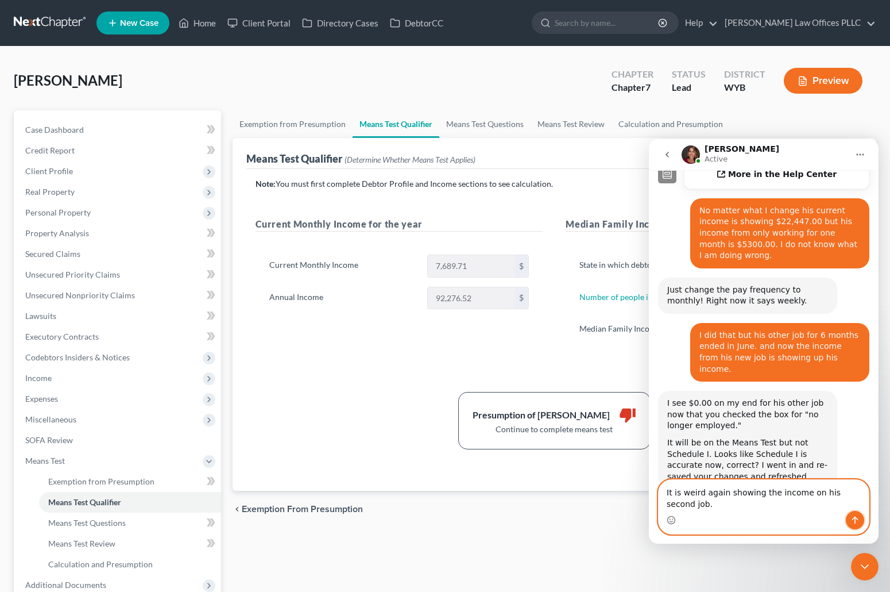
click at [849, 520] on button "Send a message…" at bounding box center [855, 520] width 18 height 18
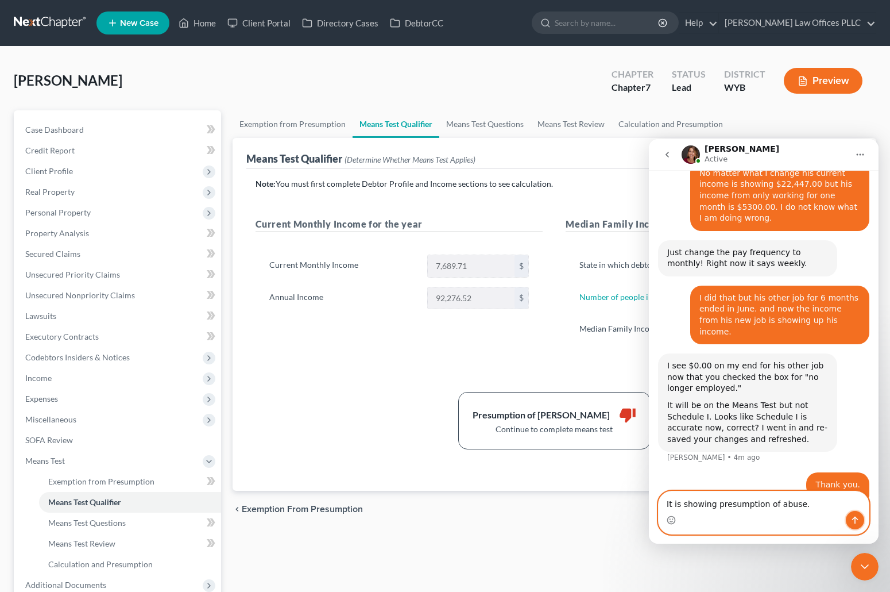
click at [858, 518] on icon "Send a message…" at bounding box center [855, 519] width 9 height 9
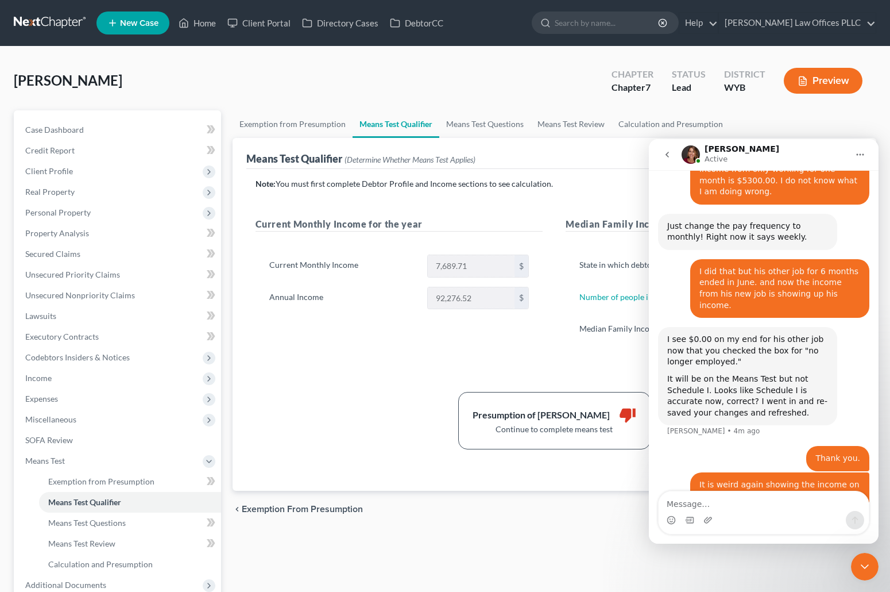
click at [866, 562] on icon "Close Intercom Messenger" at bounding box center [865, 566] width 14 height 14
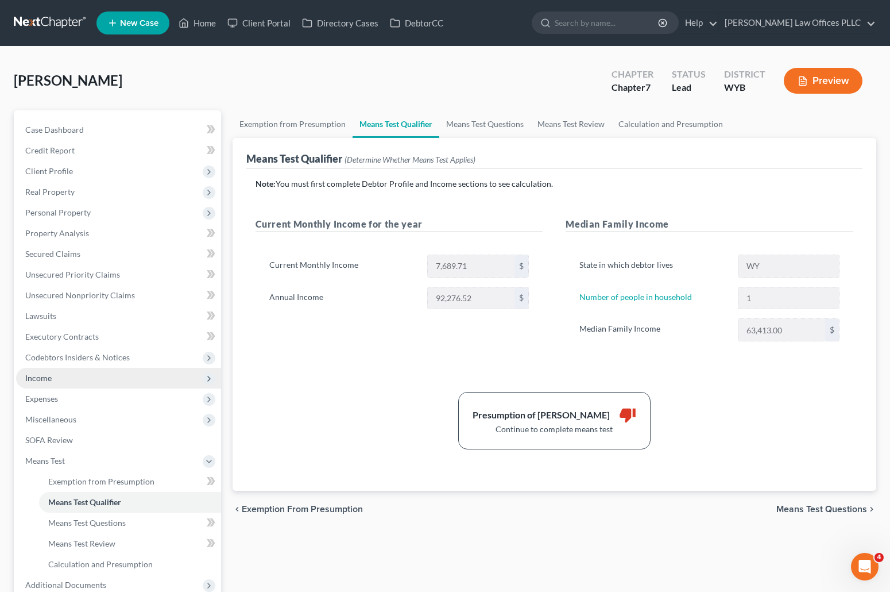
click at [52, 377] on span "Income" at bounding box center [118, 378] width 205 height 21
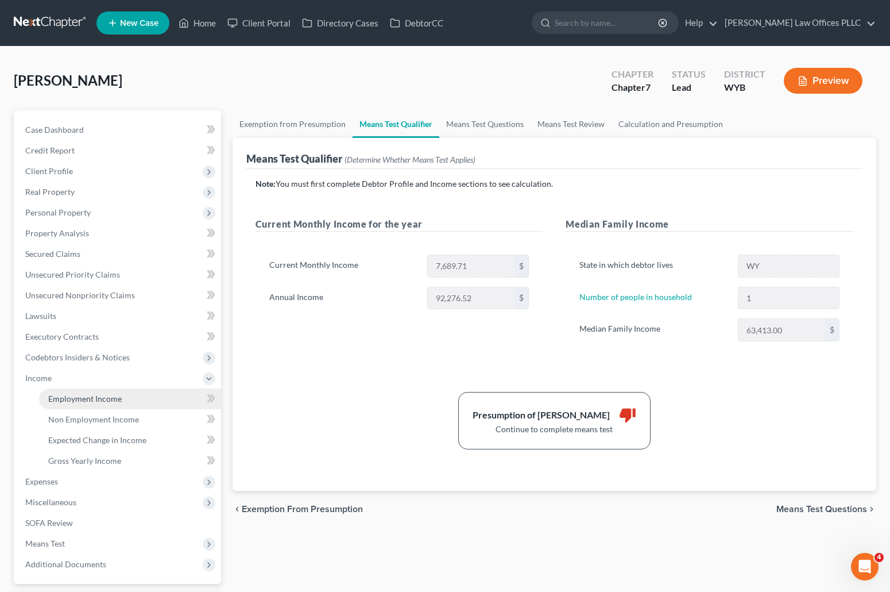
click at [82, 399] on span "Employment Income" at bounding box center [85, 398] width 74 height 10
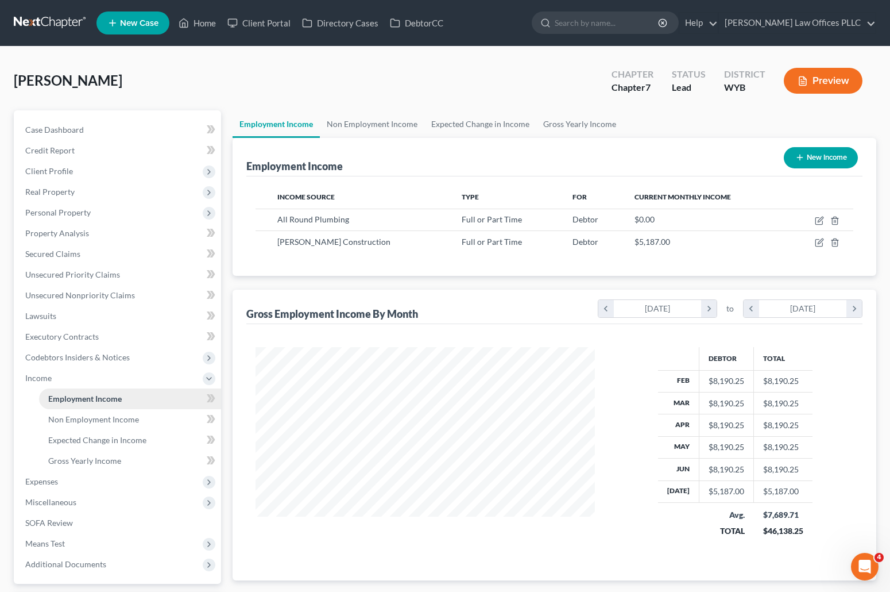
scroll to position [206, 362]
click at [710, 307] on icon "chevron_right" at bounding box center [709, 308] width 16 height 17
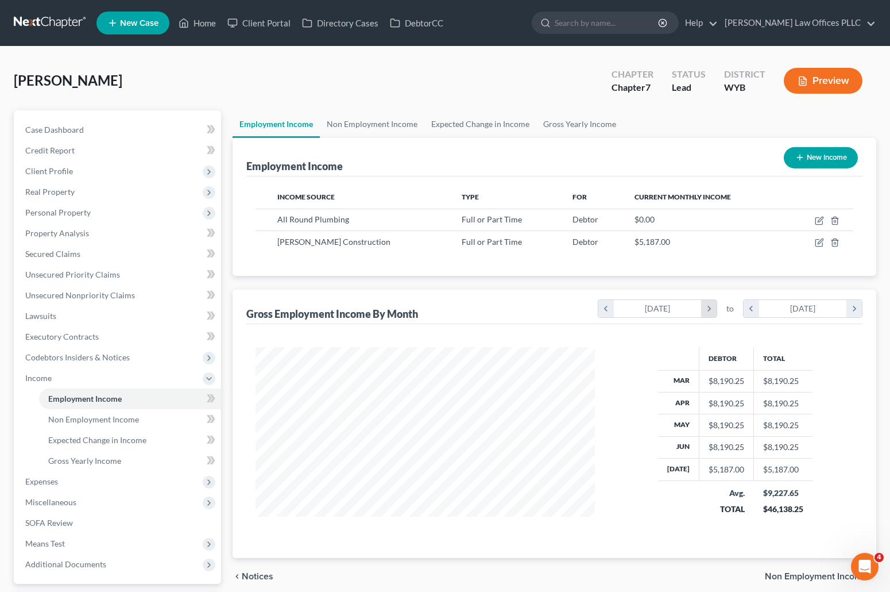
scroll to position [574239, 574060]
click at [710, 307] on icon "chevron_right" at bounding box center [709, 308] width 16 height 17
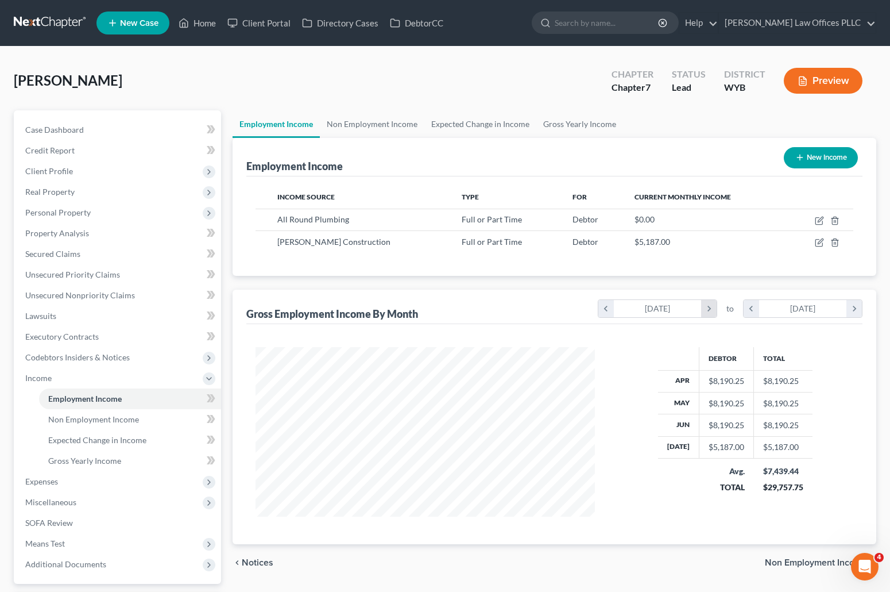
click at [710, 307] on icon "chevron_right" at bounding box center [709, 308] width 16 height 17
click at [649, 516] on div "Debtor Total Jul $5,187.00 $5,187.00 Avg. TOTAL $5,187.00 $5,187.00" at bounding box center [735, 431] width 259 height 169
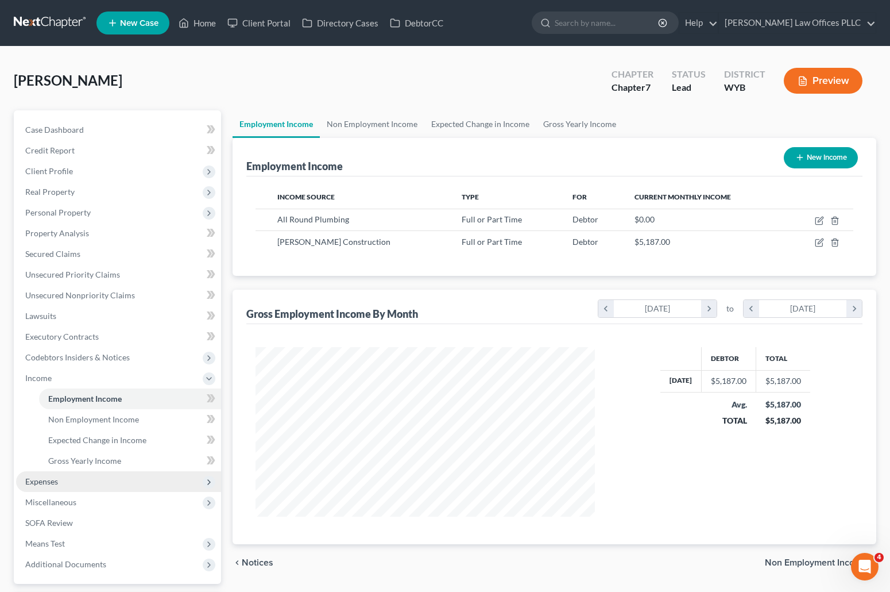
click at [49, 479] on span "Expenses" at bounding box center [41, 481] width 33 height 10
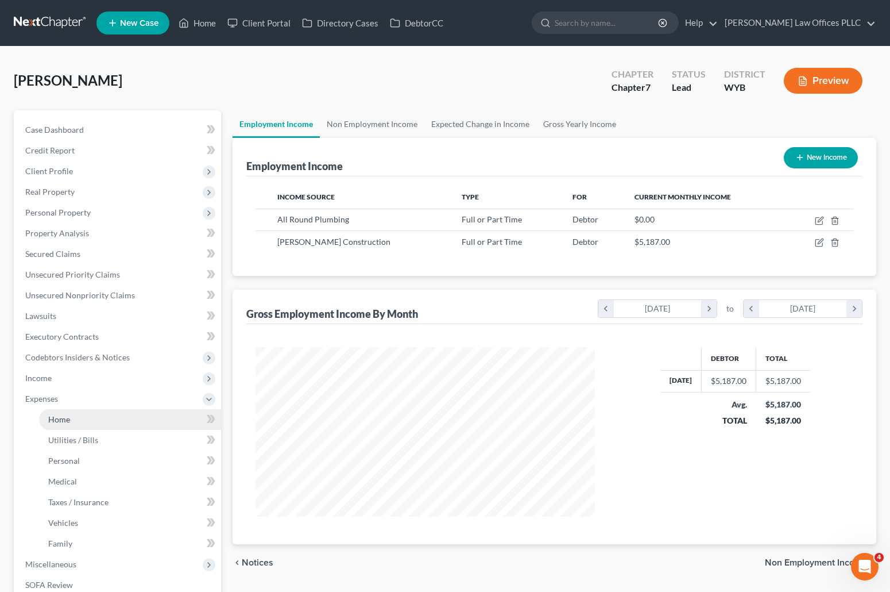
click at [74, 422] on link "Home" at bounding box center [130, 419] width 182 height 21
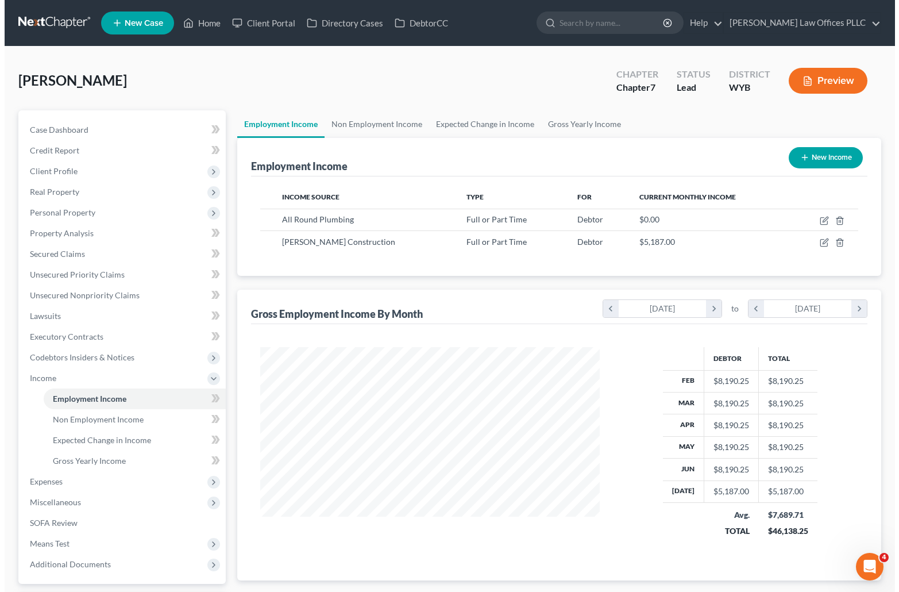
scroll to position [206, 362]
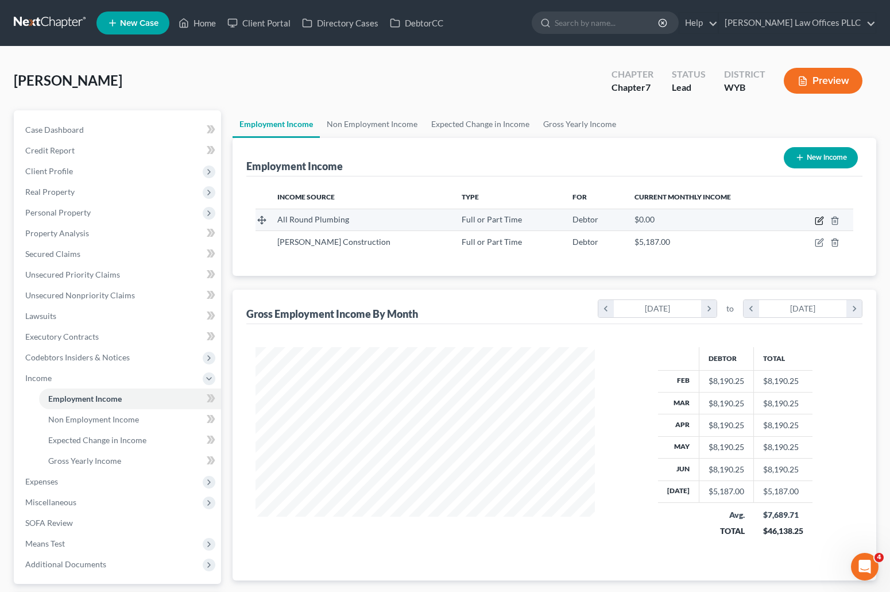
click at [820, 217] on icon "button" at bounding box center [819, 220] width 9 height 9
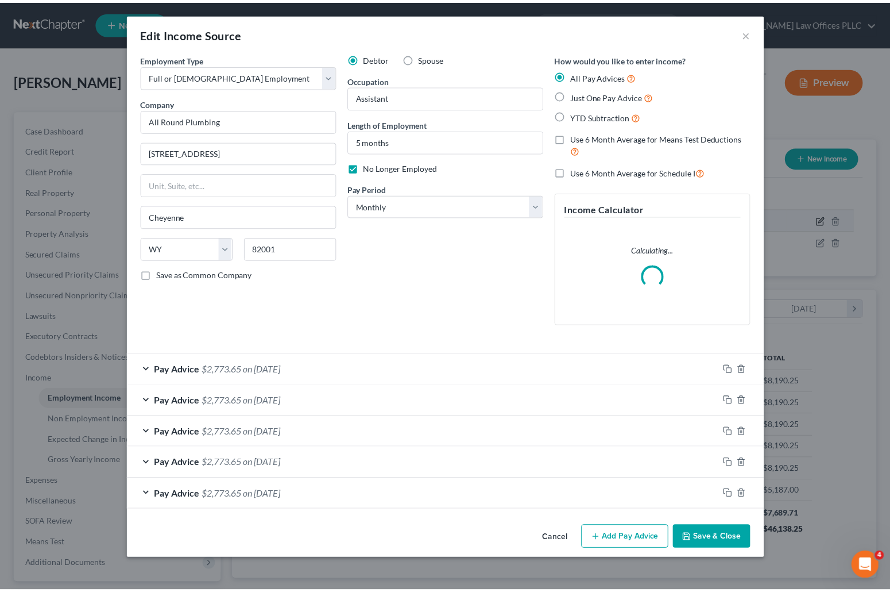
scroll to position [206, 366]
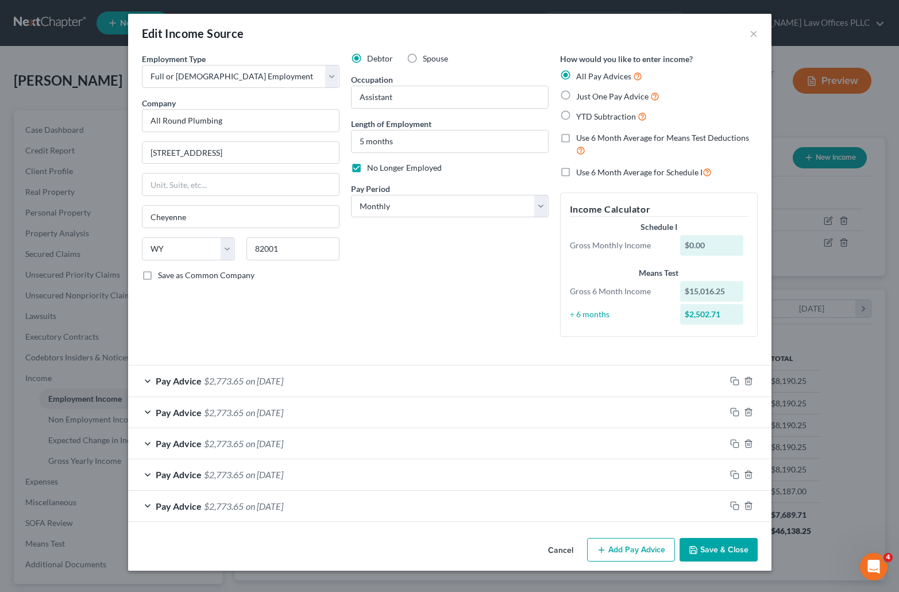
click at [720, 544] on button "Save & Close" at bounding box center [719, 550] width 78 height 24
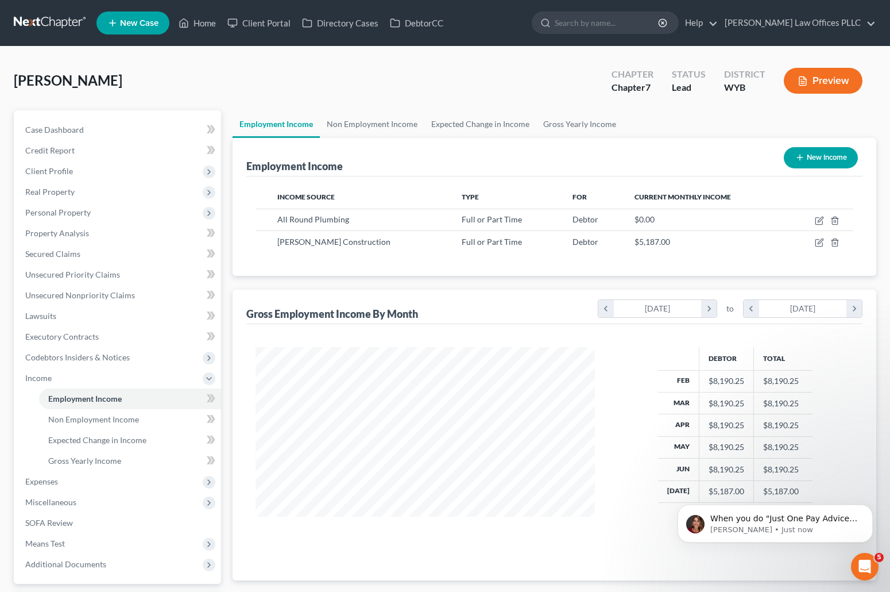
scroll to position [522, 0]
click at [778, 522] on p "When you do "Just One Pay Advice" it assumes that amount every month for the la…" at bounding box center [785, 518] width 148 height 11
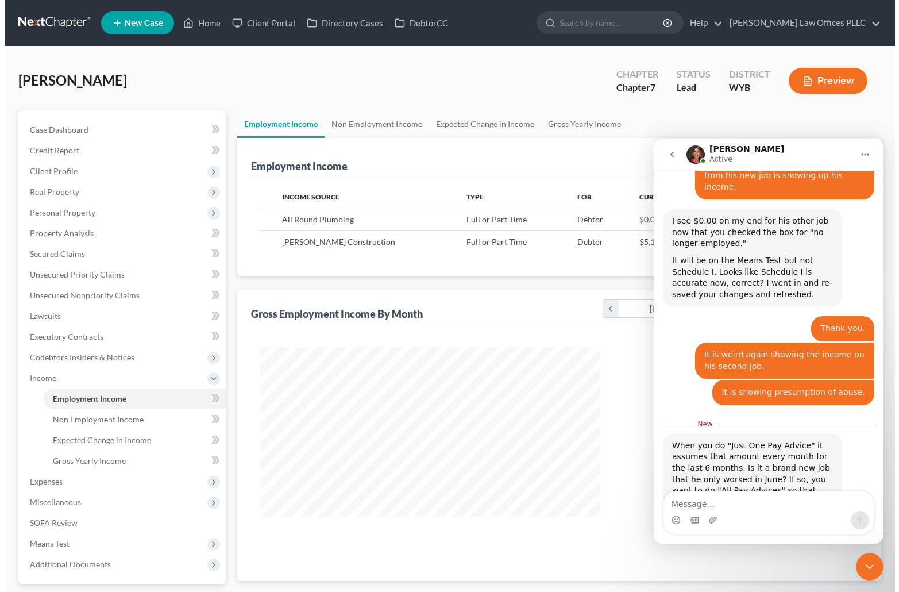
scroll to position [541, 0]
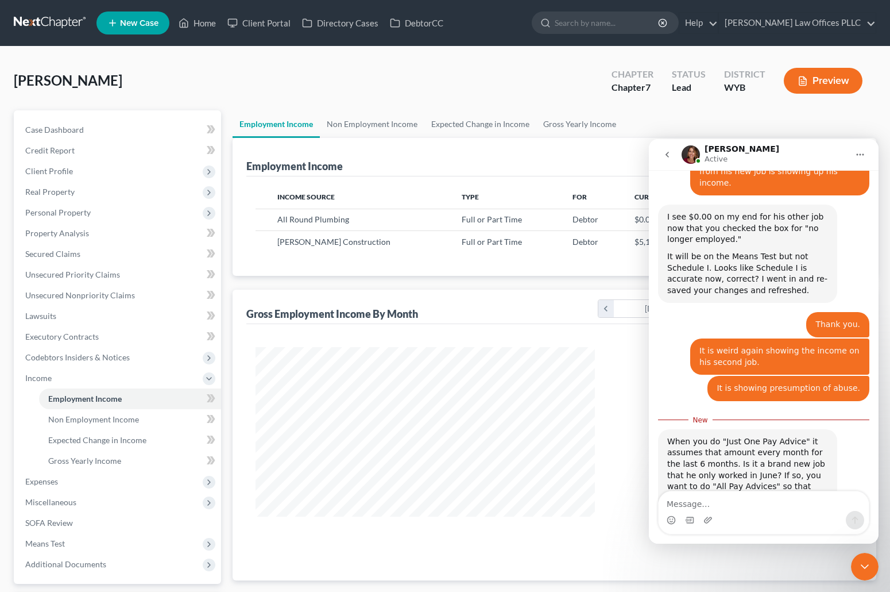
drag, startPoint x: 865, startPoint y: 564, endPoint x: 863, endPoint y: 557, distance: 7.3
click at [865, 564] on icon "Close Intercom Messenger" at bounding box center [865, 566] width 14 height 14
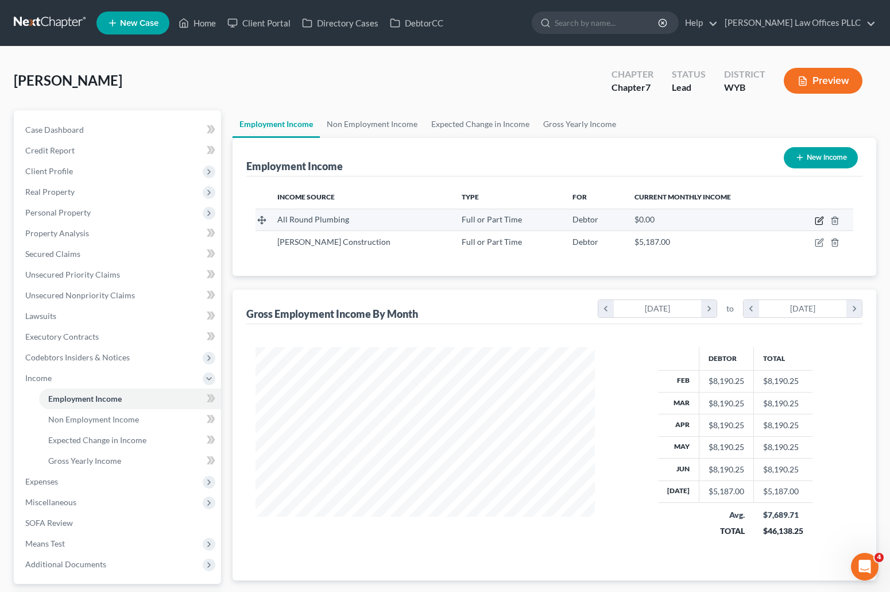
click at [819, 216] on icon "button" at bounding box center [819, 220] width 9 height 9
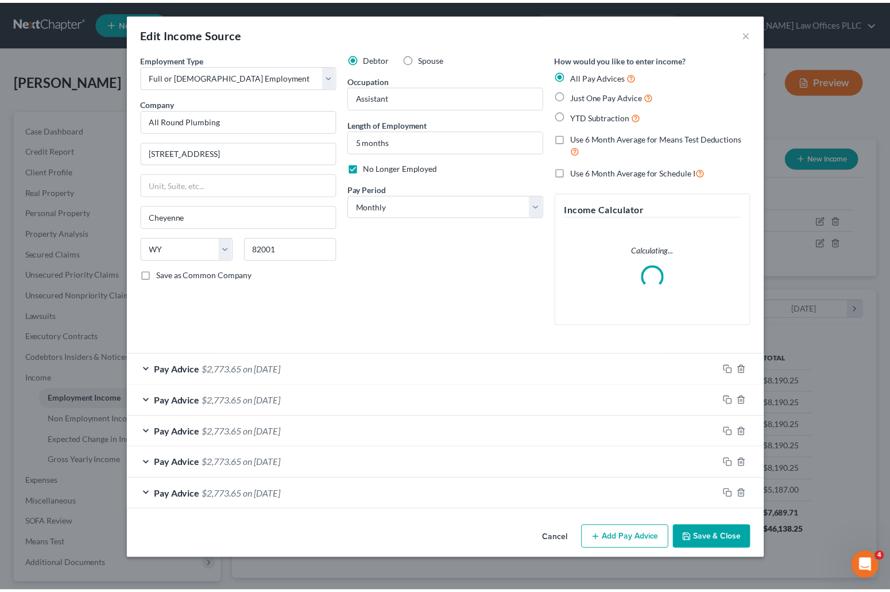
scroll to position [206, 366]
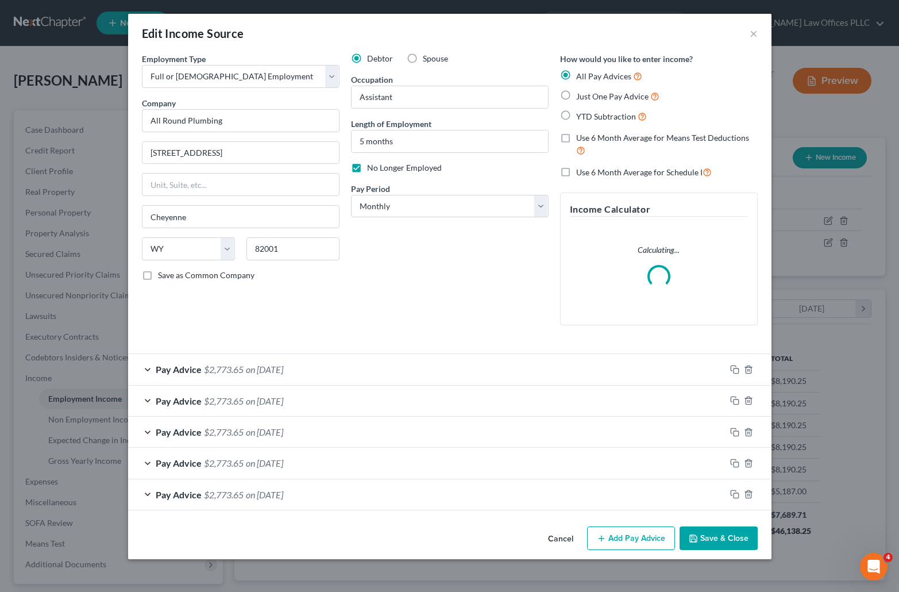
click at [576, 96] on label "Just One Pay Advice" at bounding box center [617, 96] width 83 height 13
click at [581, 96] on input "Just One Pay Advice" at bounding box center [584, 93] width 7 height 7
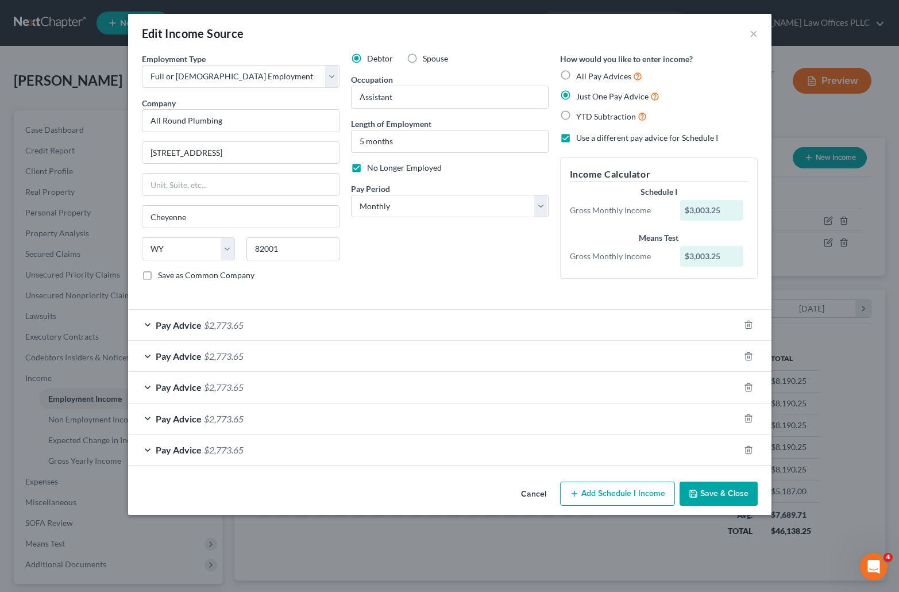
click at [711, 495] on button "Save & Close" at bounding box center [719, 493] width 78 height 24
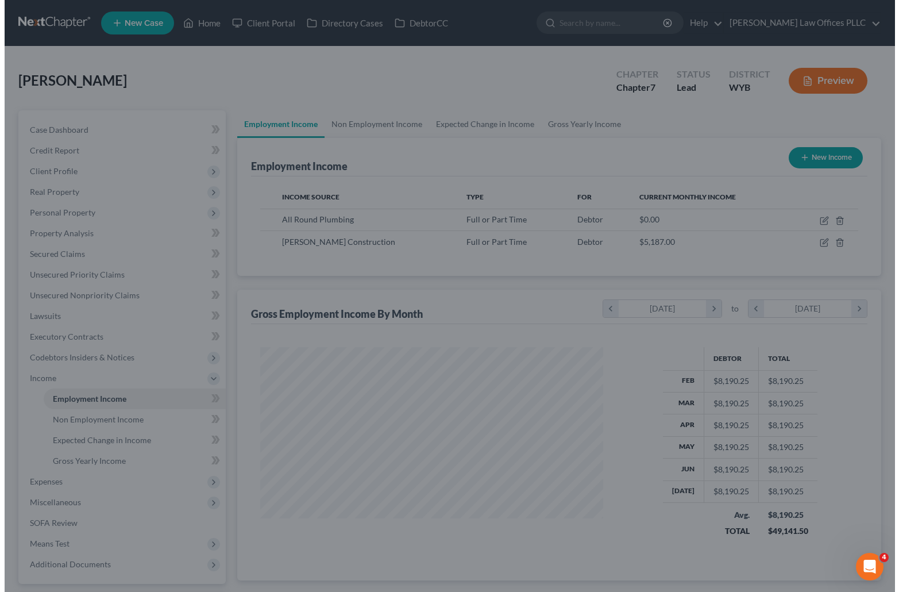
scroll to position [574217, 574060]
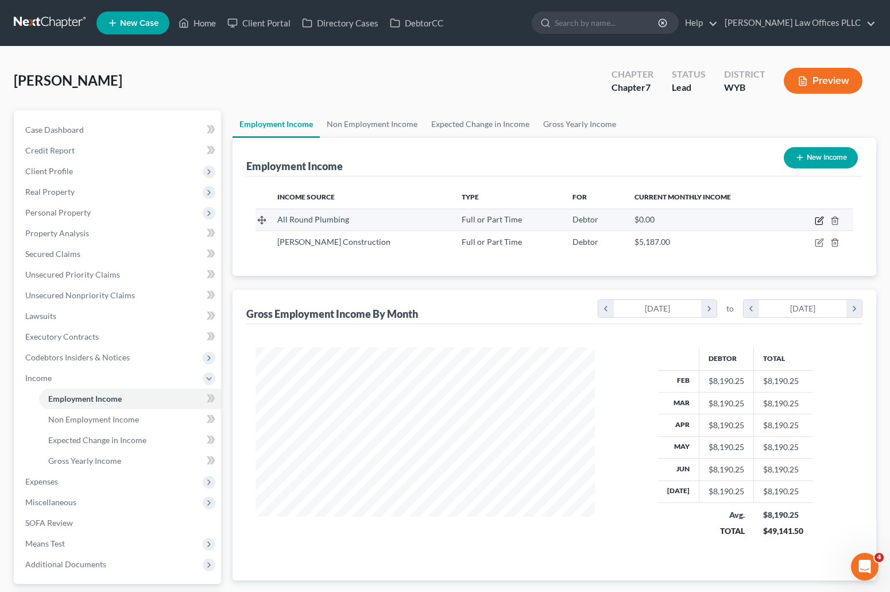
click at [818, 218] on icon "button" at bounding box center [819, 221] width 7 height 7
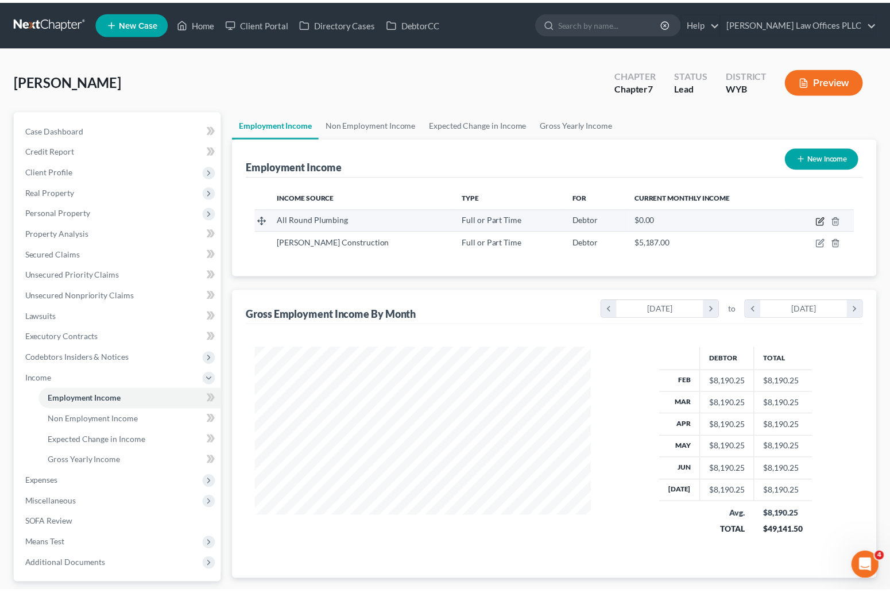
scroll to position [206, 366]
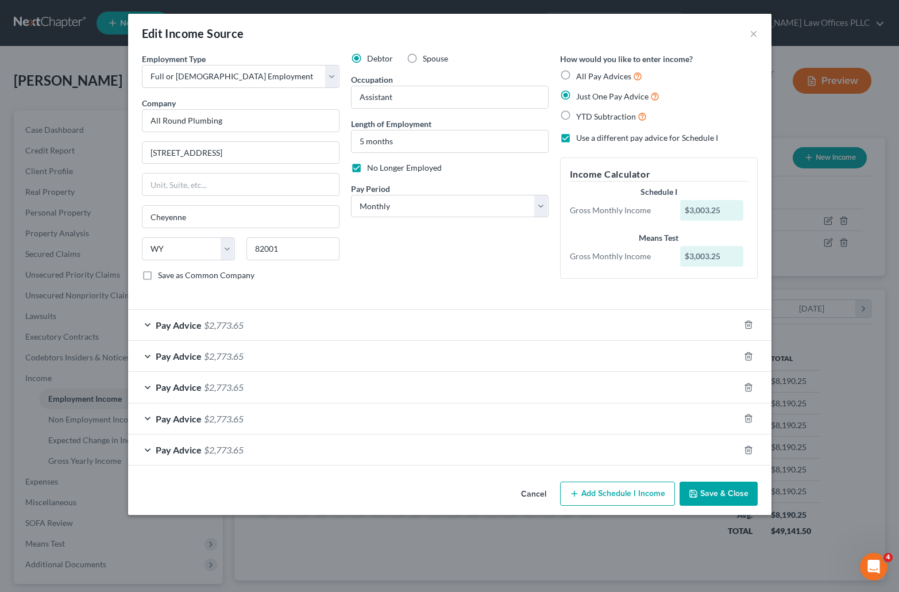
click at [576, 137] on label "Use a different pay advice for Schedule I" at bounding box center [647, 137] width 142 height 11
click at [581, 137] on input "Use a different pay advice for Schedule I" at bounding box center [584, 135] width 7 height 7
click at [724, 491] on button "Save & Close" at bounding box center [719, 493] width 78 height 24
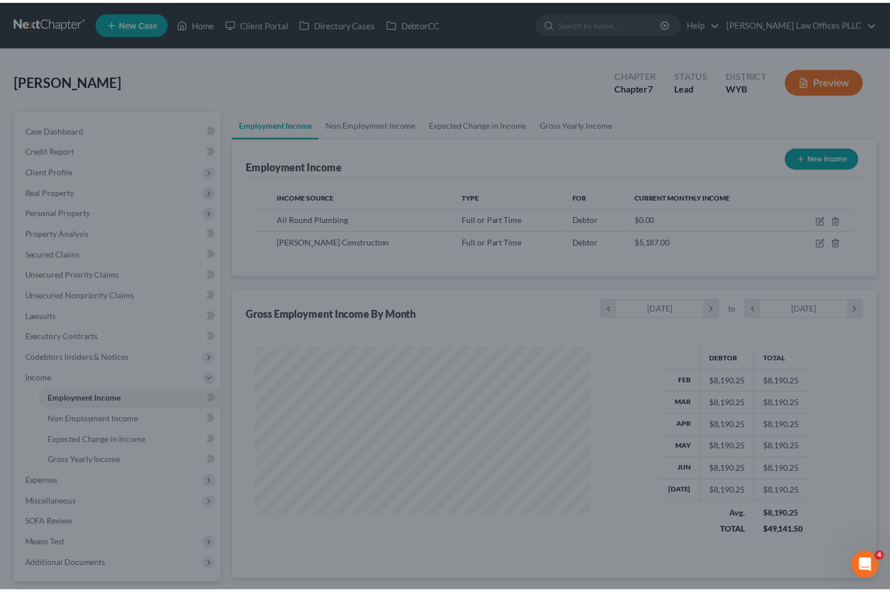
scroll to position [574217, 574060]
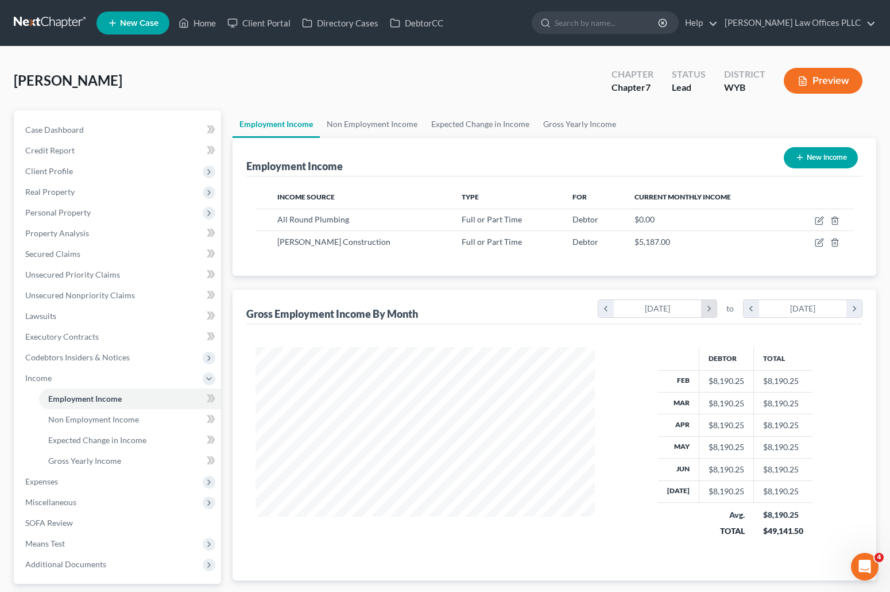
click at [709, 307] on icon "chevron_right" at bounding box center [709, 308] width 16 height 17
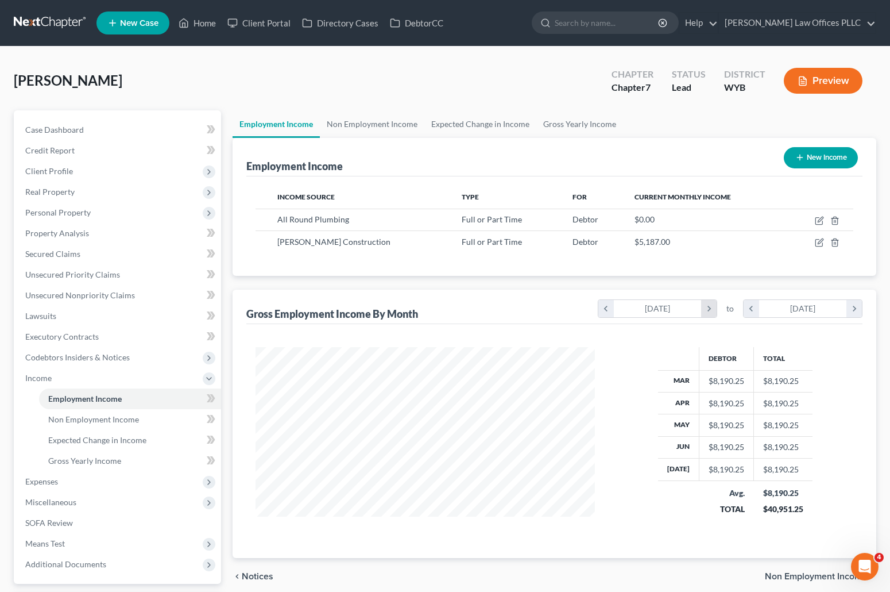
click at [709, 307] on icon "chevron_right" at bounding box center [709, 308] width 16 height 17
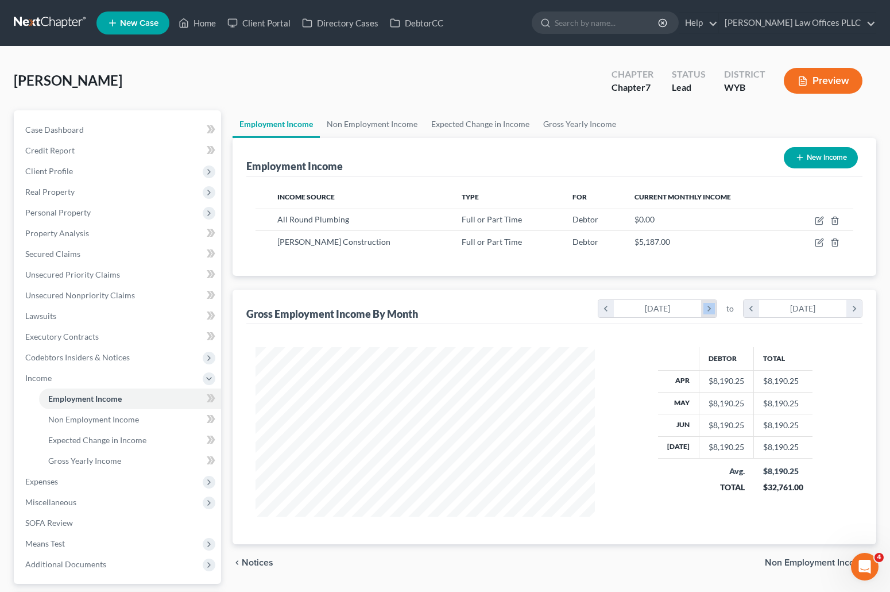
click at [709, 307] on icon "chevron_right" at bounding box center [709, 308] width 16 height 17
click at [867, 562] on icon "Open Intercom Messenger" at bounding box center [865, 566] width 19 height 19
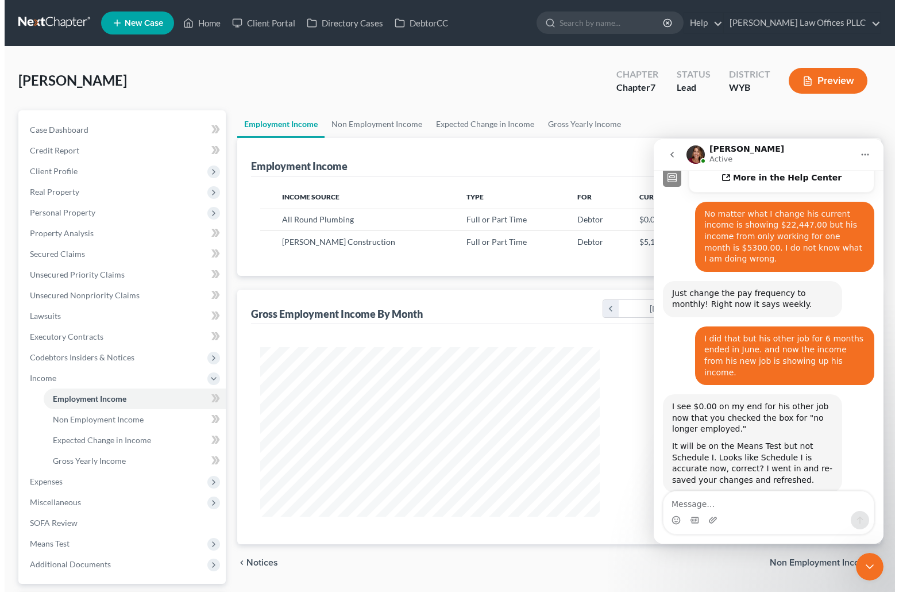
scroll to position [522, 0]
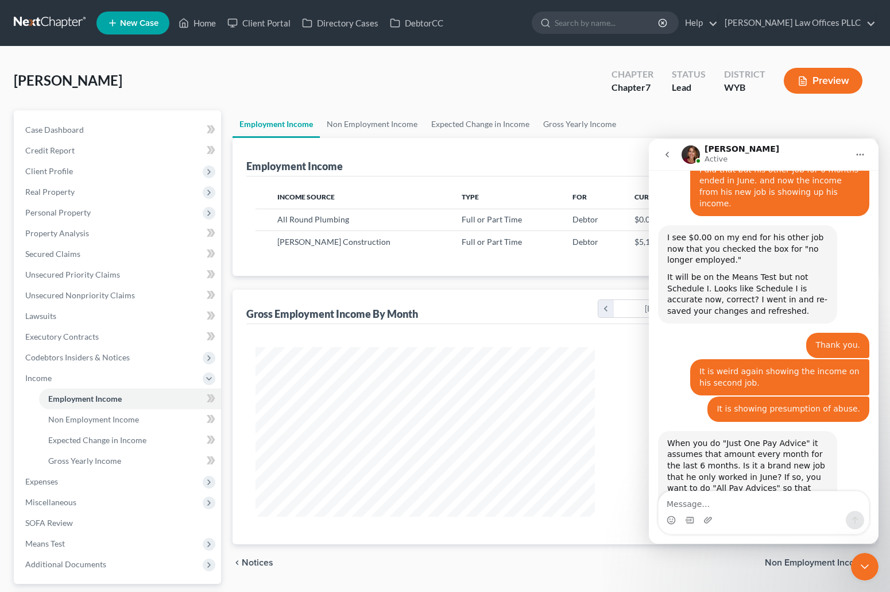
click at [866, 568] on icon "Close Intercom Messenger" at bounding box center [865, 566] width 8 height 5
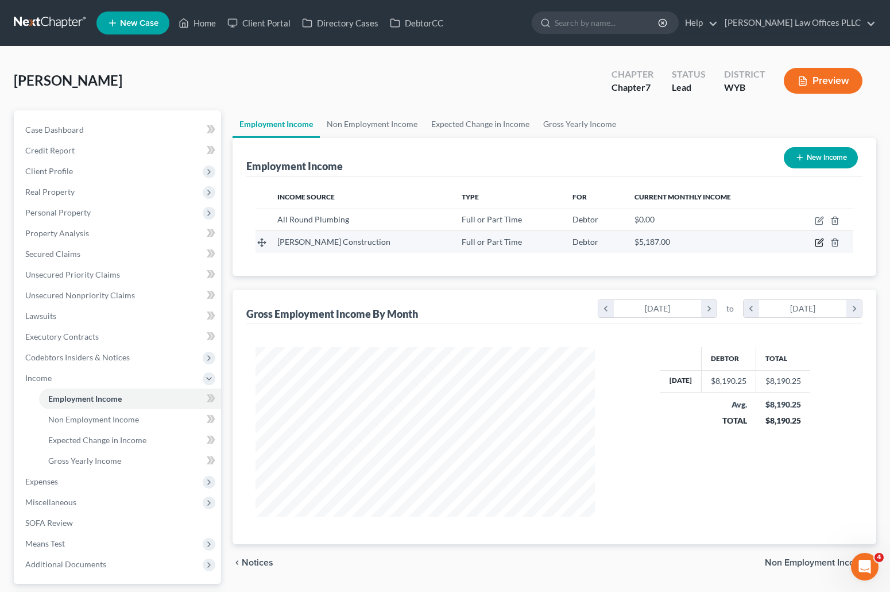
click at [819, 239] on icon "button" at bounding box center [819, 242] width 9 height 9
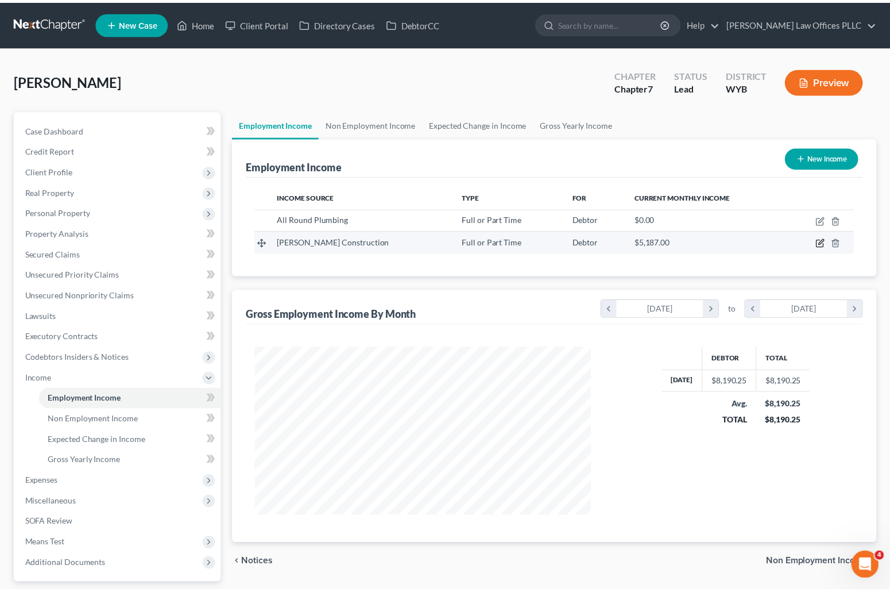
scroll to position [171, 366]
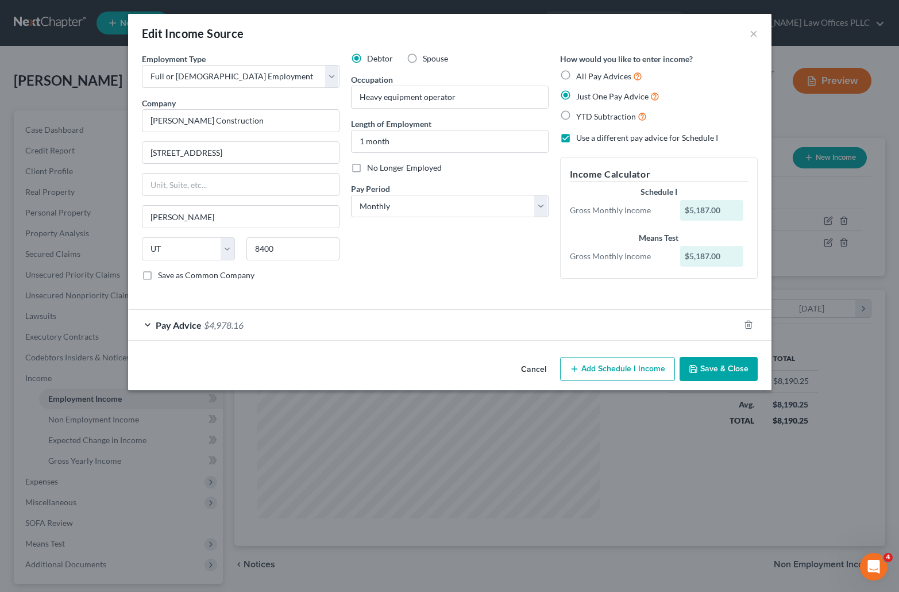
click at [576, 74] on label "All Pay Advices" at bounding box center [609, 76] width 66 height 13
click at [581, 74] on input "All Pay Advices" at bounding box center [584, 73] width 7 height 7
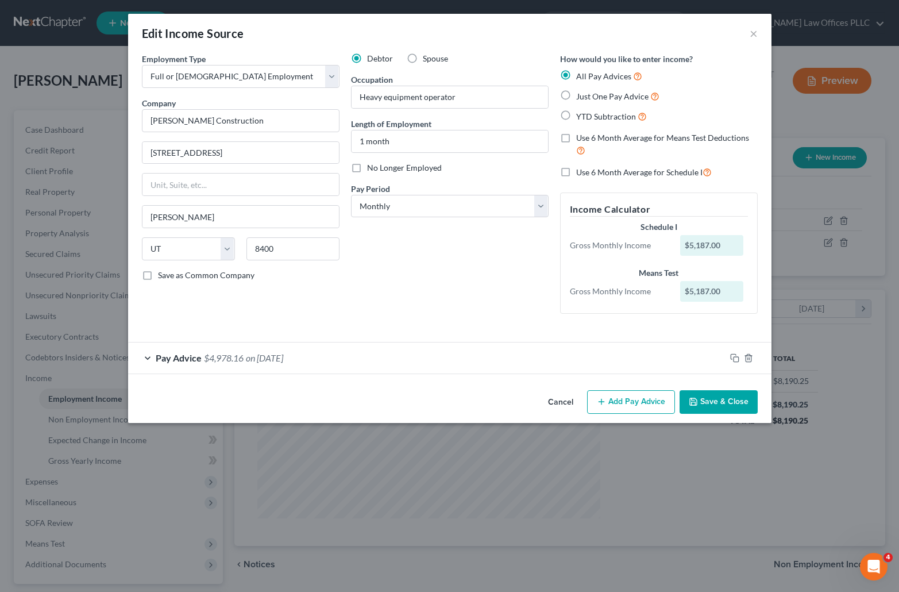
click at [730, 399] on button "Save & Close" at bounding box center [719, 402] width 78 height 24
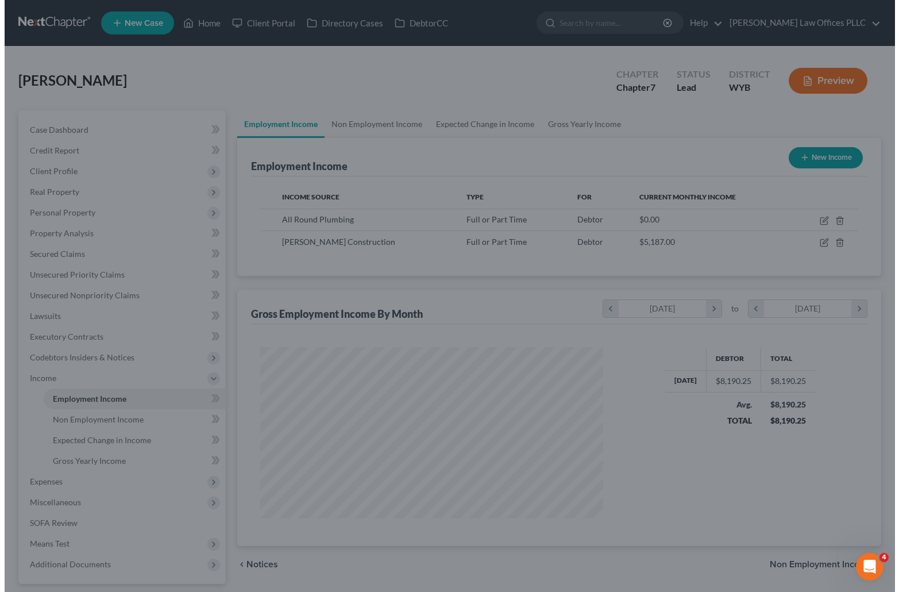
scroll to position [574253, 574060]
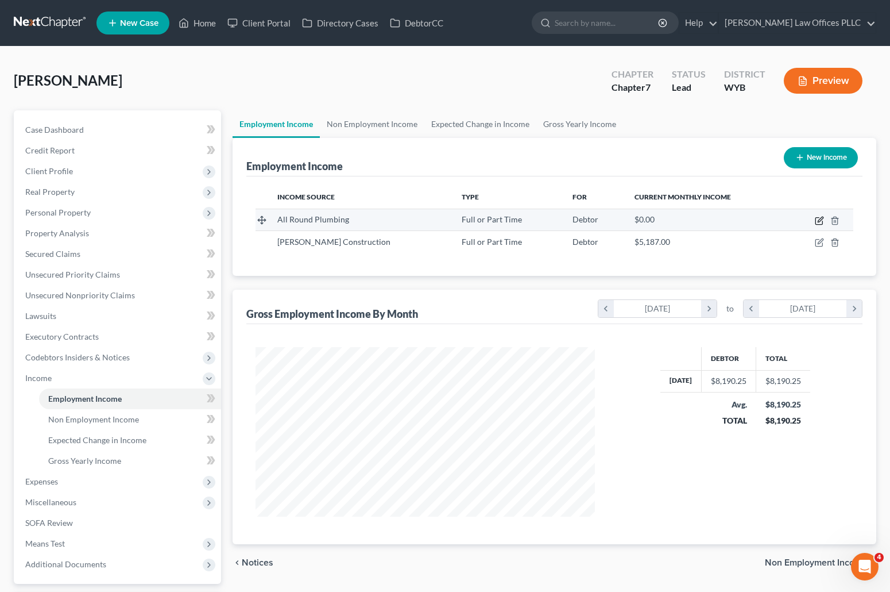
click at [820, 217] on icon "button" at bounding box center [819, 220] width 9 height 9
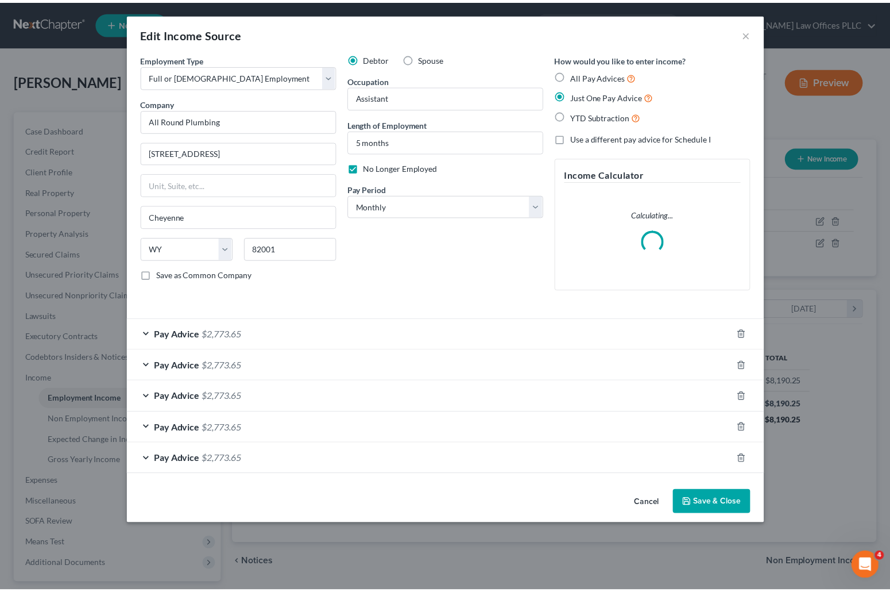
scroll to position [171, 366]
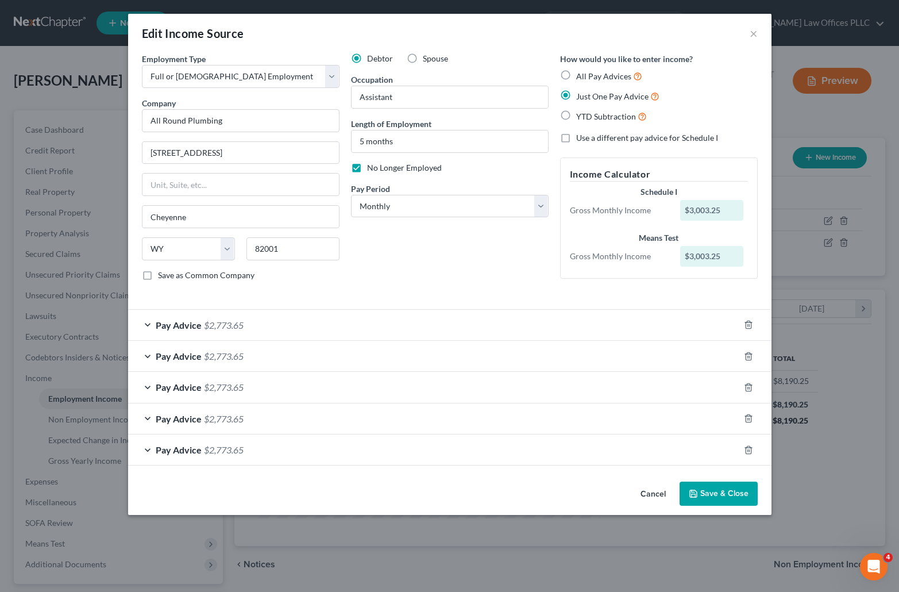
click at [720, 489] on button "Save & Close" at bounding box center [719, 493] width 78 height 24
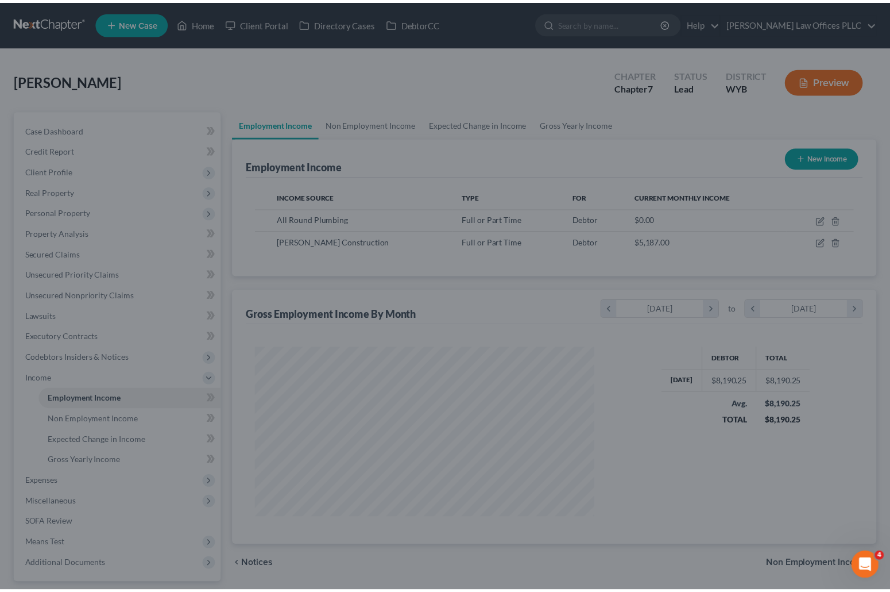
scroll to position [574253, 574060]
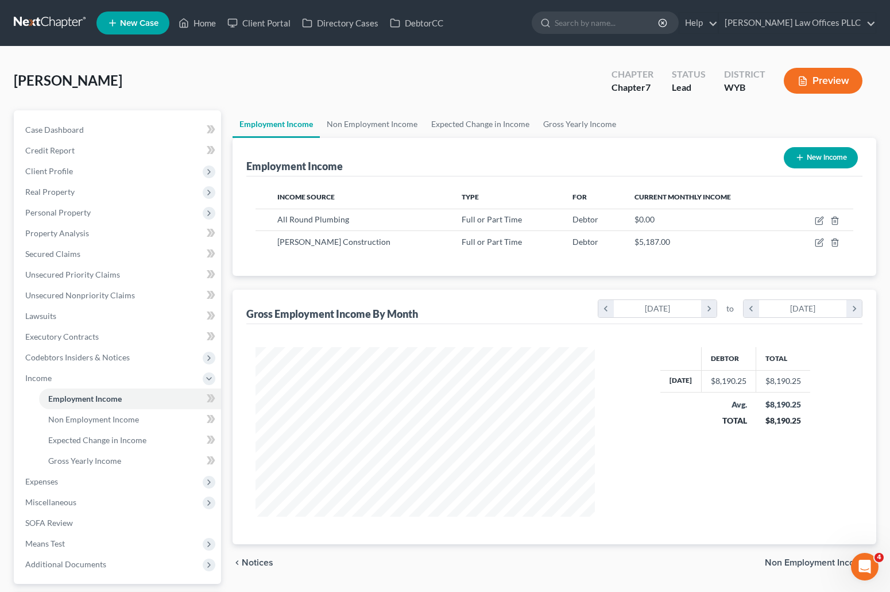
click at [865, 561] on icon "Open Intercom Messenger" at bounding box center [865, 566] width 19 height 19
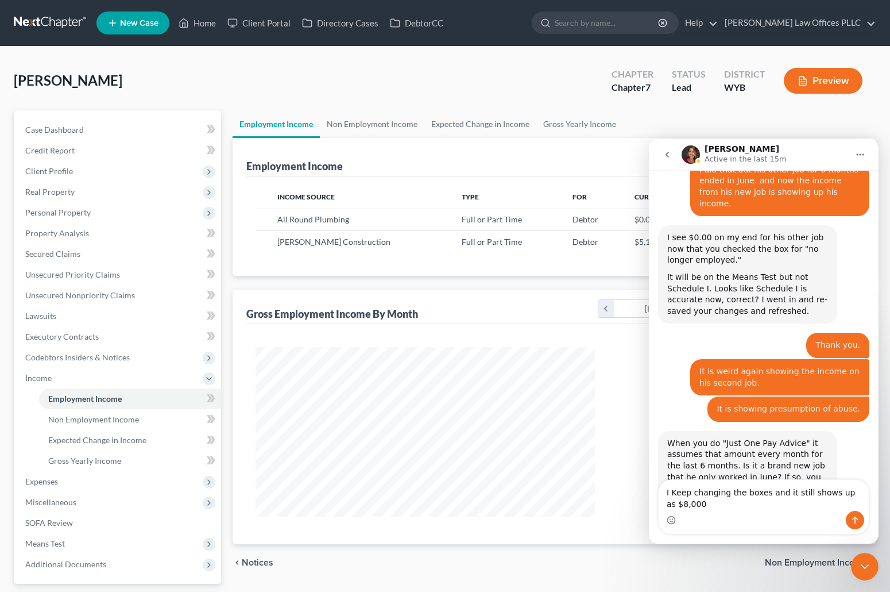
scroll to position [533, 0]
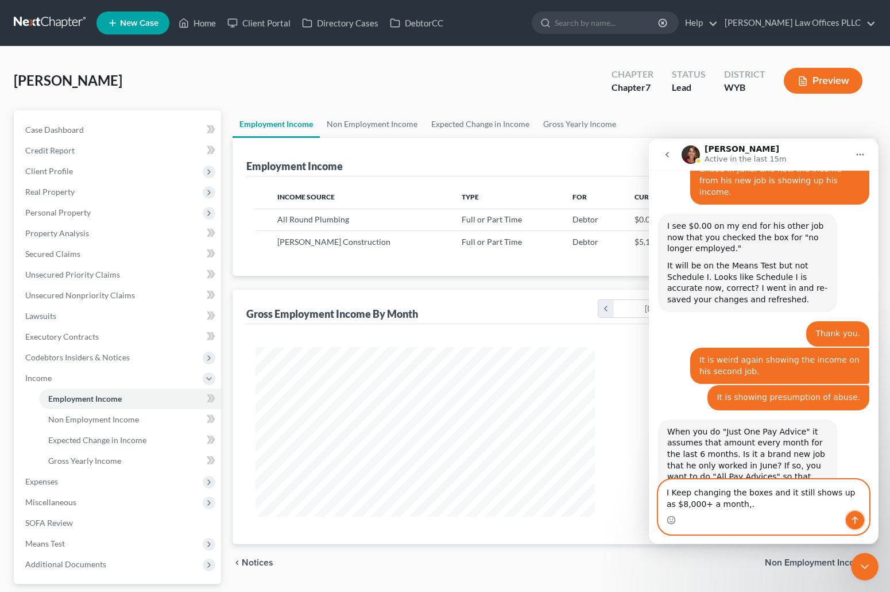
click at [859, 514] on button "Send a message…" at bounding box center [855, 520] width 18 height 18
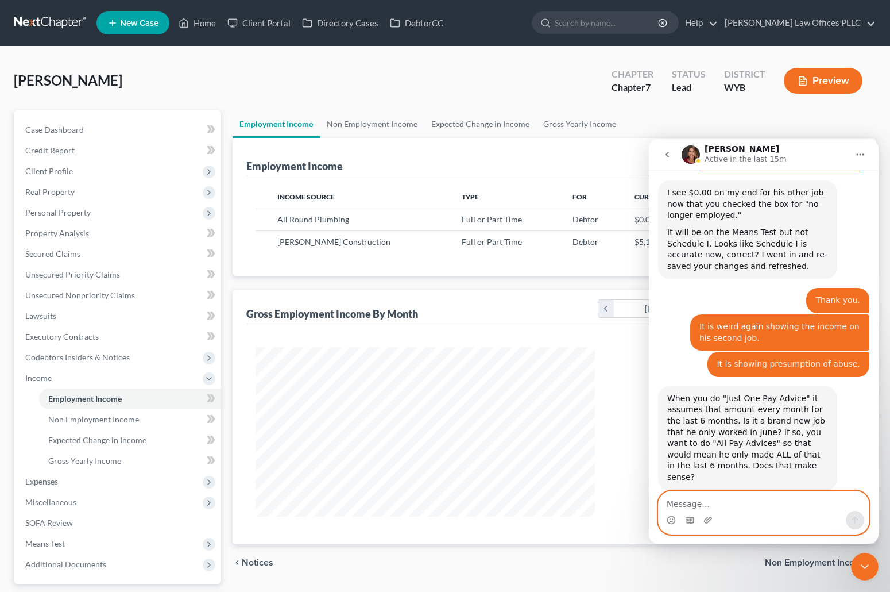
scroll to position [567, 0]
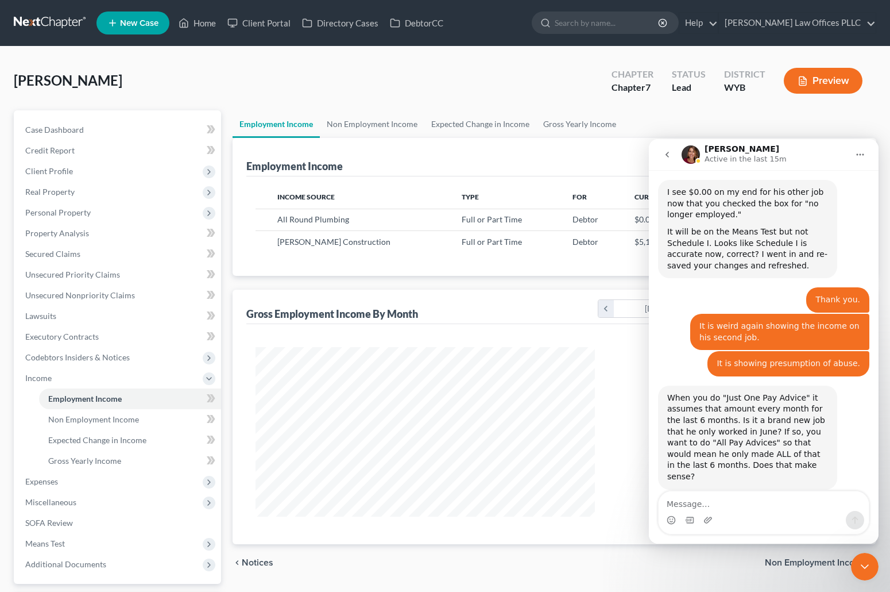
drag, startPoint x: 866, startPoint y: 560, endPoint x: 1708, endPoint y: 1105, distance: 1003.6
click at [866, 560] on icon "Close Intercom Messenger" at bounding box center [865, 566] width 14 height 14
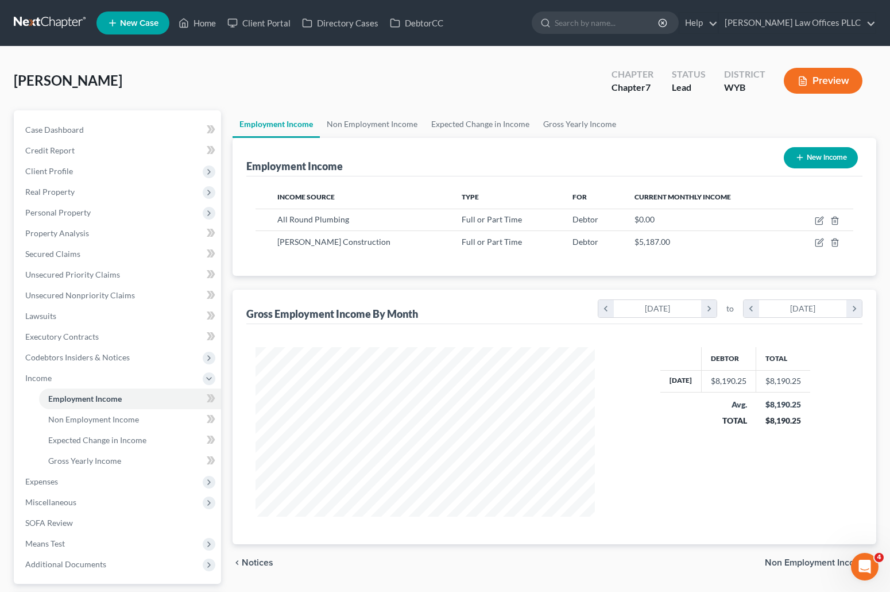
click at [866, 569] on icon "Open Intercom Messenger" at bounding box center [865, 566] width 19 height 19
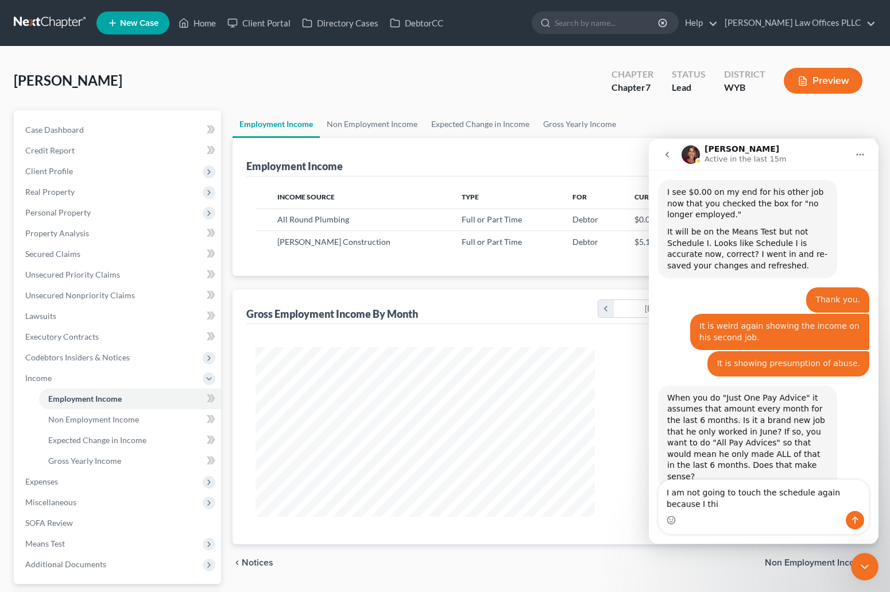
scroll to position [578, 0]
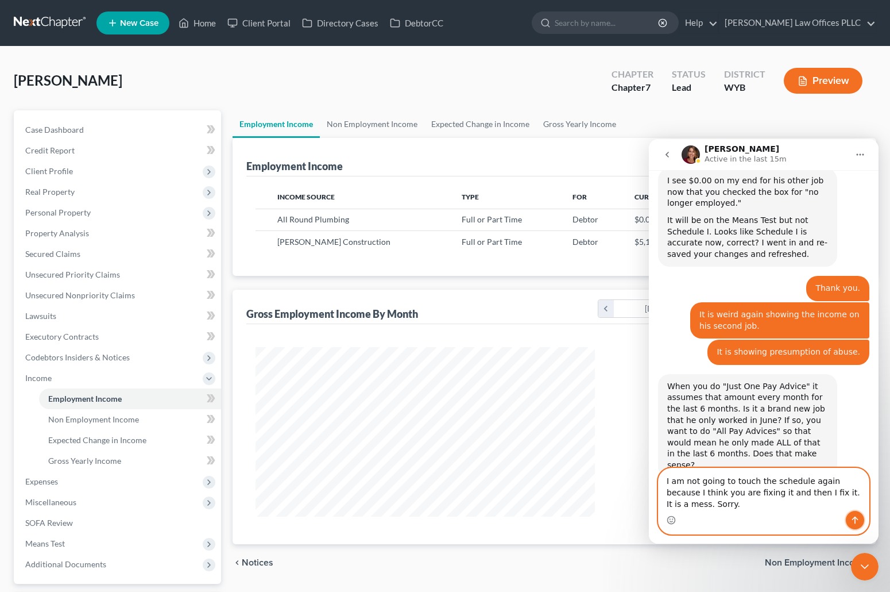
click at [858, 515] on button "Send a message…" at bounding box center [855, 520] width 18 height 18
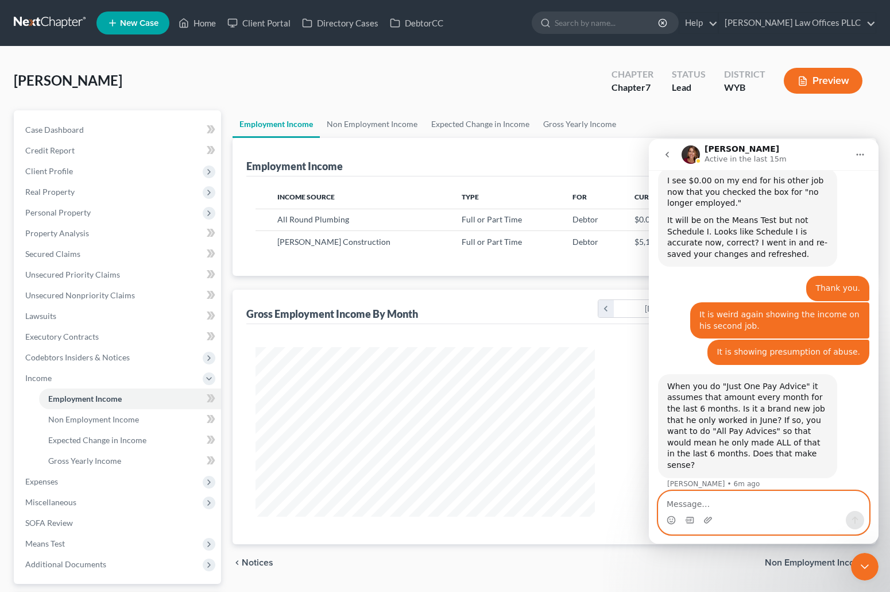
scroll to position [616, 0]
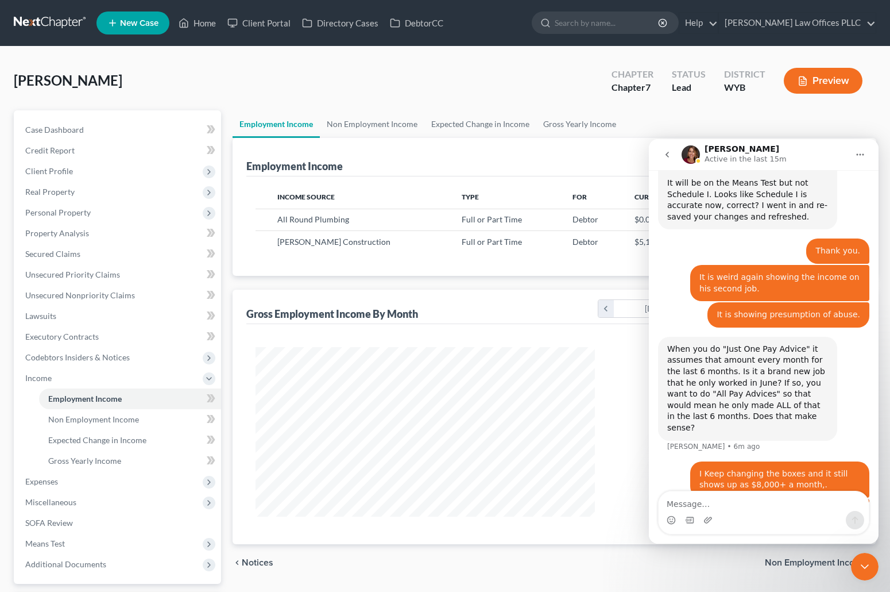
click at [870, 565] on icon "Close Intercom Messenger" at bounding box center [865, 566] width 14 height 14
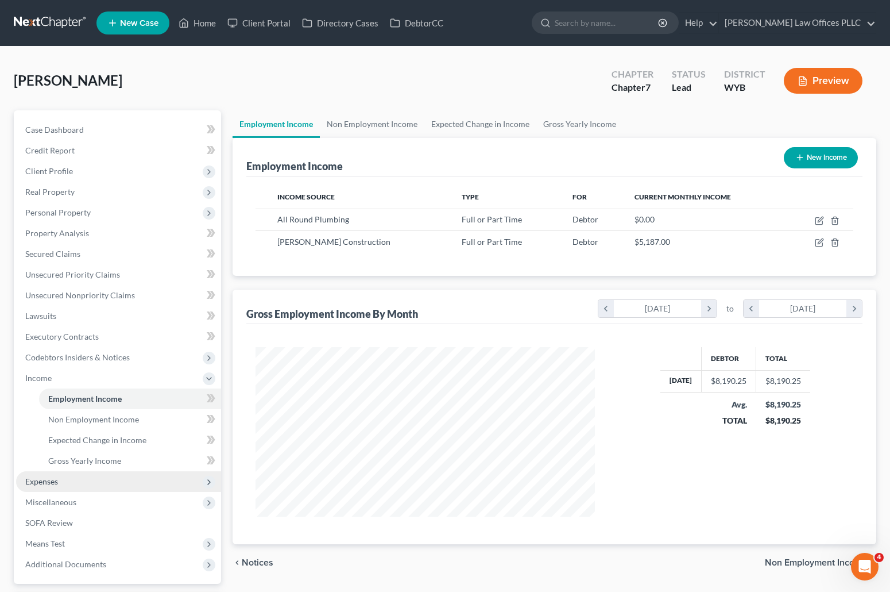
click at [51, 482] on span "Expenses" at bounding box center [41, 481] width 33 height 10
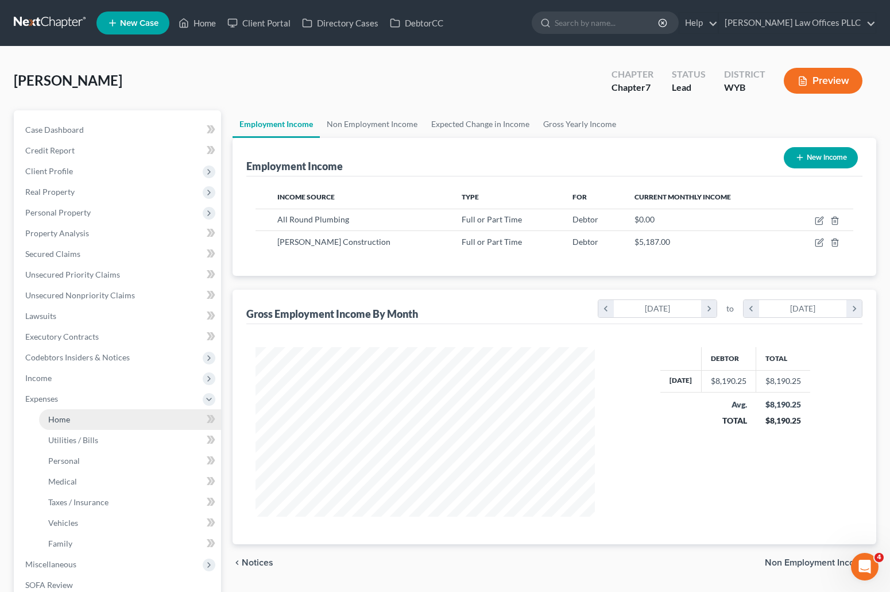
click at [56, 419] on span "Home" at bounding box center [59, 419] width 22 height 10
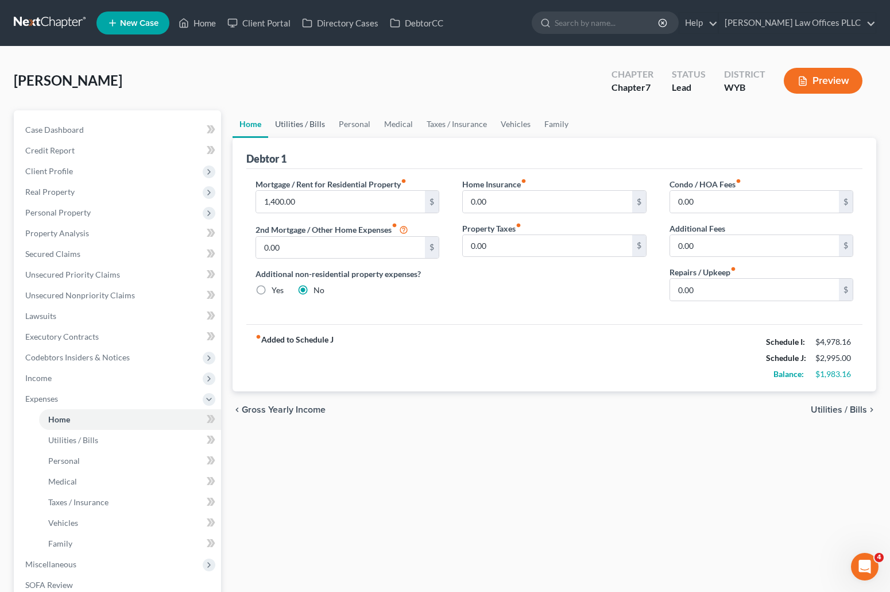
click at [312, 122] on link "Utilities / Bills" at bounding box center [300, 124] width 64 height 28
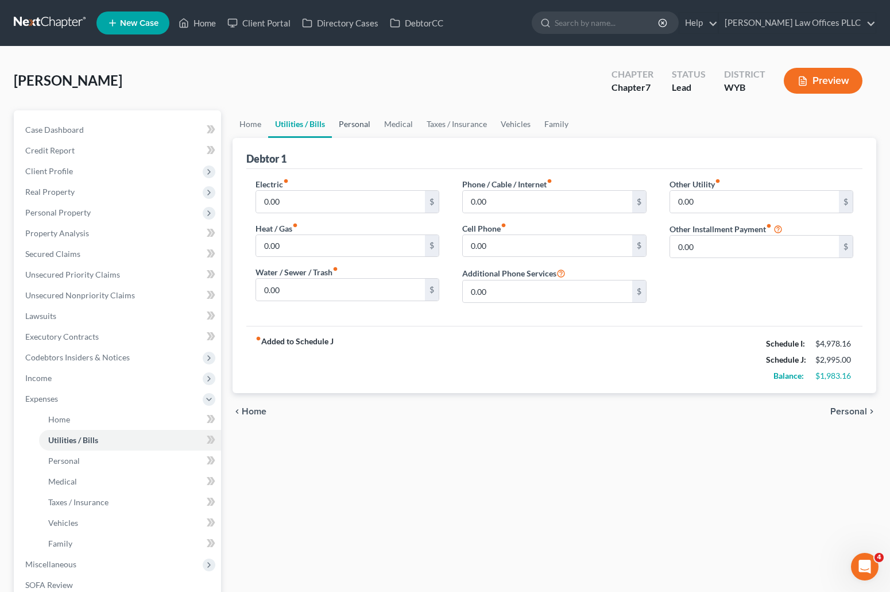
click at [351, 121] on link "Personal" at bounding box center [354, 124] width 45 height 28
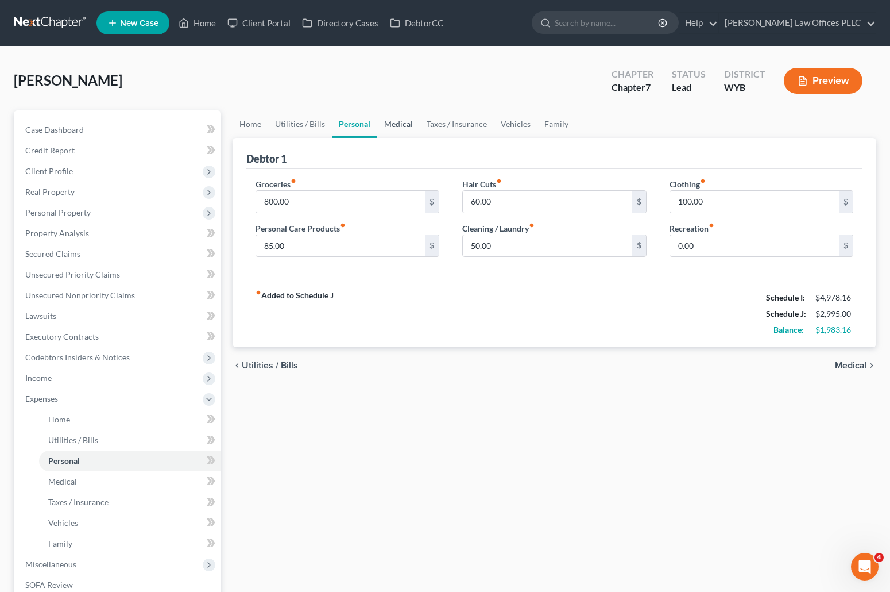
click at [397, 124] on link "Medical" at bounding box center [398, 124] width 43 height 28
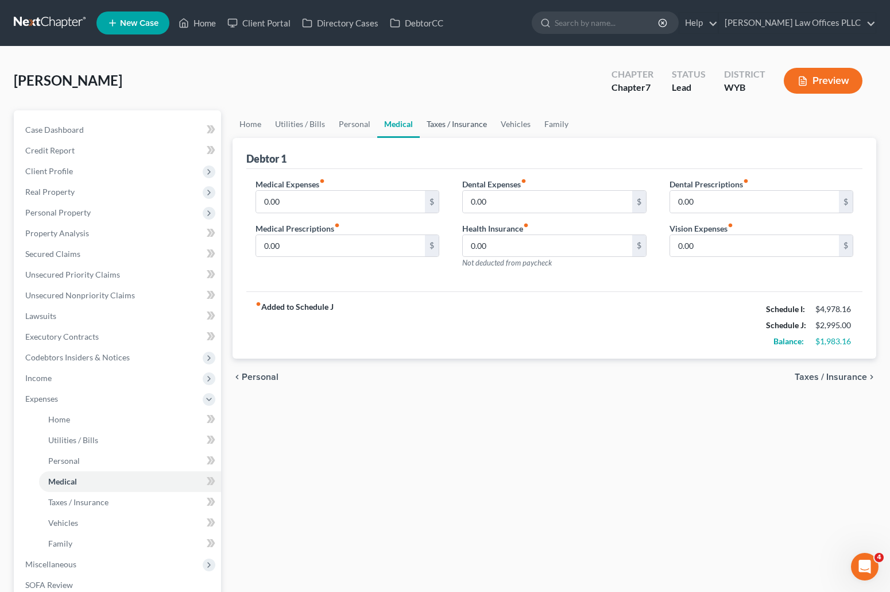
click at [445, 124] on link "Taxes / Insurance" at bounding box center [457, 124] width 74 height 28
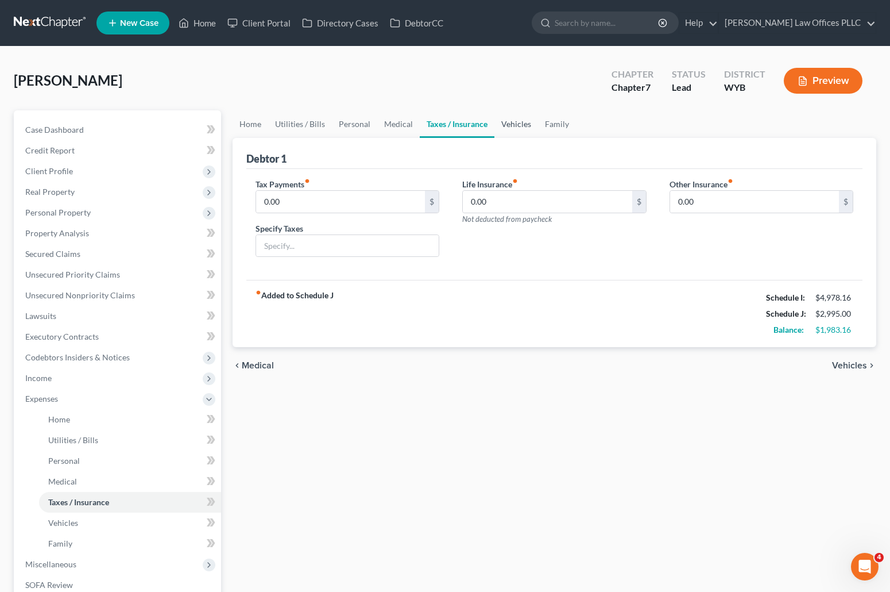
click at [514, 124] on link "Vehicles" at bounding box center [517, 124] width 44 height 28
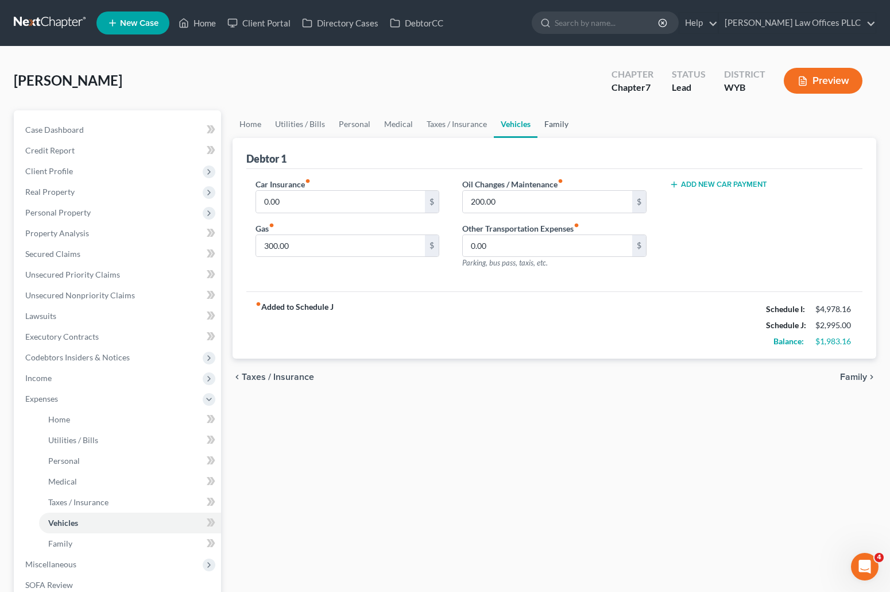
click at [551, 122] on link "Family" at bounding box center [557, 124] width 38 height 28
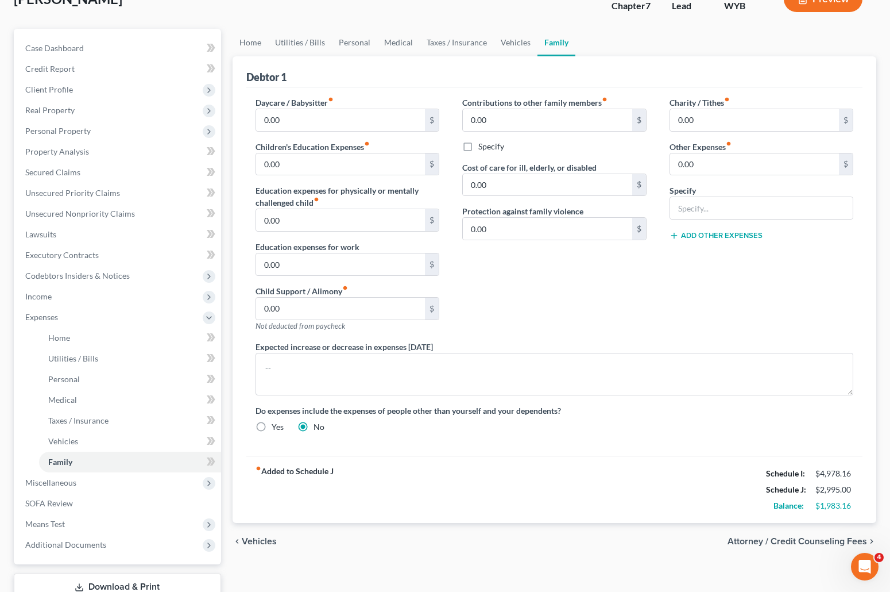
scroll to position [164, 0]
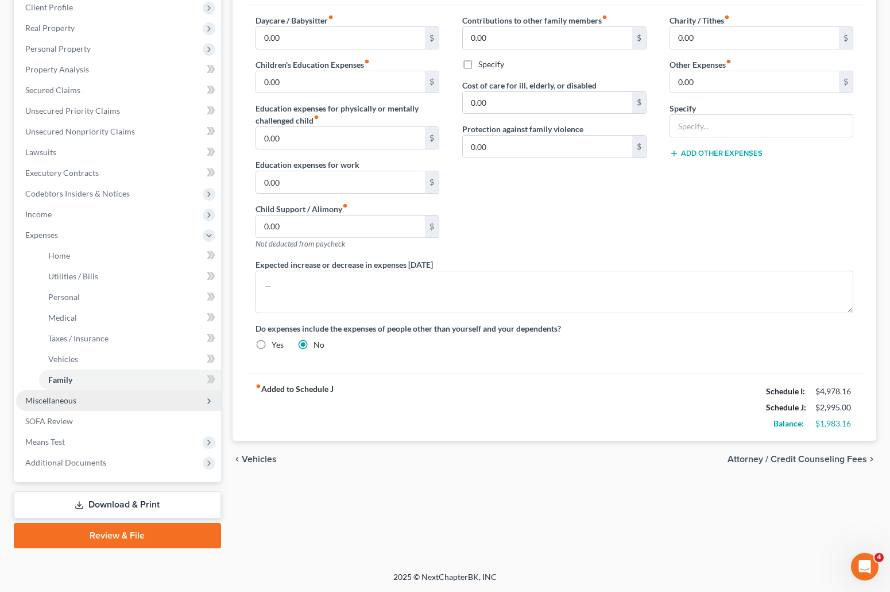
click at [90, 401] on span "Miscellaneous" at bounding box center [118, 400] width 205 height 21
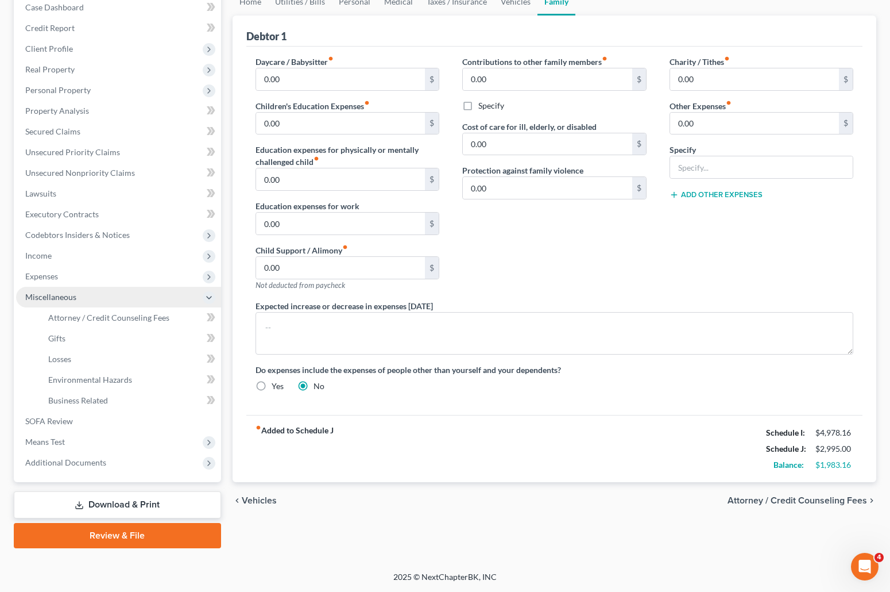
scroll to position [122, 0]
click at [124, 317] on span "Attorney / Credit Counseling Fees" at bounding box center [108, 317] width 121 height 10
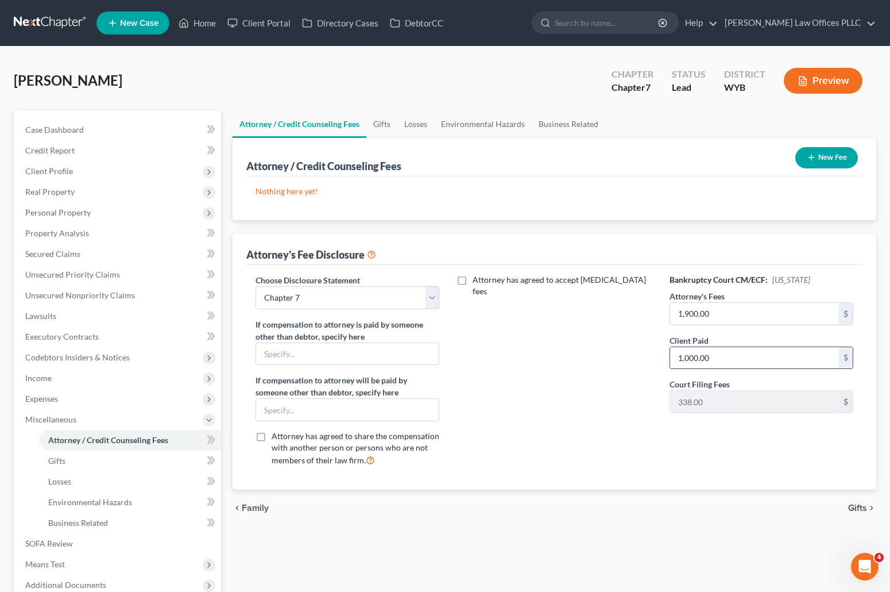
click at [723, 358] on input "1,000.00" at bounding box center [754, 358] width 169 height 22
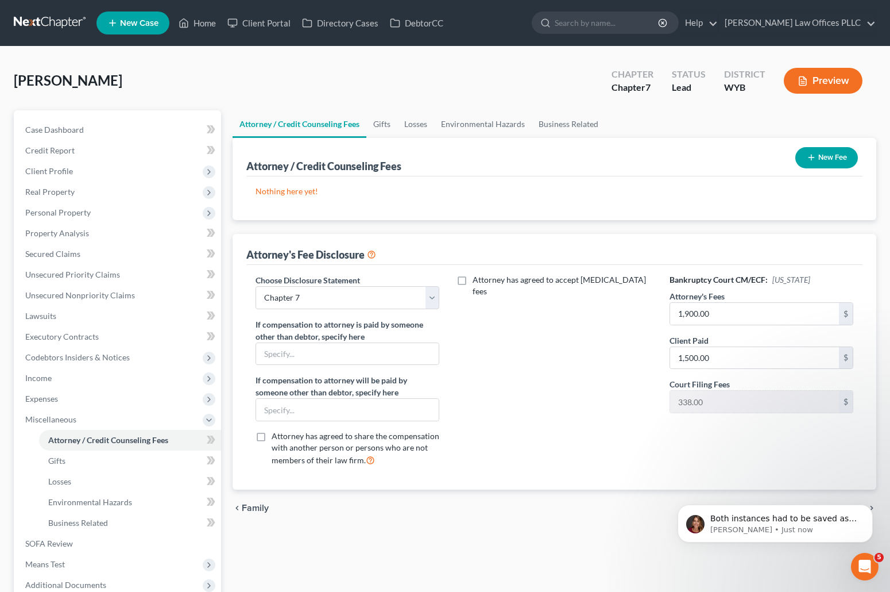
scroll to position [723, 0]
click at [796, 527] on p "Katie • Just now" at bounding box center [785, 529] width 148 height 10
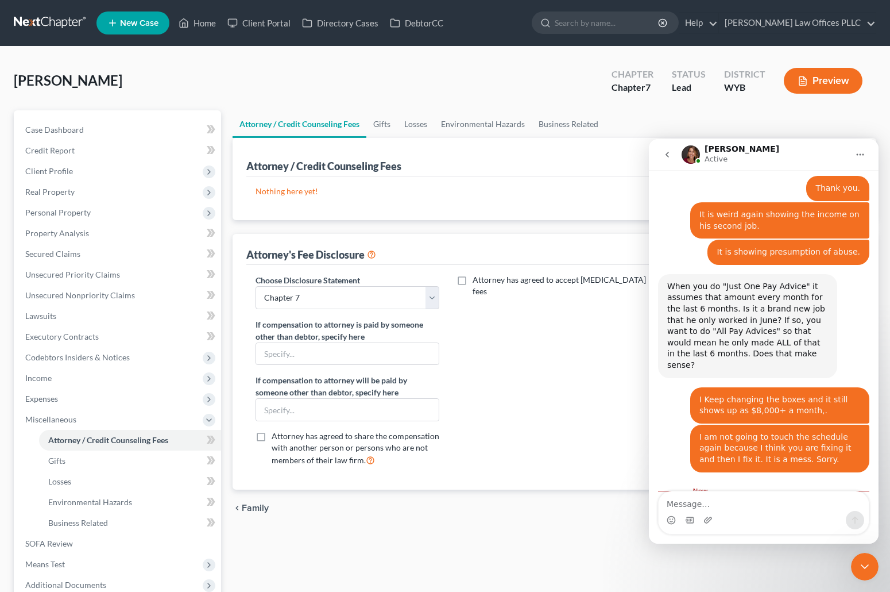
scroll to position [742, 0]
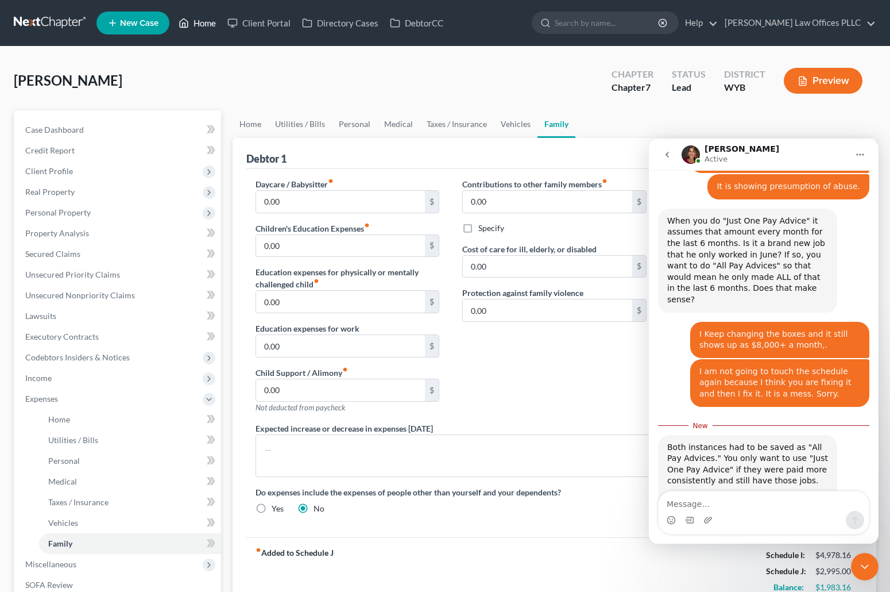
click at [207, 25] on link "Home" at bounding box center [197, 23] width 49 height 21
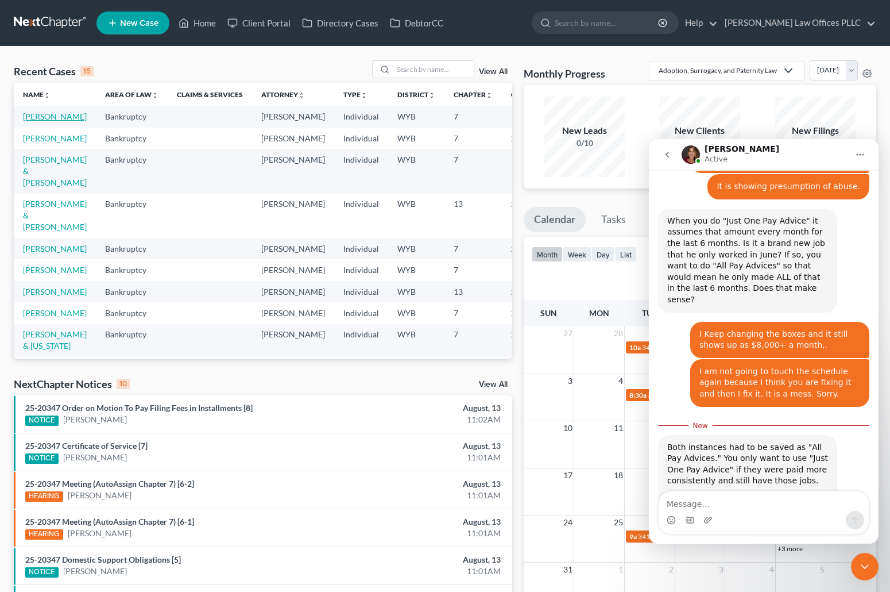
click at [31, 121] on link "[PERSON_NAME]" at bounding box center [55, 116] width 64 height 10
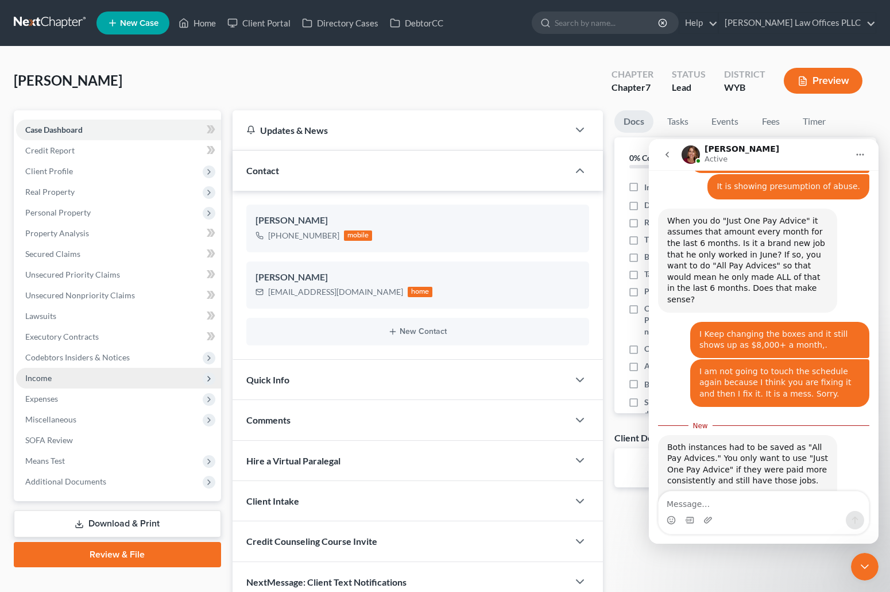
click at [51, 376] on span "Income" at bounding box center [38, 378] width 26 height 10
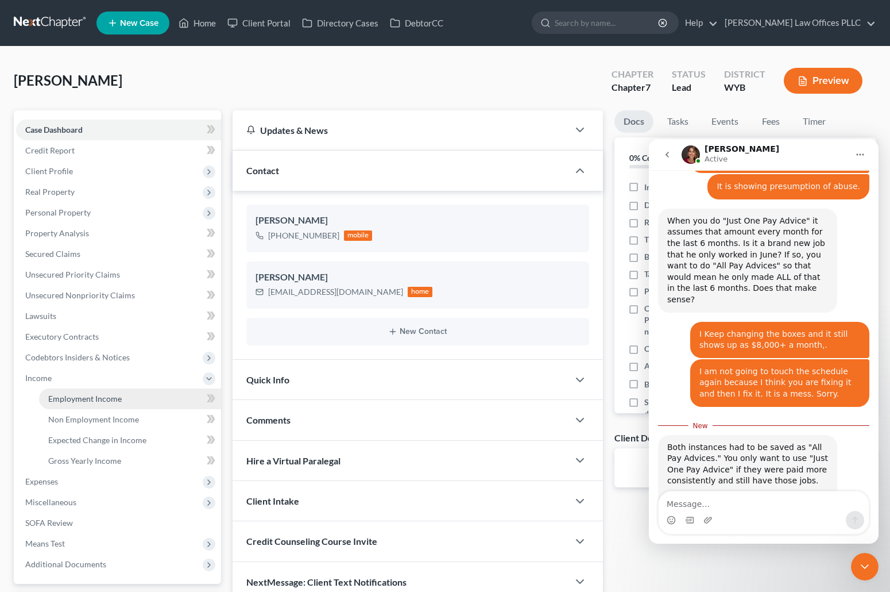
click at [124, 399] on link "Employment Income" at bounding box center [130, 398] width 182 height 21
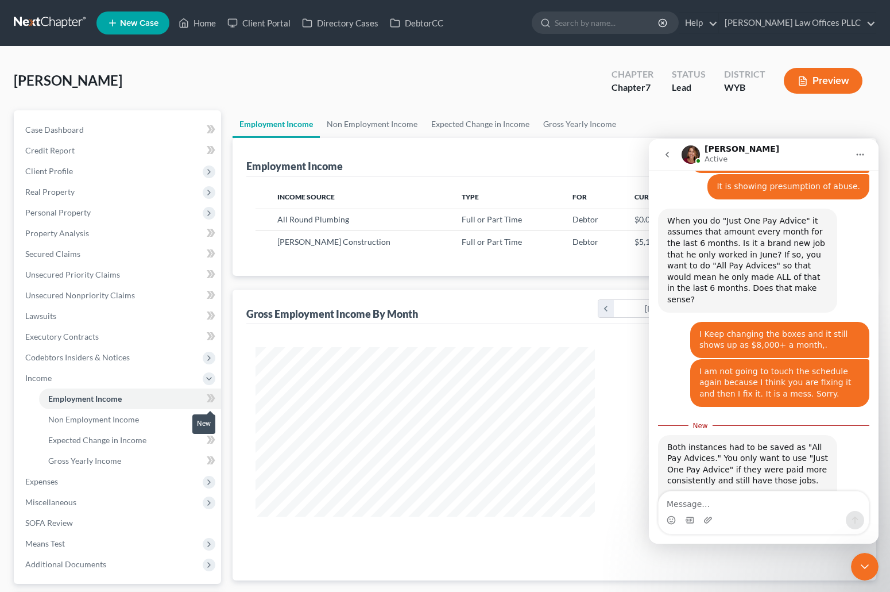
scroll to position [206, 362]
click at [858, 569] on icon "Close Intercom Messenger" at bounding box center [865, 566] width 14 height 14
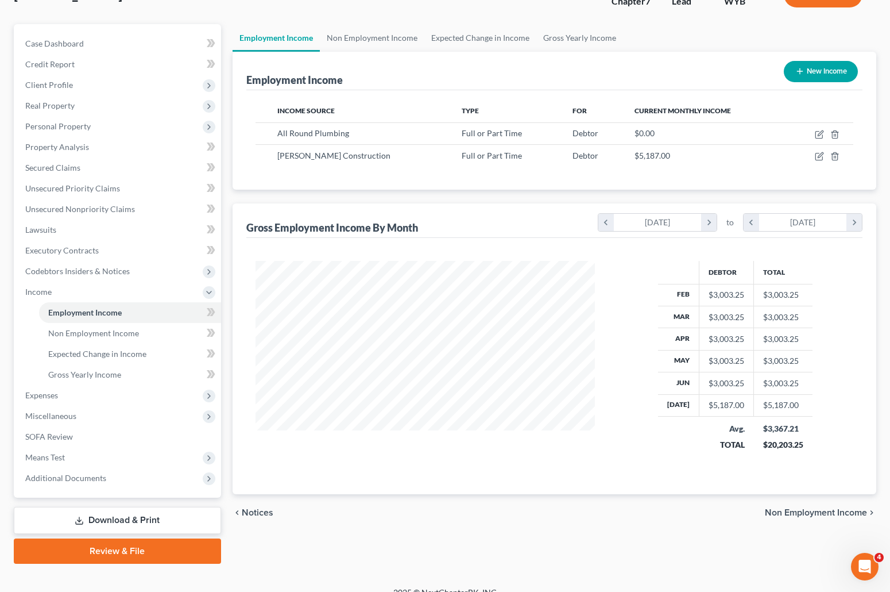
scroll to position [102, 0]
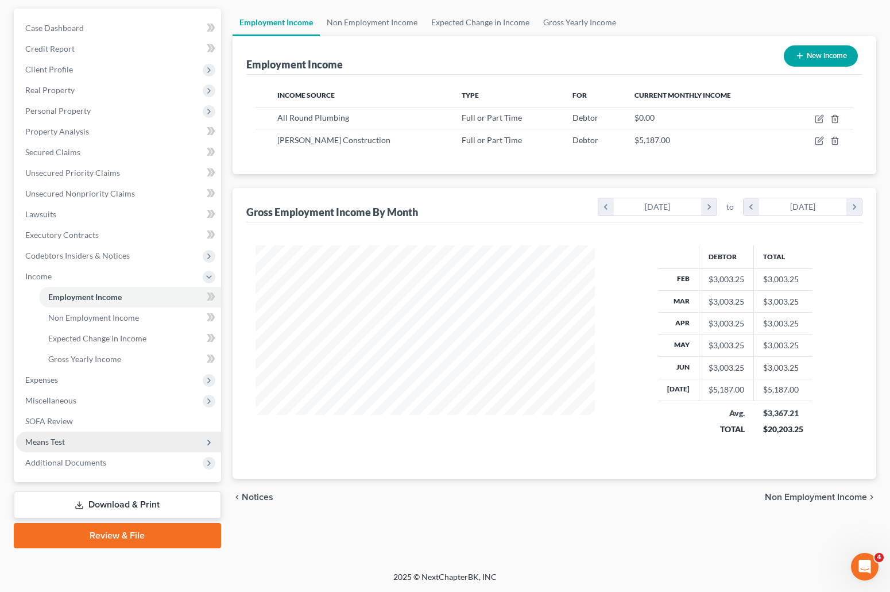
click at [52, 435] on span "Means Test" at bounding box center [118, 441] width 205 height 21
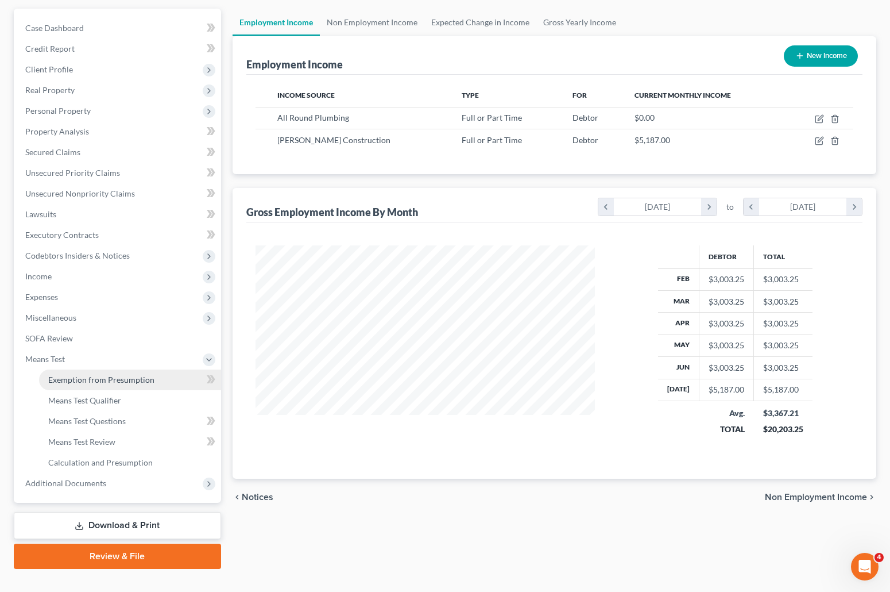
click at [125, 376] on span "Exemption from Presumption" at bounding box center [101, 380] width 106 height 10
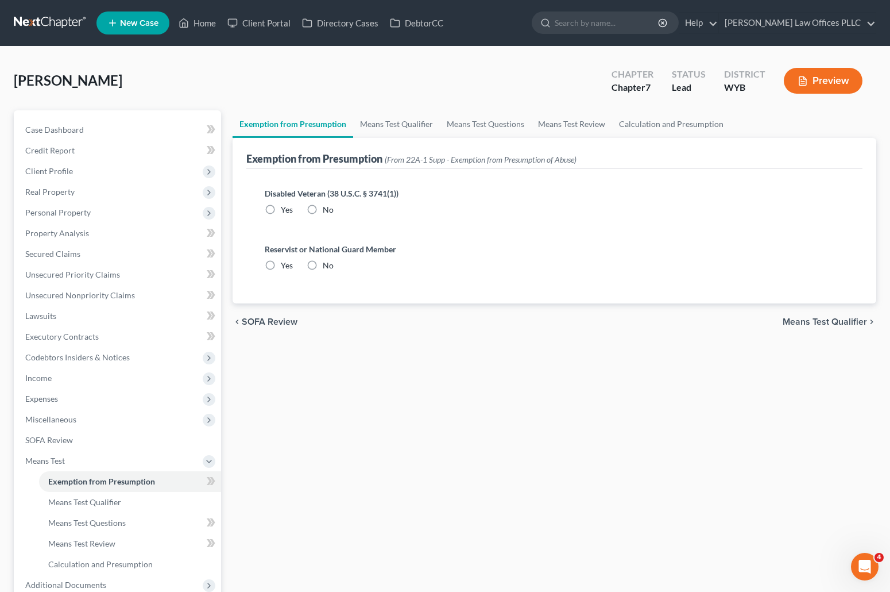
click at [323, 212] on label "No" at bounding box center [328, 209] width 11 height 11
click at [327, 211] on input "No" at bounding box center [330, 207] width 7 height 7
click at [323, 265] on label "No" at bounding box center [328, 265] width 11 height 11
click at [327, 265] on input "No" at bounding box center [330, 263] width 7 height 7
click at [407, 119] on link "Means Test Qualifier" at bounding box center [396, 124] width 87 height 28
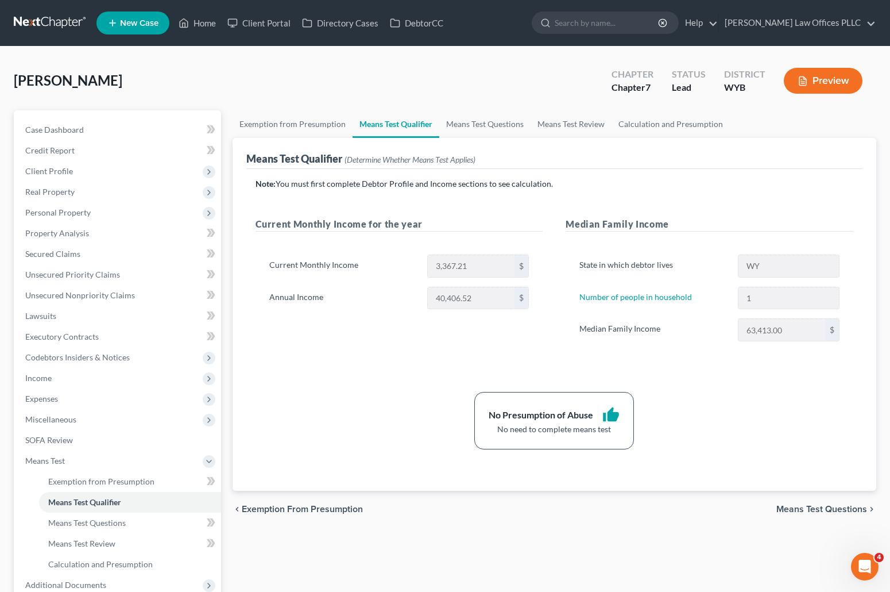
click at [869, 562] on icon "Open Intercom Messenger" at bounding box center [865, 566] width 19 height 19
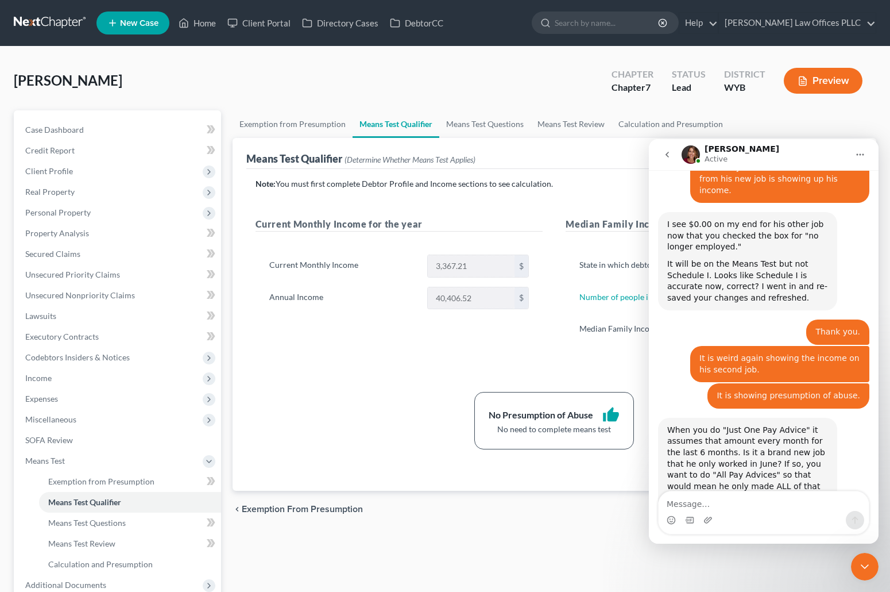
scroll to position [723, 0]
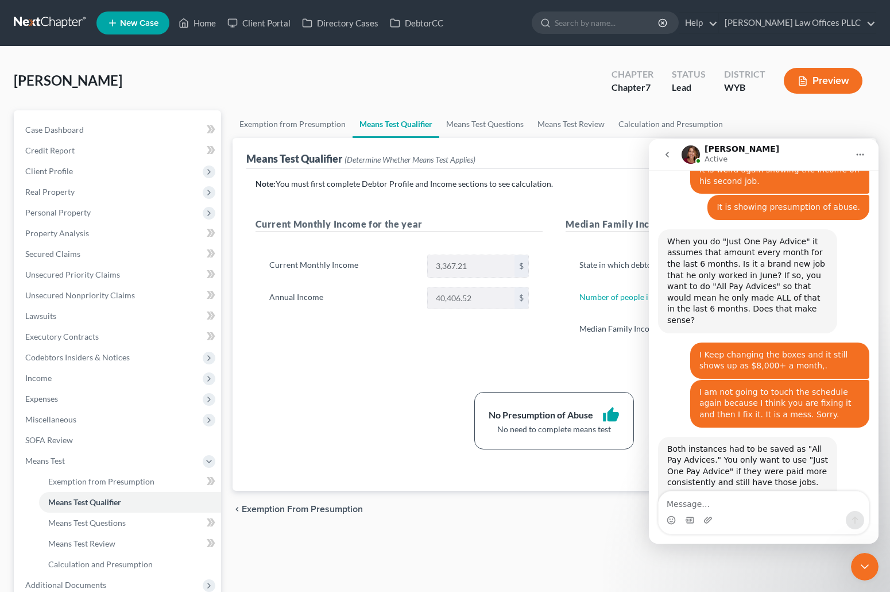
click at [684, 503] on textarea "Message…" at bounding box center [764, 501] width 210 height 20
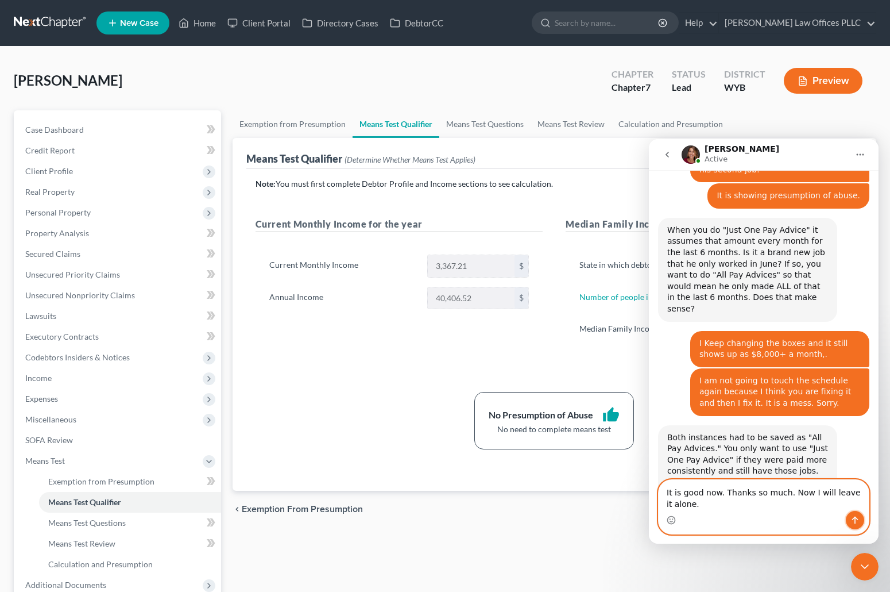
click at [859, 514] on button "Send a message…" at bounding box center [855, 520] width 18 height 18
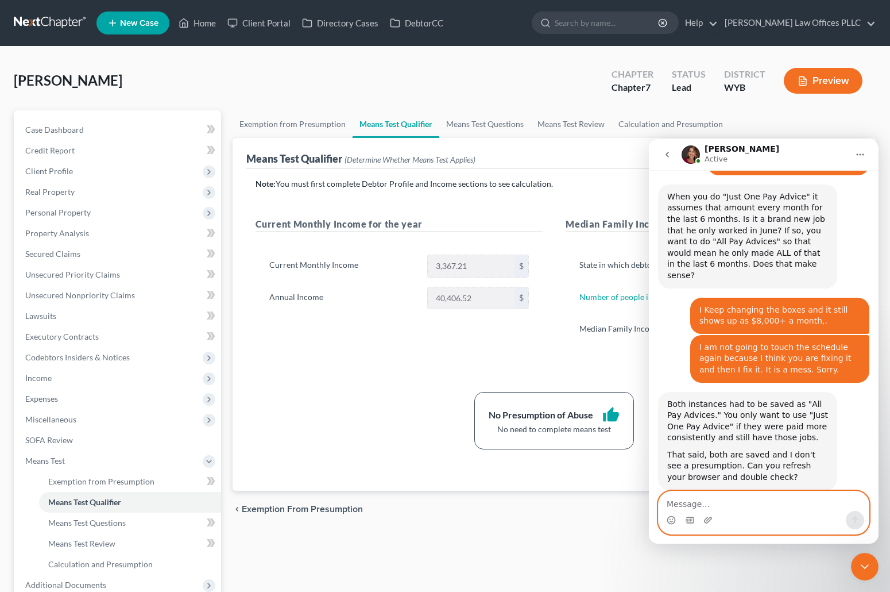
scroll to position [769, 0]
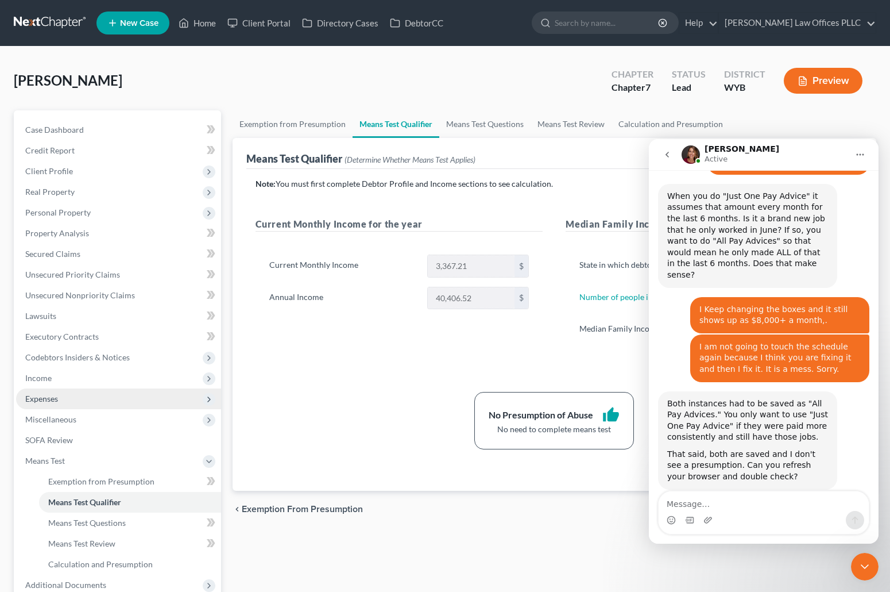
click at [49, 395] on span "Expenses" at bounding box center [41, 398] width 33 height 10
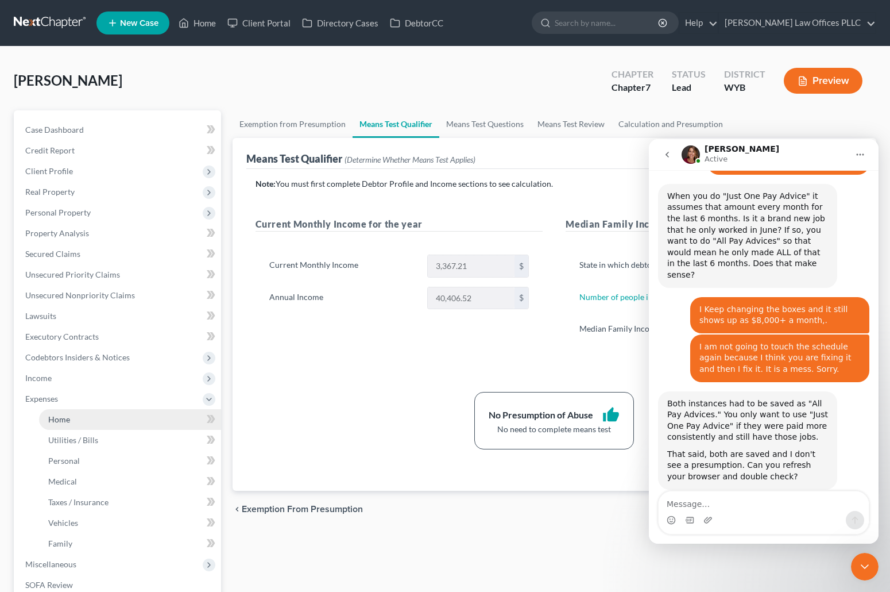
click at [62, 415] on span "Home" at bounding box center [59, 419] width 22 height 10
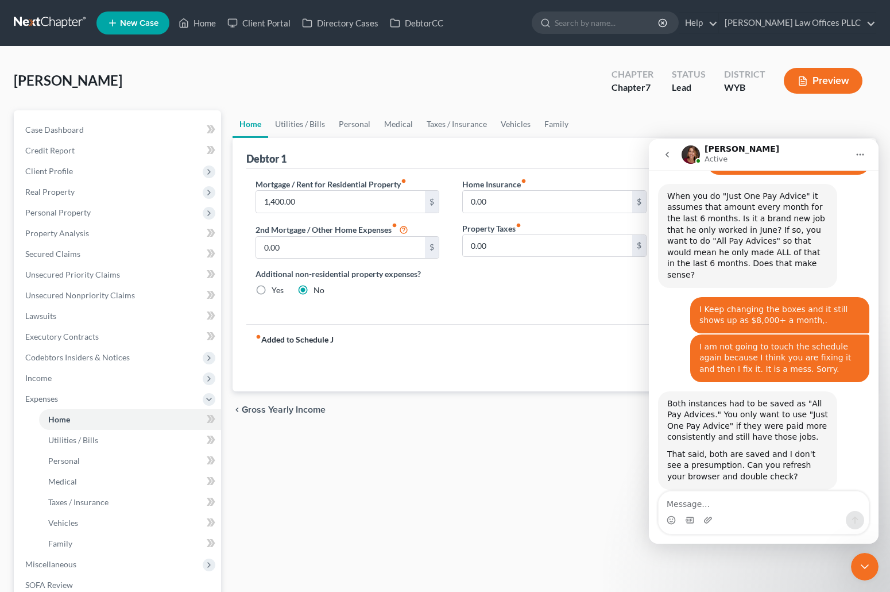
click at [871, 563] on icon "Close Intercom Messenger" at bounding box center [865, 566] width 14 height 14
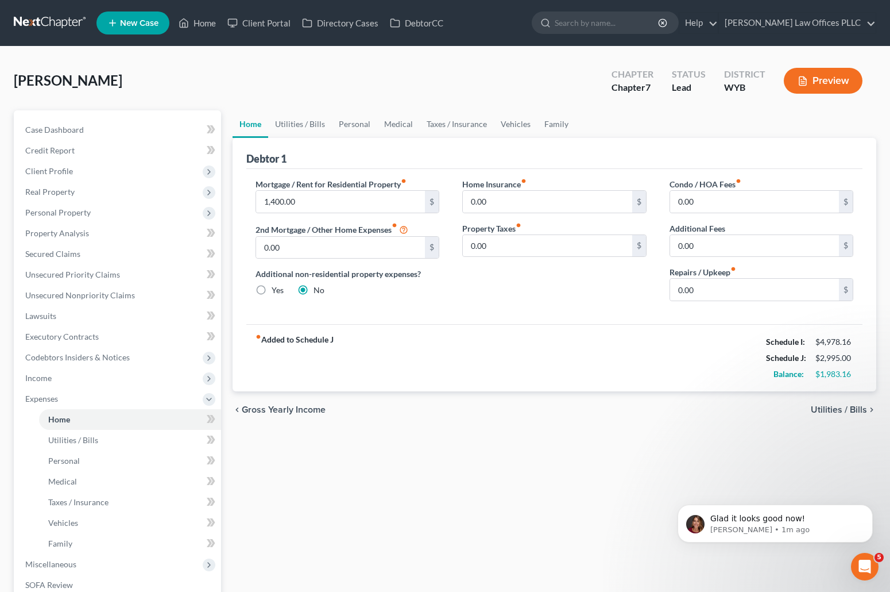
click at [805, 478] on div "Home Utilities / Bills Personal Medical Taxes / Insurance Vehicles Family Debto…" at bounding box center [555, 410] width 656 height 601
click at [60, 172] on span "Client Profile" at bounding box center [49, 171] width 48 height 10
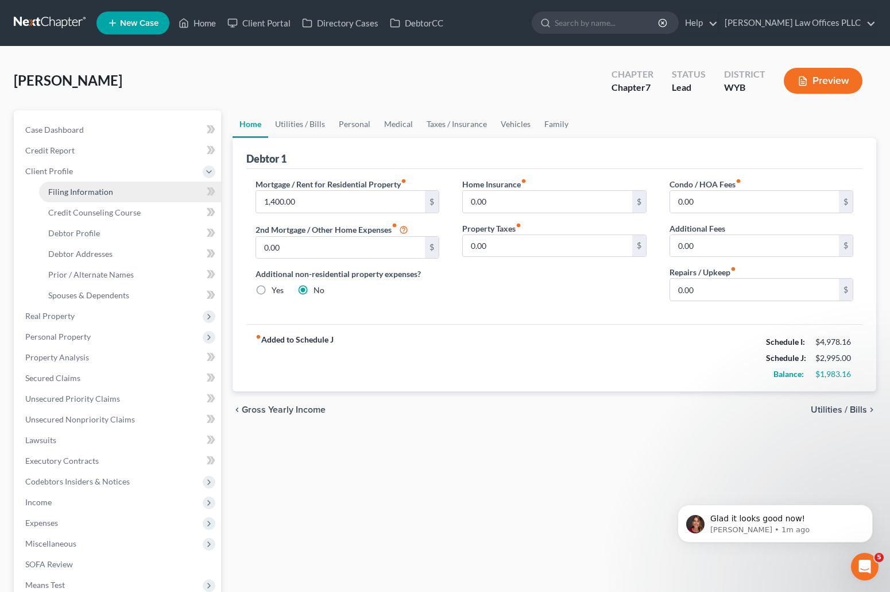
click at [77, 188] on span "Filing Information" at bounding box center [80, 192] width 65 height 10
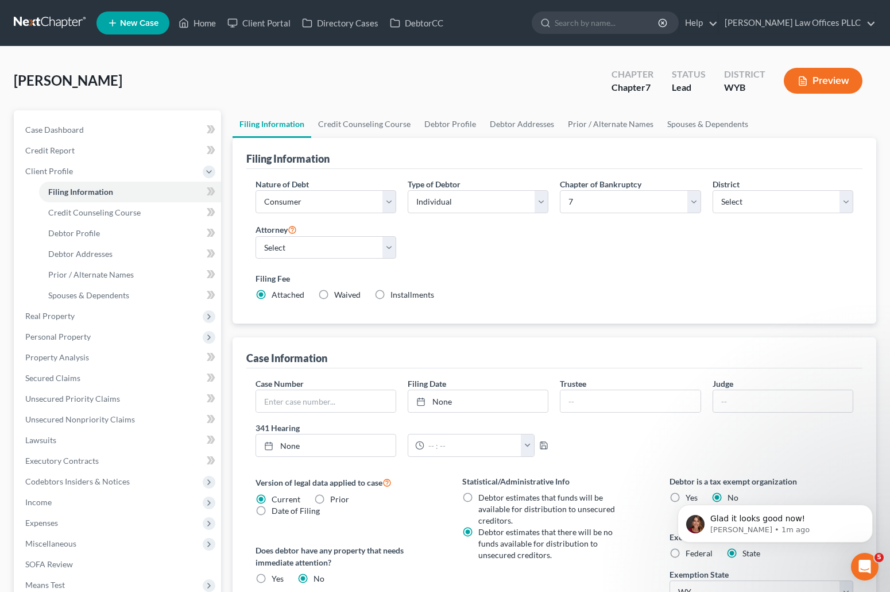
click at [391, 294] on label "Installments Installments" at bounding box center [413, 294] width 44 height 11
click at [395, 294] on input "Installments Installments" at bounding box center [398, 292] width 7 height 7
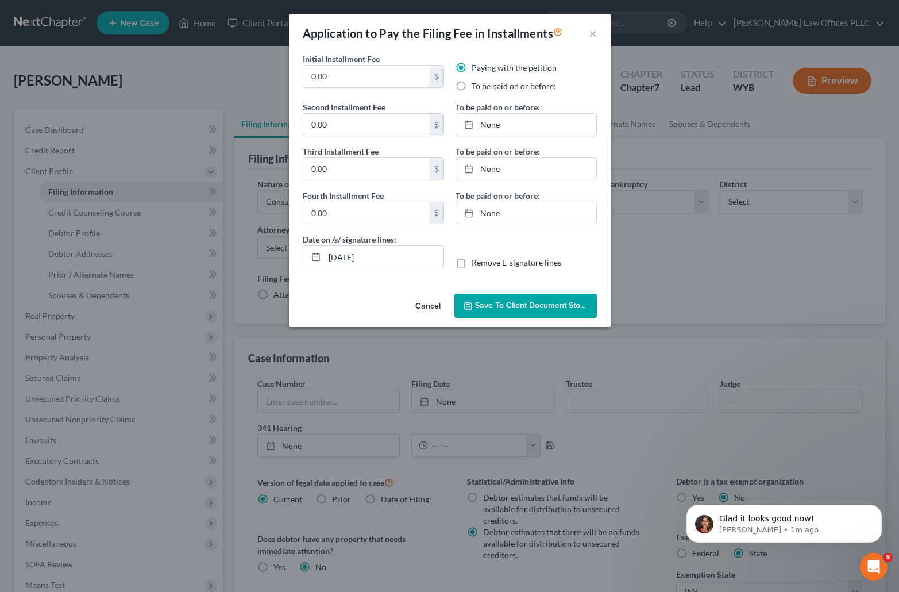
drag, startPoint x: 347, startPoint y: 76, endPoint x: 280, endPoint y: 71, distance: 67.4
click at [280, 73] on div "Application to Pay the Filing Fee in Installments × Initial Installment Fee 0.0…" at bounding box center [449, 296] width 899 height 592
click at [472, 88] on label "To be paid on or before:" at bounding box center [514, 85] width 84 height 11
click at [476, 88] on input "To be paid on or before:" at bounding box center [479, 83] width 7 height 7
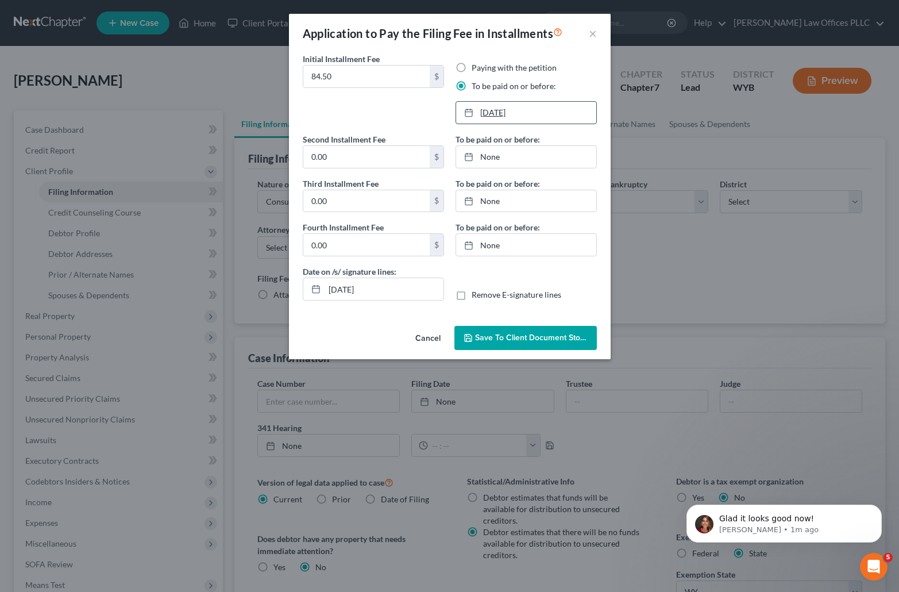
click at [490, 115] on link "8/13/2025" at bounding box center [526, 113] width 140 height 22
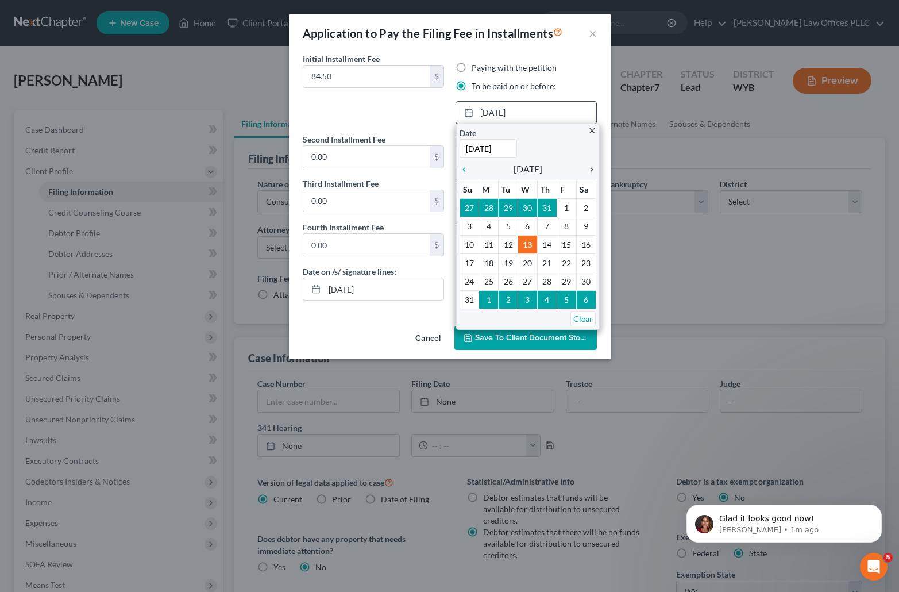
click at [591, 167] on icon "chevron_right" at bounding box center [588, 169] width 15 height 9
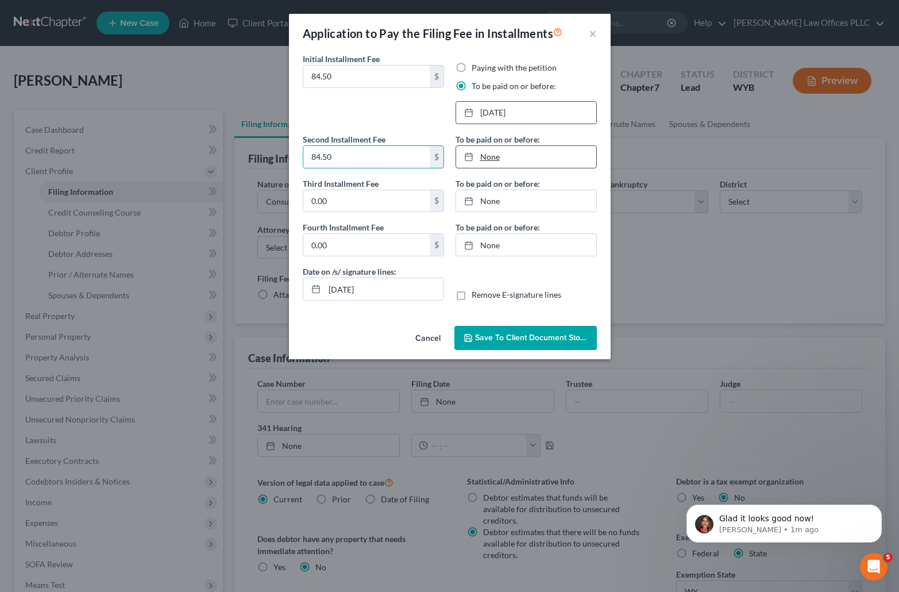
click at [495, 155] on link "None" at bounding box center [526, 157] width 140 height 22
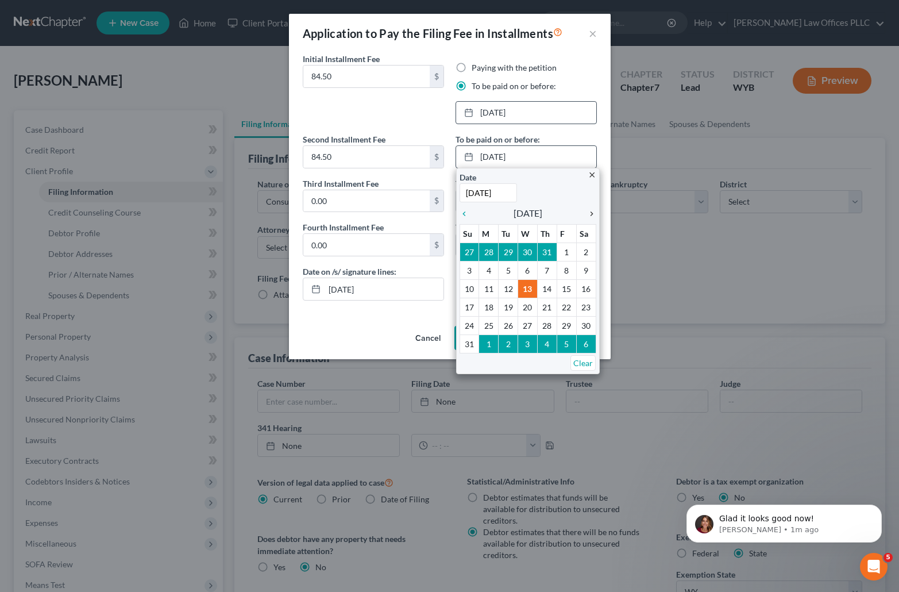
click at [591, 209] on icon "chevron_right" at bounding box center [588, 213] width 15 height 9
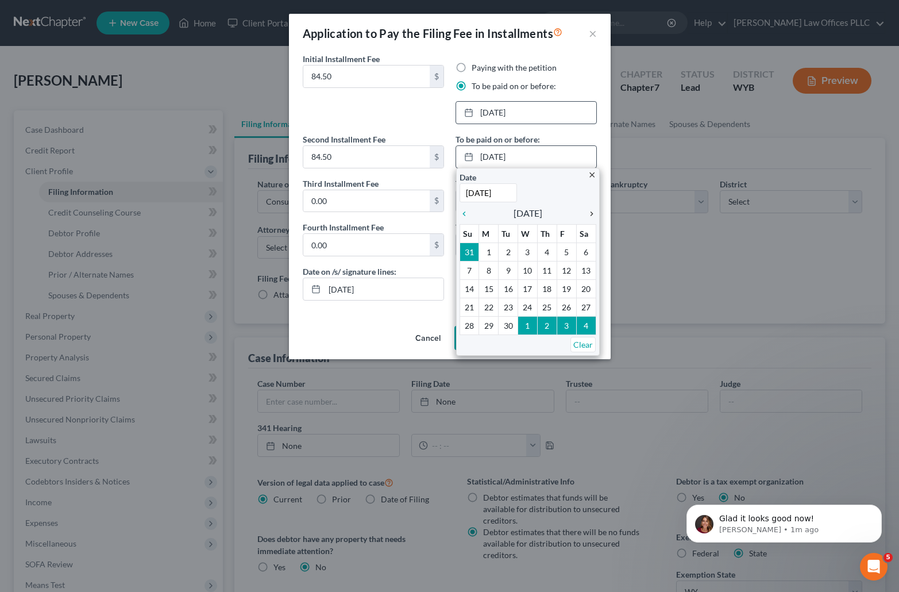
click at [591, 209] on icon "chevron_right" at bounding box center [588, 213] width 15 height 9
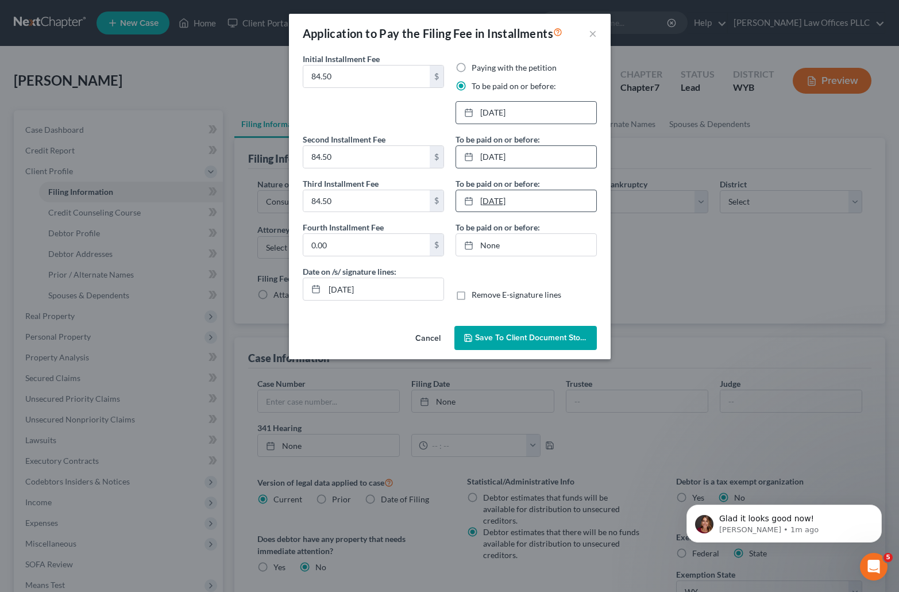
click at [492, 200] on link "8/13/2025" at bounding box center [526, 201] width 140 height 22
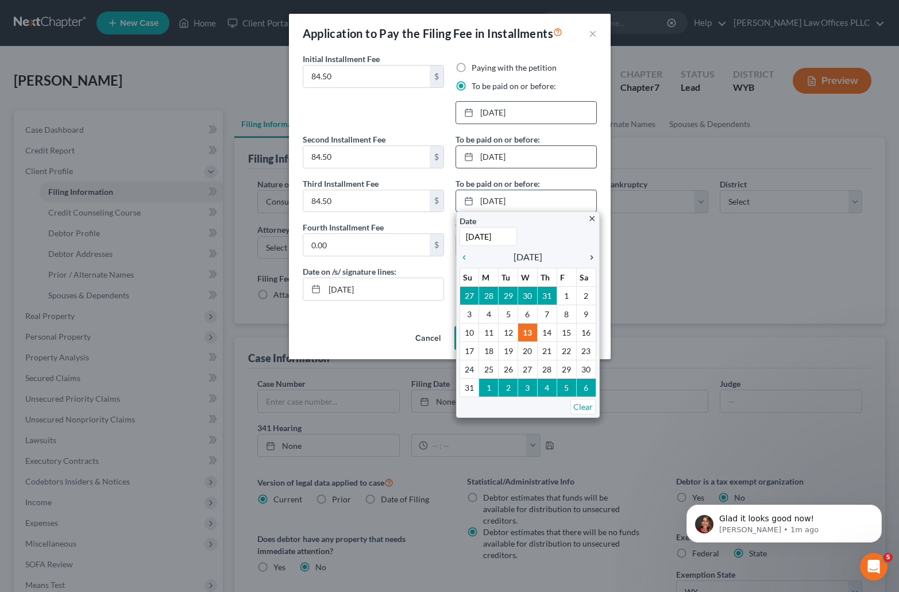
click at [591, 257] on icon "chevron_right" at bounding box center [588, 257] width 15 height 9
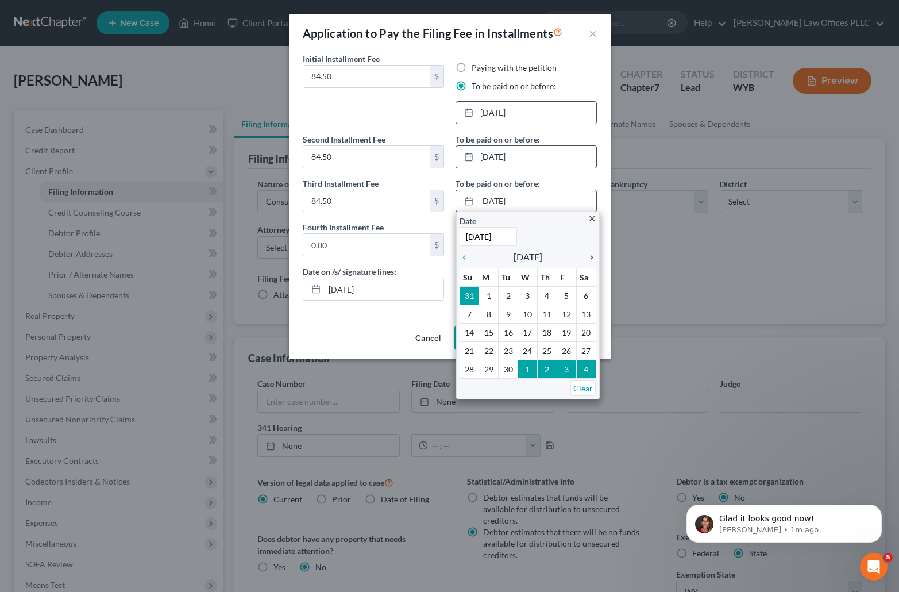
click at [591, 257] on icon "chevron_right" at bounding box center [588, 257] width 15 height 9
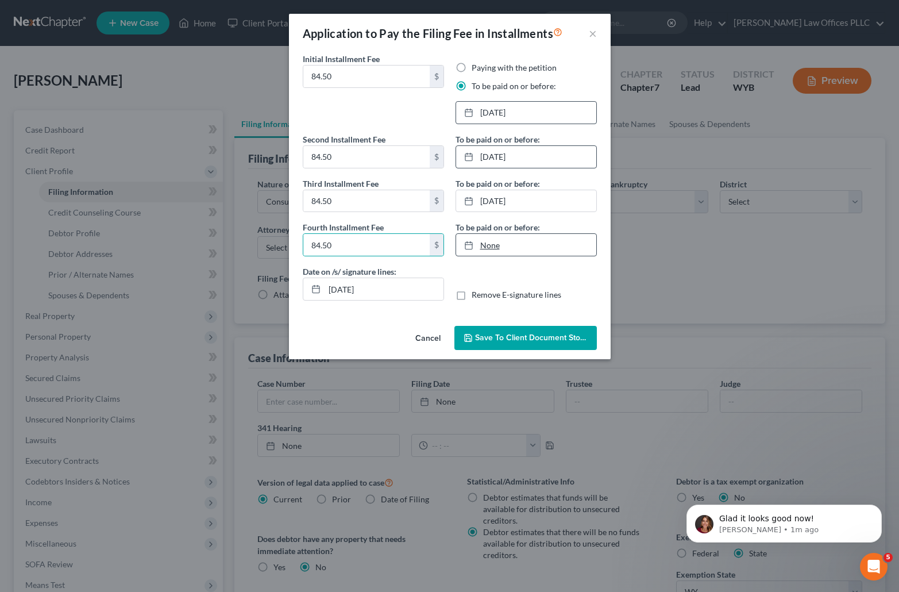
click at [497, 241] on link "None" at bounding box center [526, 245] width 140 height 22
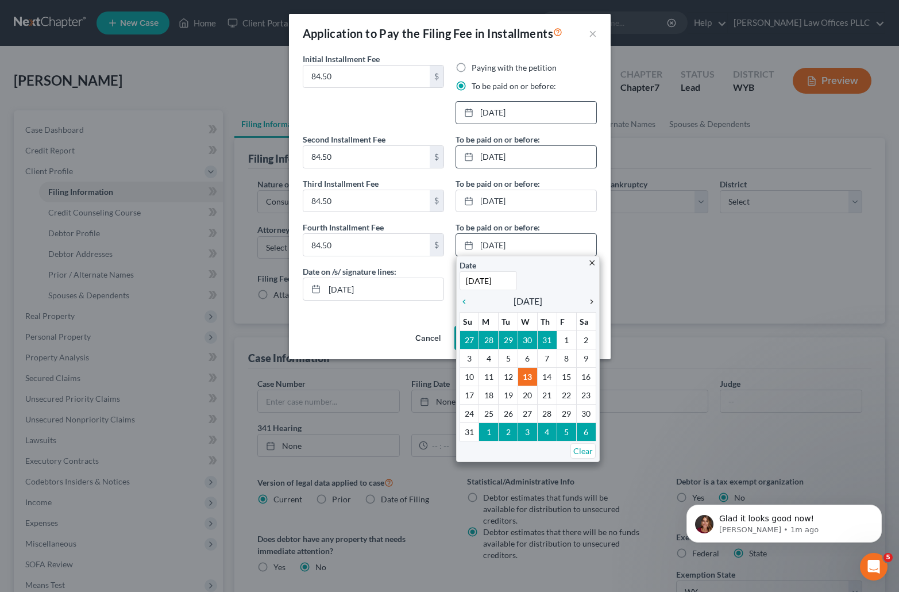
click at [589, 301] on icon "chevron_right" at bounding box center [588, 301] width 15 height 9
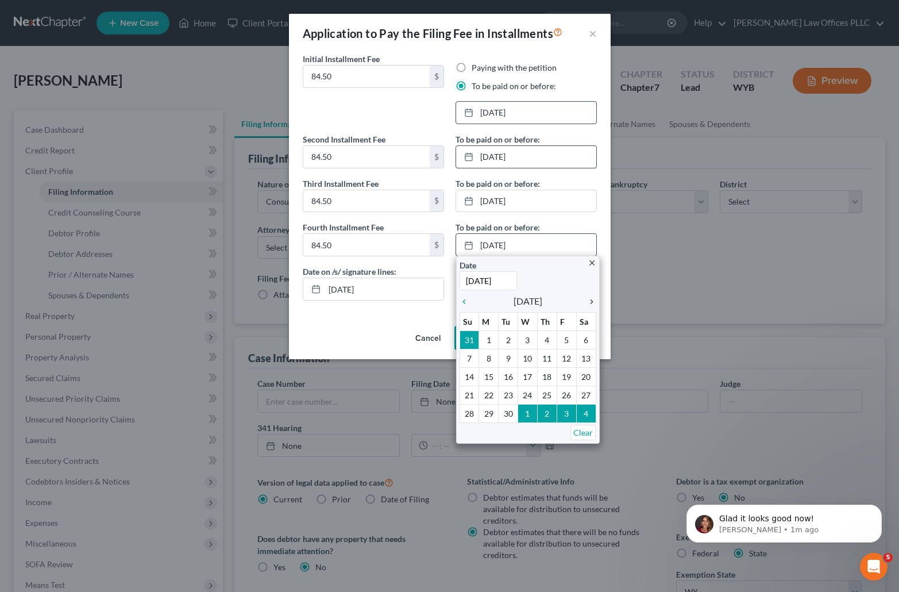
click at [588, 301] on icon "chevron_right" at bounding box center [588, 301] width 15 height 9
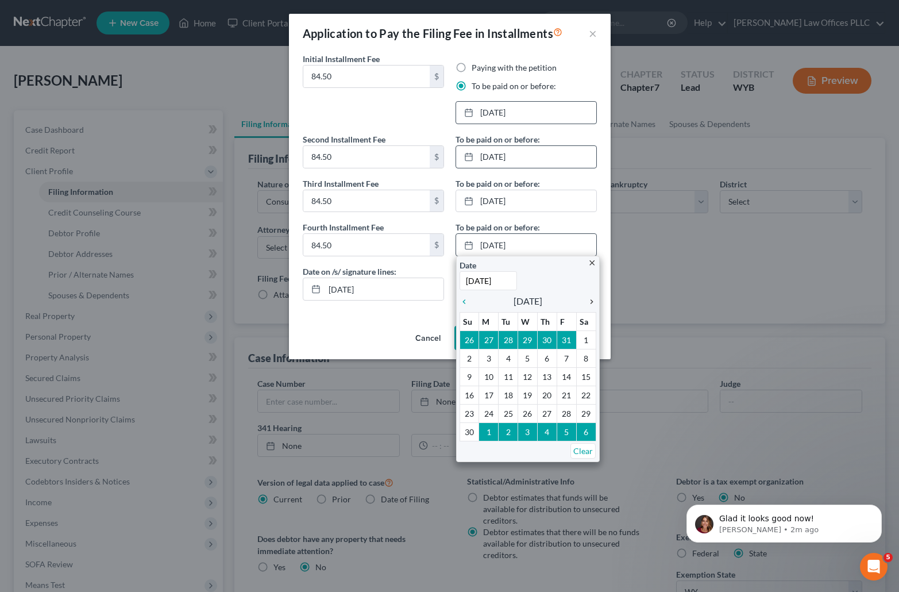
click at [588, 302] on icon "chevron_right" at bounding box center [588, 301] width 15 height 9
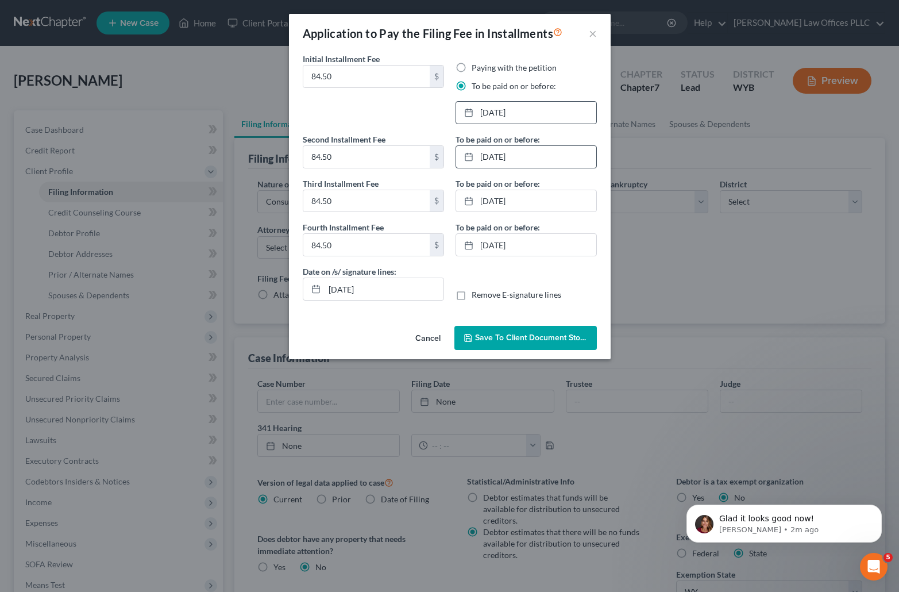
click at [501, 335] on span "Save to Client Document Storage" at bounding box center [536, 338] width 122 height 10
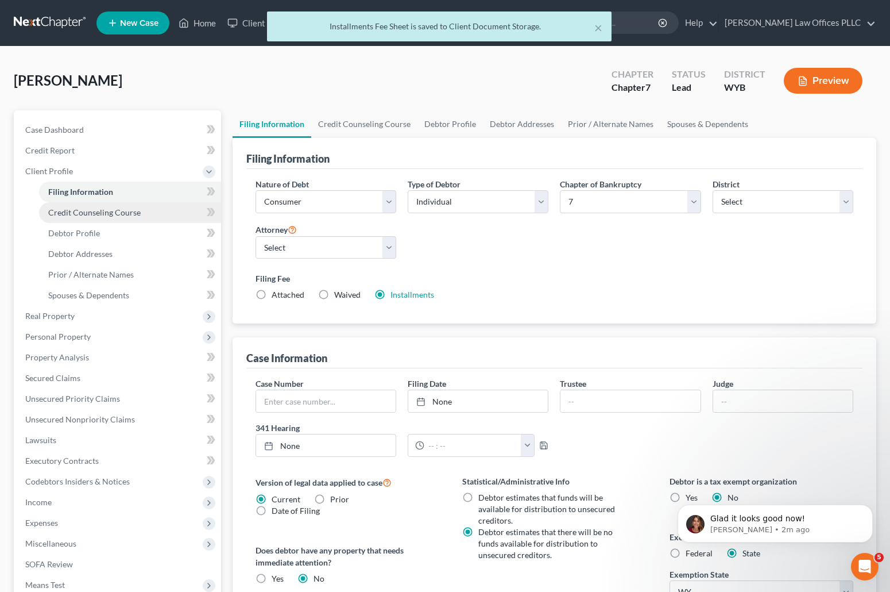
click at [109, 213] on span "Credit Counseling Course" at bounding box center [94, 212] width 92 height 10
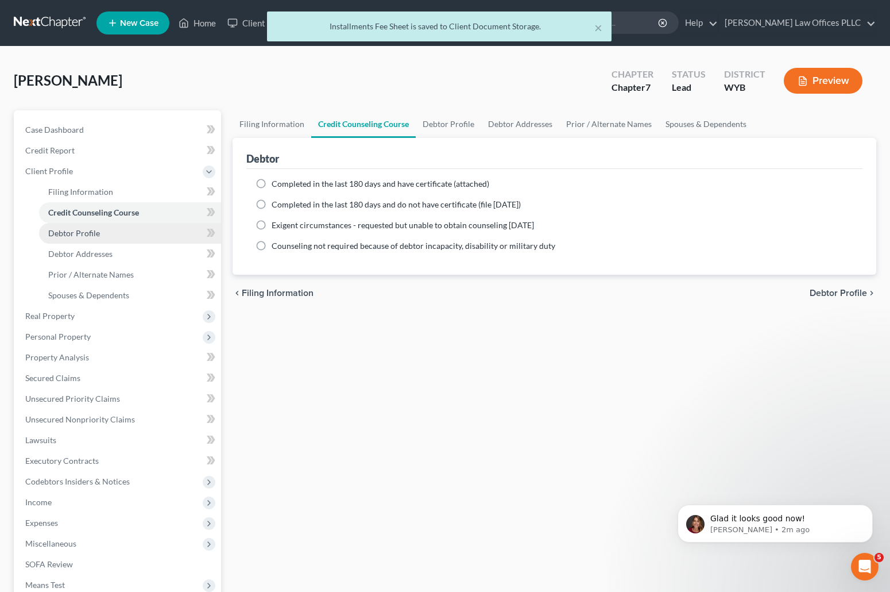
click at [51, 232] on span "Debtor Profile" at bounding box center [74, 233] width 52 height 10
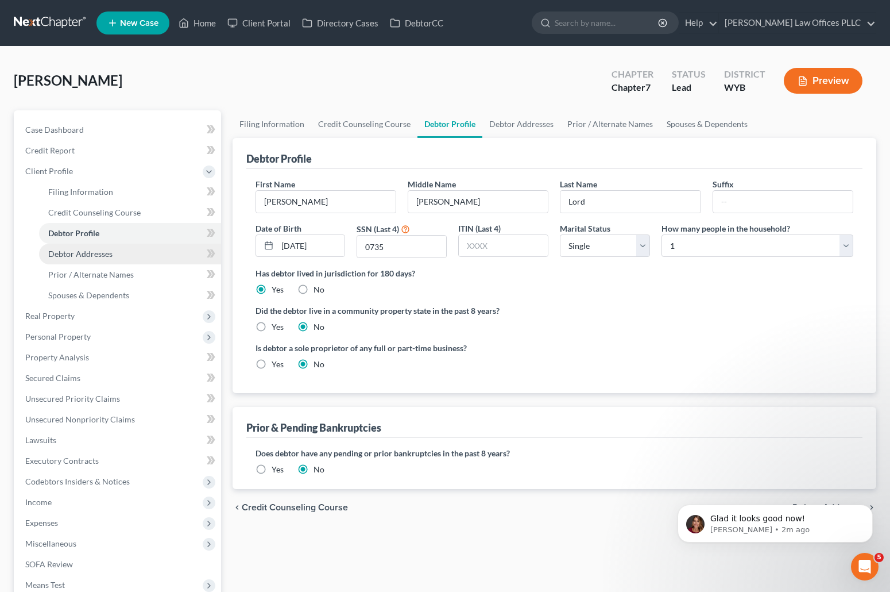
click at [103, 249] on span "Debtor Addresses" at bounding box center [80, 254] width 64 height 10
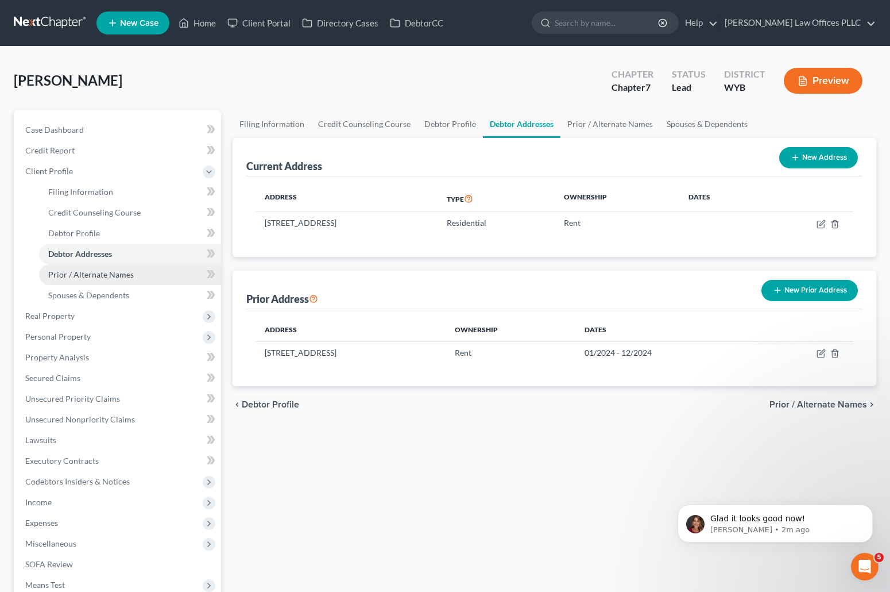
click at [122, 274] on span "Prior / Alternate Names" at bounding box center [91, 274] width 86 height 10
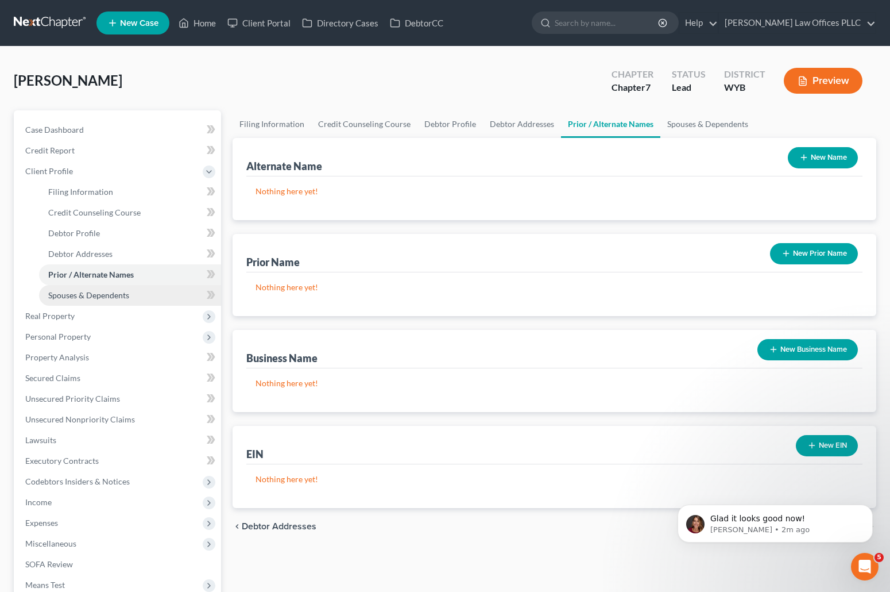
click at [119, 295] on span "Spouses & Dependents" at bounding box center [88, 295] width 81 height 10
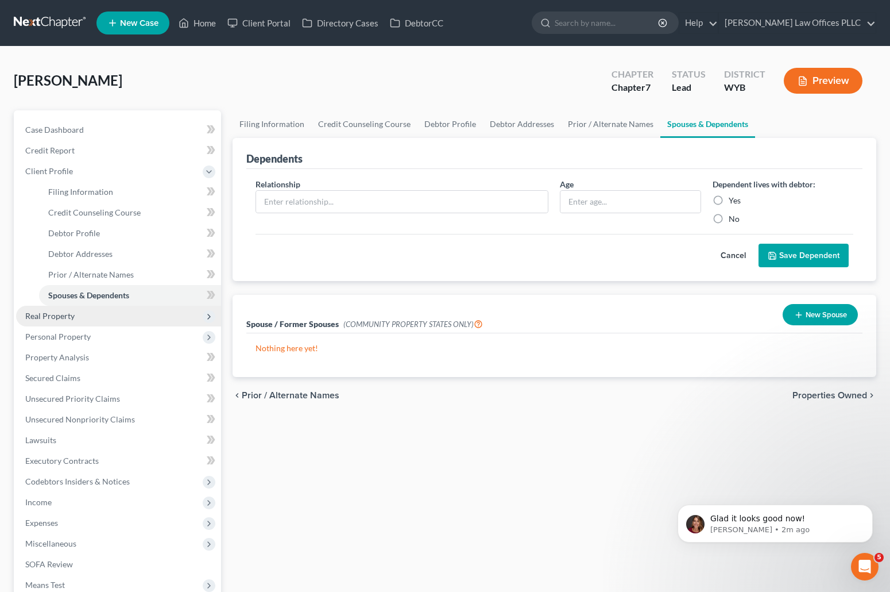
click at [47, 316] on span "Real Property" at bounding box center [49, 316] width 49 height 10
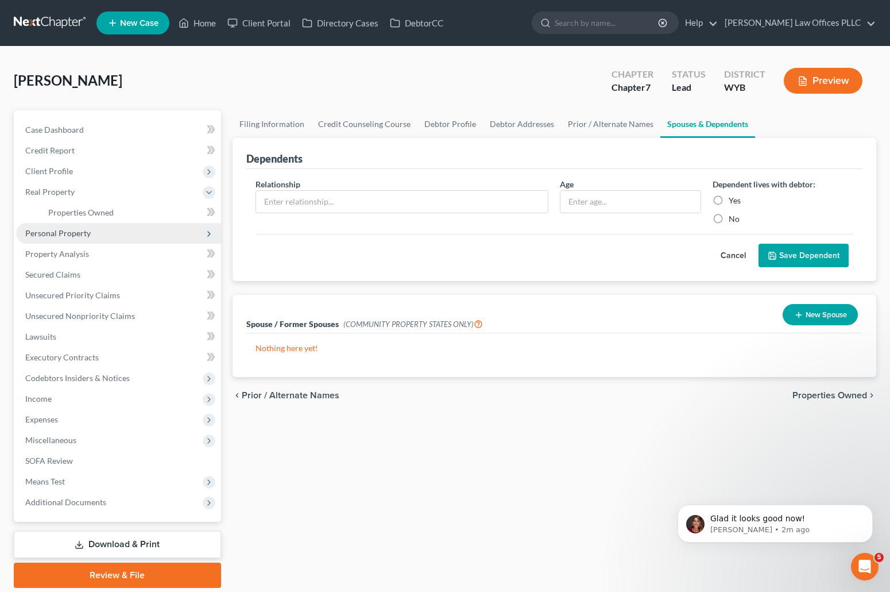
click at [77, 230] on span "Personal Property" at bounding box center [57, 233] width 65 height 10
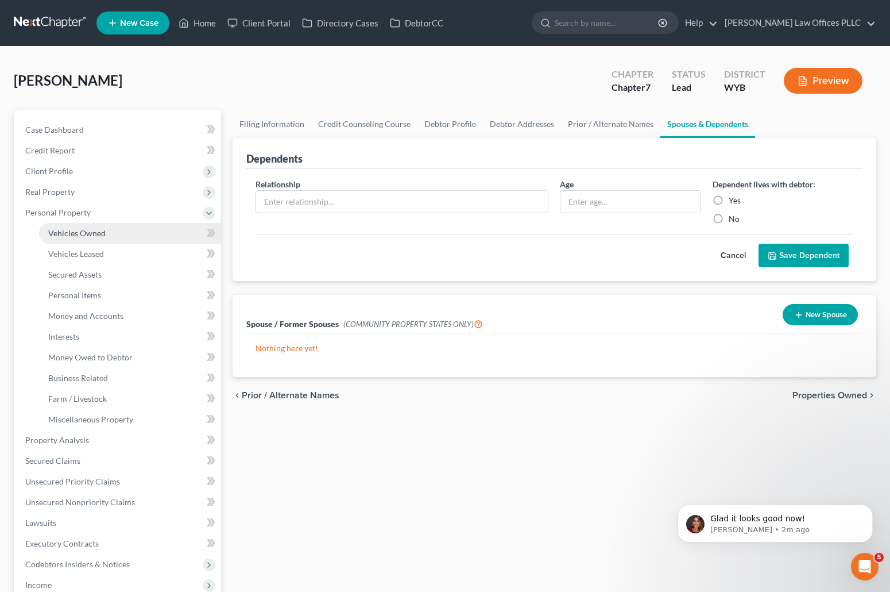
click at [79, 231] on span "Vehicles Owned" at bounding box center [76, 233] width 57 height 10
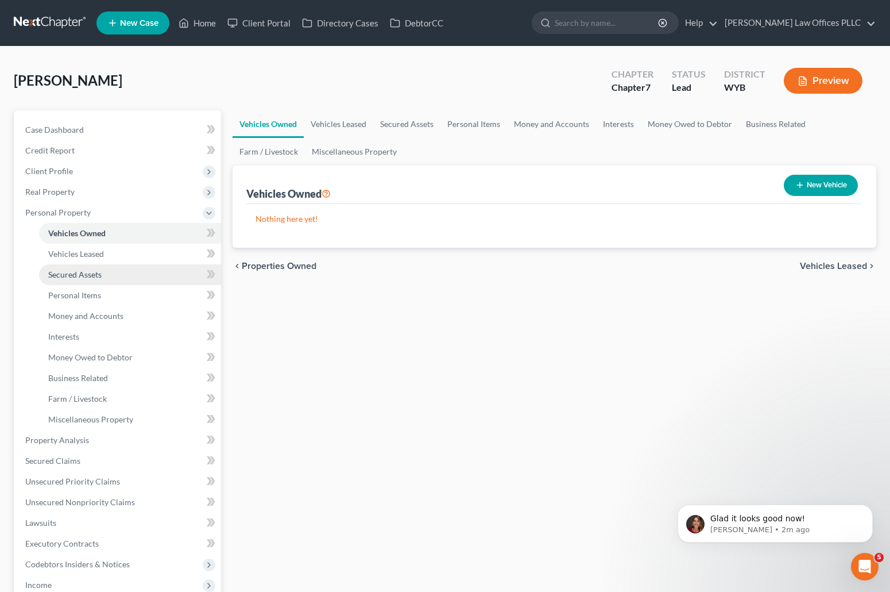
click at [86, 272] on span "Secured Assets" at bounding box center [74, 274] width 53 height 10
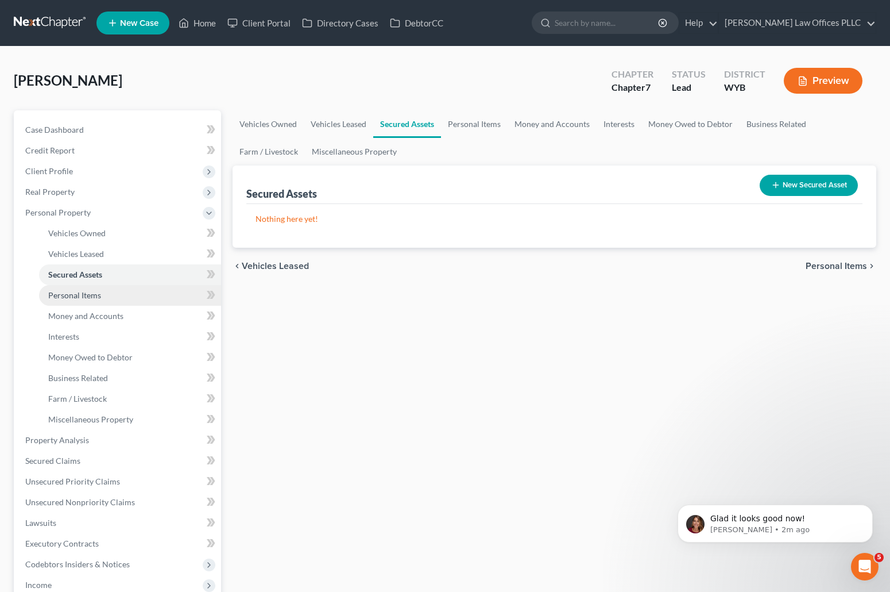
click at [97, 296] on span "Personal Items" at bounding box center [74, 295] width 53 height 10
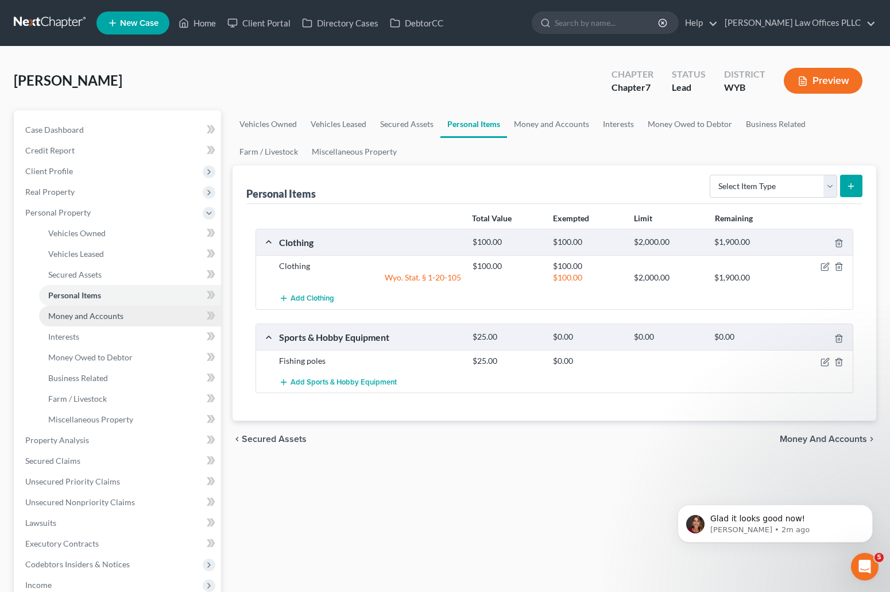
click at [98, 313] on span "Money and Accounts" at bounding box center [85, 316] width 75 height 10
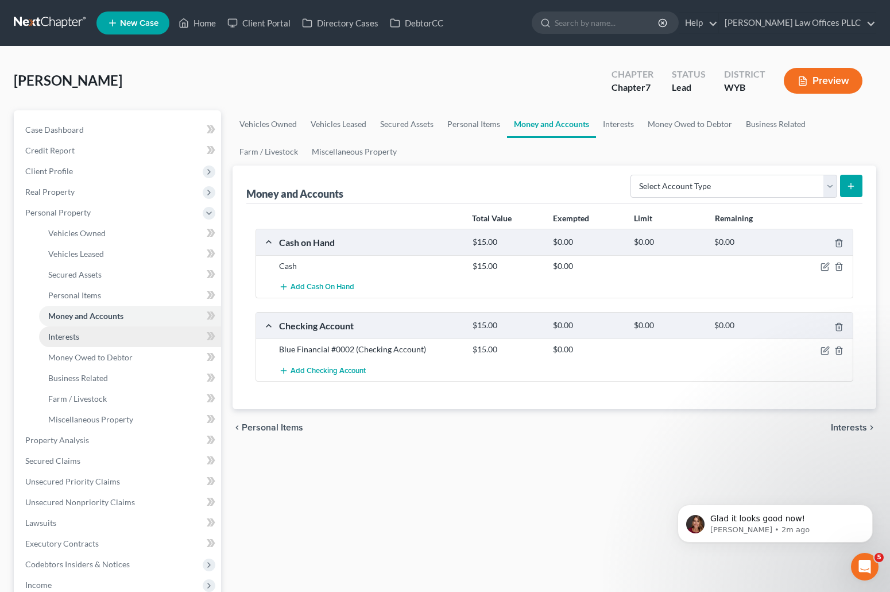
click at [72, 334] on span "Interests" at bounding box center [63, 336] width 31 height 10
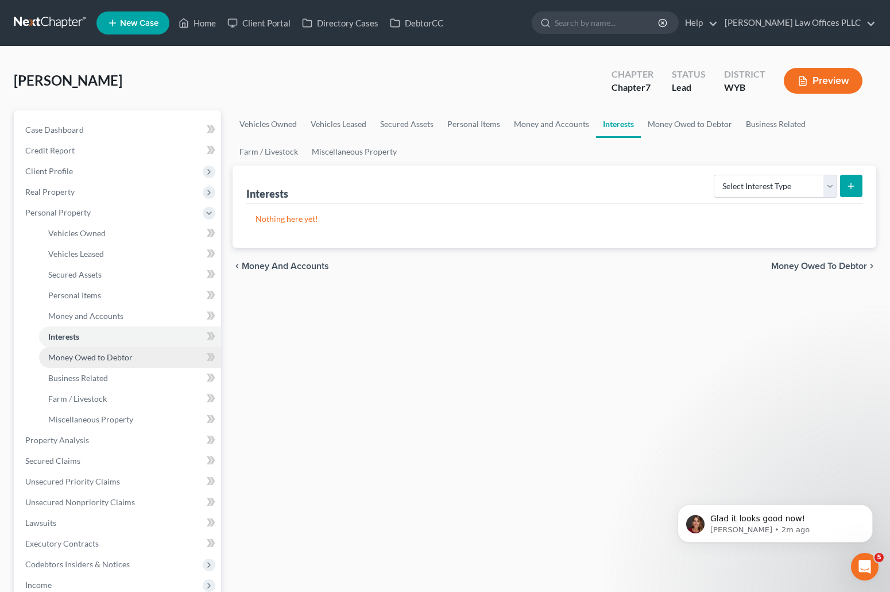
click at [124, 353] on span "Money Owed to Debtor" at bounding box center [90, 357] width 84 height 10
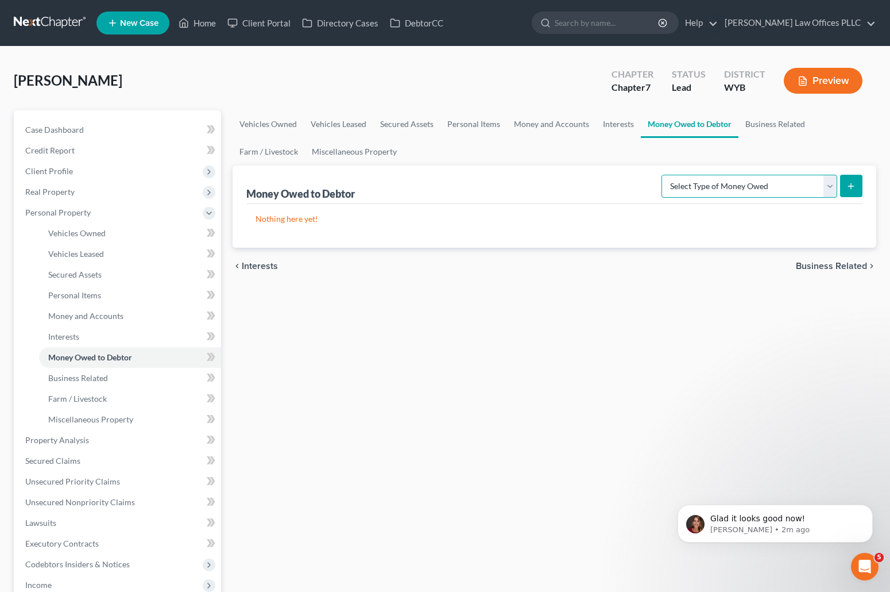
click at [829, 184] on select "Select Type of Money Owed Accounts Receivable Alimony Child Support Claims Agai…" at bounding box center [750, 186] width 176 height 23
click at [663, 175] on select "Select Type of Money Owed Accounts Receivable Alimony Child Support Claims Agai…" at bounding box center [750, 186] width 176 height 23
click at [851, 183] on line "submit" at bounding box center [851, 185] width 0 height 5
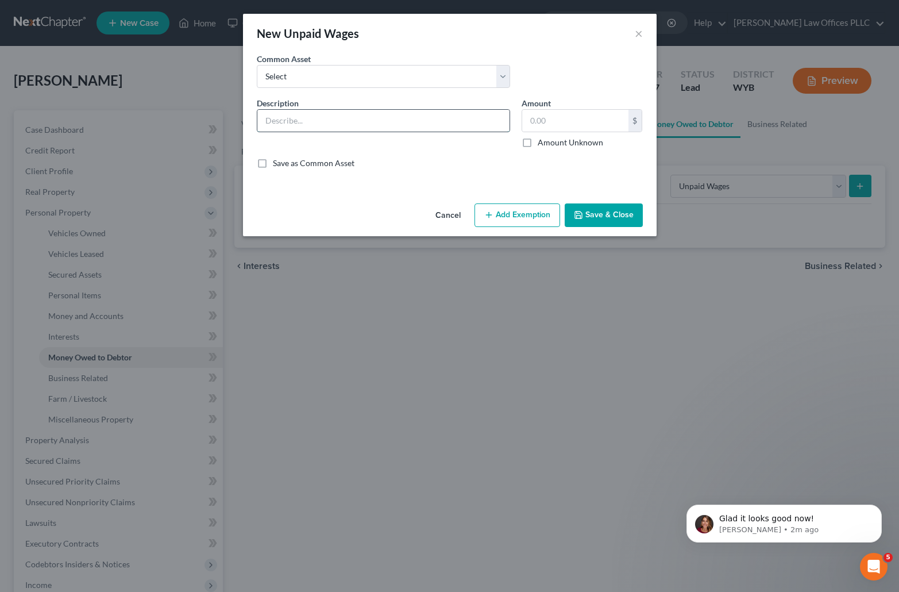
click at [277, 119] on input "text" at bounding box center [383, 121] width 252 height 22
click at [305, 72] on select "Select Unpaid wages" at bounding box center [383, 76] width 253 height 23
click at [257, 65] on select "Select Unpaid wages" at bounding box center [383, 76] width 253 height 23
click at [528, 214] on button "Add Exemption" at bounding box center [517, 215] width 86 height 24
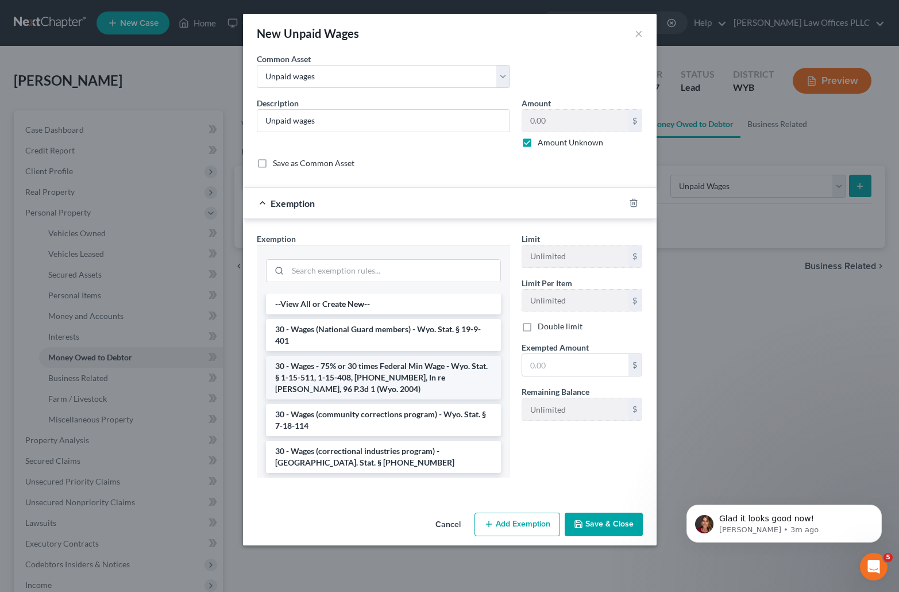
click at [318, 376] on li "30 - Wages - 75% or 30 times Federal Min Wage - Wyo. Stat. § 1-15-511, 1-15-408…" at bounding box center [383, 378] width 235 height 44
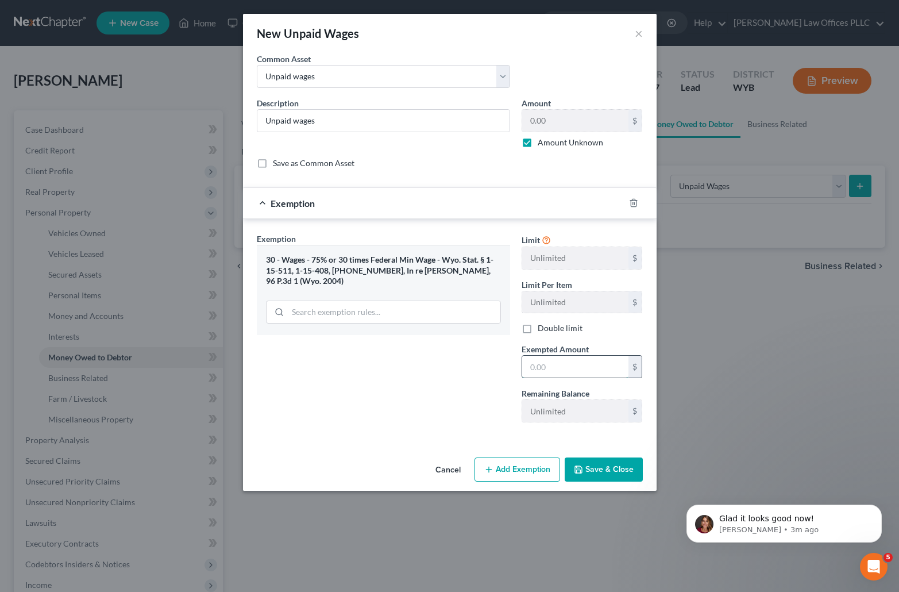
click at [539, 371] on input "text" at bounding box center [575, 367] width 106 height 22
click at [605, 469] on button "Save & Close" at bounding box center [604, 469] width 78 height 24
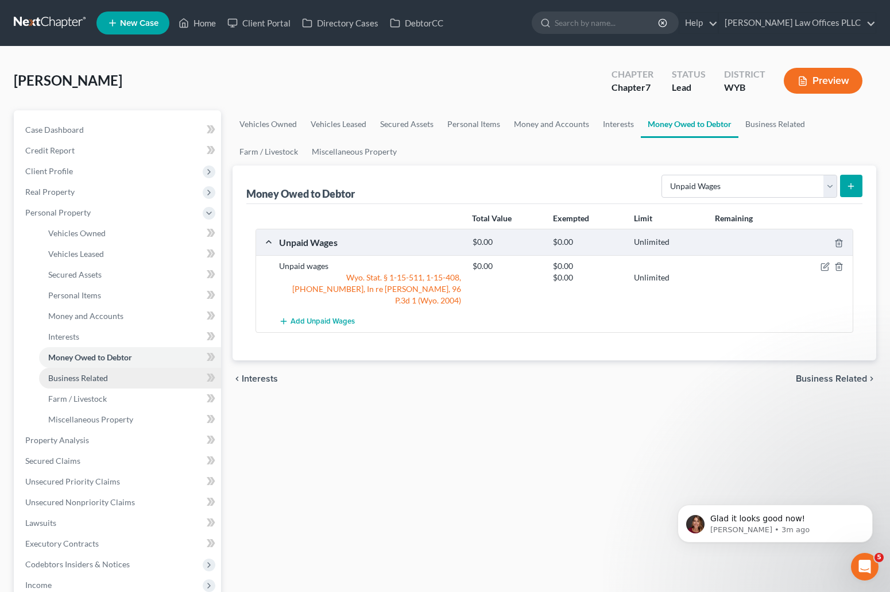
click at [91, 379] on span "Business Related" at bounding box center [78, 378] width 60 height 10
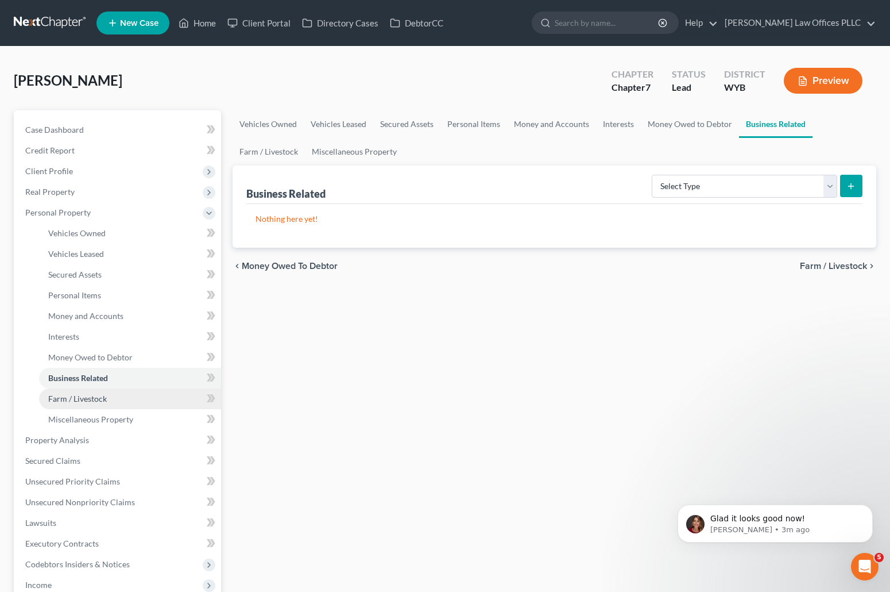
click at [101, 402] on span "Farm / Livestock" at bounding box center [77, 398] width 59 height 10
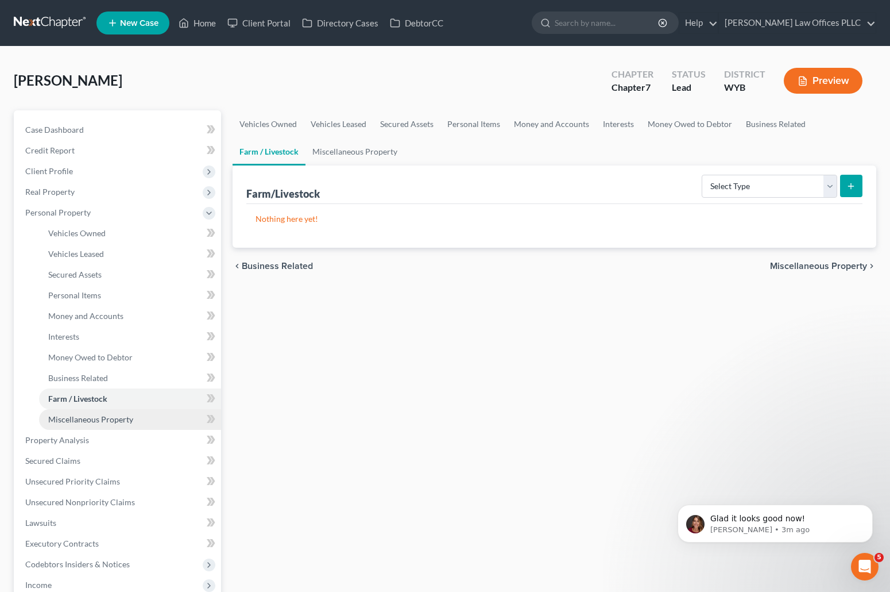
click at [108, 419] on span "Miscellaneous Property" at bounding box center [90, 419] width 85 height 10
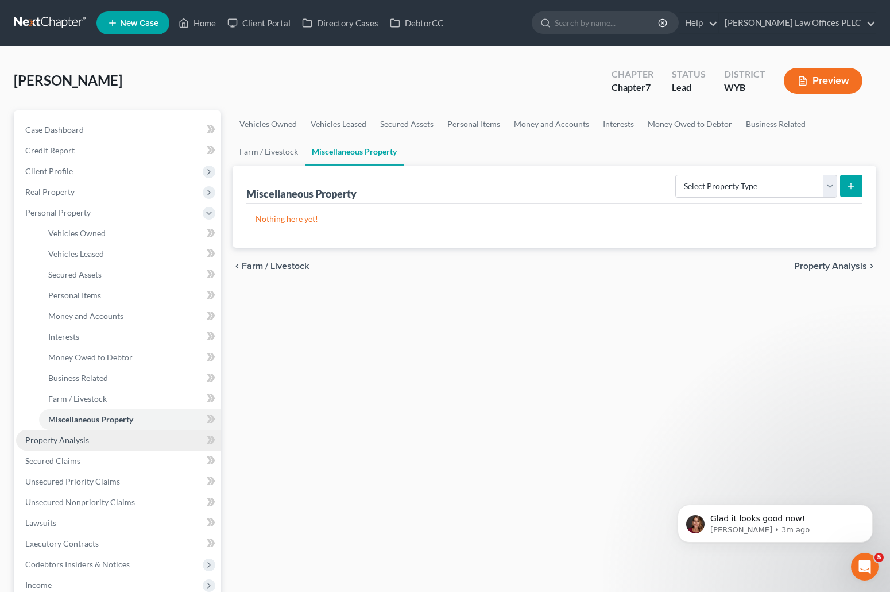
click at [68, 438] on span "Property Analysis" at bounding box center [57, 440] width 64 height 10
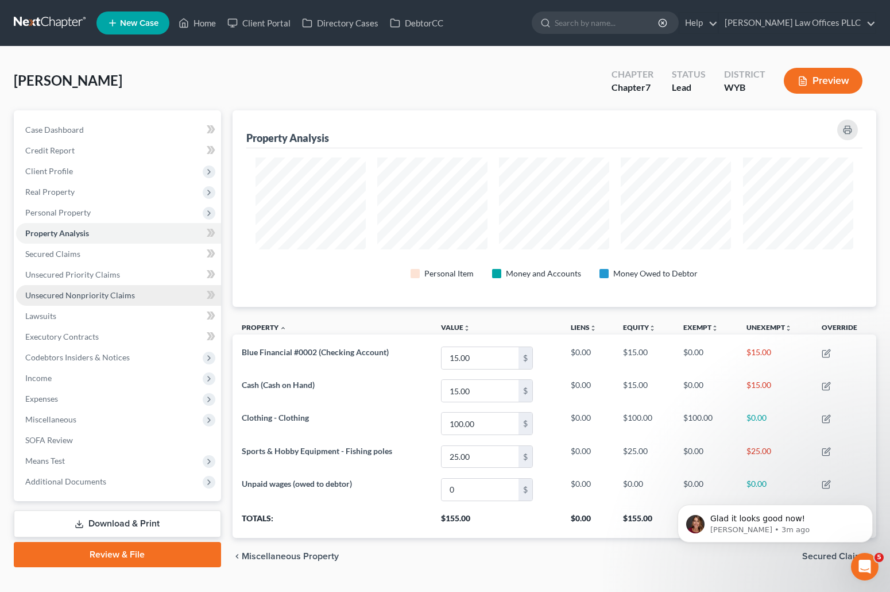
scroll to position [196, 644]
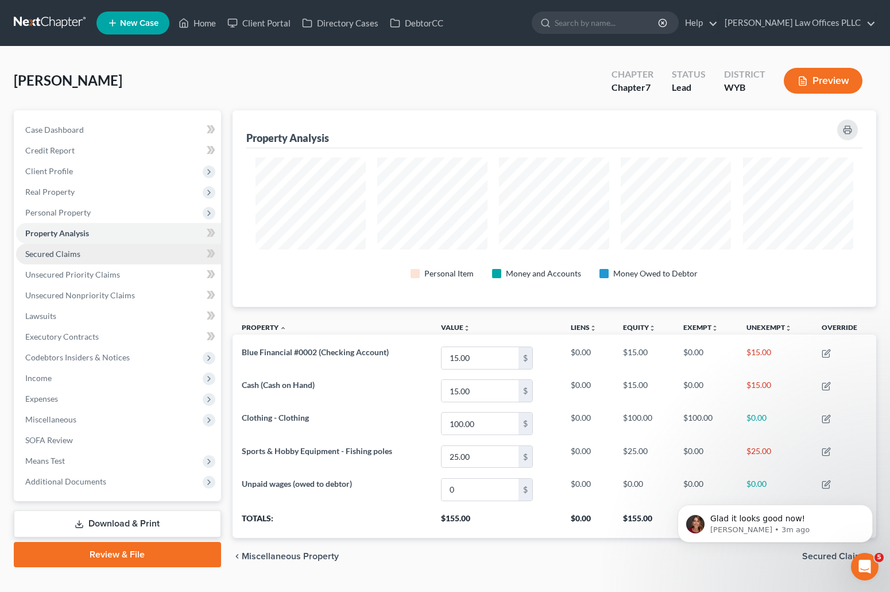
click at [78, 250] on span "Secured Claims" at bounding box center [52, 254] width 55 height 10
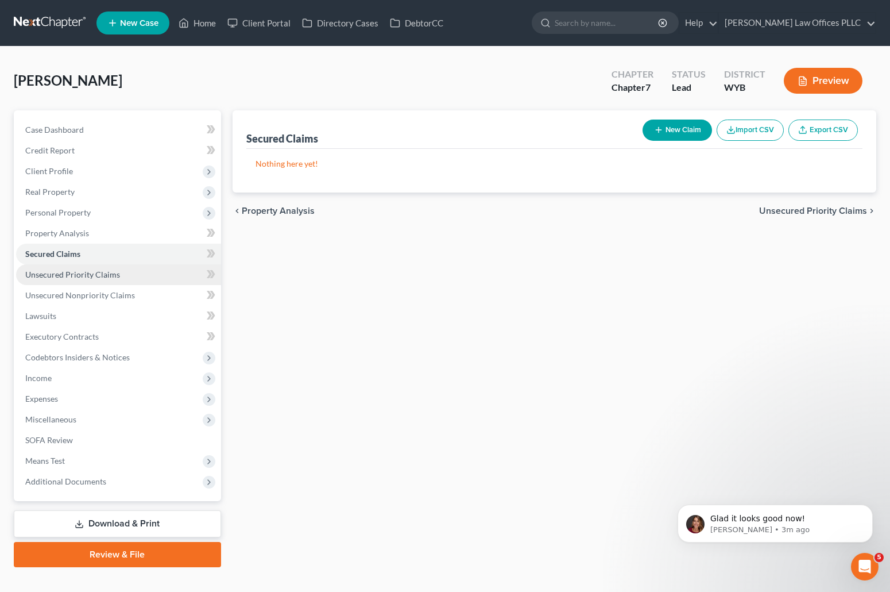
click at [90, 271] on span "Unsecured Priority Claims" at bounding box center [72, 274] width 95 height 10
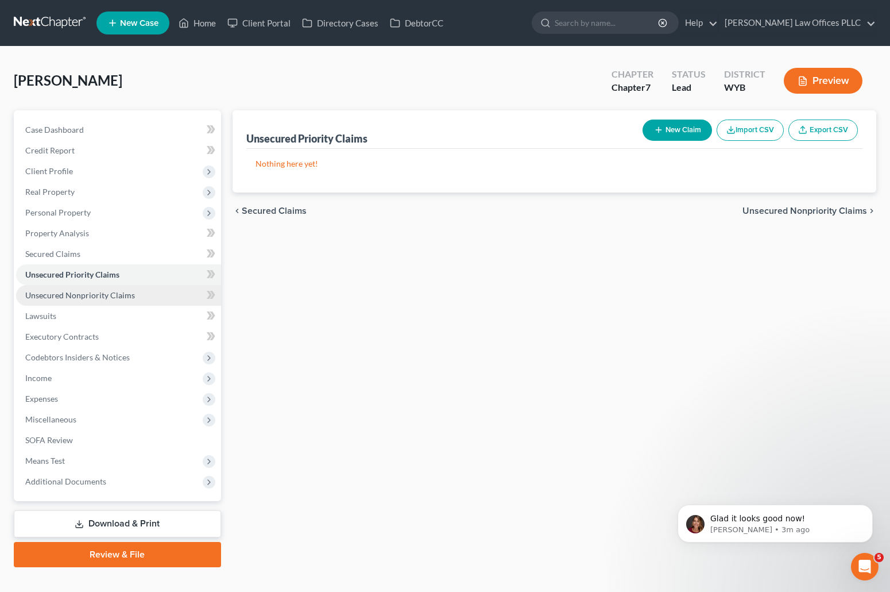
click at [105, 295] on span "Unsecured Nonpriority Claims" at bounding box center [80, 295] width 110 height 10
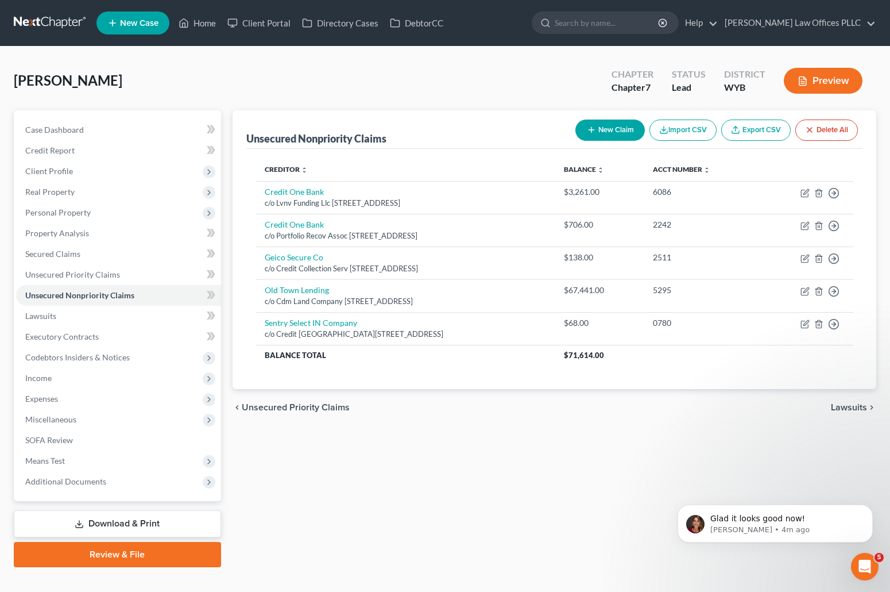
click at [852, 464] on div "Unsecured Nonpriority Claims New Claim Import CSV Export CSV Delete All Credito…" at bounding box center [555, 338] width 656 height 457
click at [51, 311] on span "Lawsuits" at bounding box center [40, 316] width 31 height 10
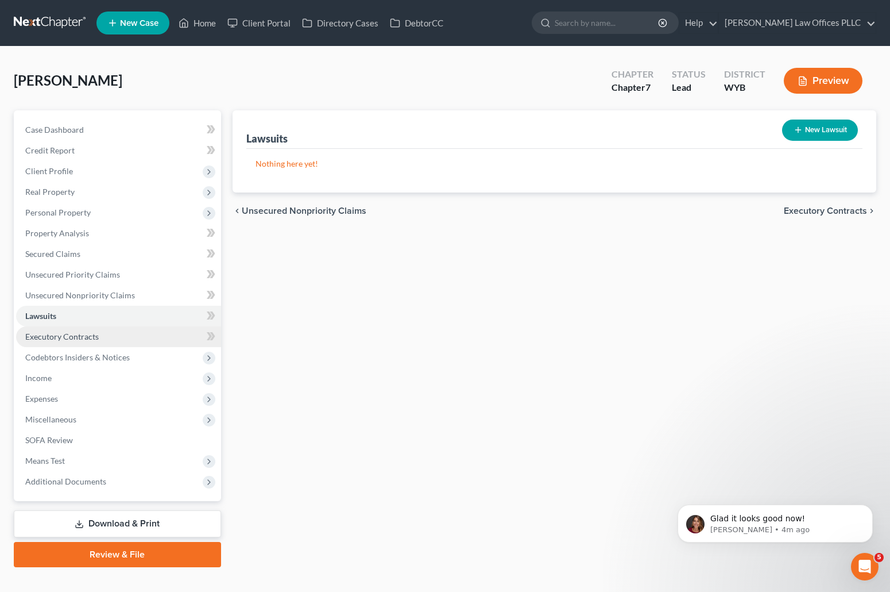
click at [67, 339] on span "Executory Contracts" at bounding box center [62, 336] width 74 height 10
click at [855, 469] on div "Executory Contracts New Contract Nothing here yet! chevron_left Lawsuits Codebt…" at bounding box center [555, 338] width 656 height 457
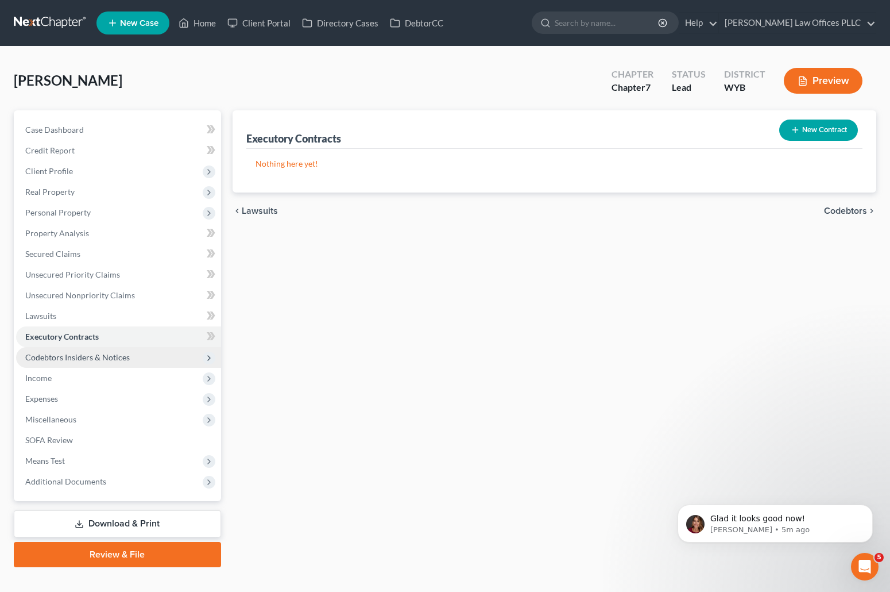
click at [98, 360] on span "Codebtors Insiders & Notices" at bounding box center [77, 357] width 105 height 10
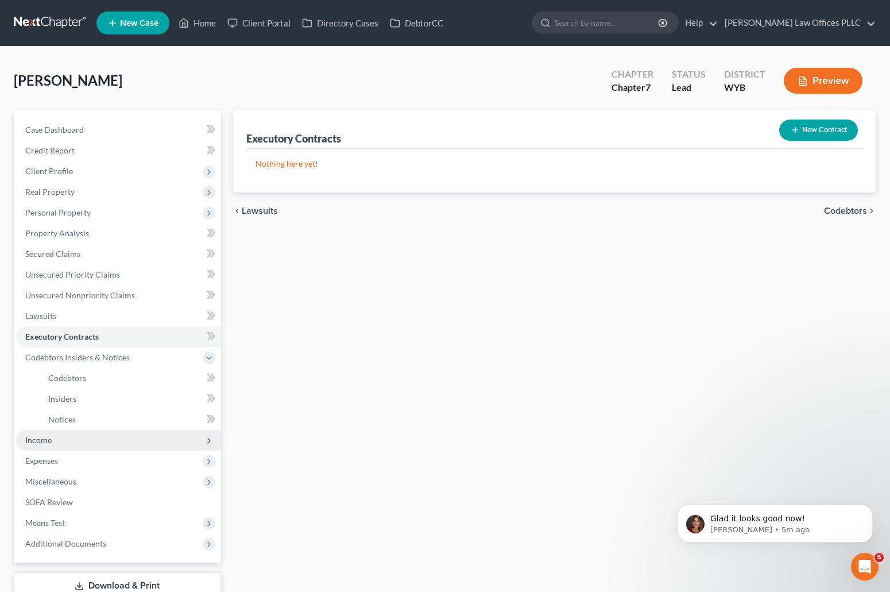
click at [53, 437] on span "Income" at bounding box center [118, 440] width 205 height 21
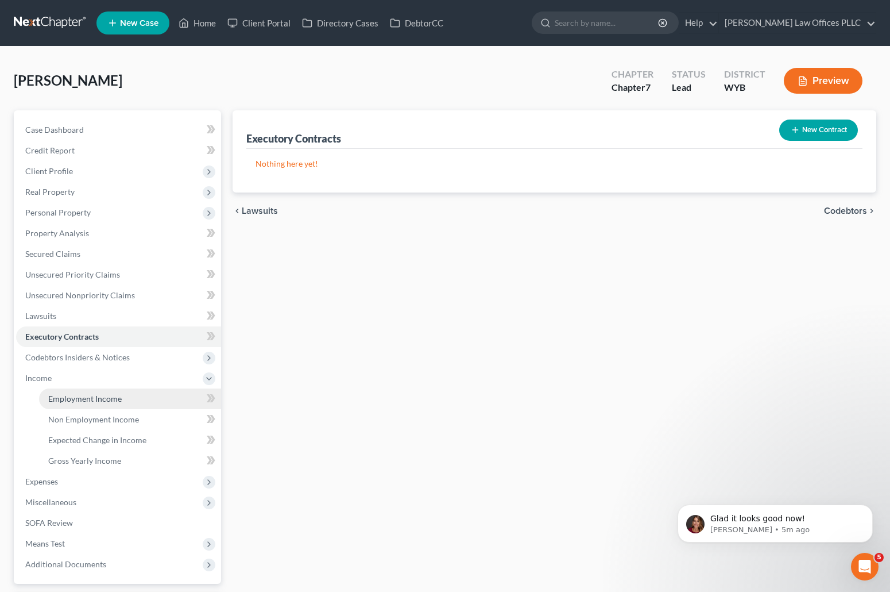
click at [84, 398] on span "Employment Income" at bounding box center [85, 398] width 74 height 10
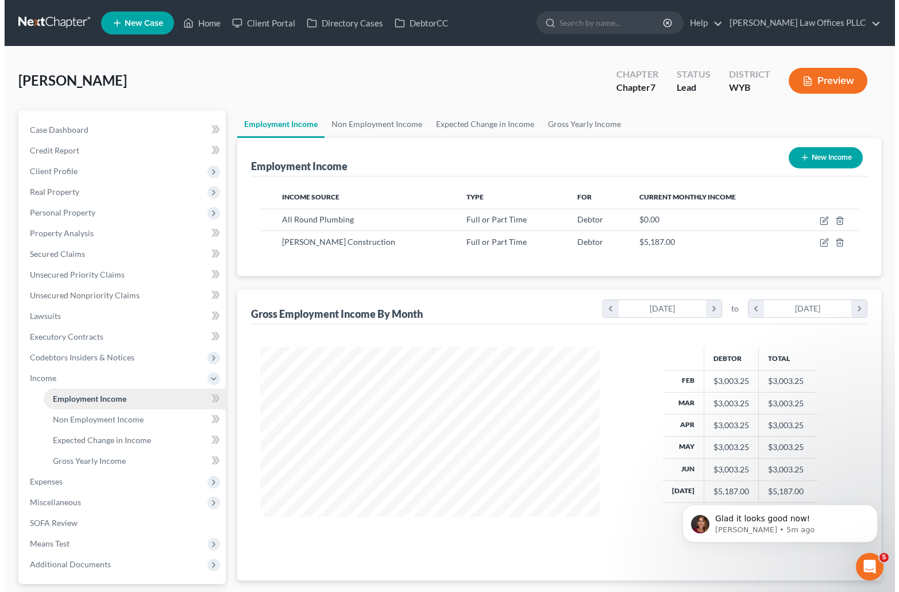
scroll to position [206, 362]
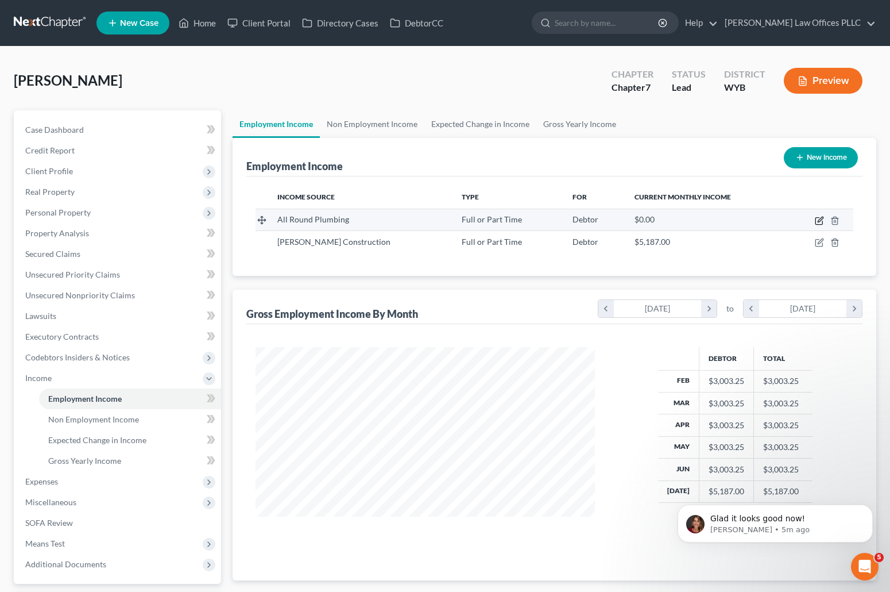
click at [819, 219] on icon "button" at bounding box center [819, 220] width 9 height 9
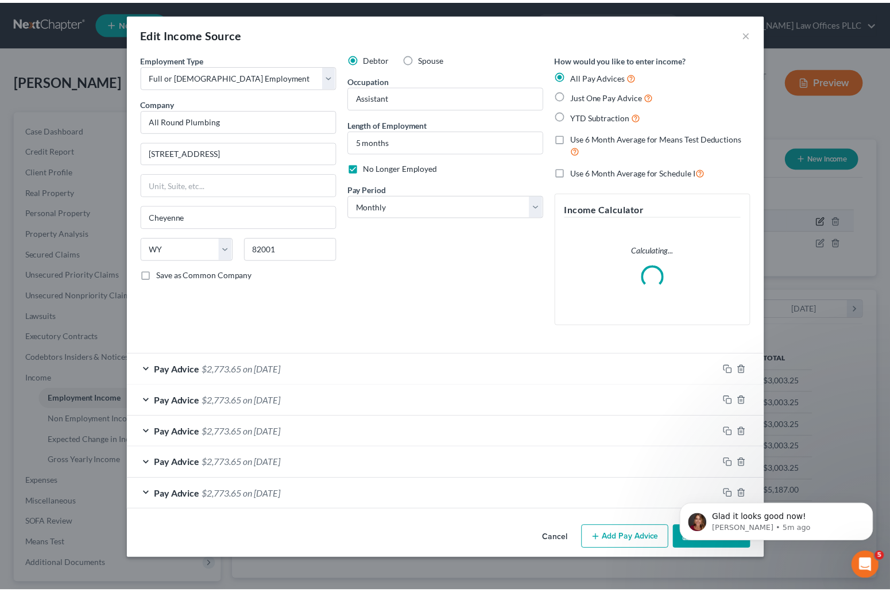
scroll to position [206, 366]
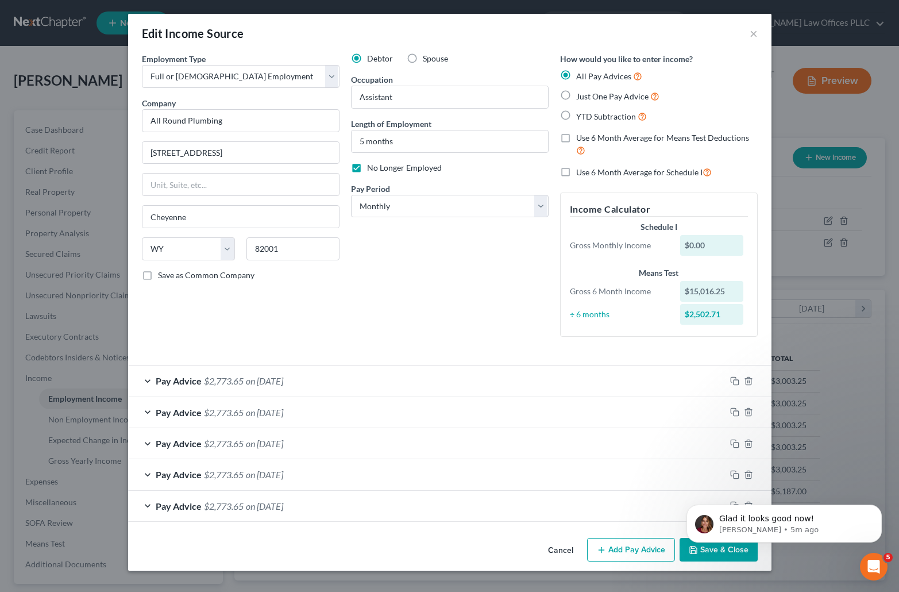
click at [712, 550] on body "Glad it looks good now! Katie • 5m ago" at bounding box center [784, 520] width 221 height 71
click at [707, 549] on body "Glad it looks good now! Katie • 5m ago" at bounding box center [784, 520] width 221 height 71
click at [754, 29] on button "×" at bounding box center [754, 33] width 8 height 14
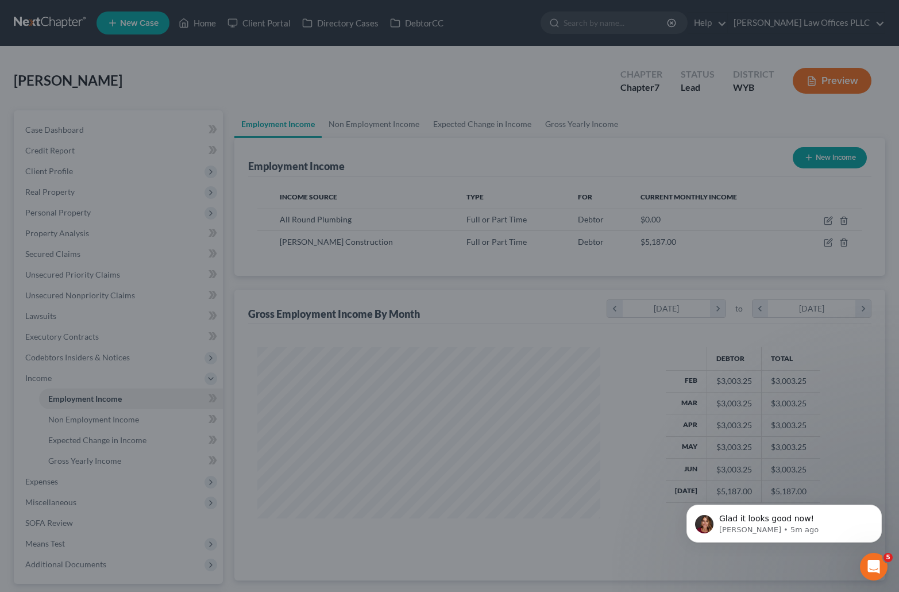
scroll to position [574217, 574060]
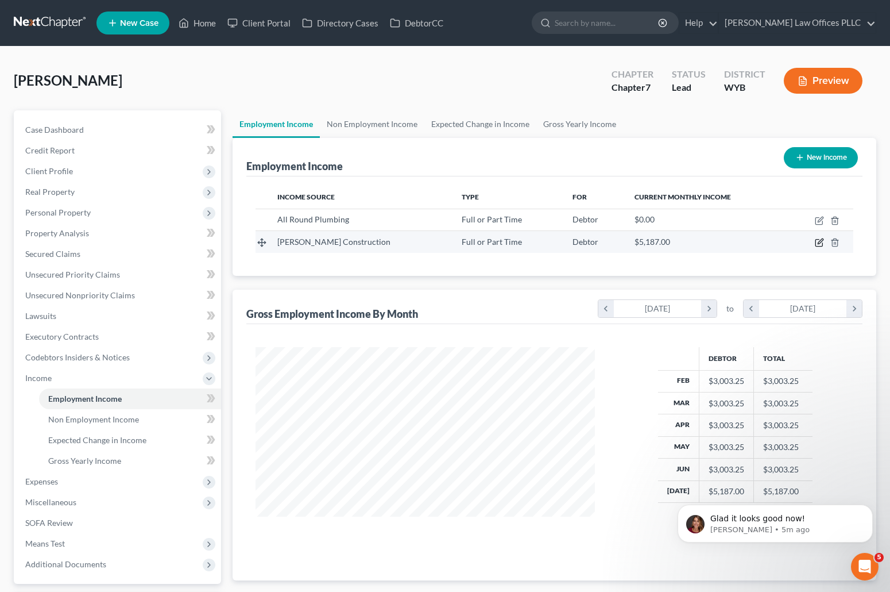
click at [818, 240] on icon "button" at bounding box center [819, 242] width 9 height 9
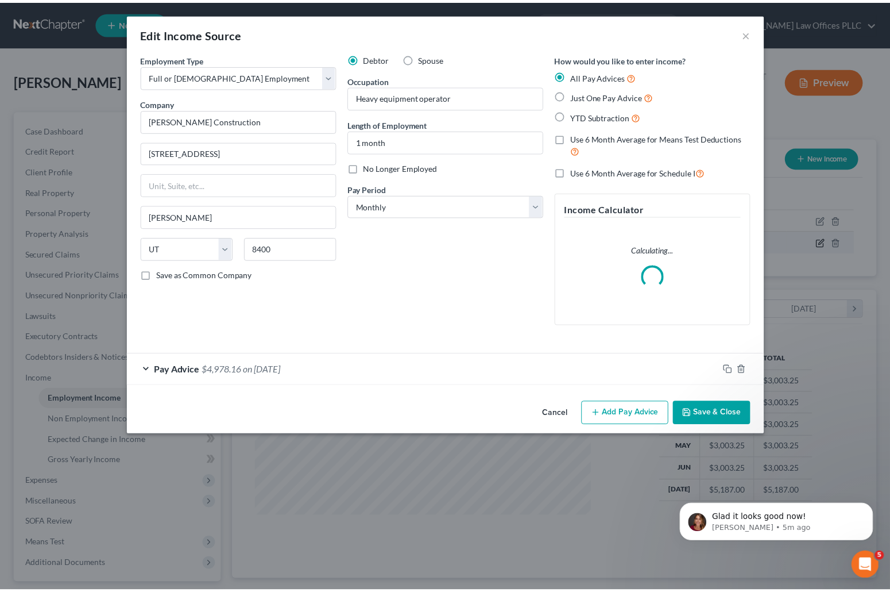
scroll to position [206, 366]
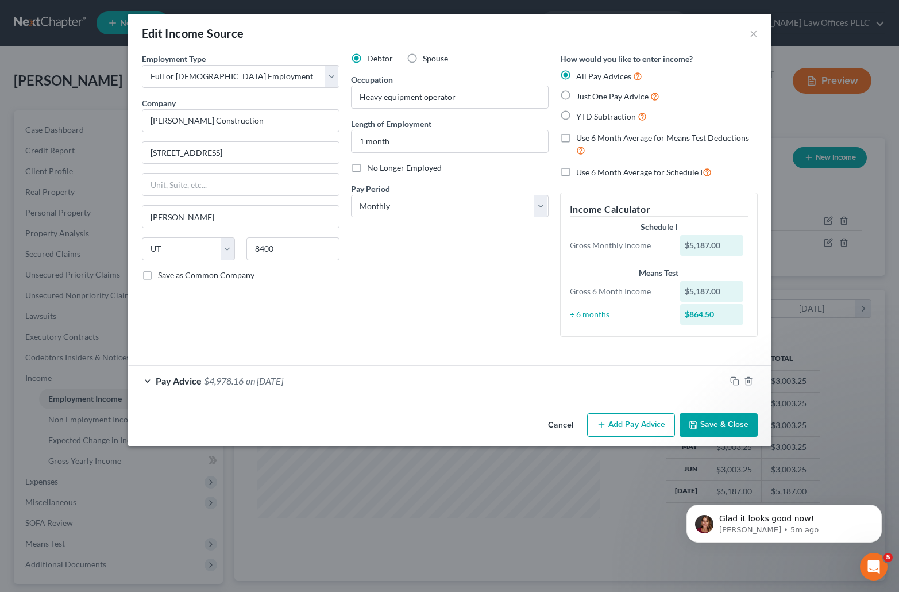
click at [730, 422] on button "Save & Close" at bounding box center [719, 425] width 78 height 24
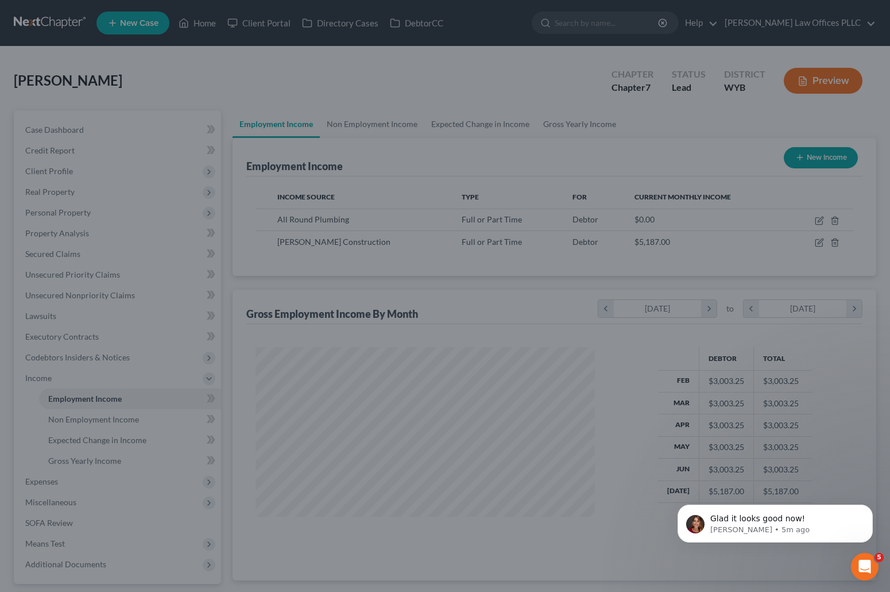
scroll to position [574217, 574060]
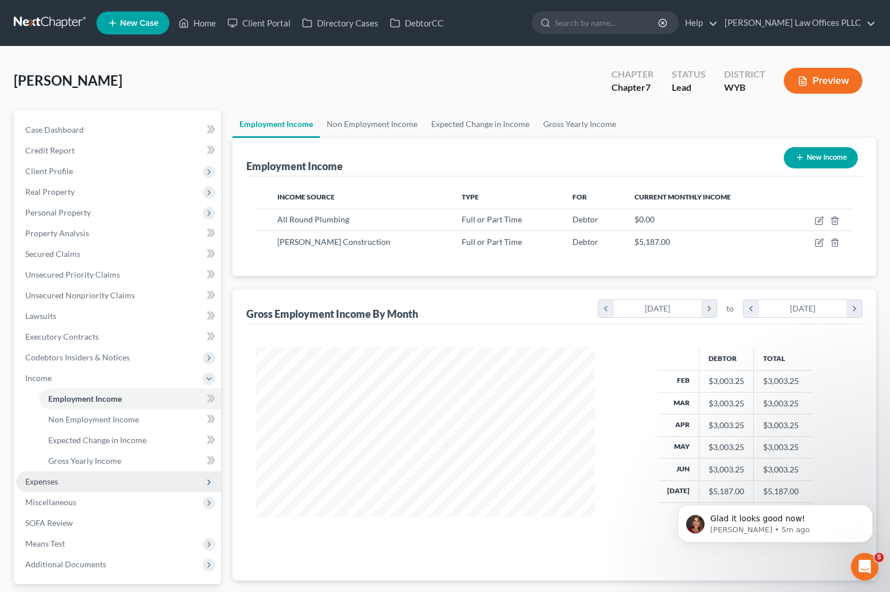
click at [52, 481] on span "Expenses" at bounding box center [41, 481] width 33 height 10
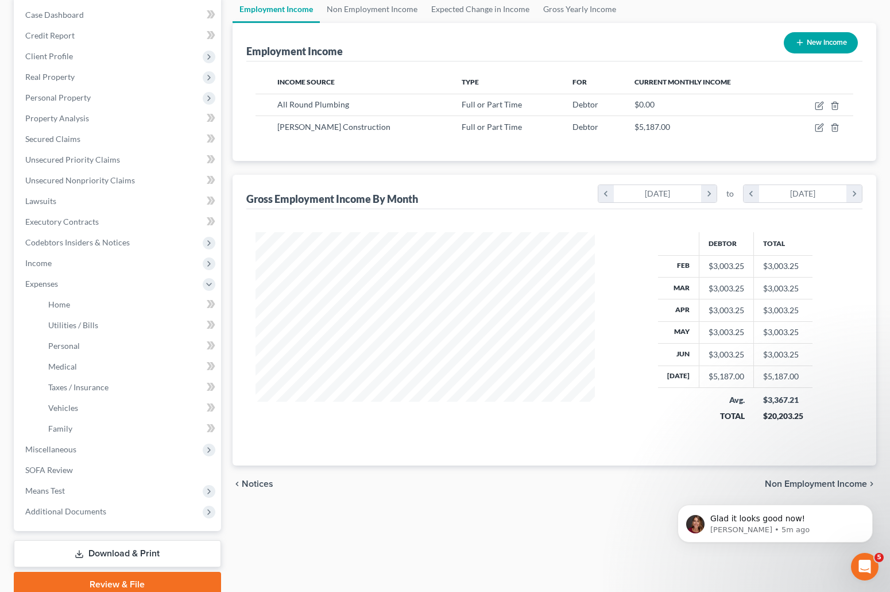
scroll to position [164, 0]
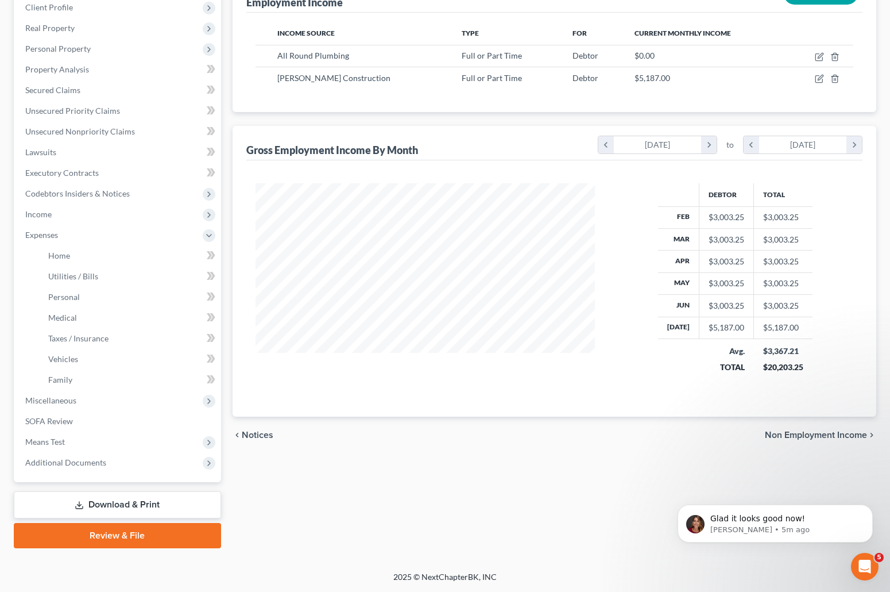
click at [860, 569] on icon "Open Intercom Messenger" at bounding box center [865, 566] width 19 height 19
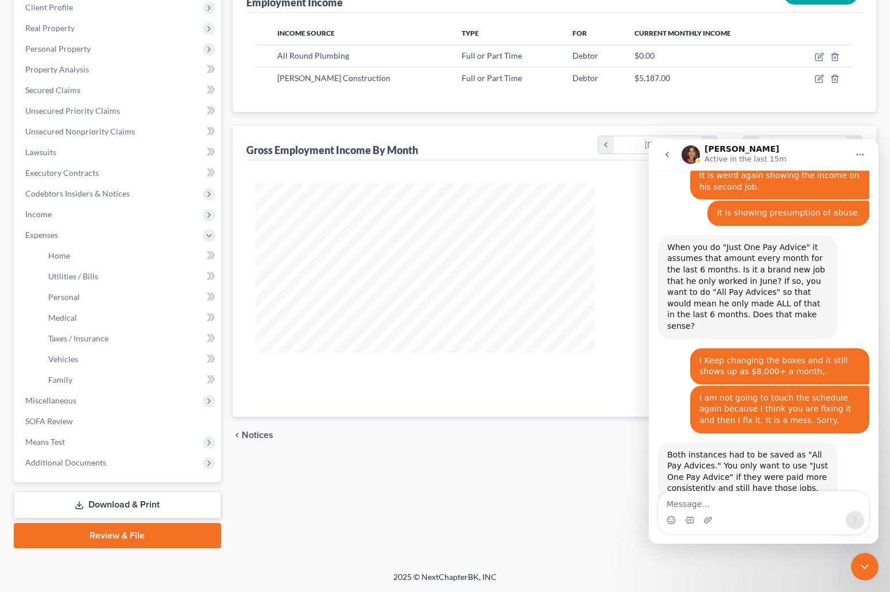
scroll to position [822, 0]
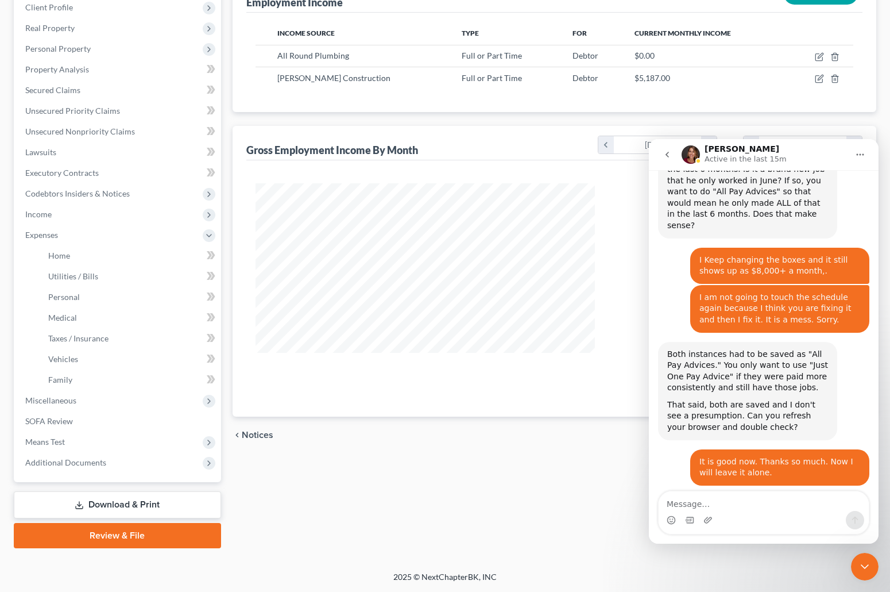
click at [871, 564] on icon "Close Intercom Messenger" at bounding box center [865, 566] width 14 height 14
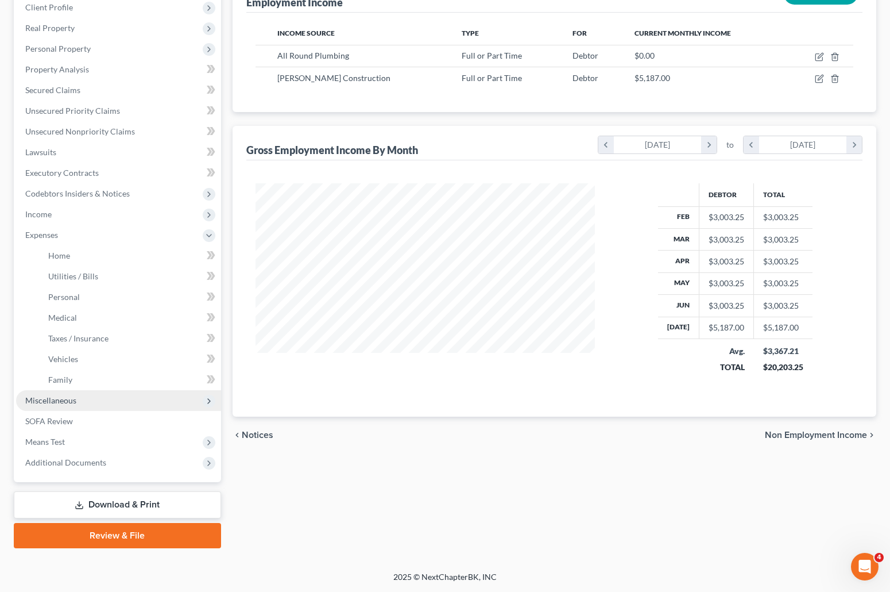
click at [67, 396] on span "Miscellaneous" at bounding box center [50, 400] width 51 height 10
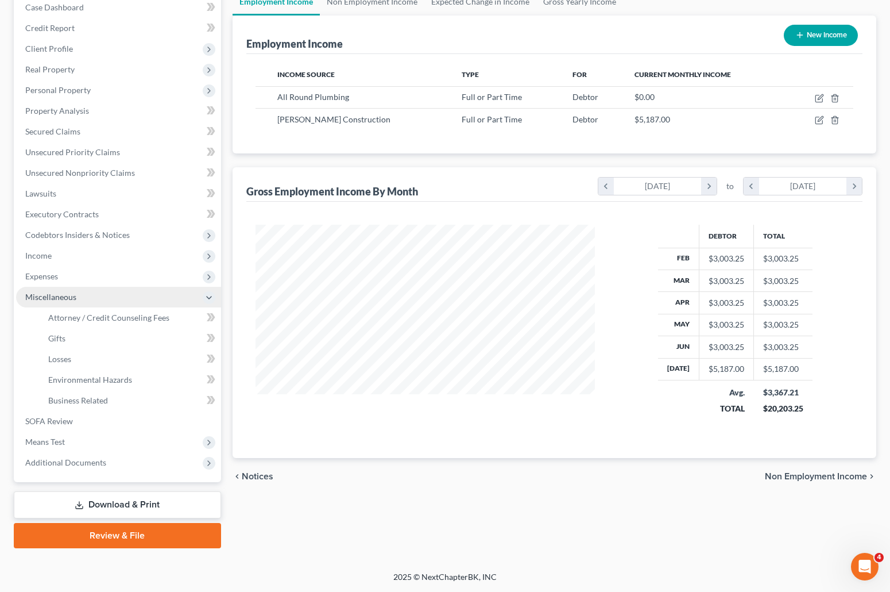
scroll to position [122, 0]
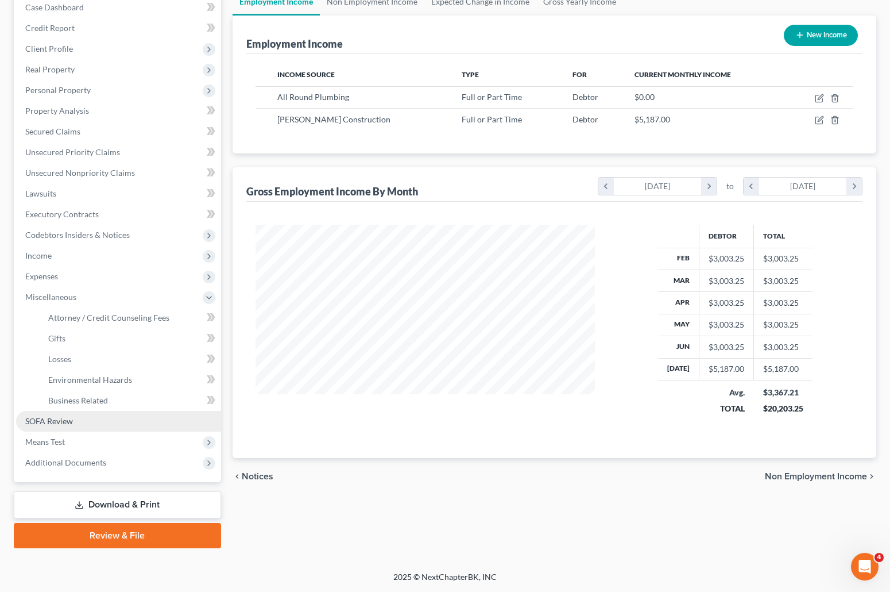
click at [60, 419] on span "SOFA Review" at bounding box center [49, 421] width 48 height 10
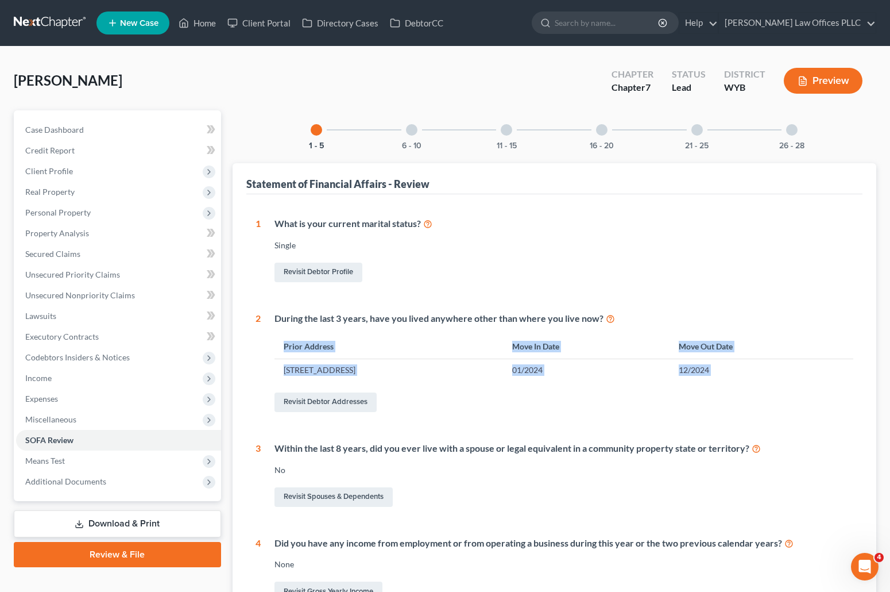
drag, startPoint x: 885, startPoint y: 347, endPoint x: 887, endPoint y: 402, distance: 55.2
click at [887, 402] on div "Lord, Nicholas Upgraded Chapter Chapter 7 Status Lead District WYB Preview Peti…" at bounding box center [445, 423] width 890 height 752
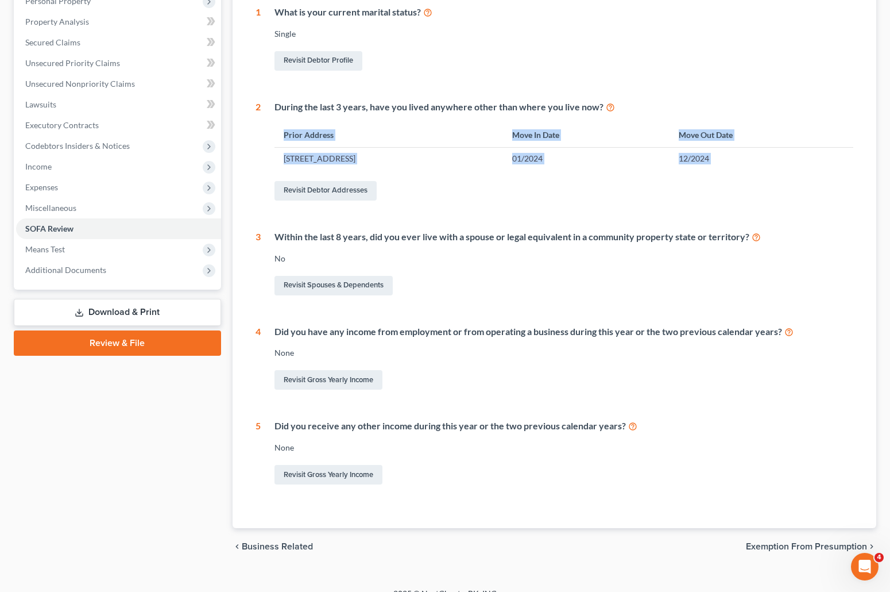
scroll to position [217, 0]
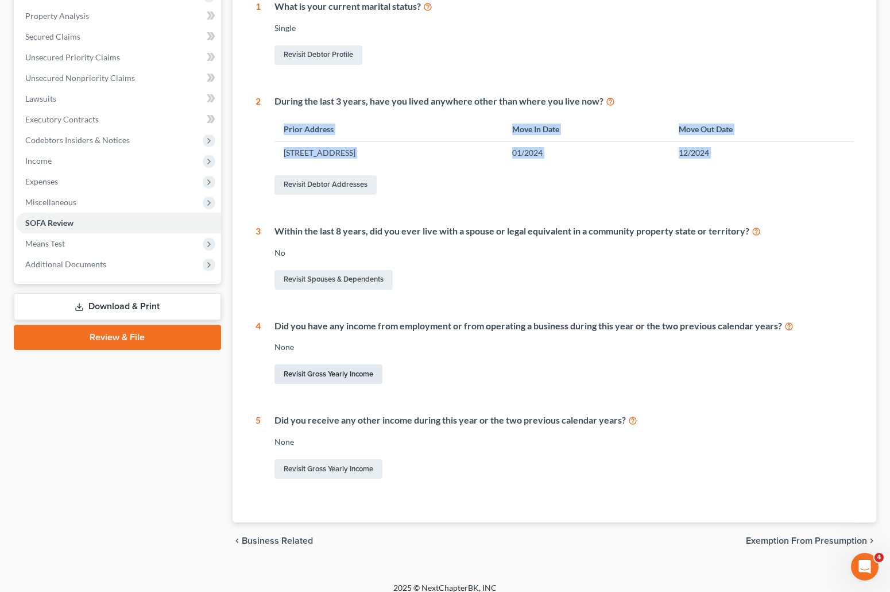
click at [346, 369] on link "Revisit Gross Yearly Income" at bounding box center [329, 374] width 108 height 20
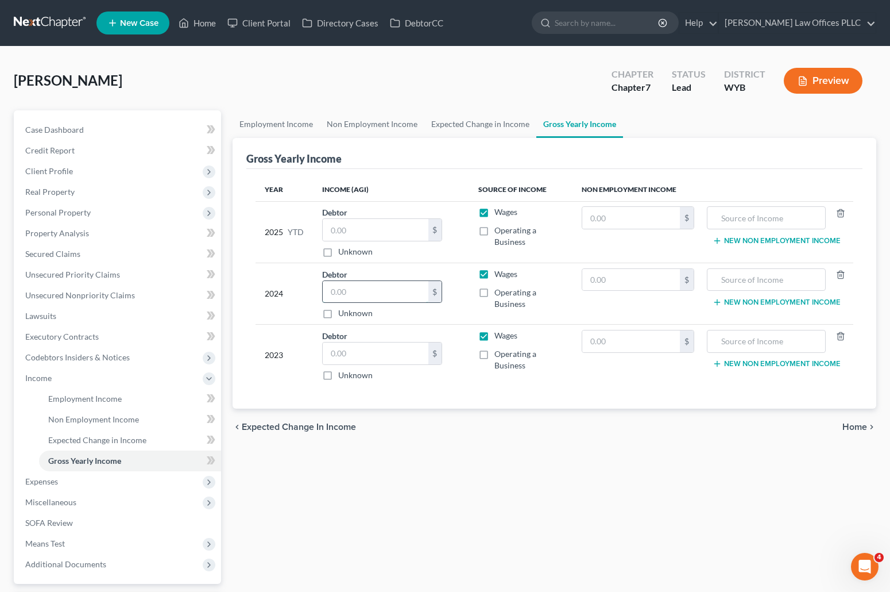
click at [350, 290] on input "text" at bounding box center [376, 292] width 106 height 22
click at [372, 346] on input "text" at bounding box center [376, 353] width 106 height 22
click at [340, 229] on input "text" at bounding box center [376, 230] width 106 height 22
click at [84, 397] on span "Employment Income" at bounding box center [85, 398] width 74 height 10
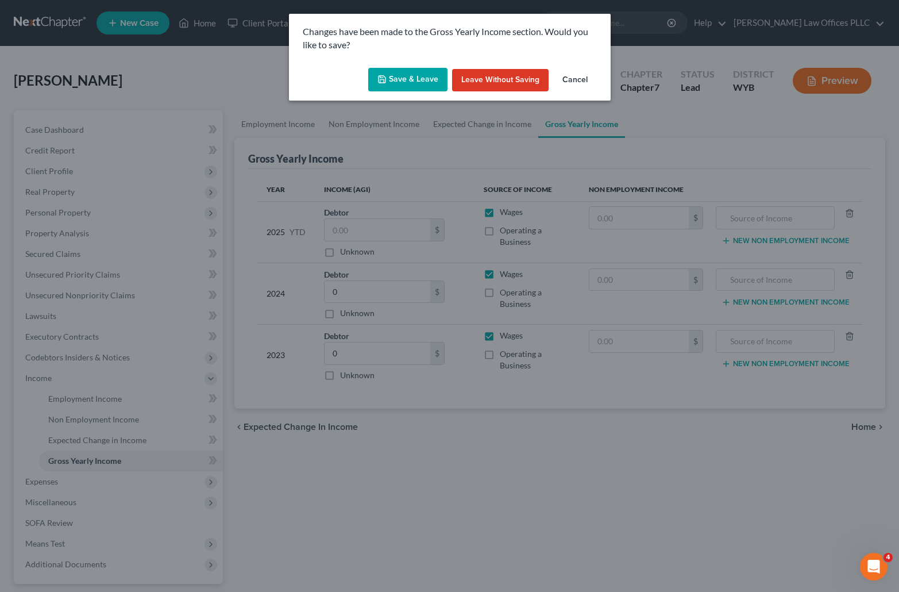
click at [424, 78] on button "Save & Leave" at bounding box center [407, 80] width 79 height 24
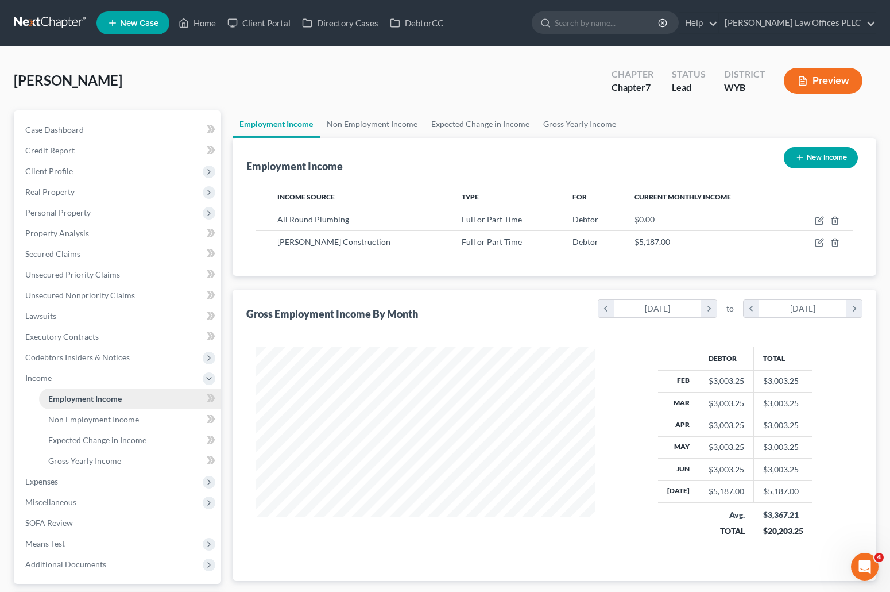
scroll to position [206, 362]
click at [70, 522] on span "SOFA Review" at bounding box center [49, 523] width 48 height 10
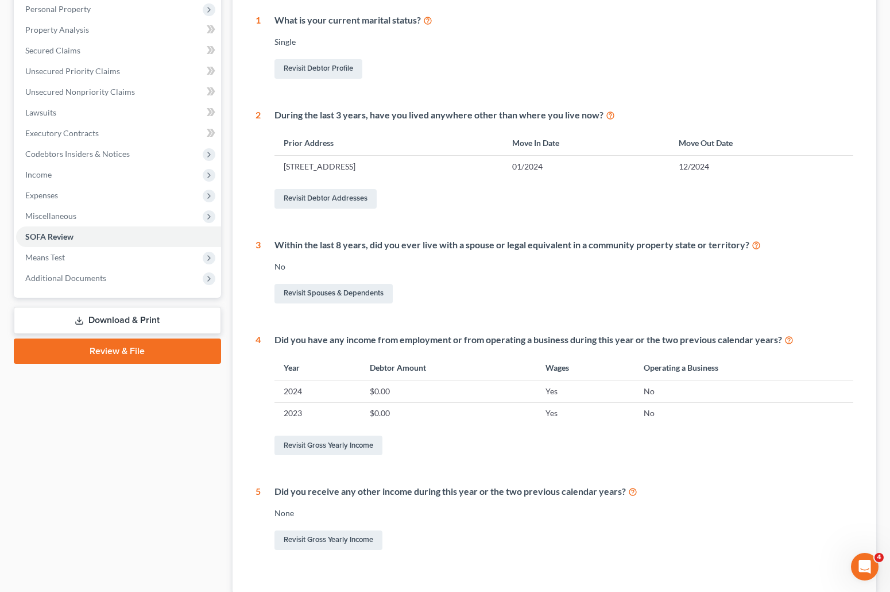
scroll to position [285, 0]
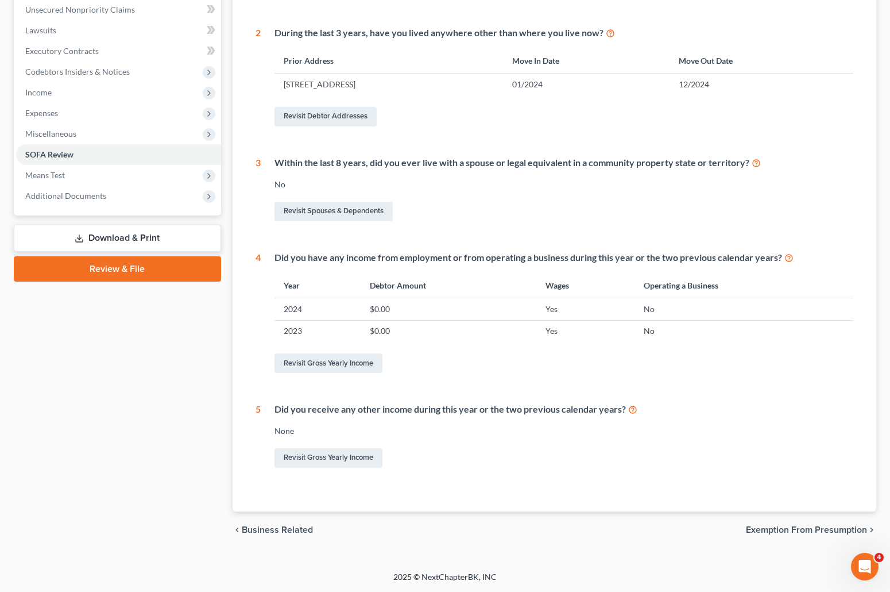
drag, startPoint x: 896, startPoint y: 382, endPoint x: 11, endPoint y: 1, distance: 963.3
click at [317, 362] on link "Revisit Gross Yearly Income" at bounding box center [329, 363] width 108 height 20
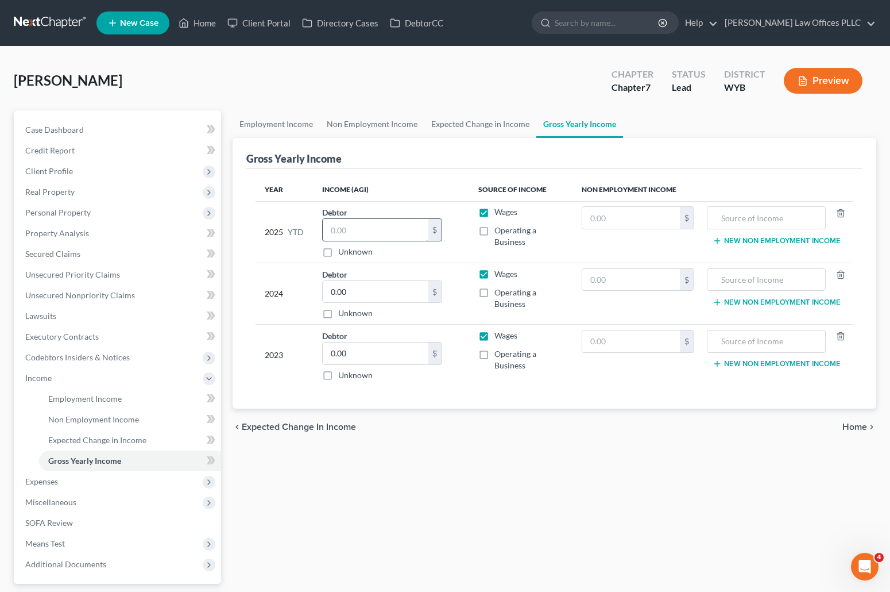
click at [340, 232] on input "text" at bounding box center [376, 230] width 106 height 22
click at [535, 483] on div "Employment Income Non Employment Income Expected Change in Income Gross Yearly …" at bounding box center [555, 379] width 656 height 539
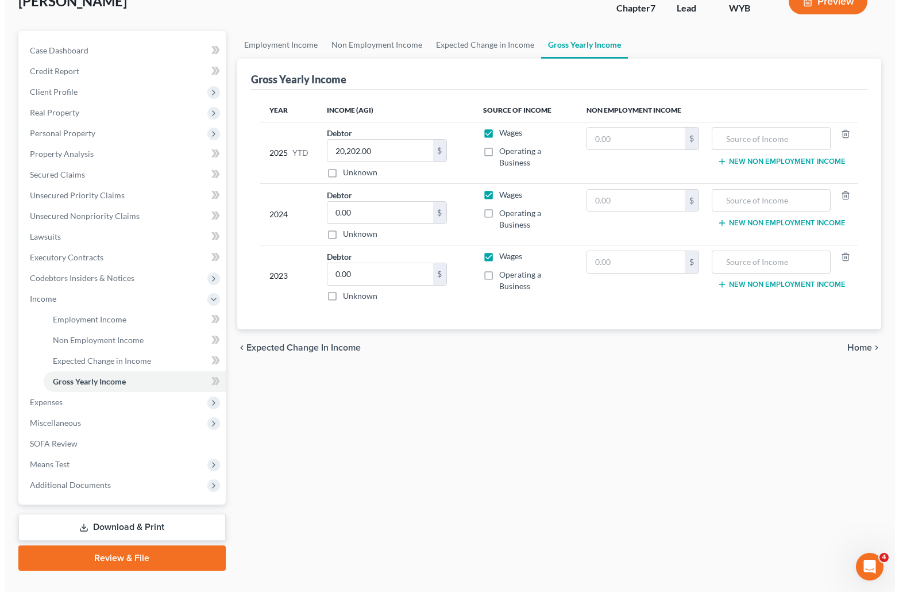
scroll to position [102, 0]
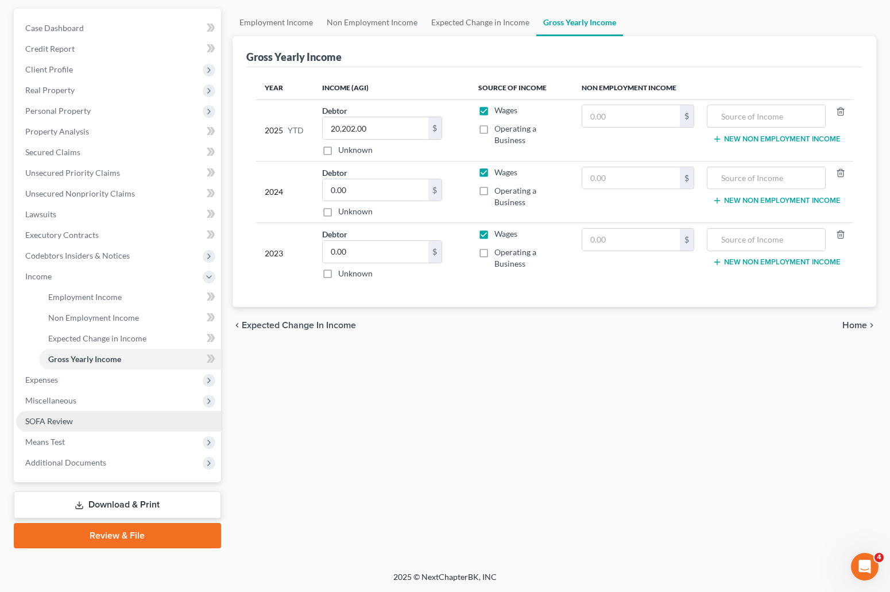
click at [60, 423] on span "SOFA Review" at bounding box center [49, 421] width 48 height 10
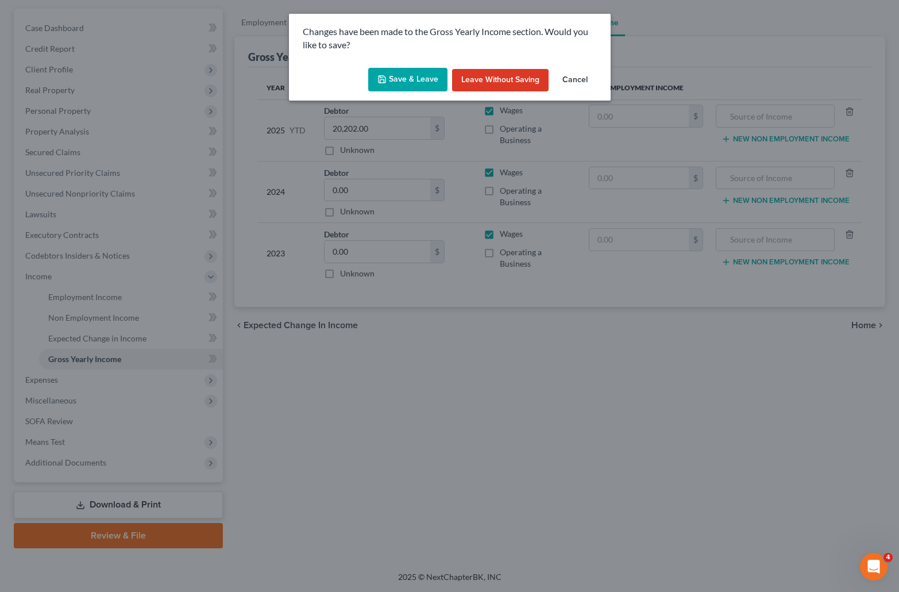
click at [431, 79] on button "Save & Leave" at bounding box center [407, 80] width 79 height 24
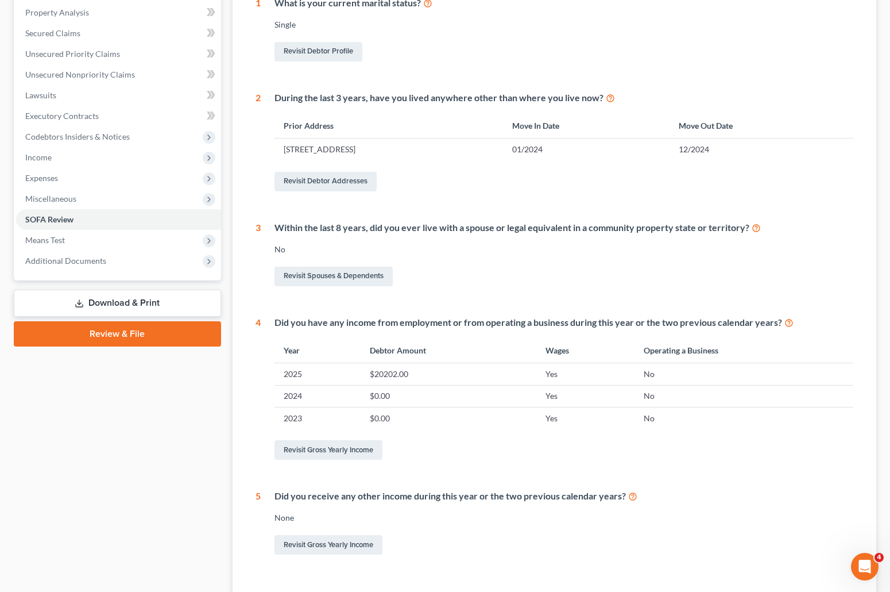
scroll to position [235, 0]
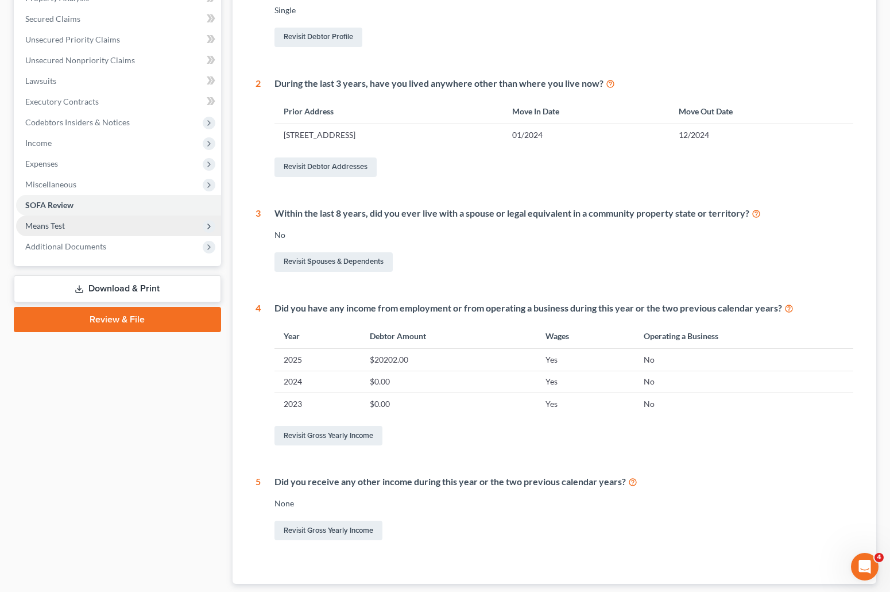
click at [73, 221] on span "Means Test" at bounding box center [118, 225] width 205 height 21
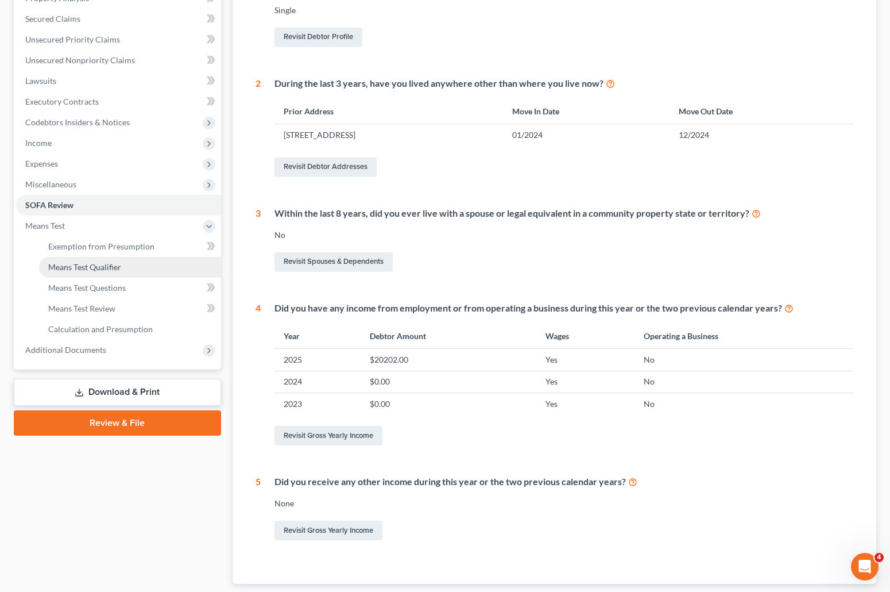
click at [133, 262] on link "Means Test Qualifier" at bounding box center [130, 267] width 182 height 21
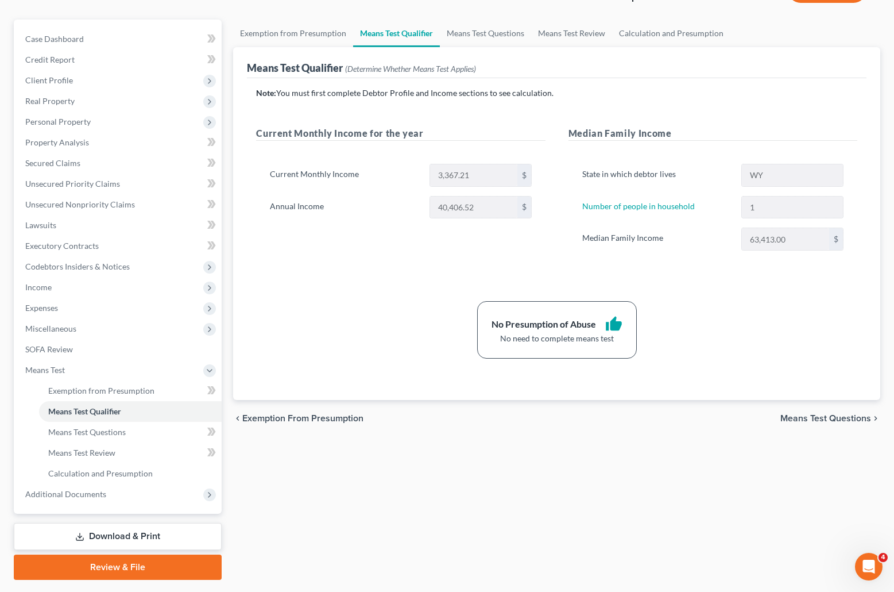
scroll to position [122, 0]
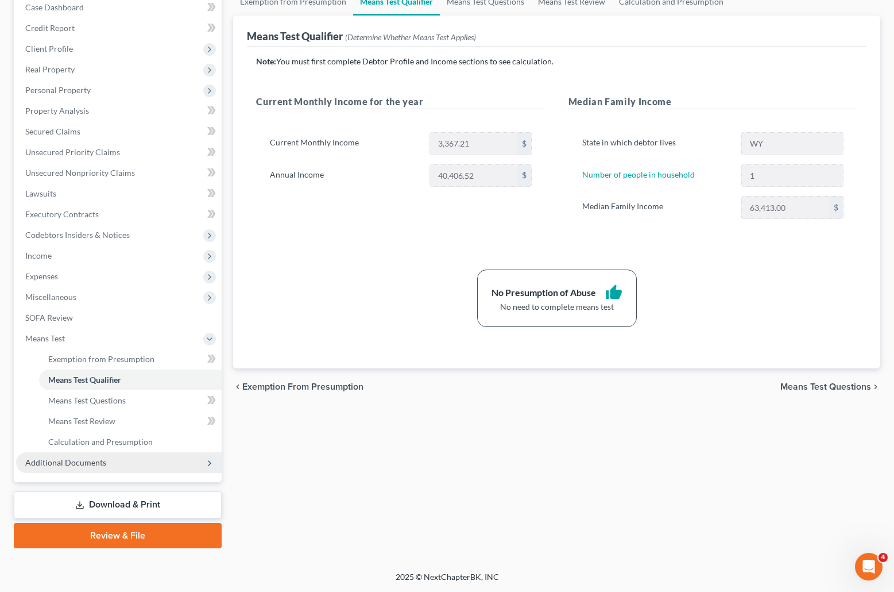
click at [88, 464] on span "Additional Documents" at bounding box center [65, 462] width 81 height 10
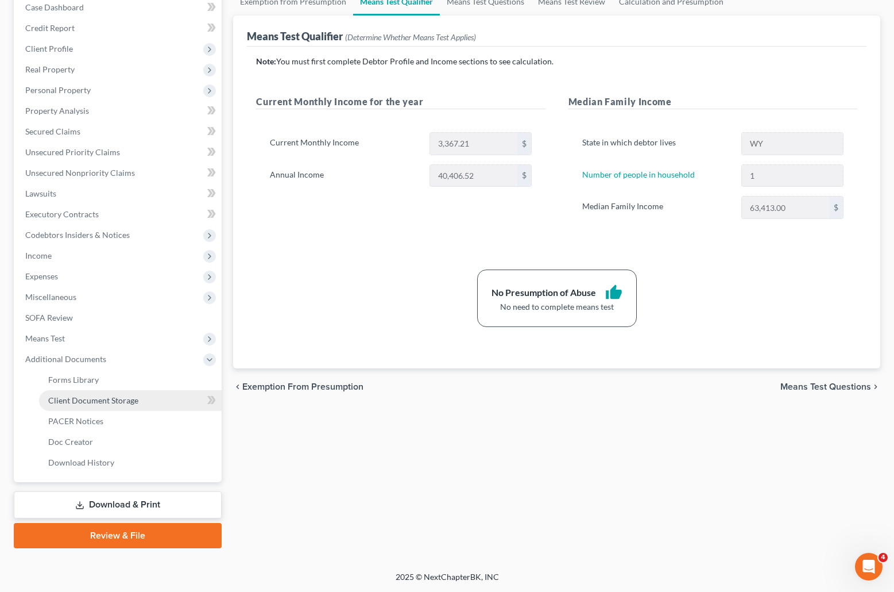
click at [101, 400] on span "Client Document Storage" at bounding box center [93, 400] width 90 height 10
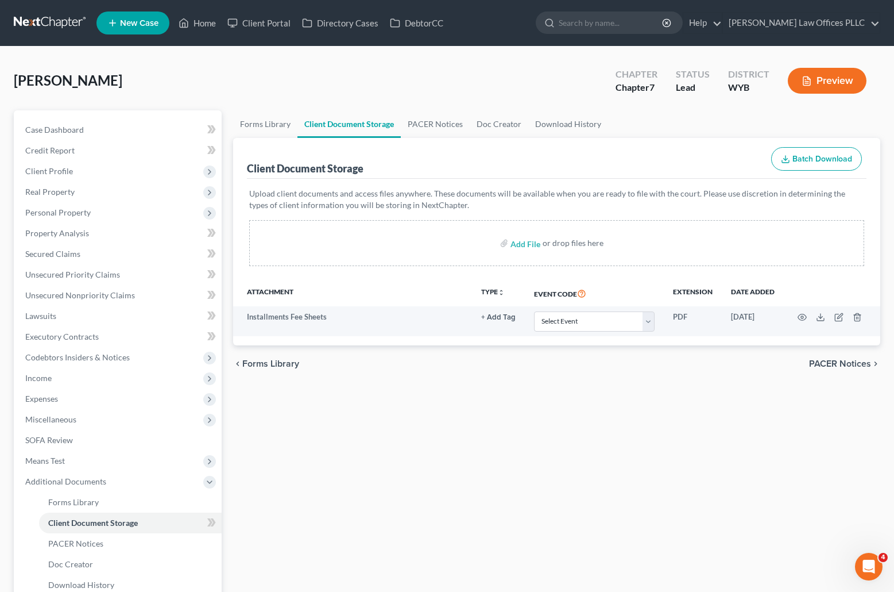
click at [651, 437] on div "Forms Library Client Document Storage PACER Notices Doc Creator Download Histor…" at bounding box center [556, 390] width 659 height 560
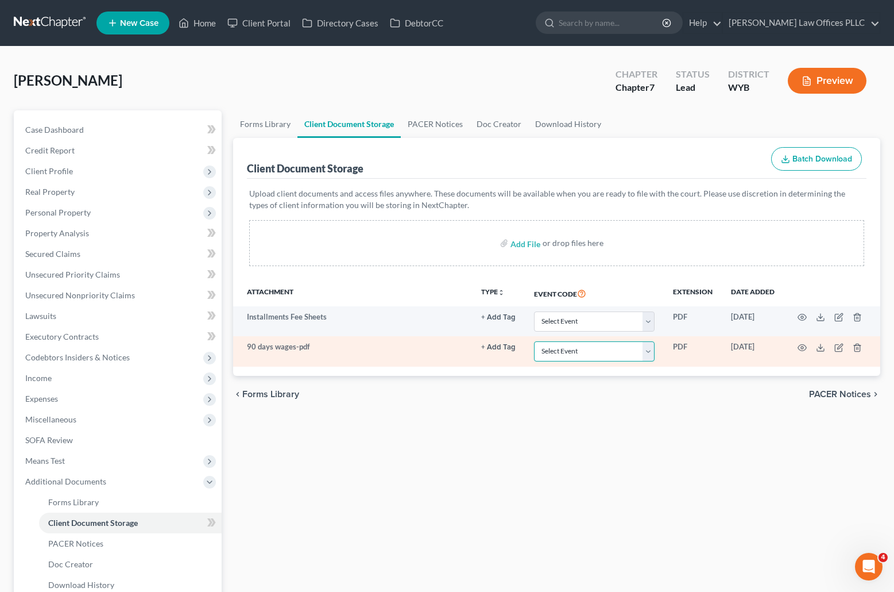
click at [650, 352] on select "Select Event Certificate of Credit Counseling Chapter 13 Plan Domestic Support …" at bounding box center [594, 351] width 121 height 20
click at [534, 341] on select "Select Event Certificate of Credit Counseling Chapter 13 Plan Domestic Support …" at bounding box center [594, 351] width 121 height 20
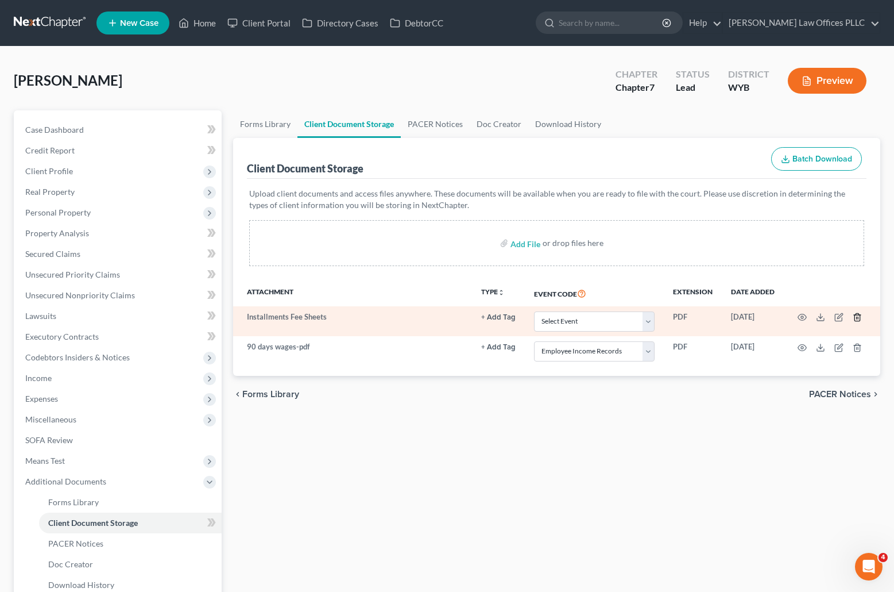
click at [856, 316] on icon "button" at bounding box center [857, 316] width 9 height 9
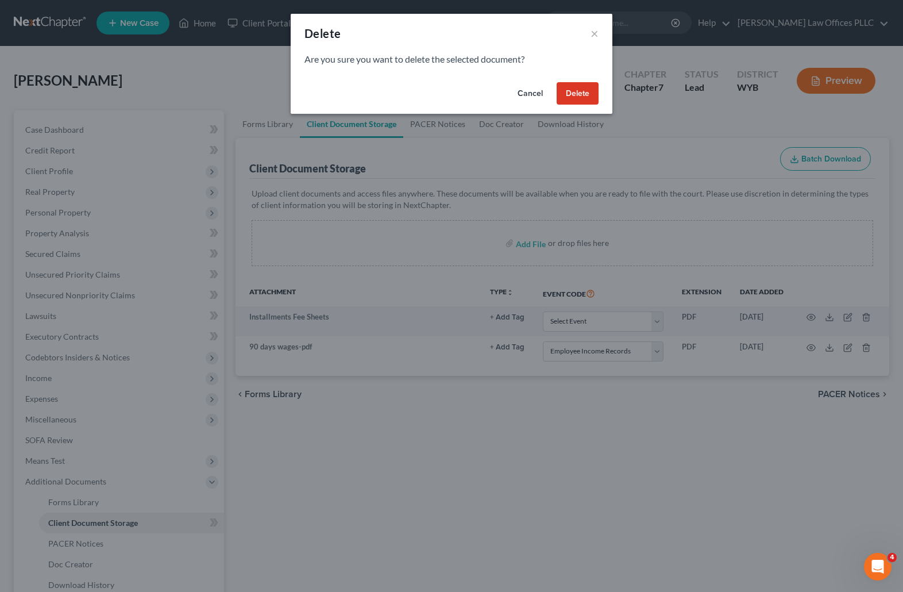
click at [574, 89] on button "Delete" at bounding box center [578, 93] width 42 height 23
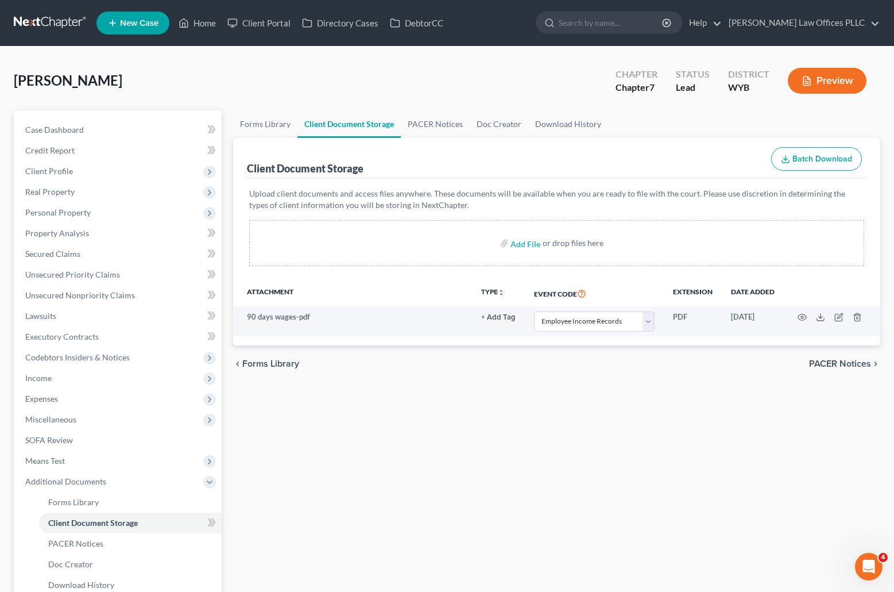
click at [809, 208] on p "Upload client documents and access files anywhere. These documents will be avai…" at bounding box center [556, 199] width 615 height 23
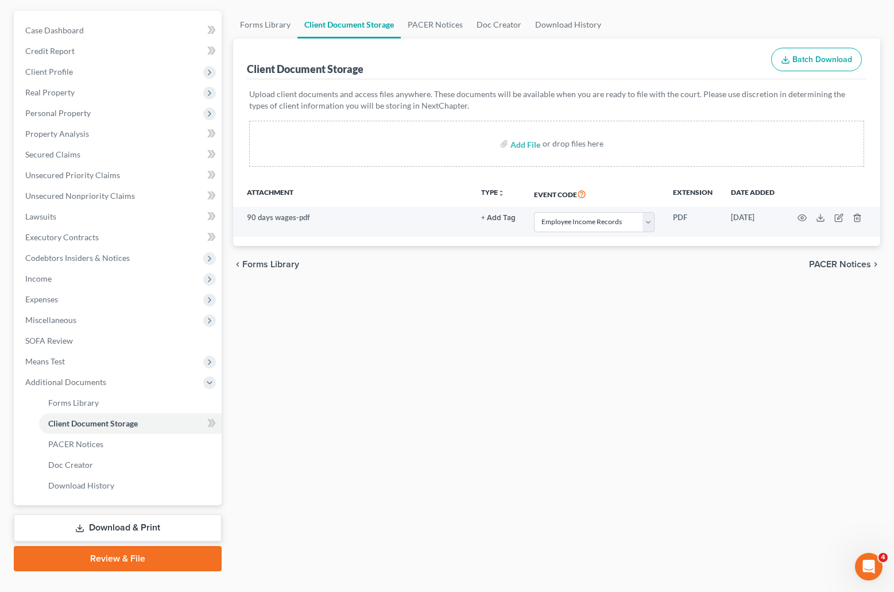
scroll to position [114, 0]
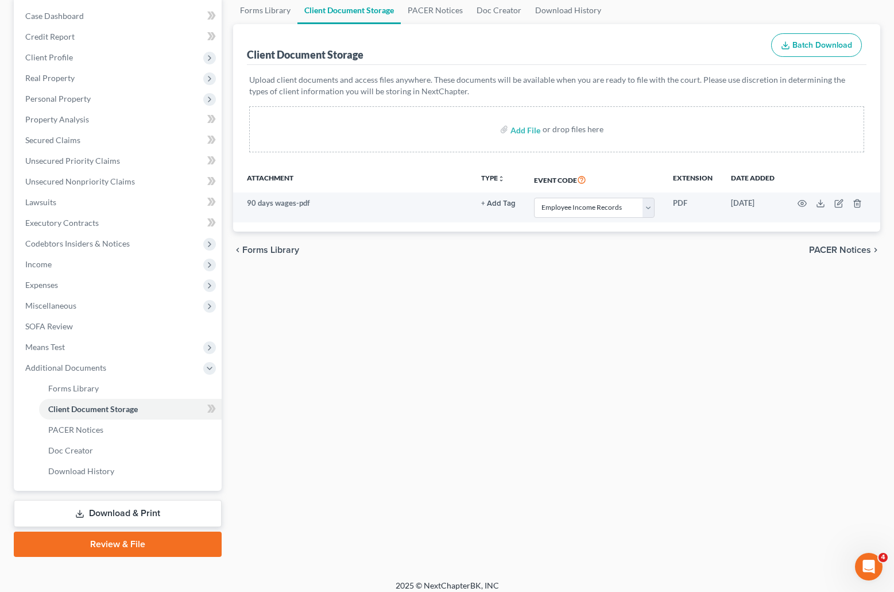
click at [122, 508] on link "Download & Print" at bounding box center [118, 513] width 208 height 27
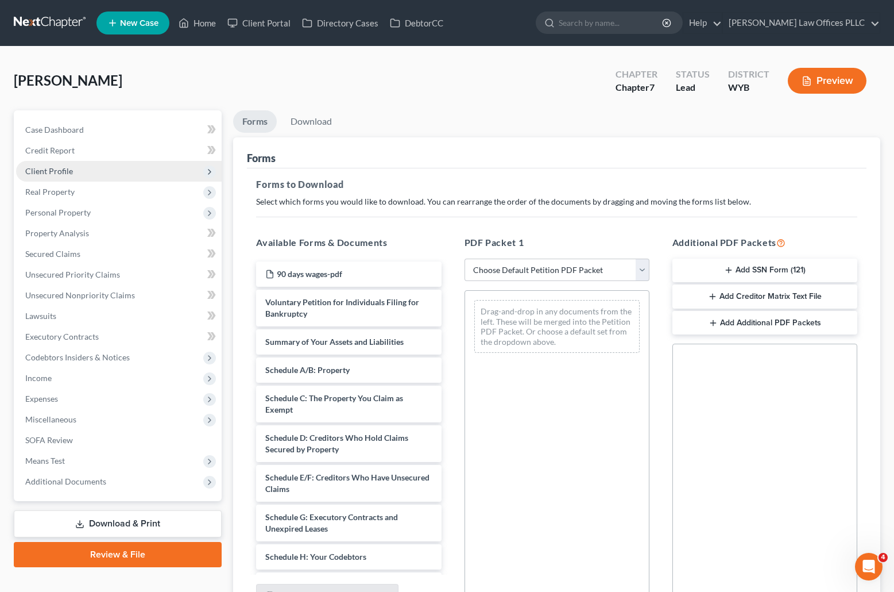
click at [55, 166] on span "Client Profile" at bounding box center [49, 171] width 48 height 10
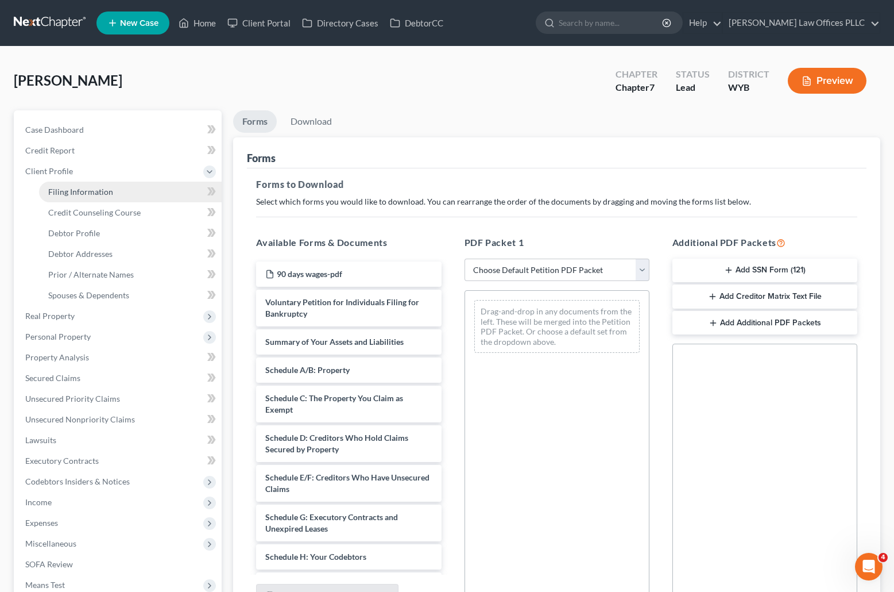
click at [97, 192] on span "Filing Information" at bounding box center [80, 192] width 65 height 10
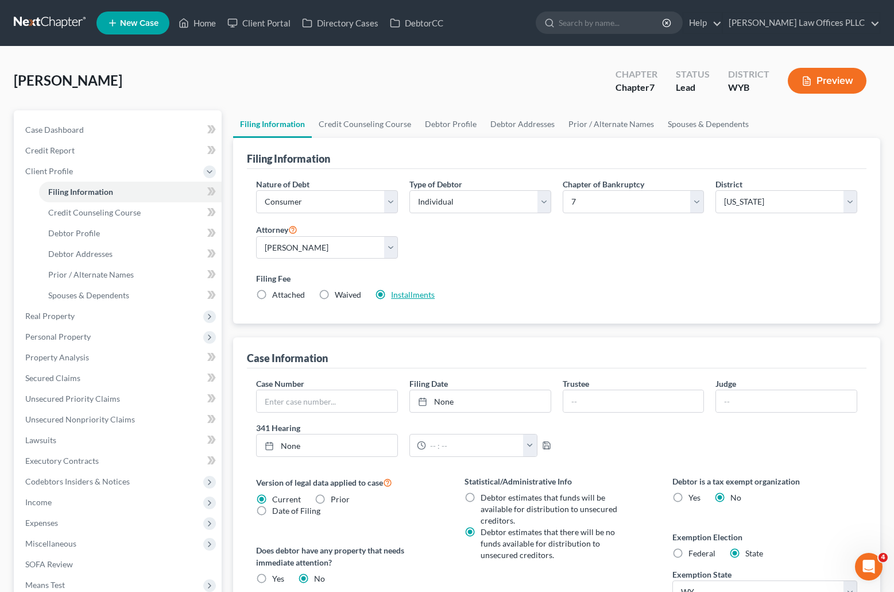
click at [415, 295] on link "Installments" at bounding box center [413, 295] width 44 height 10
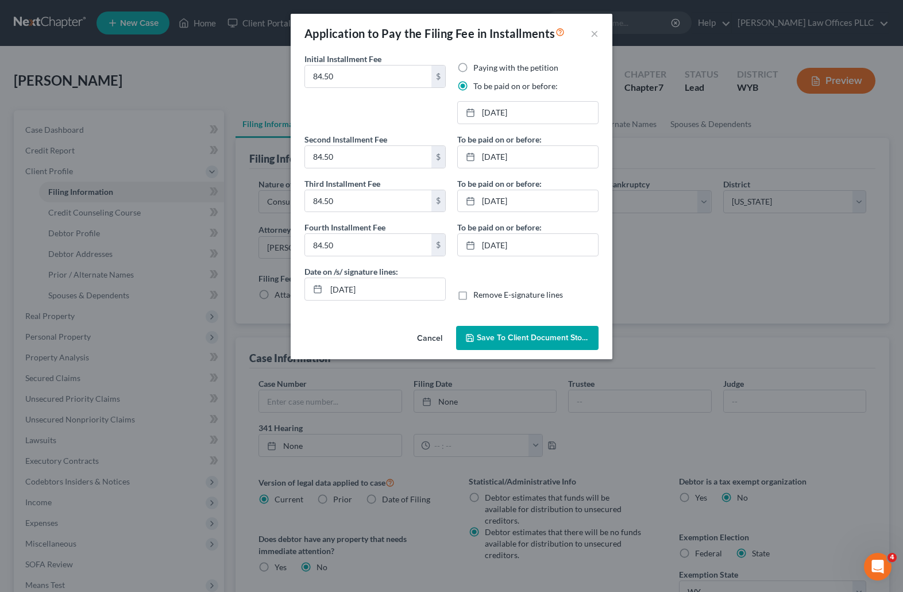
click at [516, 333] on span "Save to Client Document Storage" at bounding box center [538, 338] width 122 height 10
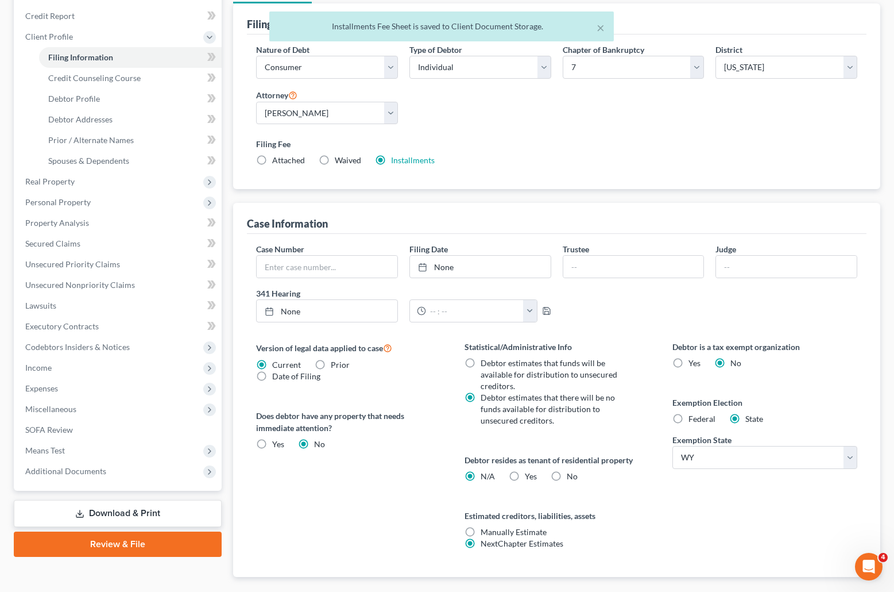
scroll to position [200, 0]
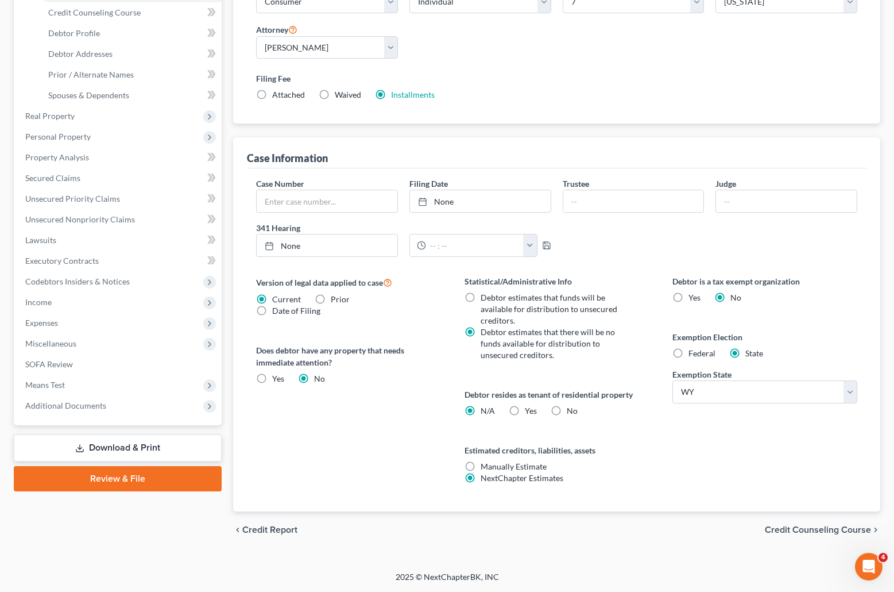
click at [149, 443] on link "Download & Print" at bounding box center [118, 447] width 208 height 27
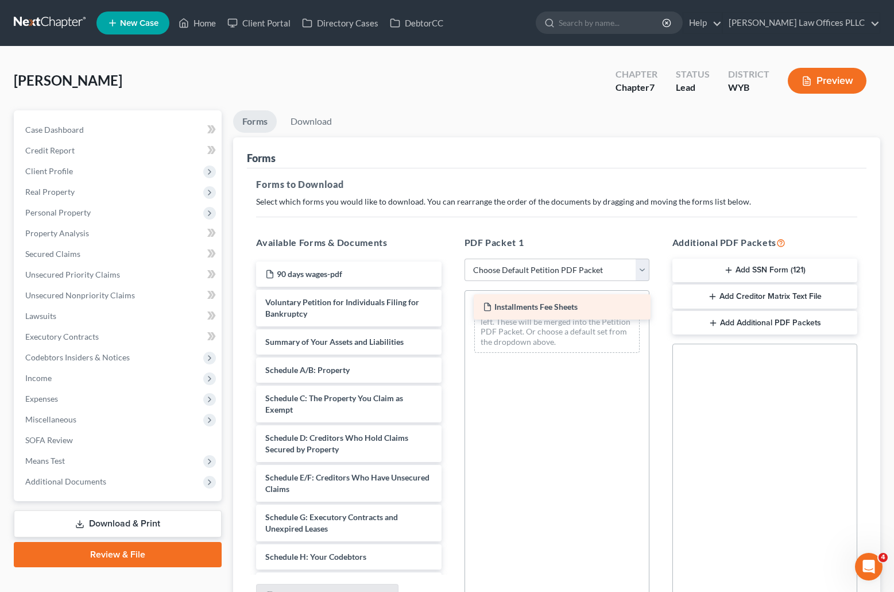
drag, startPoint x: 299, startPoint y: 273, endPoint x: 517, endPoint y: 306, distance: 220.2
click at [450, 306] on div "Installments Fee Sheets Installments Fee Sheets 90 days wages-pdf Voluntary Pet…" at bounding box center [348, 584] width 203 height 647
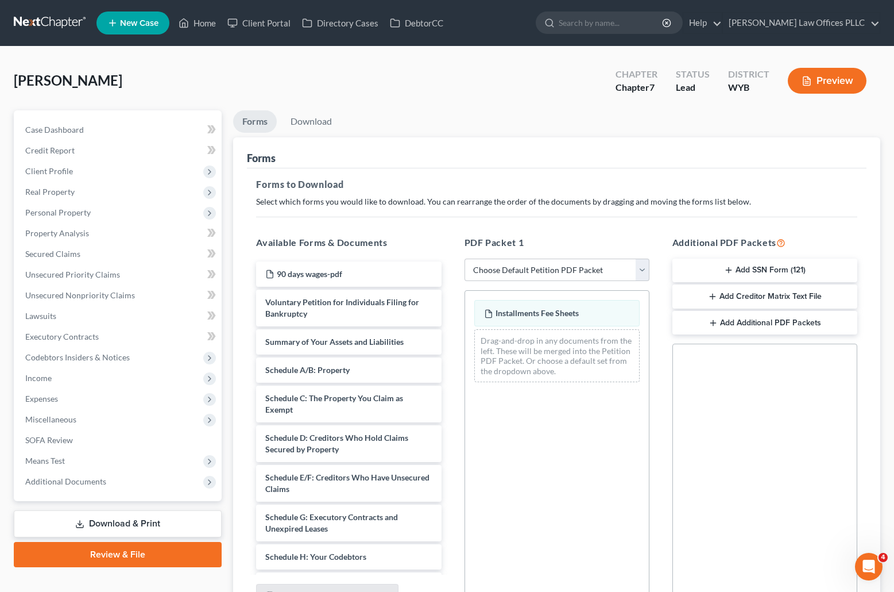
click at [734, 269] on button "Add SSN Form (121)" at bounding box center [765, 270] width 185 height 24
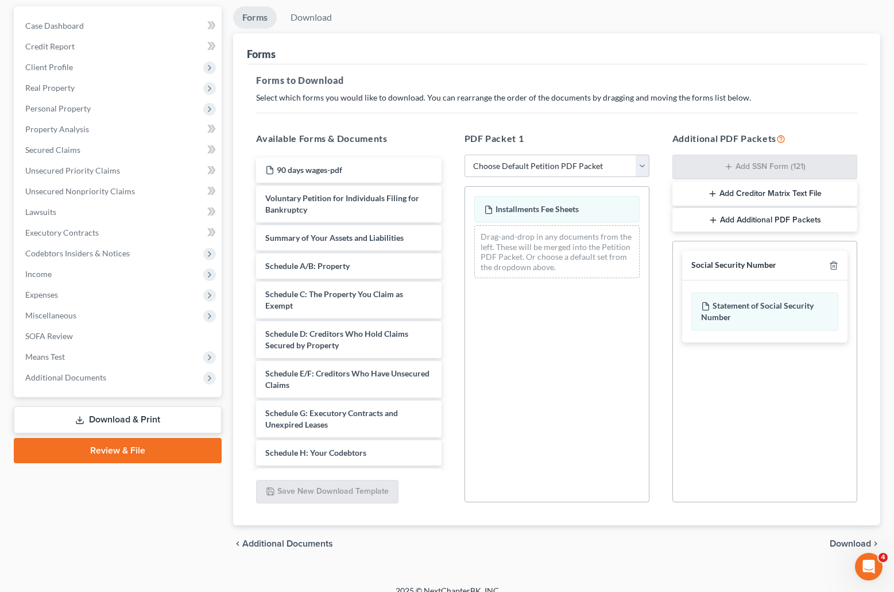
scroll to position [118, 0]
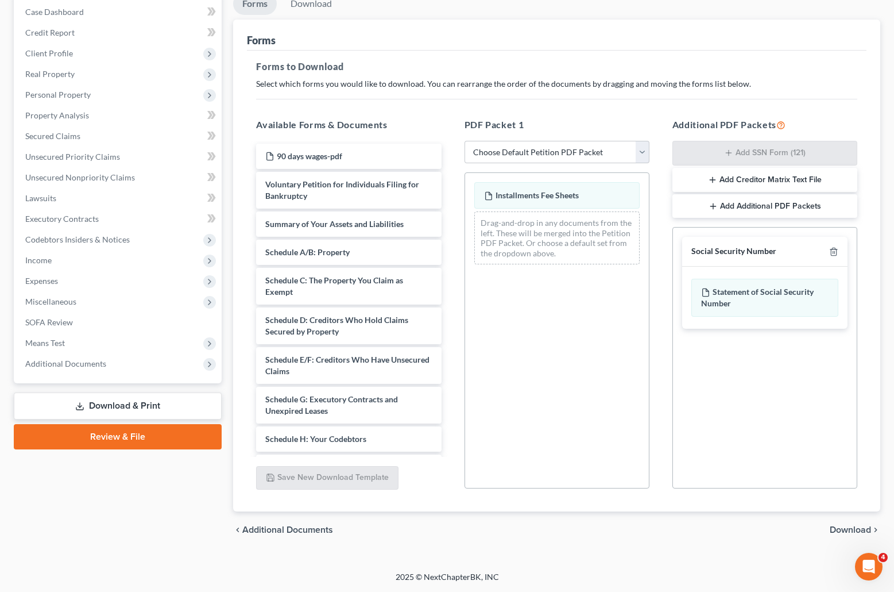
click at [853, 526] on span "Download" at bounding box center [850, 529] width 41 height 9
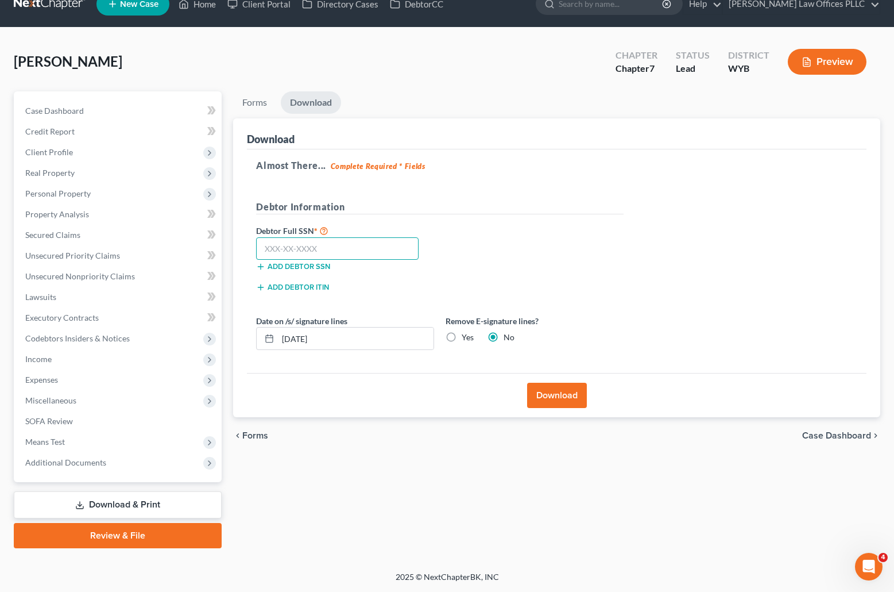
click at [259, 247] on input "text" at bounding box center [337, 248] width 163 height 23
drag, startPoint x: 452, startPoint y: 338, endPoint x: 507, endPoint y: 373, distance: 65.3
click at [462, 340] on label "Yes" at bounding box center [468, 336] width 12 height 11
click at [466, 339] on input "Yes" at bounding box center [469, 334] width 7 height 7
click at [563, 396] on button "Download" at bounding box center [557, 395] width 60 height 25
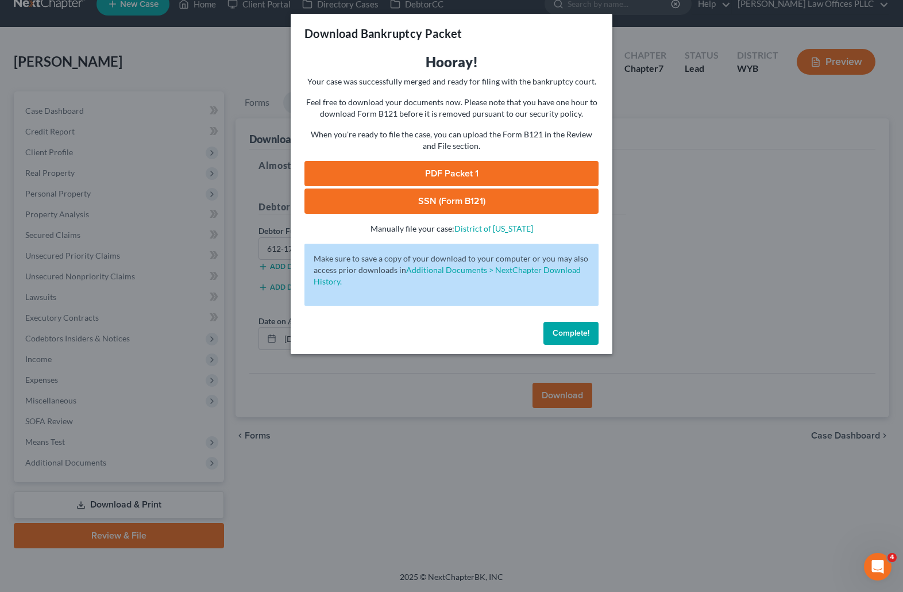
click at [493, 172] on link "PDF Packet 1" at bounding box center [451, 173] width 294 height 25
click at [476, 199] on link "SSN (Form B121)" at bounding box center [451, 200] width 294 height 25
click at [573, 325] on button "Complete!" at bounding box center [570, 333] width 55 height 23
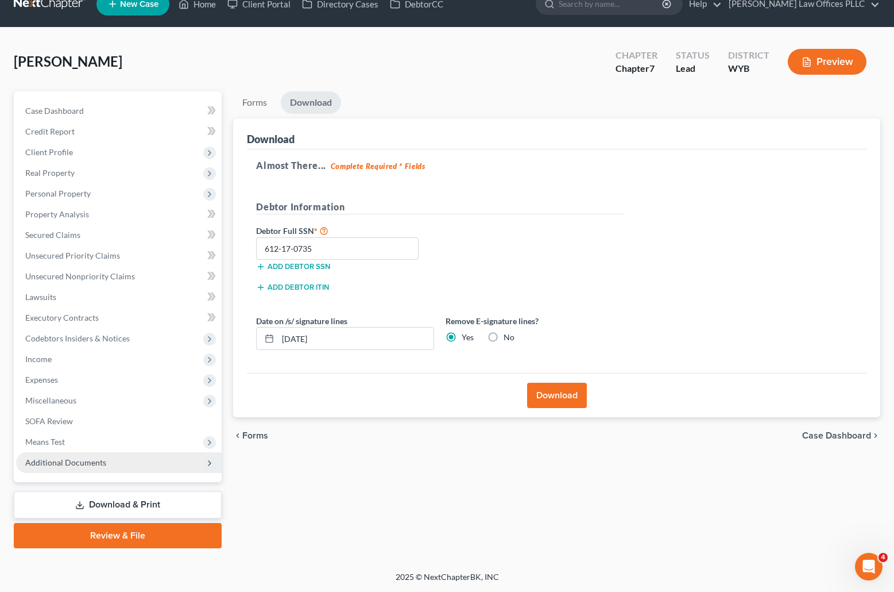
click at [94, 456] on span "Additional Documents" at bounding box center [119, 462] width 206 height 21
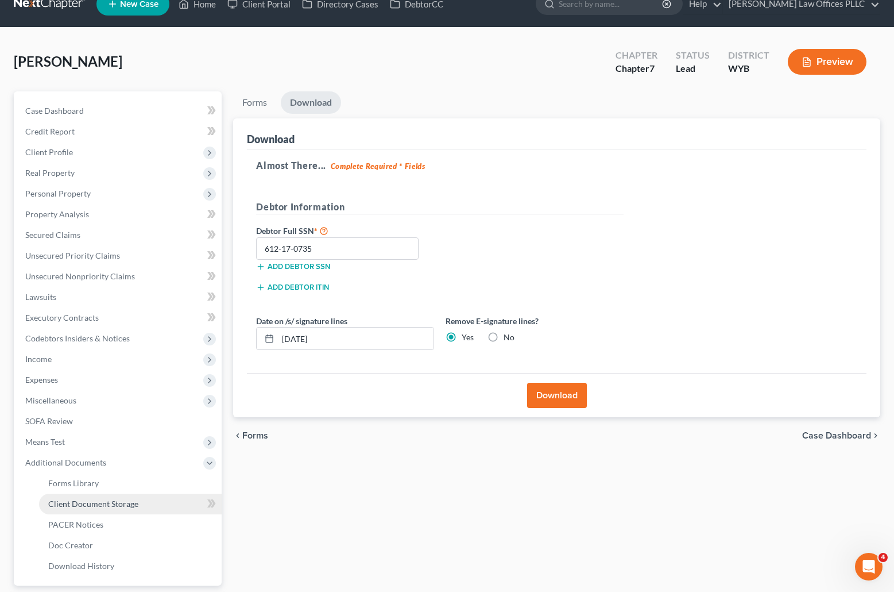
click at [129, 499] on span "Client Document Storage" at bounding box center [93, 504] width 90 height 10
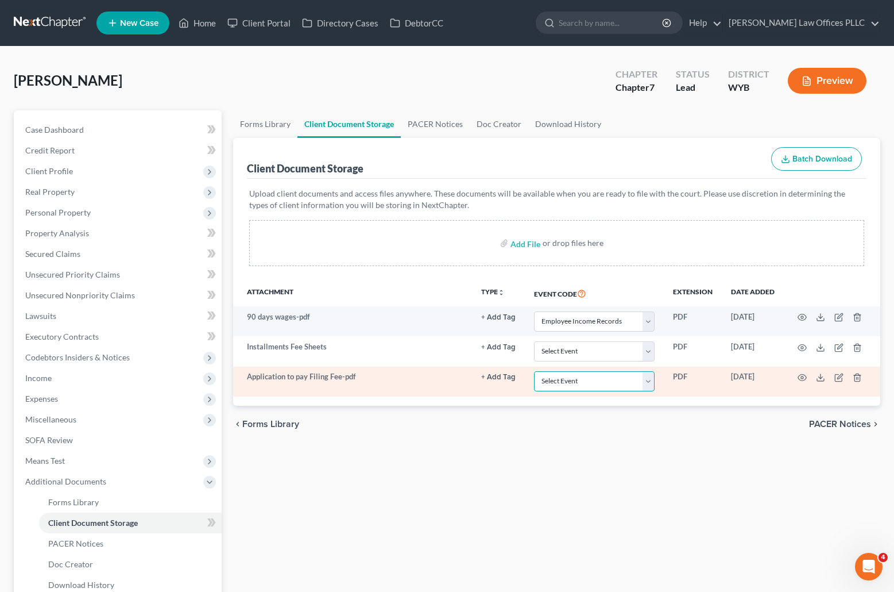
click at [647, 382] on select "Select Event Certificate of Credit Counseling Chapter 13 Plan Domestic Support …" at bounding box center [594, 381] width 121 height 20
click at [534, 371] on select "Select Event Certificate of Credit Counseling Chapter 13 Plan Domestic Support …" at bounding box center [594, 381] width 121 height 20
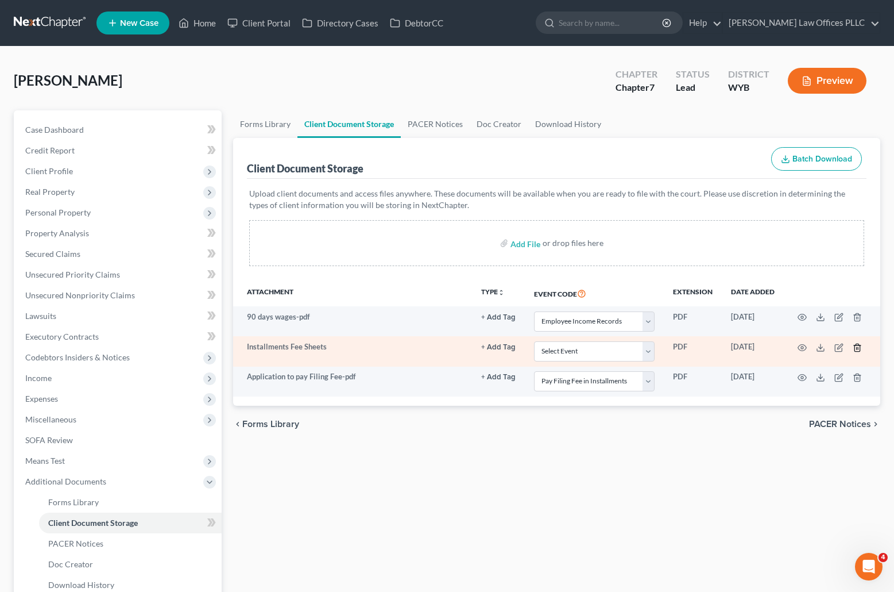
click at [858, 345] on polyline "button" at bounding box center [857, 345] width 7 height 0
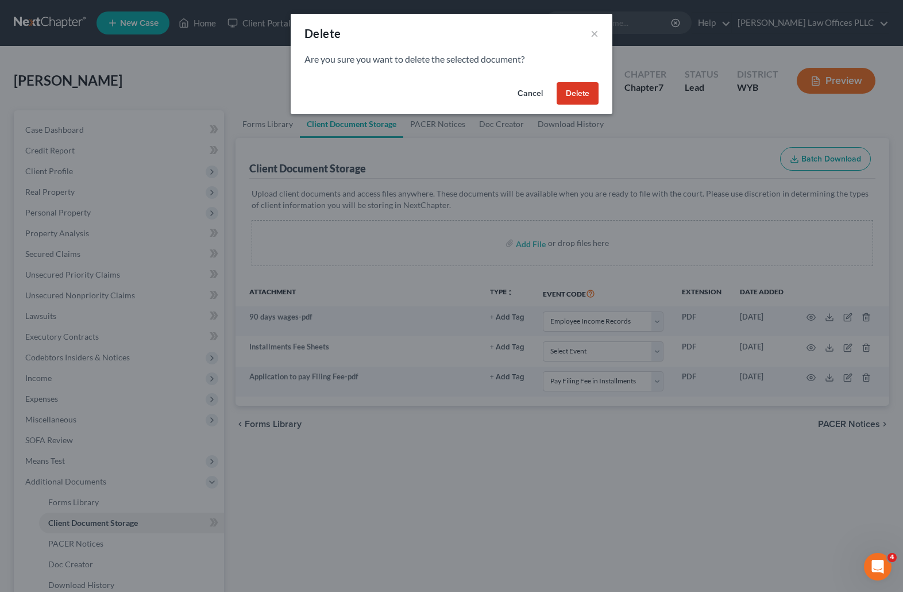
click at [571, 90] on button "Delete" at bounding box center [578, 93] width 42 height 23
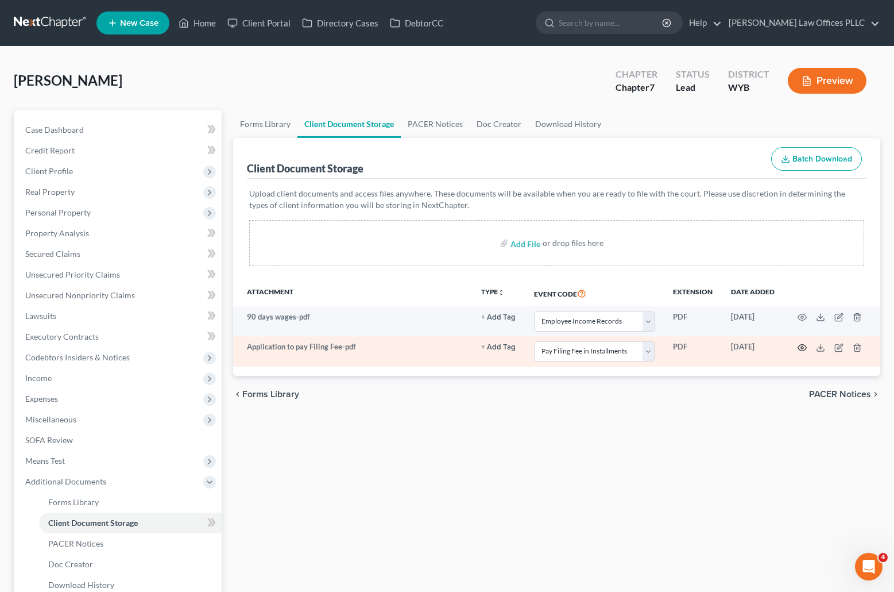
click at [800, 344] on icon "button" at bounding box center [802, 347] width 9 height 9
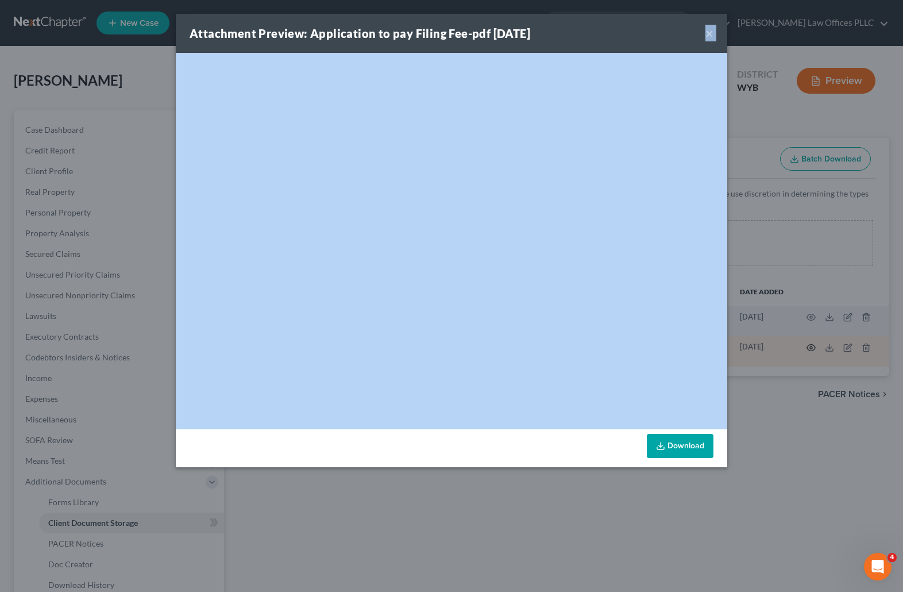
click at [800, 344] on div "Attachment Preview: Application to pay Filing Fee-pdf 08/13/2025 × <object ng-a…" at bounding box center [451, 296] width 903 height 592
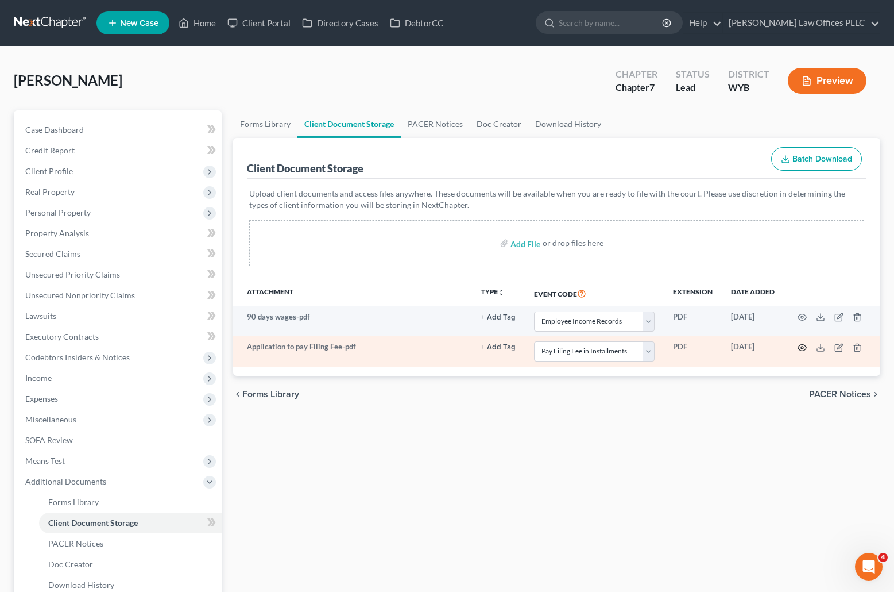
click at [802, 347] on icon "button" at bounding box center [802, 347] width 9 height 9
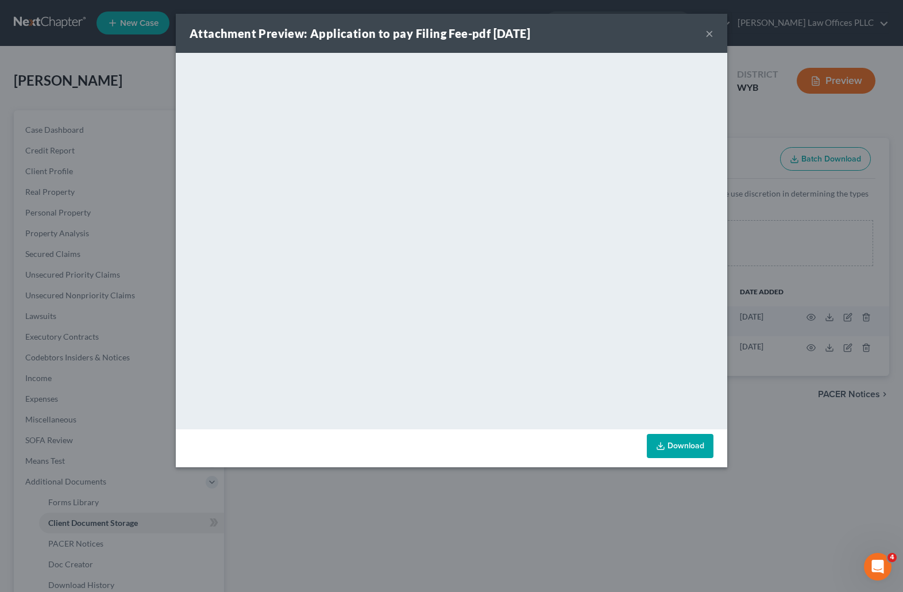
click at [711, 28] on button "×" at bounding box center [709, 33] width 8 height 14
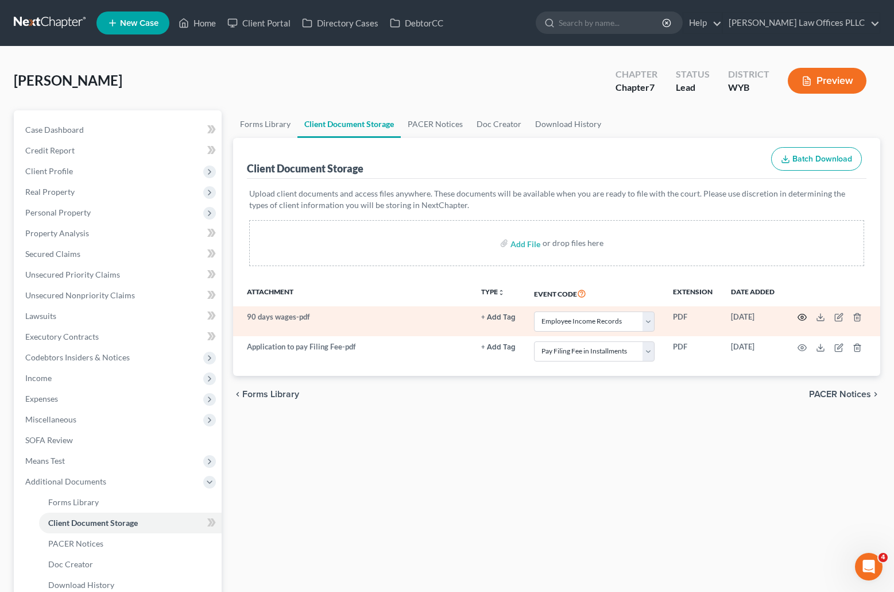
click at [806, 313] on icon "button" at bounding box center [802, 316] width 9 height 9
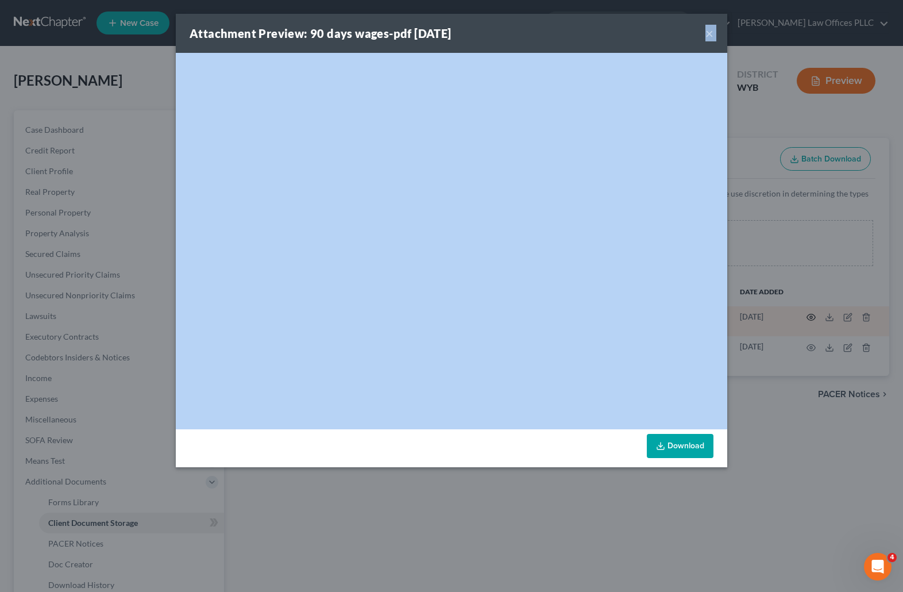
click at [806, 313] on div "Attachment Preview: 90 days wages-pdf 08/13/2025 × <object ng-attr-data='https:…" at bounding box center [451, 296] width 903 height 592
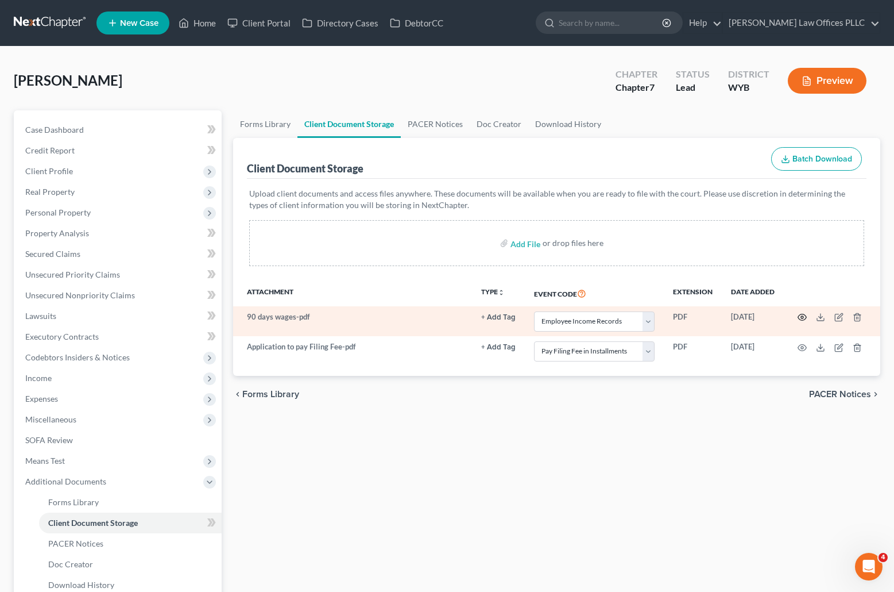
click at [801, 315] on icon "button" at bounding box center [802, 316] width 9 height 9
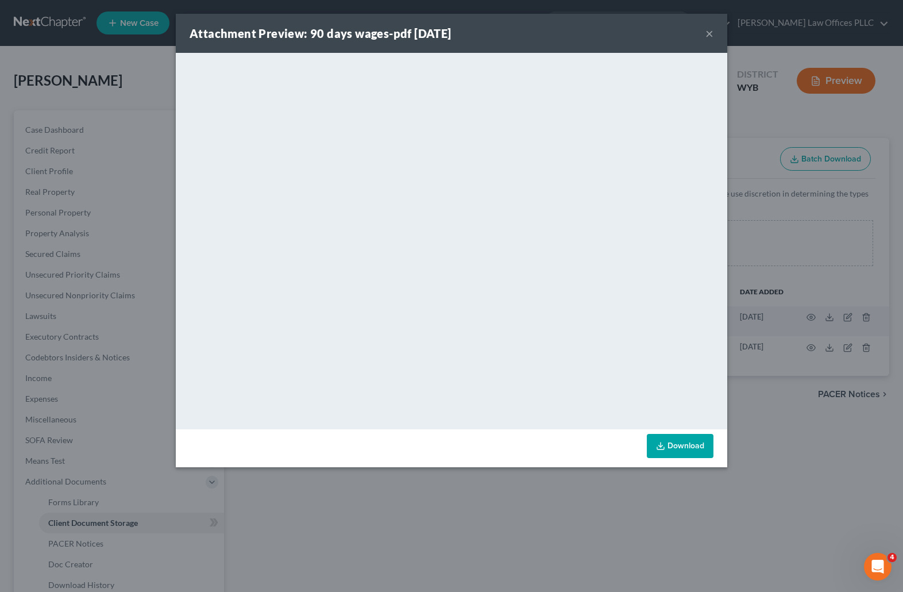
click at [707, 29] on button "×" at bounding box center [709, 33] width 8 height 14
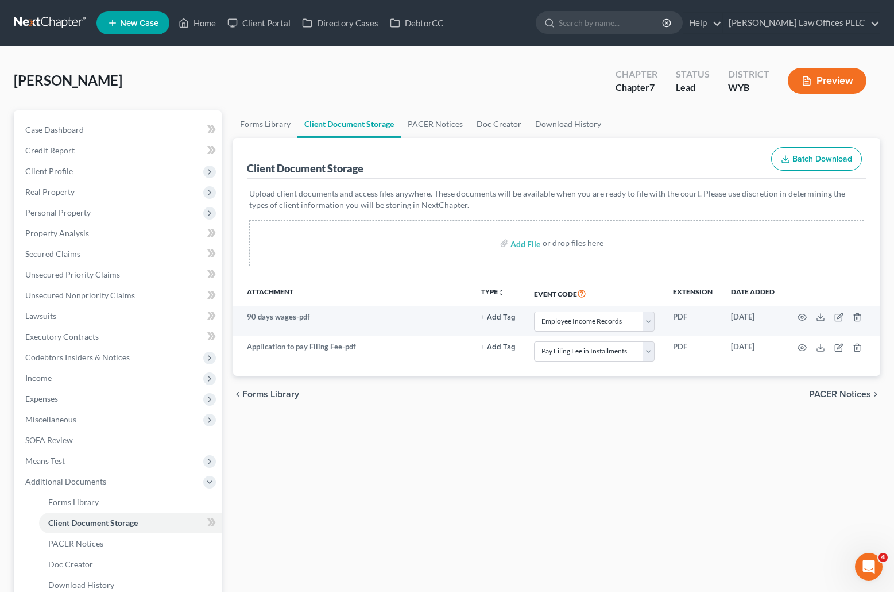
click at [674, 514] on div "Forms Library Client Document Storage PACER Notices Doc Creator Download Histor…" at bounding box center [556, 390] width 659 height 560
click at [519, 535] on div "Forms Library Client Document Storage PACER Notices Doc Creator Download Histor…" at bounding box center [556, 390] width 659 height 560
click at [464, 505] on div "Forms Library Client Document Storage PACER Notices Doc Creator Download Histor…" at bounding box center [556, 390] width 659 height 560
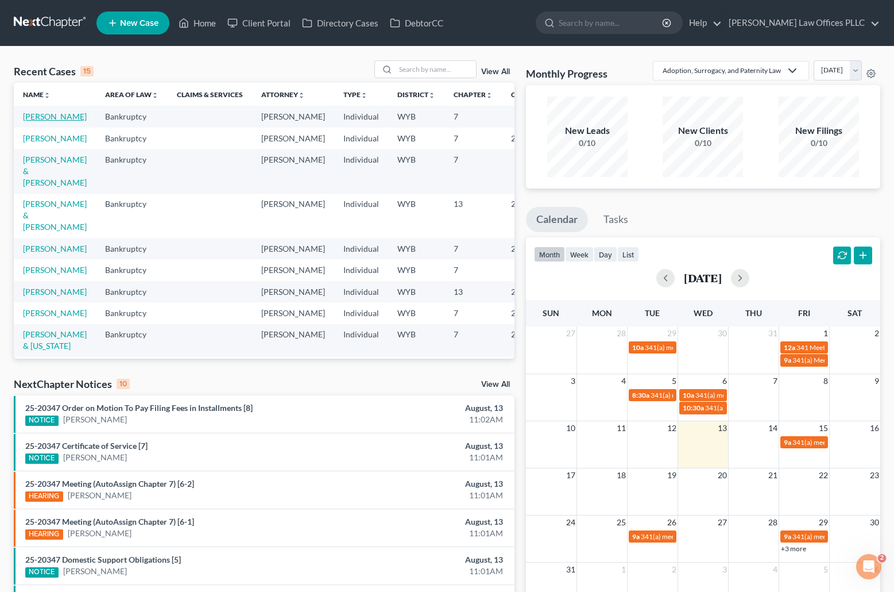
click at [30, 121] on link "[PERSON_NAME]" at bounding box center [55, 116] width 64 height 10
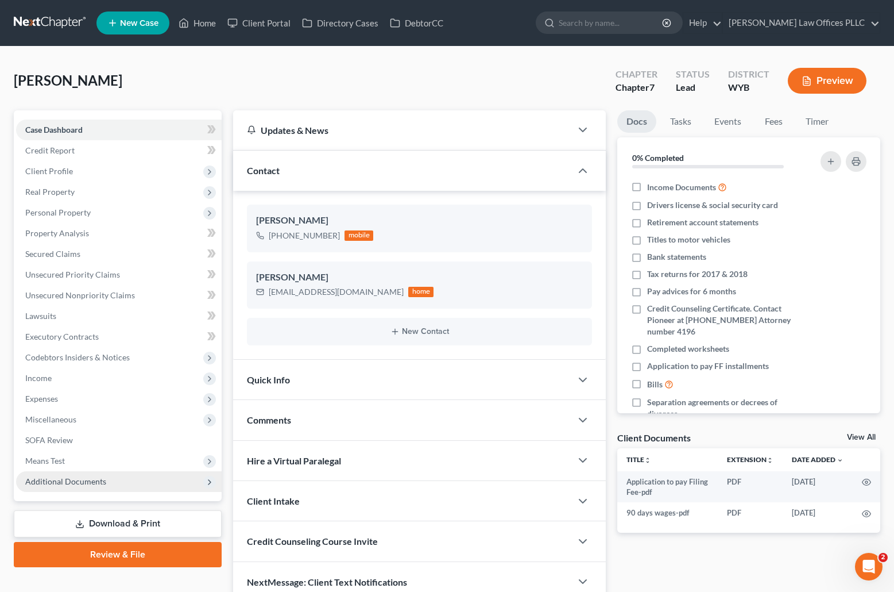
click at [97, 480] on span "Additional Documents" at bounding box center [65, 481] width 81 height 10
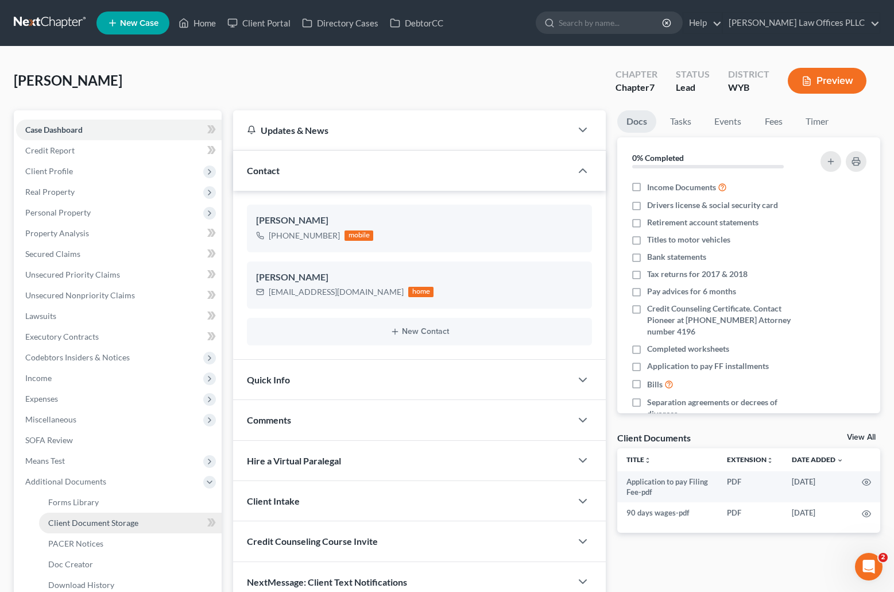
click at [131, 520] on span "Client Document Storage" at bounding box center [93, 523] width 90 height 10
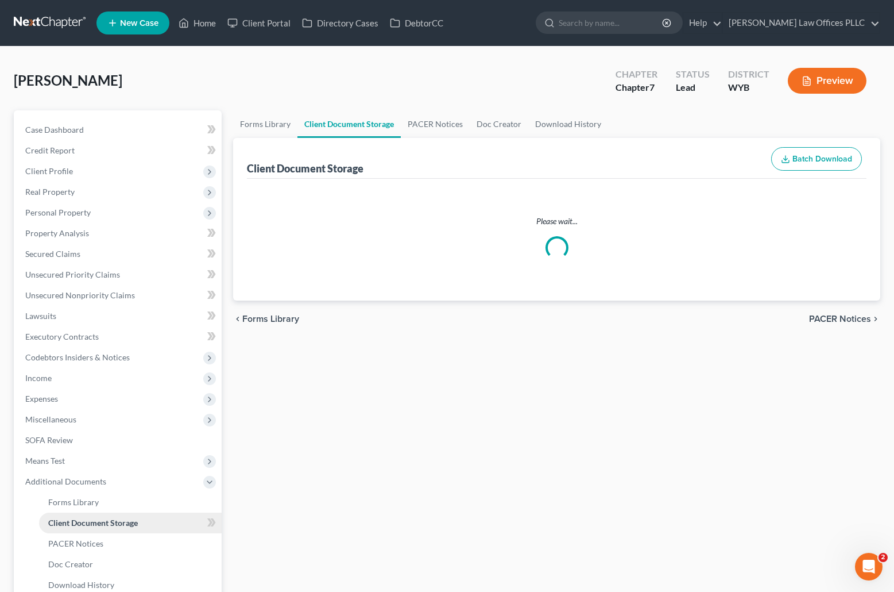
select select "3"
select select "4"
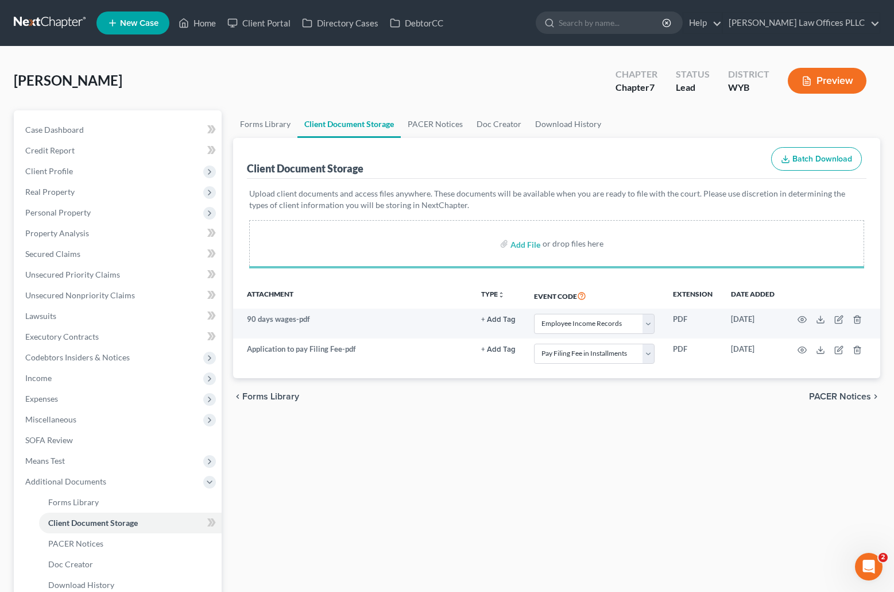
select select "3"
select select "4"
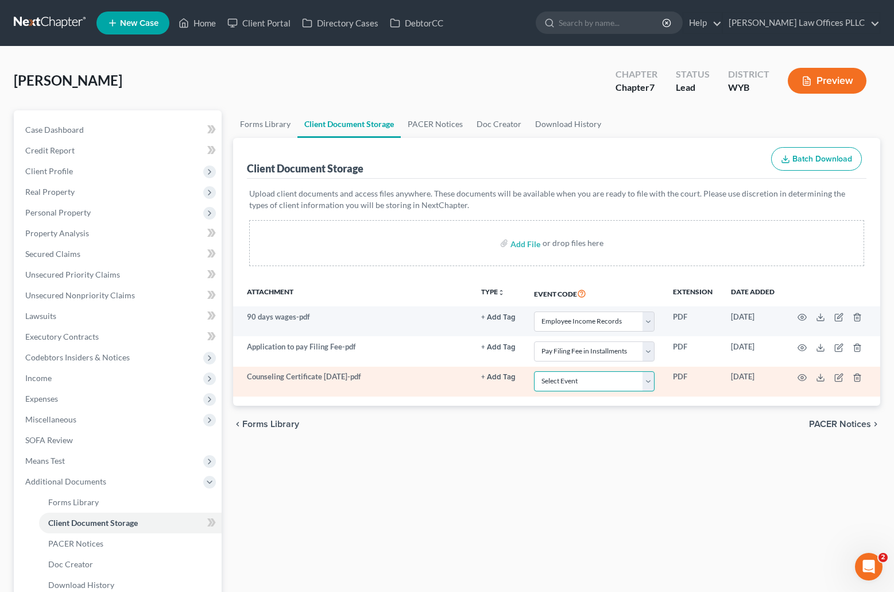
click at [650, 380] on select "Select Event Certificate of Credit Counseling Chapter 13 Plan Domestic Support …" at bounding box center [594, 381] width 121 height 20
select select "0"
click at [534, 371] on select "Select Event Certificate of Credit Counseling Chapter 13 Plan Domestic Support …" at bounding box center [594, 381] width 121 height 20
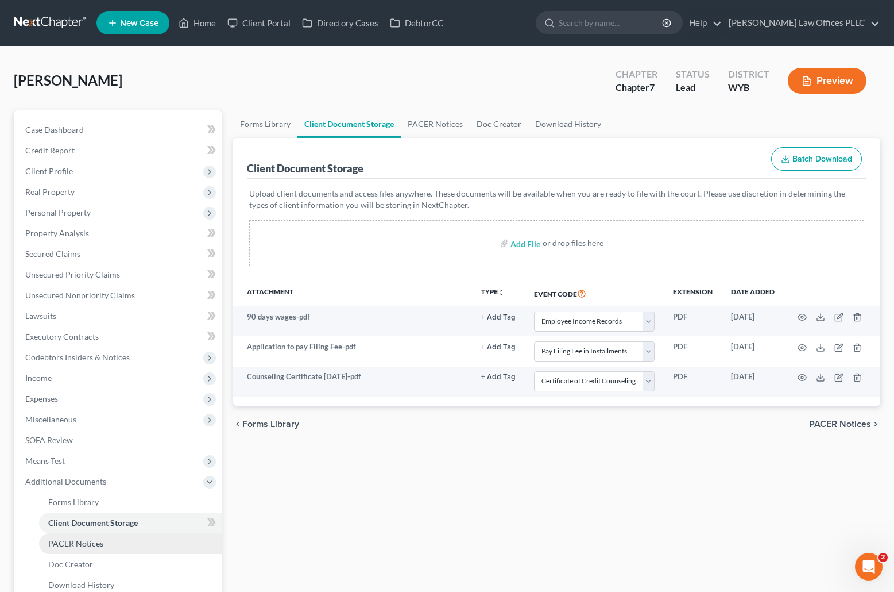
click at [171, 547] on link "PACER Notices" at bounding box center [130, 543] width 183 height 21
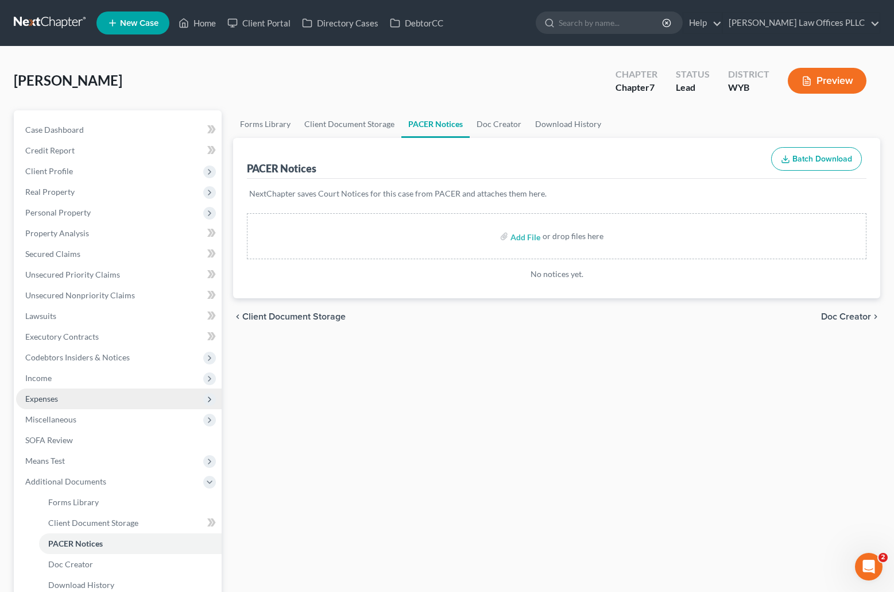
click at [52, 397] on span "Expenses" at bounding box center [41, 398] width 33 height 10
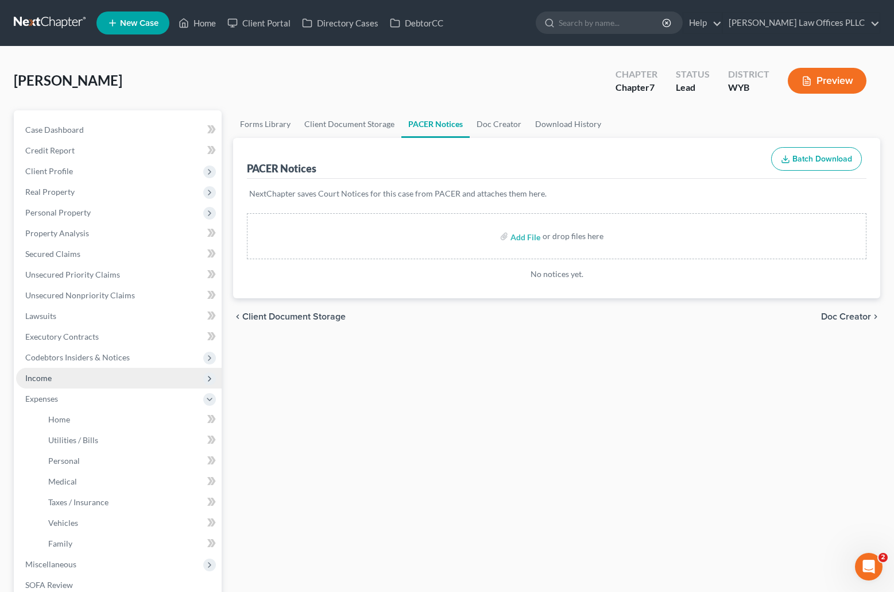
click at [61, 377] on span "Income" at bounding box center [119, 378] width 206 height 21
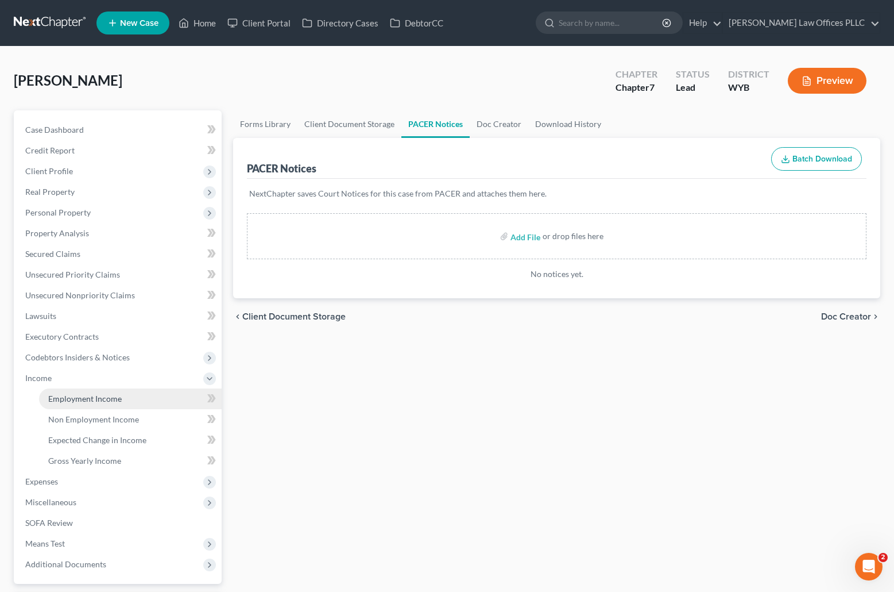
click at [86, 399] on span "Employment Income" at bounding box center [85, 398] width 74 height 10
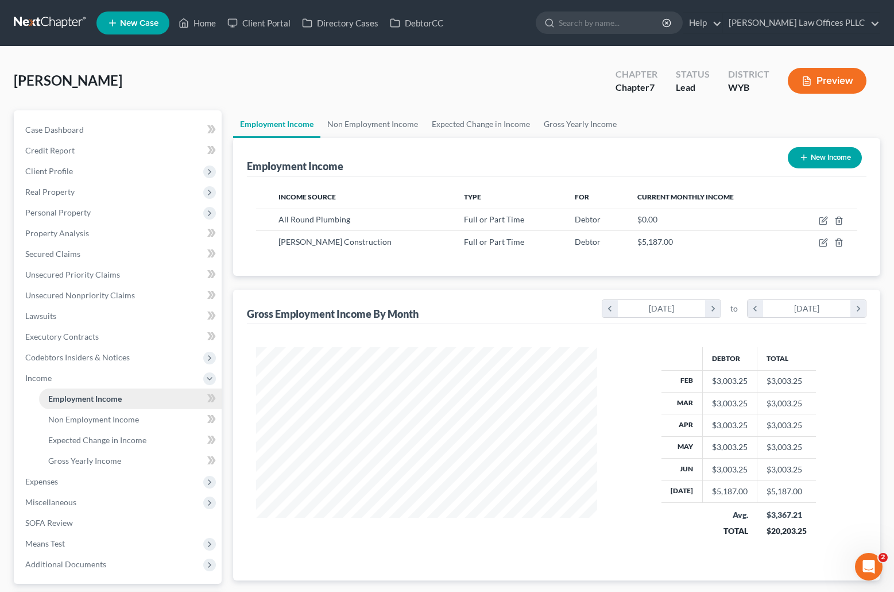
scroll to position [206, 364]
click at [45, 483] on span "Expenses" at bounding box center [41, 481] width 33 height 10
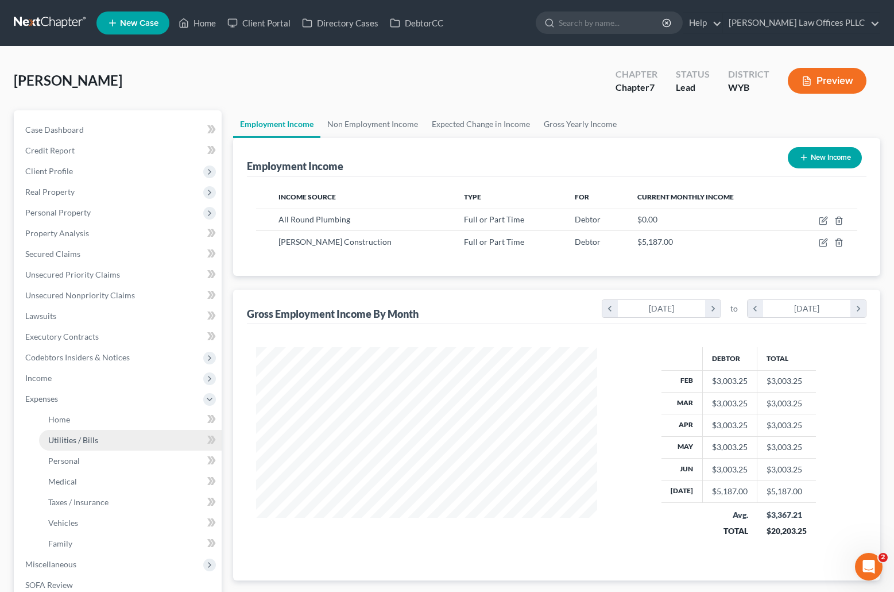
click at [88, 433] on link "Utilities / Bills" at bounding box center [130, 440] width 183 height 21
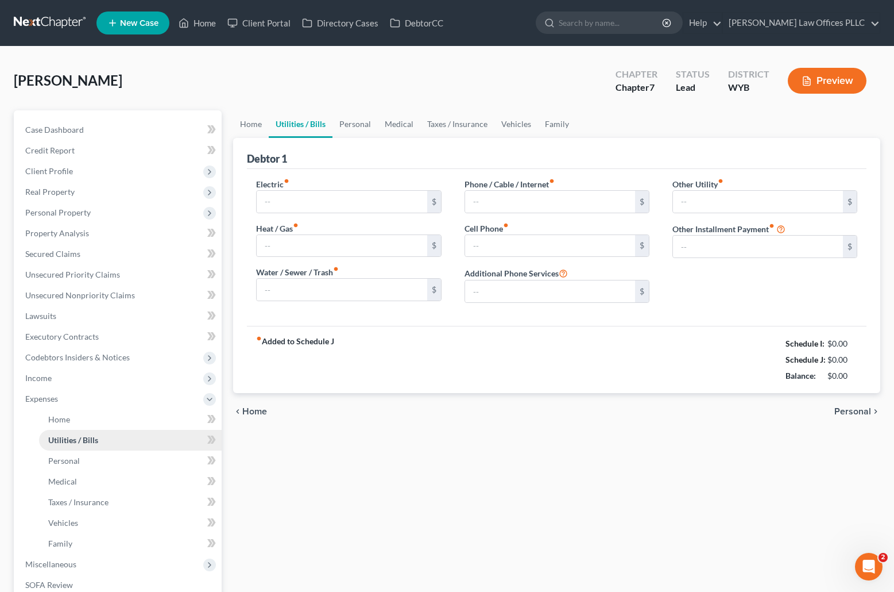
type input "0.00"
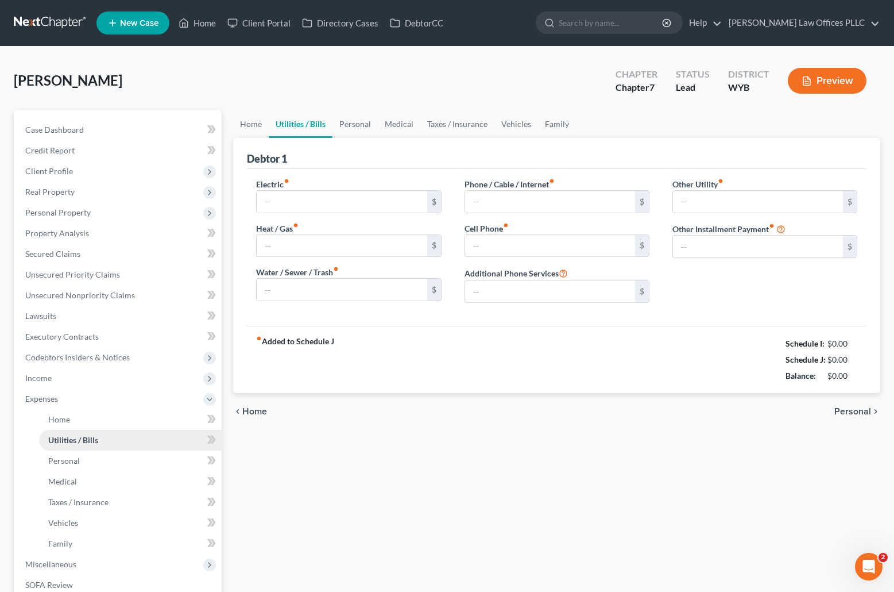
type input "0.00"
click at [365, 125] on link "Personal" at bounding box center [355, 124] width 45 height 28
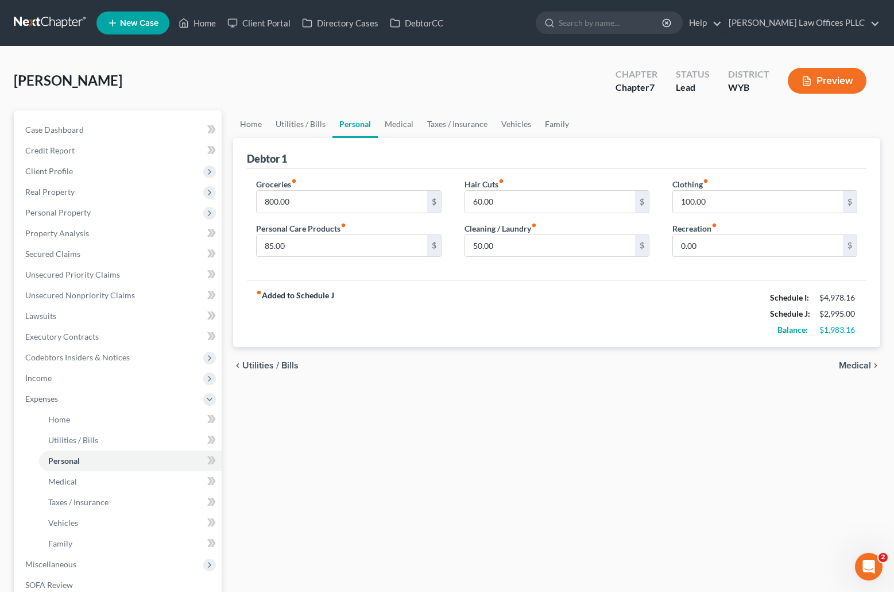
click at [402, 72] on div "[PERSON_NAME] Upgraded Chapter Chapter 7 Status Lead District WYB Preview" at bounding box center [447, 85] width 867 height 50
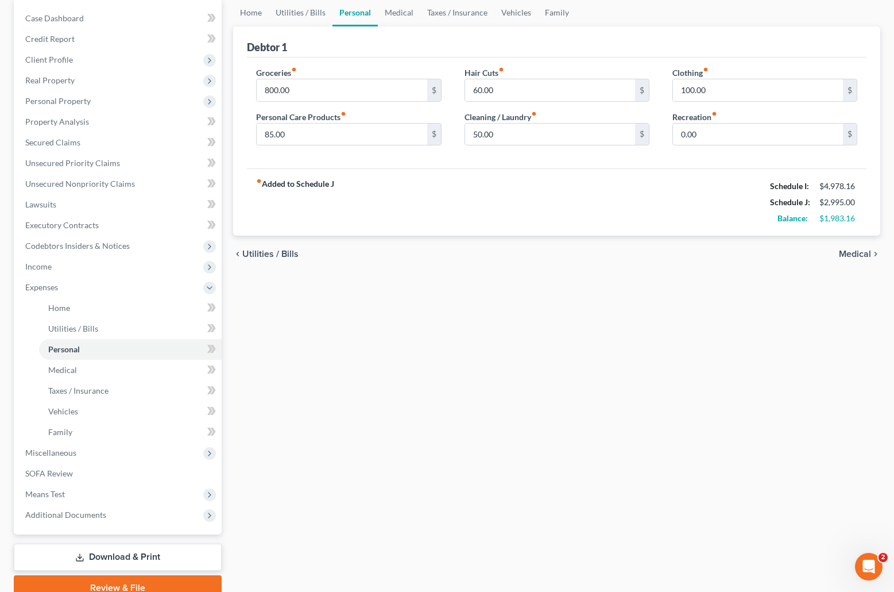
scroll to position [164, 0]
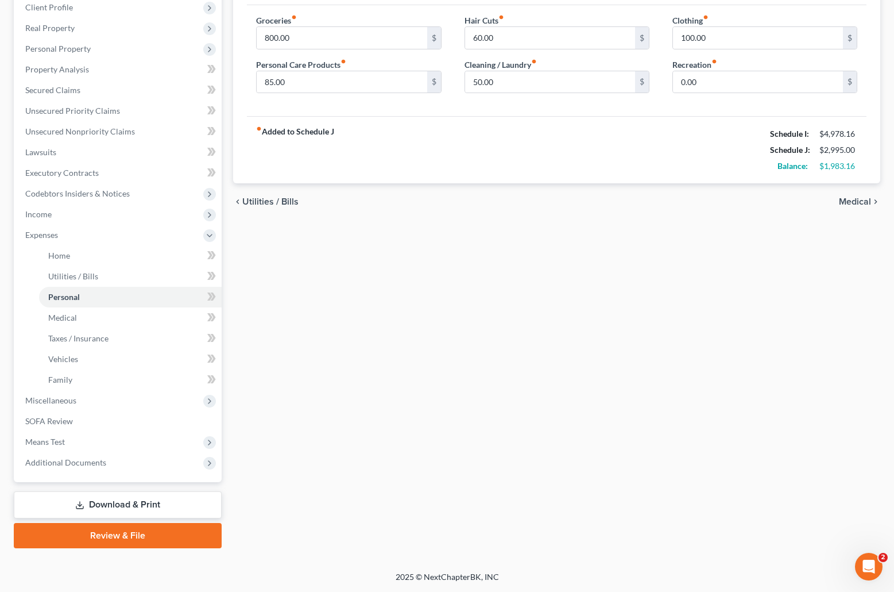
click at [118, 500] on link "Download & Print" at bounding box center [118, 504] width 208 height 27
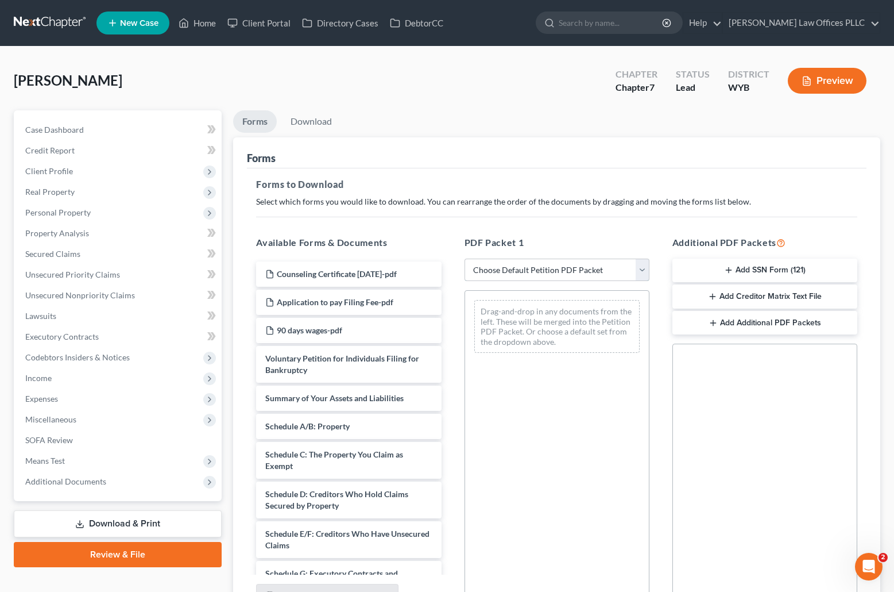
click at [645, 267] on select "Choose Default Petition PDF Packet Complete Bankruptcy Petition (all forms and …" at bounding box center [557, 269] width 185 height 23
select select "4"
click at [465, 258] on select "Choose Default Petition PDF Packet Complete Bankruptcy Petition (all forms and …" at bounding box center [557, 269] width 185 height 23
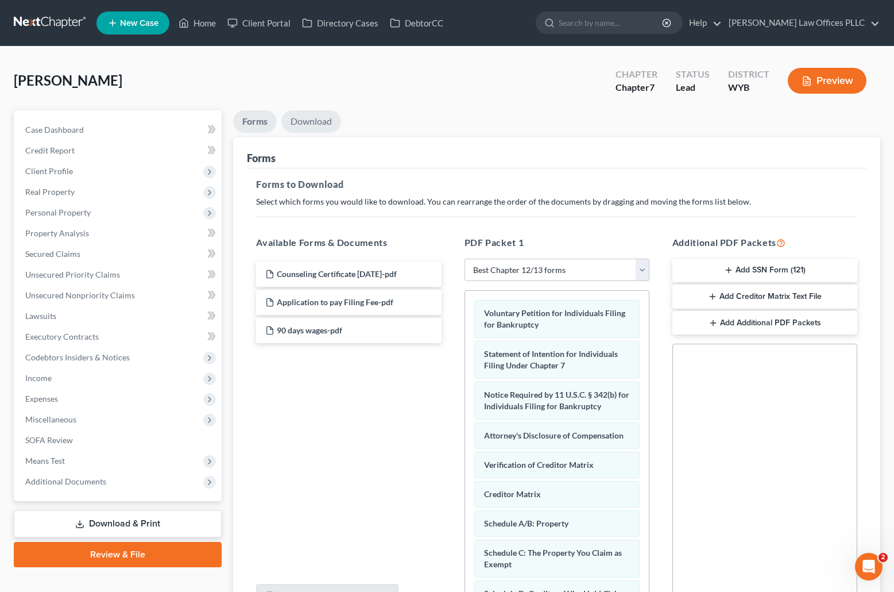
click at [323, 115] on link "Download" at bounding box center [311, 121] width 60 height 22
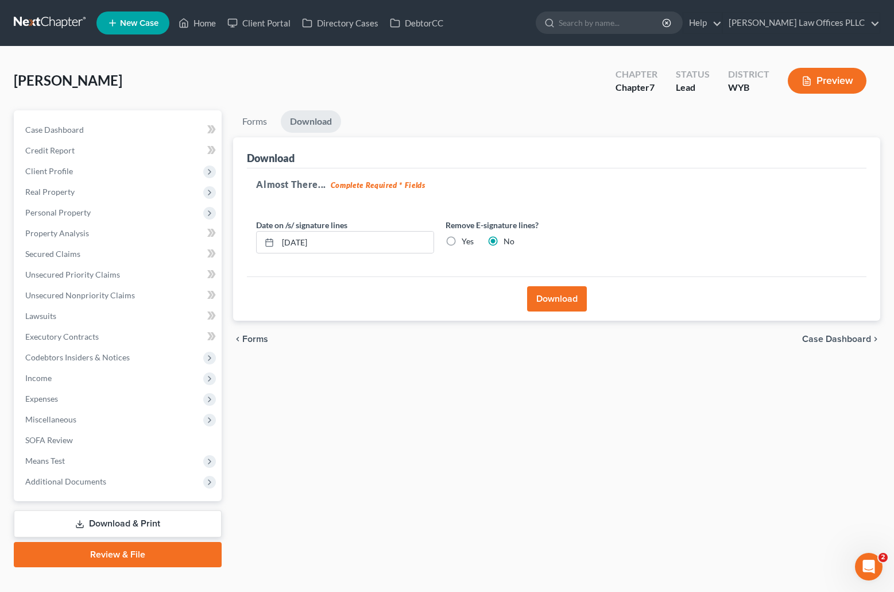
click at [462, 241] on label "Yes" at bounding box center [468, 241] width 12 height 11
click at [466, 241] on input "Yes" at bounding box center [469, 239] width 7 height 7
radio input "true"
radio input "false"
click at [553, 300] on button "Download" at bounding box center [557, 298] width 60 height 25
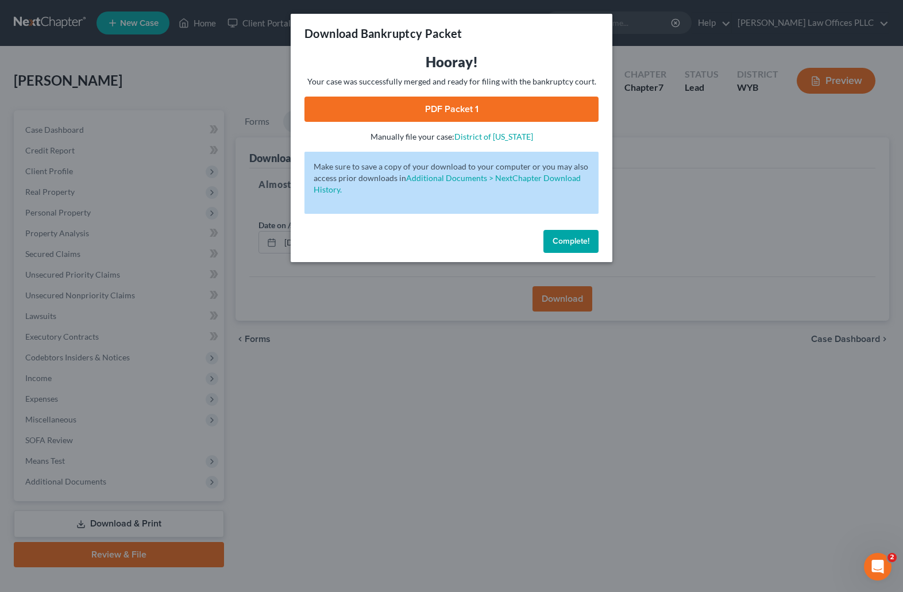
click at [450, 109] on link "PDF Packet 1" at bounding box center [451, 109] width 294 height 25
click at [568, 241] on span "Complete!" at bounding box center [571, 241] width 37 height 10
